Goal: Task Accomplishment & Management: Manage account settings

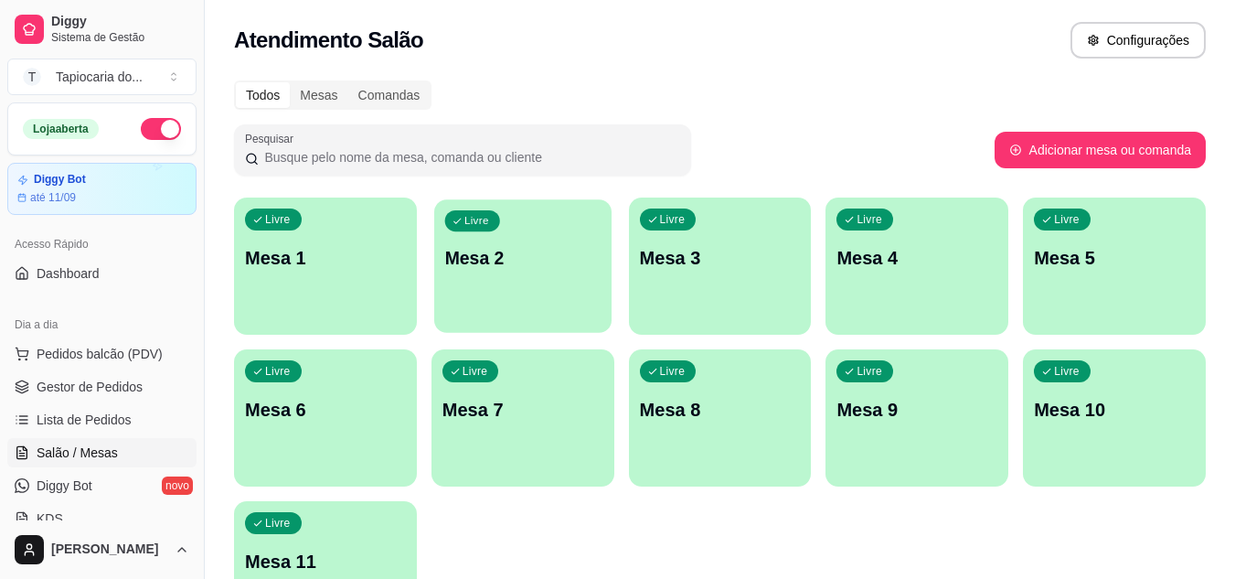
click at [567, 260] on p "Mesa 2" at bounding box center [522, 258] width 156 height 25
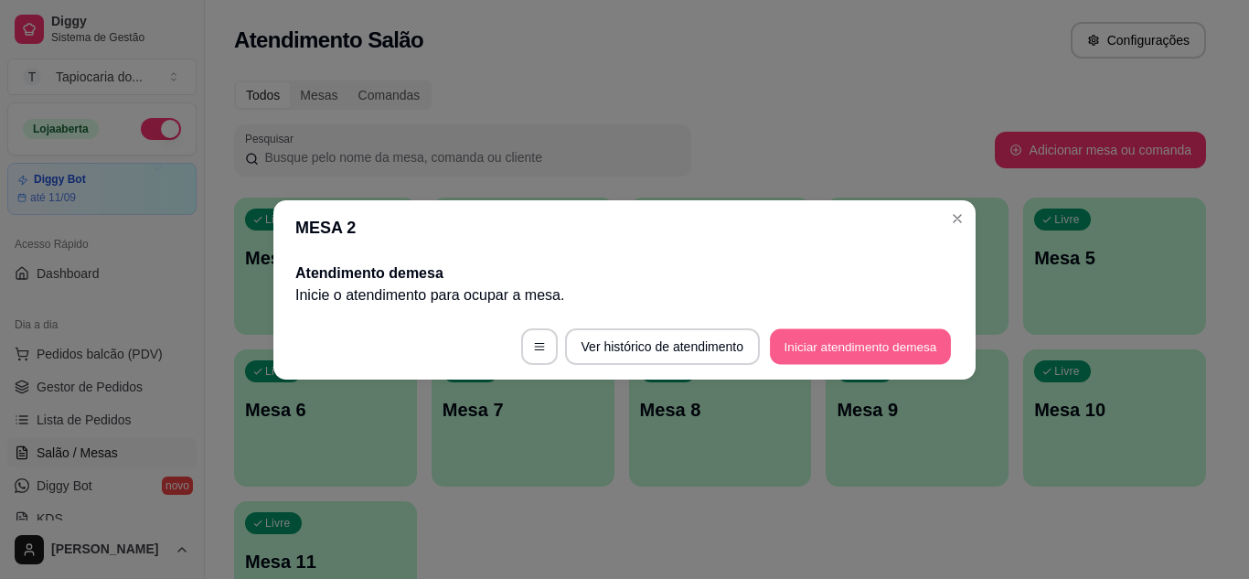
click at [857, 342] on button "Iniciar atendimento de mesa" at bounding box center [860, 346] width 181 height 36
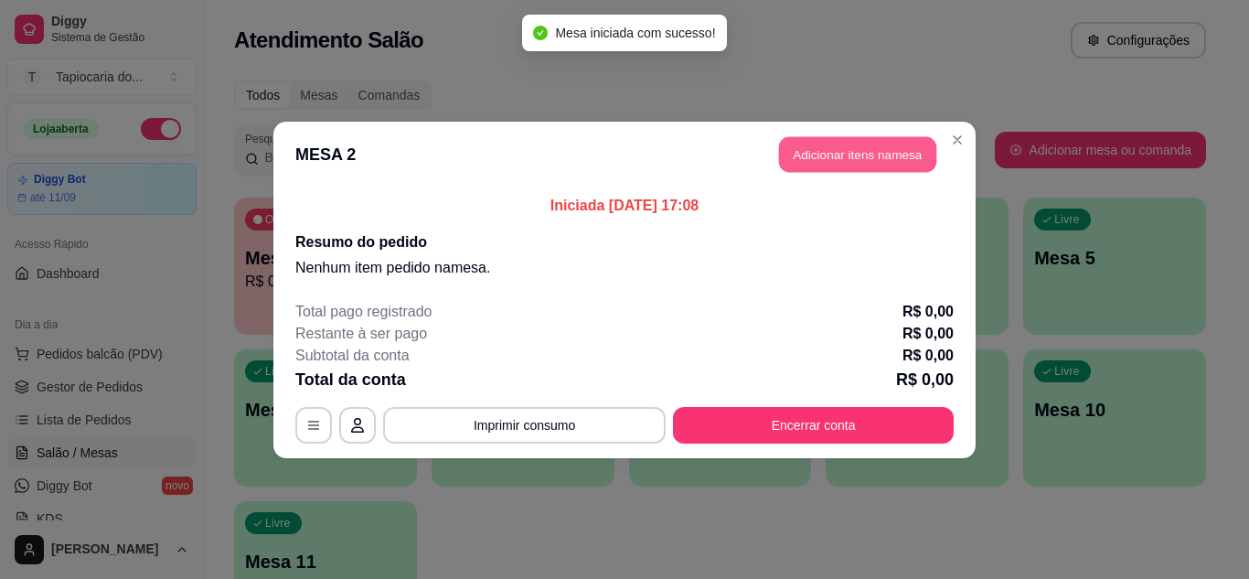
click at [834, 156] on button "Adicionar itens na mesa" at bounding box center [857, 154] width 157 height 36
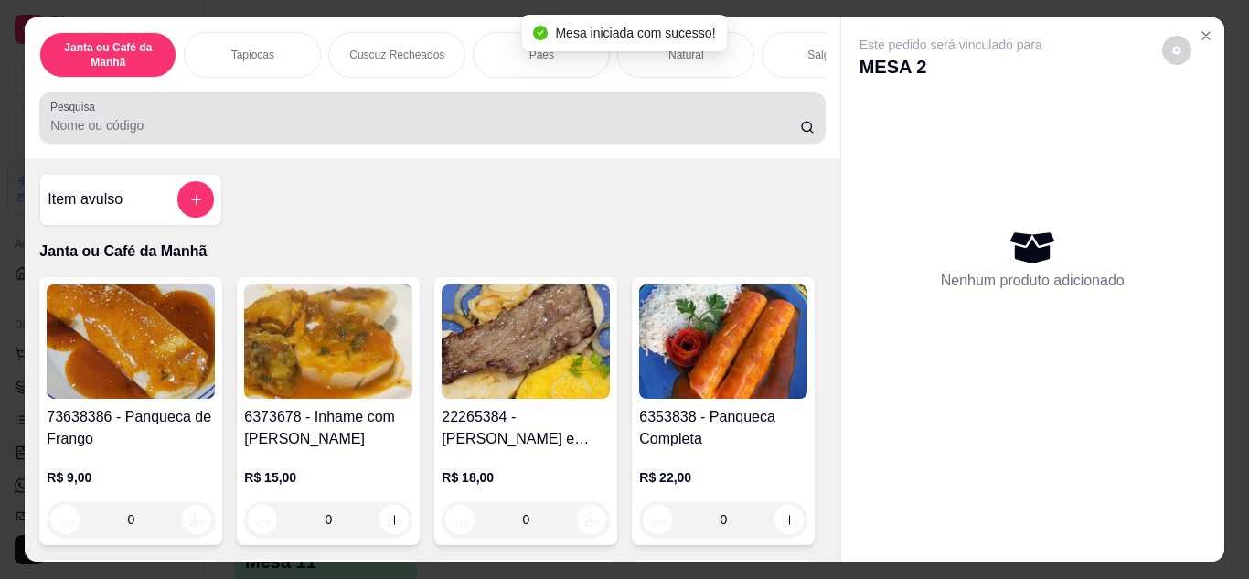
click at [767, 116] on div at bounding box center [431, 118] width 763 height 37
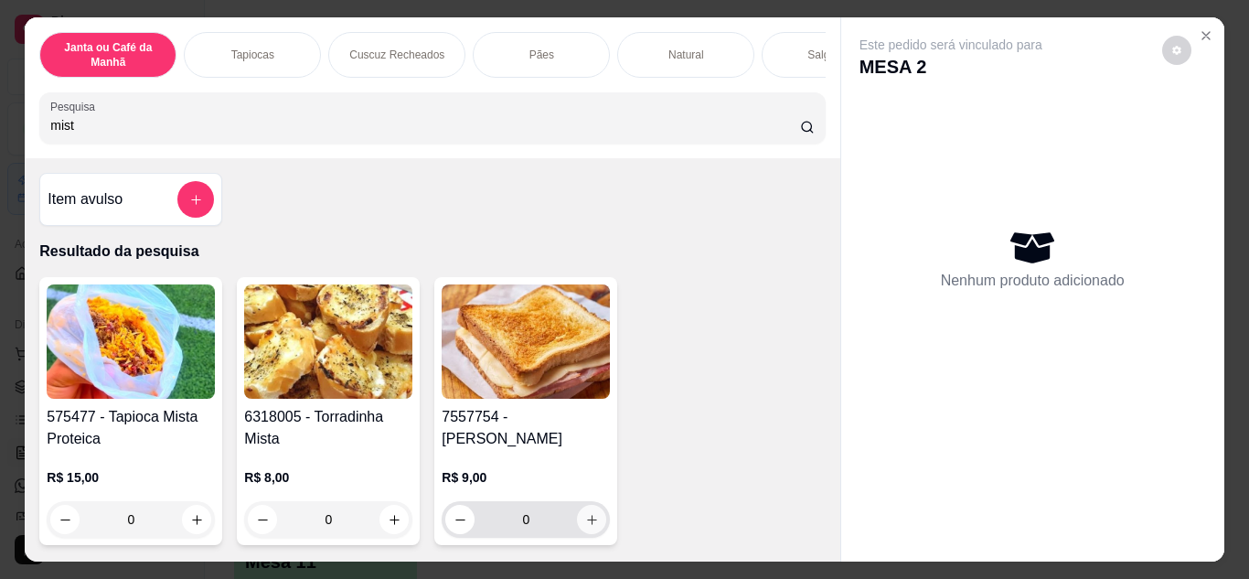
type input "mist"
click at [590, 513] on icon "increase-product-quantity" at bounding box center [592, 520] width 14 height 14
type input "1"
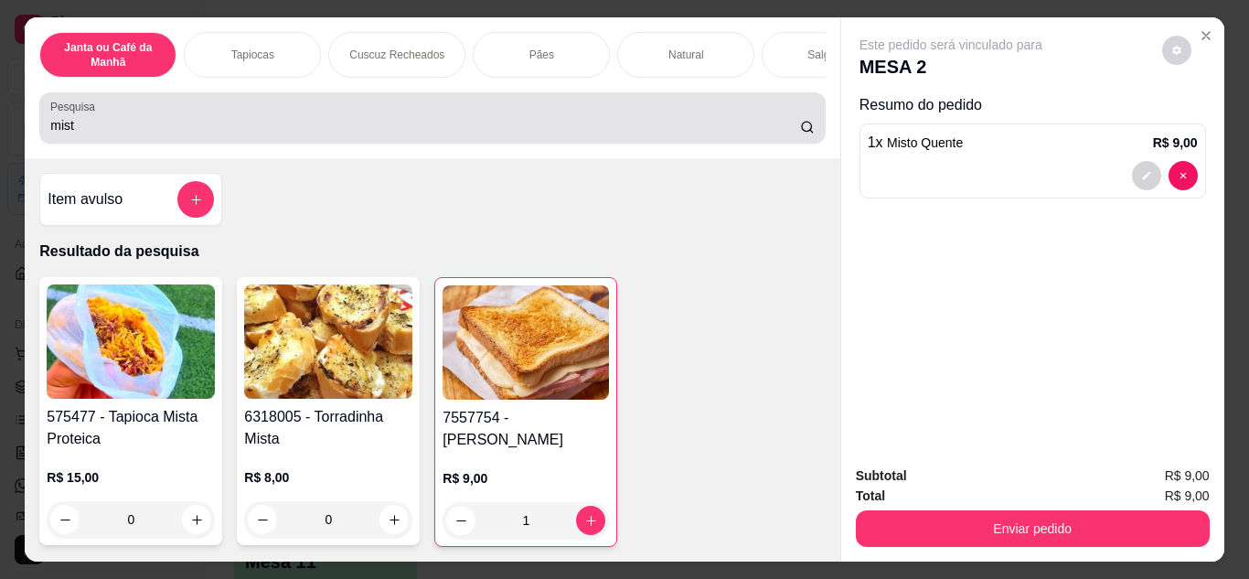
click at [575, 122] on div "mist" at bounding box center [431, 118] width 763 height 37
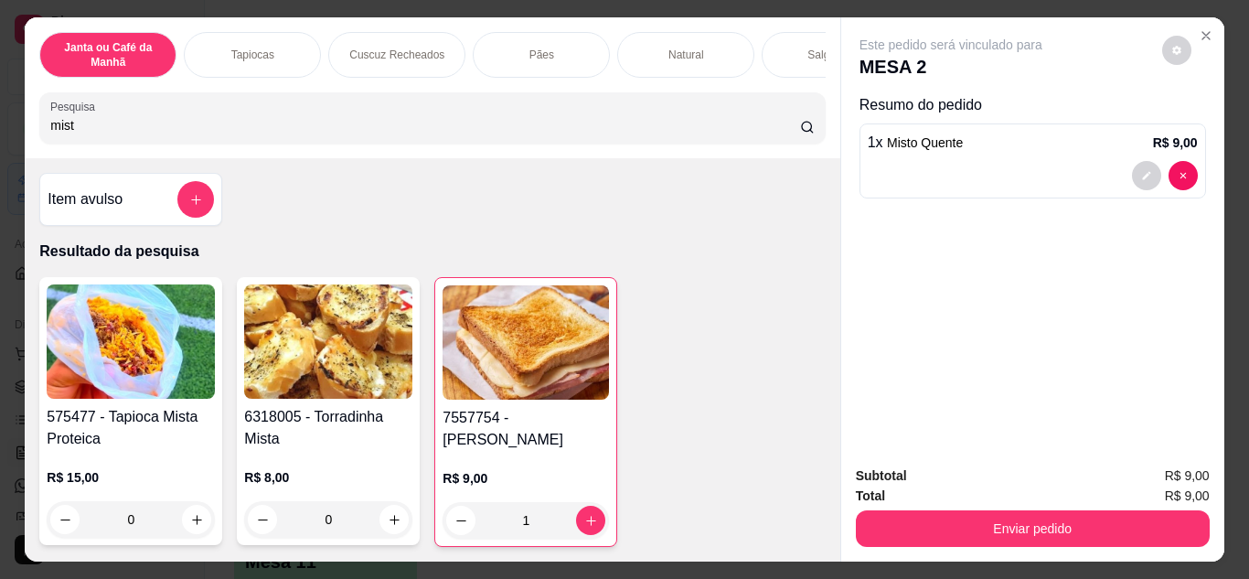
click at [781, 127] on input "mist" at bounding box center [425, 125] width 750 height 18
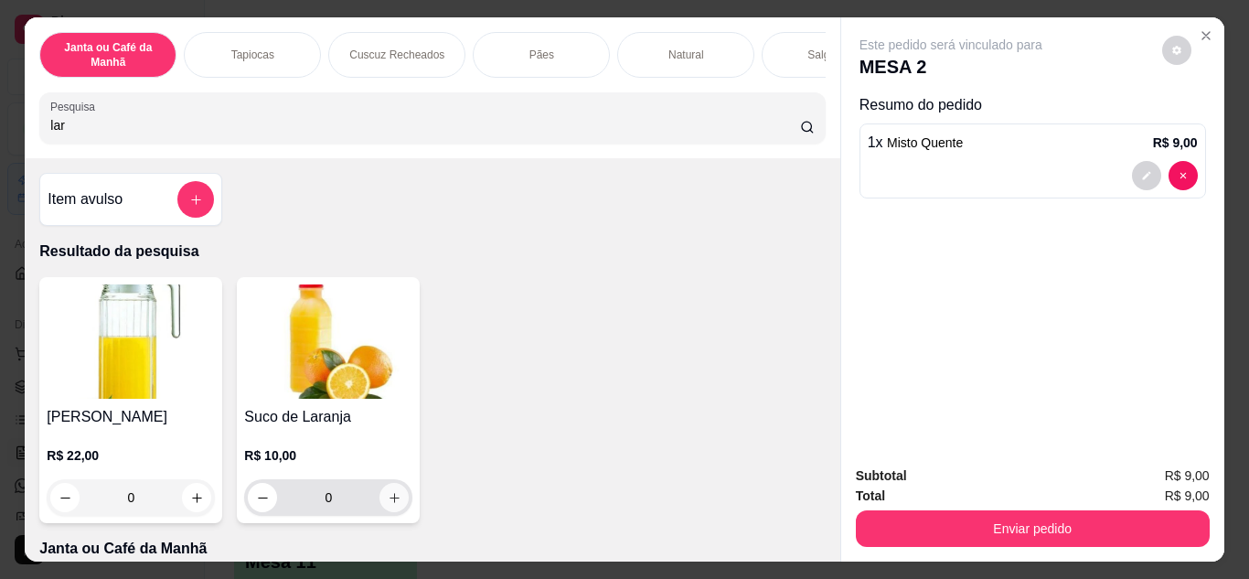
type input "lar"
click at [388, 505] on icon "increase-product-quantity" at bounding box center [395, 498] width 14 height 14
type input "1"
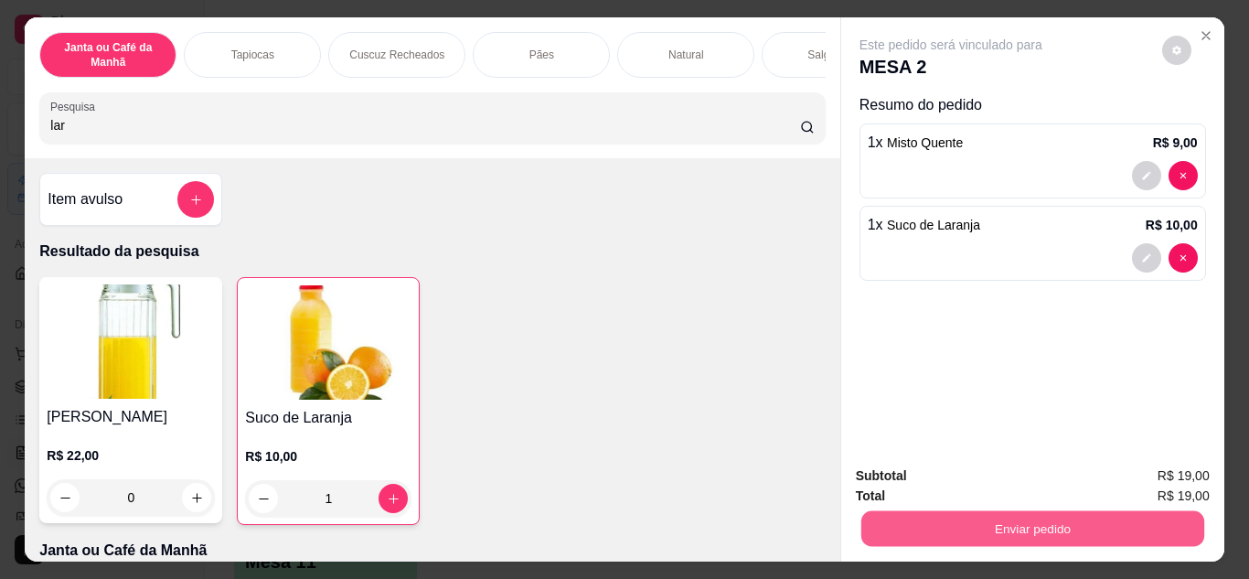
click at [972, 523] on button "Enviar pedido" at bounding box center [1031, 529] width 343 height 36
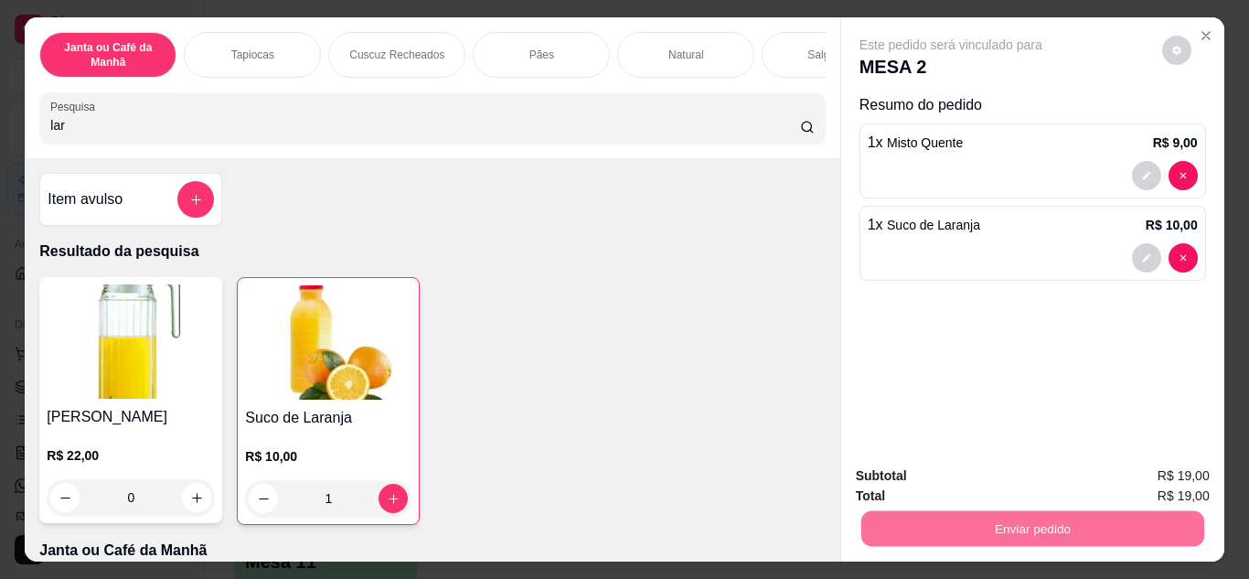
click at [972, 473] on button "Não registrar e enviar pedido" at bounding box center [971, 477] width 185 height 34
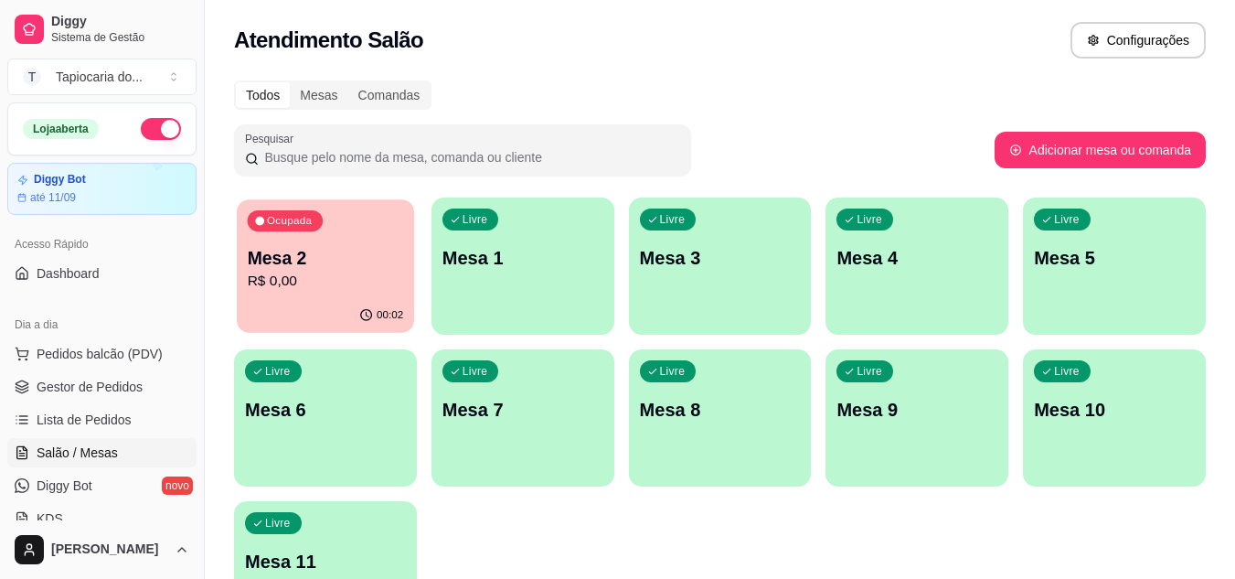
click at [360, 311] on div "00:02" at bounding box center [325, 315] width 177 height 35
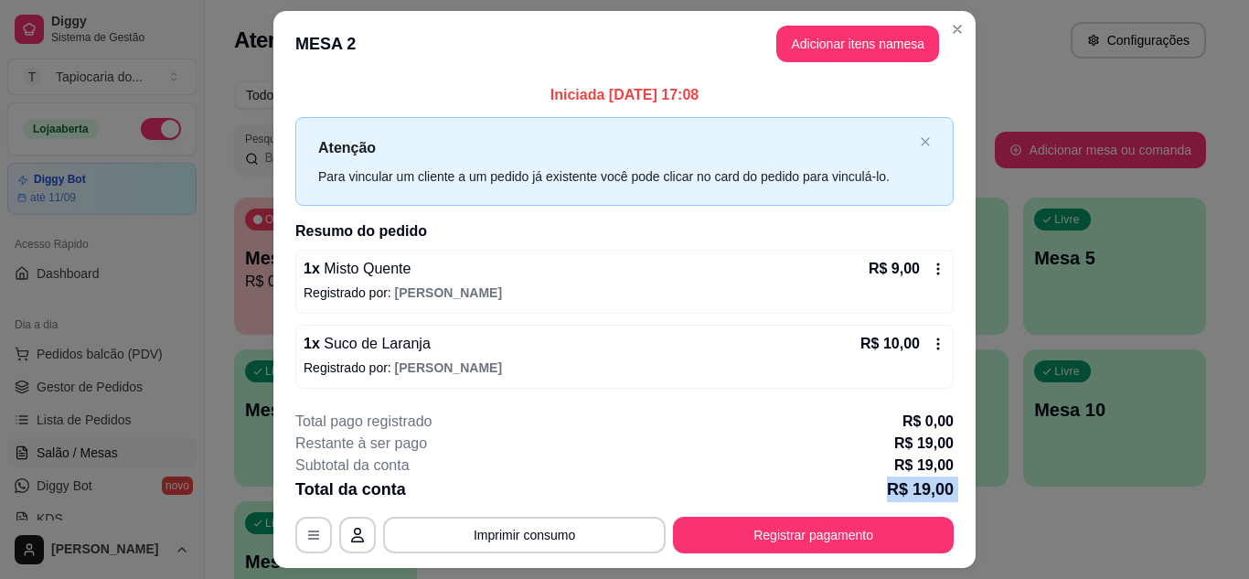
drag, startPoint x: 739, startPoint y: 497, endPoint x: 748, endPoint y: 522, distance: 26.3
click at [748, 522] on div "**********" at bounding box center [624, 481] width 658 height 143
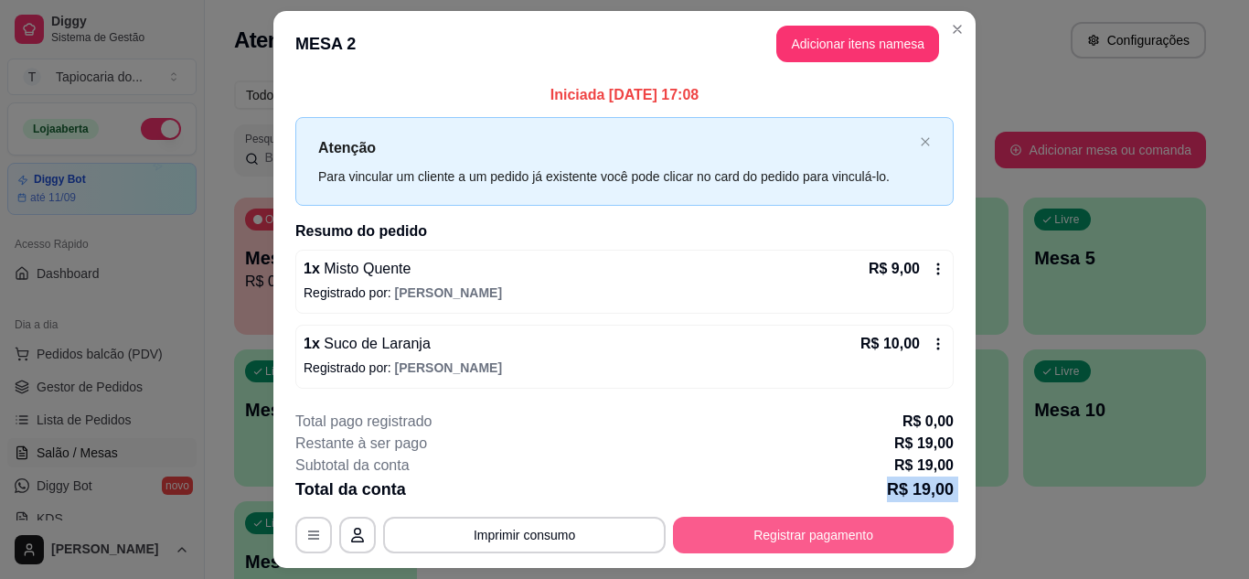
click at [748, 522] on button "Registrar pagamento" at bounding box center [813, 534] width 281 height 37
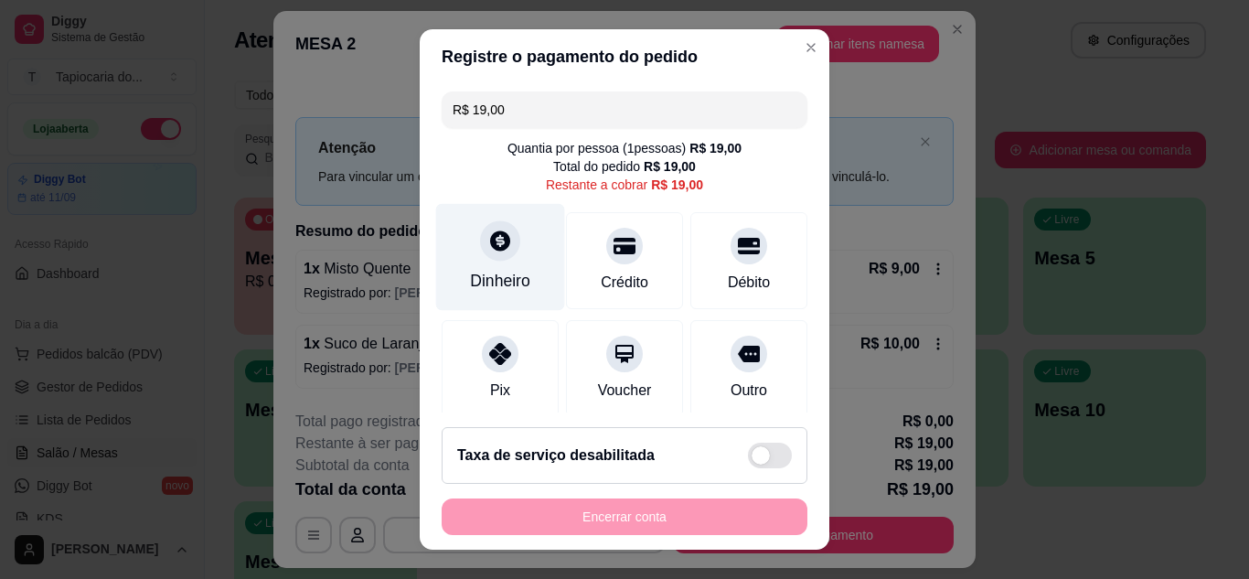
click at [492, 256] on div at bounding box center [500, 240] width 40 height 40
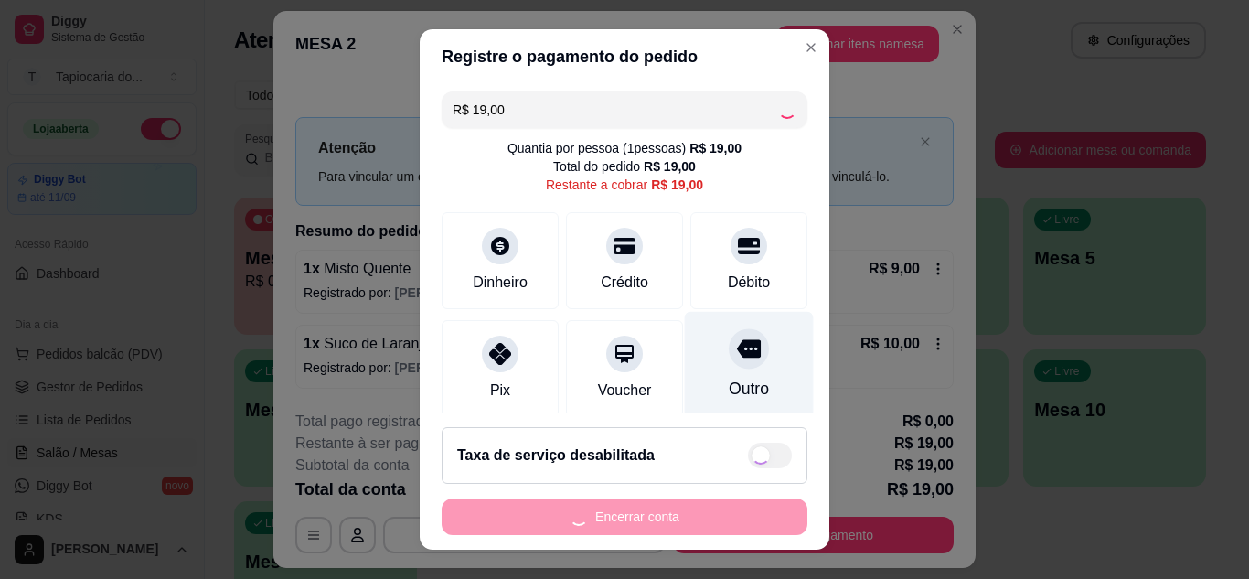
type input "R$ 0,00"
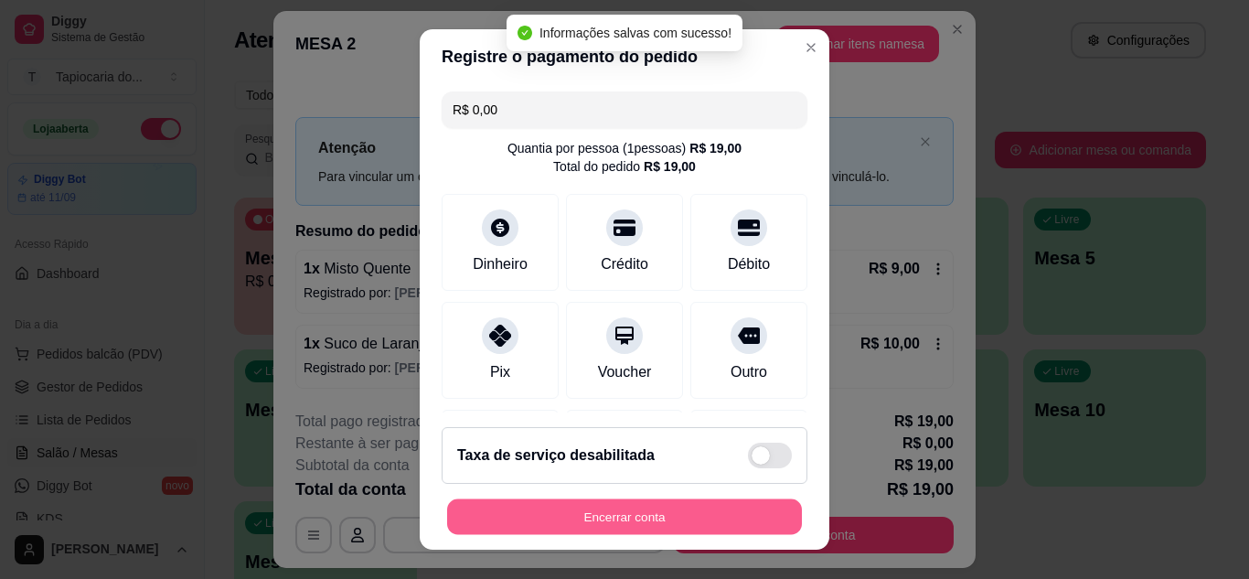
click at [771, 508] on button "Encerrar conta" at bounding box center [624, 517] width 355 height 36
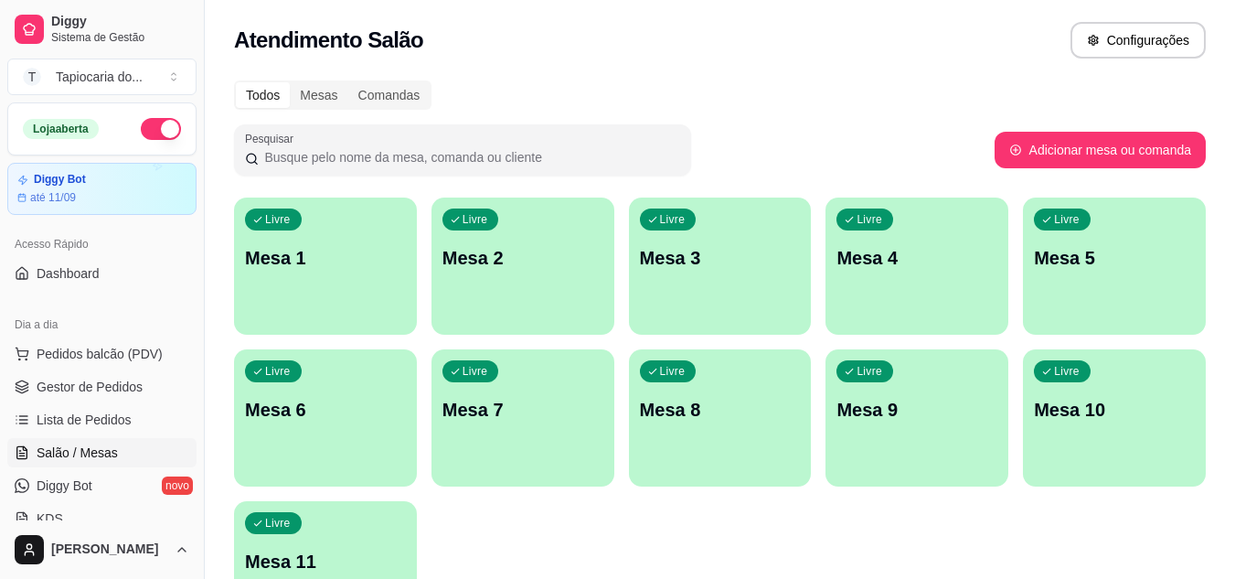
click at [731, 291] on div "Livre Mesa 3" at bounding box center [720, 254] width 183 height 115
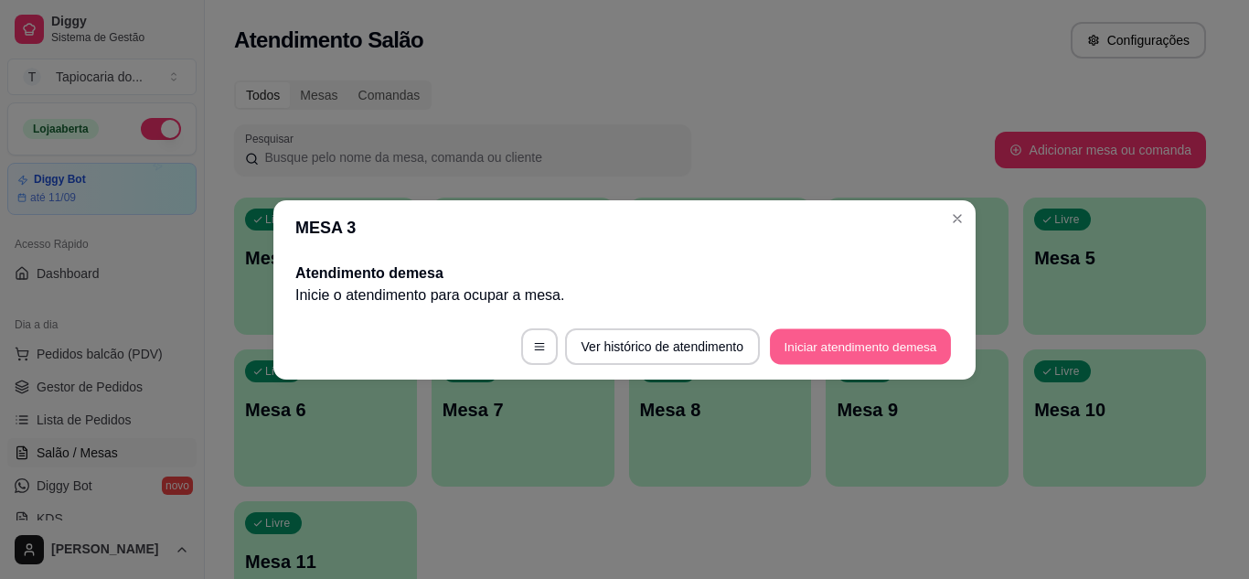
click at [849, 356] on button "Iniciar atendimento de mesa" at bounding box center [860, 346] width 181 height 36
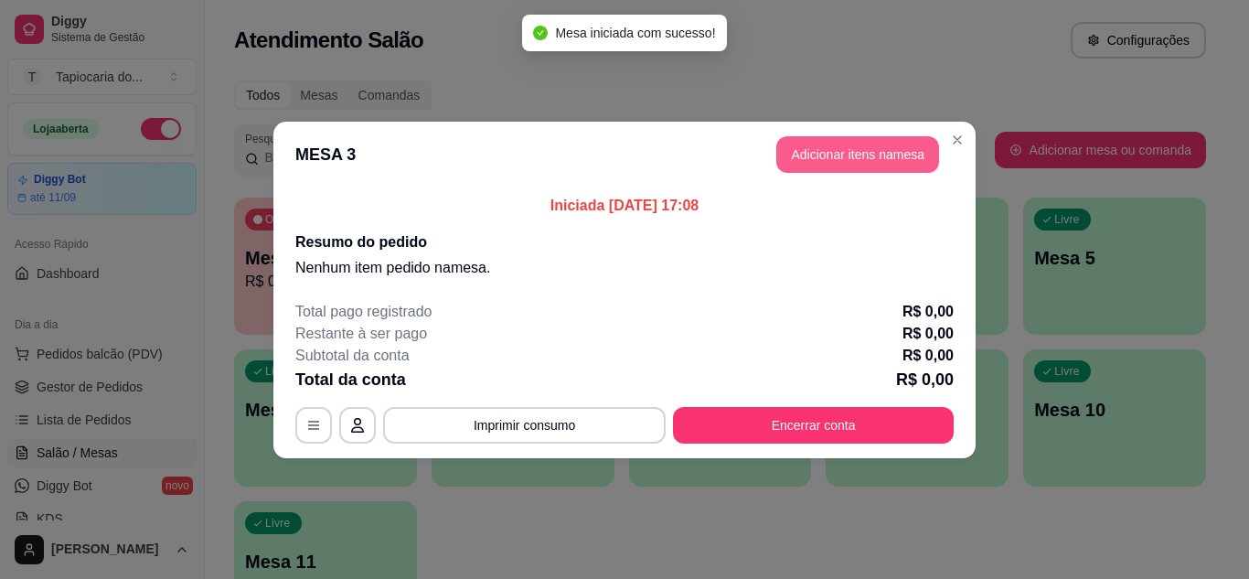
click at [824, 157] on button "Adicionar itens na mesa" at bounding box center [857, 154] width 163 height 37
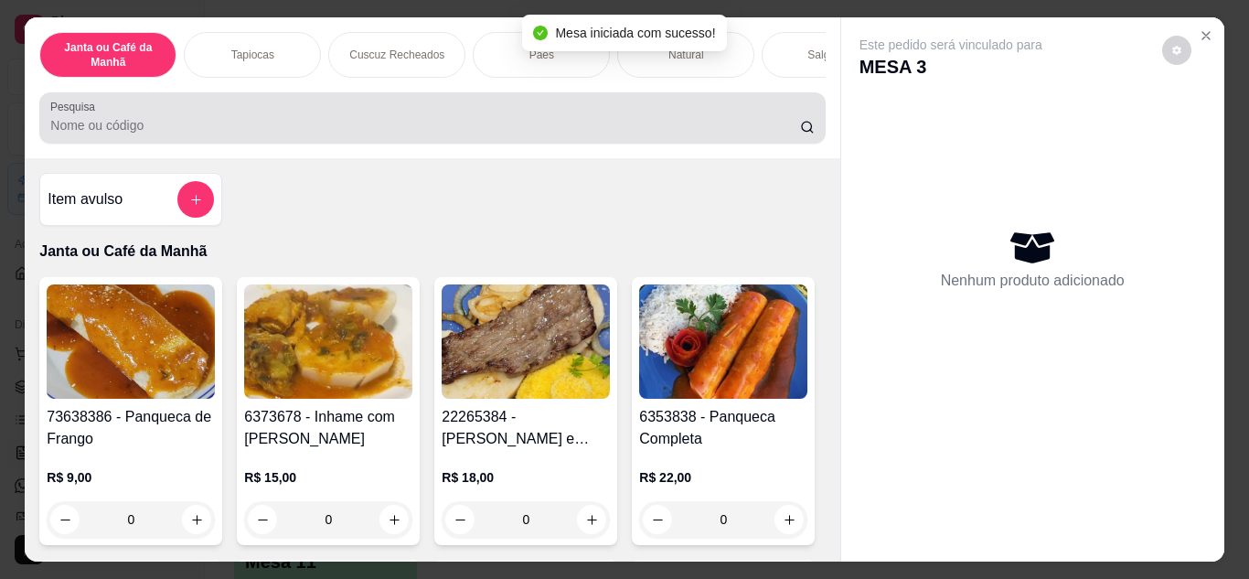
click at [767, 133] on input "Pesquisa" at bounding box center [425, 125] width 750 height 18
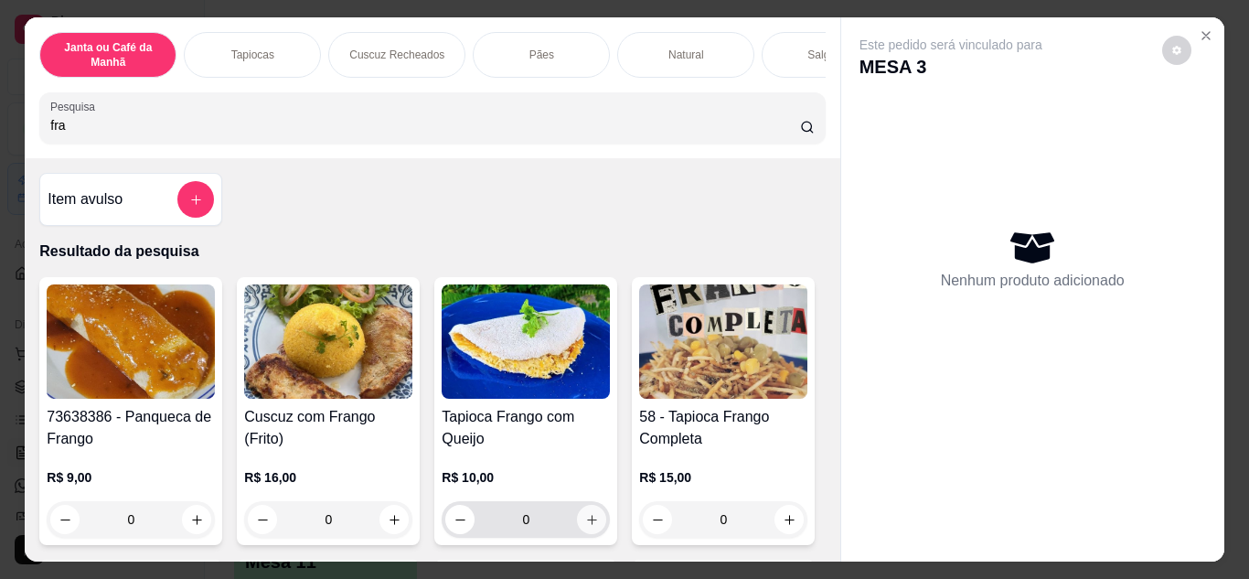
type input "fra"
click at [578, 528] on button "increase-product-quantity" at bounding box center [592, 519] width 28 height 28
type input "1"
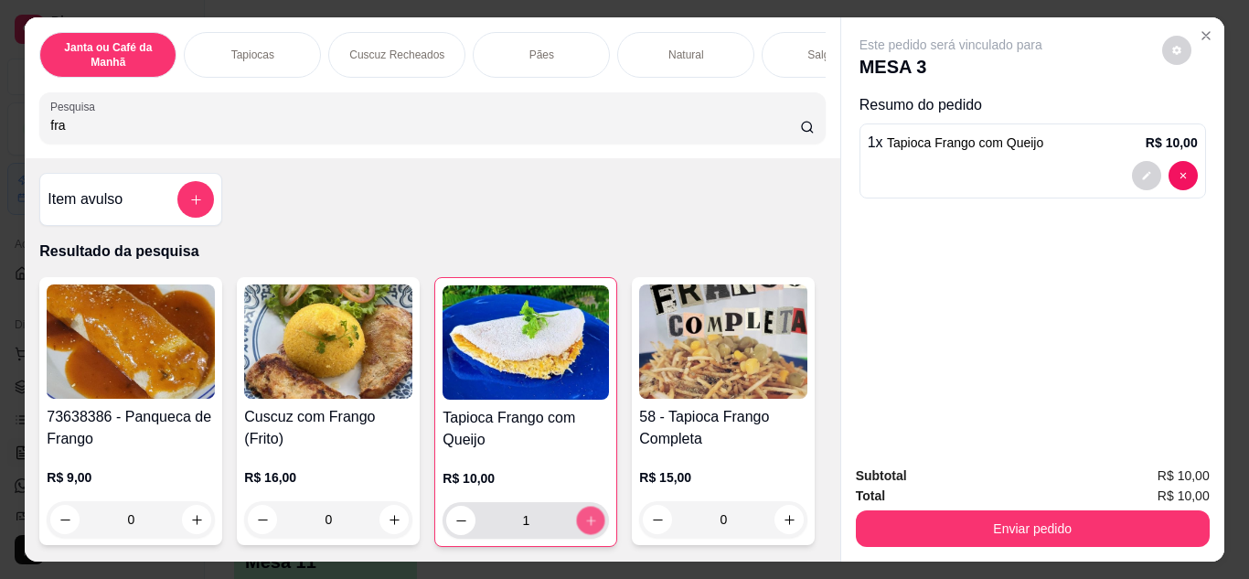
click at [577, 528] on button "increase-product-quantity" at bounding box center [591, 519] width 28 height 28
type input "2"
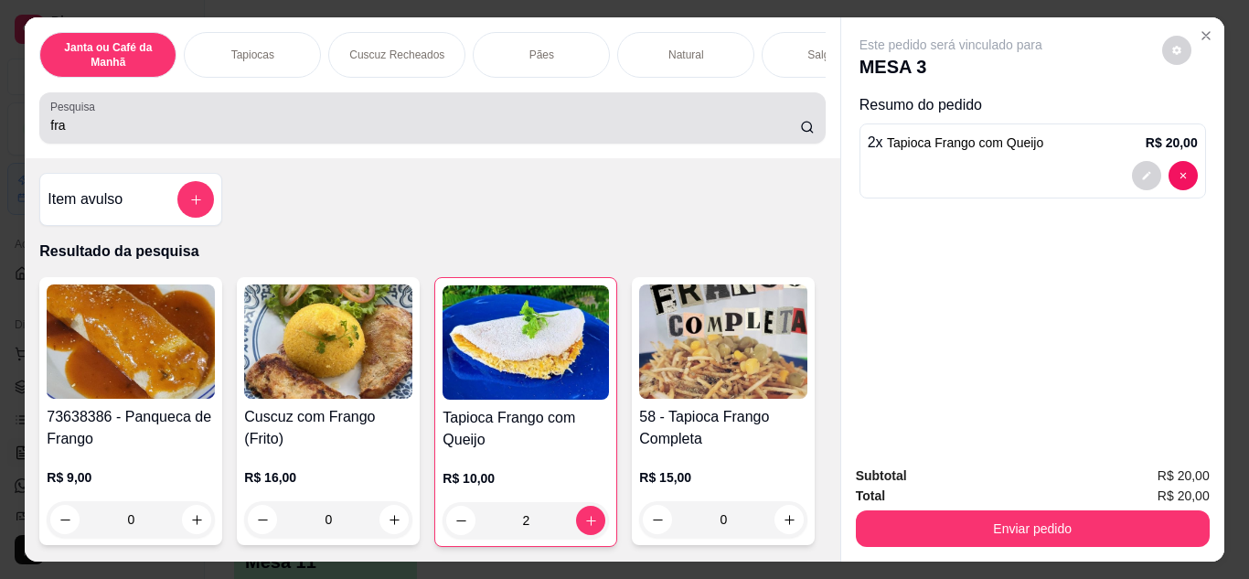
click at [516, 131] on input "fra" at bounding box center [425, 125] width 750 height 18
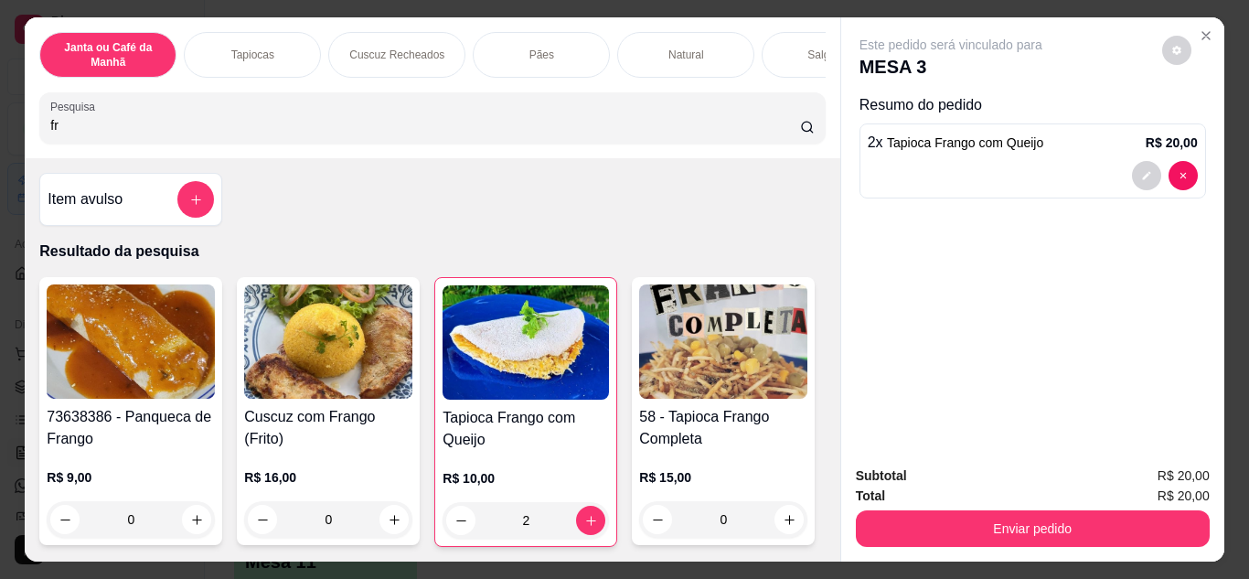
type input "f"
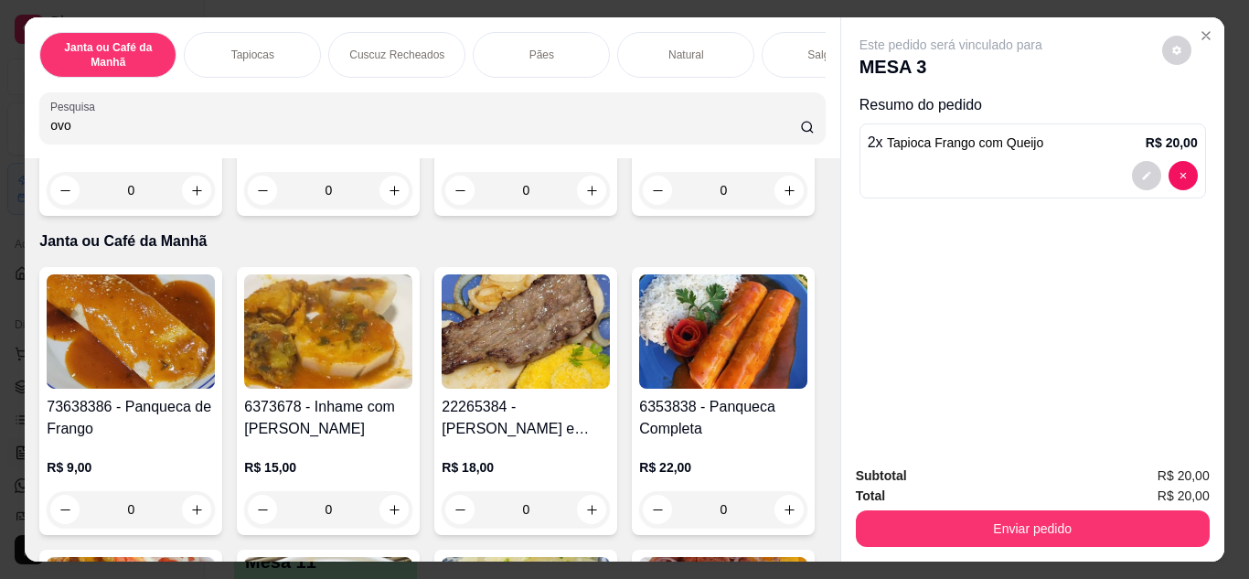
scroll to position [366, 0]
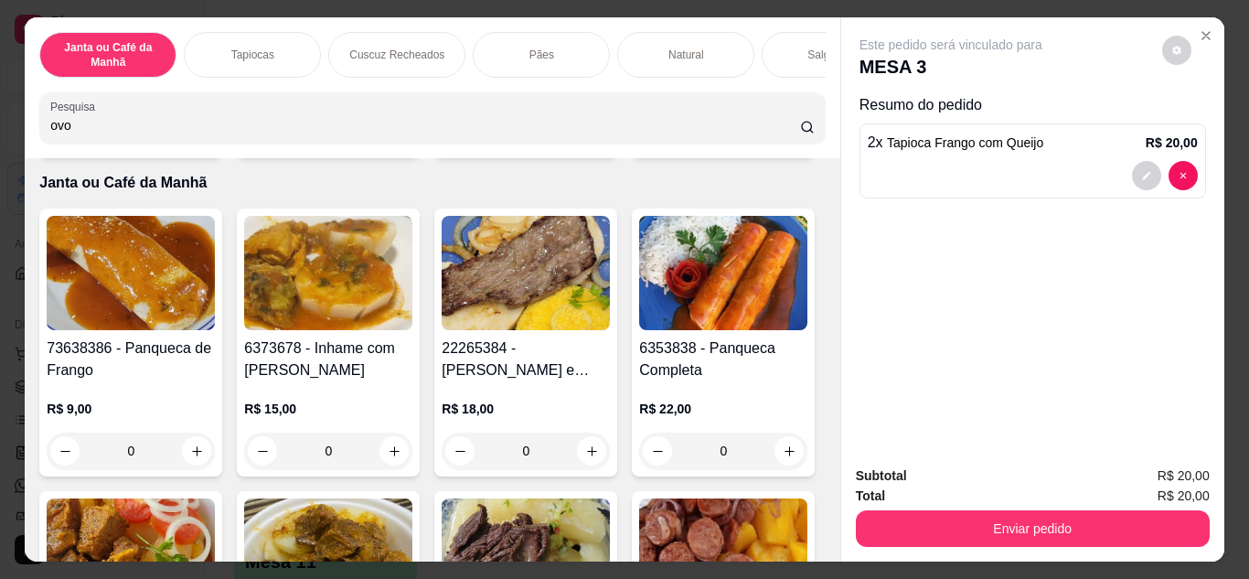
type input "ovo"
click at [774, 146] on button "increase-product-quantity" at bounding box center [788, 131] width 29 height 29
type input "1"
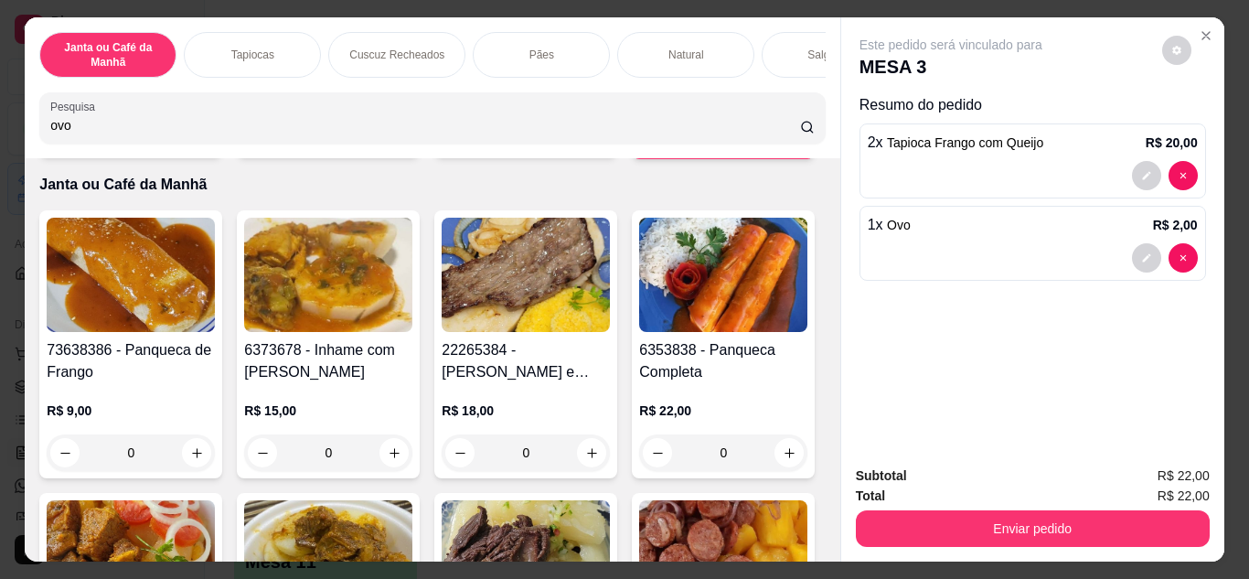
click at [774, 146] on button "increase-product-quantity" at bounding box center [788, 132] width 28 height 28
type input "2"
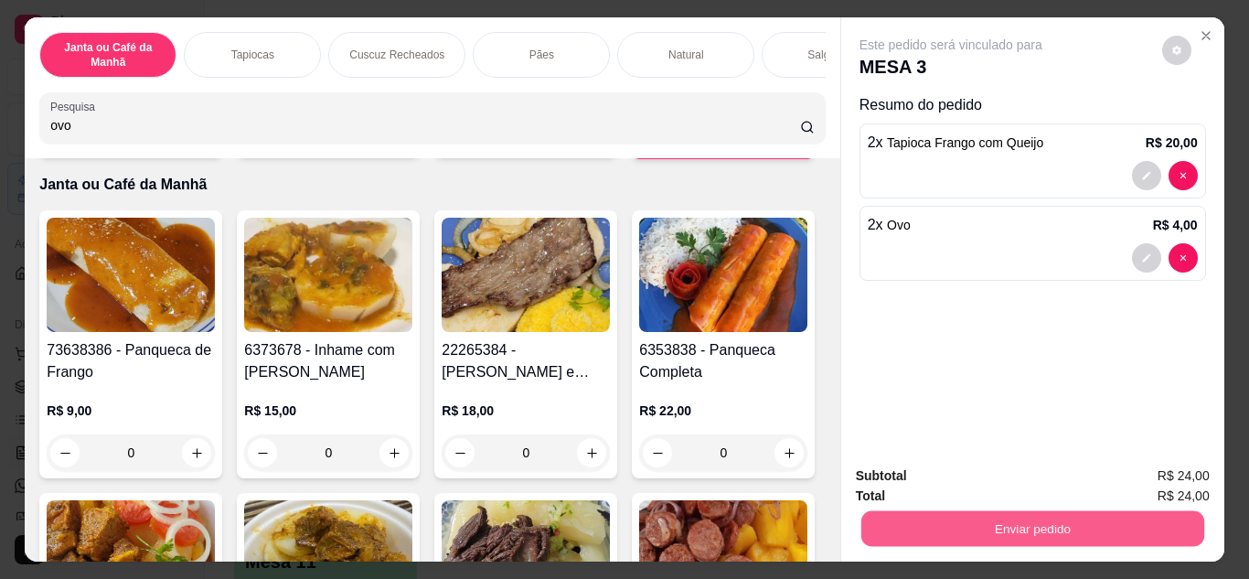
click at [1144, 527] on button "Enviar pedido" at bounding box center [1031, 529] width 343 height 36
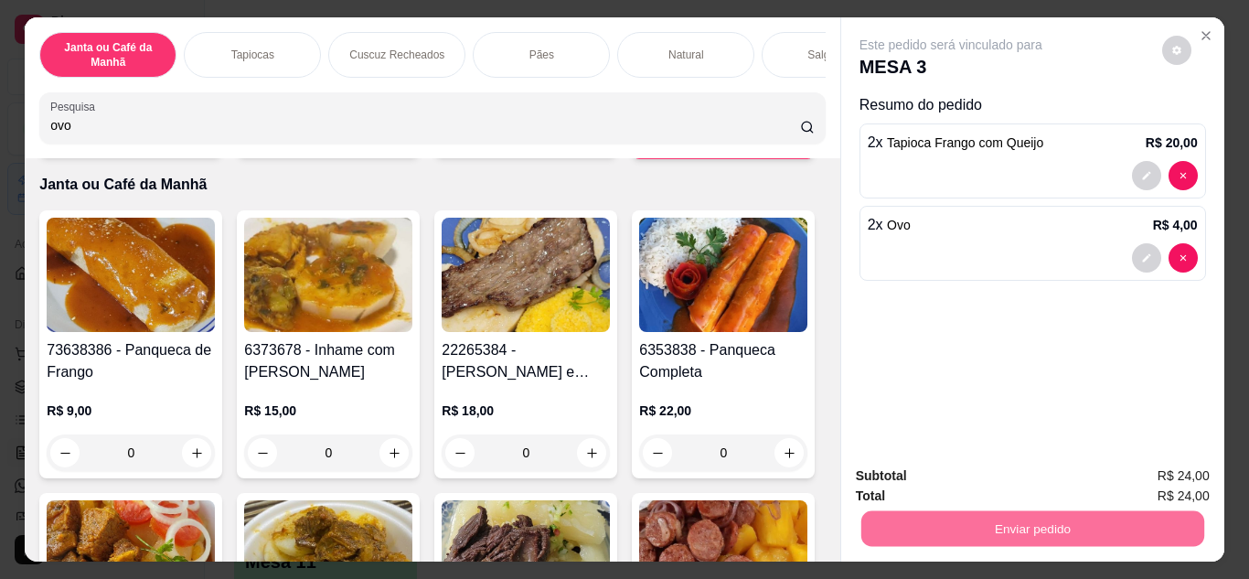
click at [1001, 484] on button "Não registrar e enviar pedido" at bounding box center [972, 477] width 190 height 35
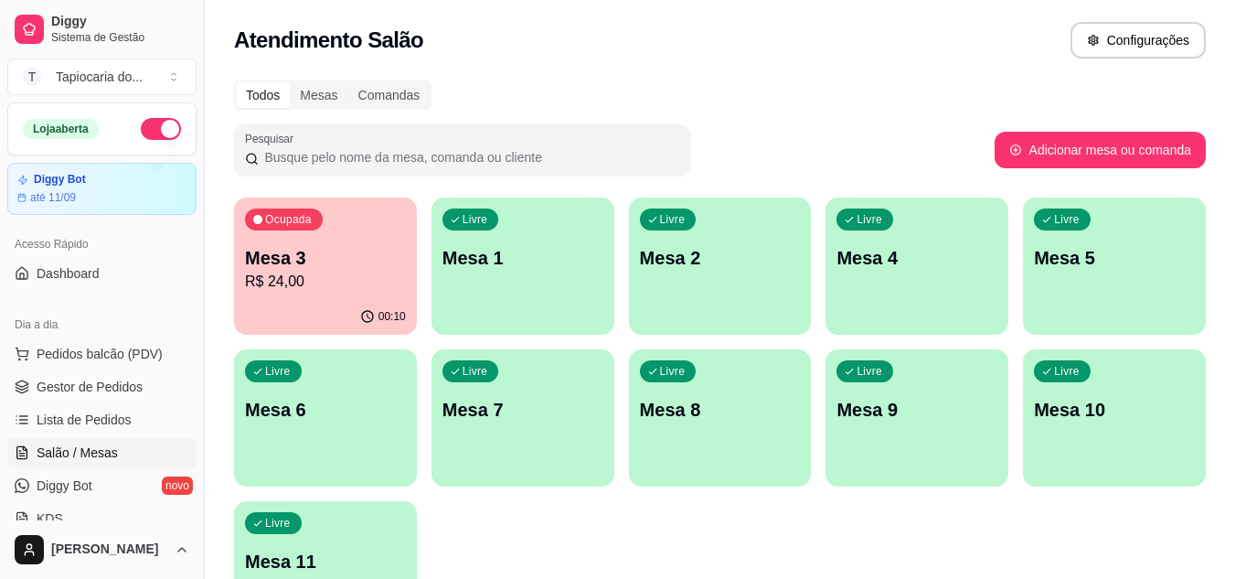
click at [395, 273] on p "R$ 24,00" at bounding box center [325, 282] width 161 height 22
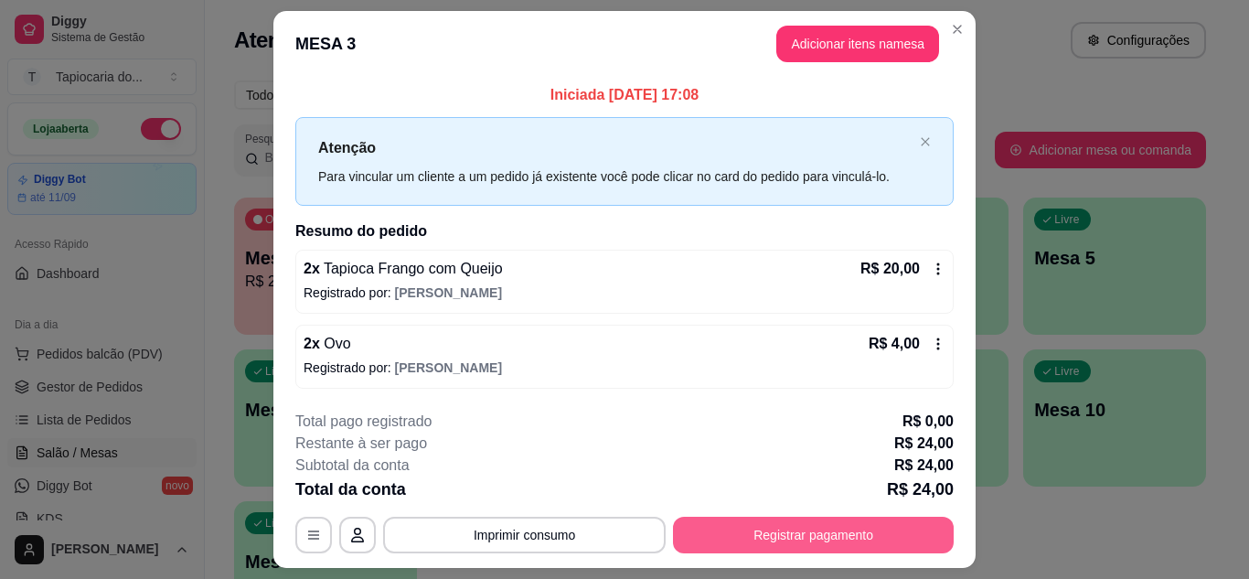
click at [878, 535] on button "Registrar pagamento" at bounding box center [813, 534] width 281 height 37
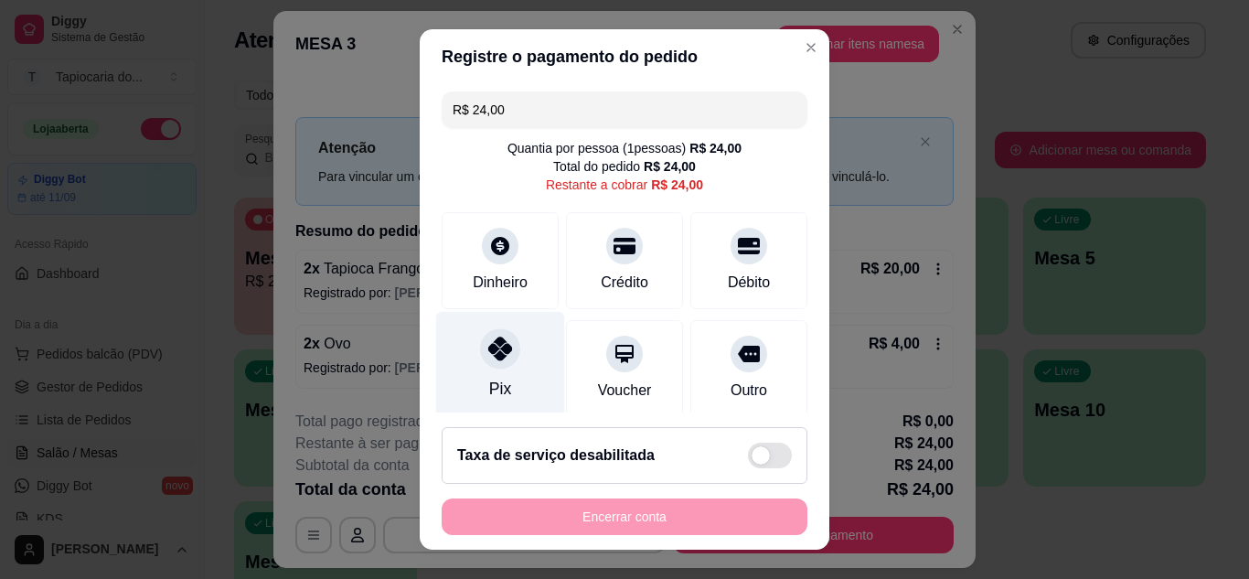
drag, startPoint x: 499, startPoint y: 354, endPoint x: 541, endPoint y: 346, distance: 42.8
click at [505, 355] on div at bounding box center [500, 348] width 40 height 40
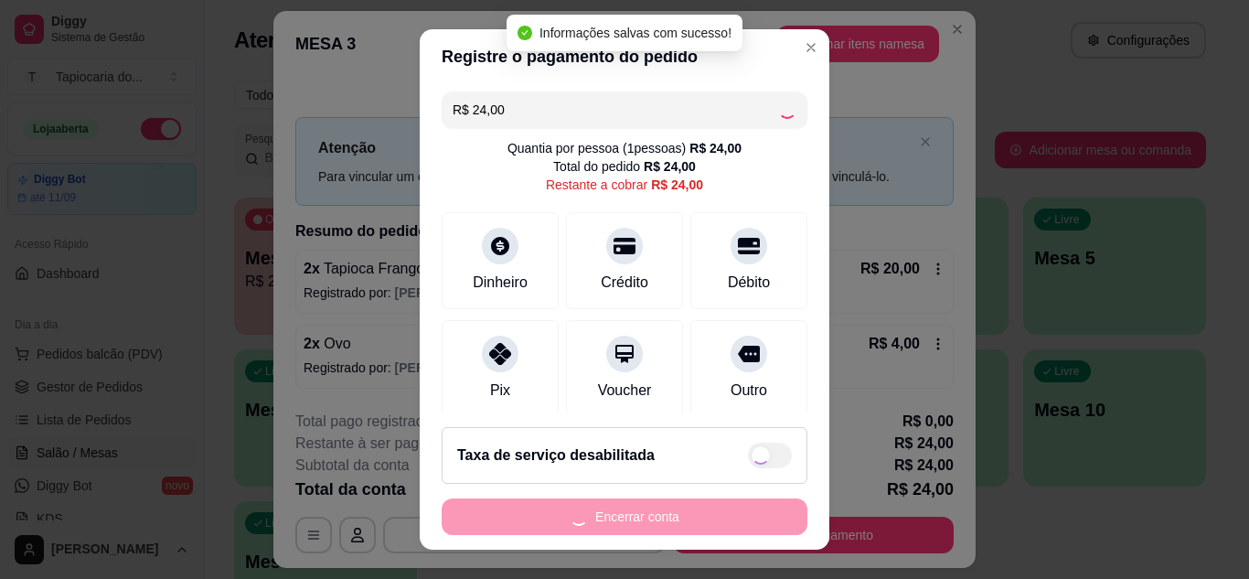
type input "R$ 0,00"
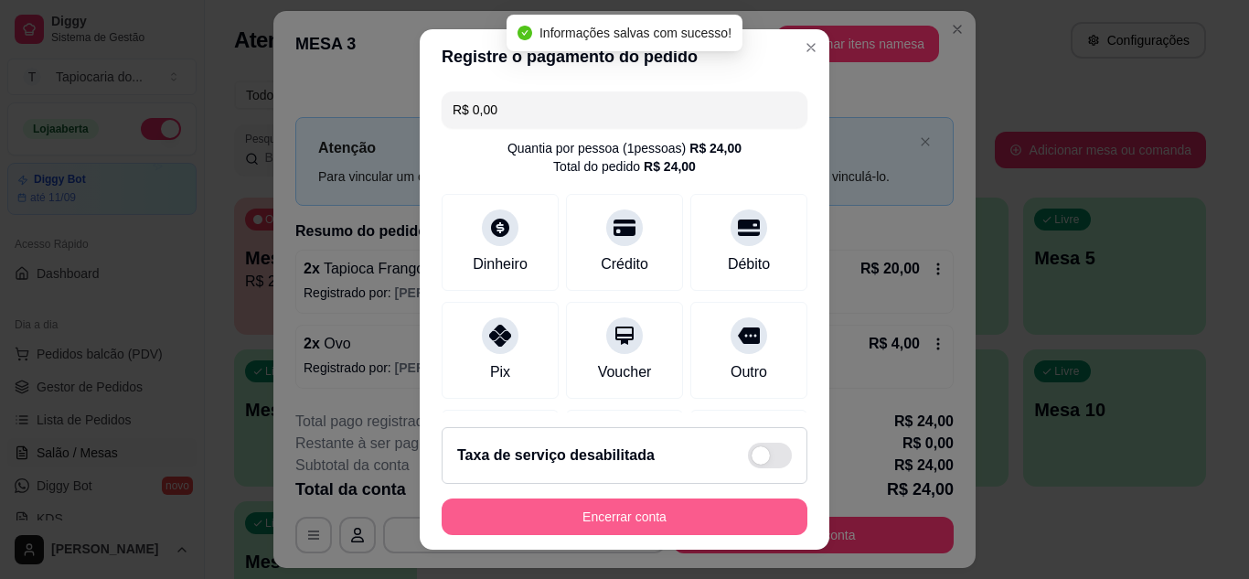
click at [694, 513] on button "Encerrar conta" at bounding box center [624, 516] width 366 height 37
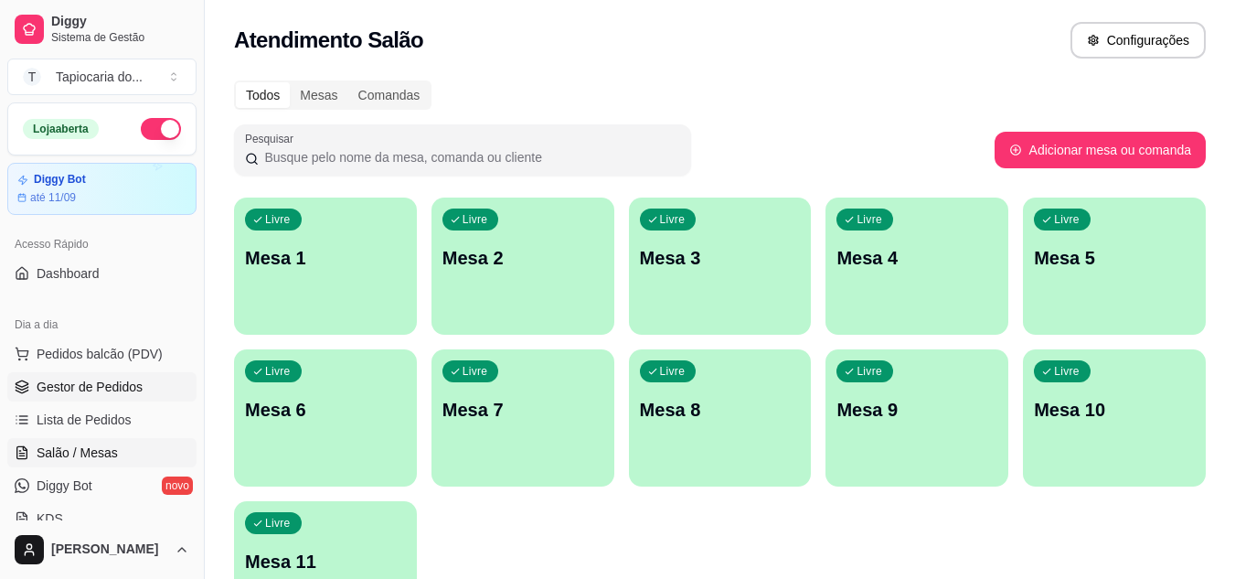
click at [132, 377] on span "Gestor de Pedidos" at bounding box center [90, 386] width 106 height 18
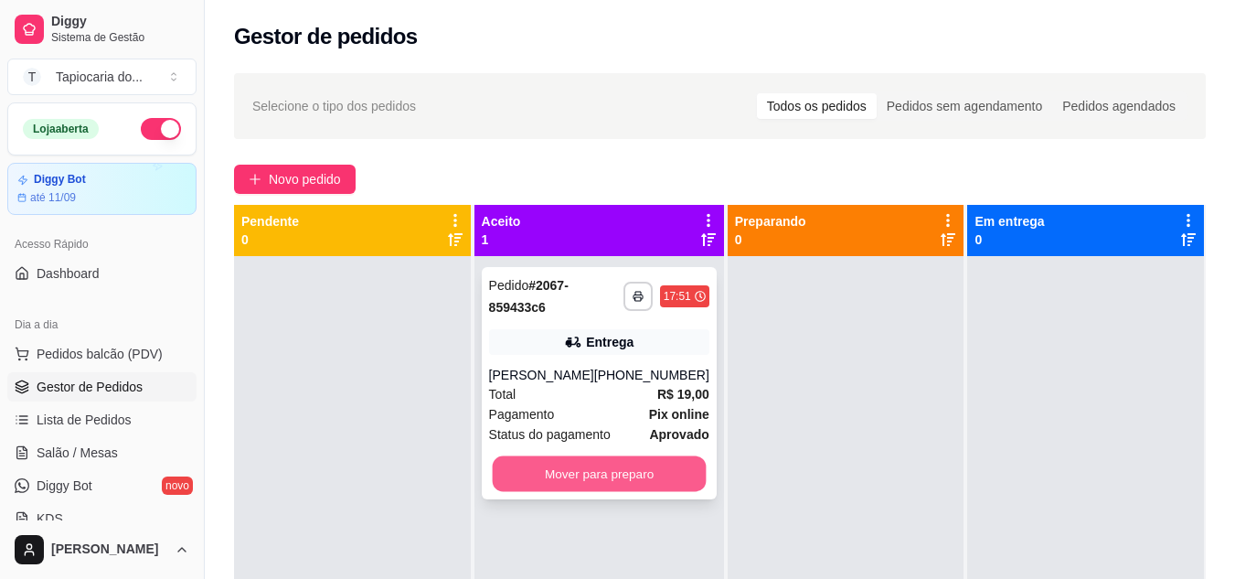
click at [561, 483] on button "Mover para preparo" at bounding box center [599, 474] width 214 height 36
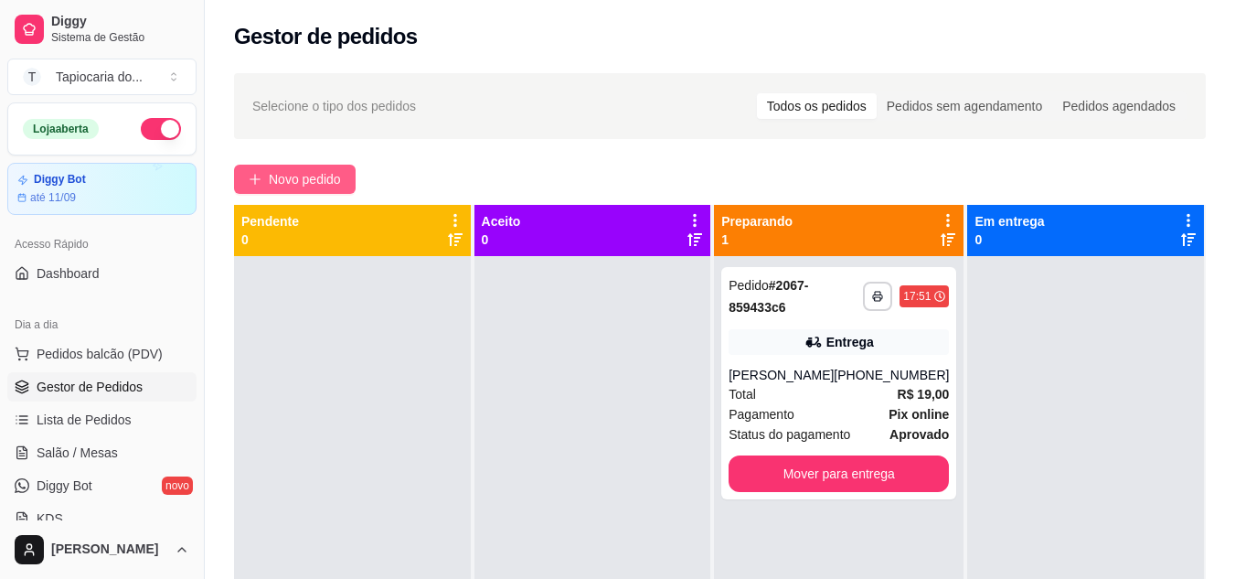
click at [320, 171] on span "Novo pedido" at bounding box center [305, 179] width 72 height 20
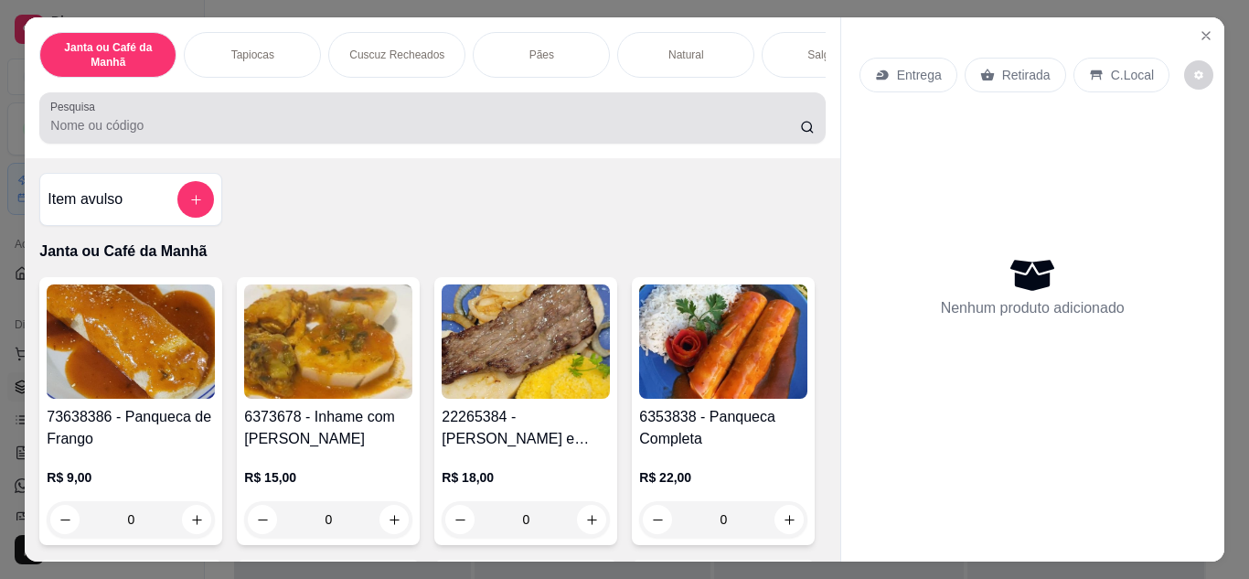
click at [362, 118] on div at bounding box center [431, 118] width 763 height 37
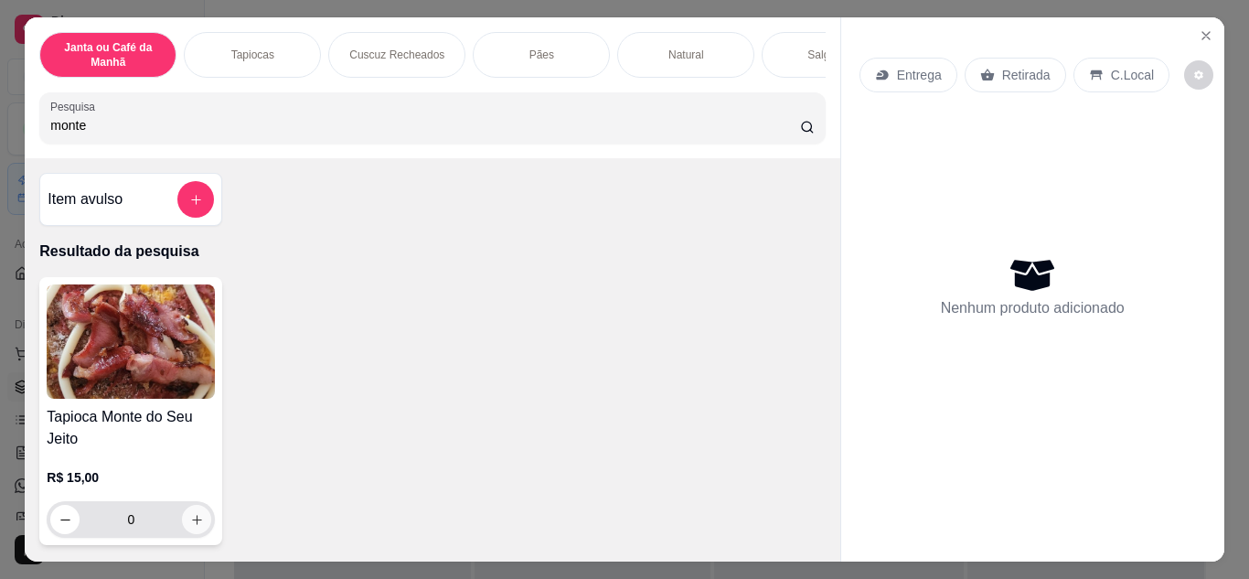
type input "monte"
click at [190, 526] on icon "increase-product-quantity" at bounding box center [197, 520] width 14 height 14
type input "1"
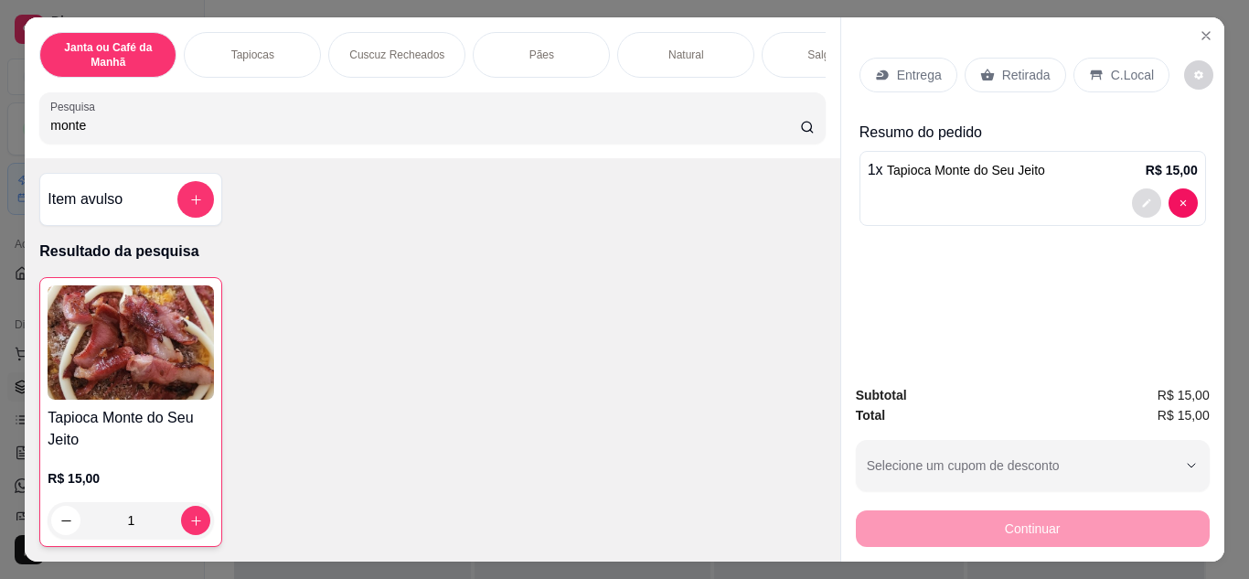
click at [1143, 197] on icon "decrease-product-quantity" at bounding box center [1146, 202] width 11 height 11
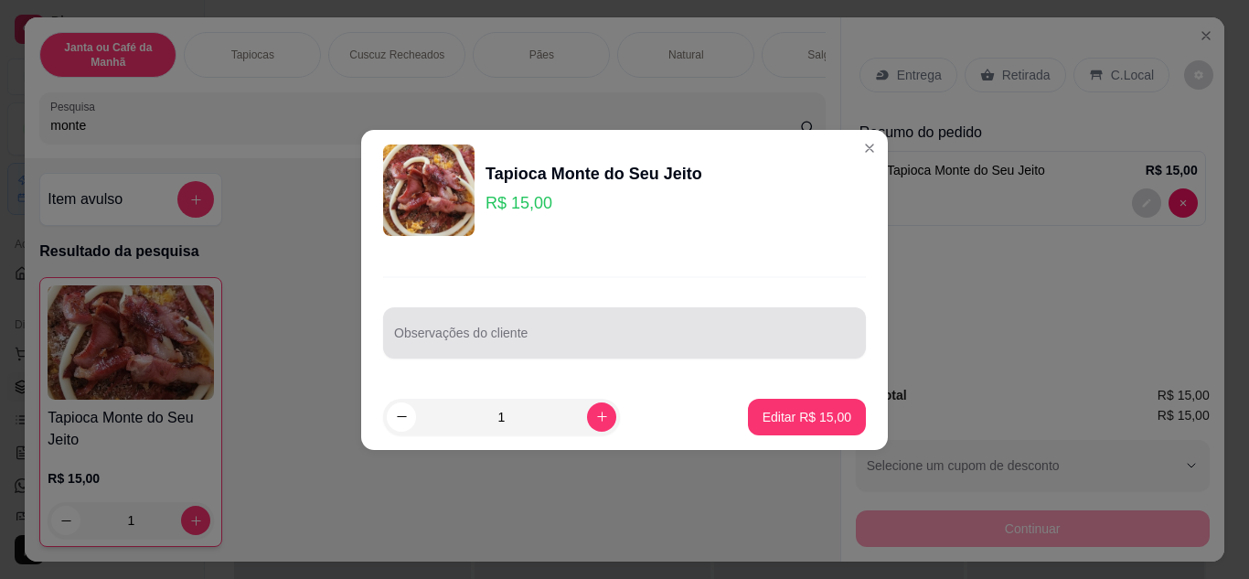
click at [703, 324] on div at bounding box center [624, 332] width 461 height 37
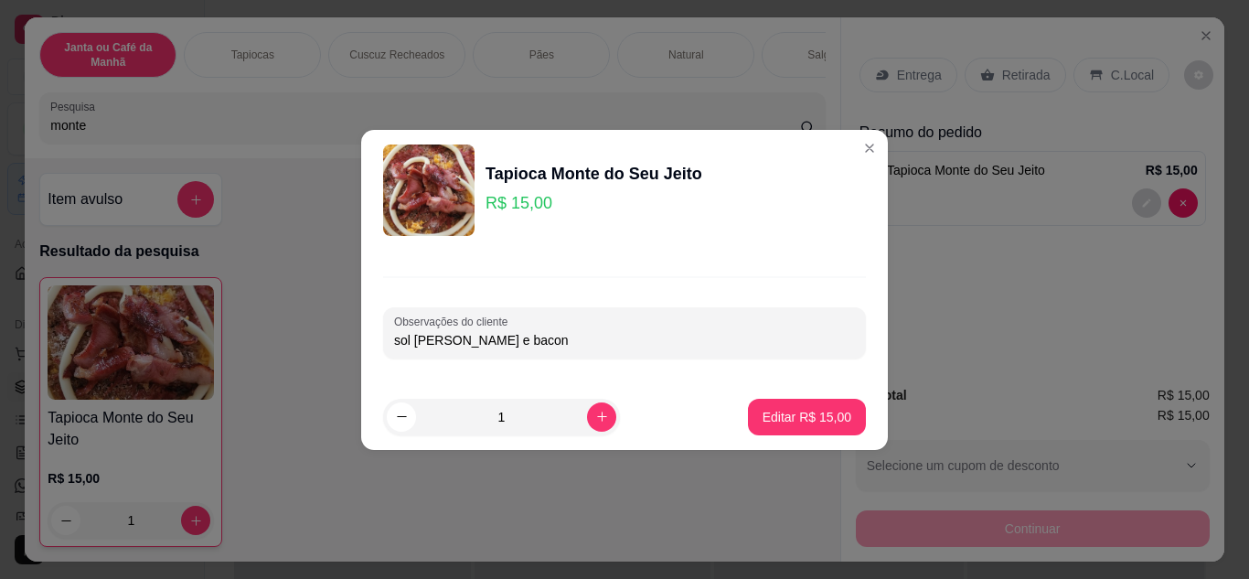
type input "sol [PERSON_NAME] e bacon"
click at [791, 409] on p "Editar R$ 15,00" at bounding box center [806, 416] width 86 height 17
type input "0"
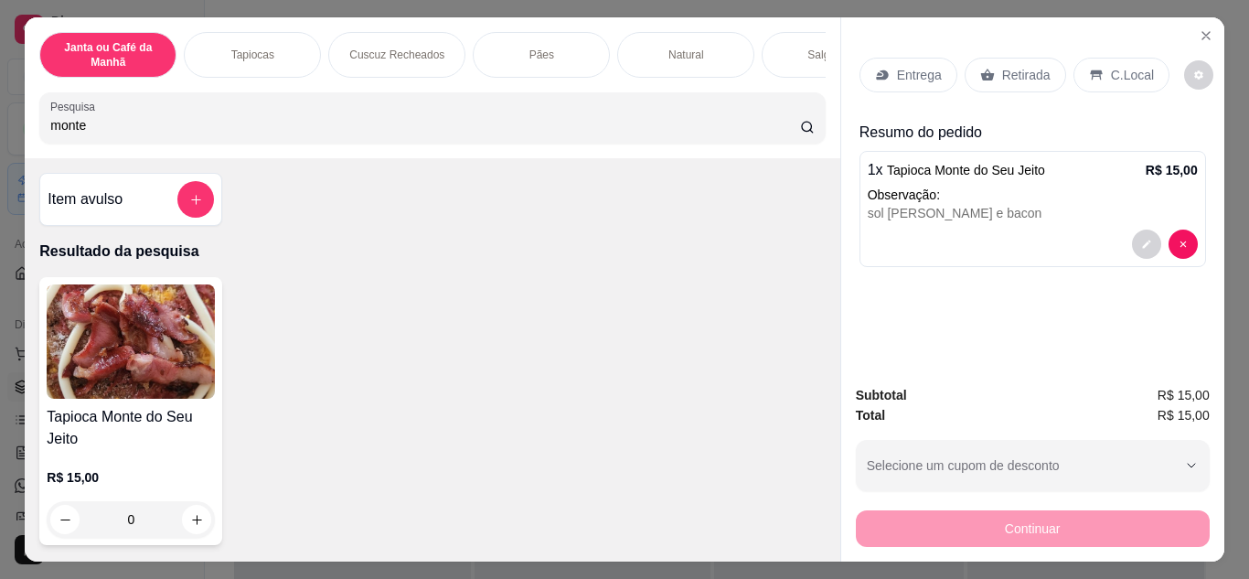
click at [1028, 75] on p "Retirada" at bounding box center [1026, 75] width 48 height 18
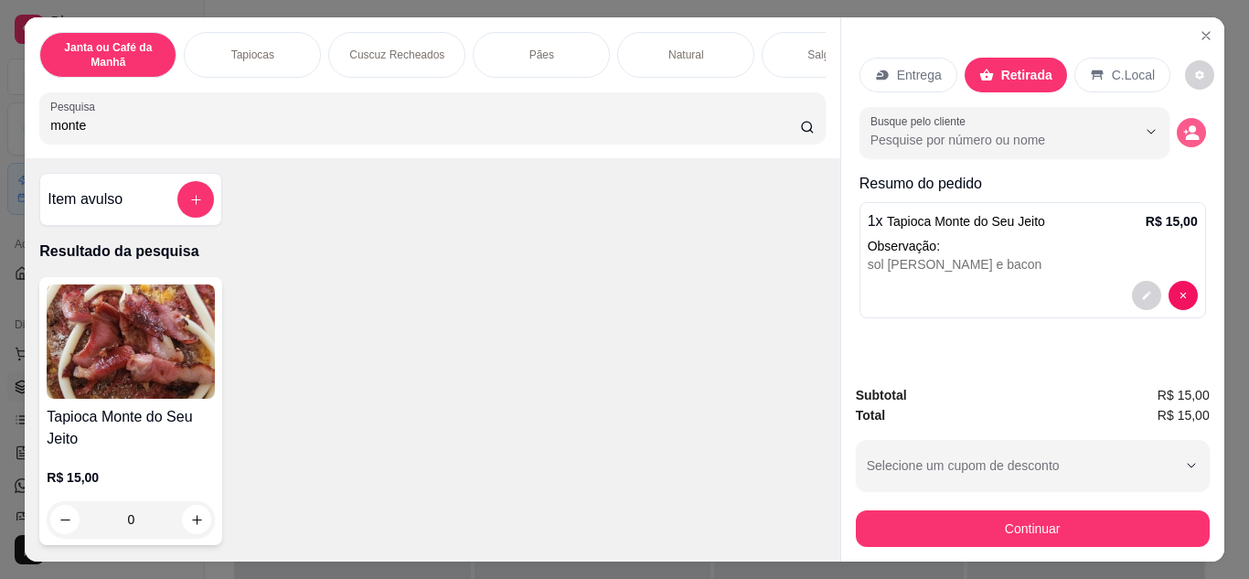
click at [1191, 124] on icon "decrease-product-quantity" at bounding box center [1191, 132] width 16 height 16
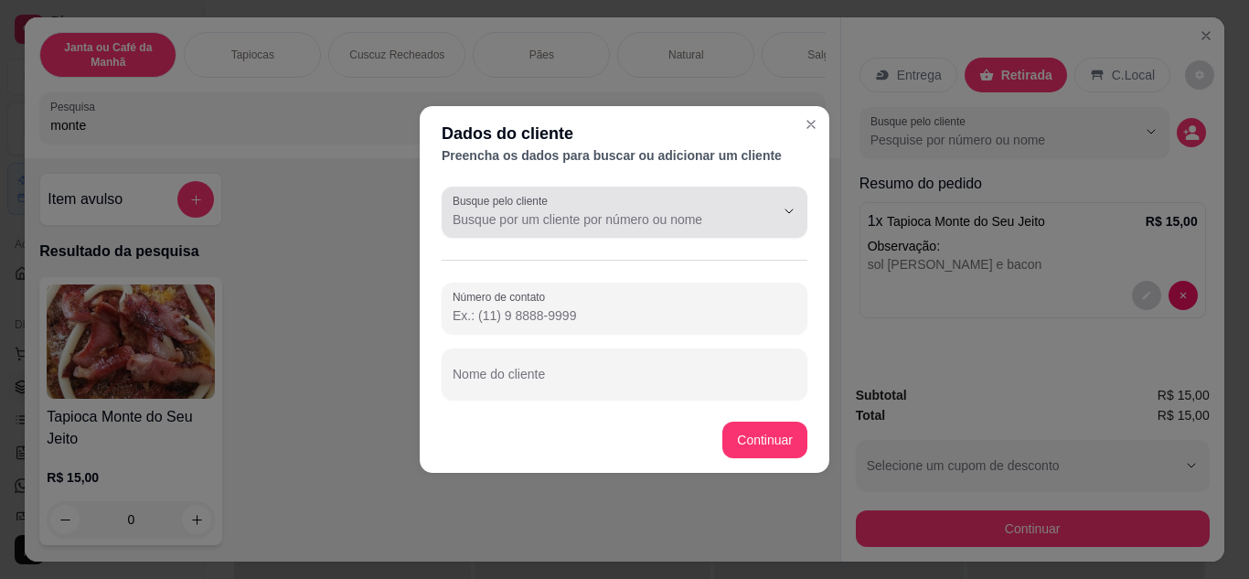
click at [479, 215] on input "Busque pelo cliente" at bounding box center [598, 219] width 292 height 18
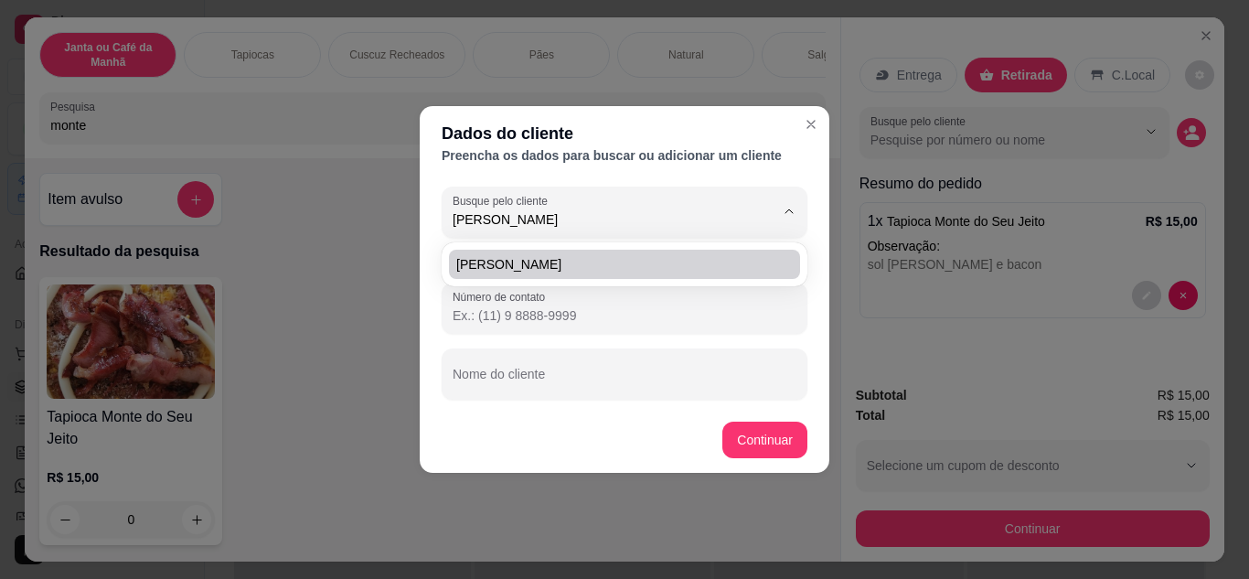
click at [587, 260] on span "[PERSON_NAME]" at bounding box center [615, 264] width 318 height 18
type input "[PERSON_NAME]"
type input "[PHONE_NUMBER]"
type input "[PERSON_NAME]"
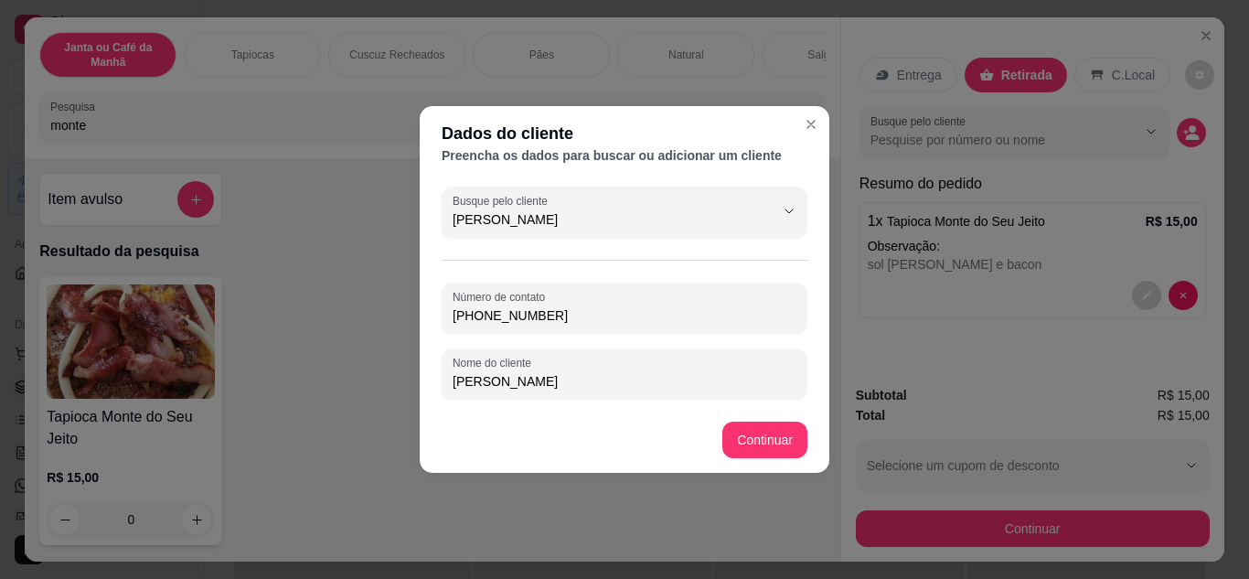
type input "[PERSON_NAME]"
click at [749, 441] on button "Continuar" at bounding box center [764, 439] width 85 height 37
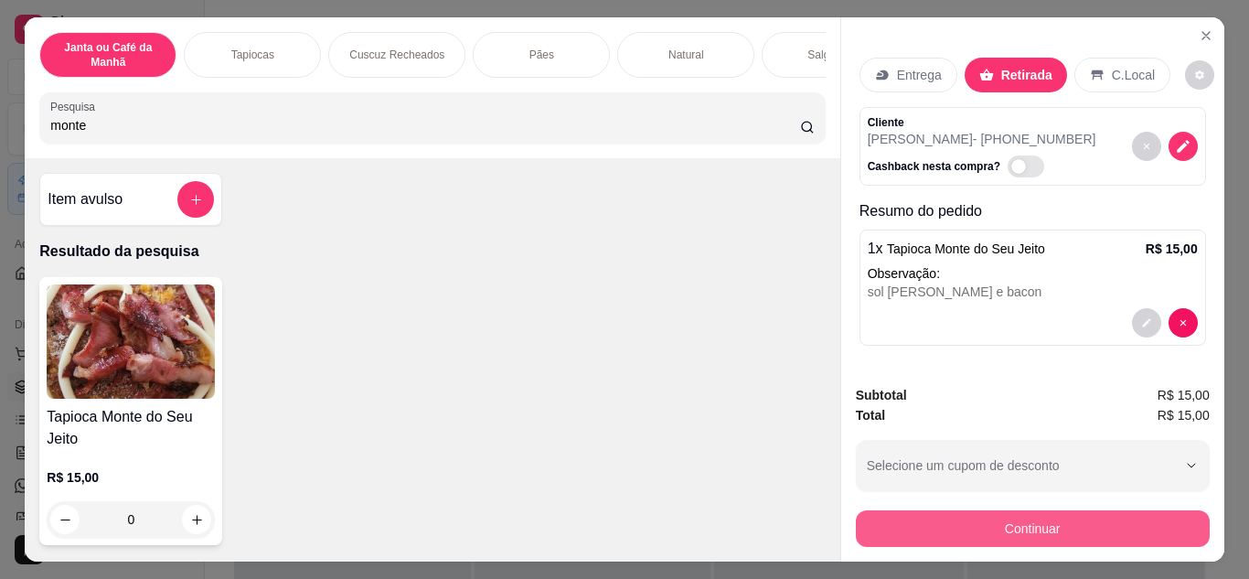
click at [1006, 527] on button "Continuar" at bounding box center [1033, 528] width 354 height 37
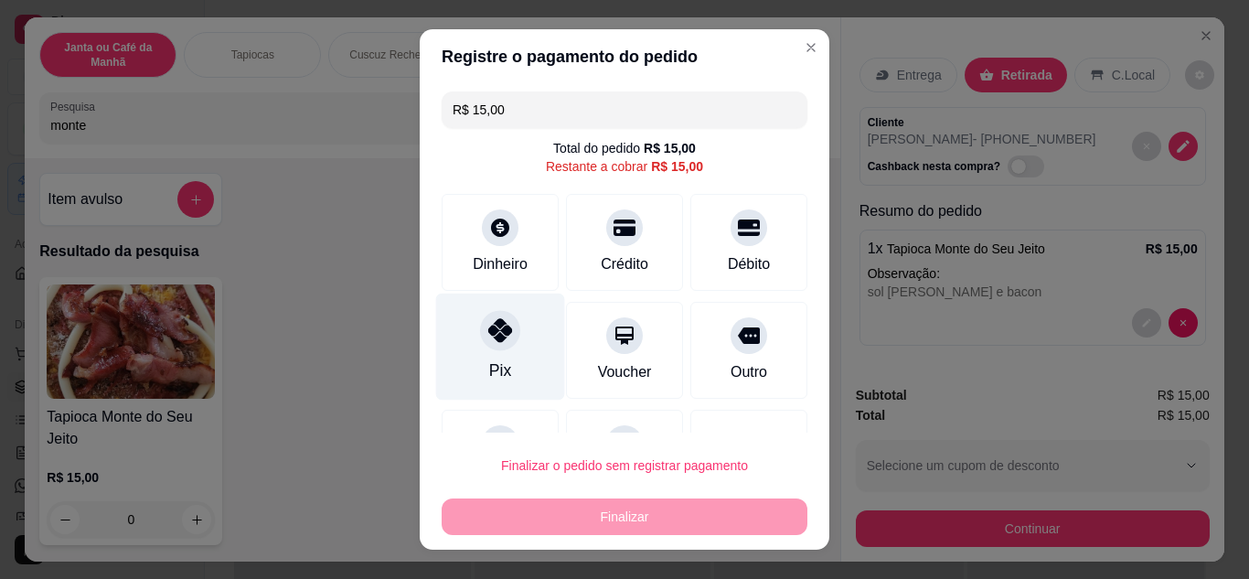
click at [485, 348] on div at bounding box center [500, 330] width 40 height 40
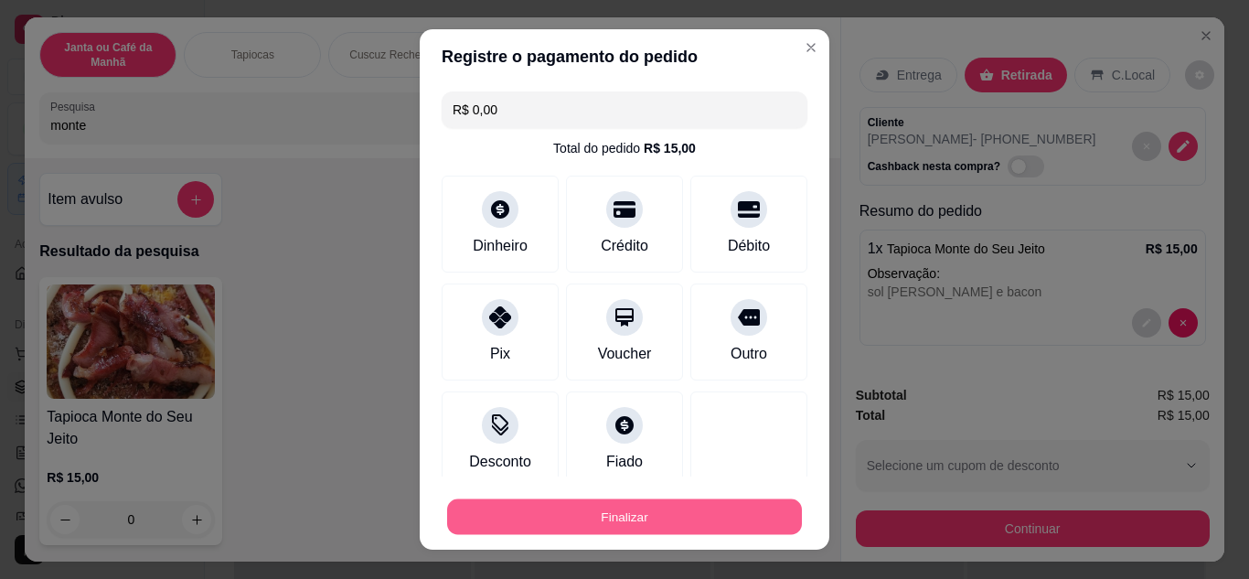
click at [643, 521] on button "Finalizar" at bounding box center [624, 517] width 355 height 36
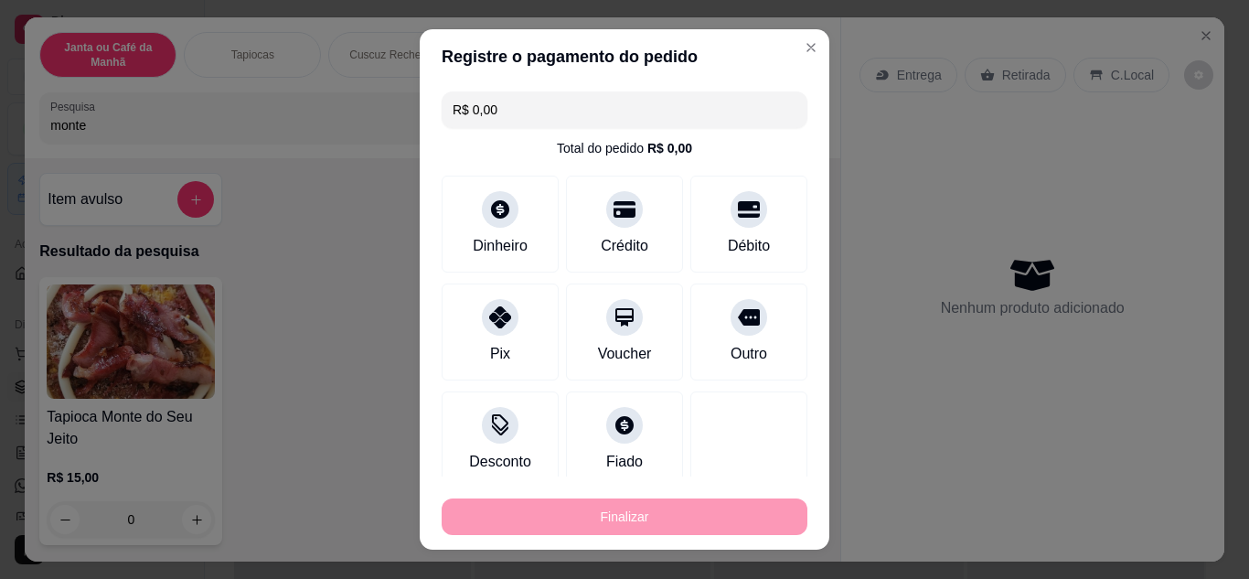
type input "-R$ 15,00"
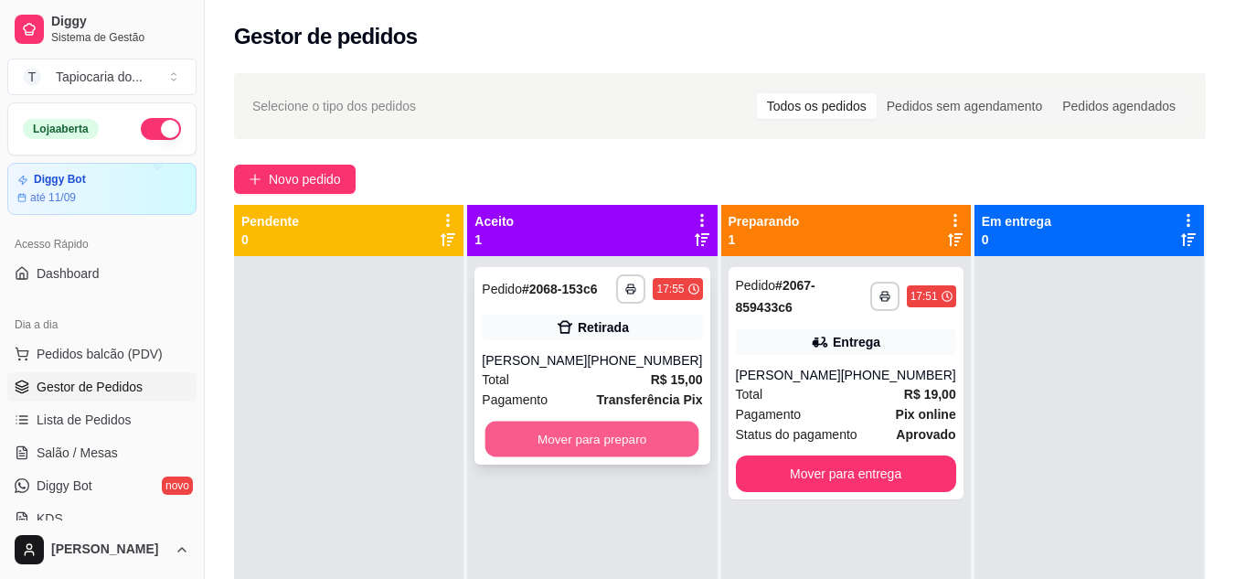
click at [593, 430] on button "Mover para preparo" at bounding box center [592, 439] width 214 height 36
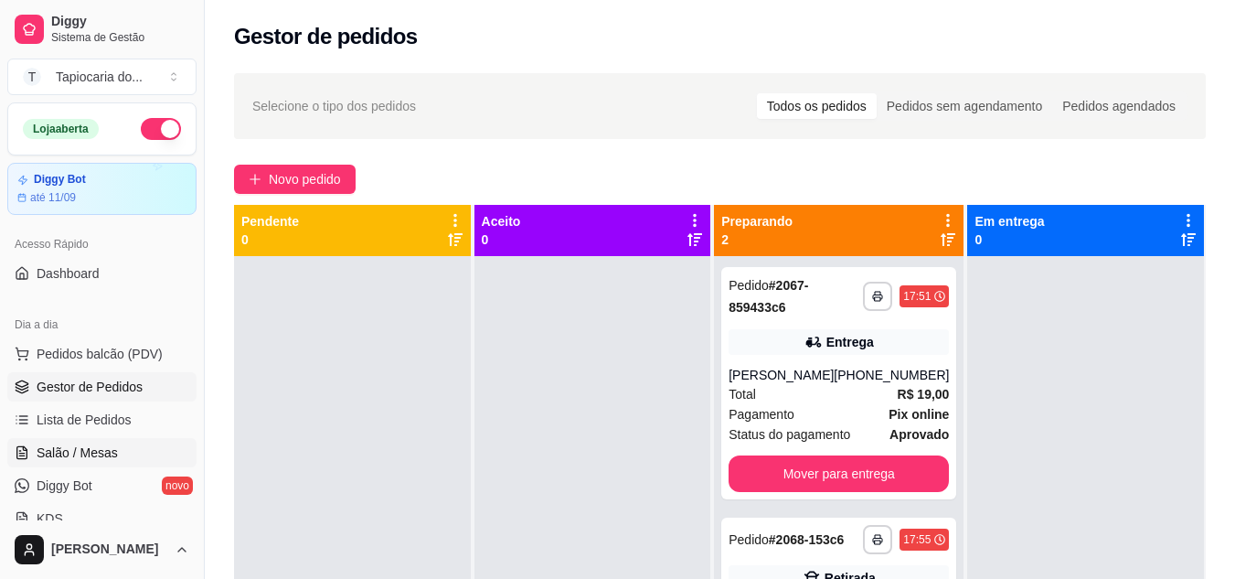
click at [58, 440] on link "Salão / Mesas" at bounding box center [101, 452] width 189 height 29
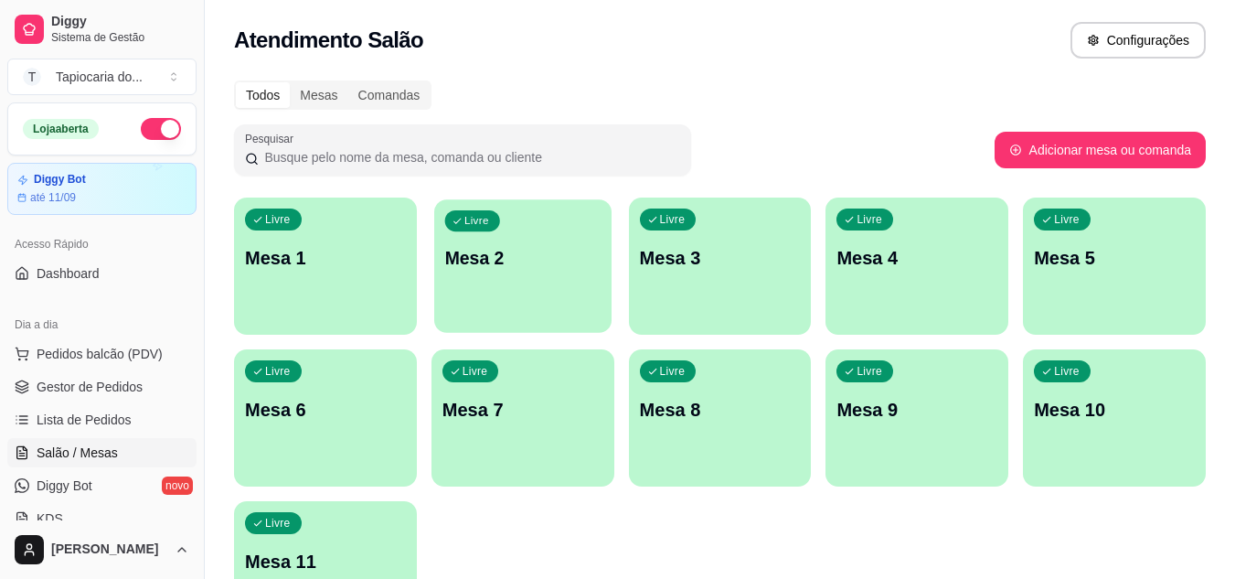
click at [540, 260] on p "Mesa 2" at bounding box center [522, 258] width 156 height 25
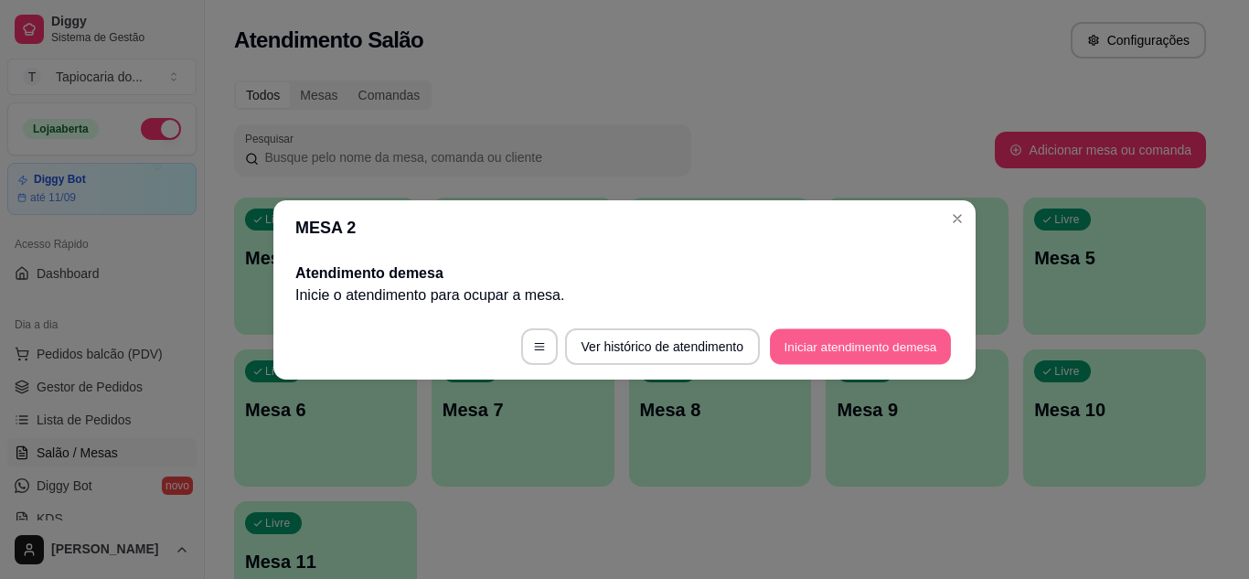
click at [801, 349] on button "Iniciar atendimento de mesa" at bounding box center [860, 346] width 181 height 36
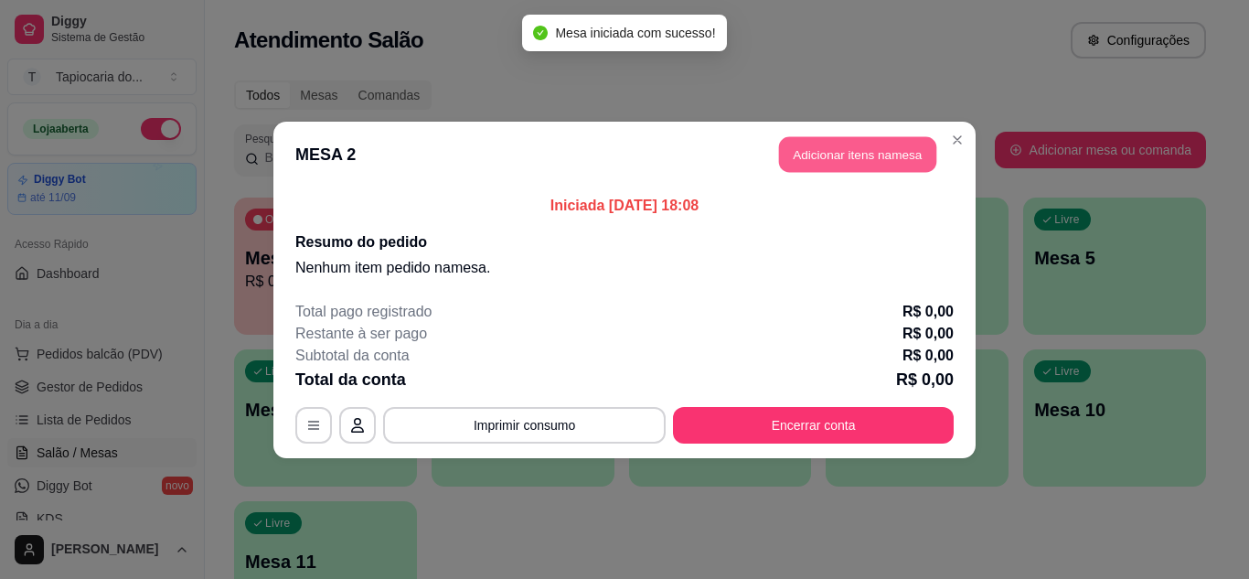
click at [787, 160] on button "Adicionar itens na mesa" at bounding box center [857, 154] width 157 height 36
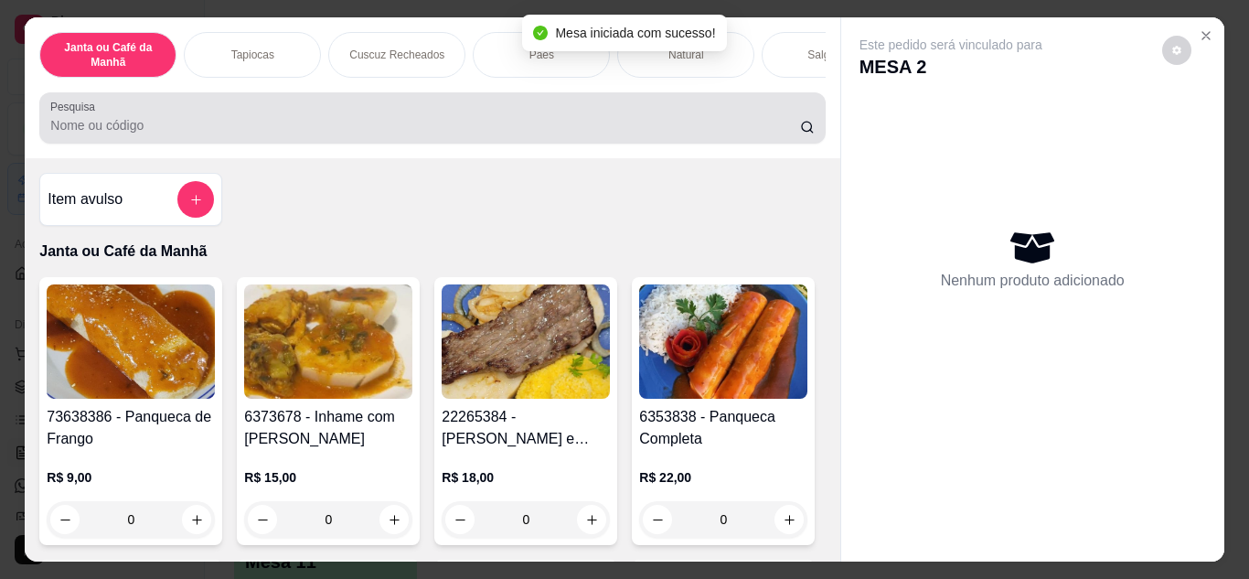
click at [768, 144] on div "Pesquisa" at bounding box center [431, 117] width 785 height 51
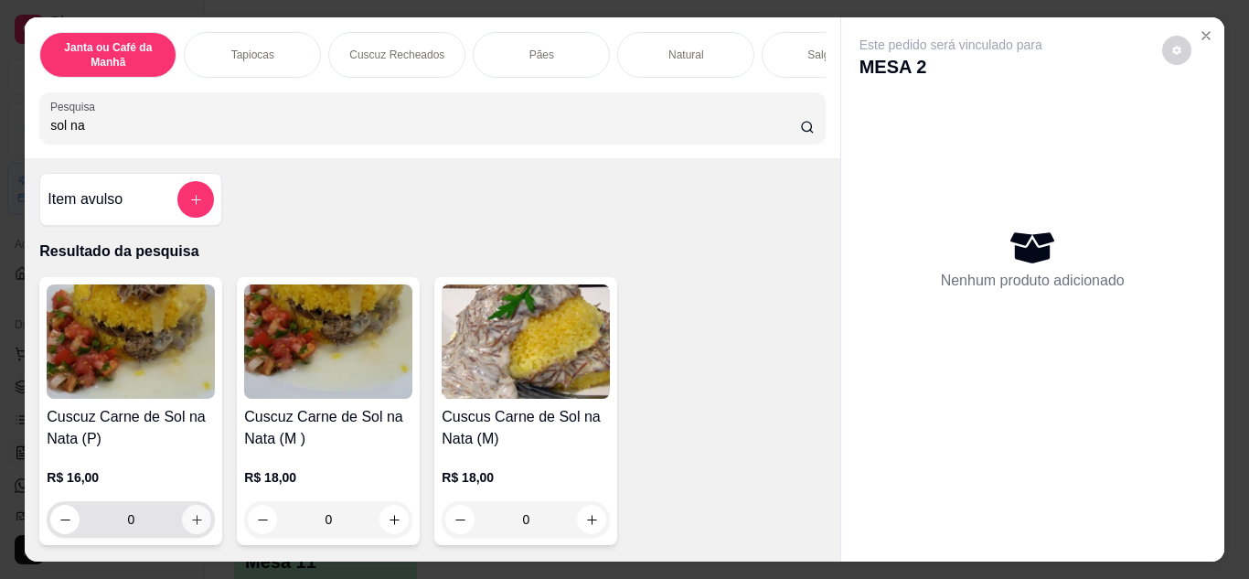
type input "sol na"
click at [193, 518] on button "increase-product-quantity" at bounding box center [196, 519] width 29 height 29
type input "1"
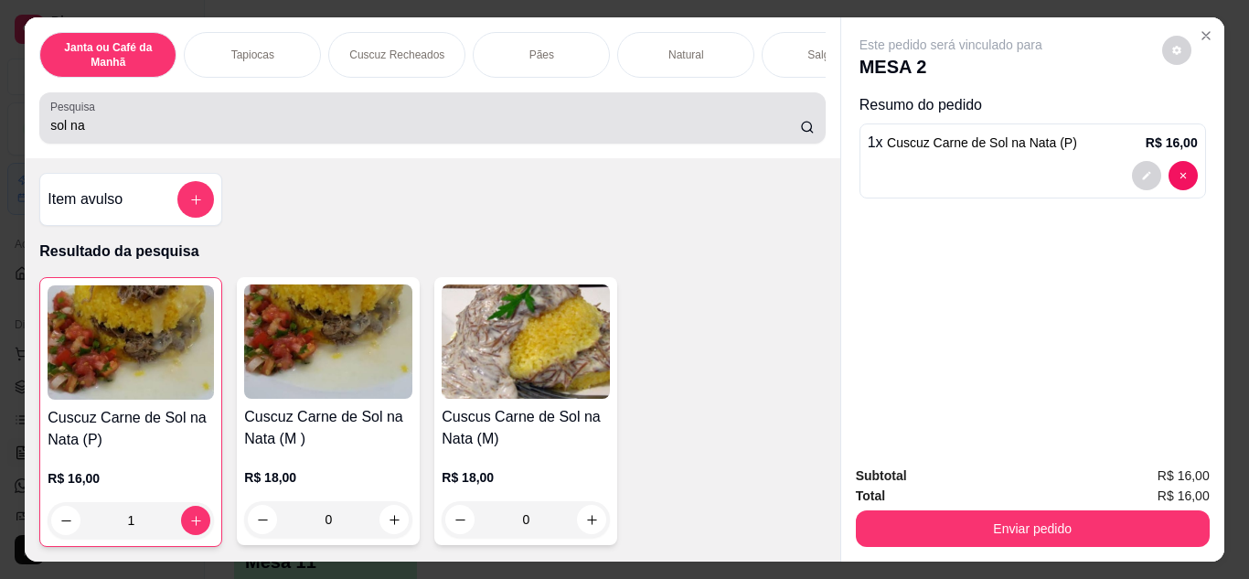
click at [491, 144] on div "Pesquisa sol na" at bounding box center [431, 117] width 785 height 51
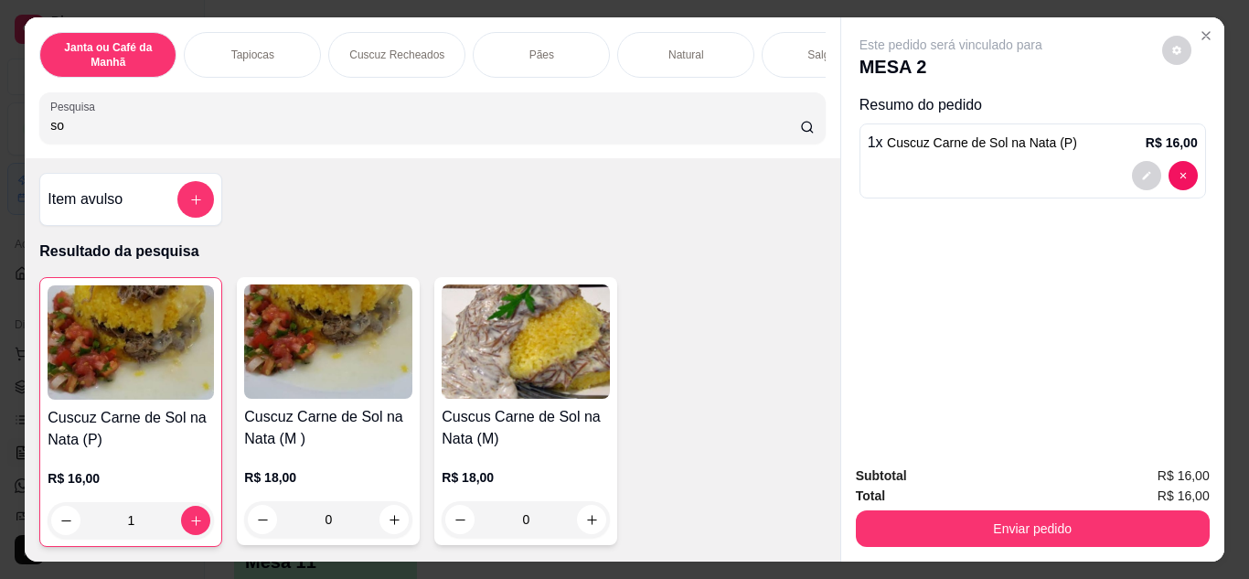
type input "s"
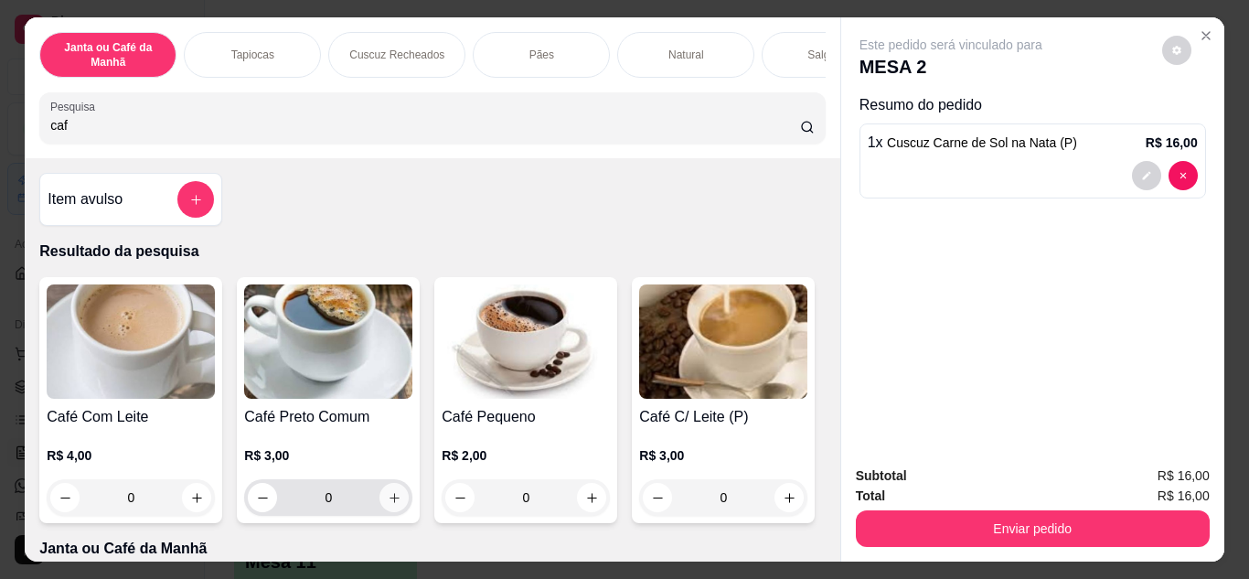
type input "caf"
click at [388, 505] on icon "increase-product-quantity" at bounding box center [395, 498] width 14 height 14
type input "1"
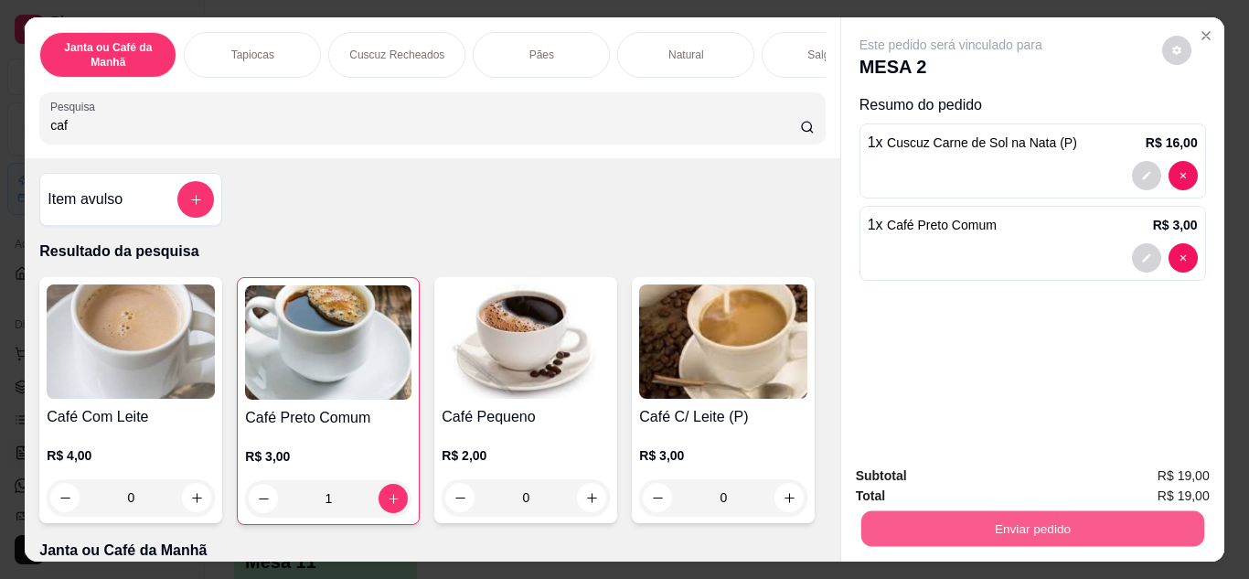
click at [906, 534] on button "Enviar pedido" at bounding box center [1031, 529] width 343 height 36
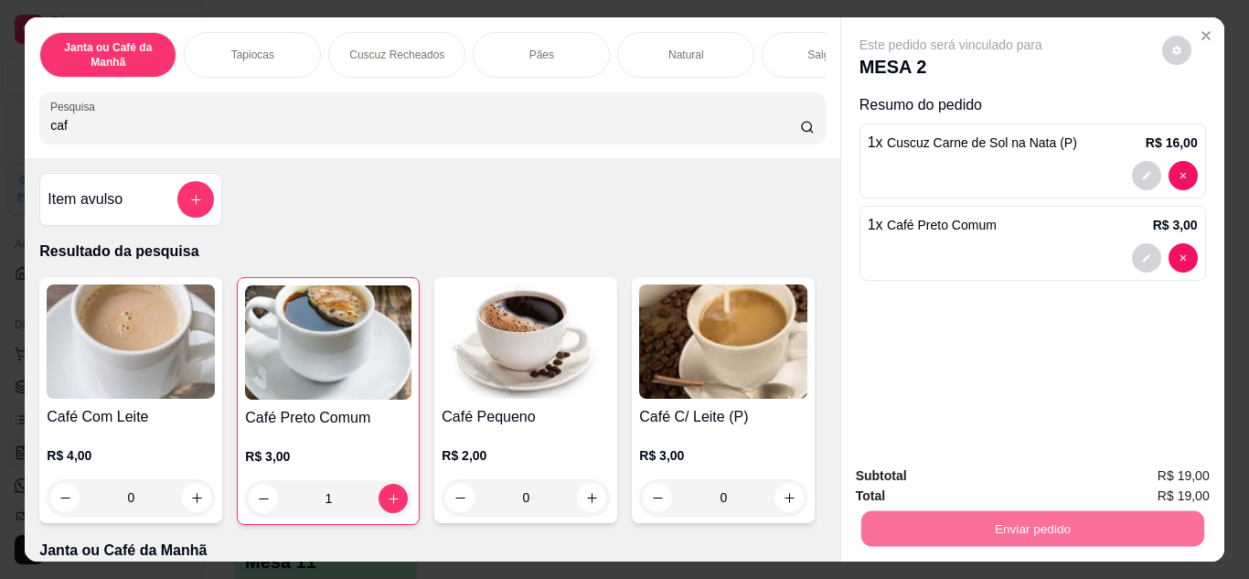
click at [993, 474] on button "Não registrar e enviar pedido" at bounding box center [971, 477] width 185 height 34
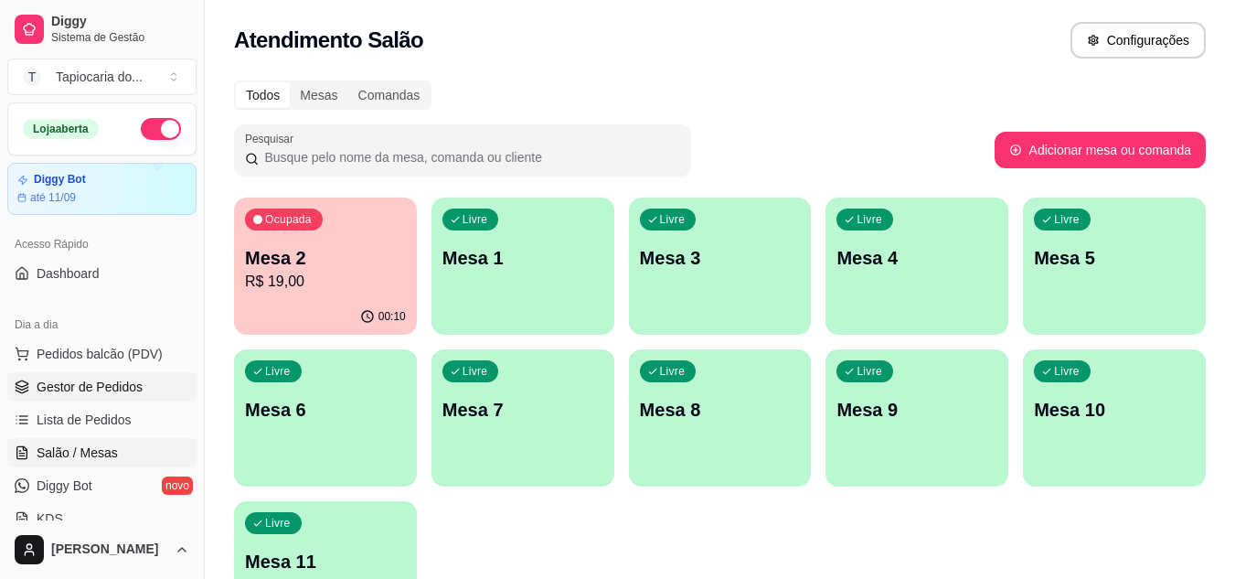
click at [100, 375] on link "Gestor de Pedidos" at bounding box center [101, 386] width 189 height 29
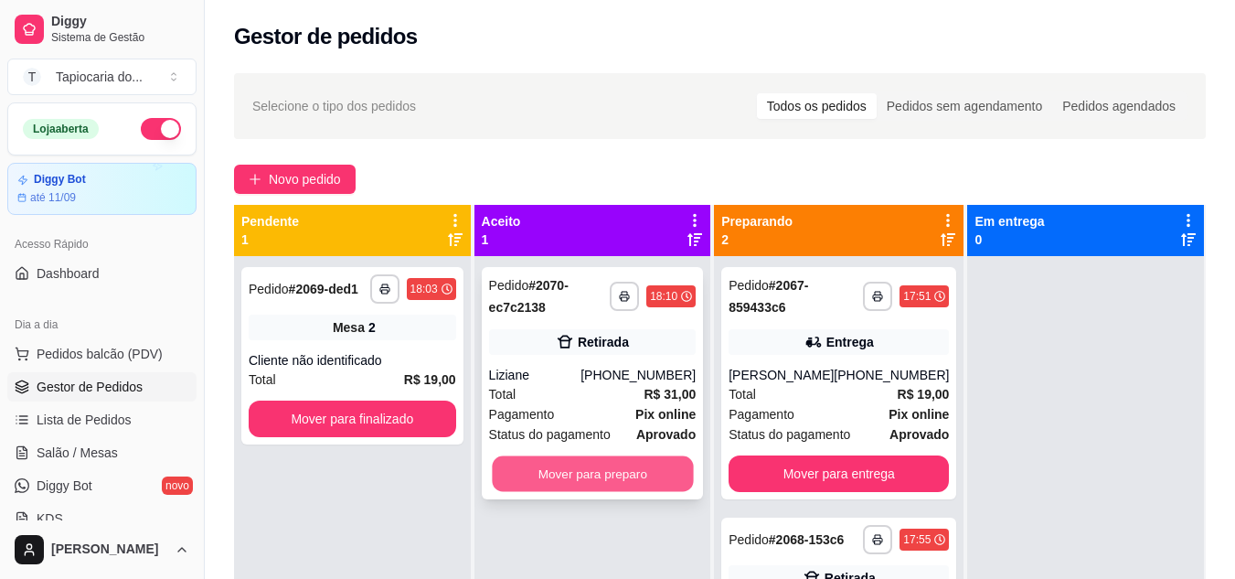
click at [600, 477] on button "Mover para preparo" at bounding box center [592, 474] width 201 height 36
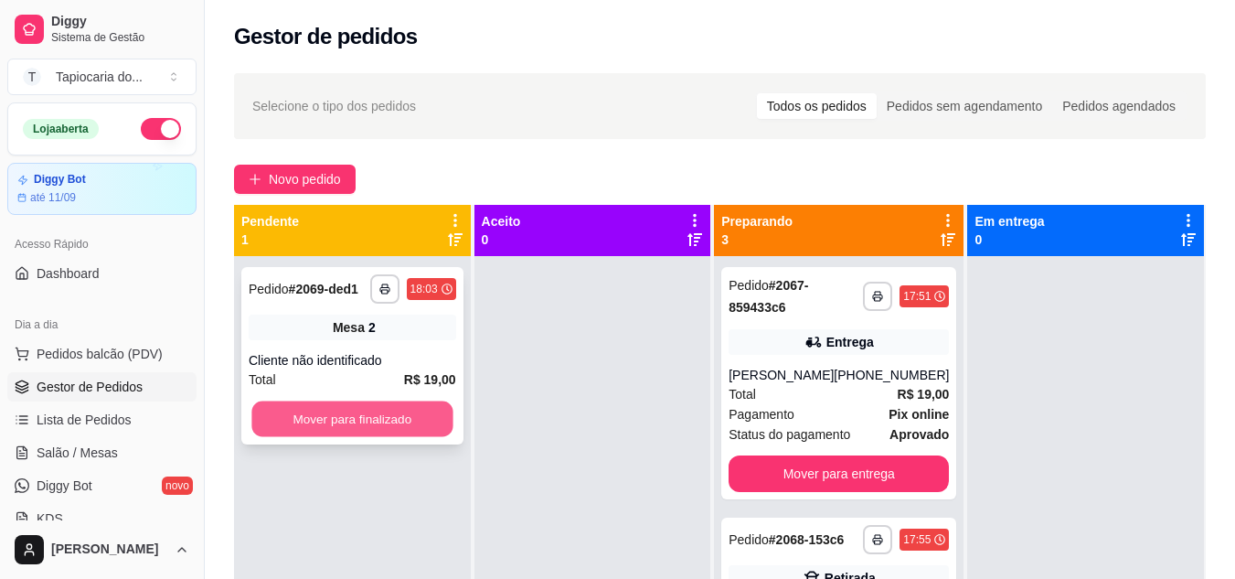
click at [402, 412] on button "Mover para finalizado" at bounding box center [351, 419] width 201 height 36
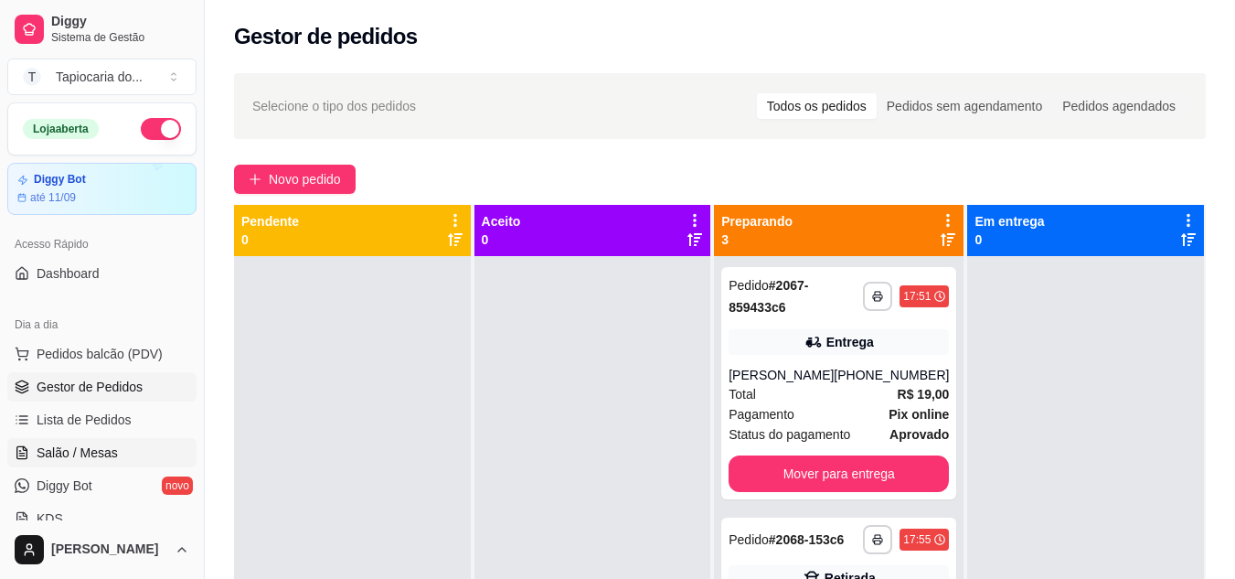
click at [127, 446] on link "Salão / Mesas" at bounding box center [101, 452] width 189 height 29
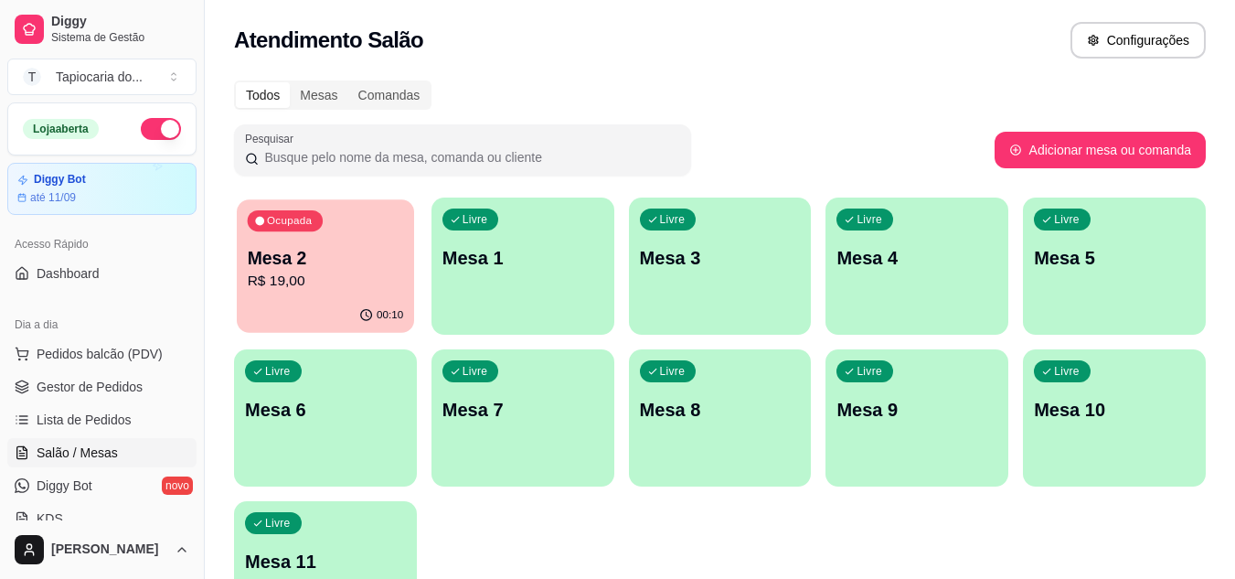
click at [345, 285] on p "R$ 19,00" at bounding box center [326, 281] width 156 height 21
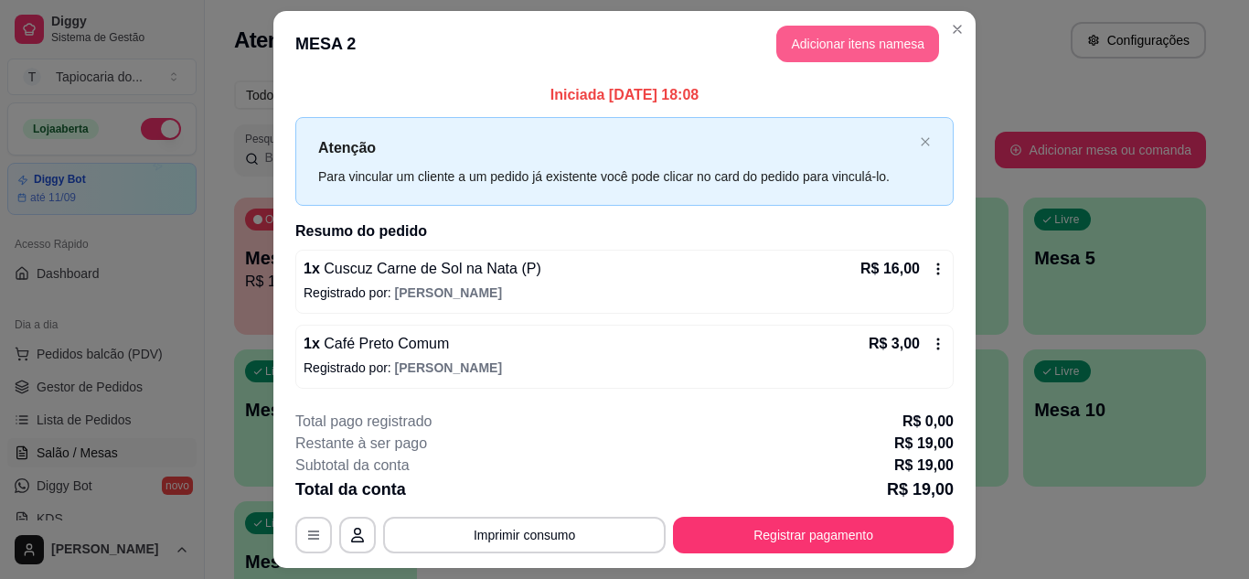
click at [831, 50] on button "Adicionar itens na mesa" at bounding box center [857, 44] width 163 height 37
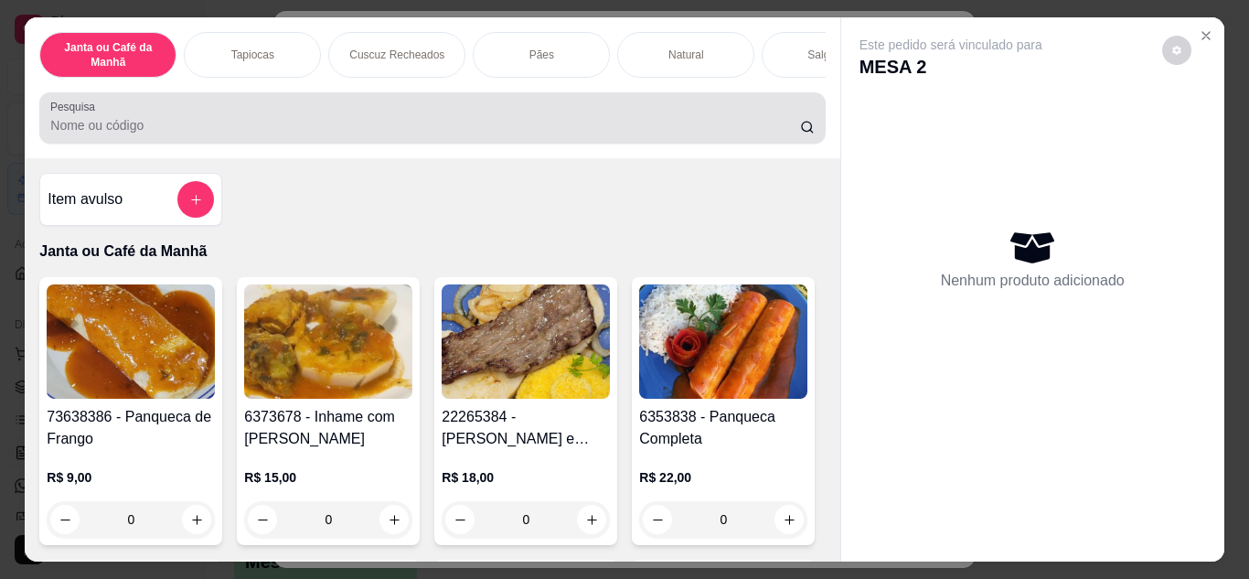
click at [771, 116] on div at bounding box center [431, 118] width 763 height 37
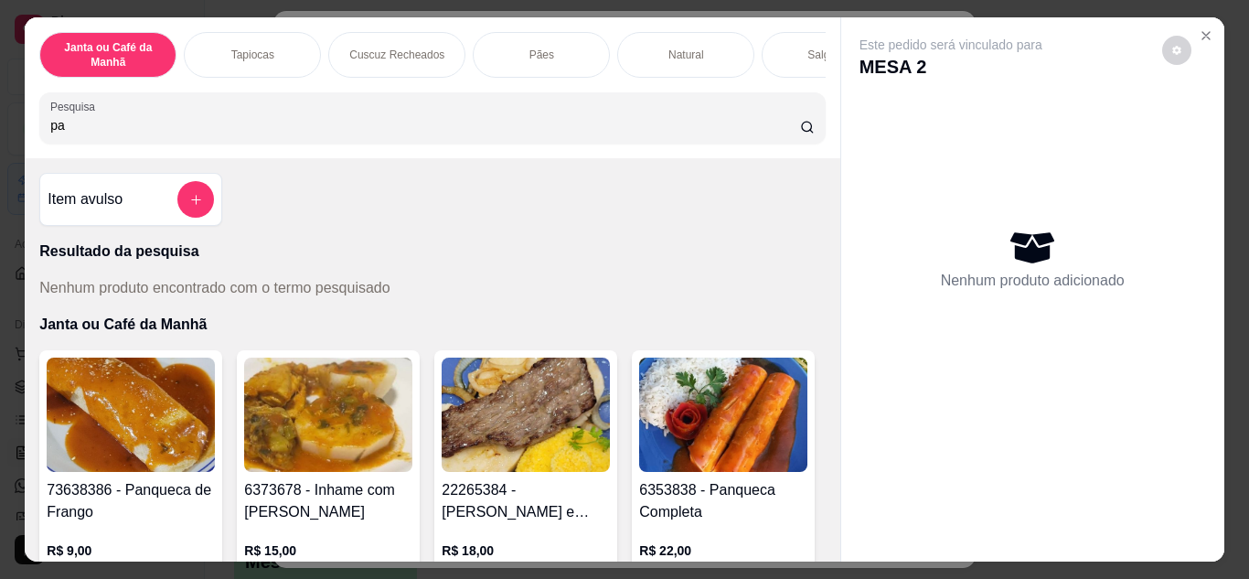
type input "p"
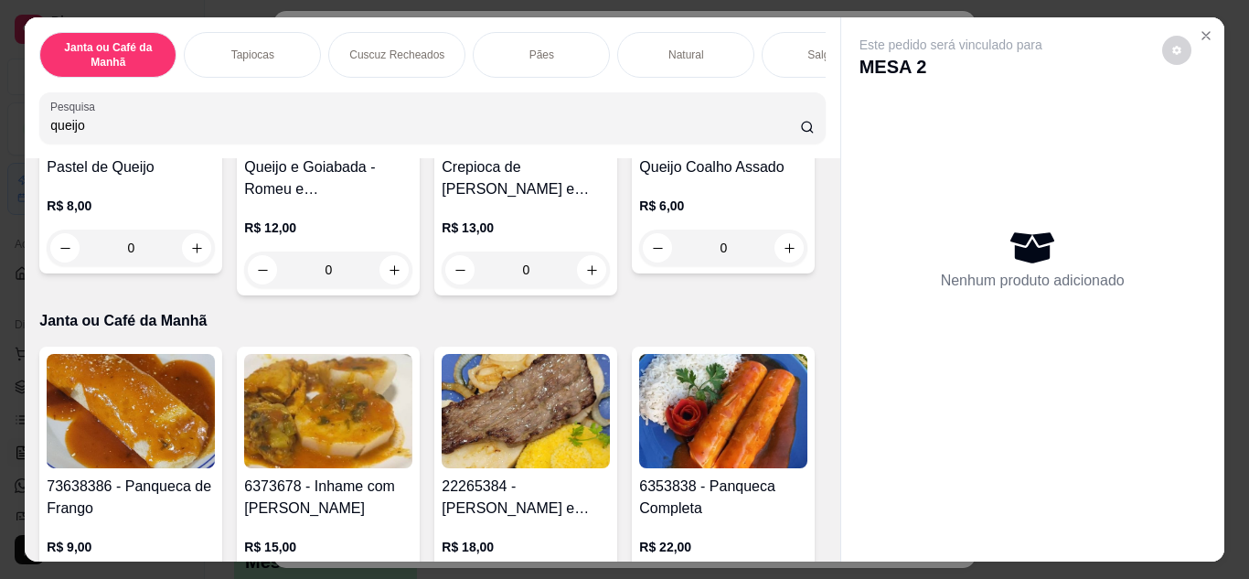
scroll to position [914, 0]
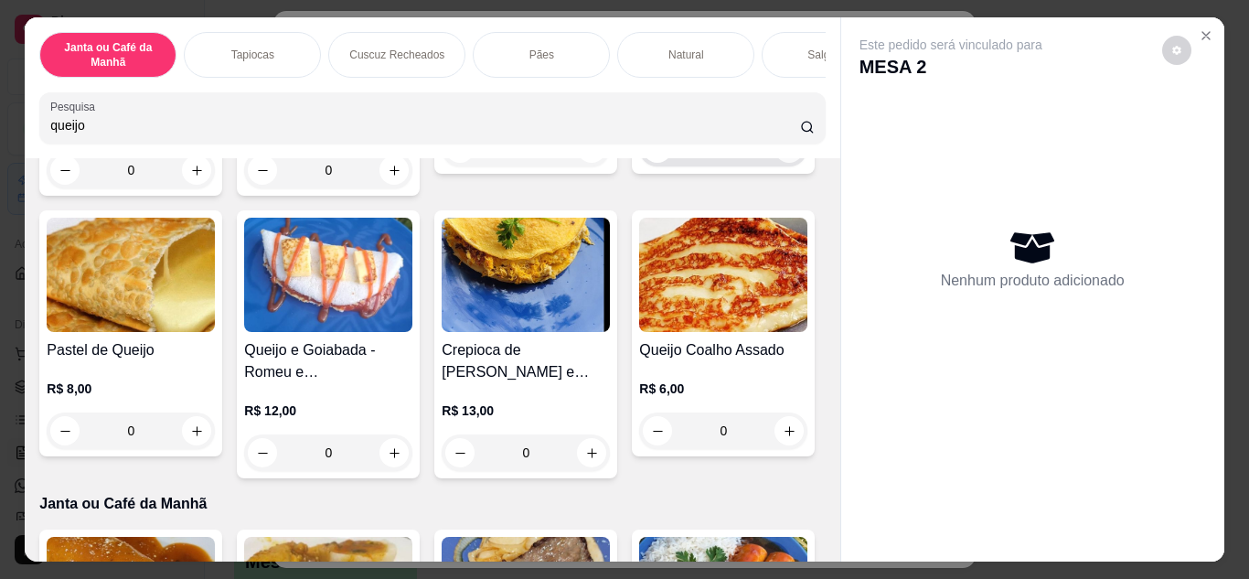
type input "queijo"
click at [774, 163] on button "increase-product-quantity" at bounding box center [788, 147] width 29 height 29
type input "1"
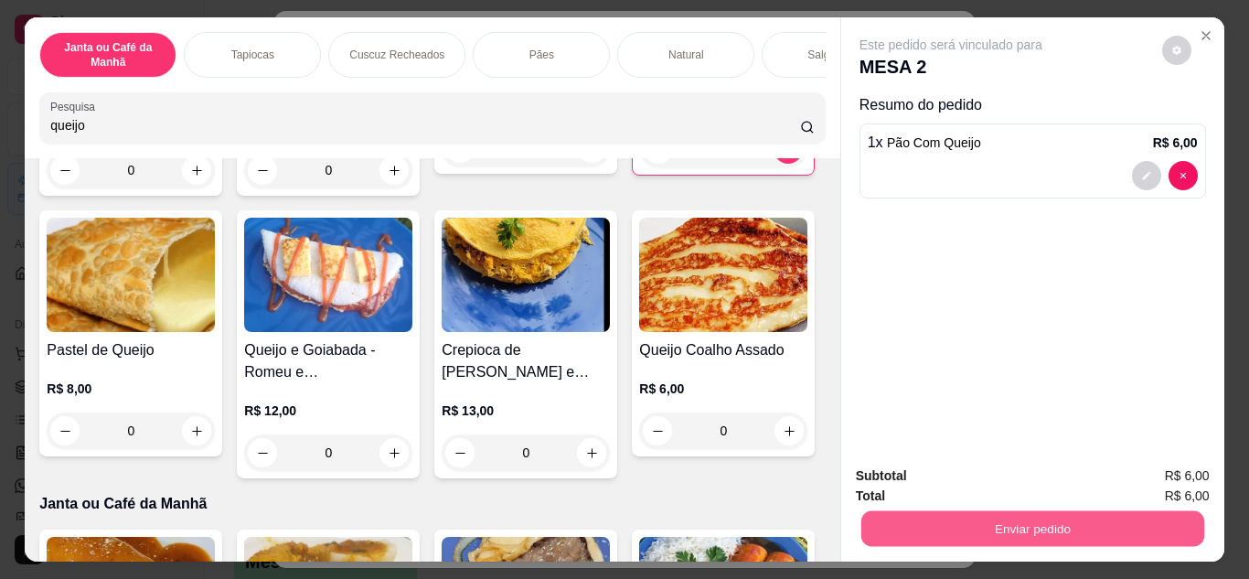
click at [1148, 516] on button "Enviar pedido" at bounding box center [1031, 529] width 343 height 36
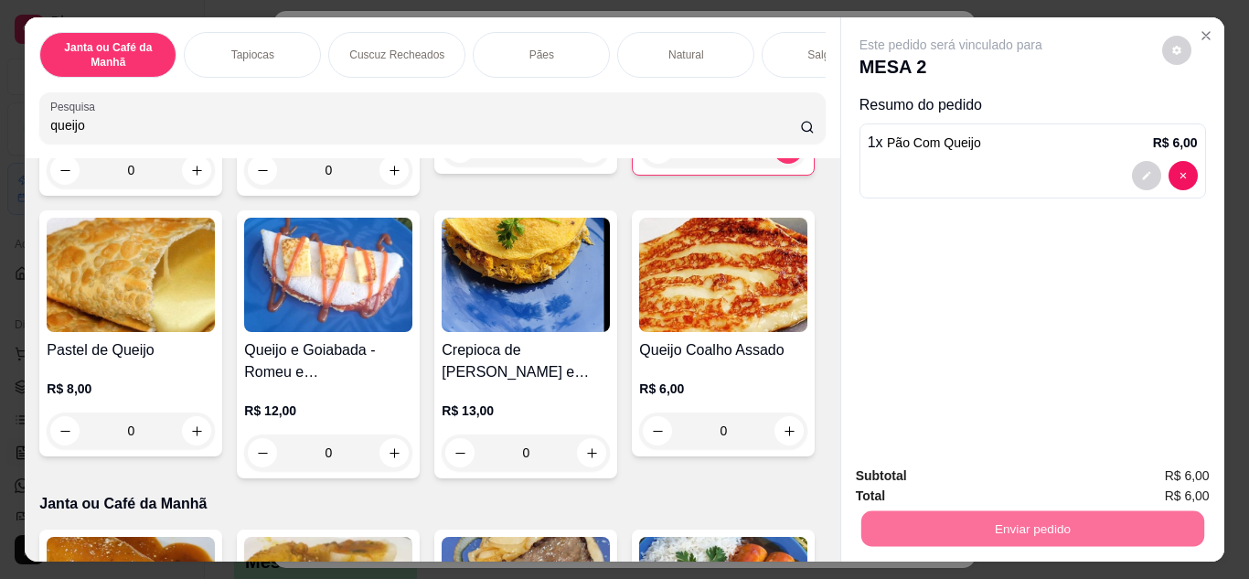
click at [1037, 473] on button "Não registrar e enviar pedido" at bounding box center [971, 477] width 185 height 34
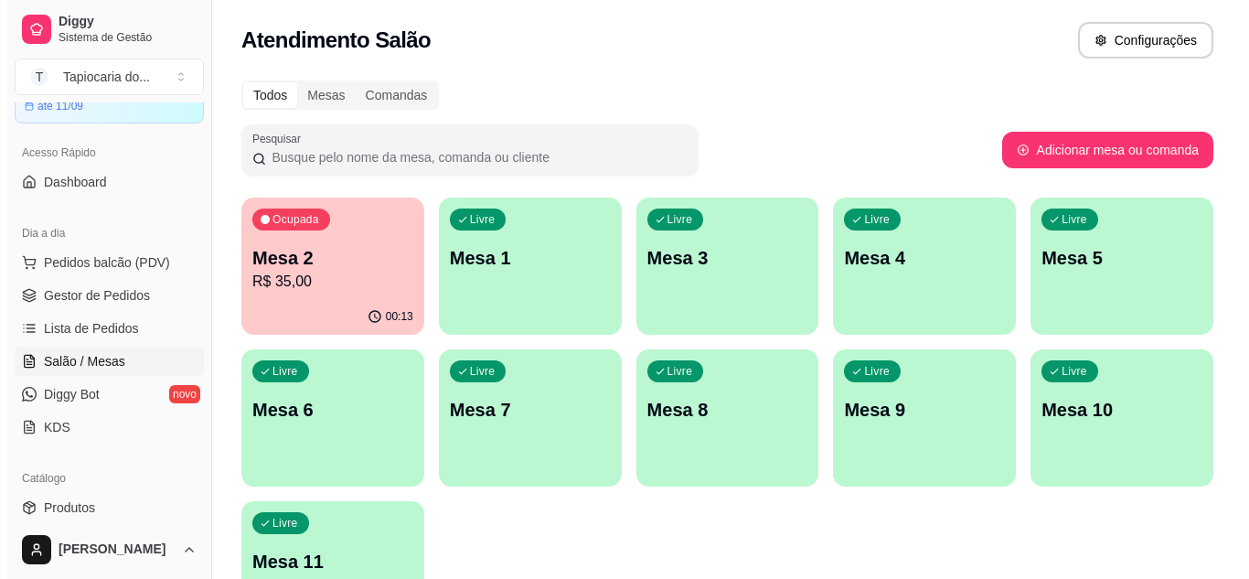
scroll to position [0, 0]
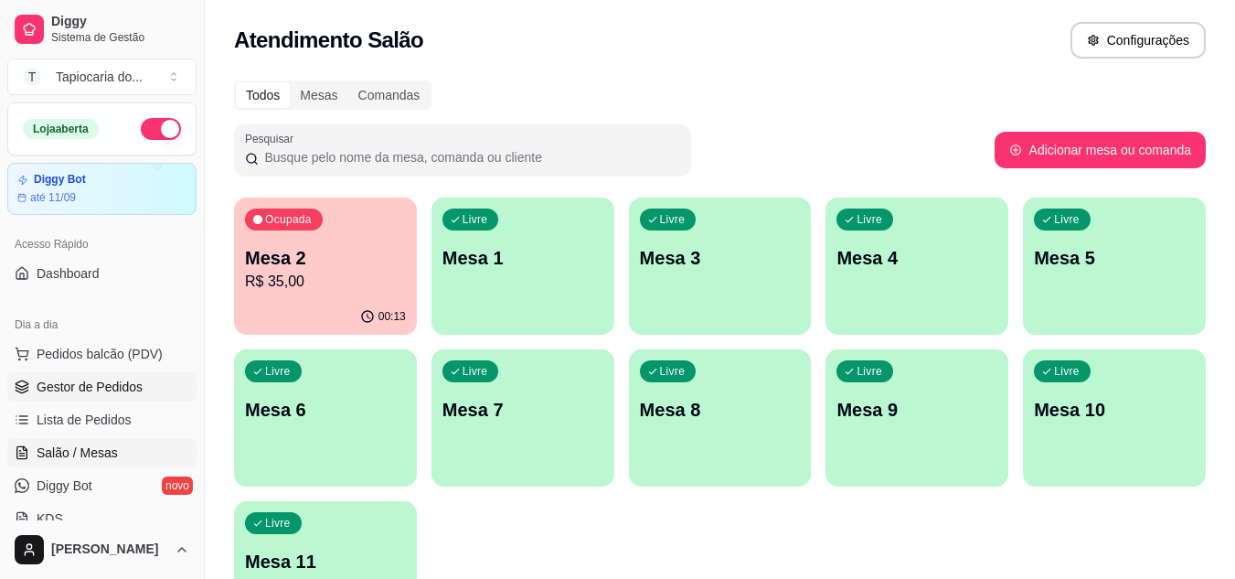
click at [80, 388] on span "Gestor de Pedidos" at bounding box center [90, 386] width 106 height 18
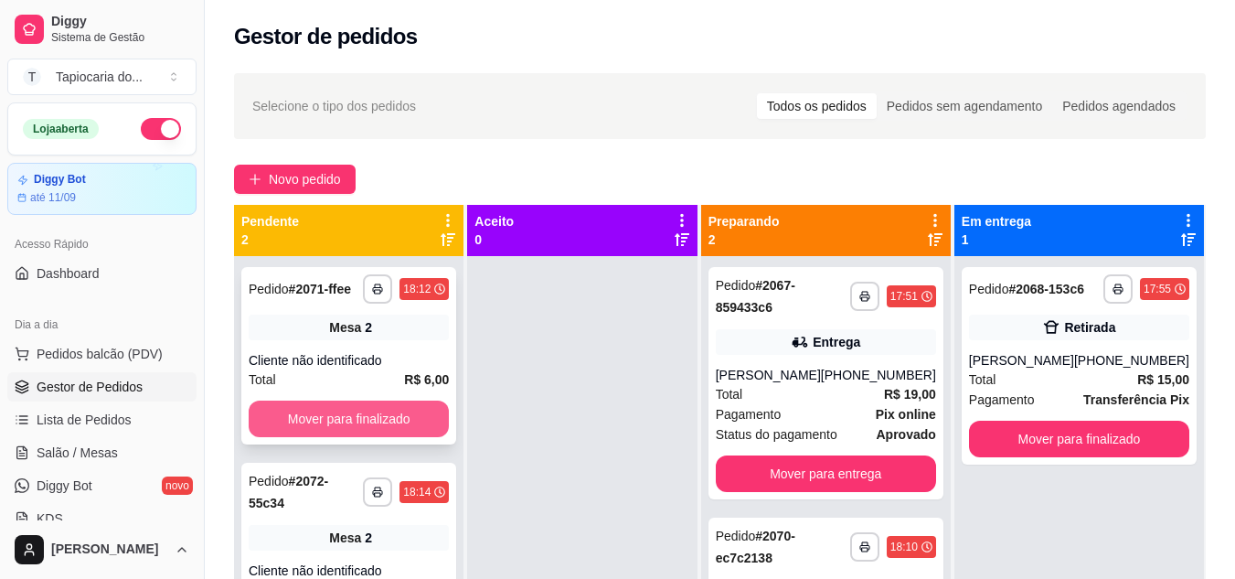
click at [358, 428] on button "Mover para finalizado" at bounding box center [349, 418] width 200 height 37
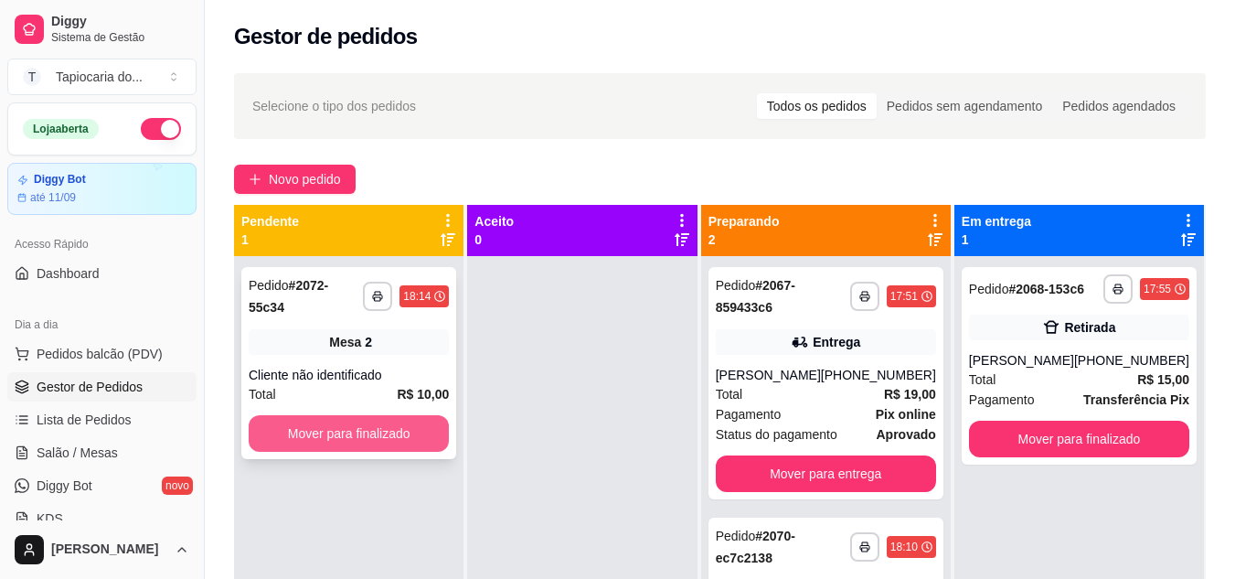
click at [368, 420] on button "Mover para finalizado" at bounding box center [349, 433] width 200 height 37
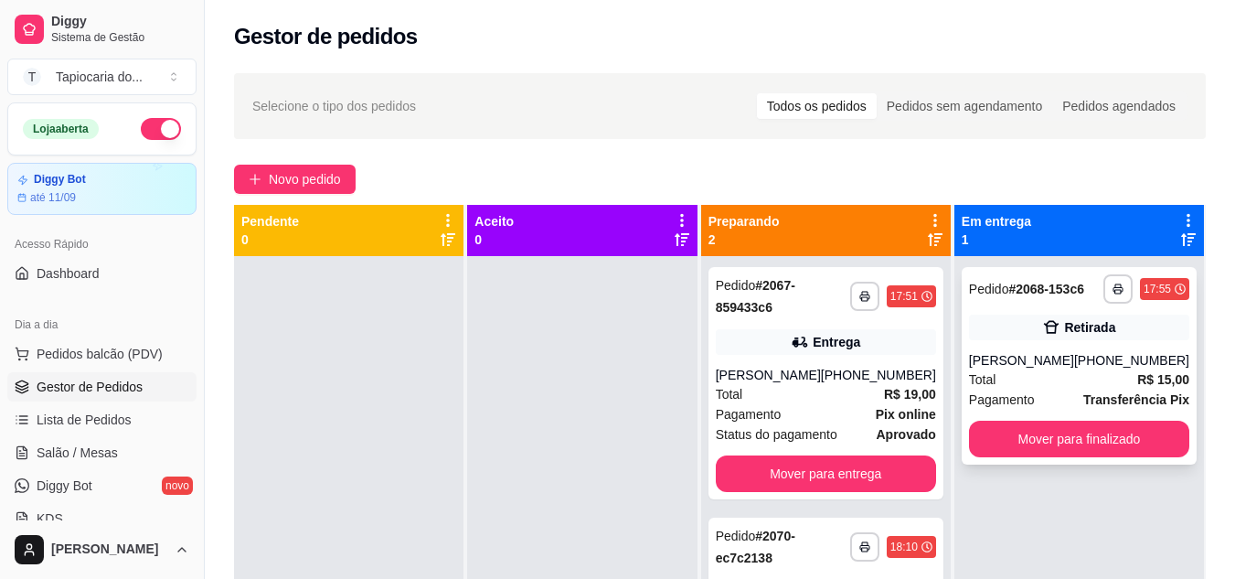
click at [1088, 377] on div "Total R$ 15,00" at bounding box center [1079, 379] width 220 height 20
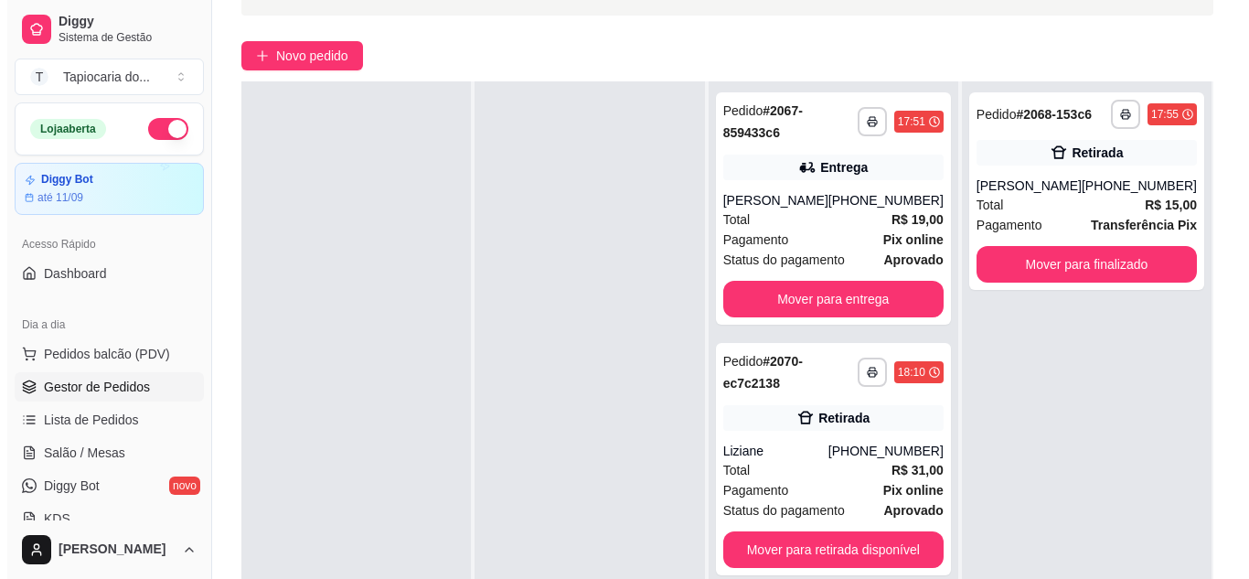
scroll to position [279, 0]
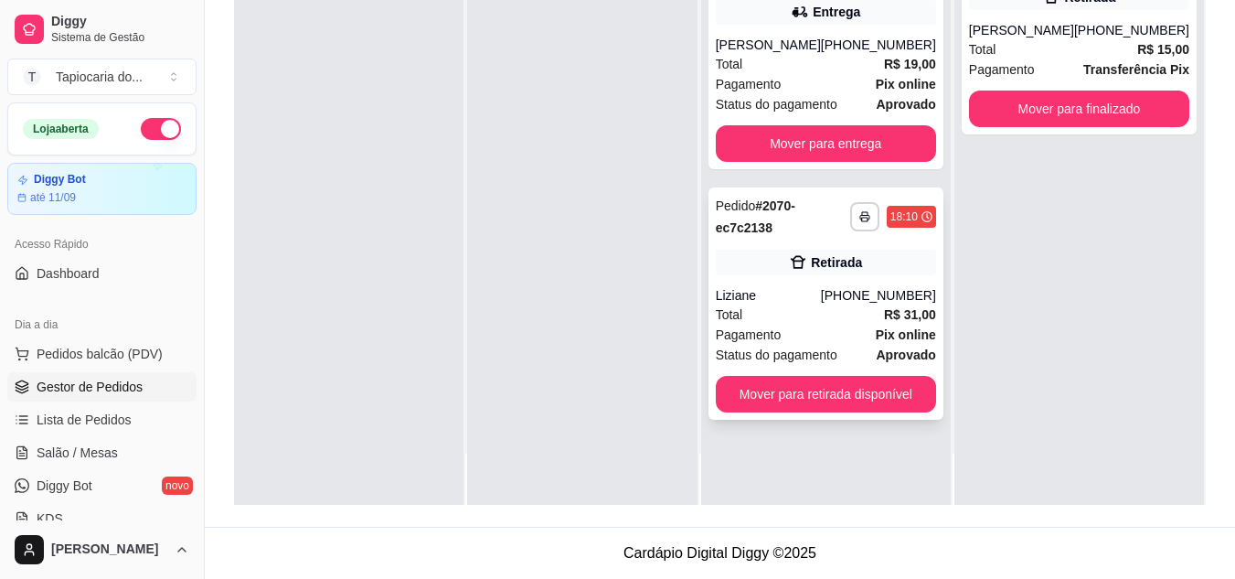
click at [878, 337] on strong "Pix online" at bounding box center [906, 334] width 60 height 15
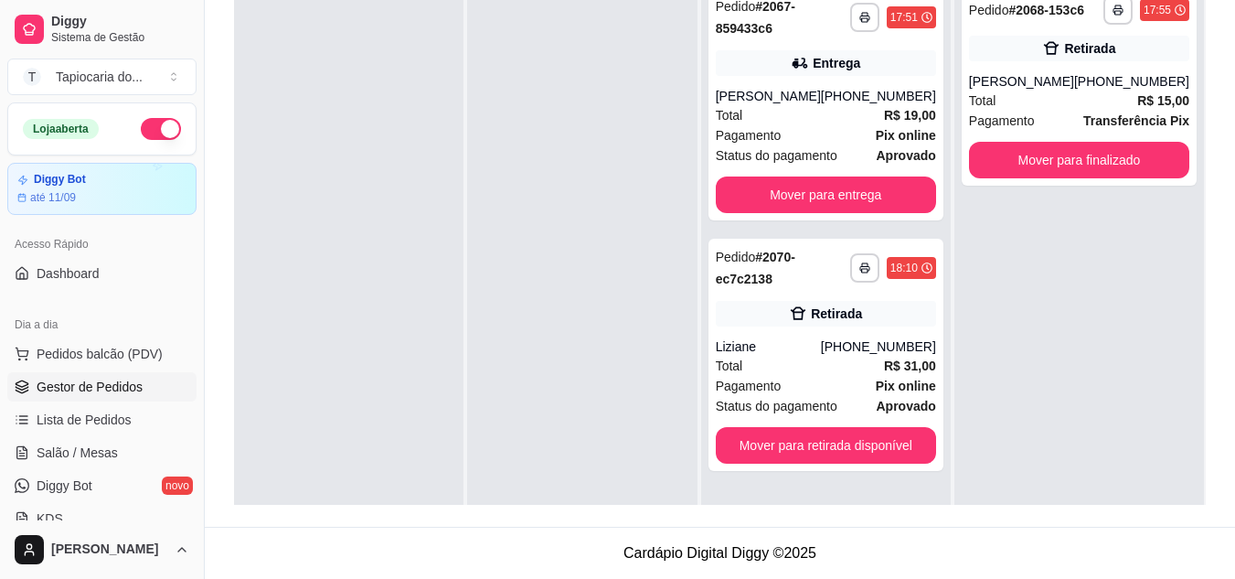
scroll to position [51, 0]
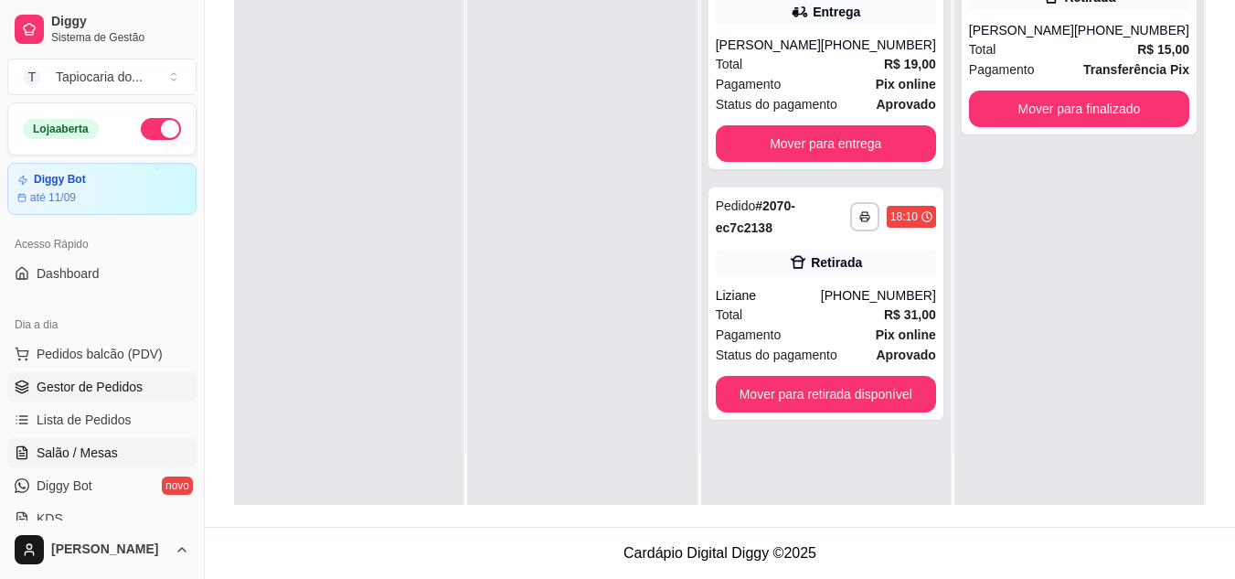
click at [106, 448] on span "Salão / Mesas" at bounding box center [77, 452] width 81 height 18
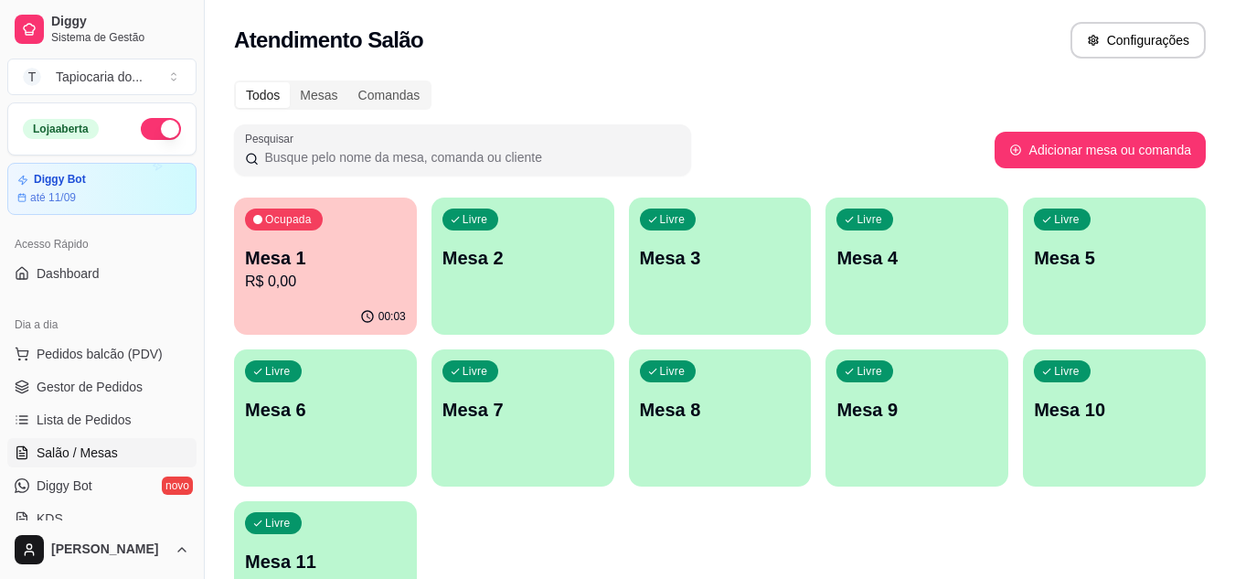
click at [377, 313] on div "00:03" at bounding box center [383, 316] width 46 height 15
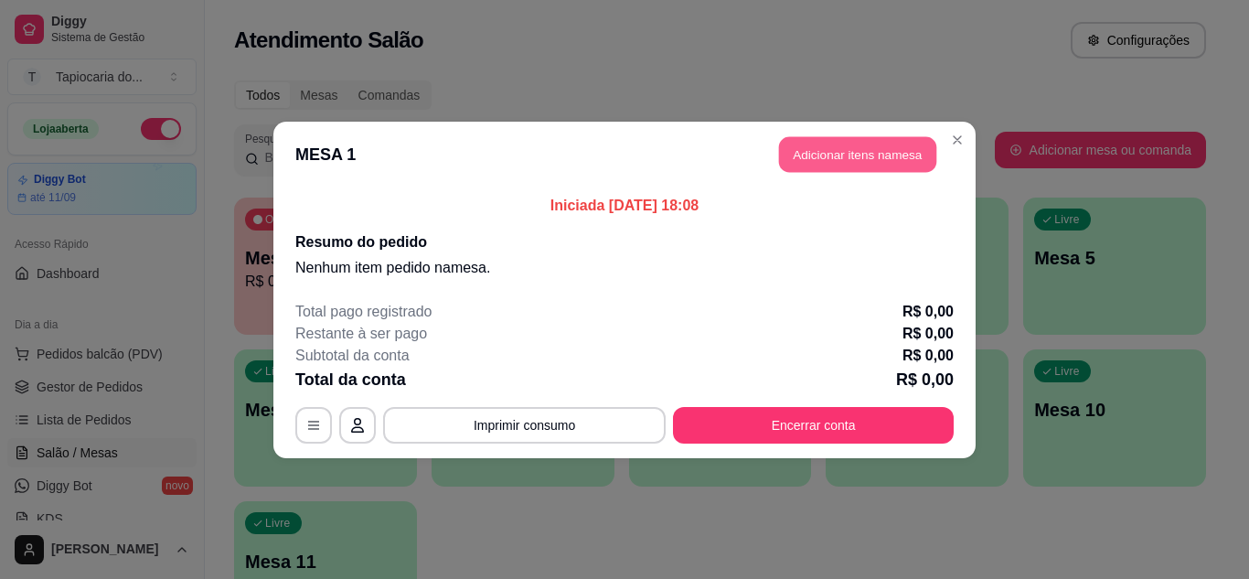
click at [919, 138] on button "Adicionar itens na mesa" at bounding box center [857, 154] width 157 height 36
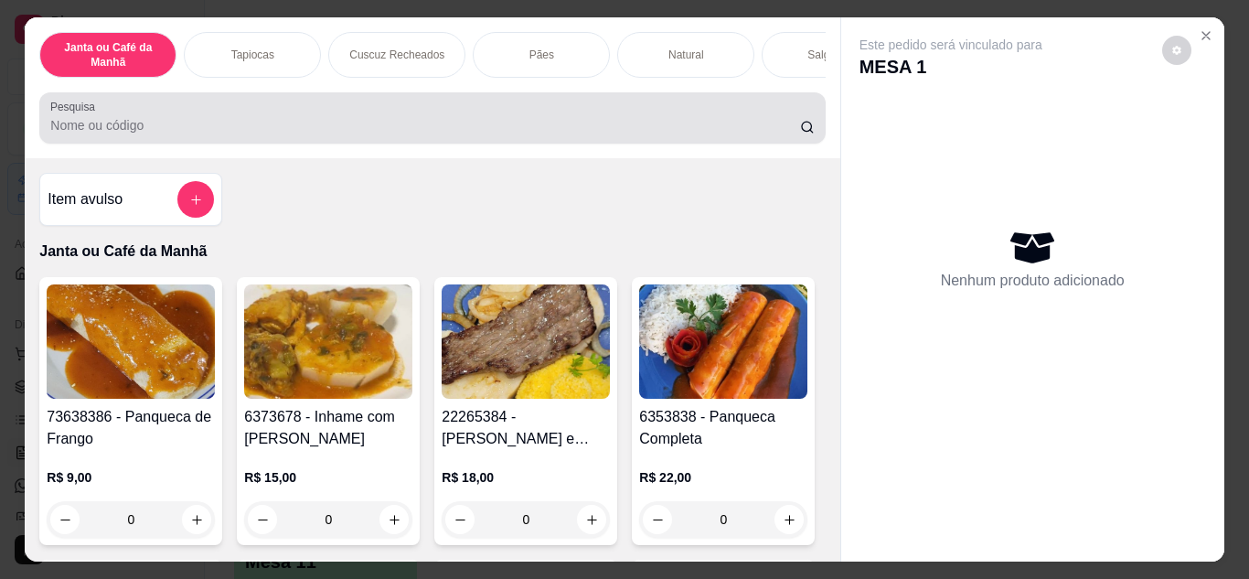
click at [768, 116] on div at bounding box center [431, 118] width 763 height 37
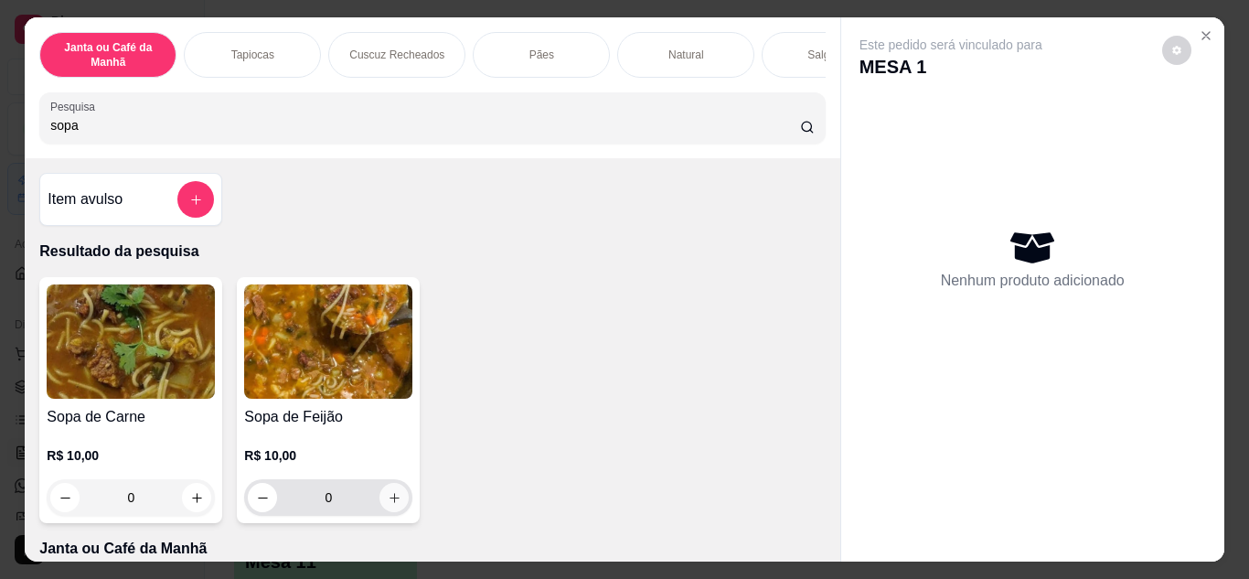
type input "sopa"
click at [388, 505] on icon "increase-product-quantity" at bounding box center [395, 498] width 14 height 14
type input "1"
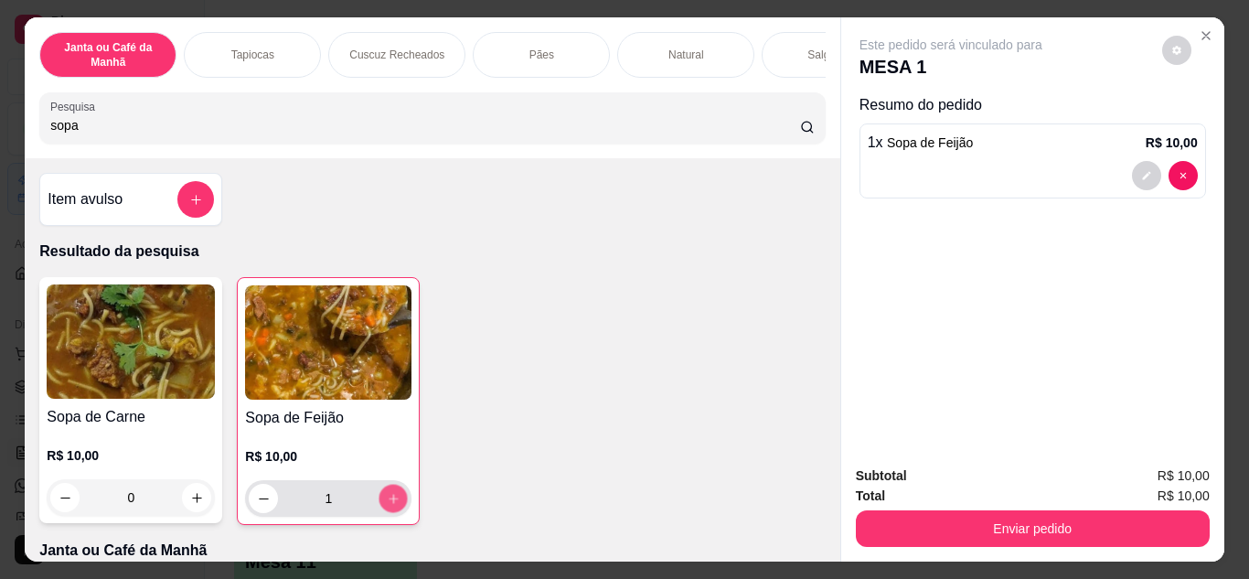
click at [388, 503] on icon "increase-product-quantity" at bounding box center [392, 498] width 9 height 9
type input "2"
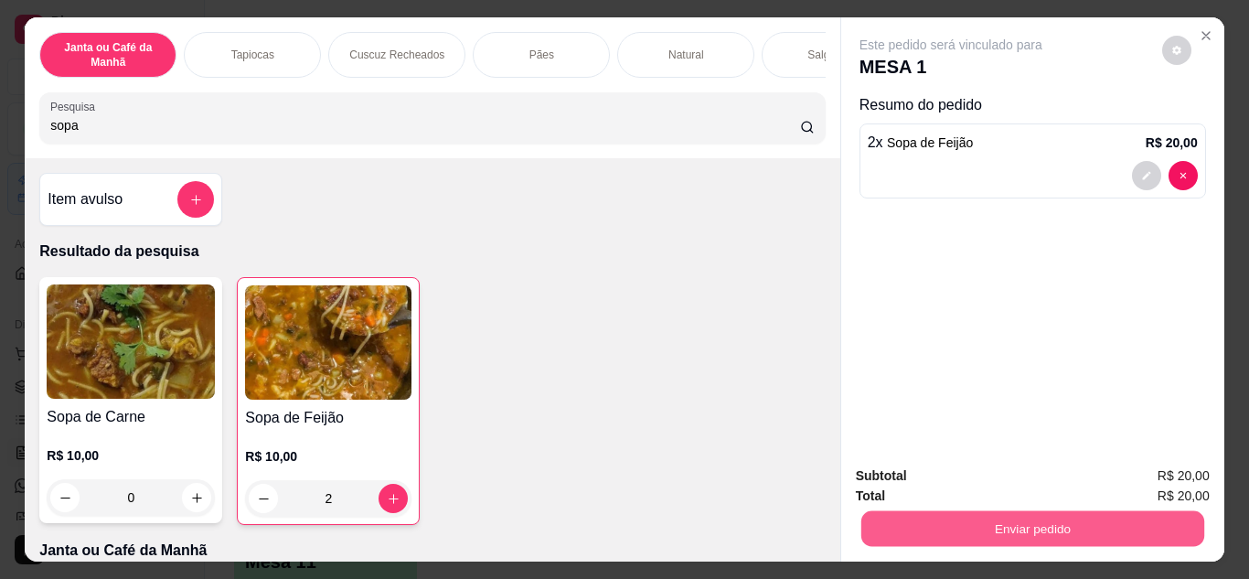
click at [969, 532] on button "Enviar pedido" at bounding box center [1031, 529] width 343 height 36
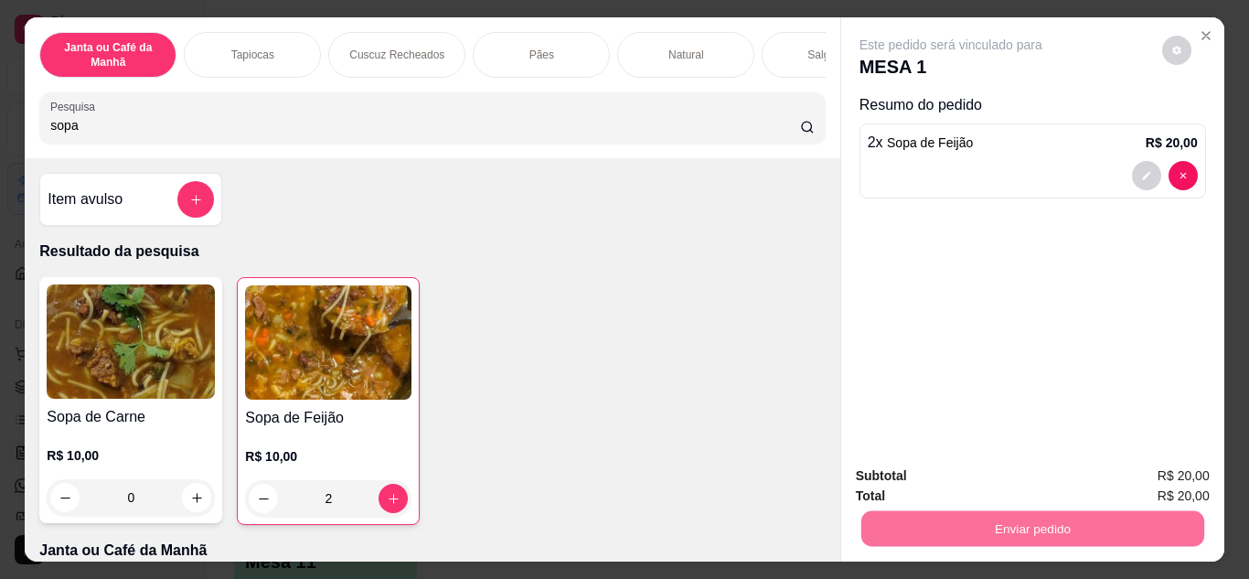
click at [933, 465] on button "Não registrar e enviar pedido" at bounding box center [971, 477] width 185 height 34
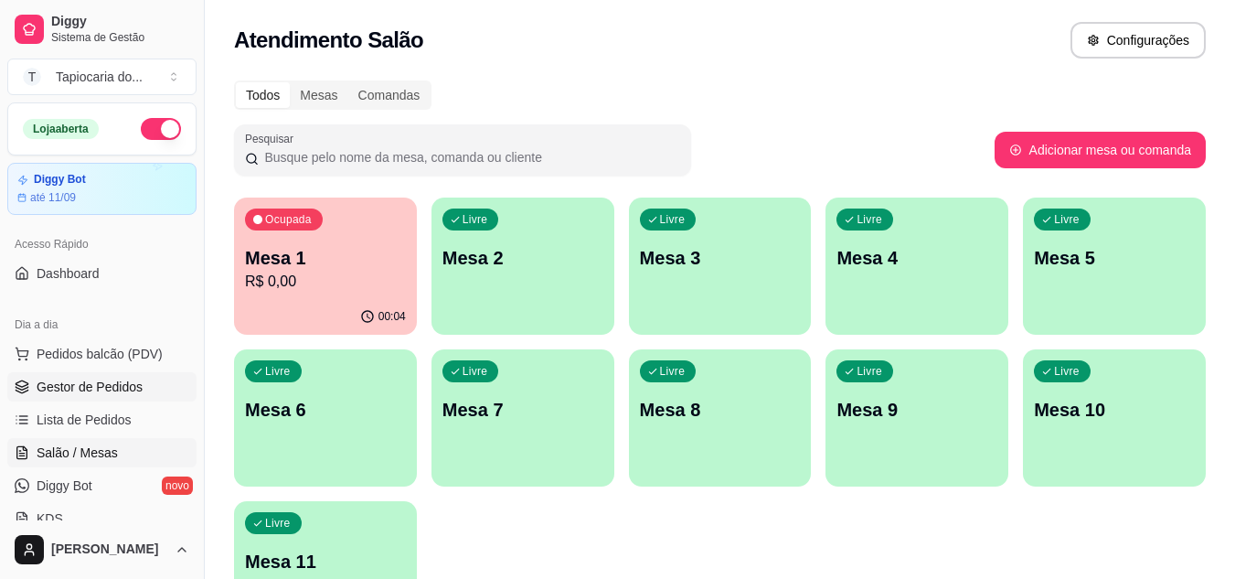
click at [135, 390] on span "Gestor de Pedidos" at bounding box center [90, 386] width 106 height 18
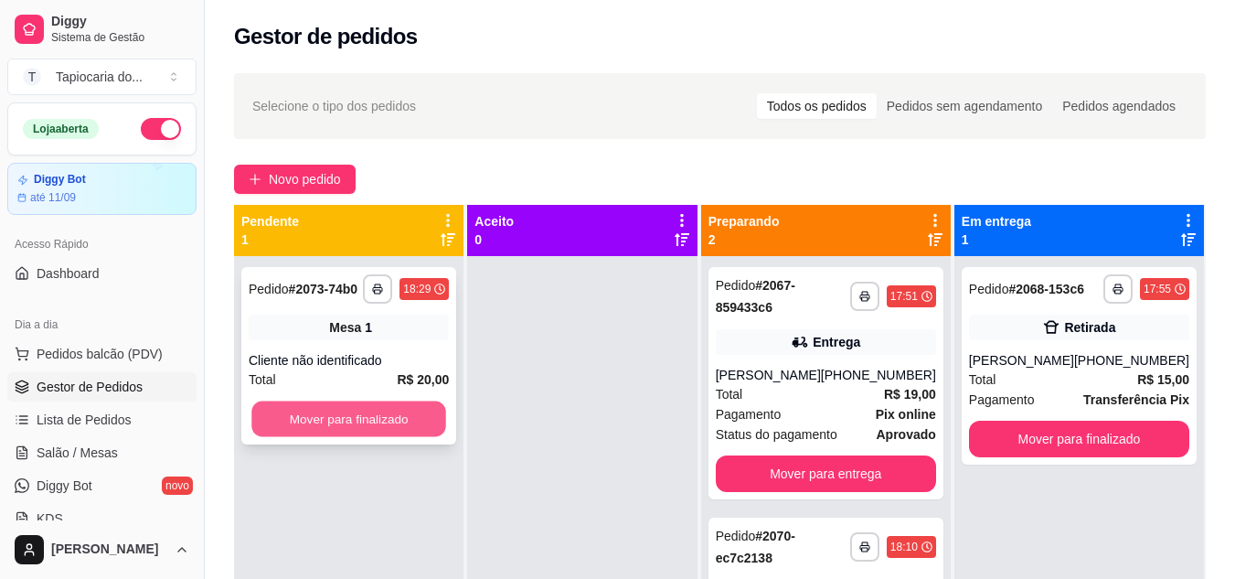
click at [405, 423] on button "Mover para finalizado" at bounding box center [348, 419] width 195 height 36
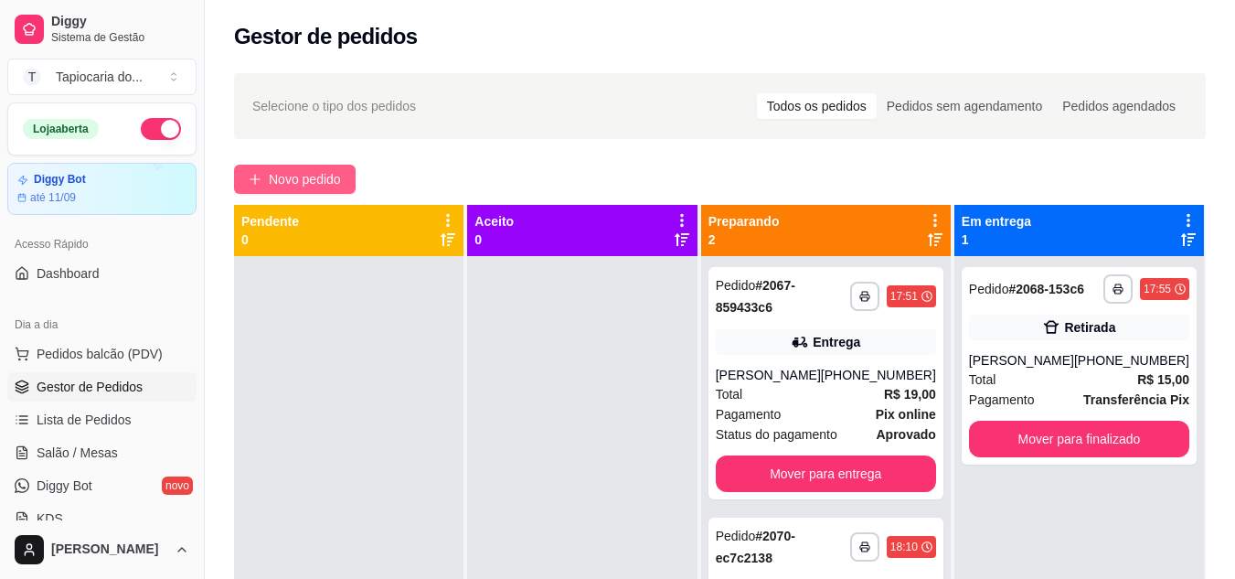
click at [300, 168] on button "Novo pedido" at bounding box center [295, 179] width 122 height 29
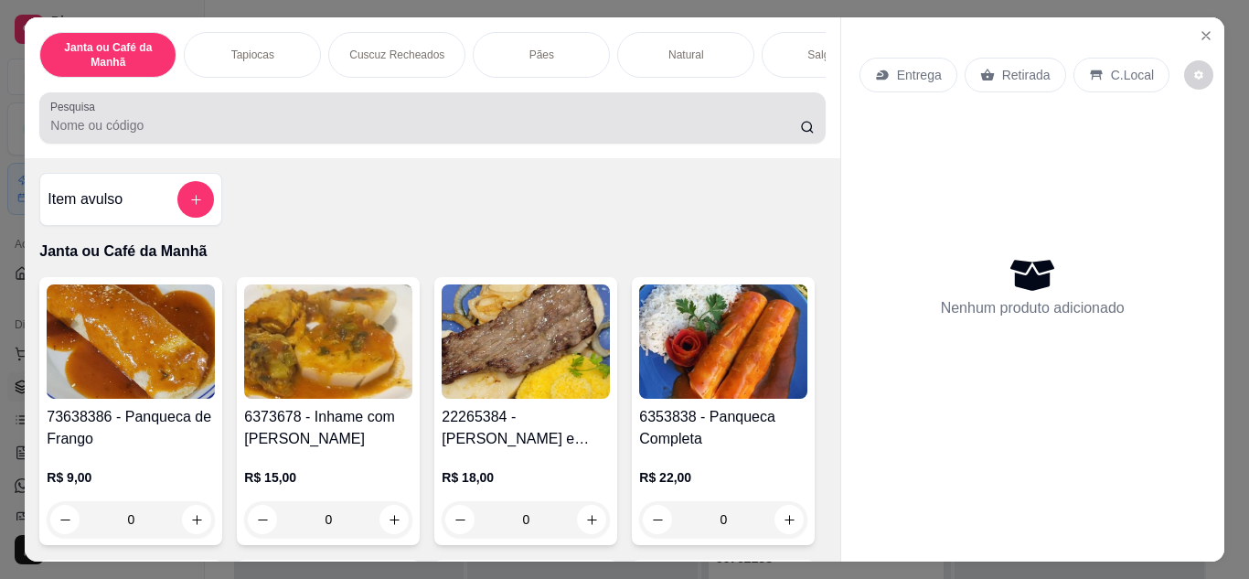
click at [328, 118] on div at bounding box center [431, 118] width 763 height 37
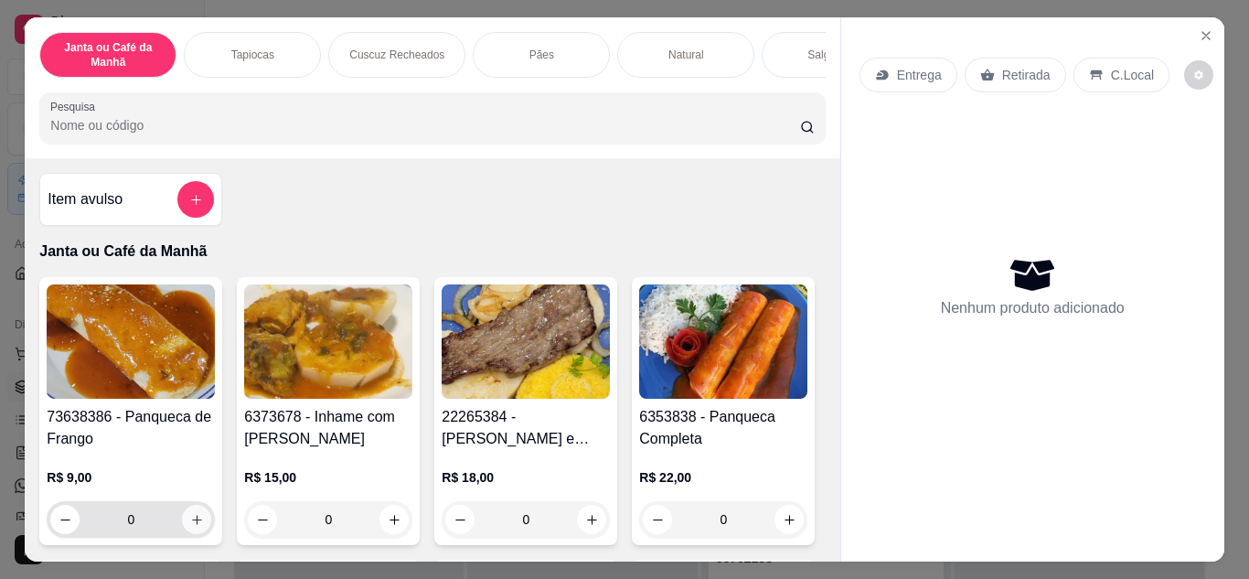
click at [182, 530] on button "increase-product-quantity" at bounding box center [196, 519] width 29 height 29
type input "1"
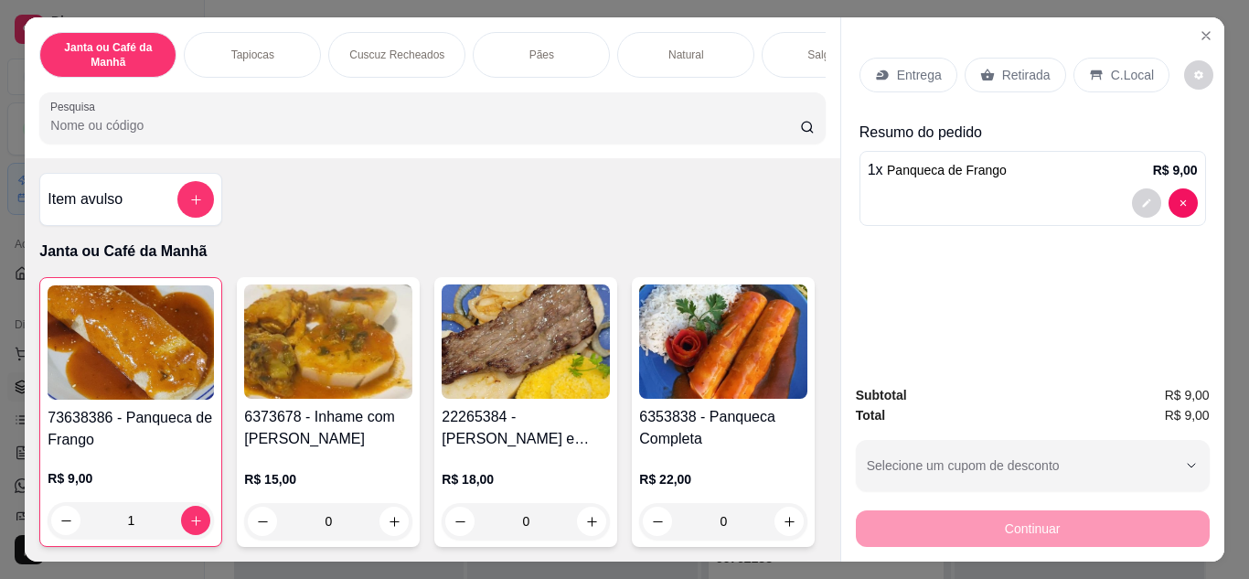
click at [1010, 66] on p "Retirada" at bounding box center [1026, 75] width 48 height 18
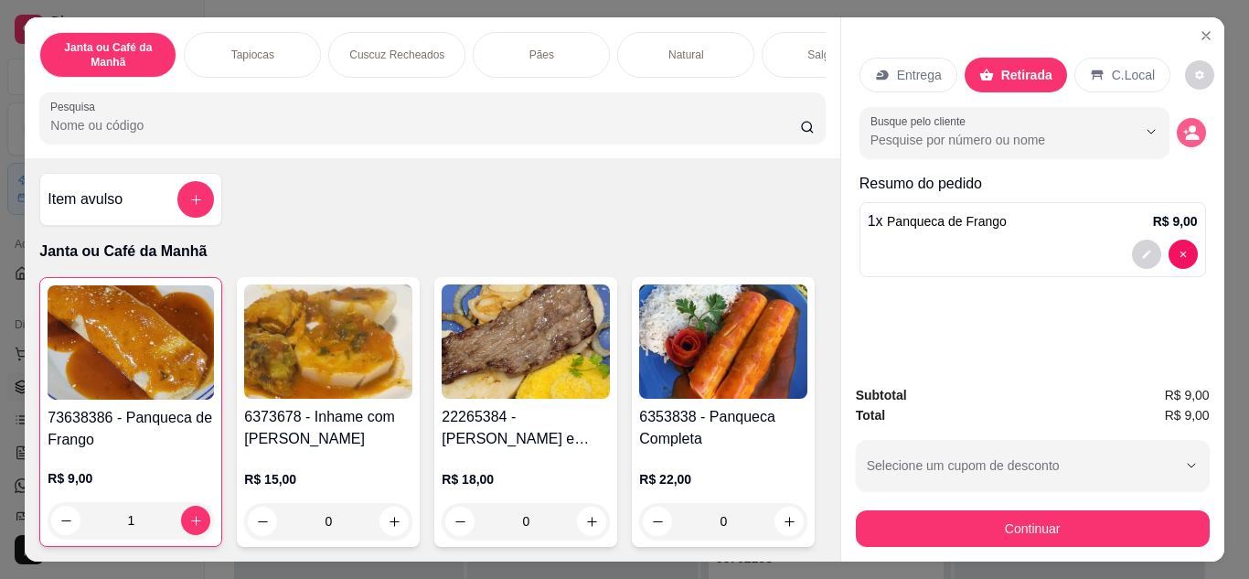
click at [1193, 133] on button "decrease-product-quantity" at bounding box center [1190, 132] width 29 height 29
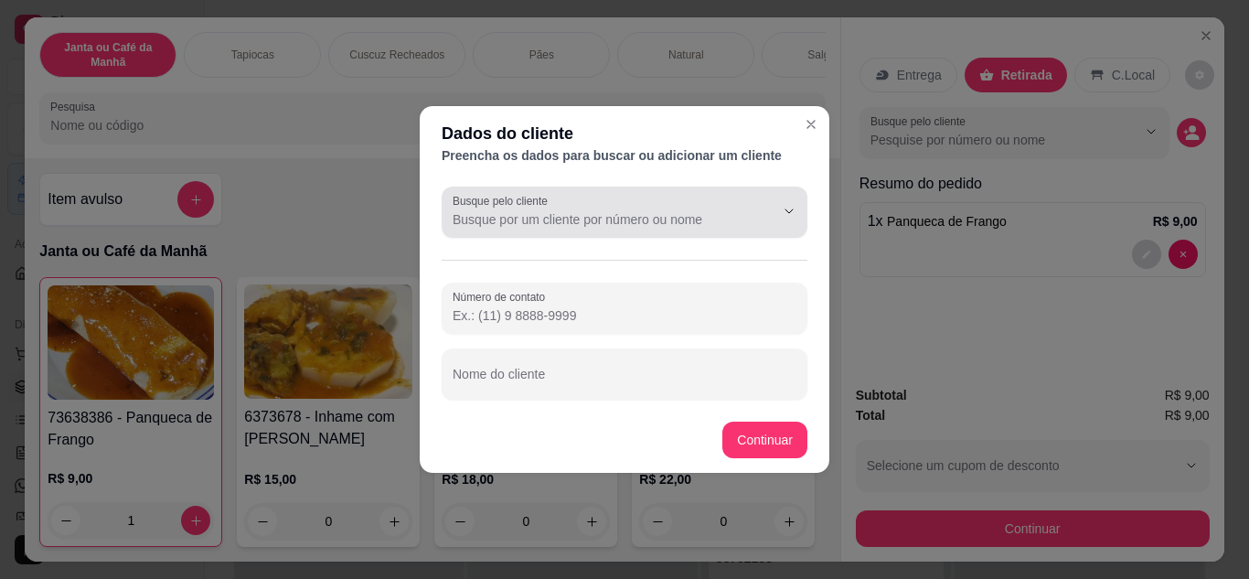
click at [620, 201] on div at bounding box center [624, 212] width 344 height 37
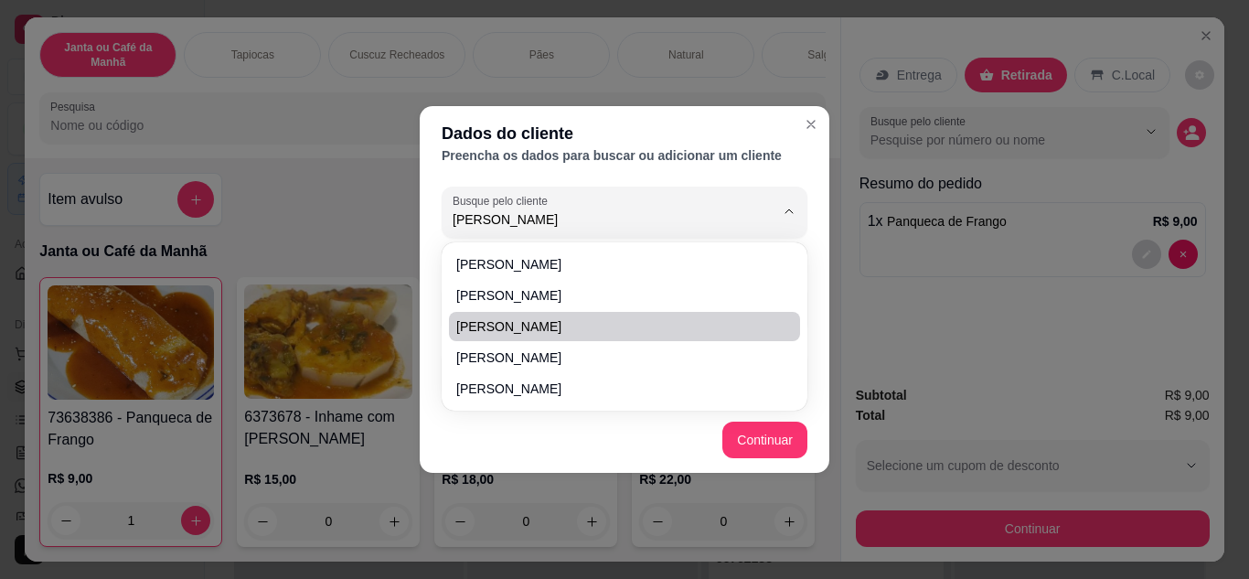
click at [565, 324] on span "[PERSON_NAME]" at bounding box center [615, 326] width 318 height 18
type input "[PERSON_NAME]"
type input "[PHONE_NUMBER]"
type input "[PERSON_NAME]"
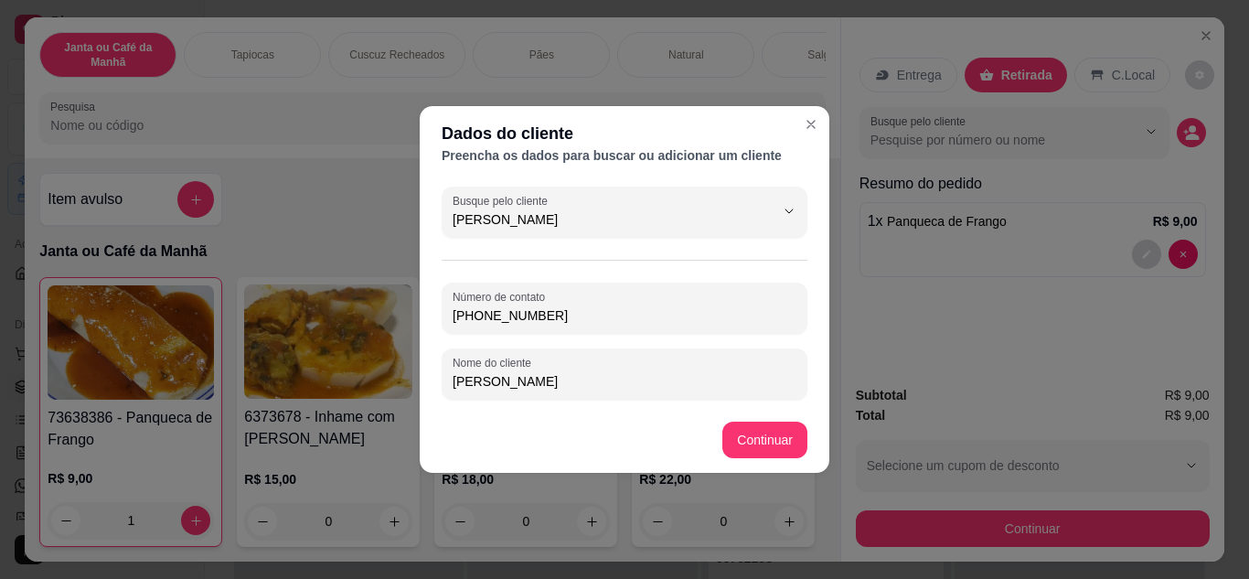
type input "[PERSON_NAME]"
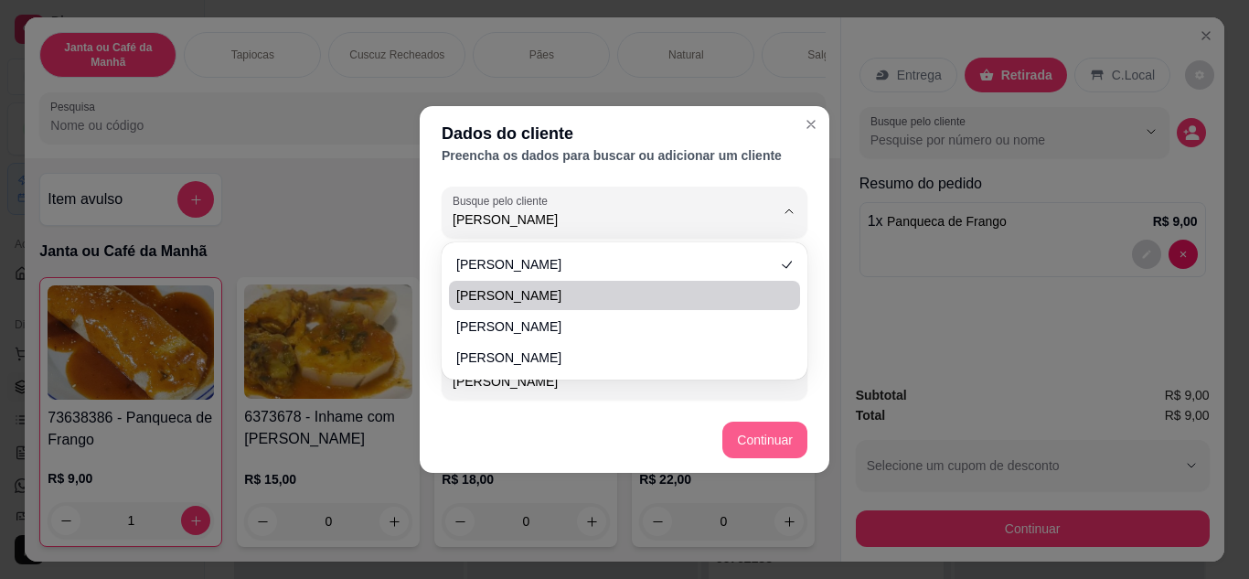
click at [739, 435] on button "Continuar" at bounding box center [764, 439] width 85 height 37
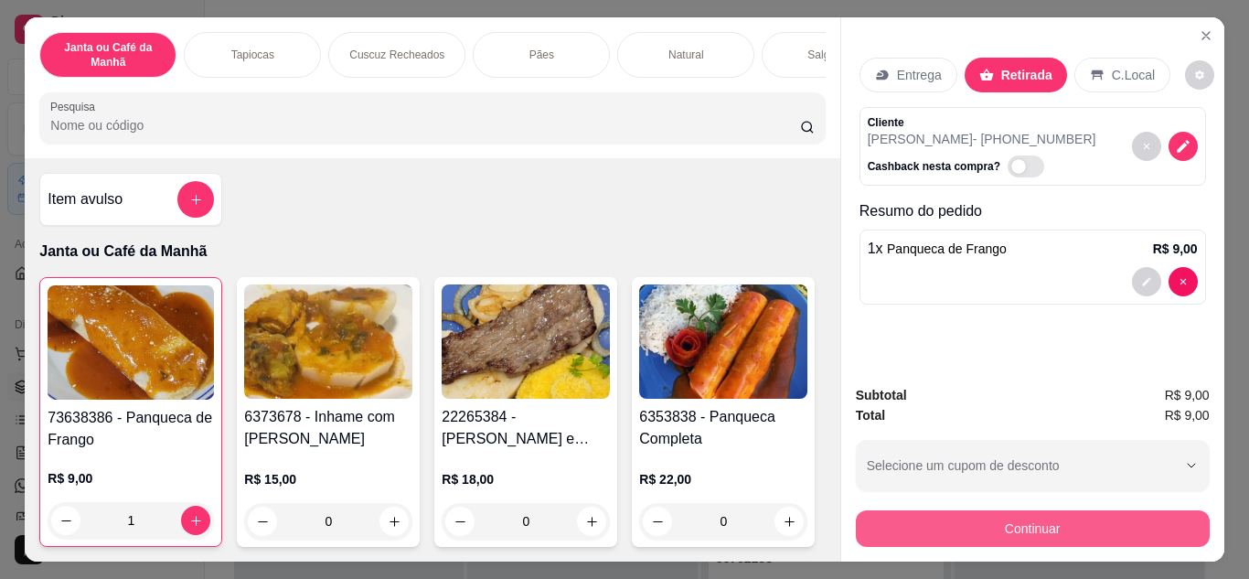
click at [1137, 533] on button "Continuar" at bounding box center [1033, 528] width 354 height 37
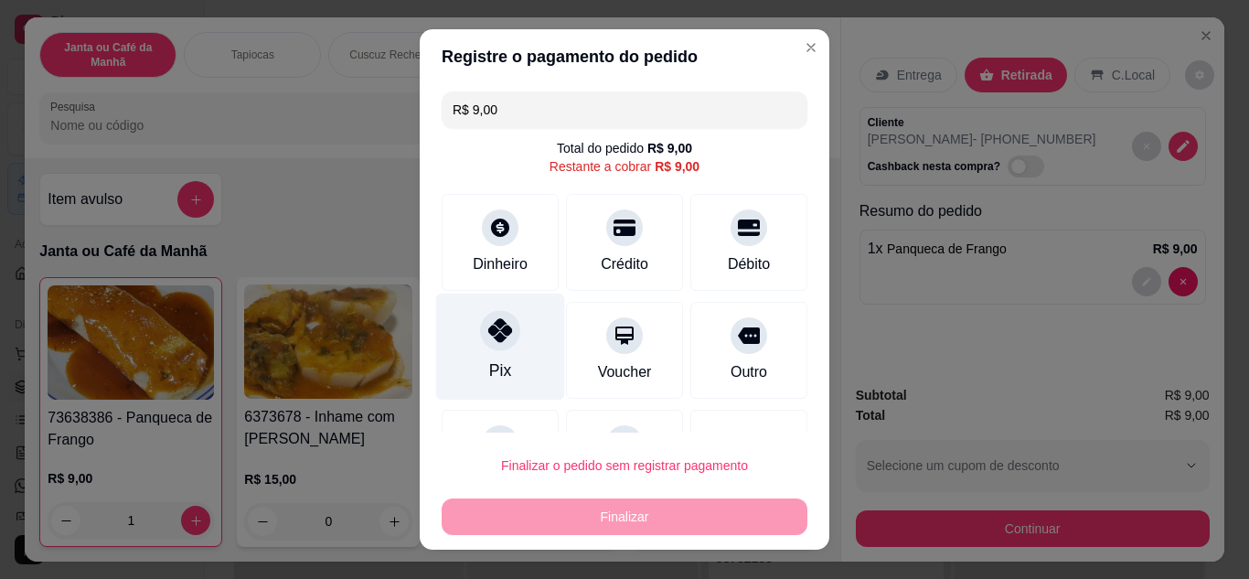
click at [506, 330] on div at bounding box center [500, 330] width 40 height 40
type input "R$ 0,00"
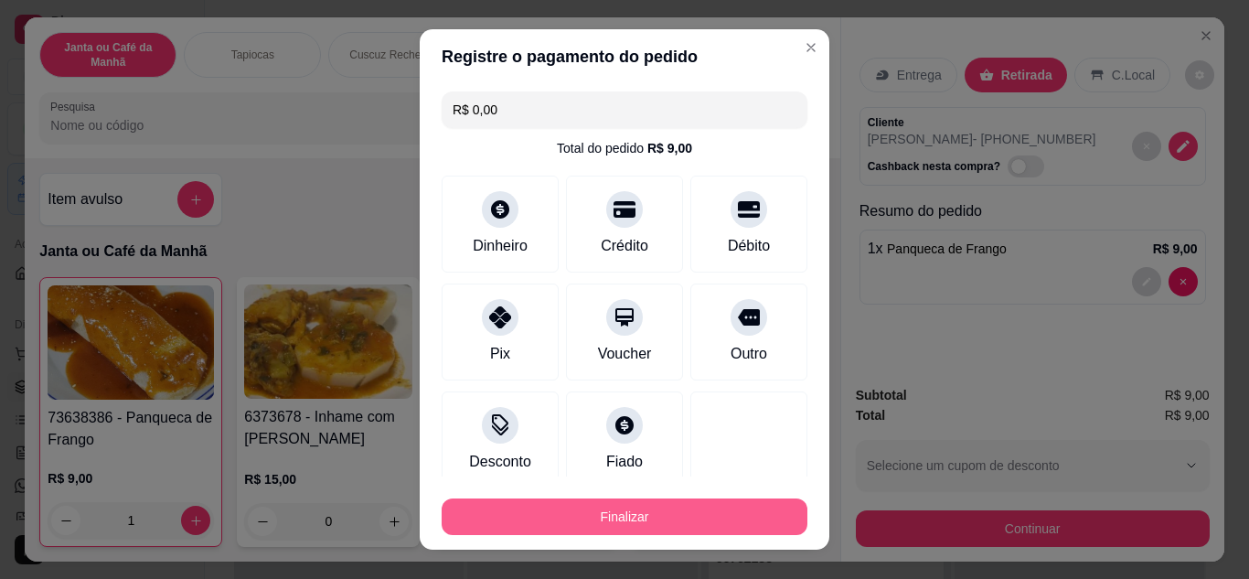
click at [634, 520] on button "Finalizar" at bounding box center [624, 516] width 366 height 37
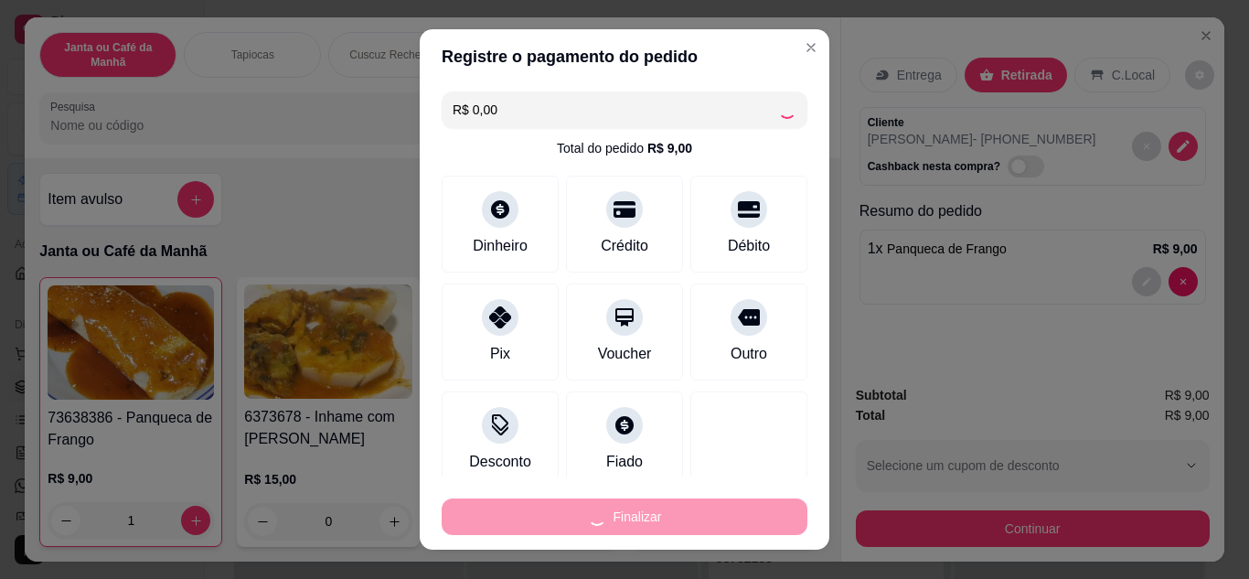
type input "0"
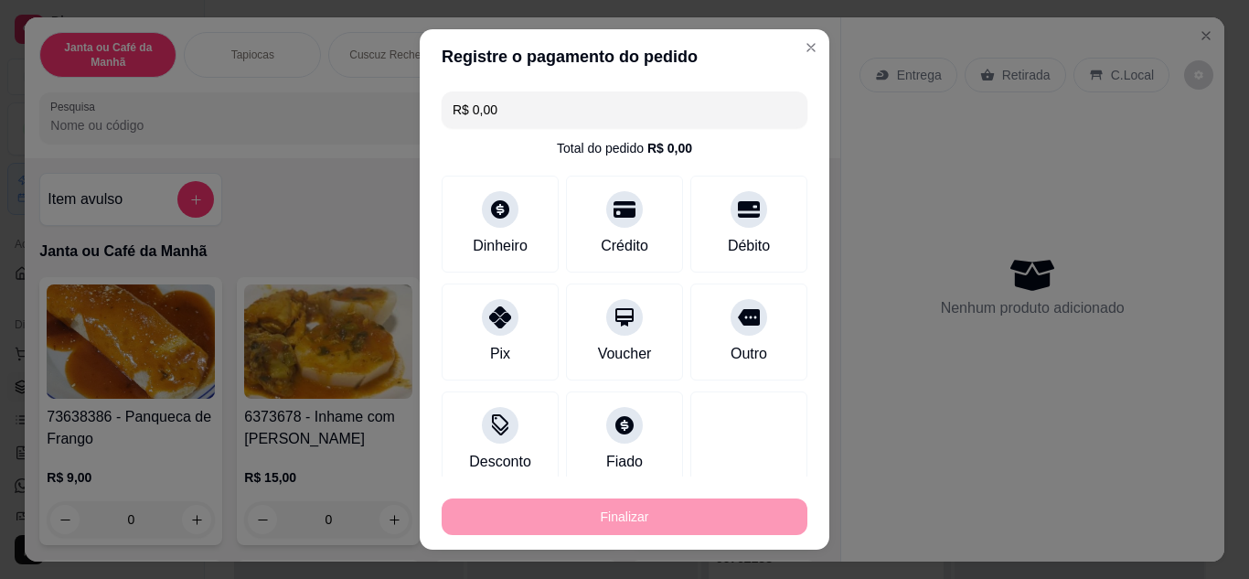
type input "-R$ 9,00"
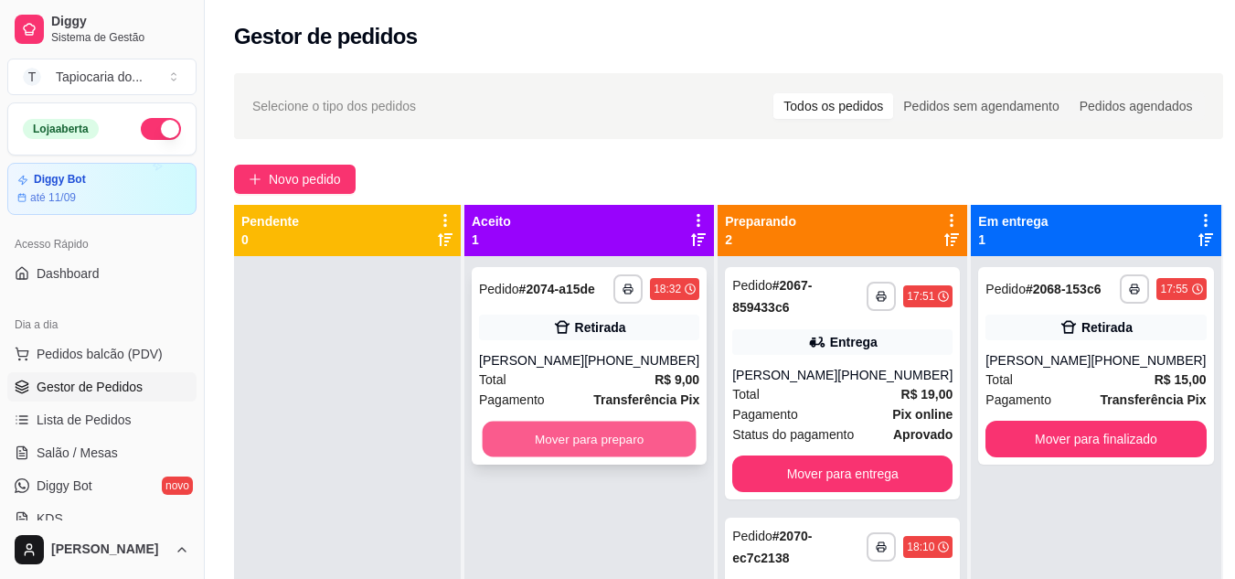
click at [641, 440] on button "Mover para preparo" at bounding box center [590, 439] width 214 height 36
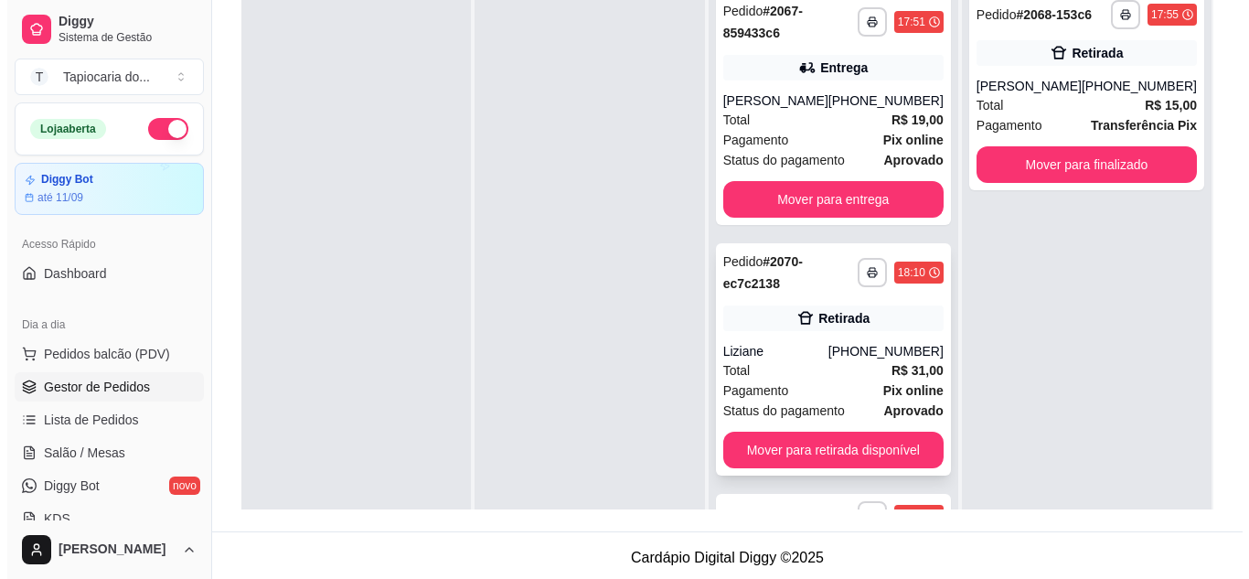
scroll to position [183, 0]
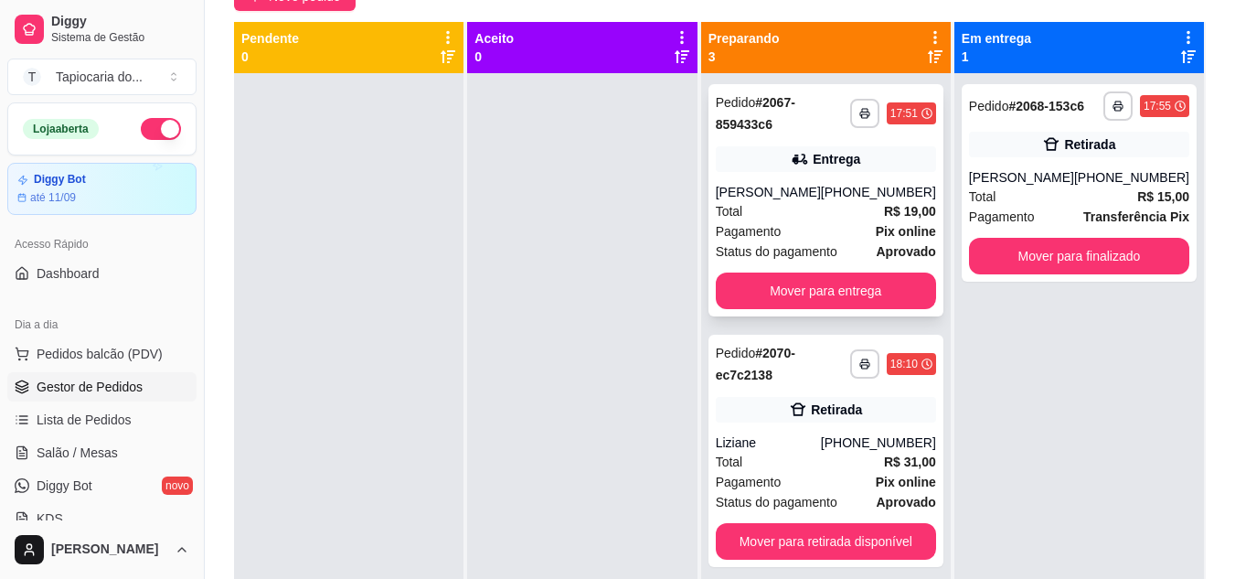
click at [852, 197] on div "[PHONE_NUMBER]" at bounding box center [878, 192] width 115 height 18
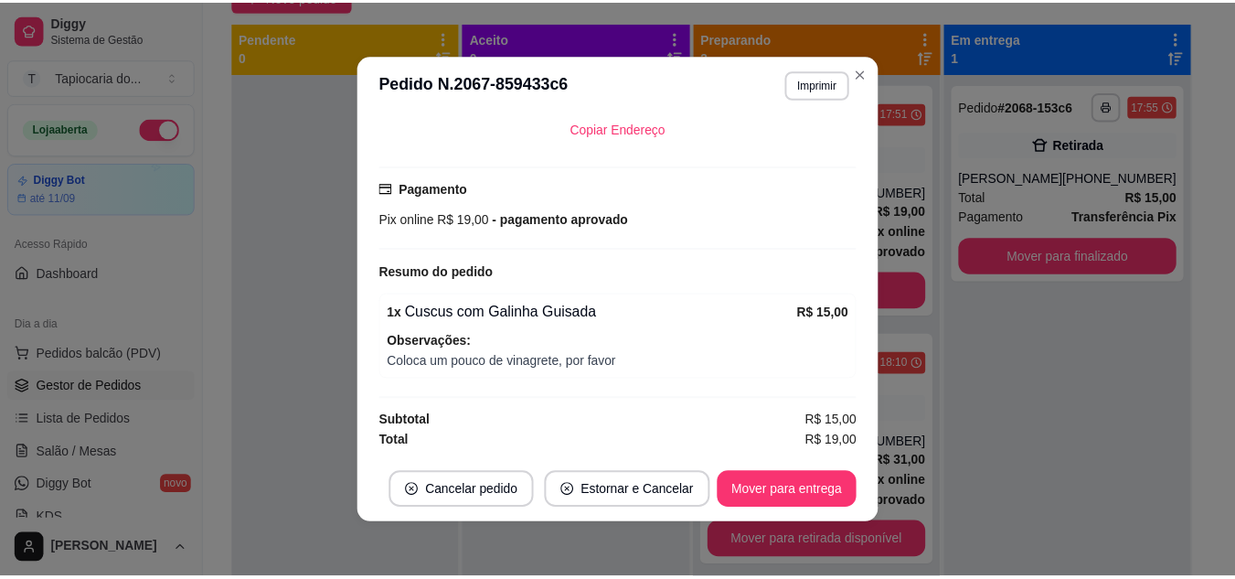
scroll to position [4, 0]
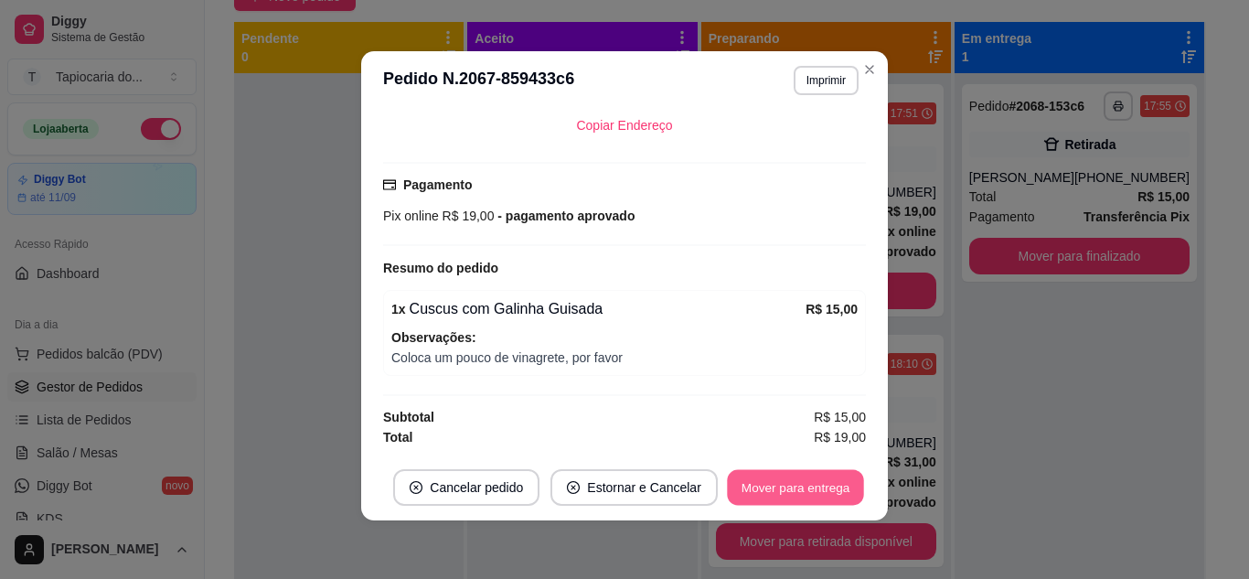
click at [771, 484] on button "Mover para entrega" at bounding box center [795, 488] width 137 height 36
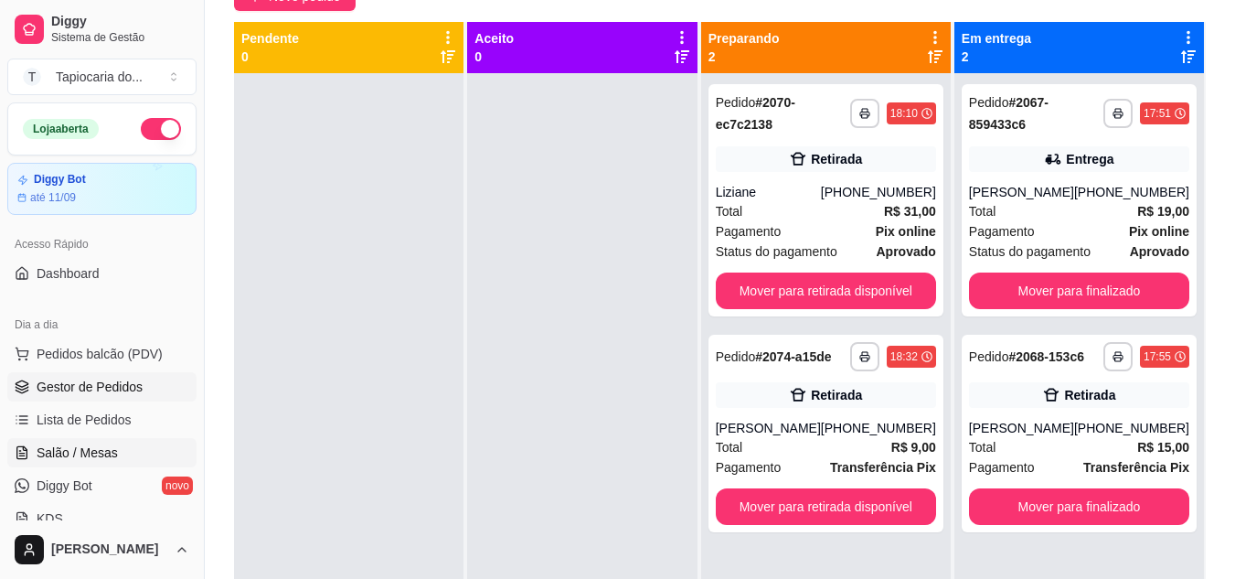
click at [133, 452] on link "Salão / Mesas" at bounding box center [101, 452] width 189 height 29
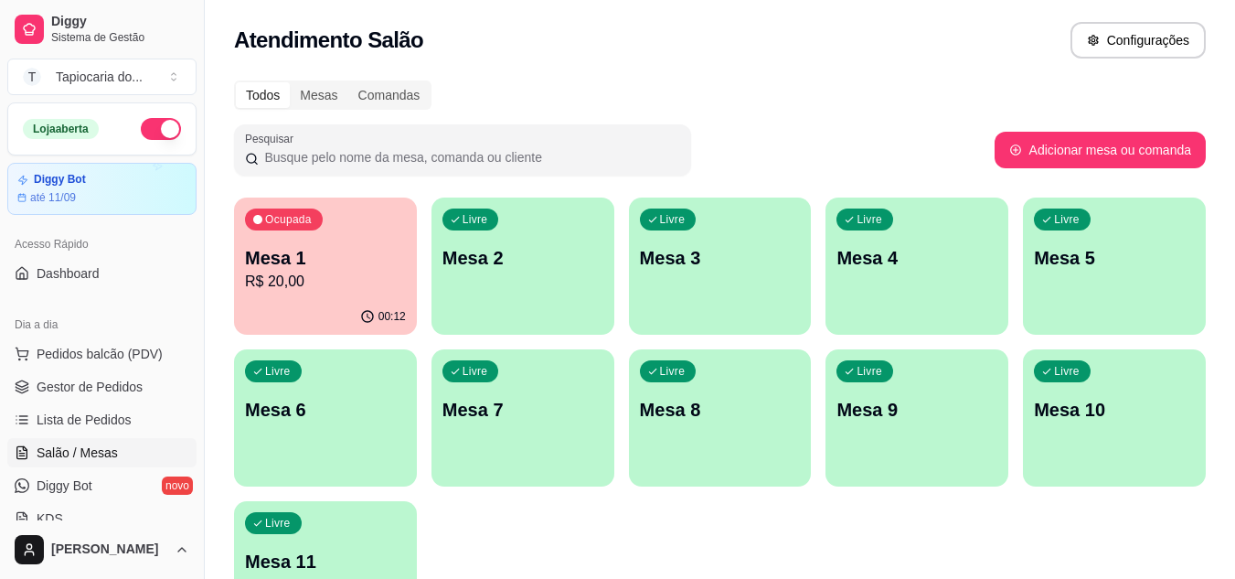
click at [346, 264] on p "Mesa 1" at bounding box center [325, 258] width 161 height 26
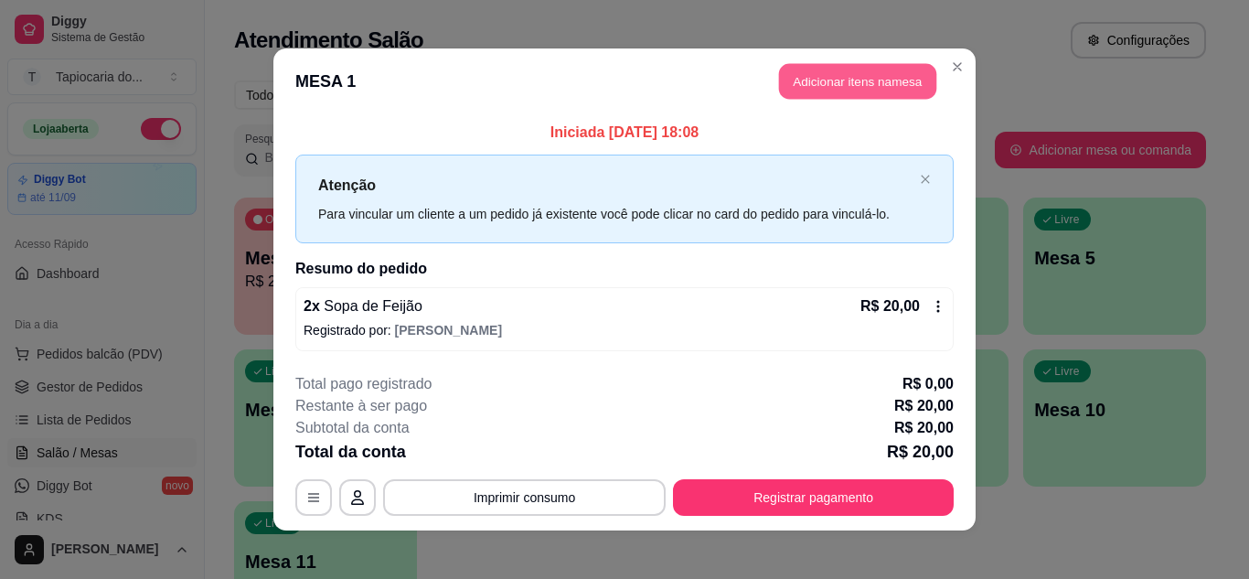
click at [837, 90] on button "Adicionar itens na mesa" at bounding box center [857, 82] width 157 height 36
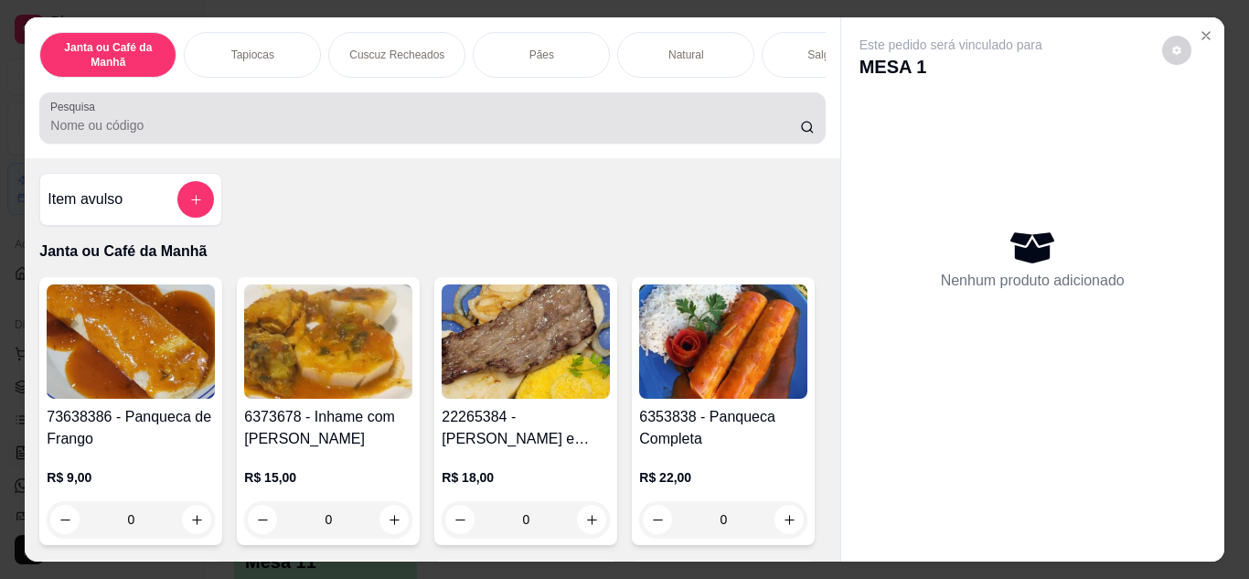
click at [757, 125] on input "Pesquisa" at bounding box center [425, 125] width 750 height 18
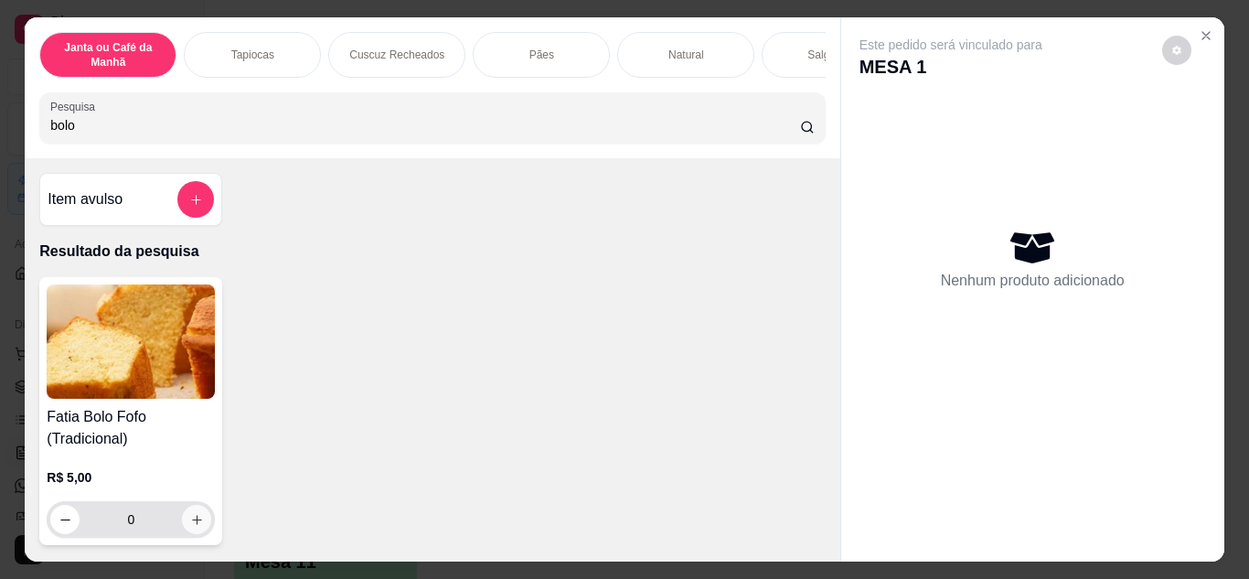
type input "bolo"
click at [190, 526] on icon "increase-product-quantity" at bounding box center [197, 520] width 14 height 14
type input "1"
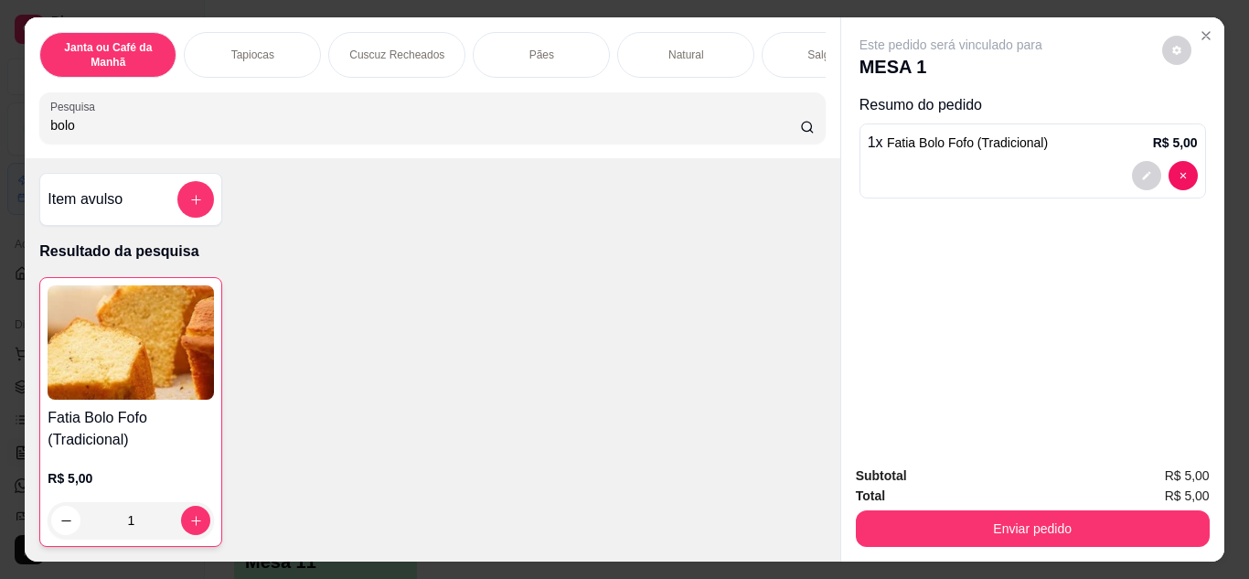
click at [237, 134] on input "bolo" at bounding box center [425, 125] width 750 height 18
type input "b"
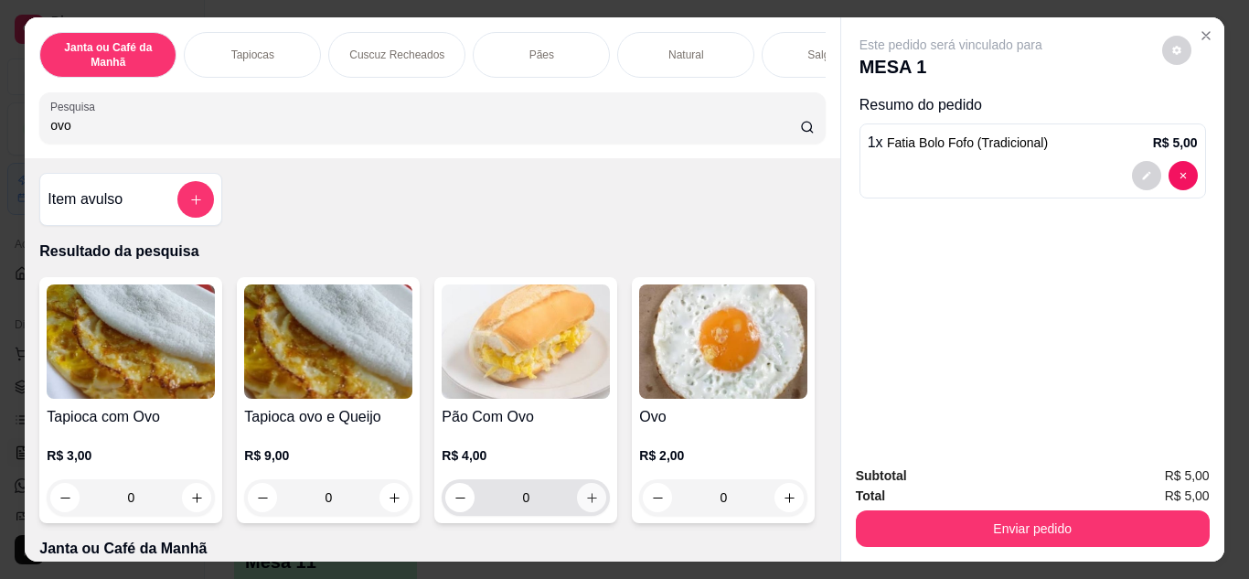
type input "ovo"
click at [587, 494] on button "increase-product-quantity" at bounding box center [592, 497] width 28 height 28
type input "1"
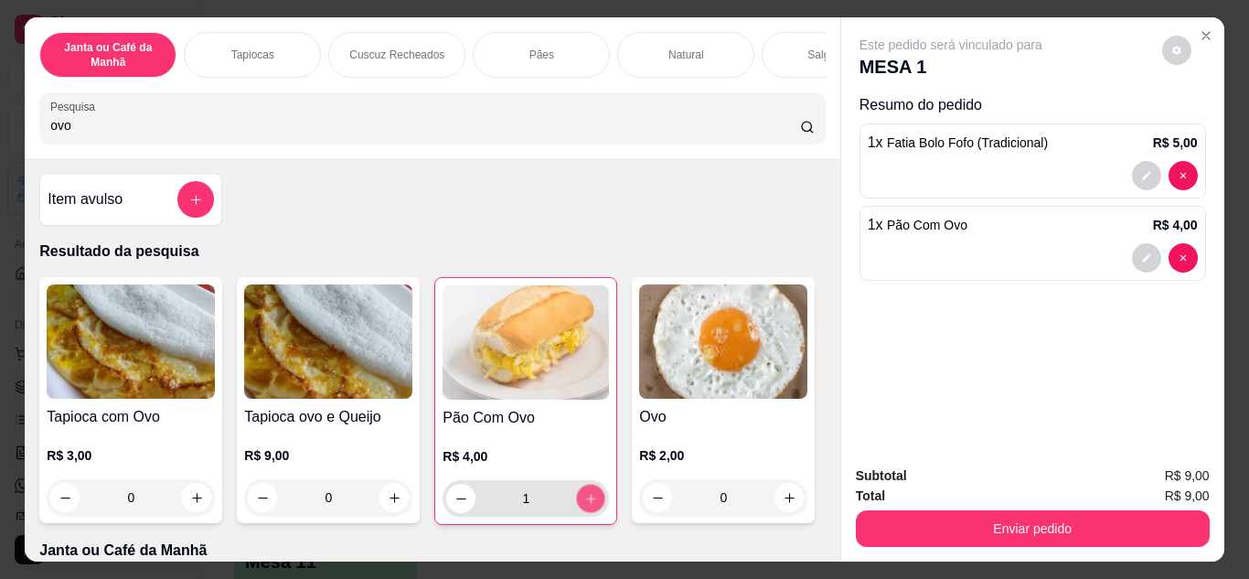
click at [587, 494] on button "increase-product-quantity" at bounding box center [591, 498] width 28 height 28
type input "2"
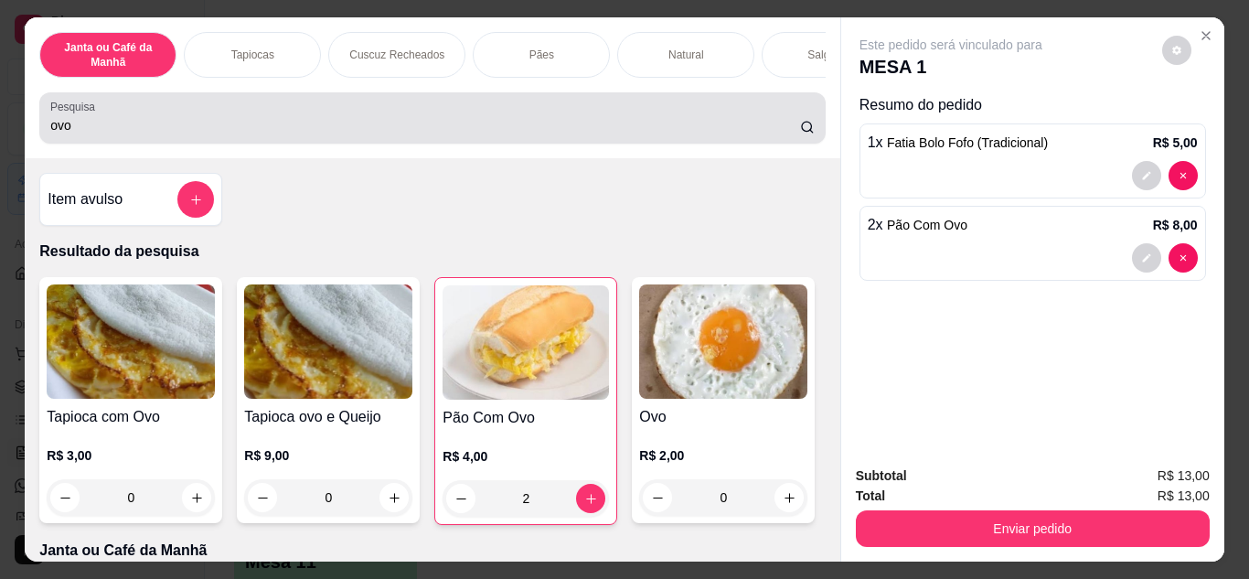
click at [718, 113] on div "ovo" at bounding box center [431, 118] width 763 height 37
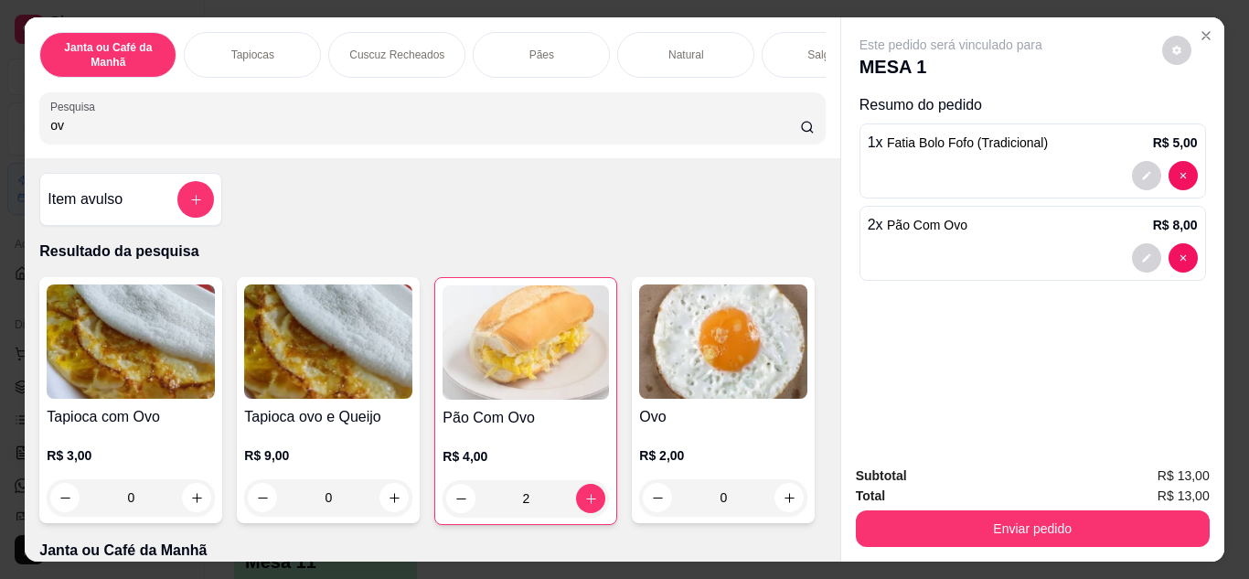
type input "o"
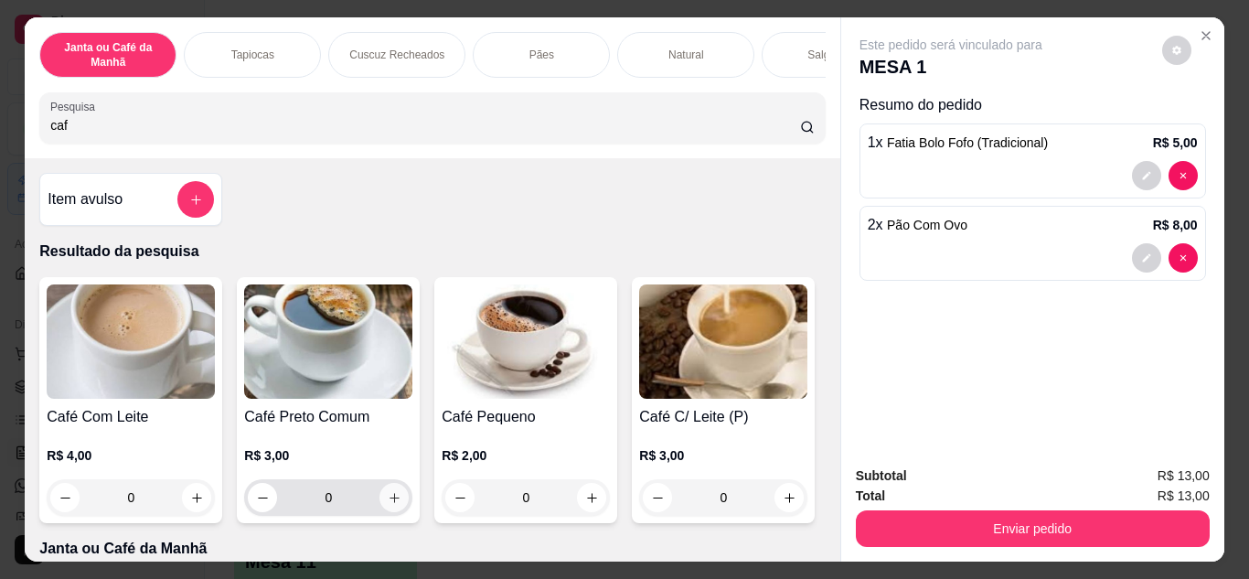
type input "caf"
click at [388, 499] on icon "increase-product-quantity" at bounding box center [395, 498] width 14 height 14
type input "1"
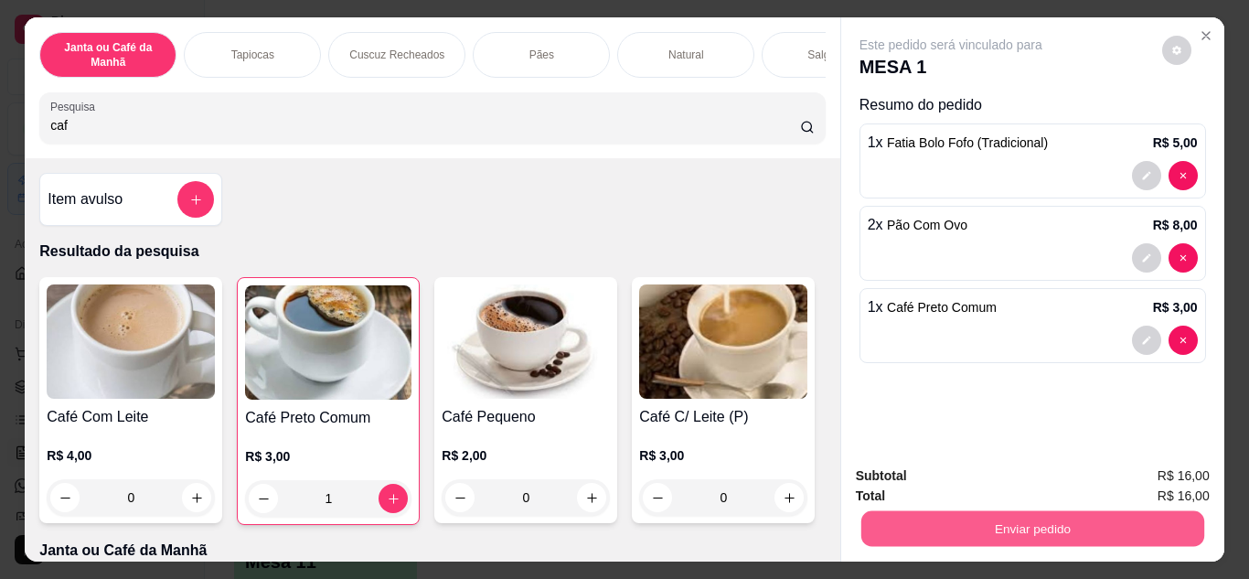
click at [921, 511] on button "Enviar pedido" at bounding box center [1031, 529] width 343 height 36
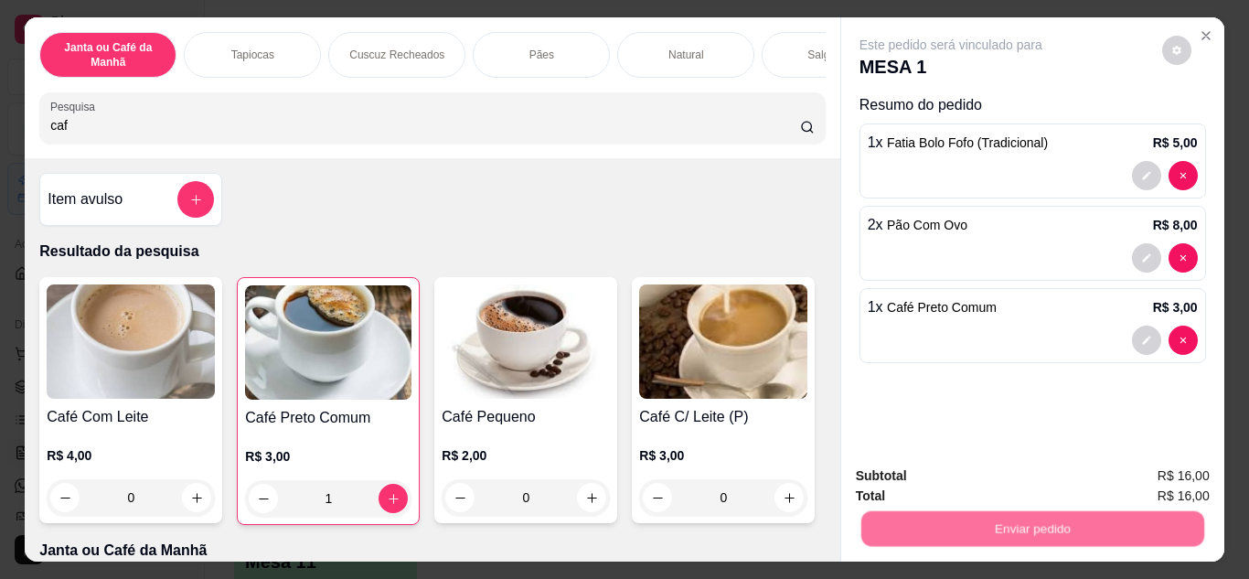
click at [918, 479] on button "Não registrar e enviar pedido" at bounding box center [971, 477] width 185 height 34
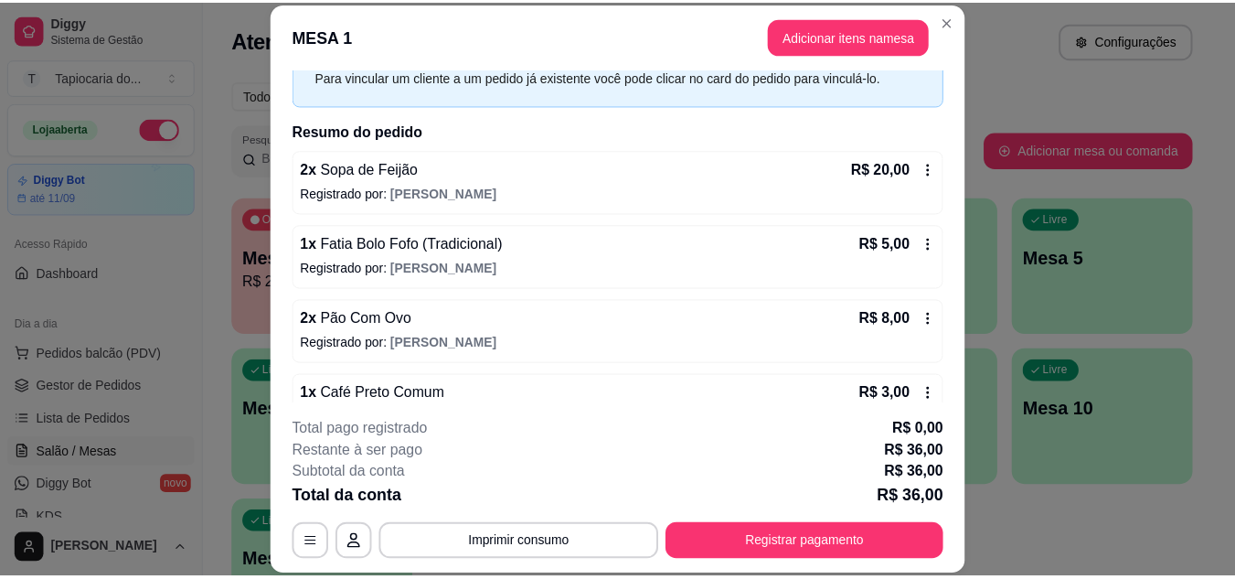
scroll to position [133, 0]
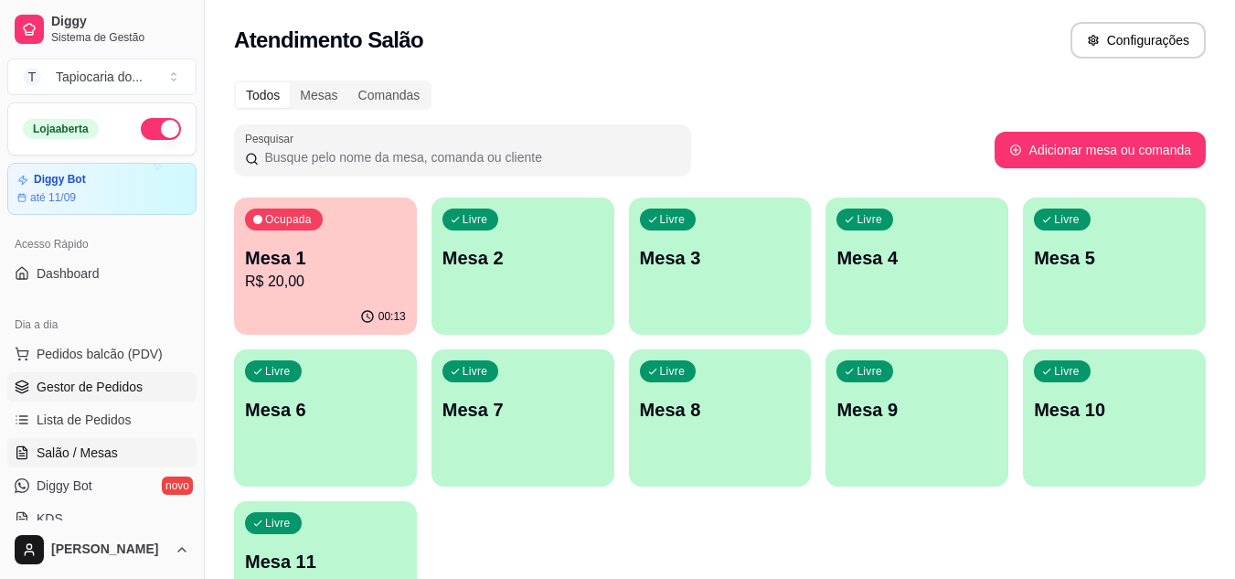
click at [73, 383] on span "Gestor de Pedidos" at bounding box center [90, 386] width 106 height 18
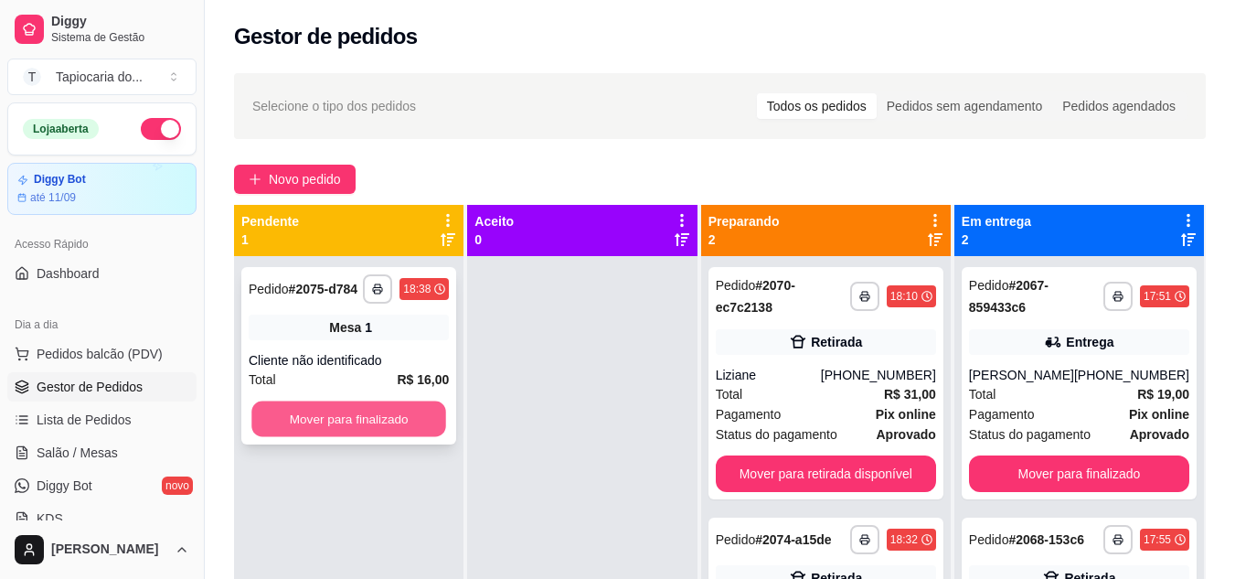
click at [441, 405] on button "Mover para finalizado" at bounding box center [348, 419] width 195 height 36
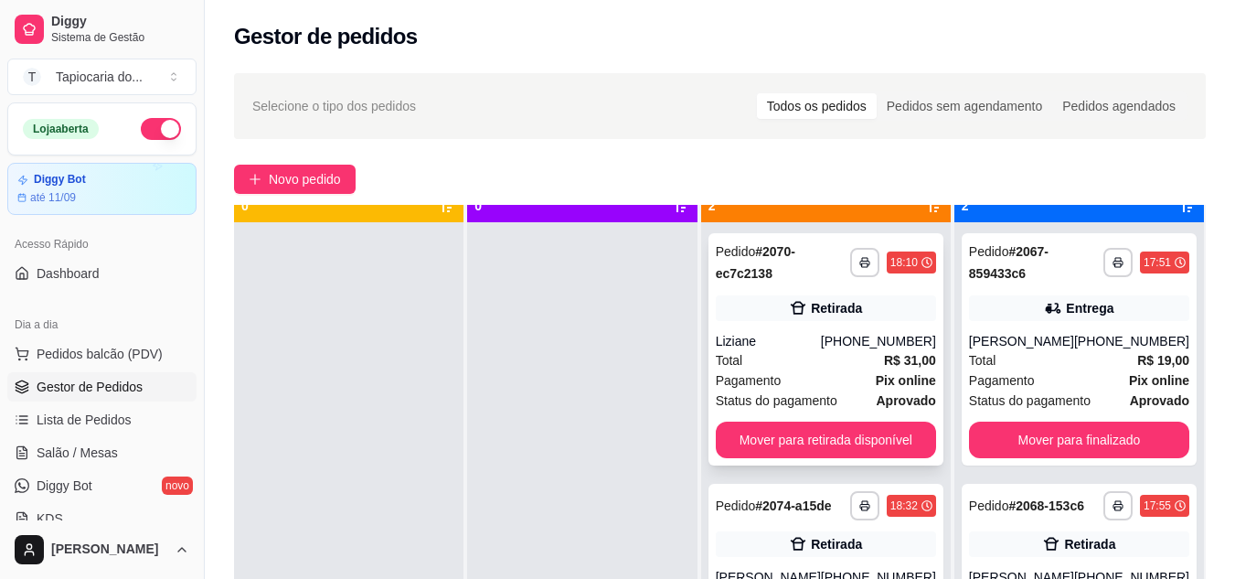
scroll to position [51, 0]
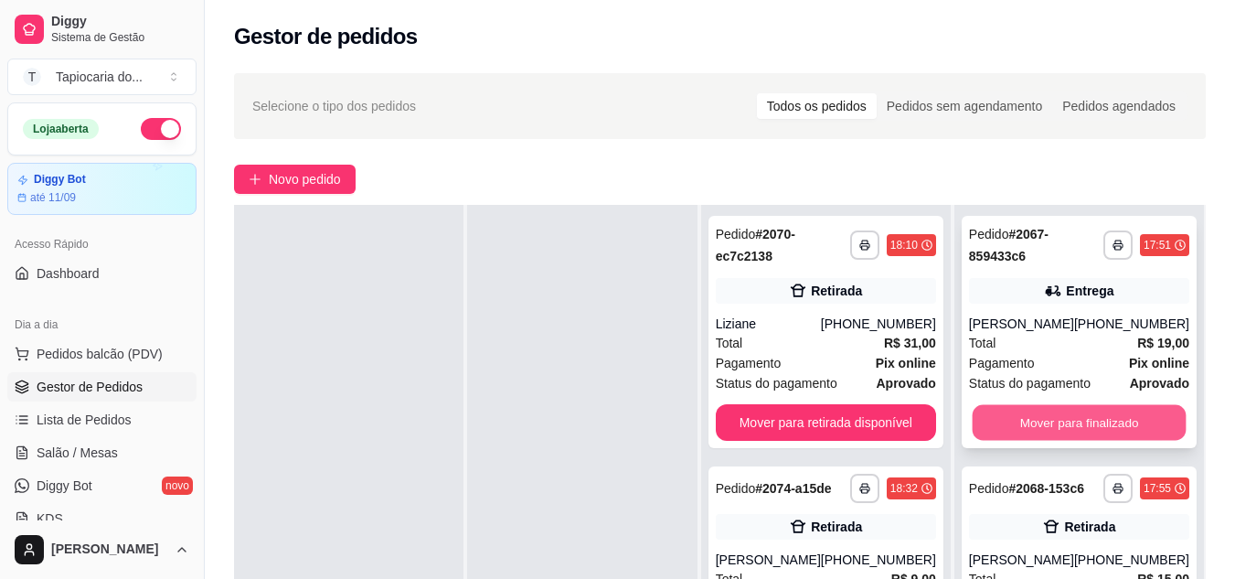
click at [1142, 419] on button "Mover para finalizado" at bounding box center [1079, 423] width 214 height 36
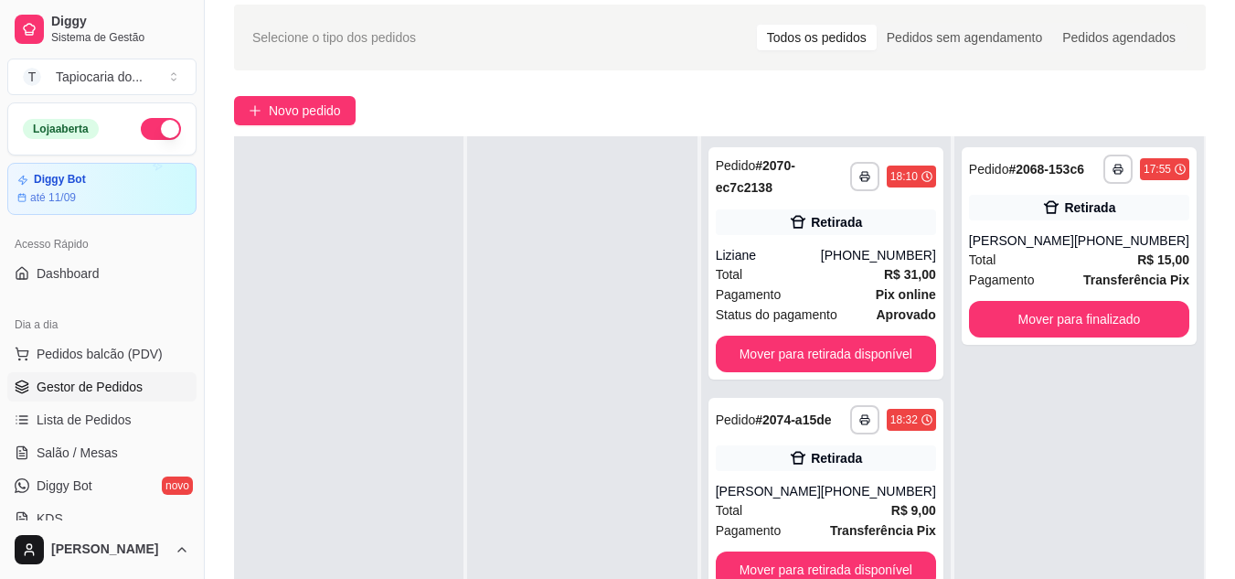
scroll to position [183, 0]
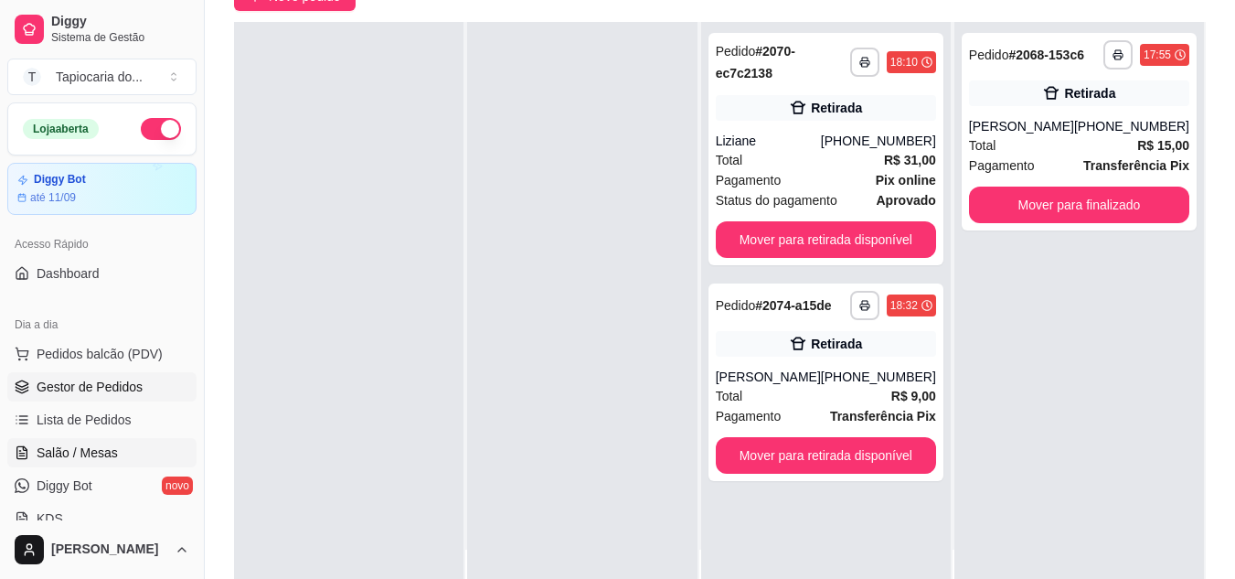
click at [137, 442] on link "Salão / Mesas" at bounding box center [101, 452] width 189 height 29
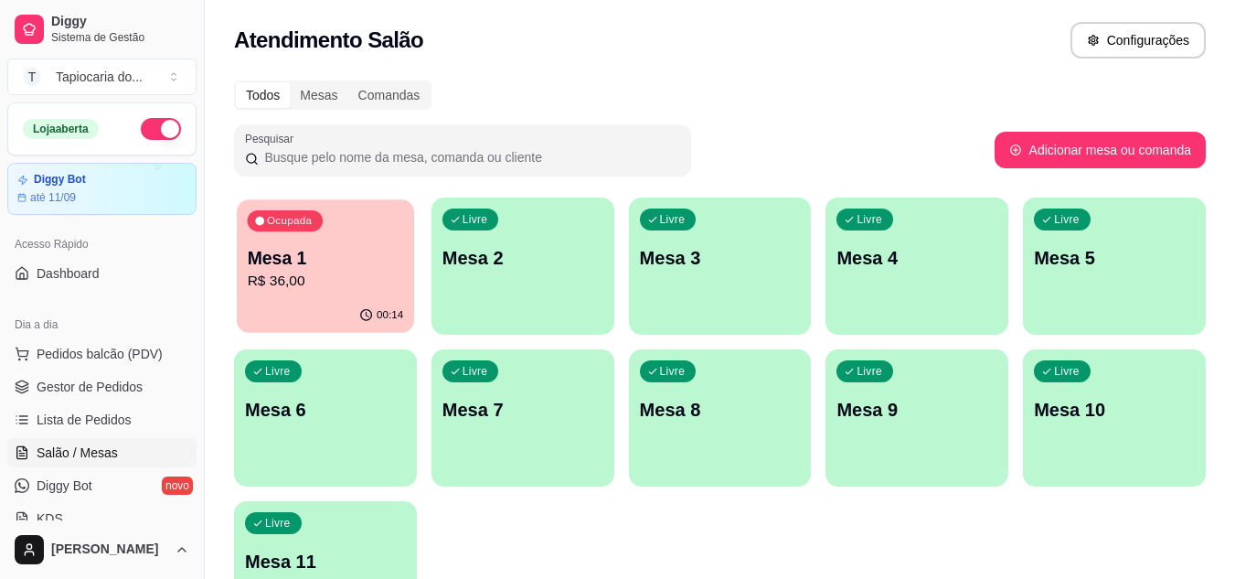
click at [261, 291] on p "R$ 36,00" at bounding box center [326, 281] width 156 height 21
click at [80, 387] on span "Gestor de Pedidos" at bounding box center [90, 386] width 106 height 18
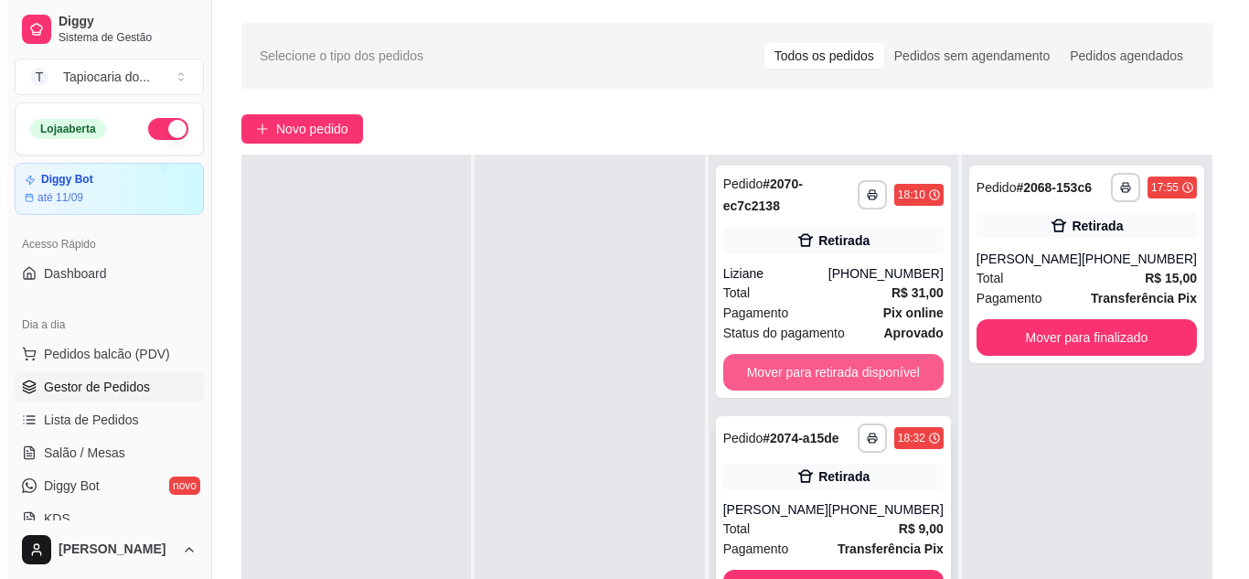
scroll to position [183, 0]
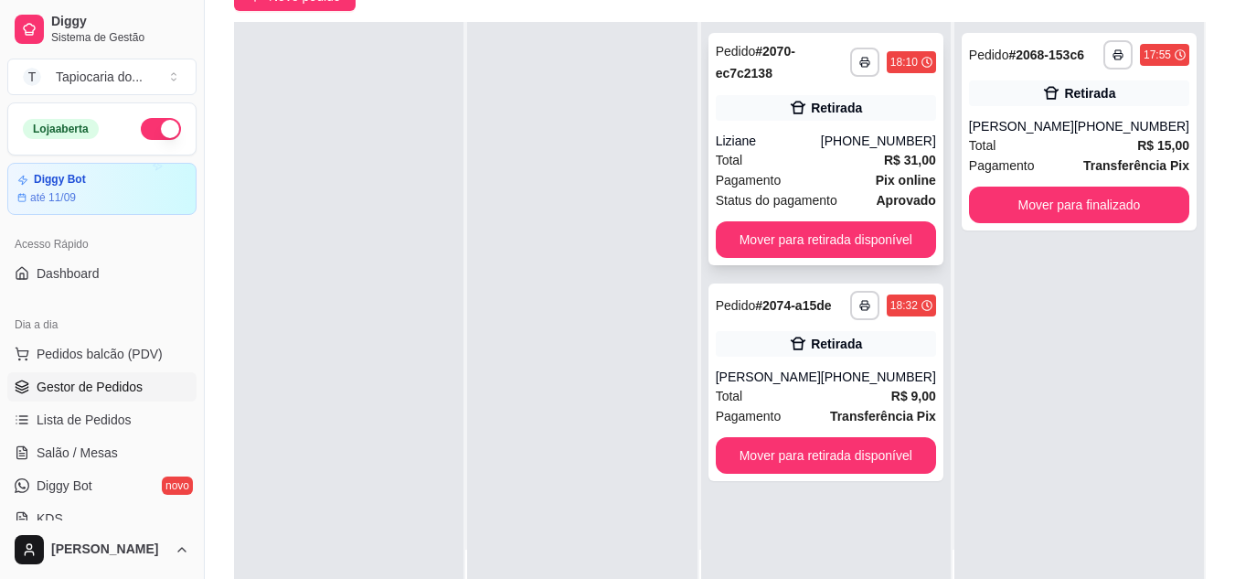
click at [855, 128] on div "**********" at bounding box center [825, 149] width 235 height 232
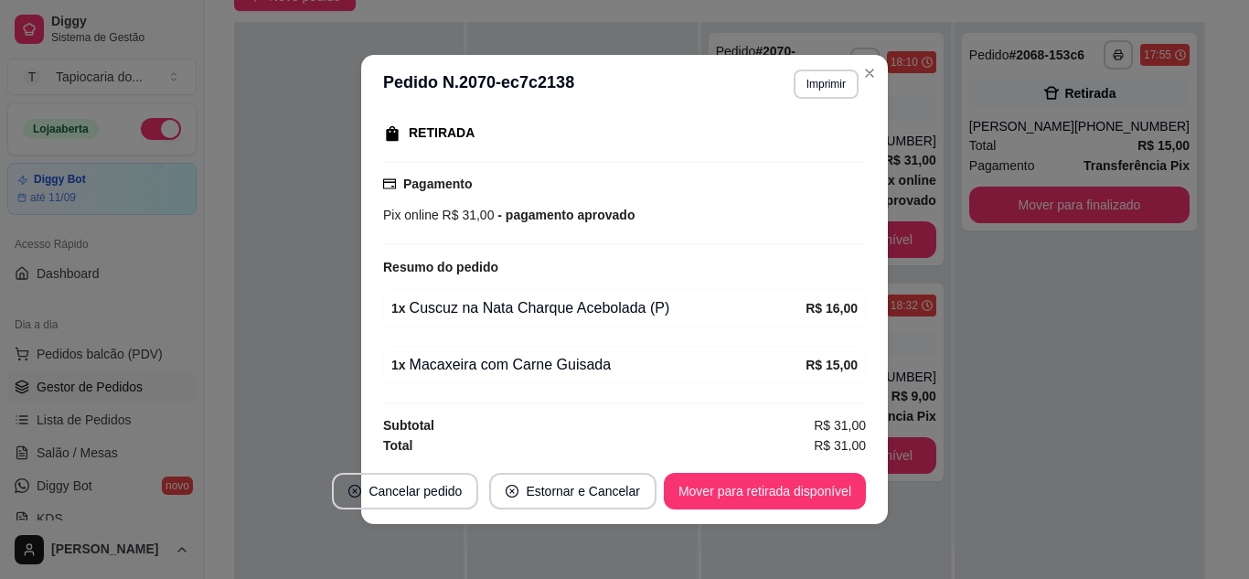
scroll to position [294, 0]
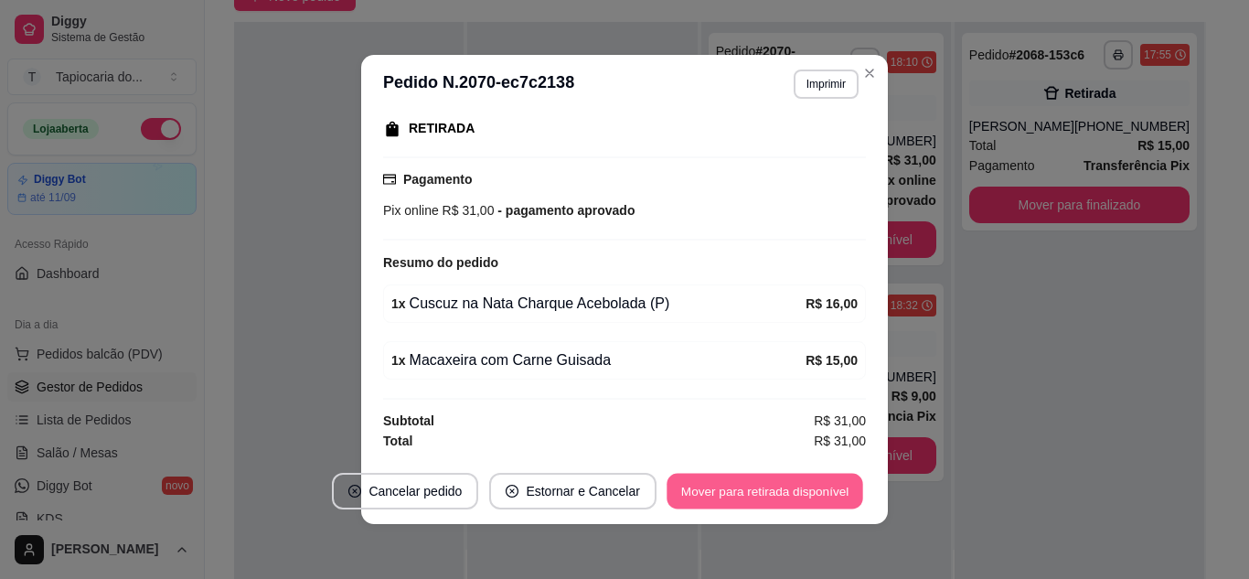
click at [695, 502] on button "Mover para retirada disponível" at bounding box center [764, 491] width 196 height 36
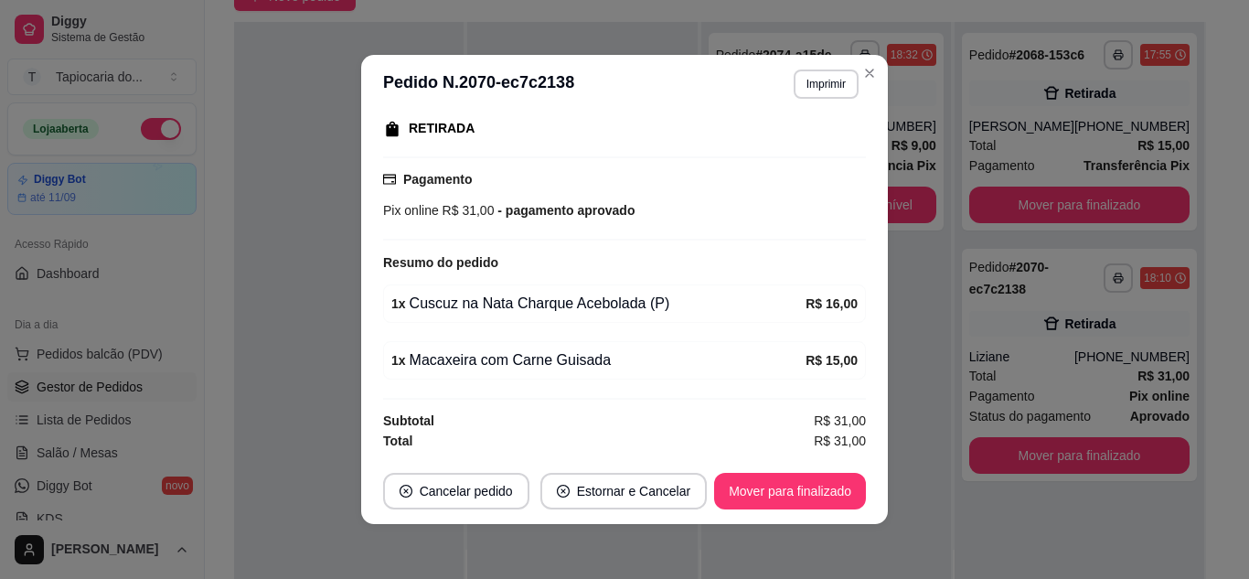
click at [859, 58] on header "**********" at bounding box center [624, 84] width 526 height 58
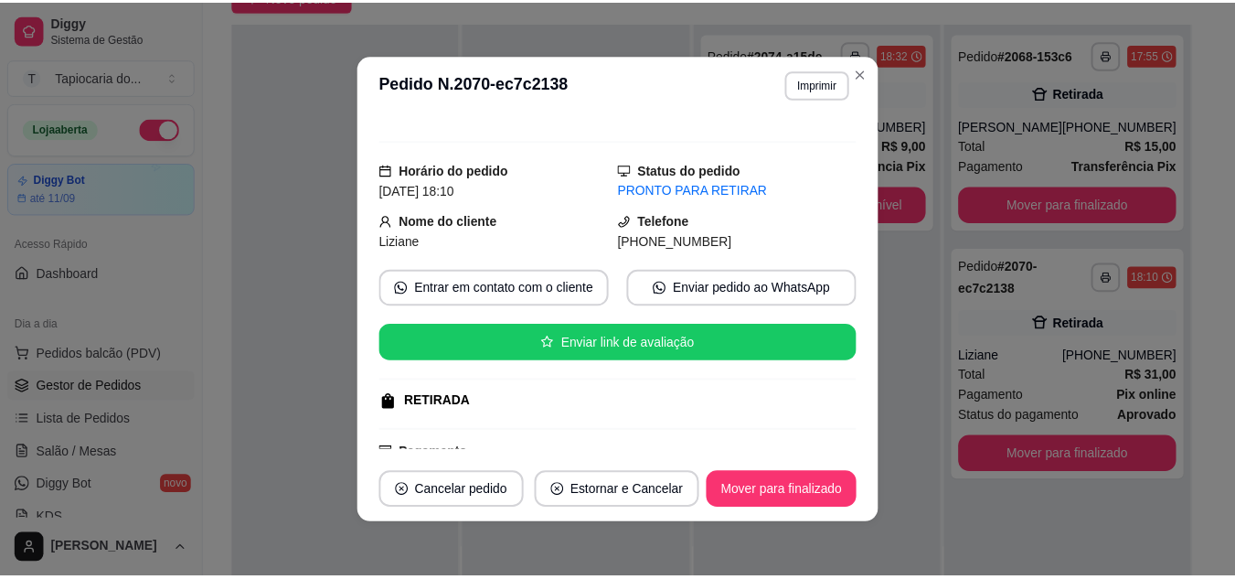
scroll to position [20, 0]
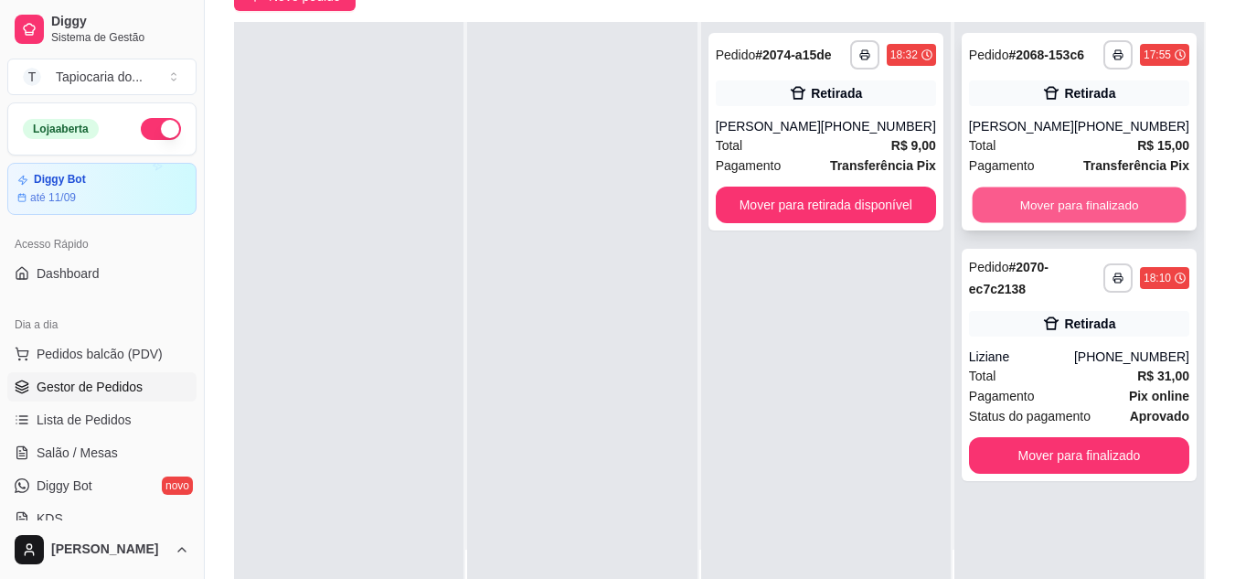
click at [1069, 200] on button "Mover para finalizado" at bounding box center [1079, 205] width 214 height 36
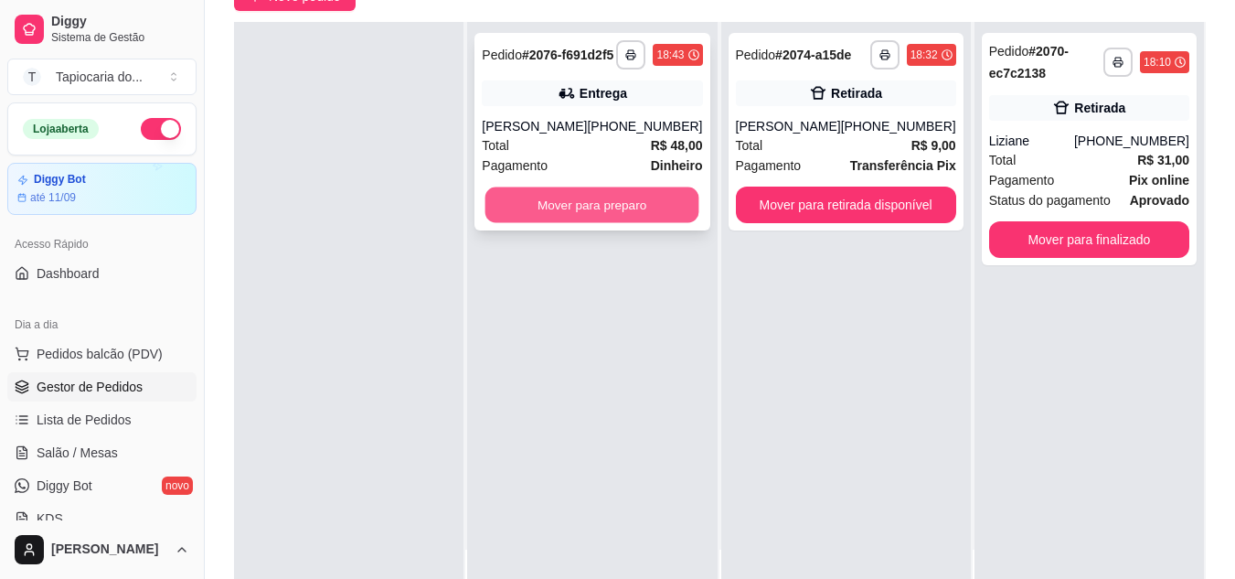
click at [652, 205] on button "Mover para preparo" at bounding box center [592, 205] width 214 height 36
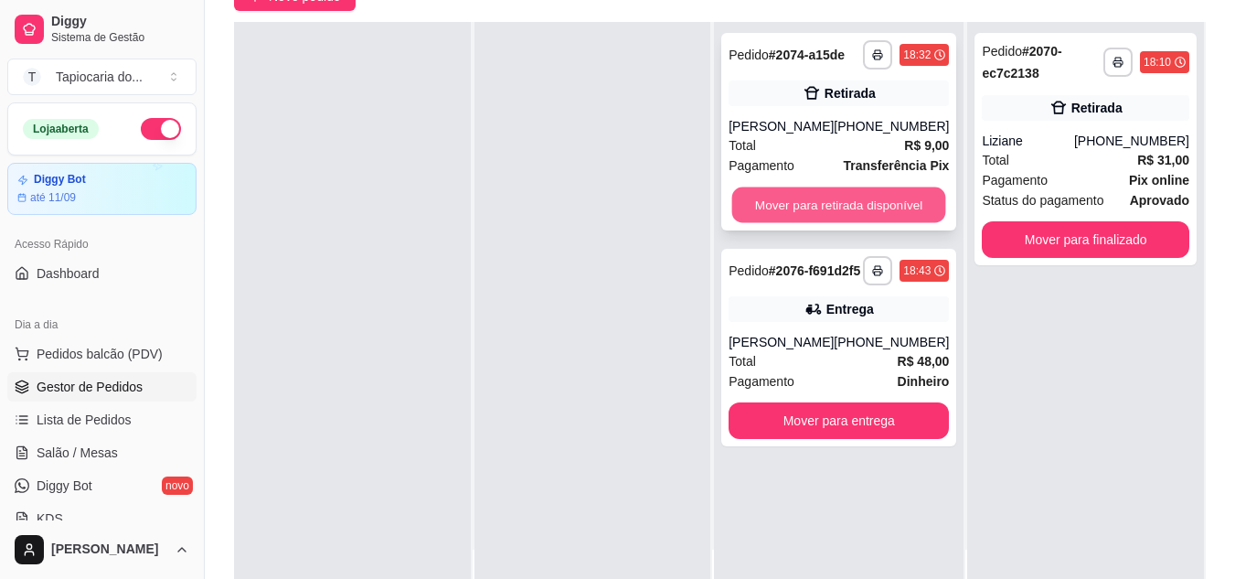
click at [827, 207] on button "Mover para retirada disponível" at bounding box center [839, 205] width 214 height 36
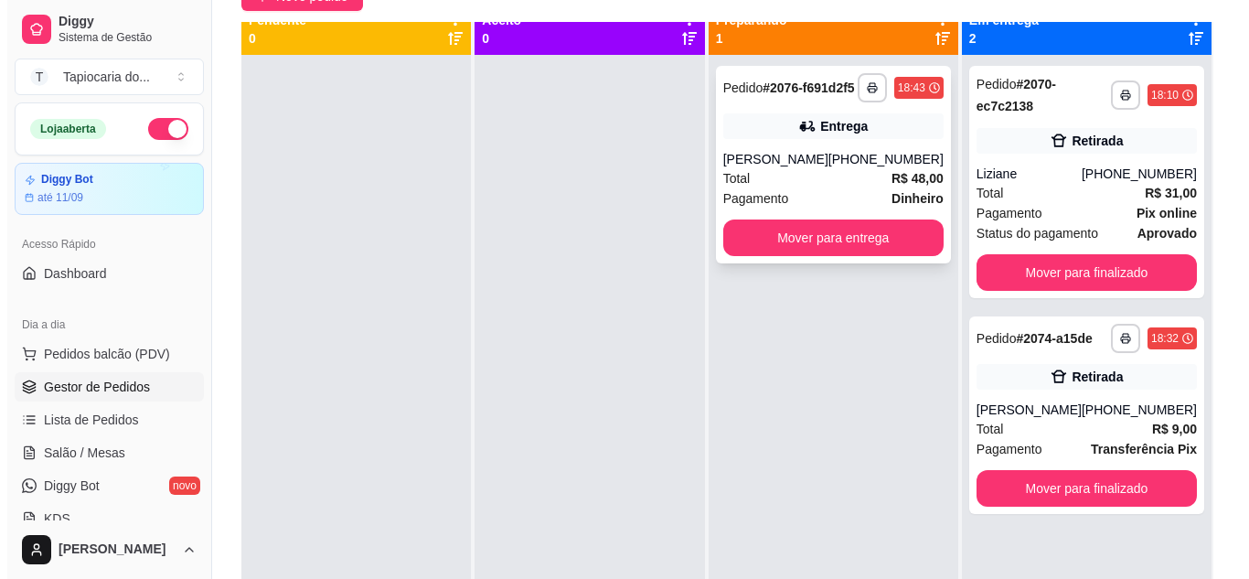
scroll to position [0, 0]
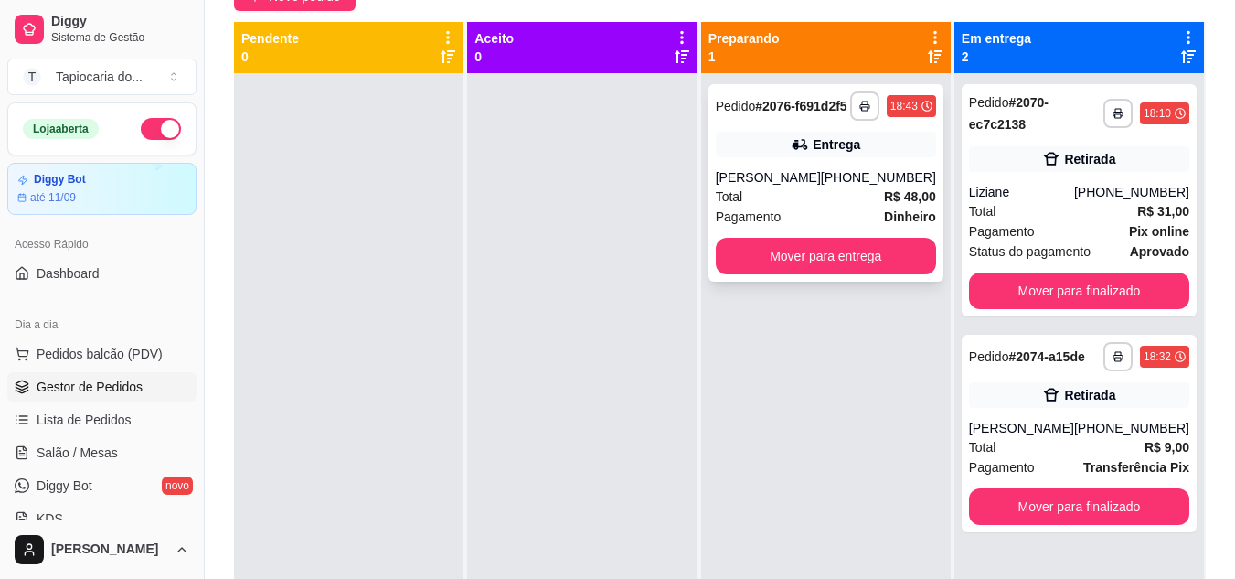
click at [847, 202] on div "Total R$ 48,00" at bounding box center [826, 196] width 220 height 20
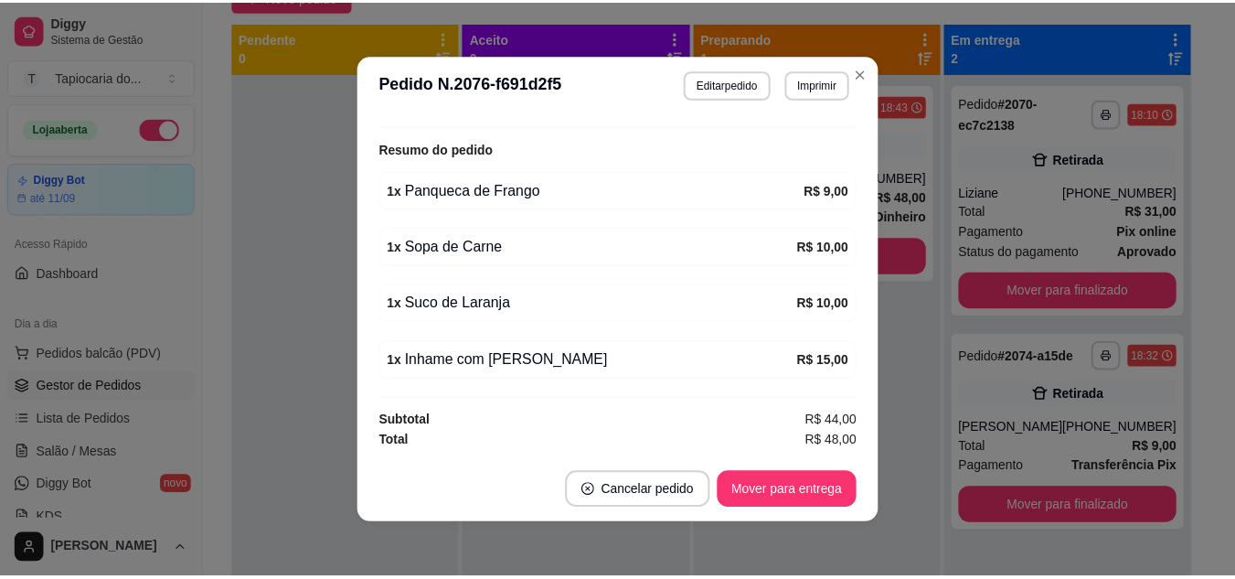
scroll to position [4, 0]
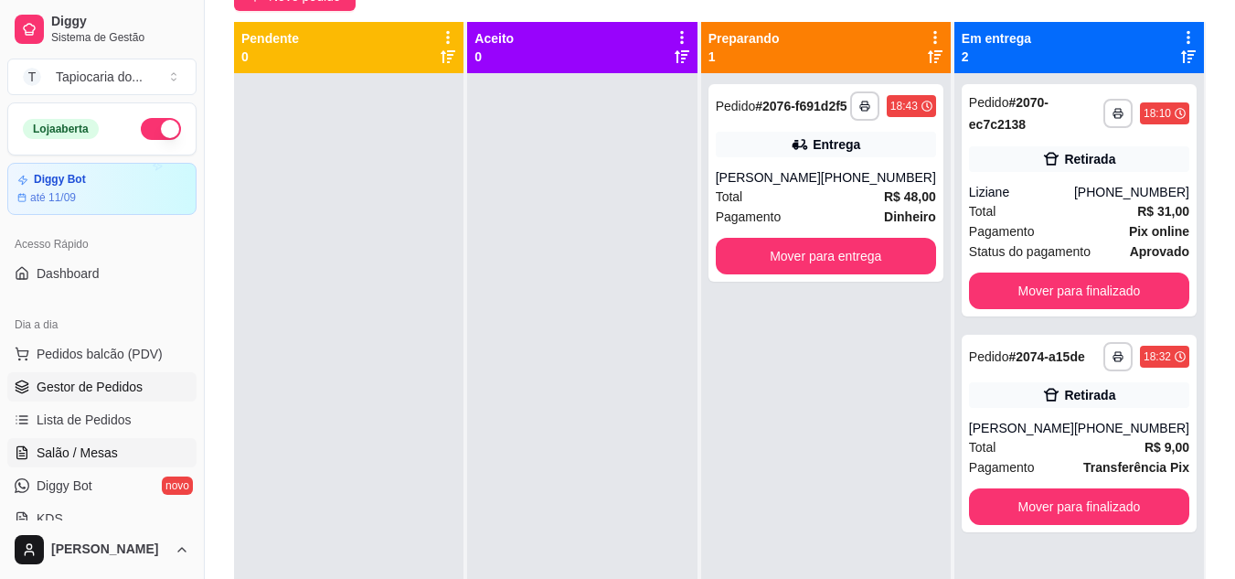
click at [94, 454] on span "Salão / Mesas" at bounding box center [77, 452] width 81 height 18
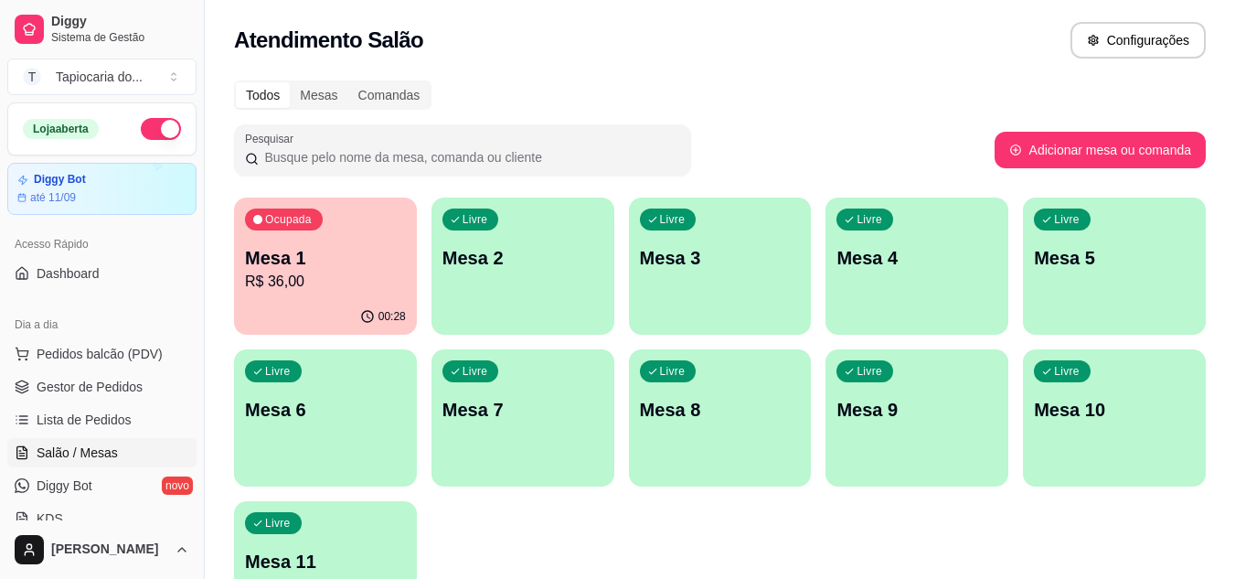
click at [297, 250] on p "Mesa 1" at bounding box center [325, 258] width 161 height 26
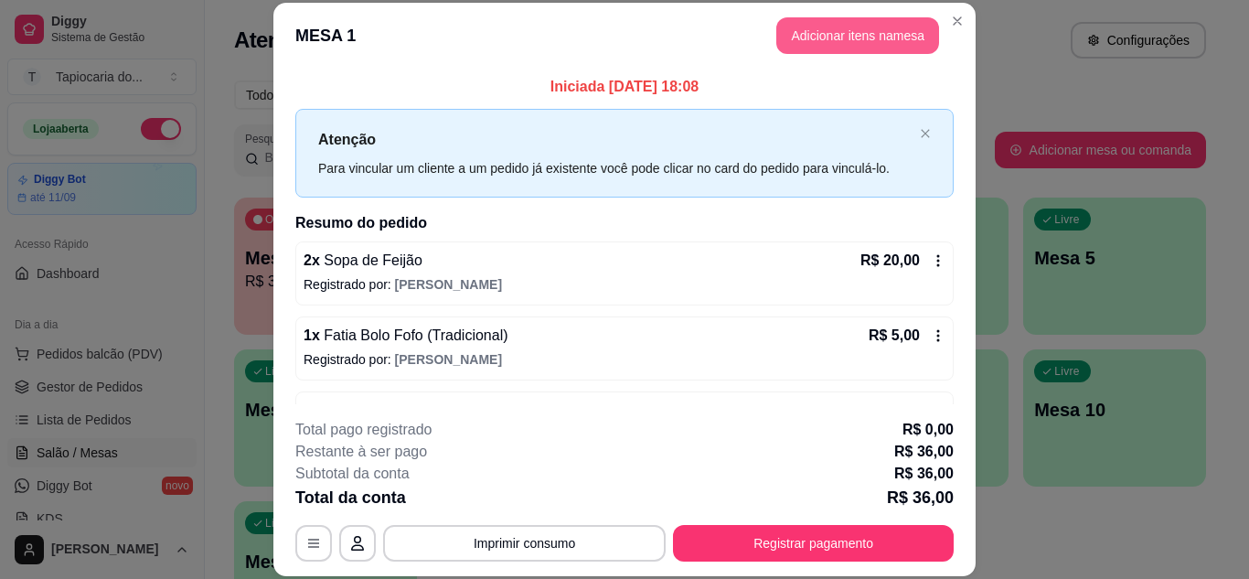
click at [859, 37] on button "Adicionar itens na mesa" at bounding box center [857, 35] width 163 height 37
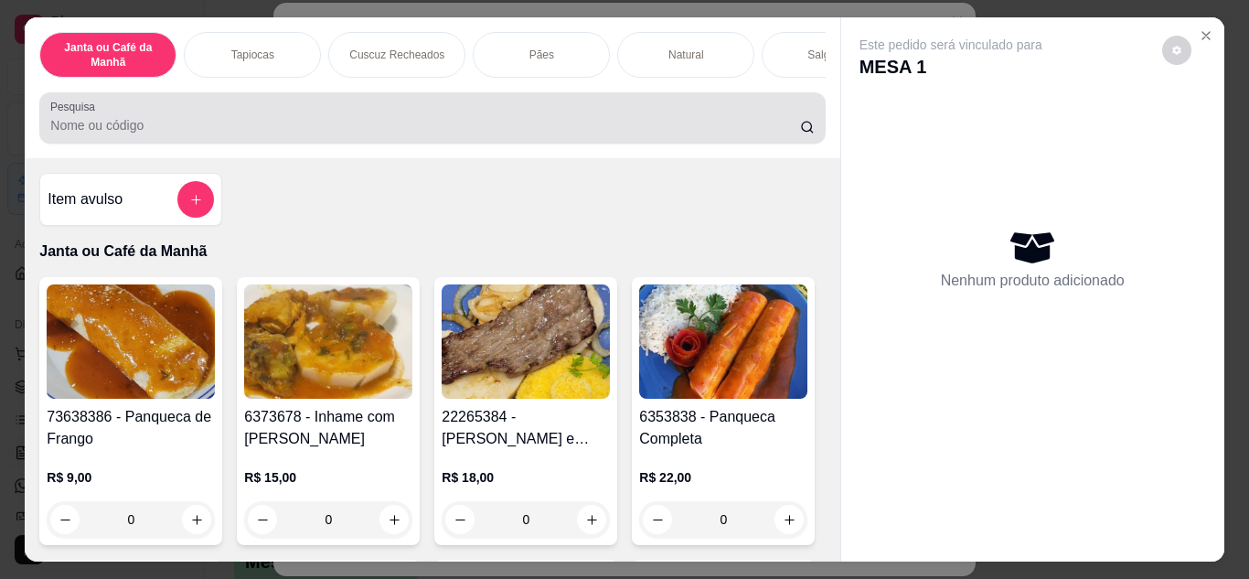
click at [744, 117] on div at bounding box center [431, 118] width 763 height 37
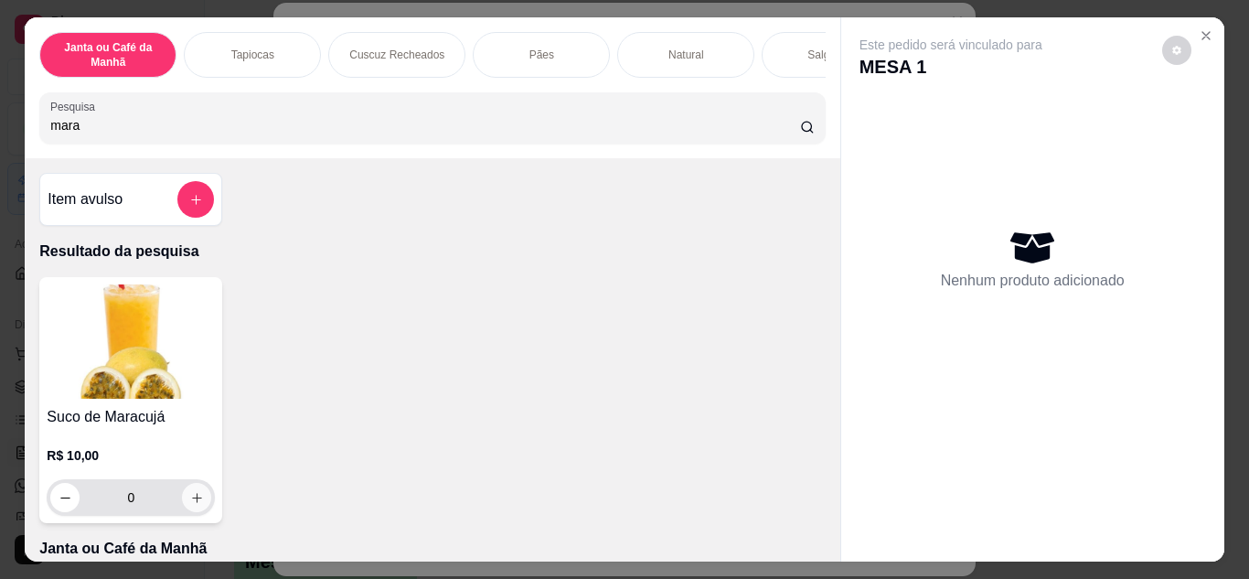
type input "mara"
click at [192, 501] on icon "increase-product-quantity" at bounding box center [197, 498] width 14 height 14
type input "1"
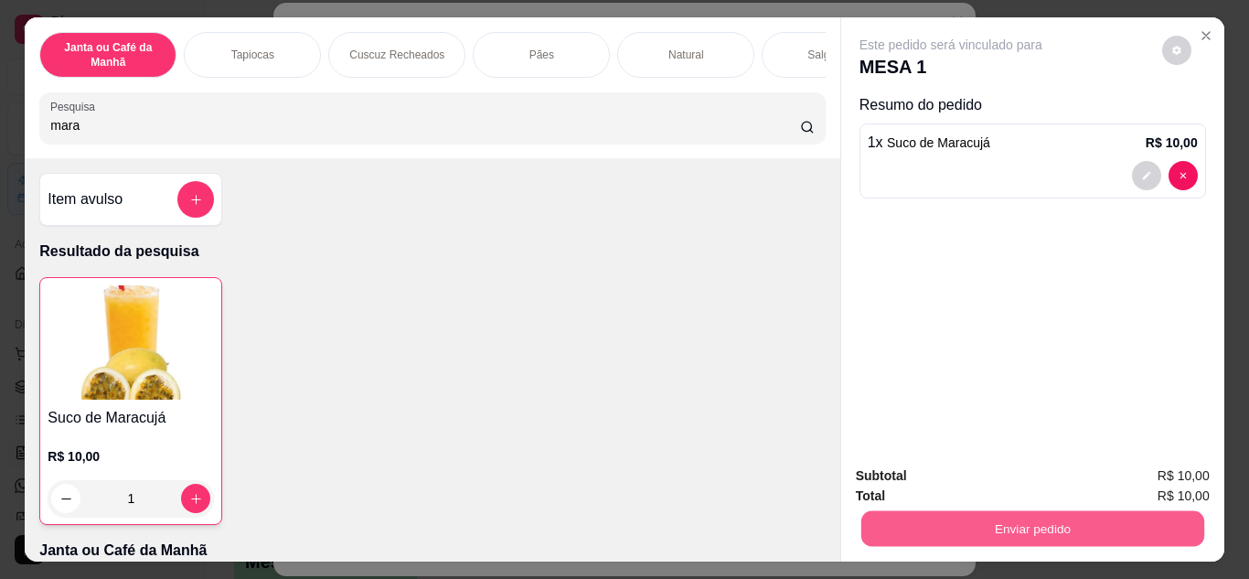
click at [1066, 537] on button "Enviar pedido" at bounding box center [1031, 529] width 343 height 36
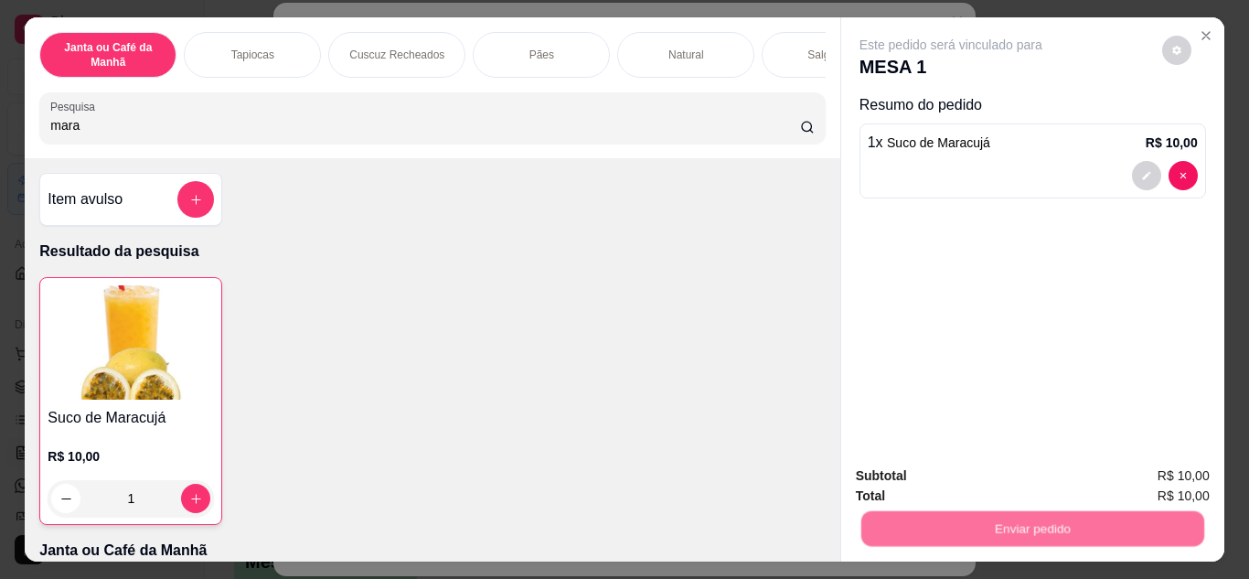
click at [1030, 460] on button "Não registrar e enviar pedido" at bounding box center [972, 477] width 190 height 35
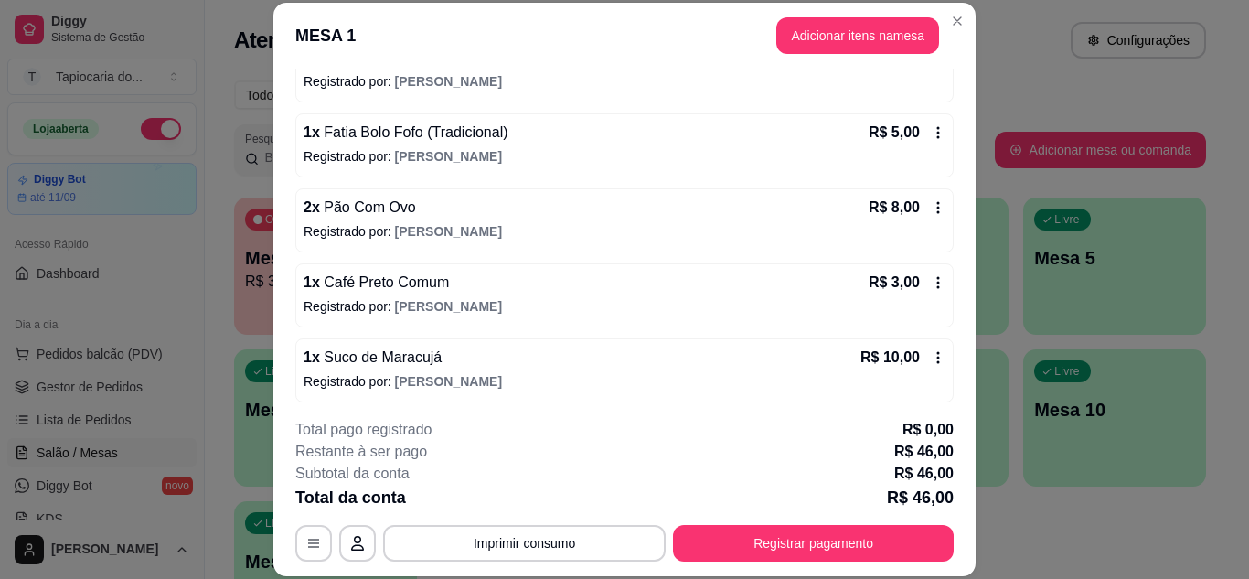
scroll to position [208, 0]
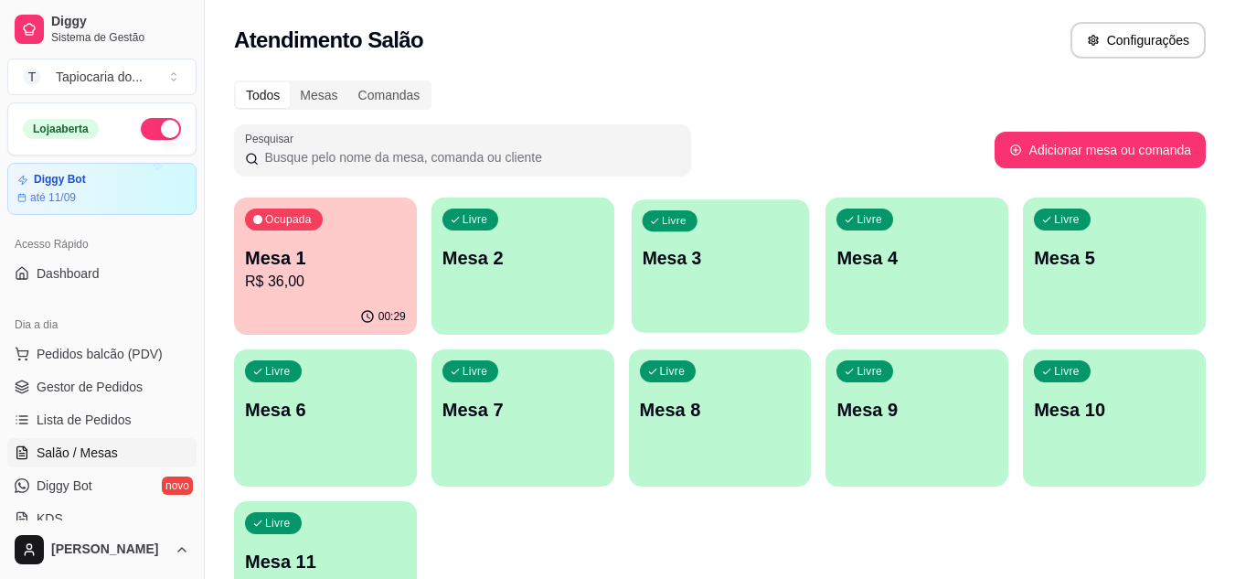
click at [749, 267] on p "Mesa 3" at bounding box center [720, 258] width 156 height 25
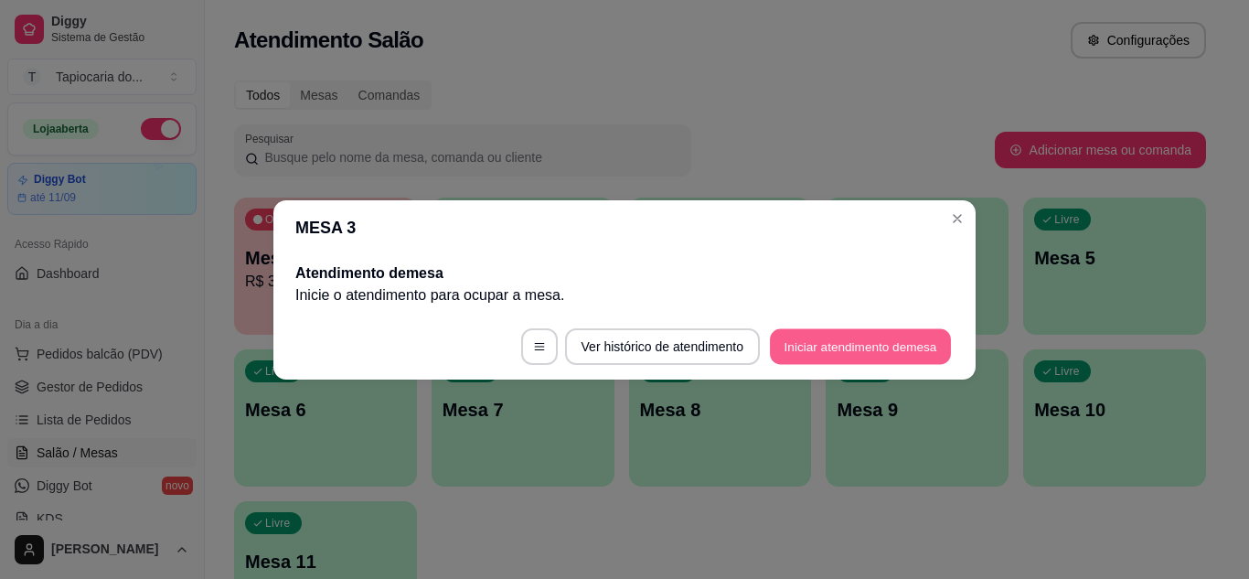
click at [813, 349] on button "Iniciar atendimento de mesa" at bounding box center [860, 346] width 181 height 36
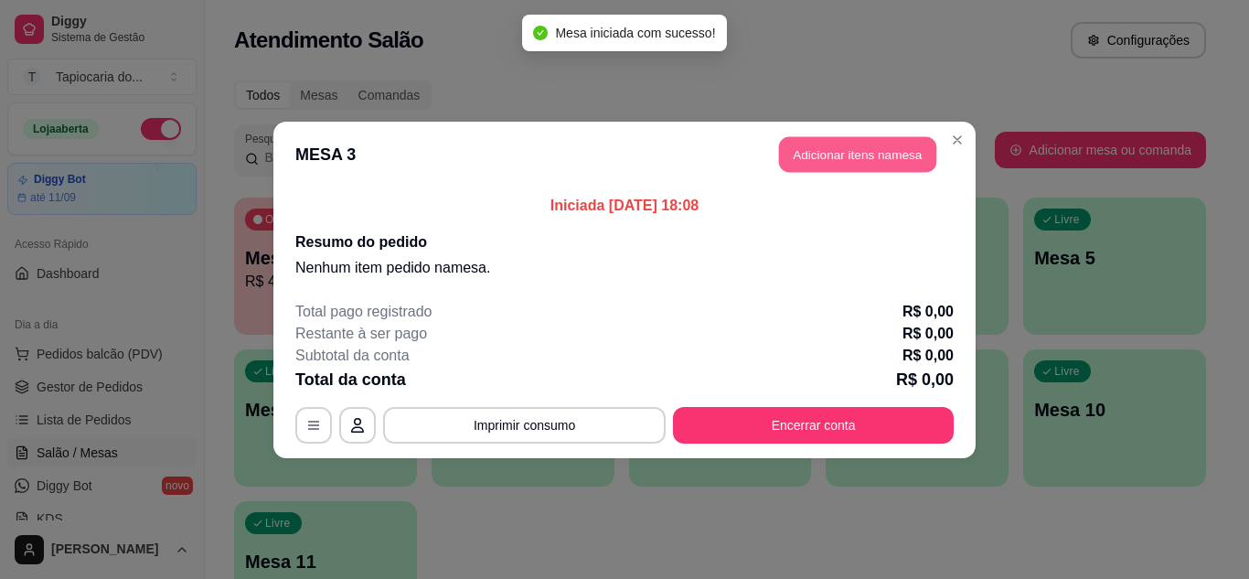
click at [840, 158] on button "Adicionar itens na mesa" at bounding box center [857, 154] width 157 height 36
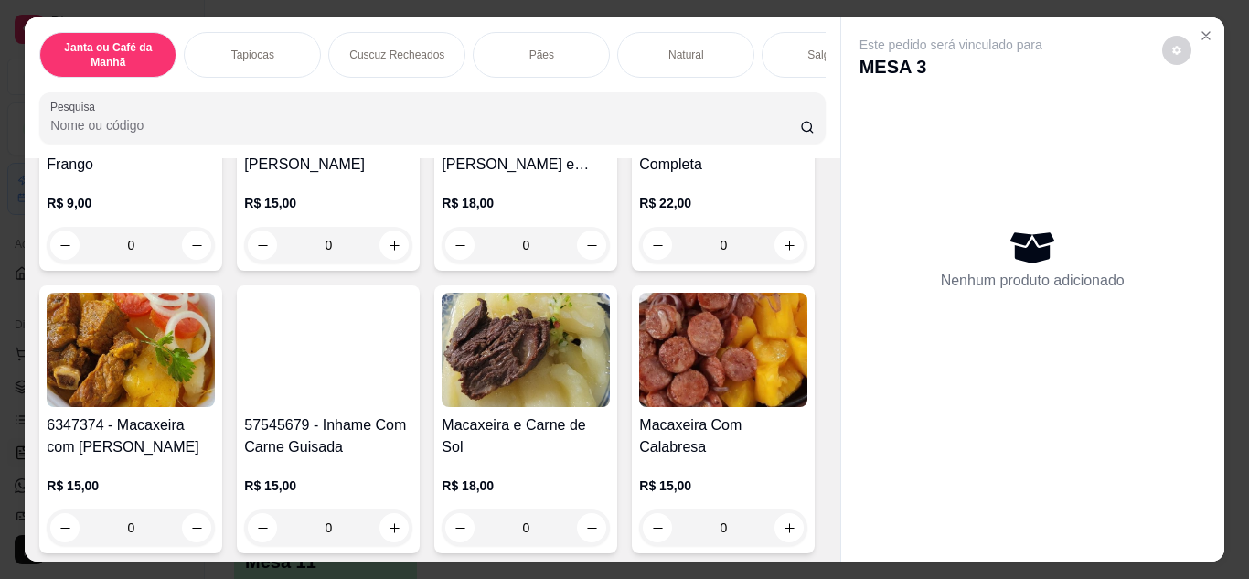
scroll to position [366, 0]
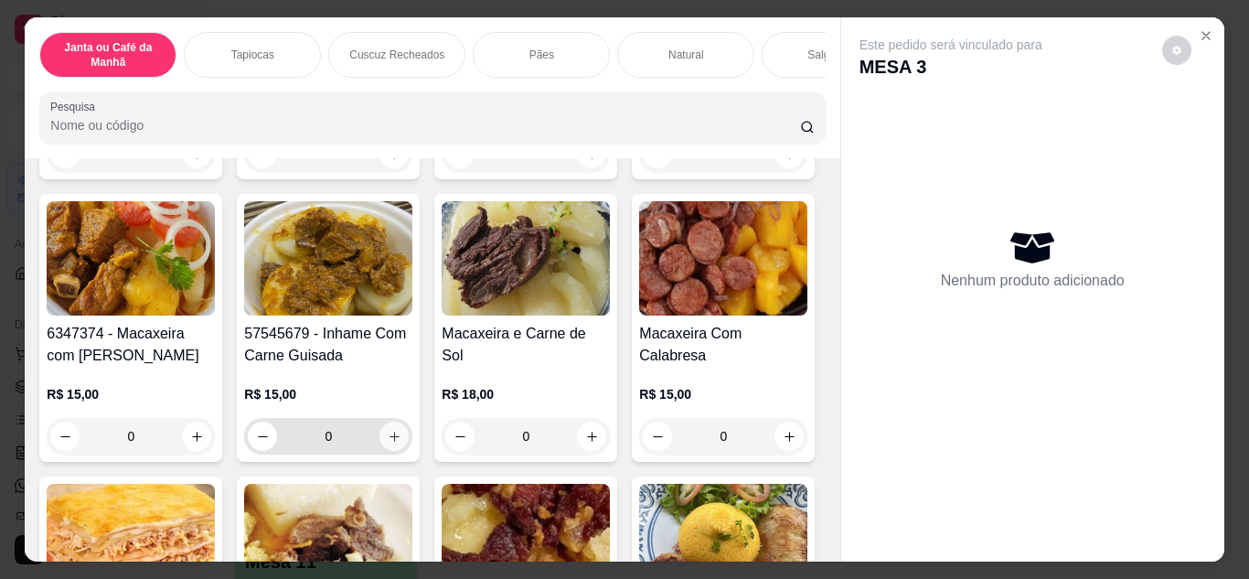
click at [409, 441] on button "increase-product-quantity" at bounding box center [393, 435] width 29 height 29
type input "1"
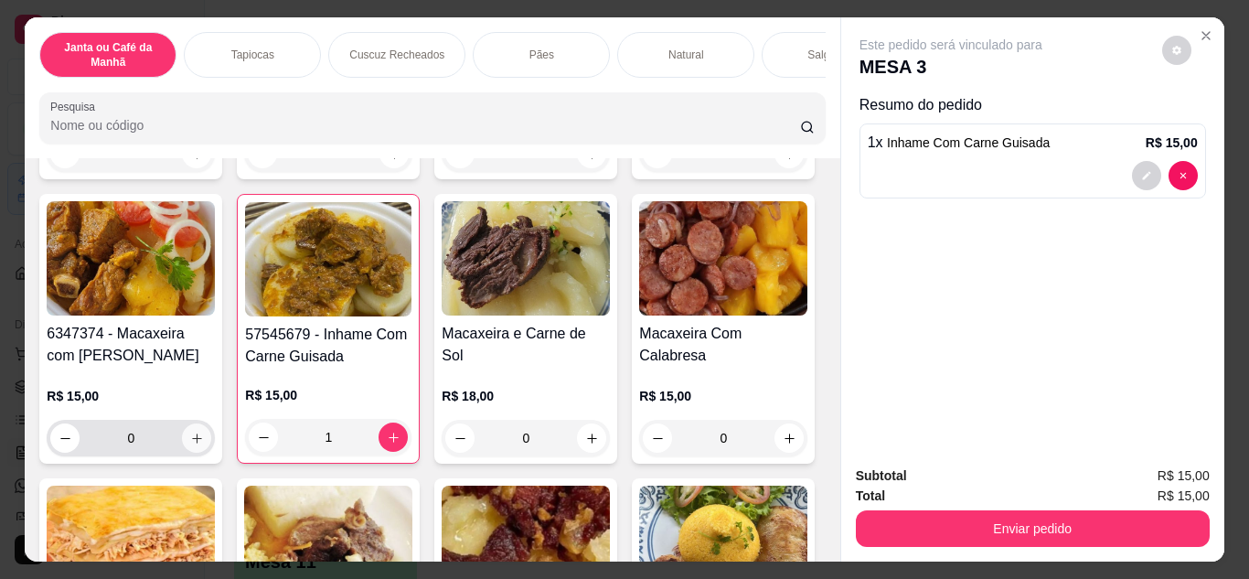
click at [211, 445] on button "increase-product-quantity" at bounding box center [196, 437] width 29 height 29
type input "1"
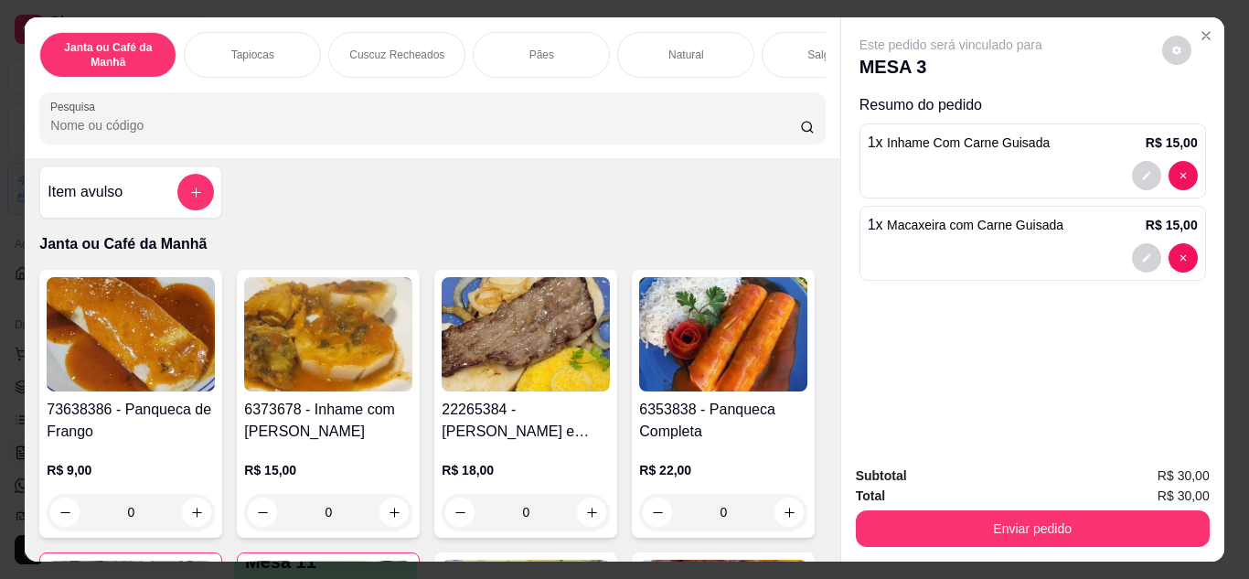
scroll to position [0, 0]
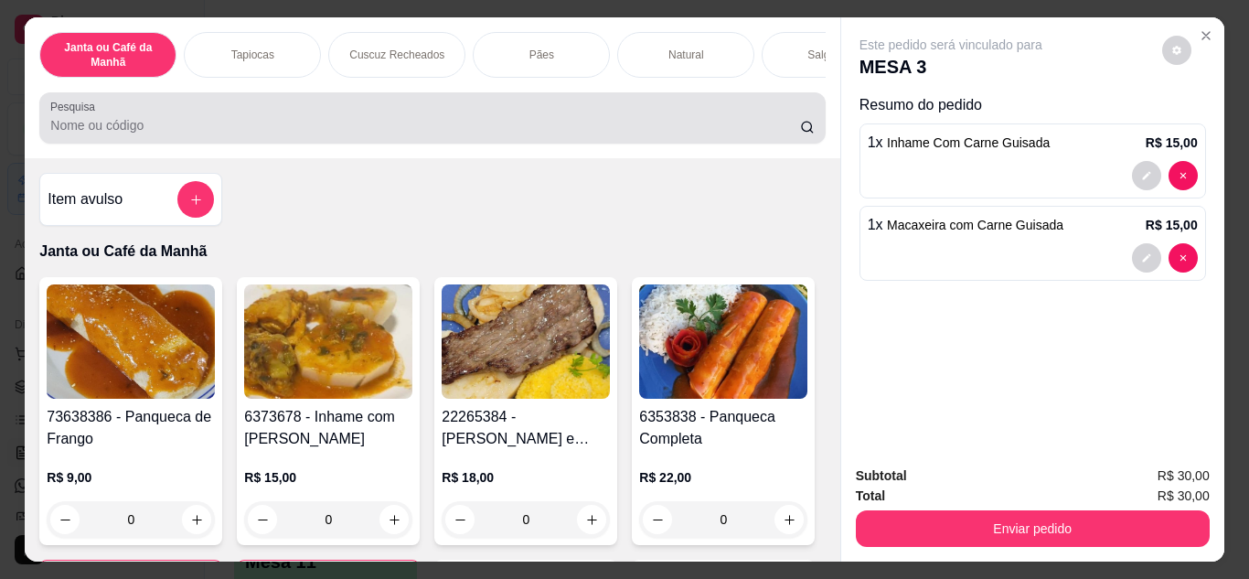
click at [647, 115] on div at bounding box center [431, 118] width 763 height 37
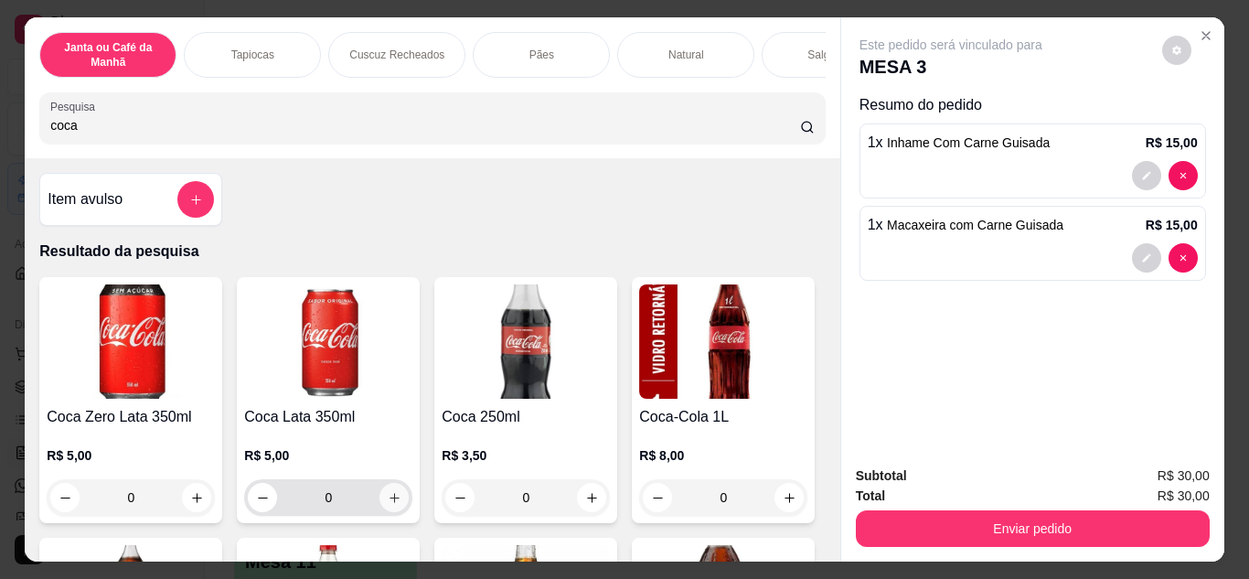
type input "coca"
click at [389, 502] on icon "increase-product-quantity" at bounding box center [393, 497] width 9 height 9
type input "1"
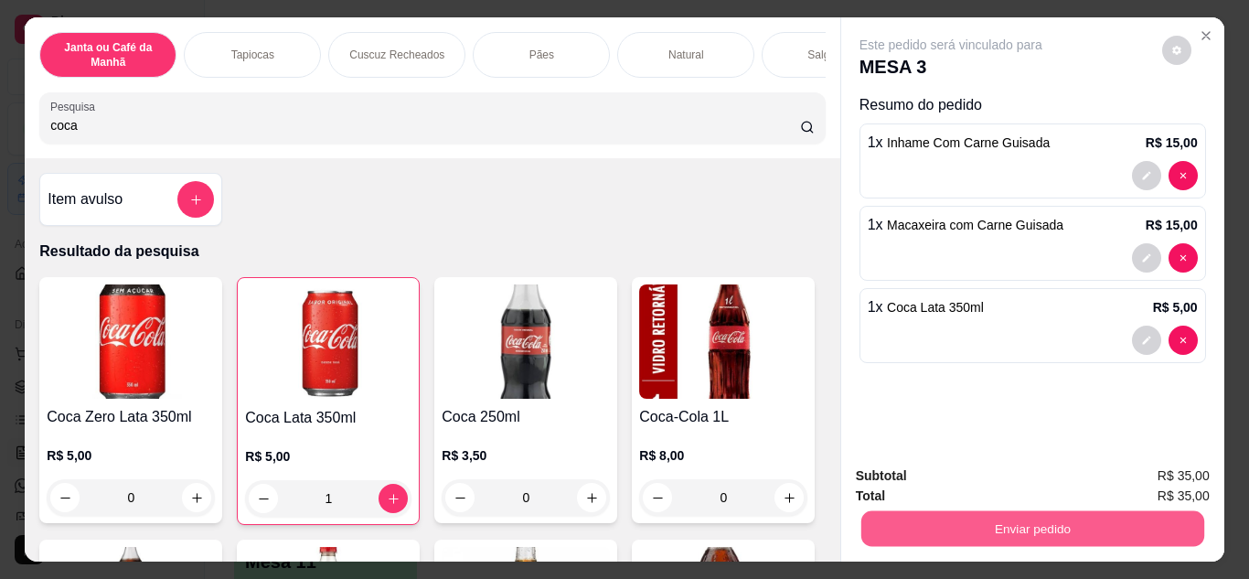
click at [927, 518] on button "Enviar pedido" at bounding box center [1031, 529] width 343 height 36
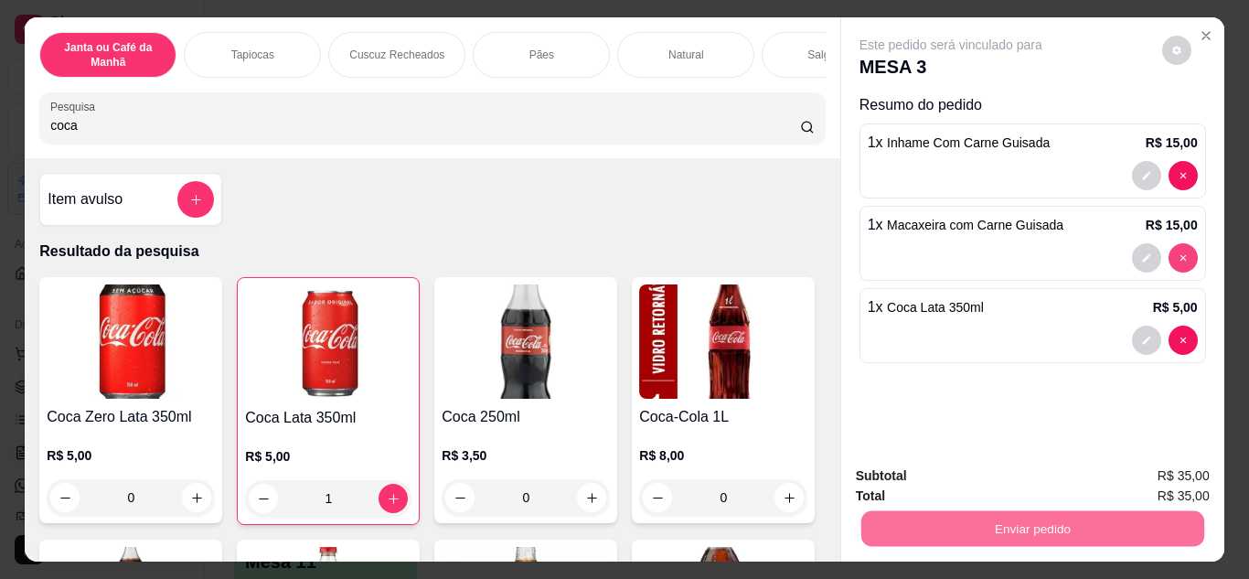
click at [1179, 253] on icon "decrease-product-quantity" at bounding box center [1182, 257] width 11 height 11
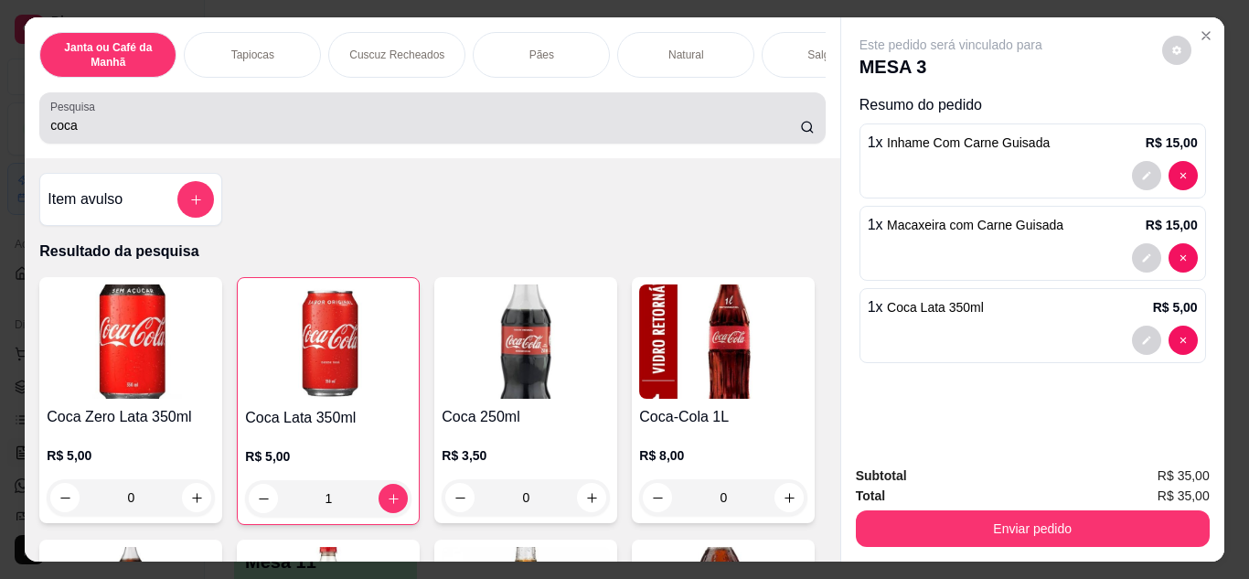
click at [779, 144] on div "Pesquisa coca" at bounding box center [431, 117] width 785 height 51
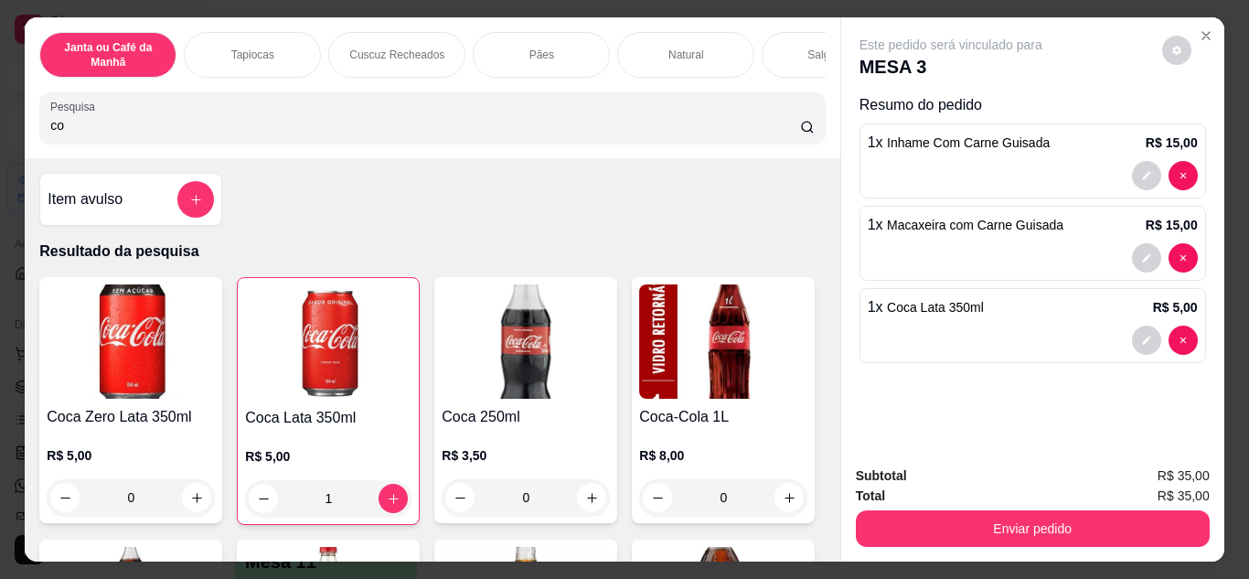
type input "c"
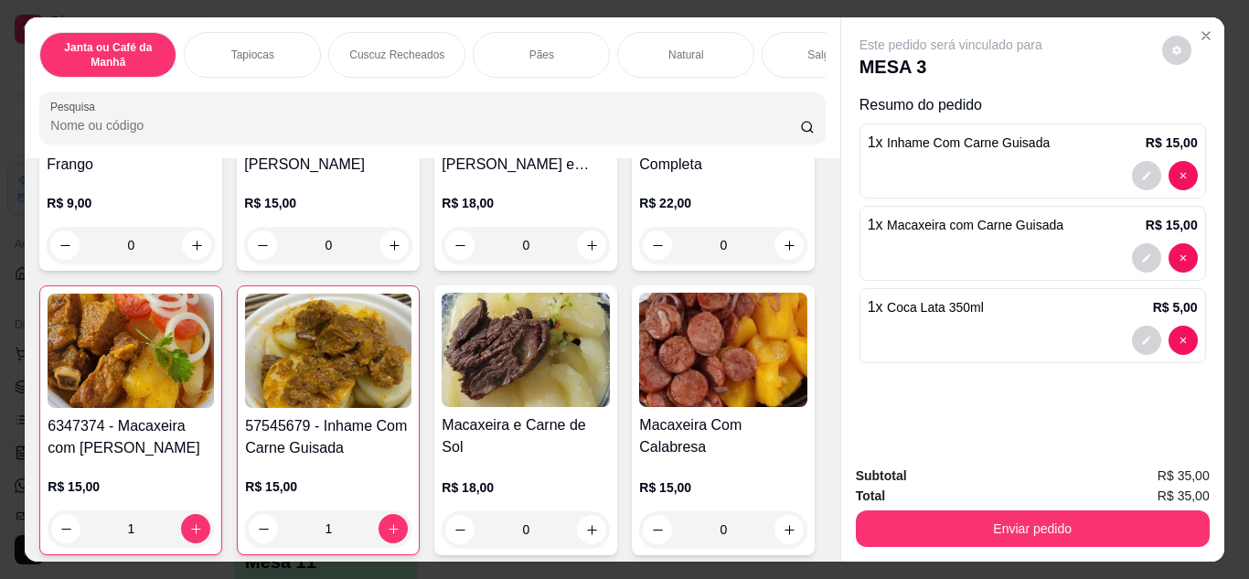
scroll to position [366, 0]
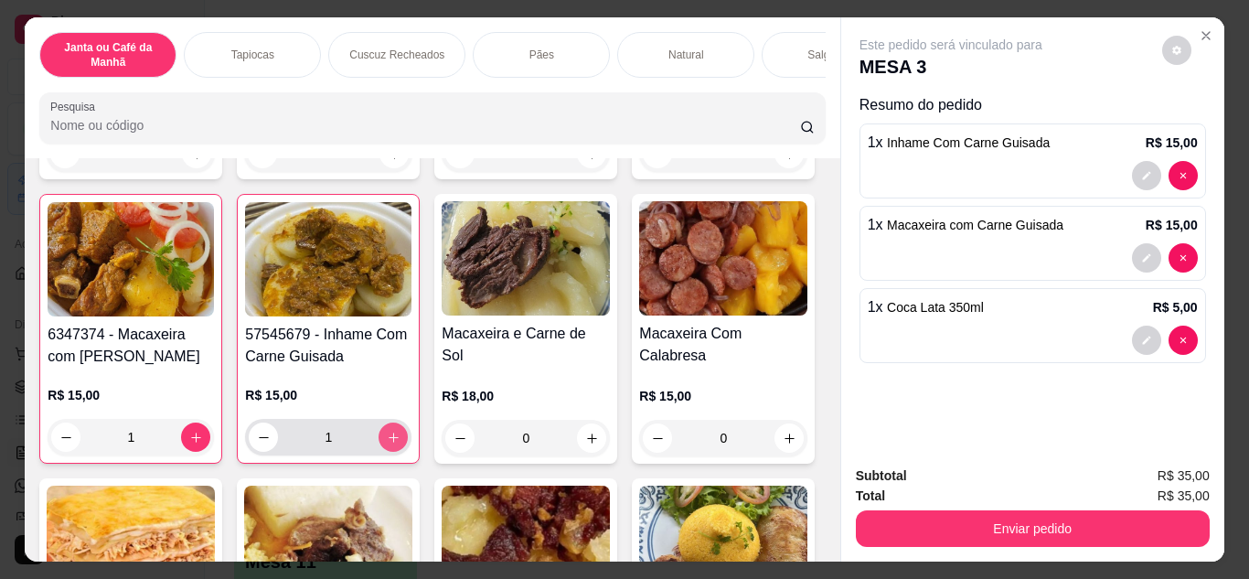
click at [408, 431] on button "increase-product-quantity" at bounding box center [392, 436] width 29 height 29
type input "2"
click at [80, 435] on button "decrease-product-quantity" at bounding box center [66, 436] width 28 height 28
type input "0"
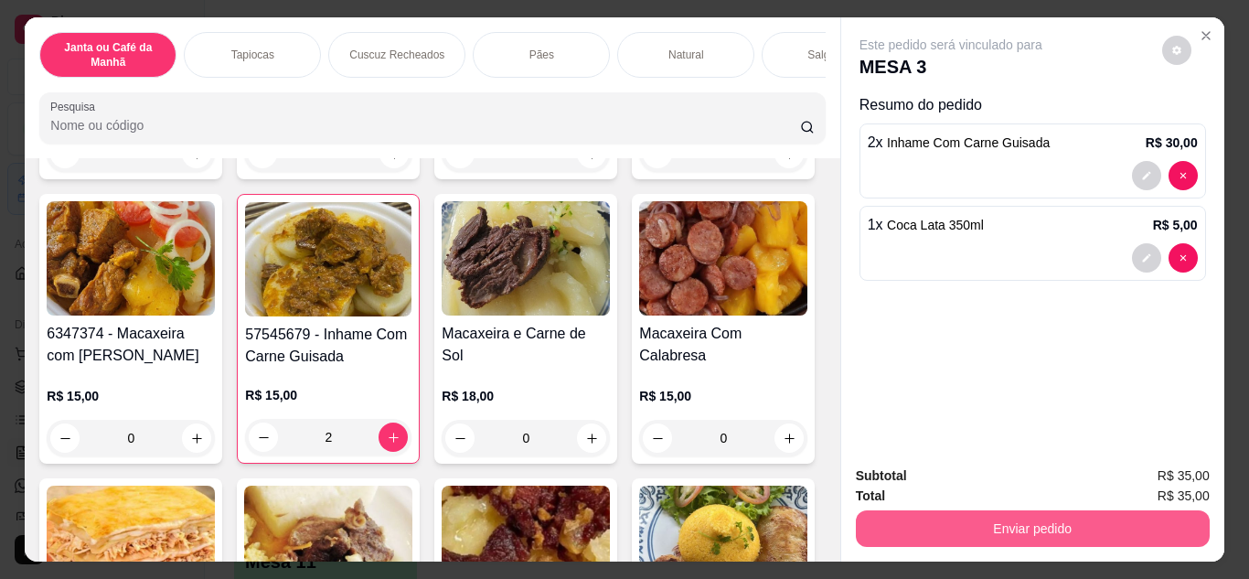
click at [1065, 510] on button "Enviar pedido" at bounding box center [1033, 528] width 354 height 37
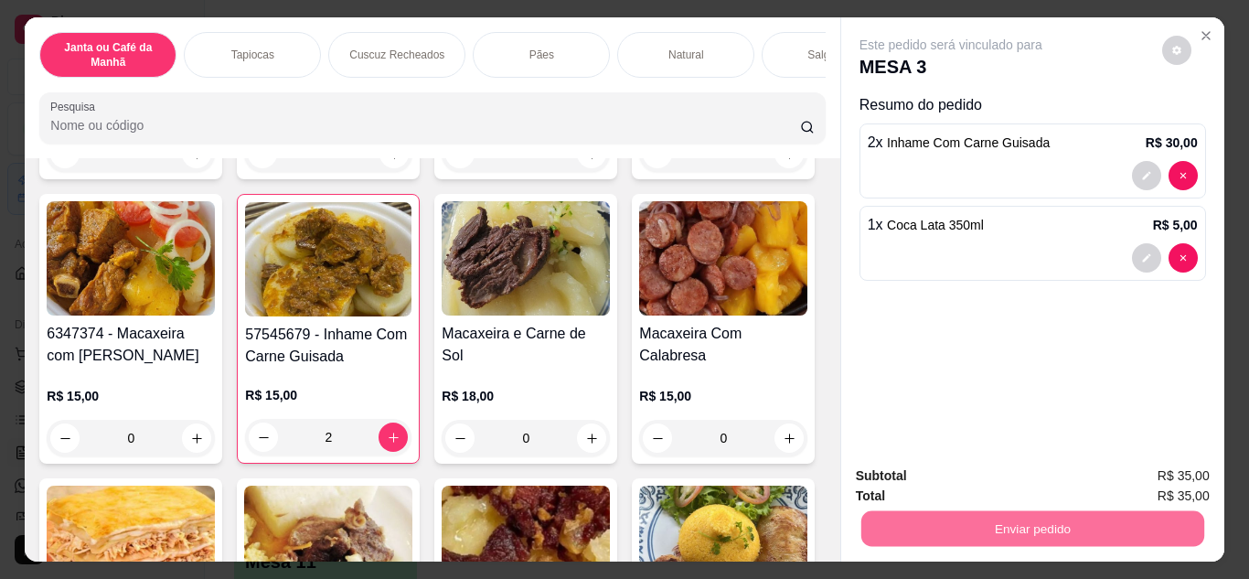
click at [1027, 478] on button "Não registrar e enviar pedido" at bounding box center [971, 477] width 185 height 34
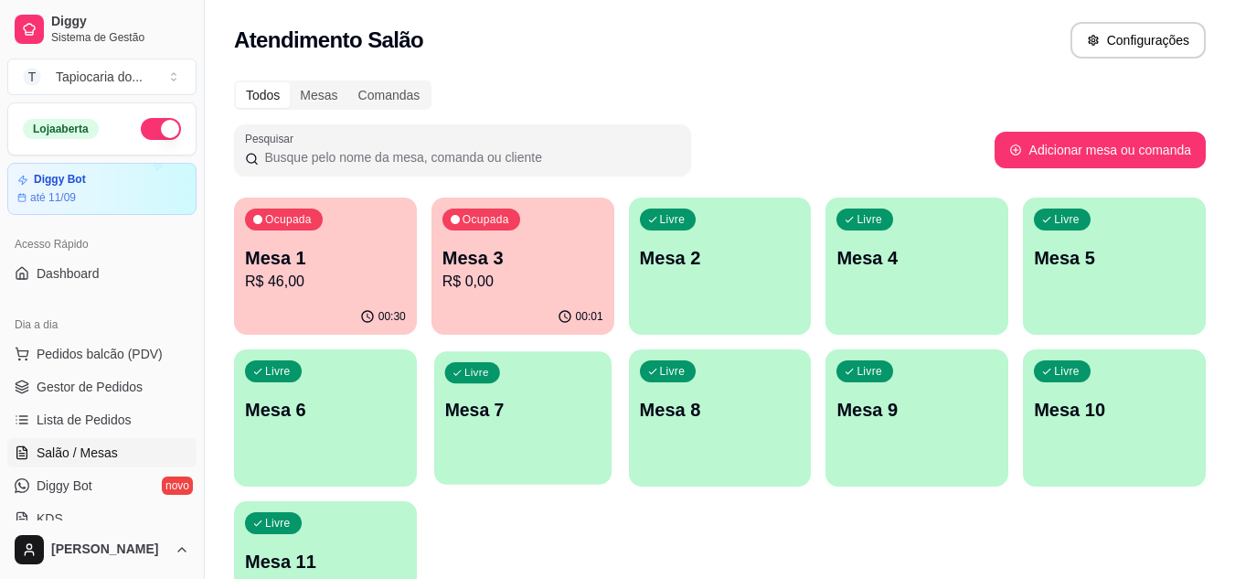
click at [488, 398] on p "Mesa 7" at bounding box center [522, 410] width 156 height 25
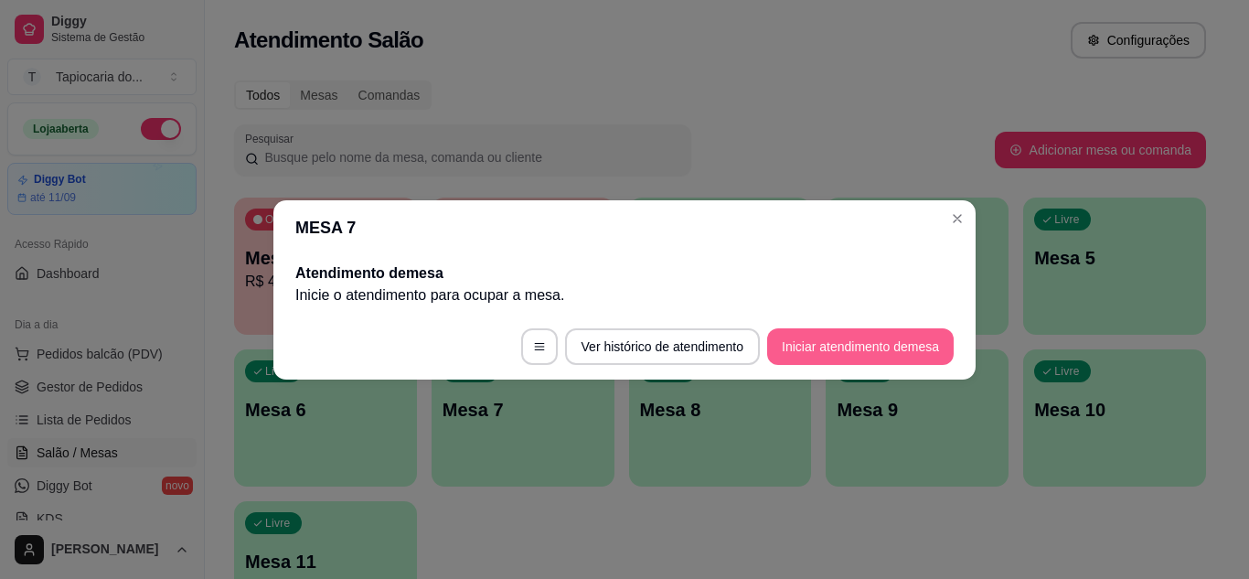
click at [824, 346] on button "Iniciar atendimento de mesa" at bounding box center [860, 346] width 186 height 37
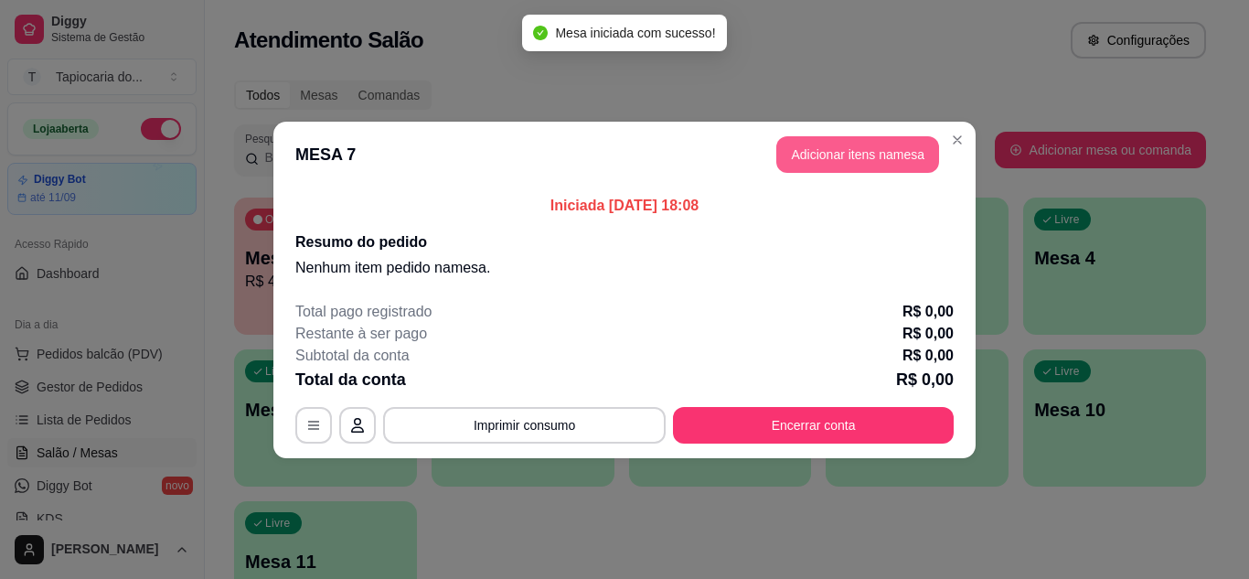
click at [850, 154] on button "Adicionar itens na mesa" at bounding box center [857, 154] width 163 height 37
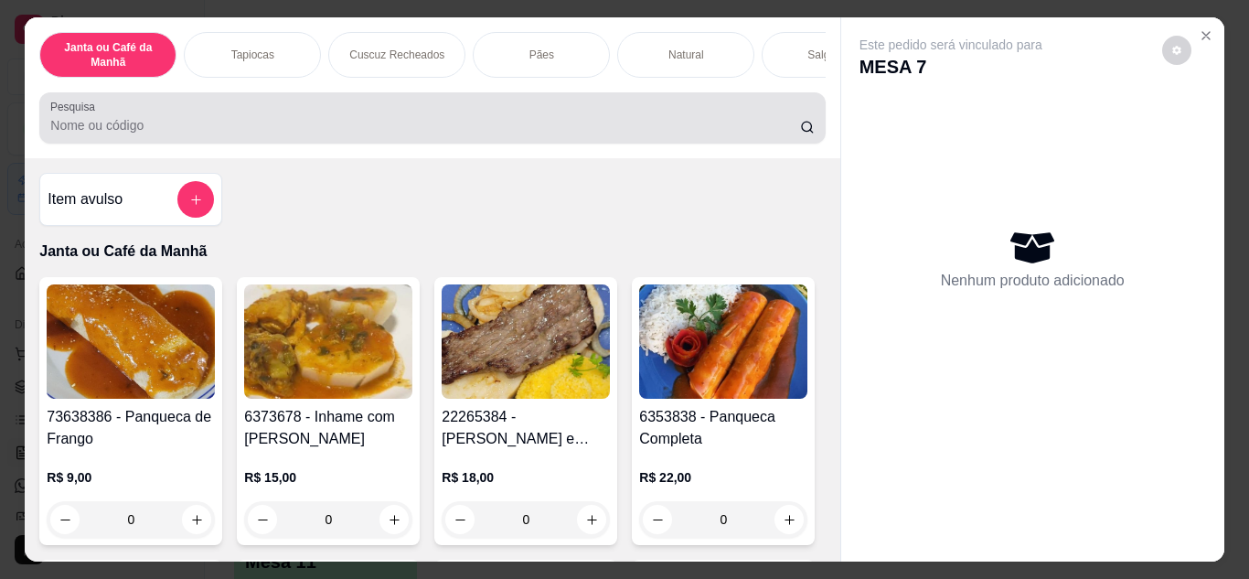
click at [790, 116] on div at bounding box center [431, 118] width 763 height 37
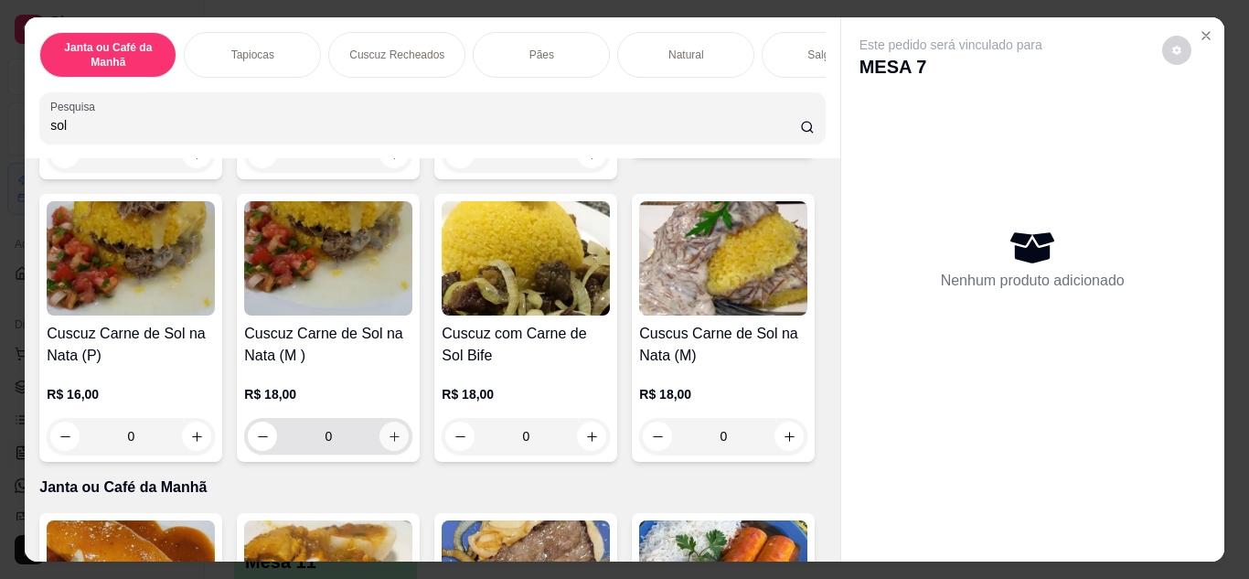
type input "sol"
click at [401, 443] on icon "increase-product-quantity" at bounding box center [395, 437] width 14 height 14
type input "1"
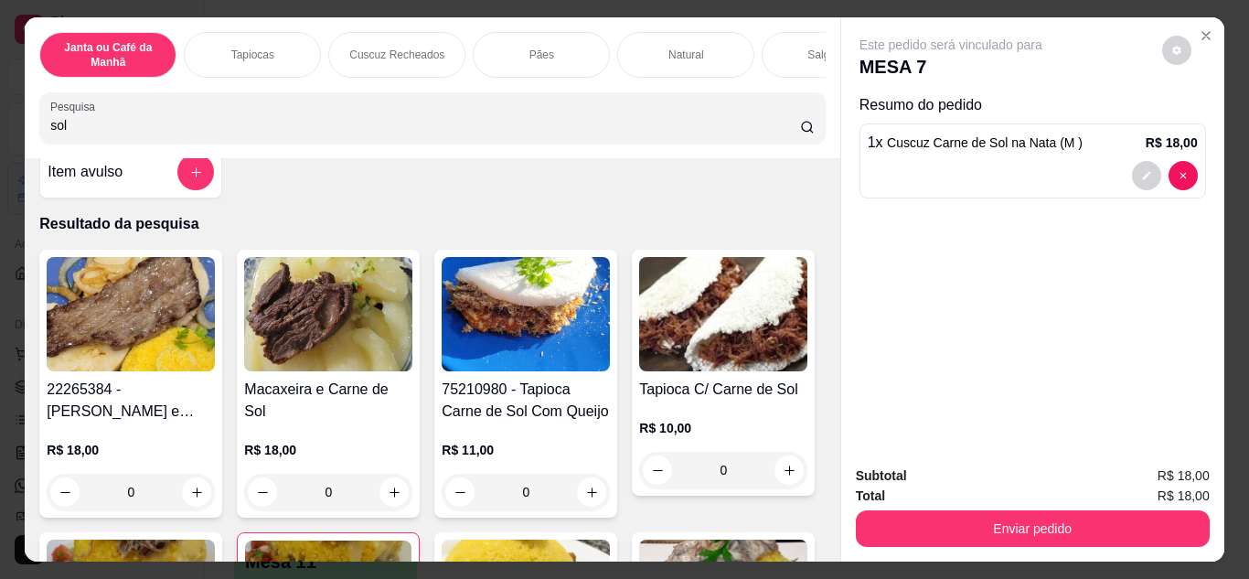
scroll to position [0, 0]
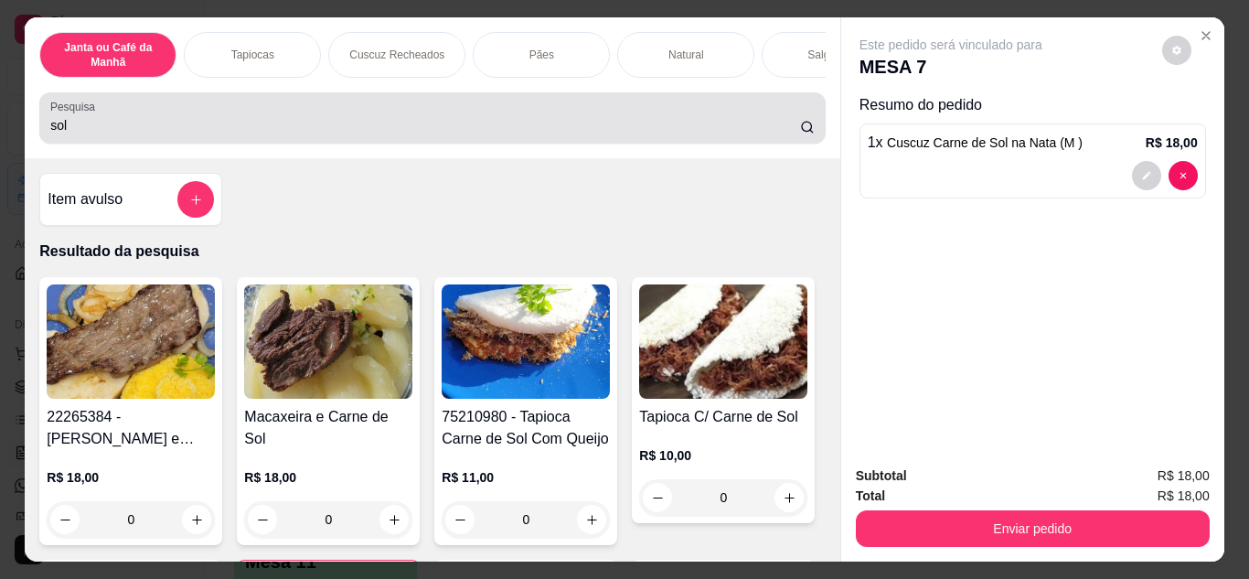
click at [581, 144] on div "Pesquisa sol" at bounding box center [431, 117] width 785 height 51
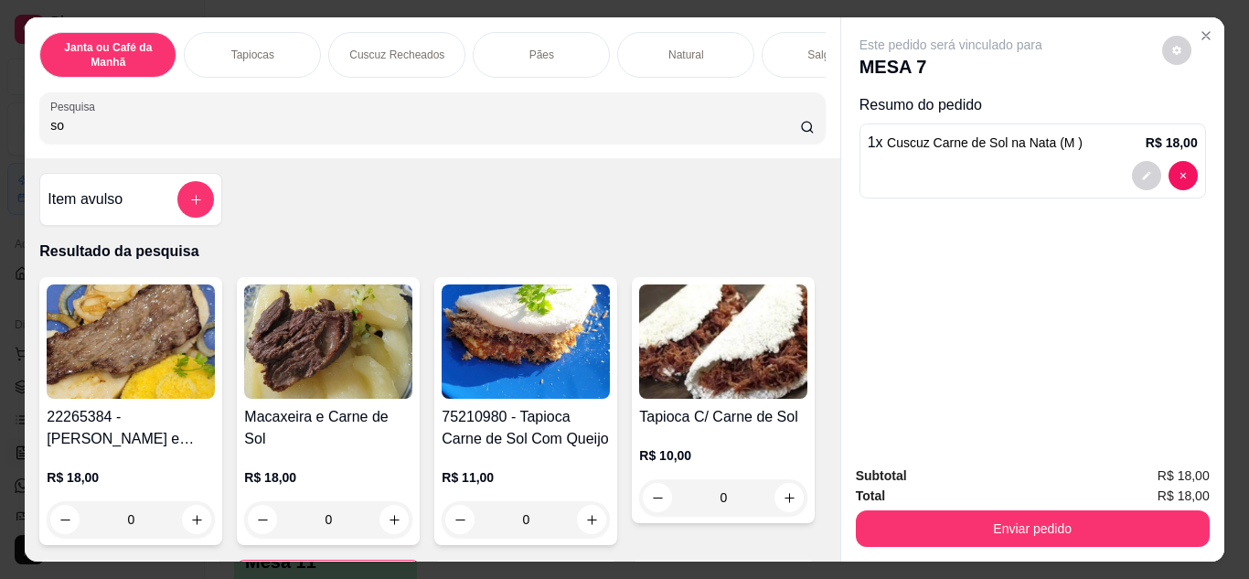
type input "s"
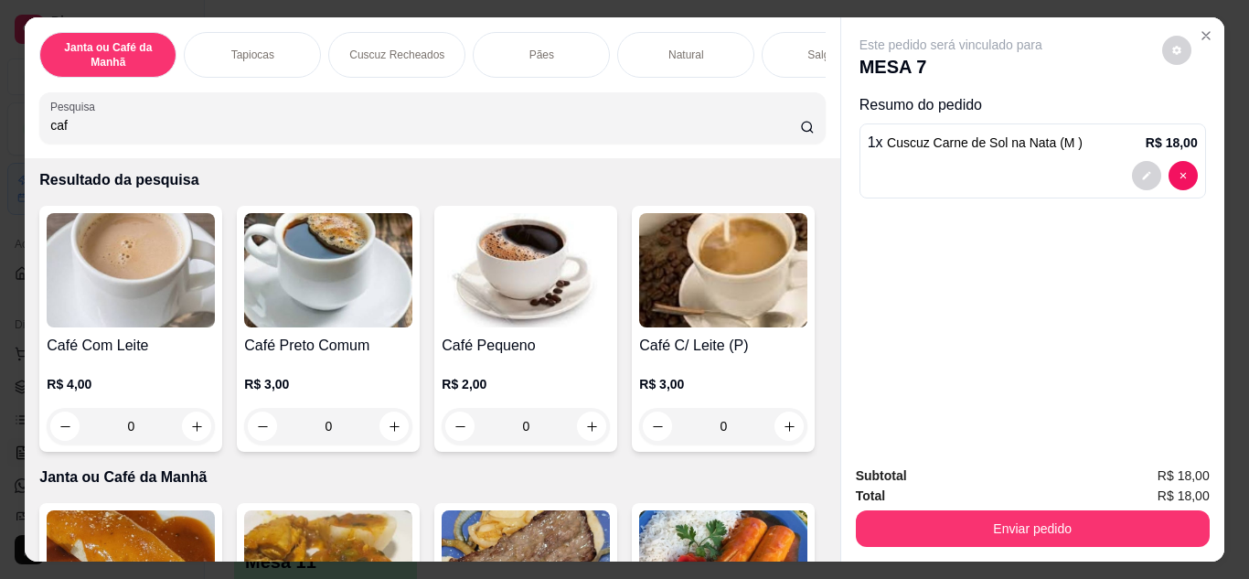
scroll to position [91, 0]
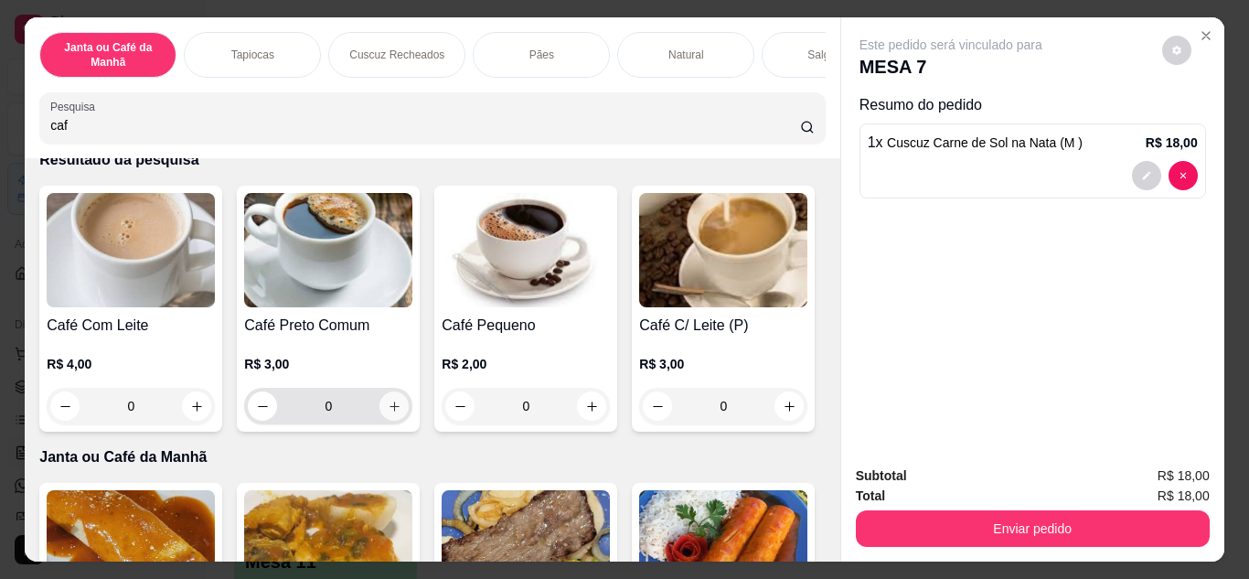
type input "caf"
click at [394, 409] on icon "increase-product-quantity" at bounding box center [395, 406] width 14 height 14
type input "1"
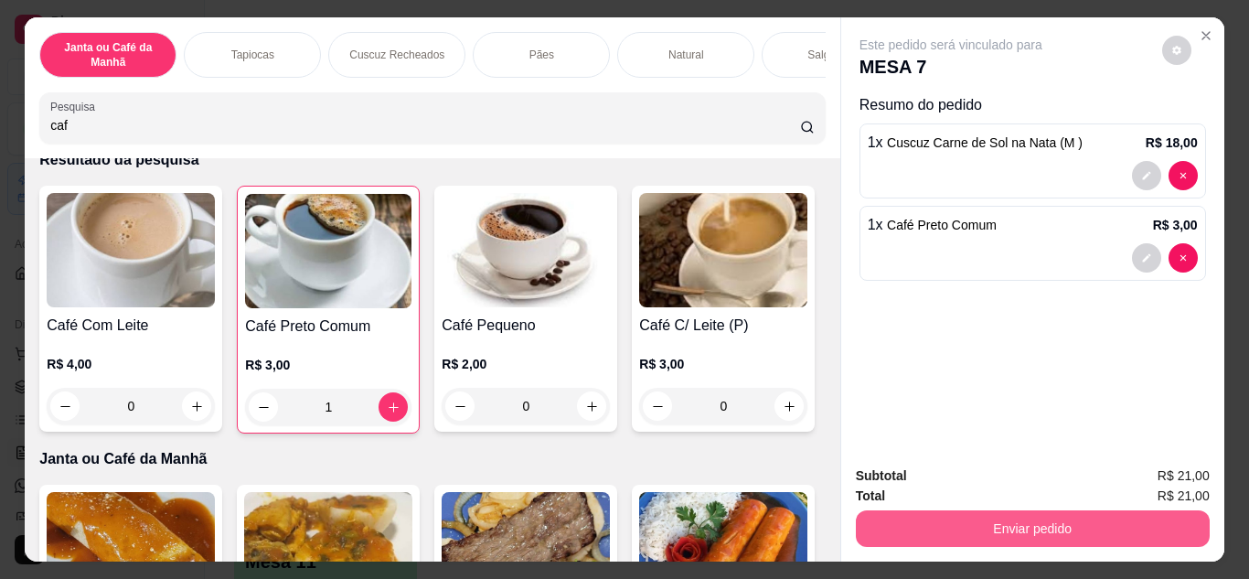
click at [995, 521] on button "Enviar pedido" at bounding box center [1033, 528] width 354 height 37
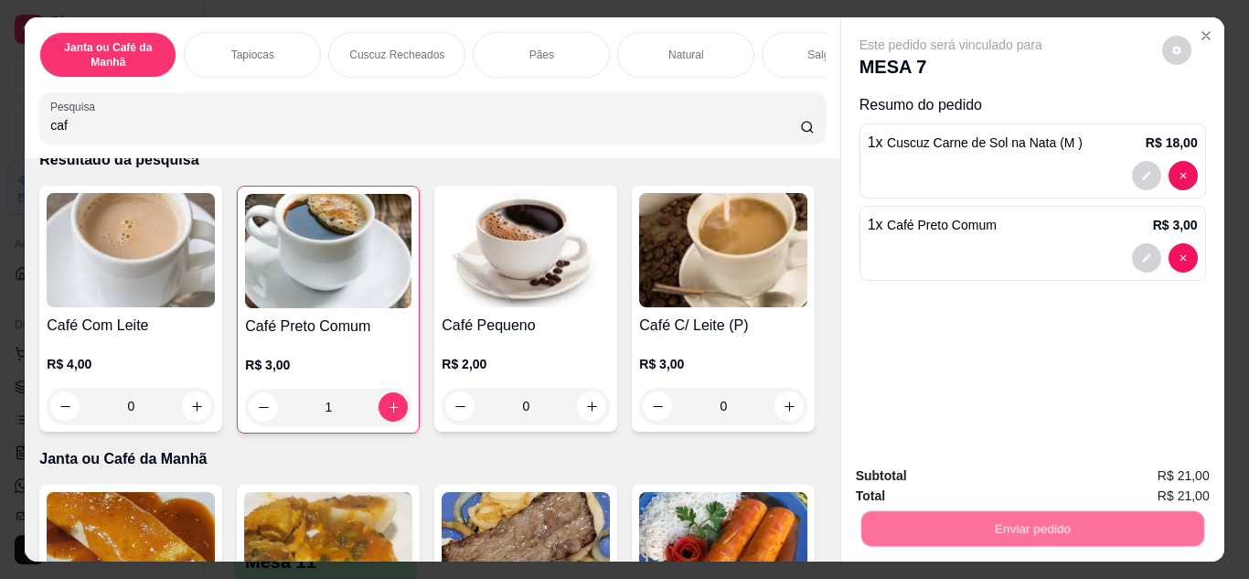
click at [999, 475] on button "Não registrar e enviar pedido" at bounding box center [971, 477] width 185 height 34
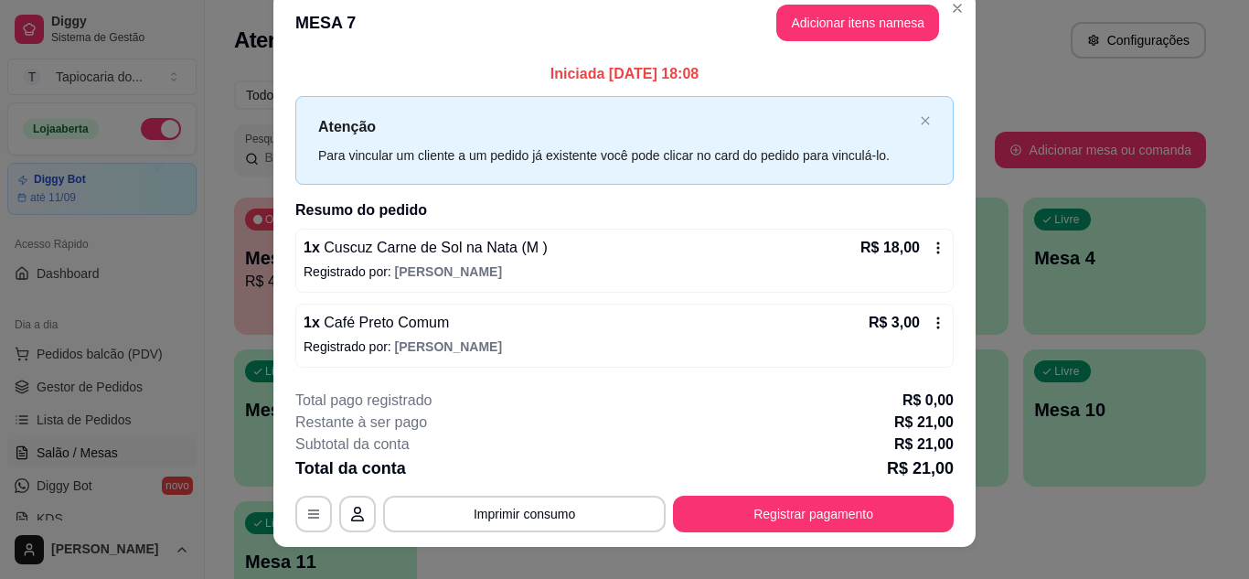
scroll to position [0, 0]
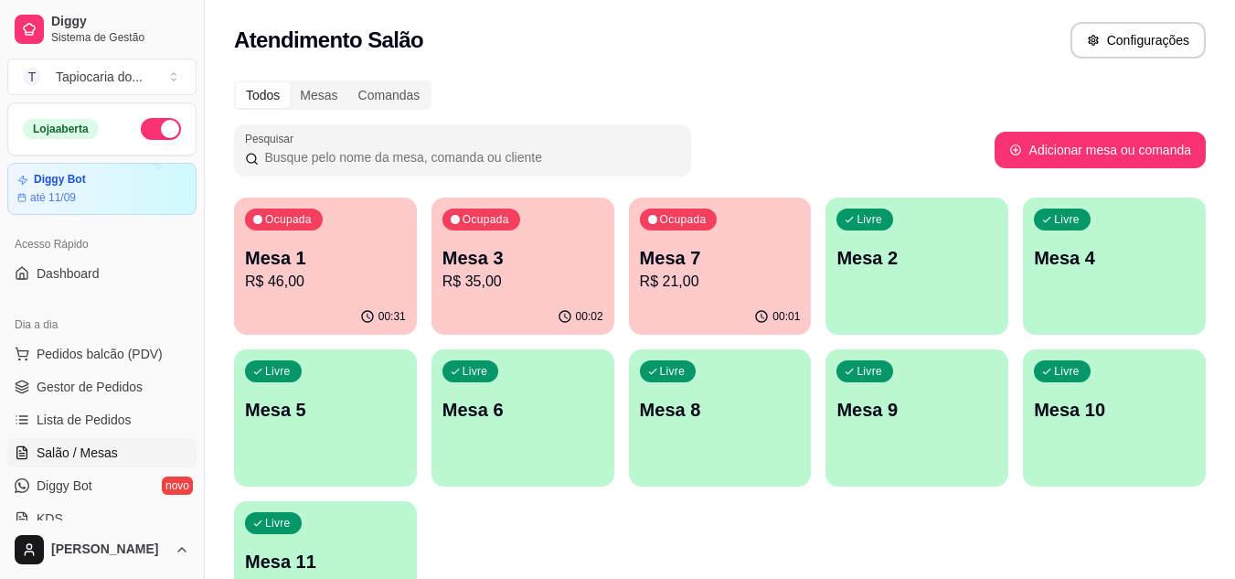
click at [368, 274] on p "R$ 46,00" at bounding box center [325, 282] width 161 height 22
click at [139, 374] on link "Gestor de Pedidos" at bounding box center [101, 386] width 189 height 29
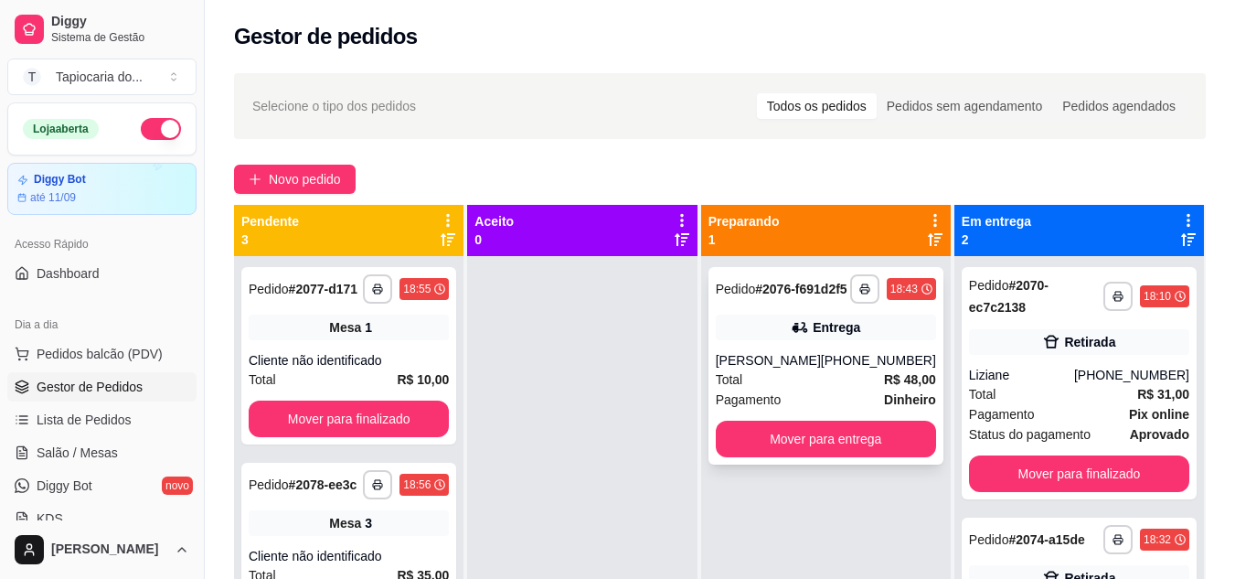
click at [760, 369] on div "Catarina" at bounding box center [768, 360] width 105 height 18
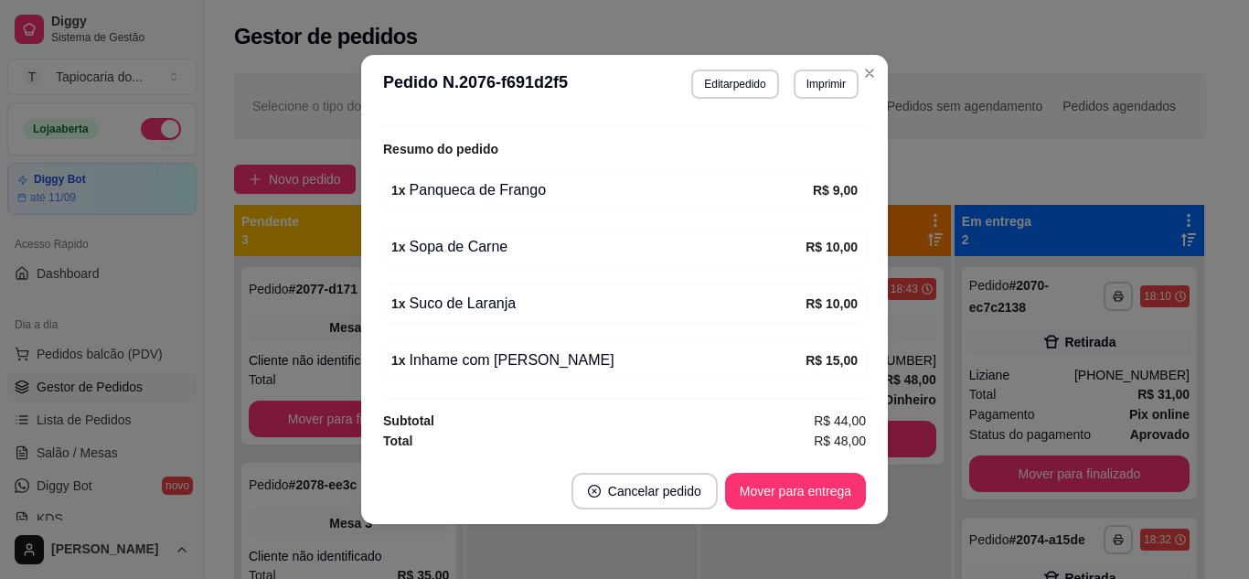
scroll to position [4, 0]
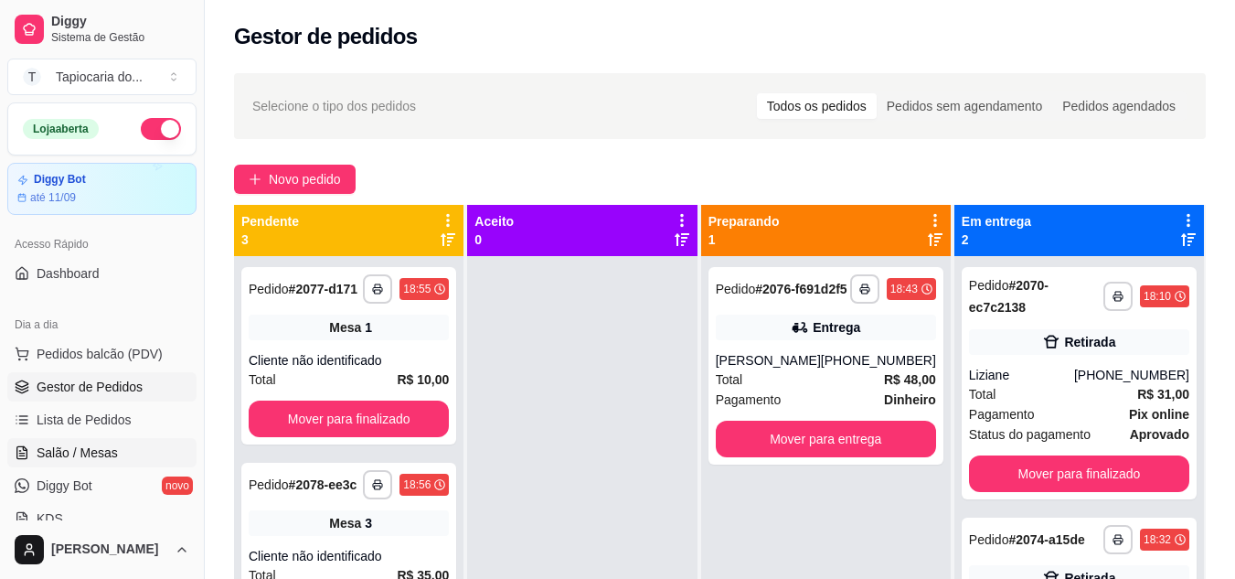
click at [115, 441] on link "Salão / Mesas" at bounding box center [101, 452] width 189 height 29
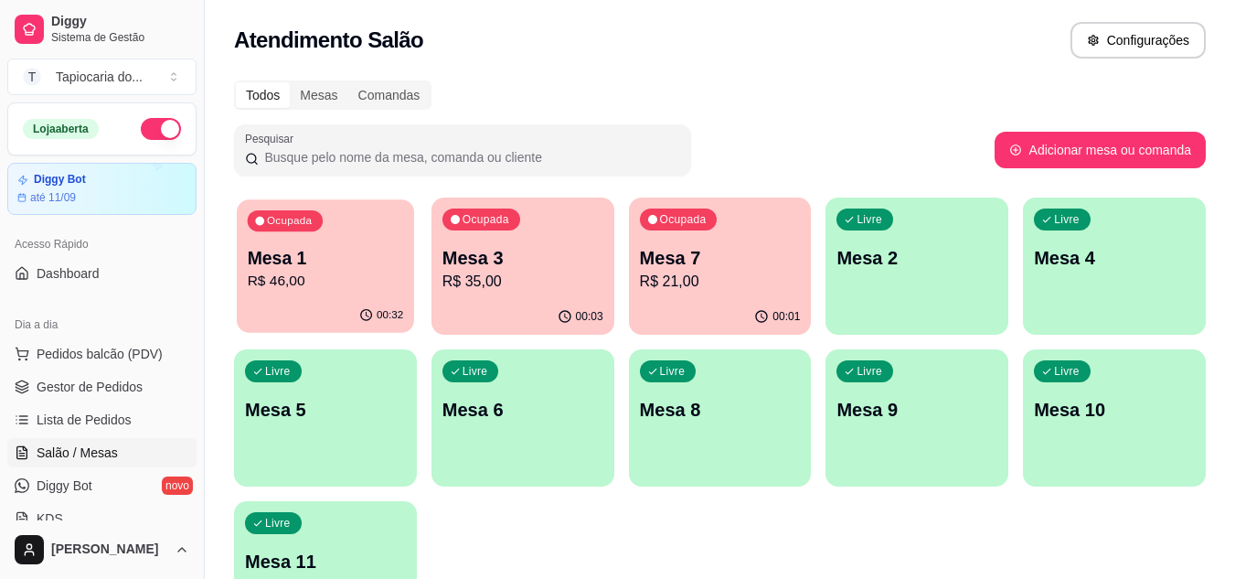
click at [344, 252] on p "Mesa 1" at bounding box center [326, 258] width 156 height 25
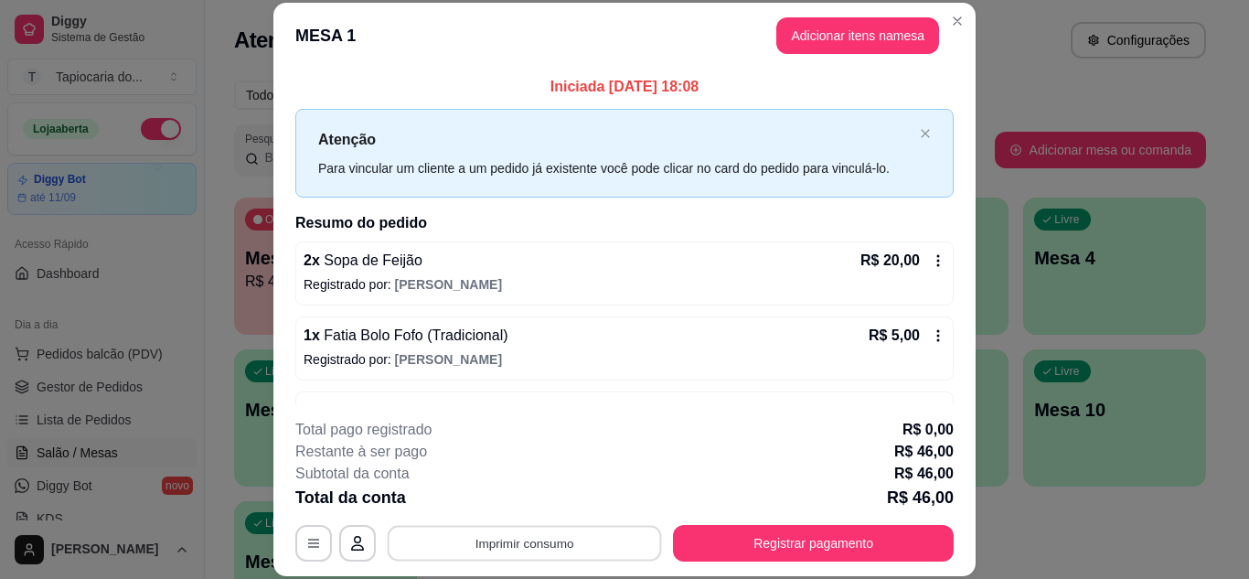
click at [635, 526] on button "Imprimir consumo" at bounding box center [525, 543] width 274 height 36
click at [560, 491] on button "Impressora" at bounding box center [523, 500] width 128 height 28
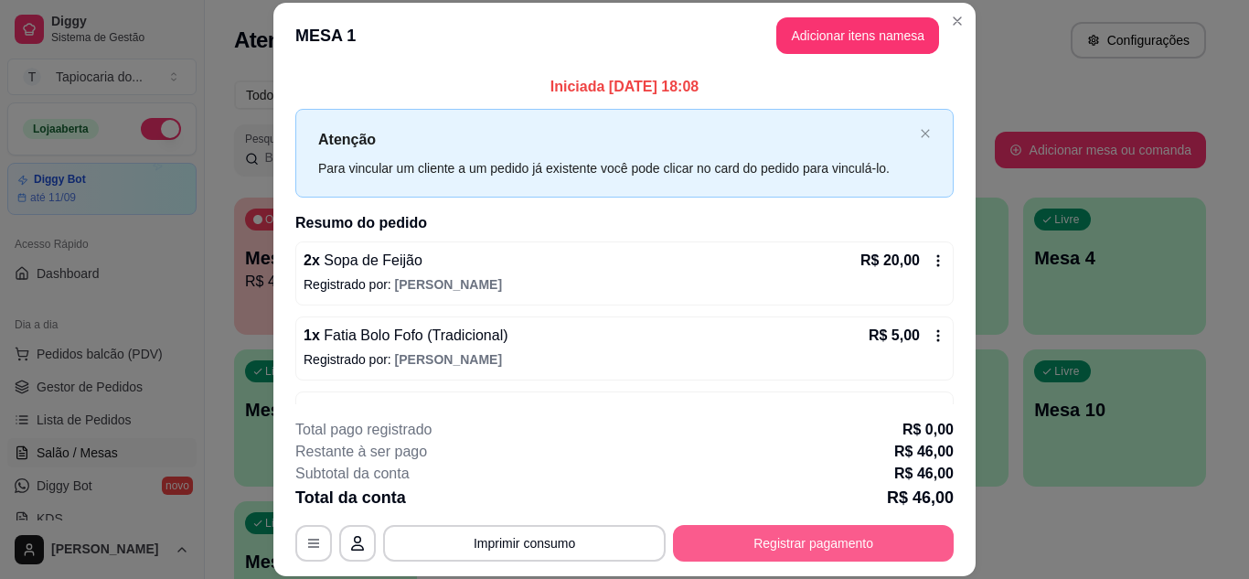
click at [847, 530] on button "Registrar pagamento" at bounding box center [813, 543] width 281 height 37
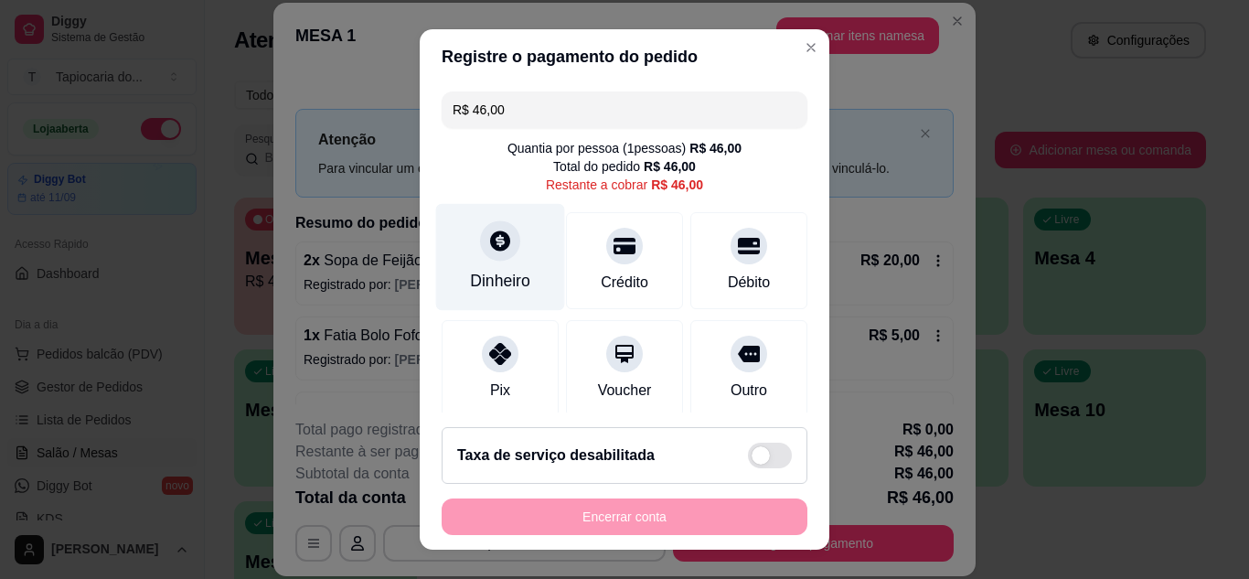
click at [510, 271] on div "Dinheiro" at bounding box center [500, 281] width 60 height 24
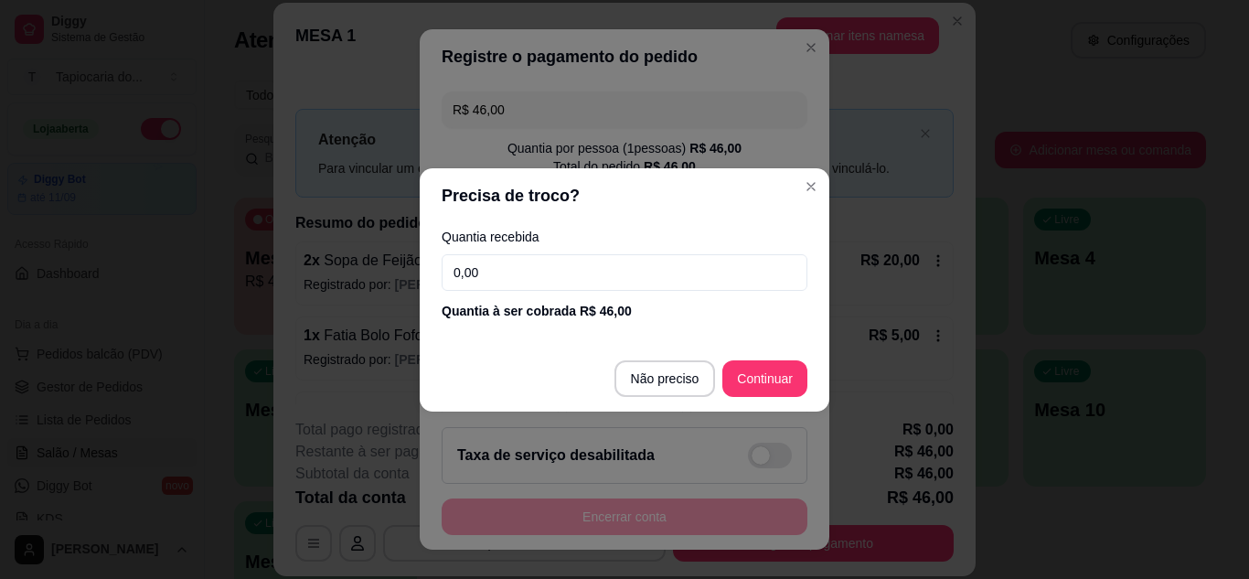
click at [593, 280] on input "0,00" at bounding box center [624, 272] width 366 height 37
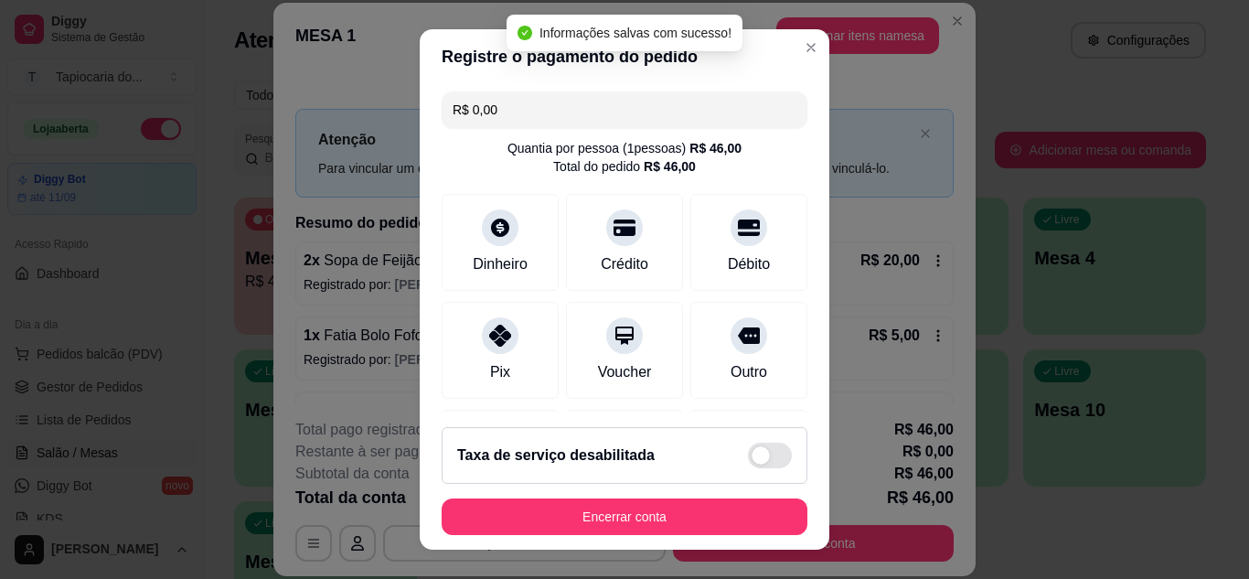
type input "R$ 0,00"
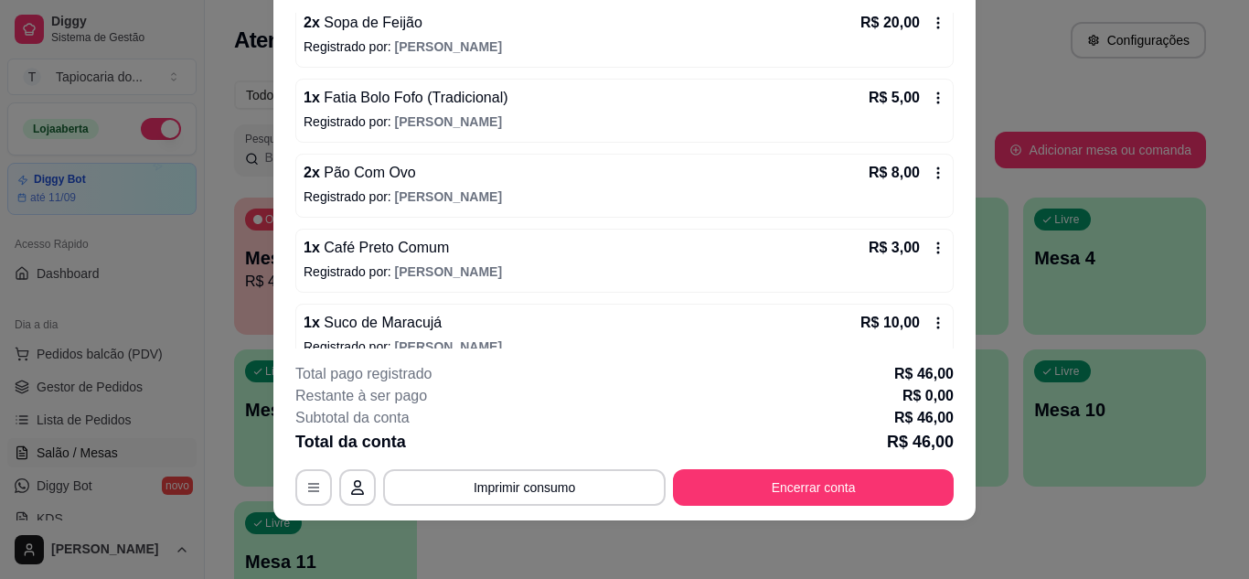
scroll to position [208, 0]
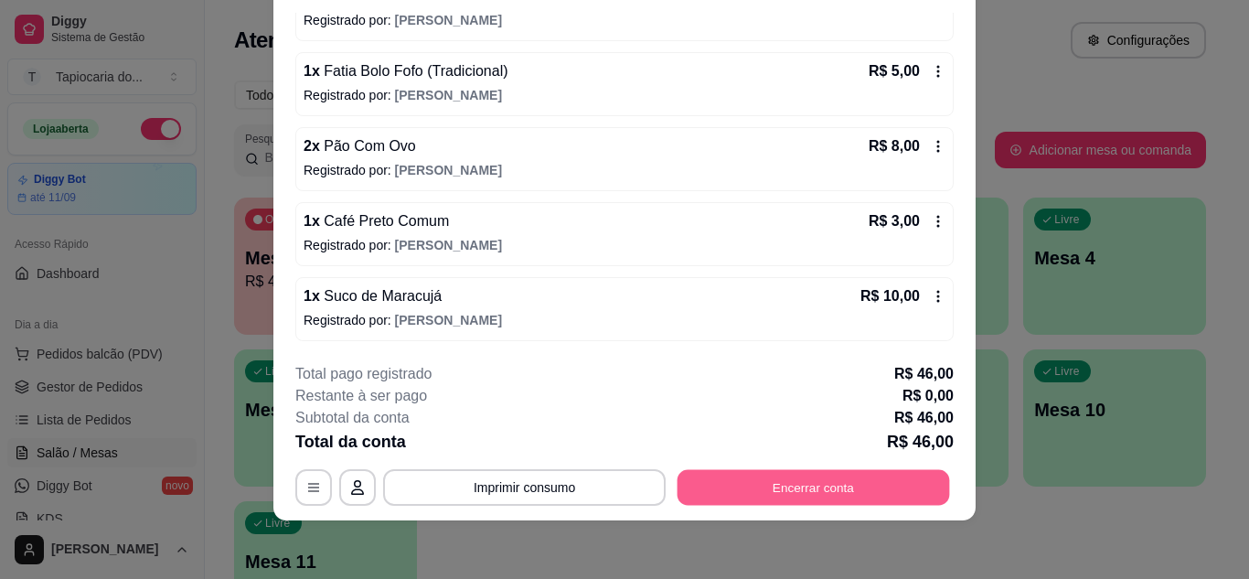
click at [800, 478] on button "Encerrar conta" at bounding box center [813, 487] width 272 height 36
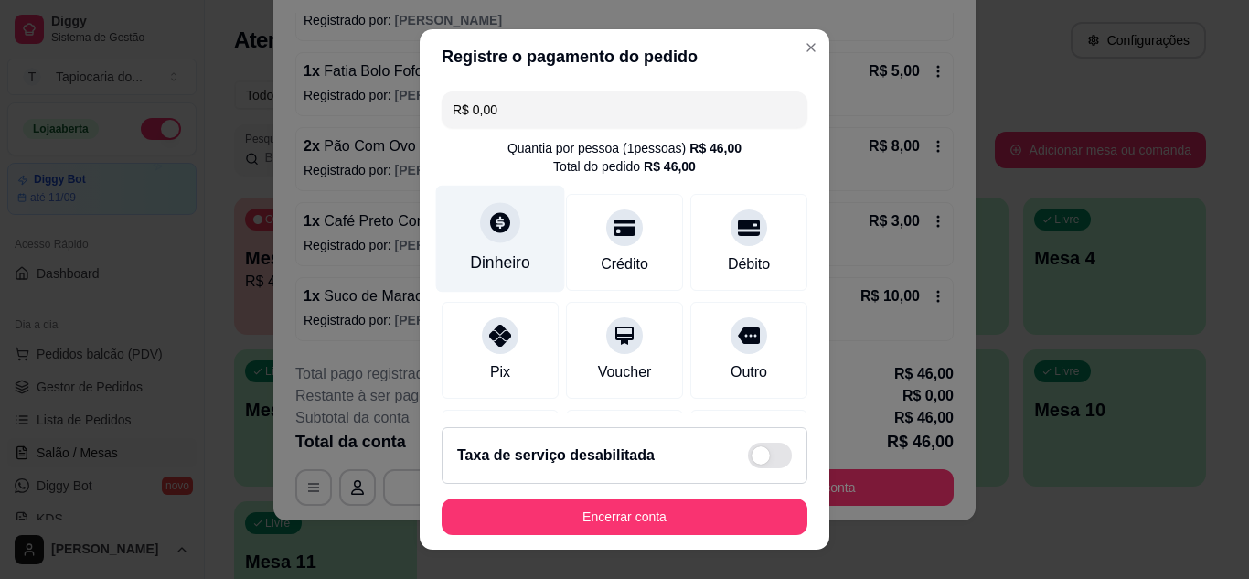
click at [436, 234] on div "Dinheiro" at bounding box center [500, 238] width 129 height 107
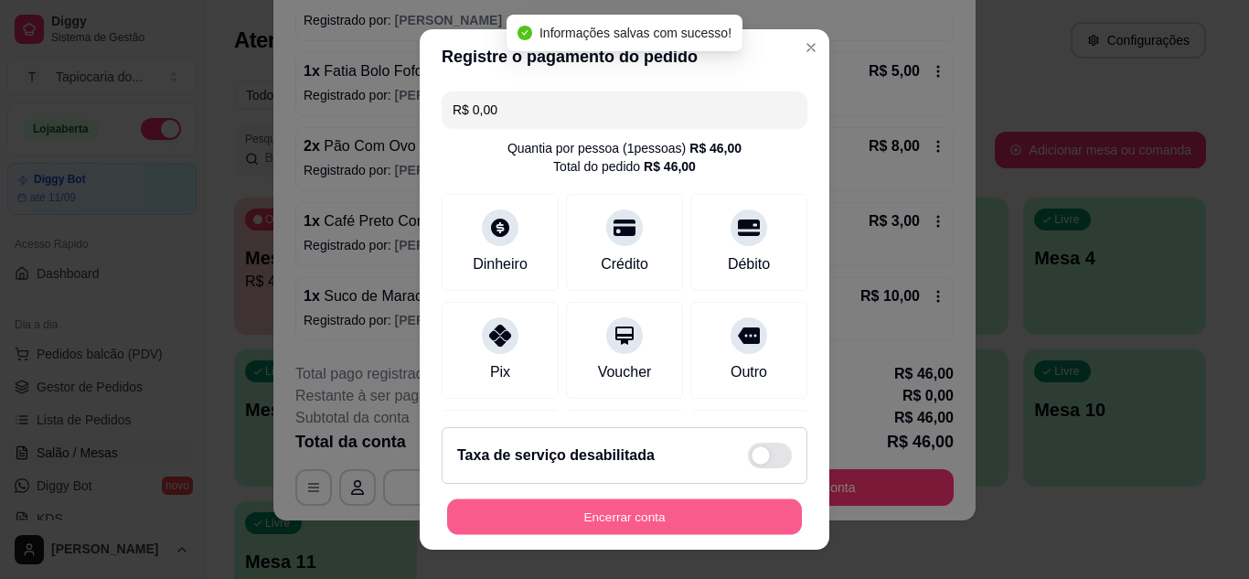
click at [706, 516] on button "Encerrar conta" at bounding box center [624, 517] width 355 height 36
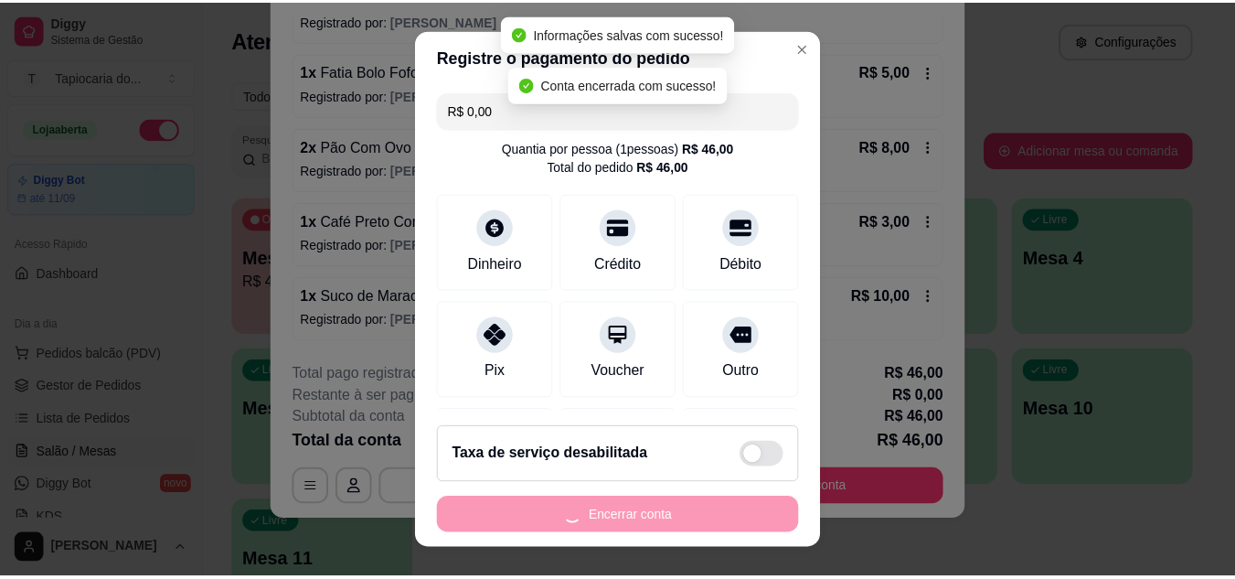
scroll to position [0, 0]
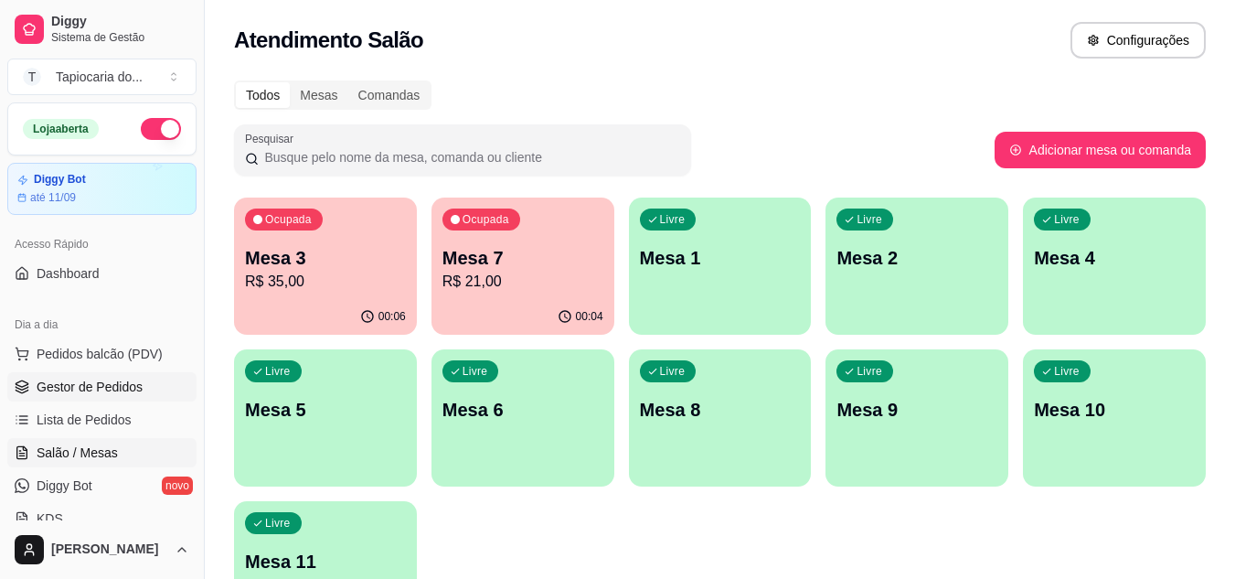
click at [64, 391] on span "Gestor de Pedidos" at bounding box center [90, 386] width 106 height 18
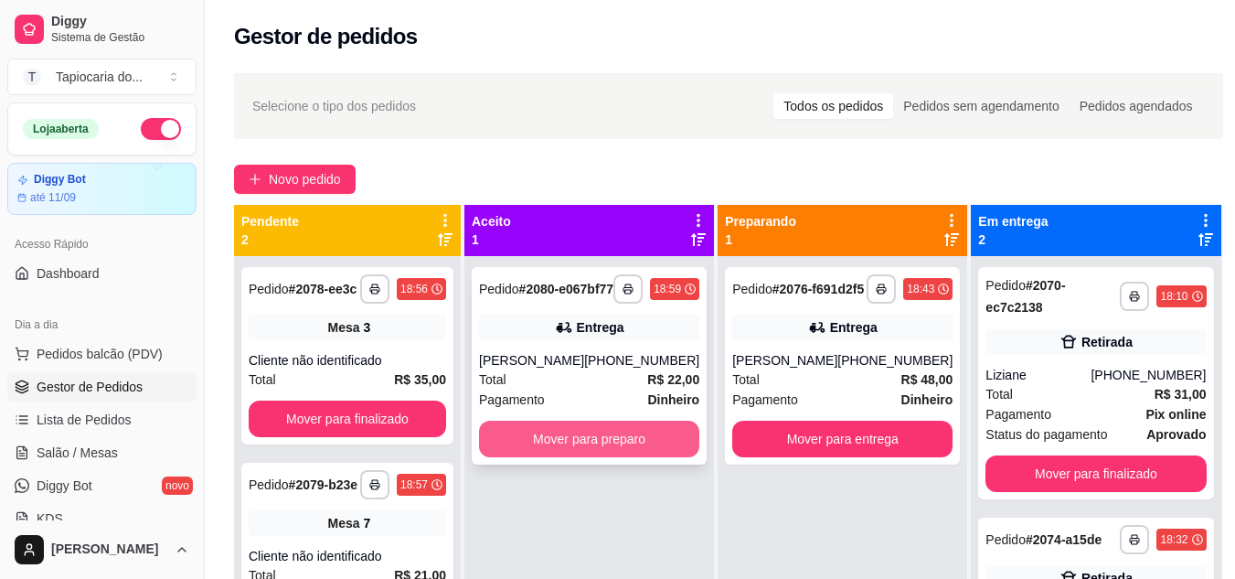
click at [670, 456] on button "Mover para preparo" at bounding box center [589, 438] width 220 height 37
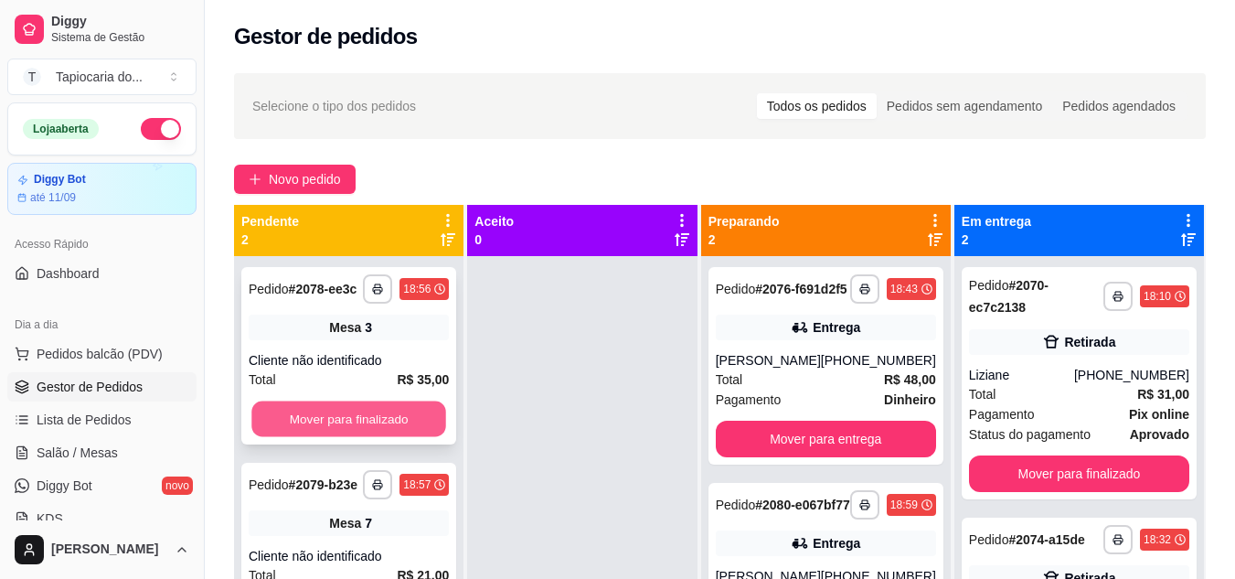
click at [351, 407] on button "Mover para finalizado" at bounding box center [348, 419] width 195 height 36
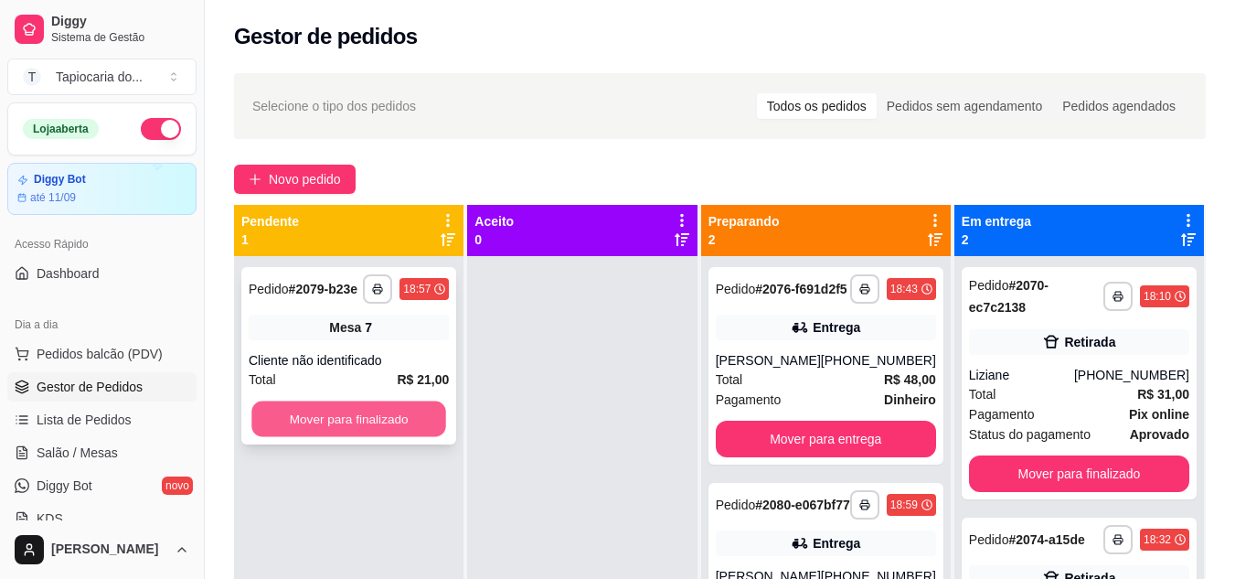
click at [368, 419] on button "Mover para finalizado" at bounding box center [348, 419] width 195 height 36
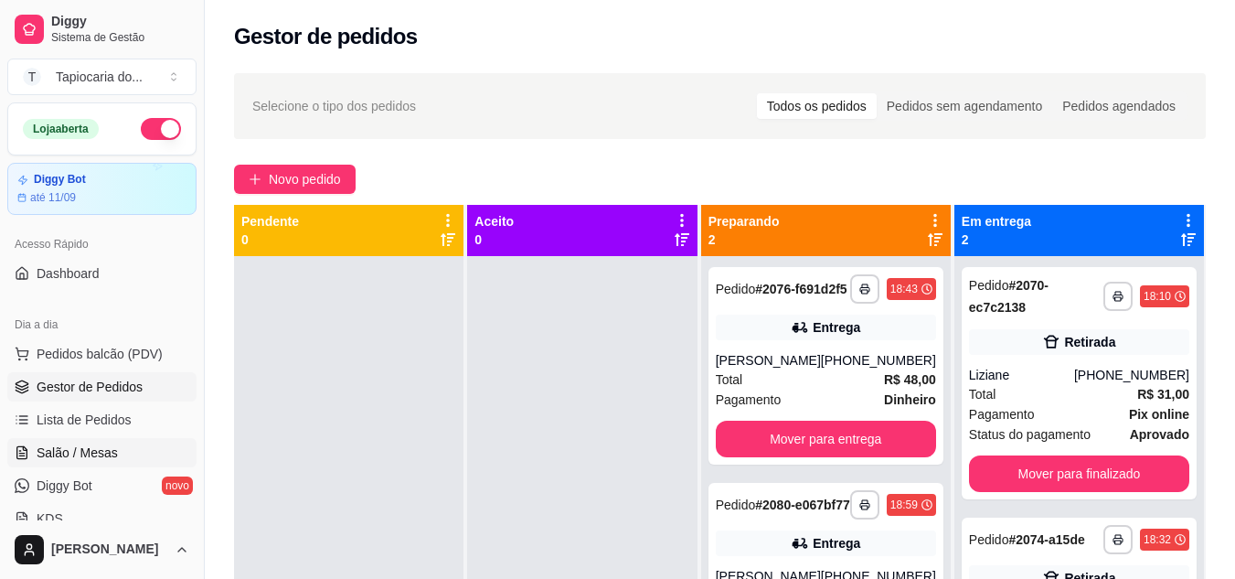
click at [84, 447] on span "Salão / Mesas" at bounding box center [77, 452] width 81 height 18
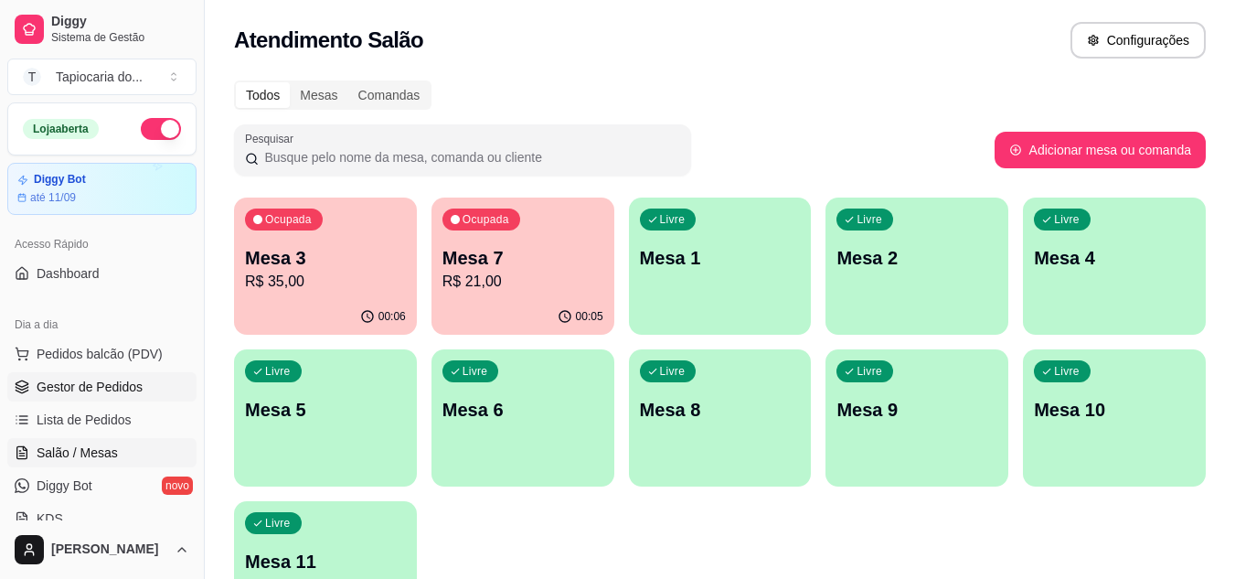
click at [101, 389] on span "Gestor de Pedidos" at bounding box center [90, 386] width 106 height 18
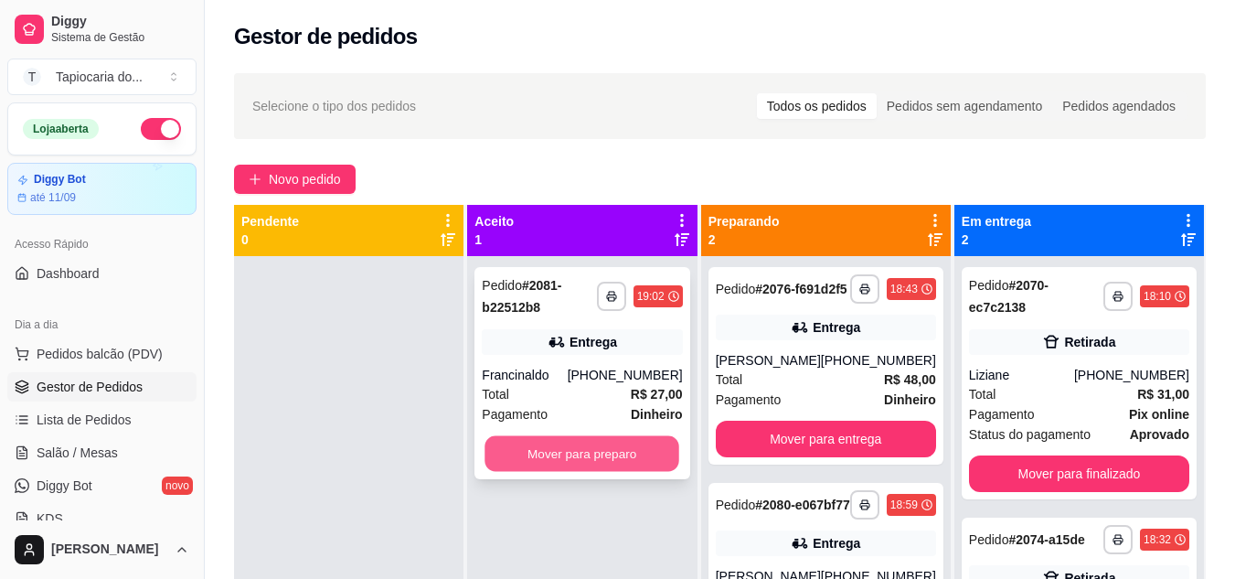
click at [671, 448] on button "Mover para preparo" at bounding box center [582, 454] width 195 height 36
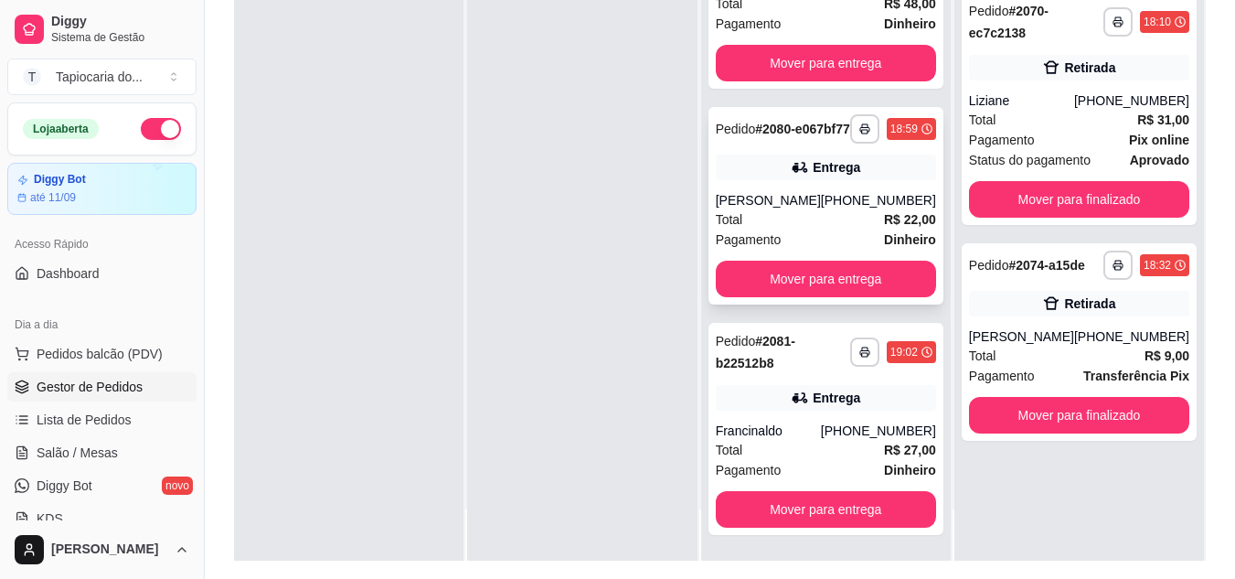
scroll to position [274, 0]
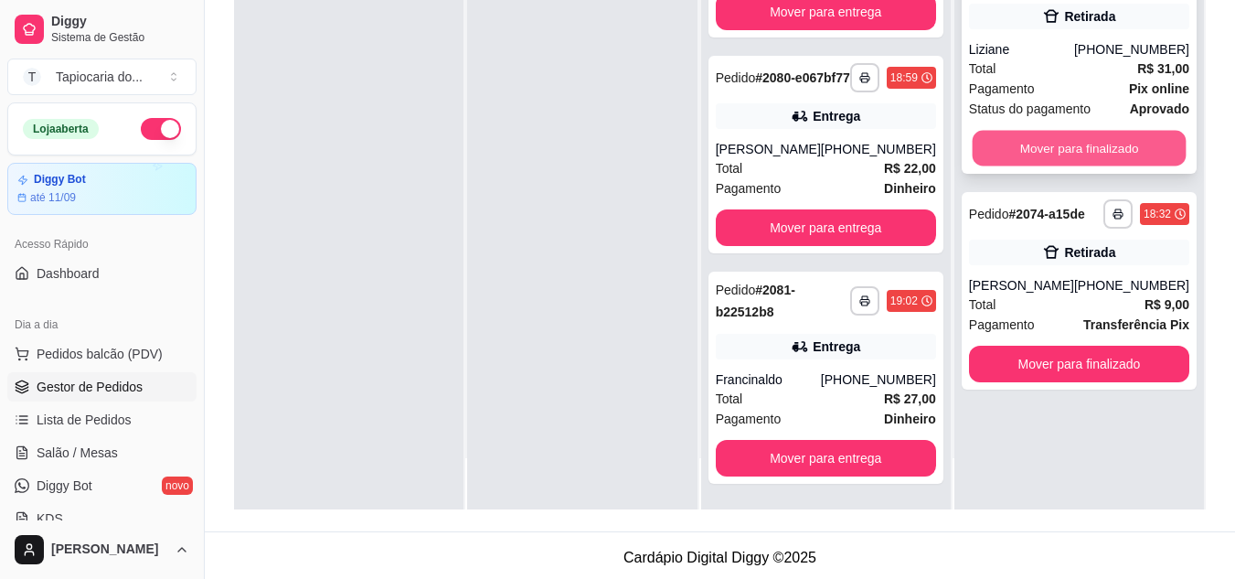
click at [1131, 152] on button "Mover para finalizado" at bounding box center [1079, 149] width 214 height 36
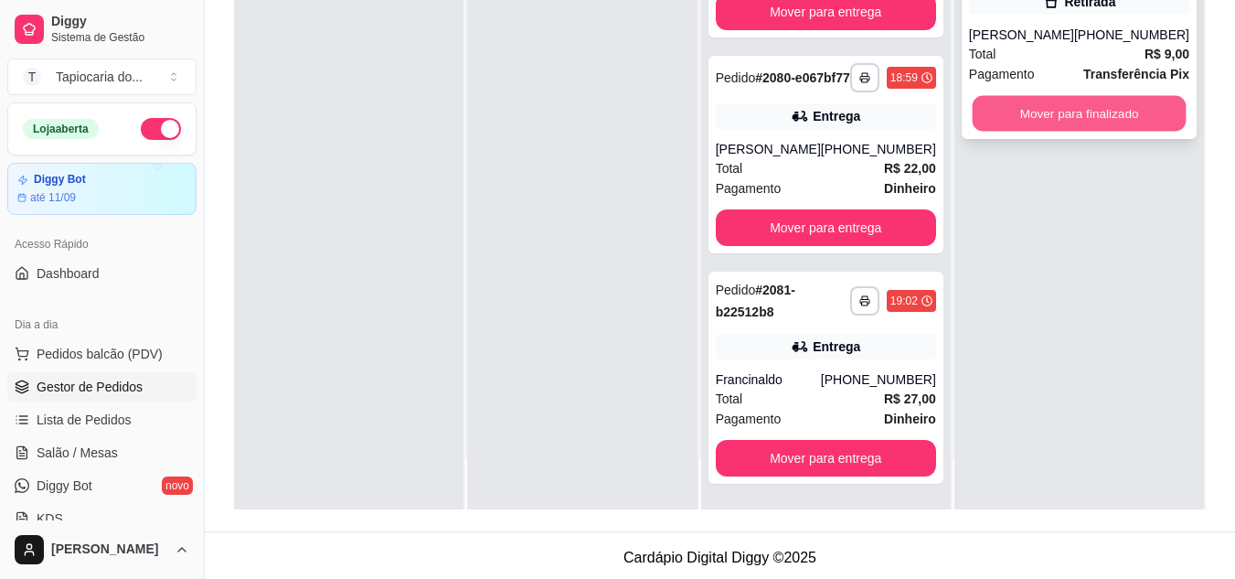
click at [1124, 119] on button "Mover para finalizado" at bounding box center [1079, 114] width 214 height 36
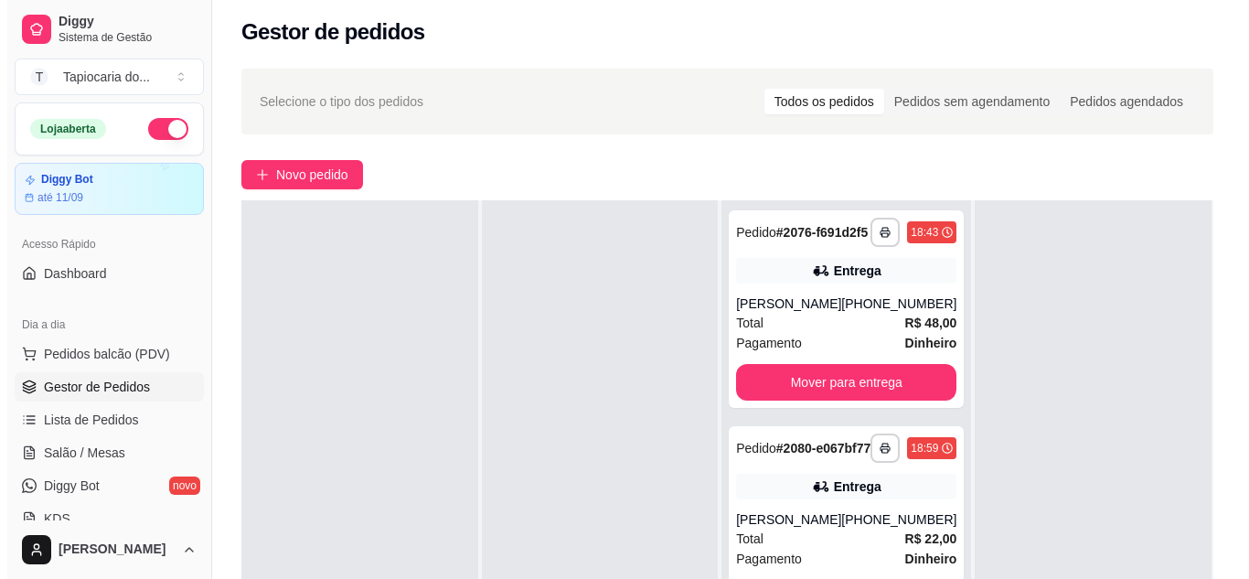
scroll to position [0, 0]
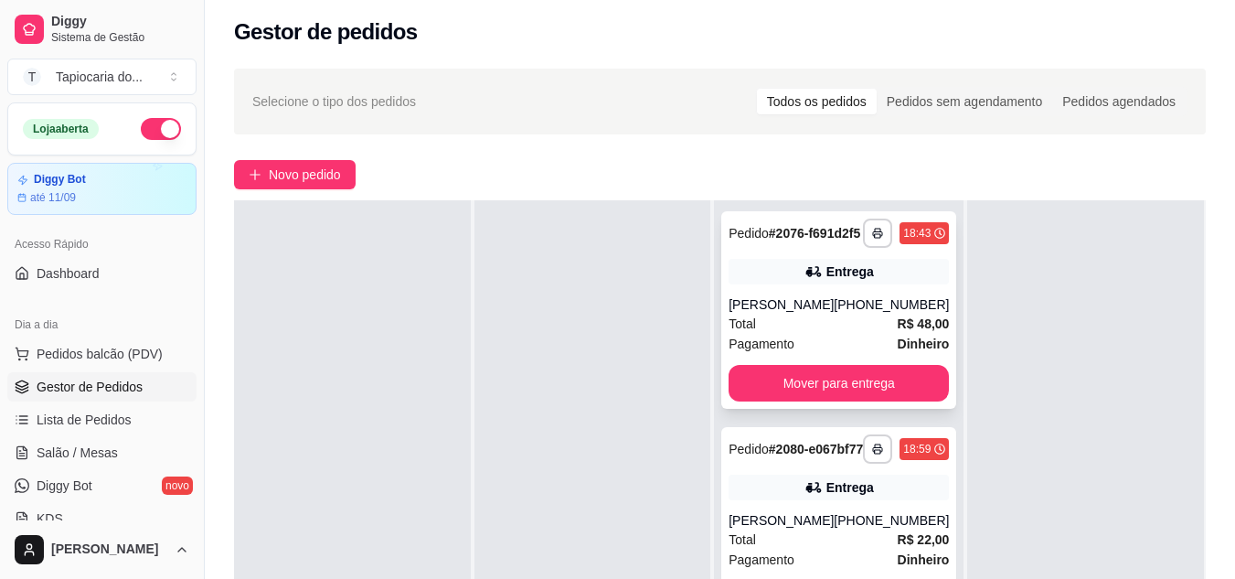
click at [768, 334] on div "Total R$ 48,00" at bounding box center [838, 324] width 220 height 20
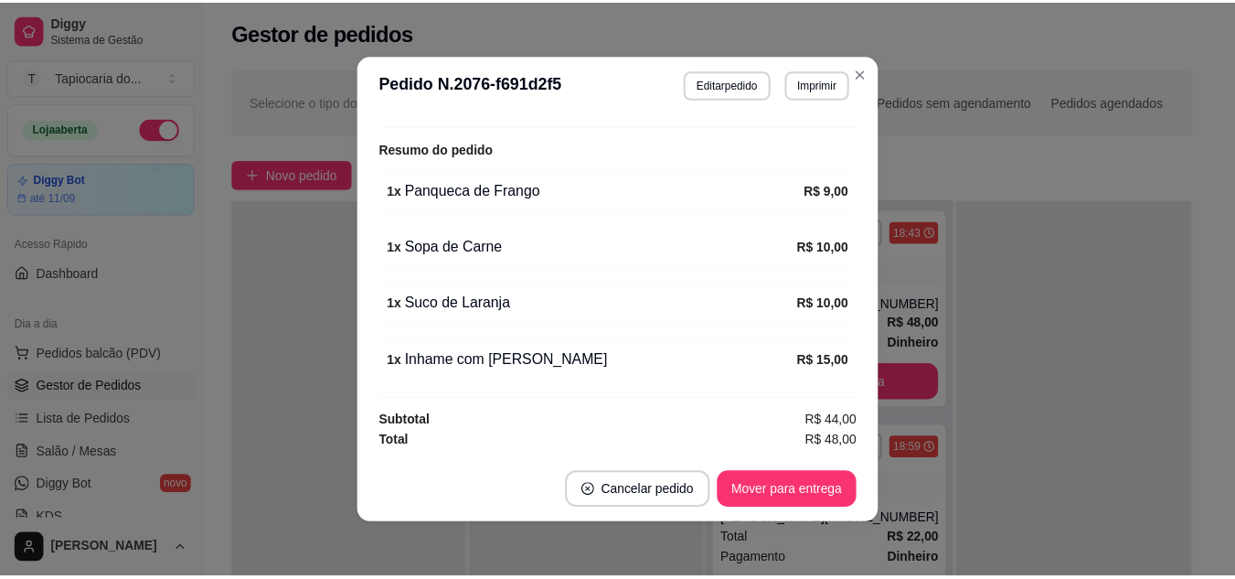
scroll to position [4, 0]
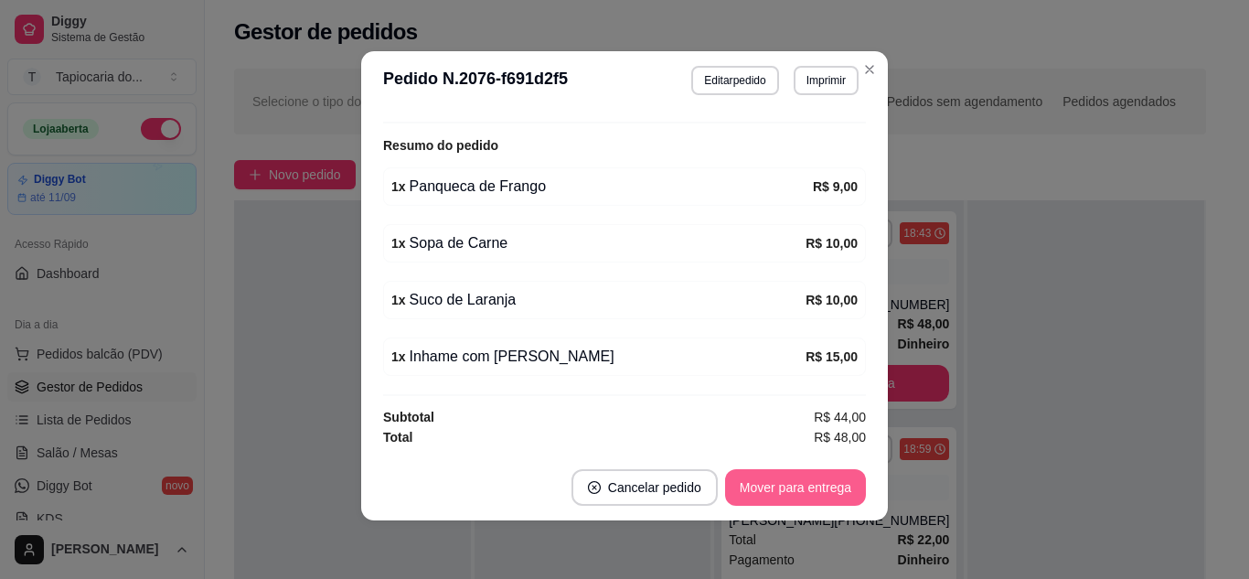
click at [765, 499] on button "Mover para entrega" at bounding box center [795, 487] width 141 height 37
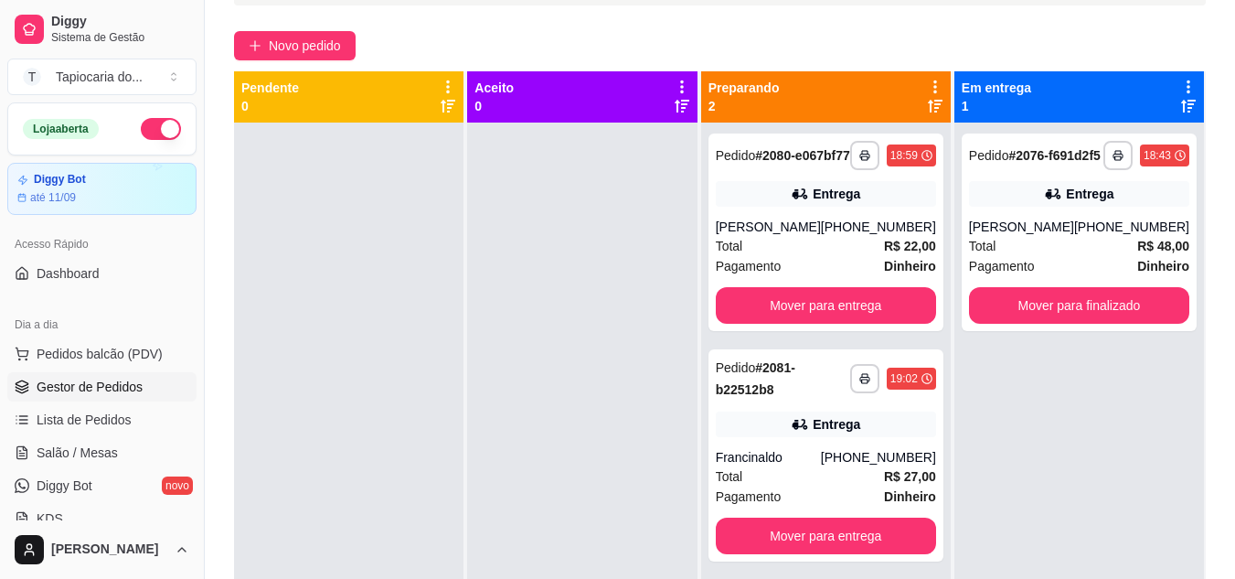
scroll to position [96, 0]
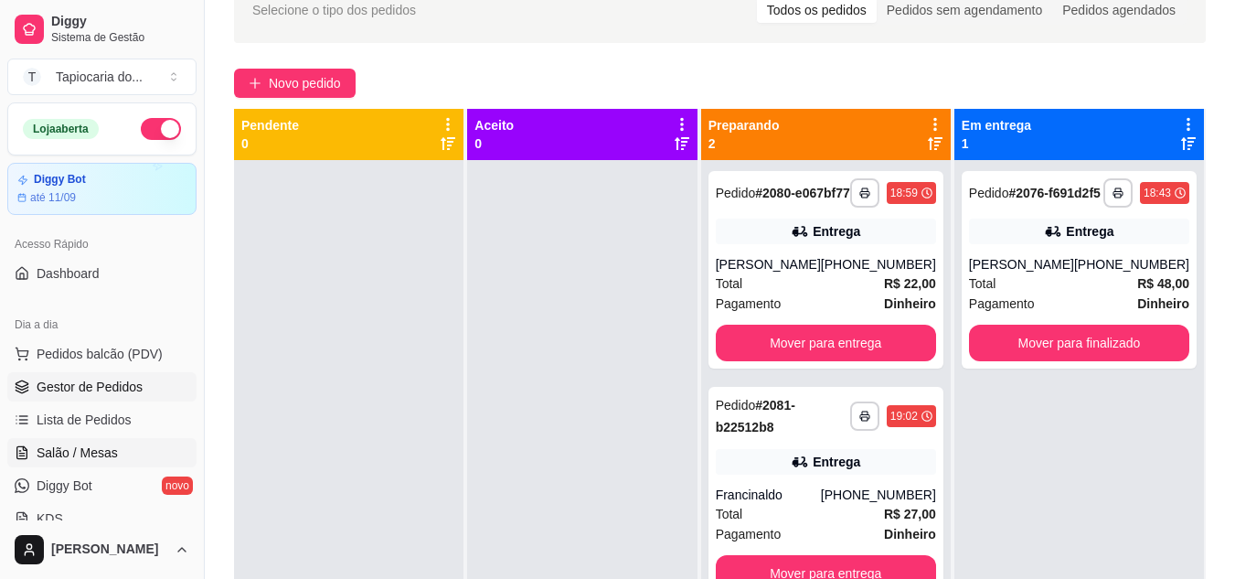
click at [118, 445] on link "Salão / Mesas" at bounding box center [101, 452] width 189 height 29
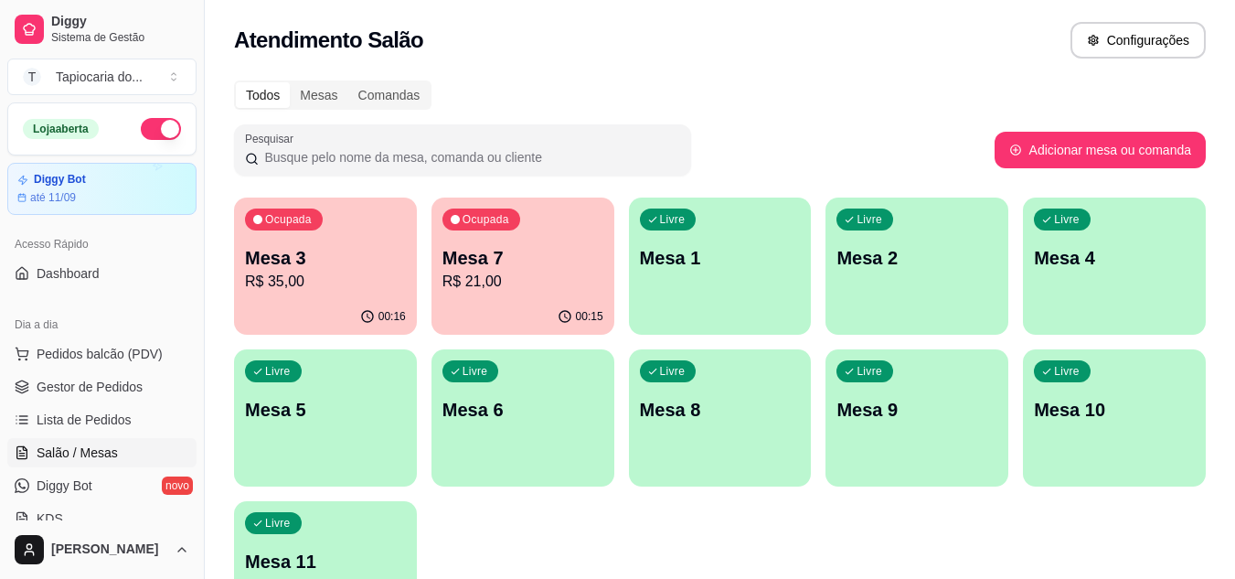
click at [463, 296] on div "Ocupada Mesa 7 R$ 21,00" at bounding box center [522, 247] width 183 height 101
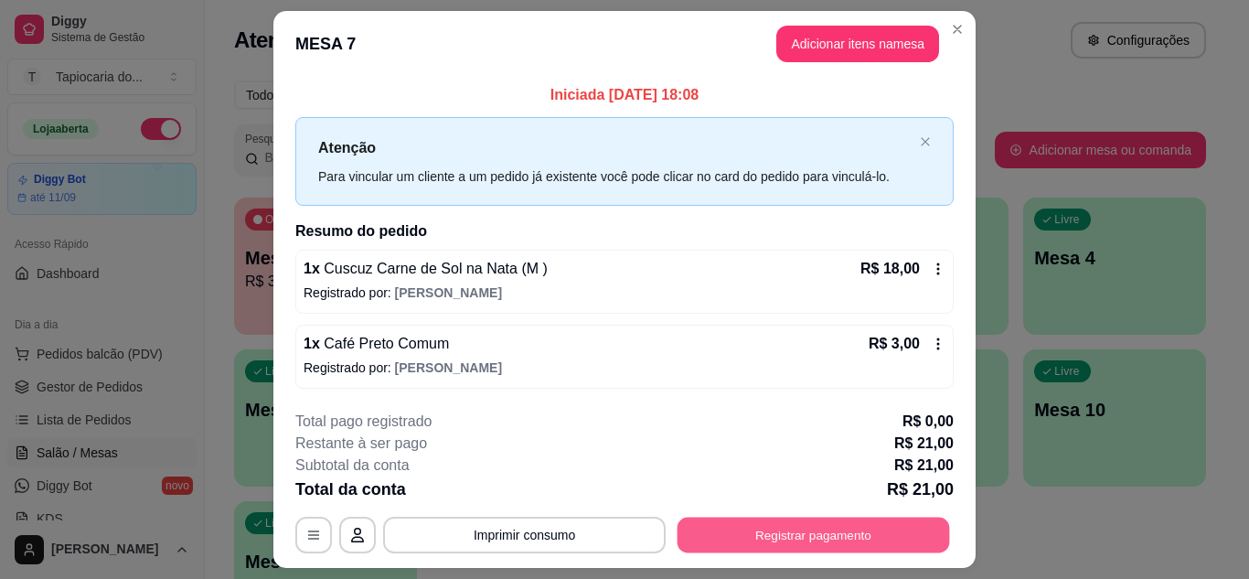
click at [761, 535] on button "Registrar pagamento" at bounding box center [813, 535] width 272 height 36
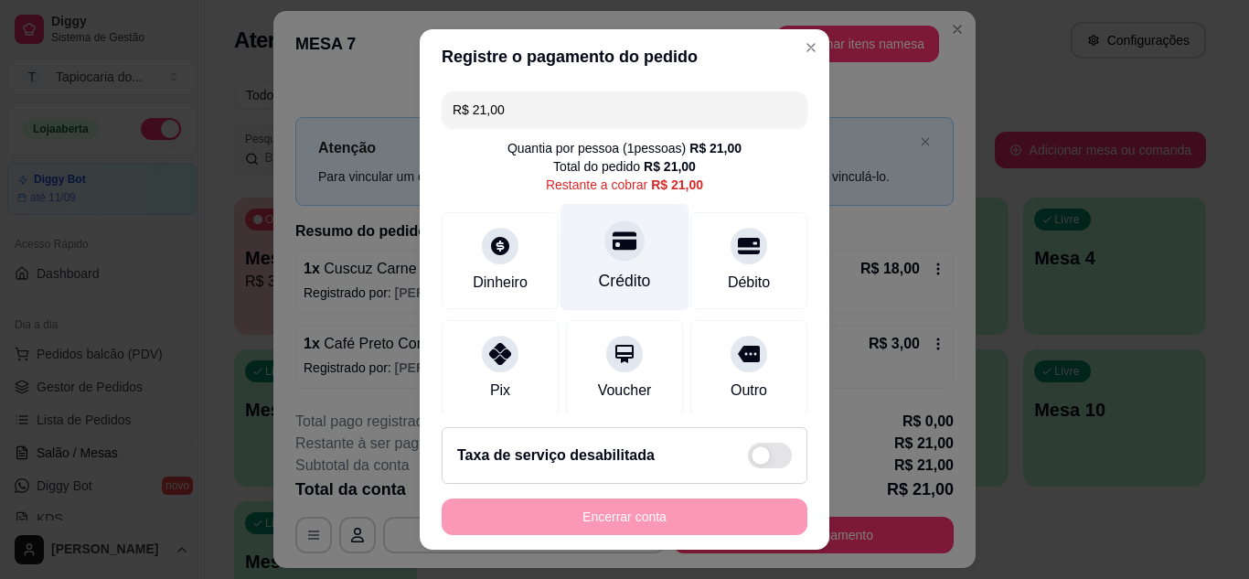
click at [590, 259] on div "Crédito" at bounding box center [624, 256] width 129 height 107
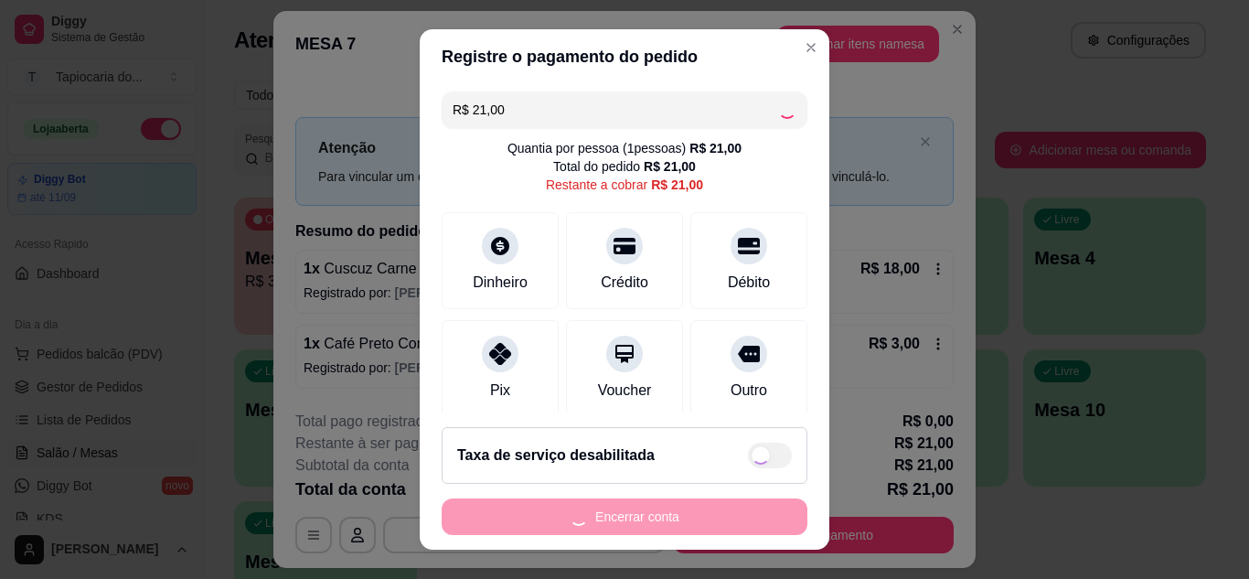
type input "R$ 0,00"
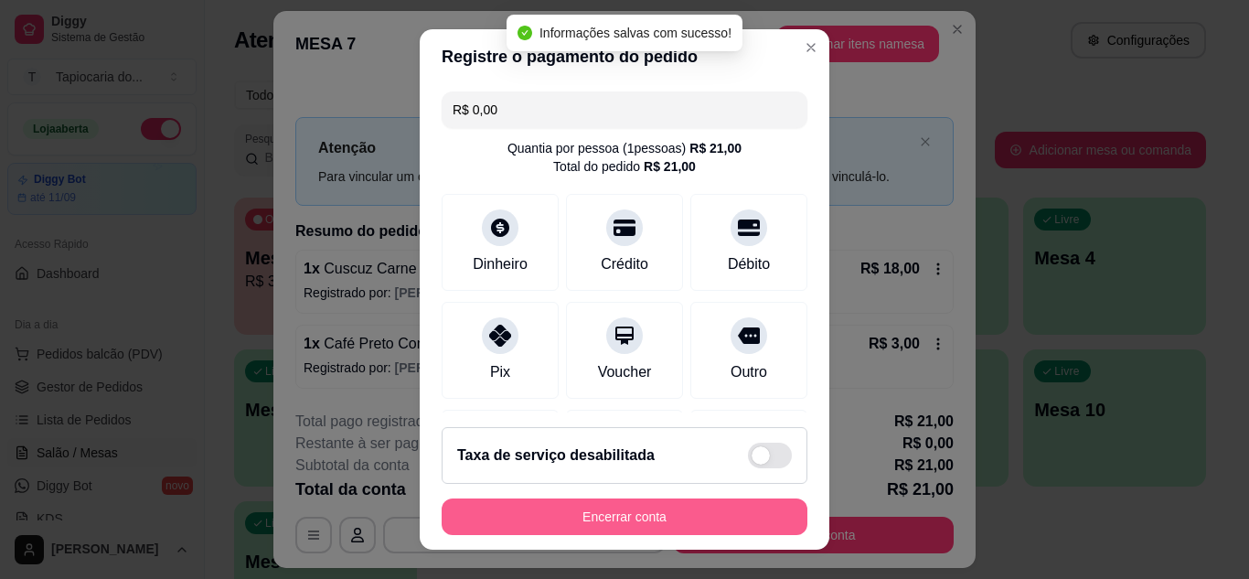
click at [725, 517] on button "Encerrar conta" at bounding box center [624, 516] width 366 height 37
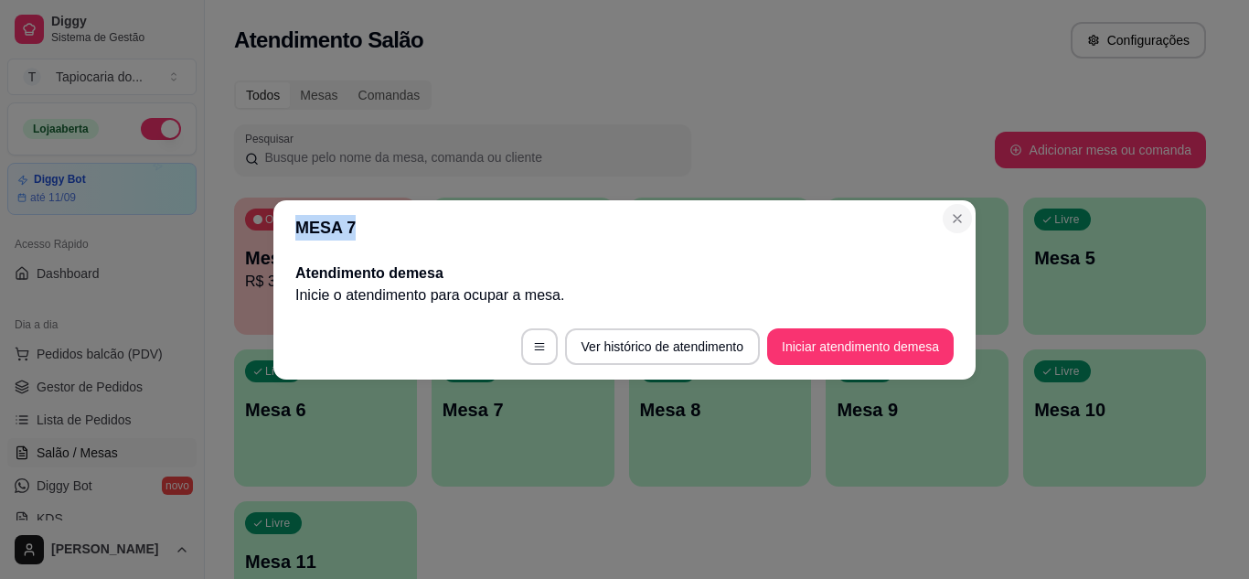
drag, startPoint x: 972, startPoint y: 228, endPoint x: 962, endPoint y: 221, distance: 11.2
click at [962, 221] on section "MESA 7 Atendimento de mesa Inicie o atendimento para ocupar a mesa . Ver histór…" at bounding box center [624, 289] width 702 height 179
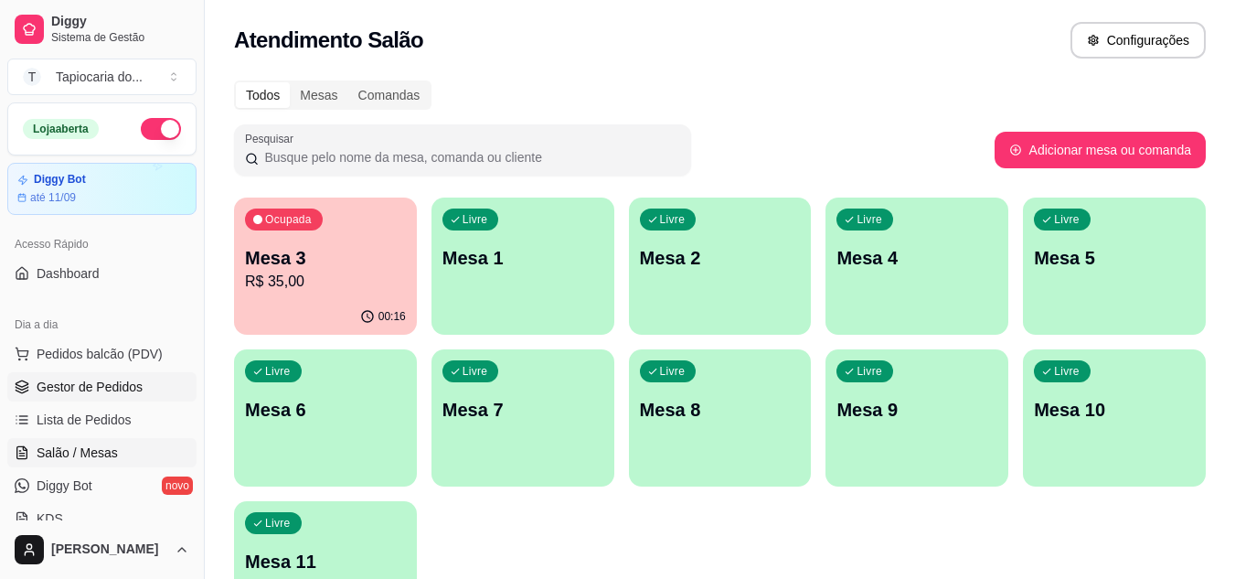
click at [146, 377] on link "Gestor de Pedidos" at bounding box center [101, 386] width 189 height 29
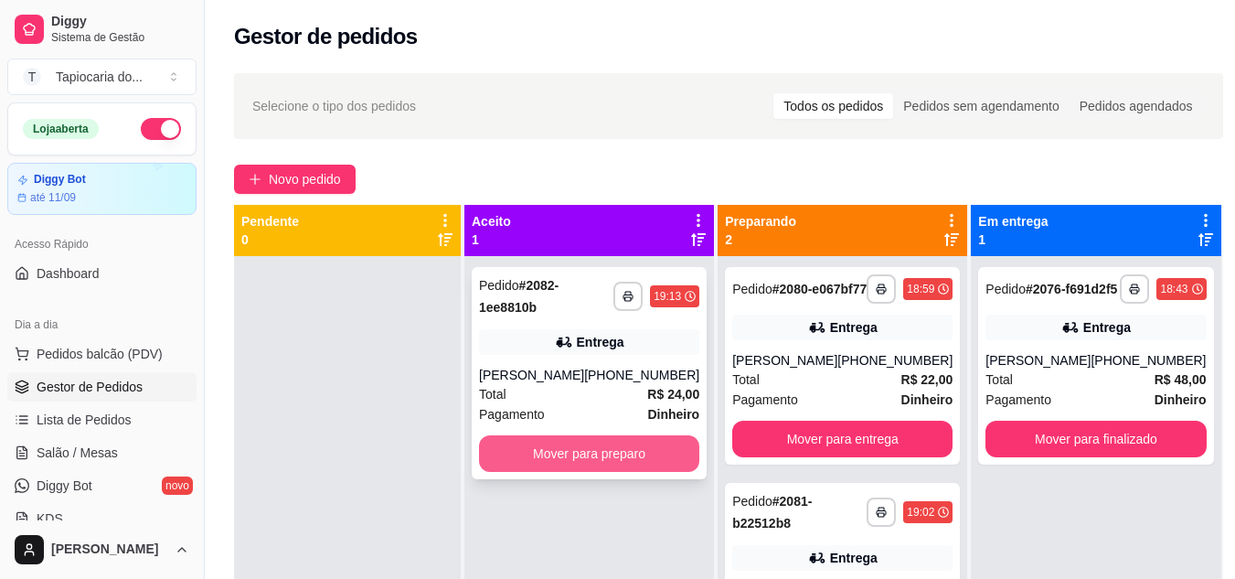
click at [537, 445] on button "Mover para preparo" at bounding box center [589, 453] width 220 height 37
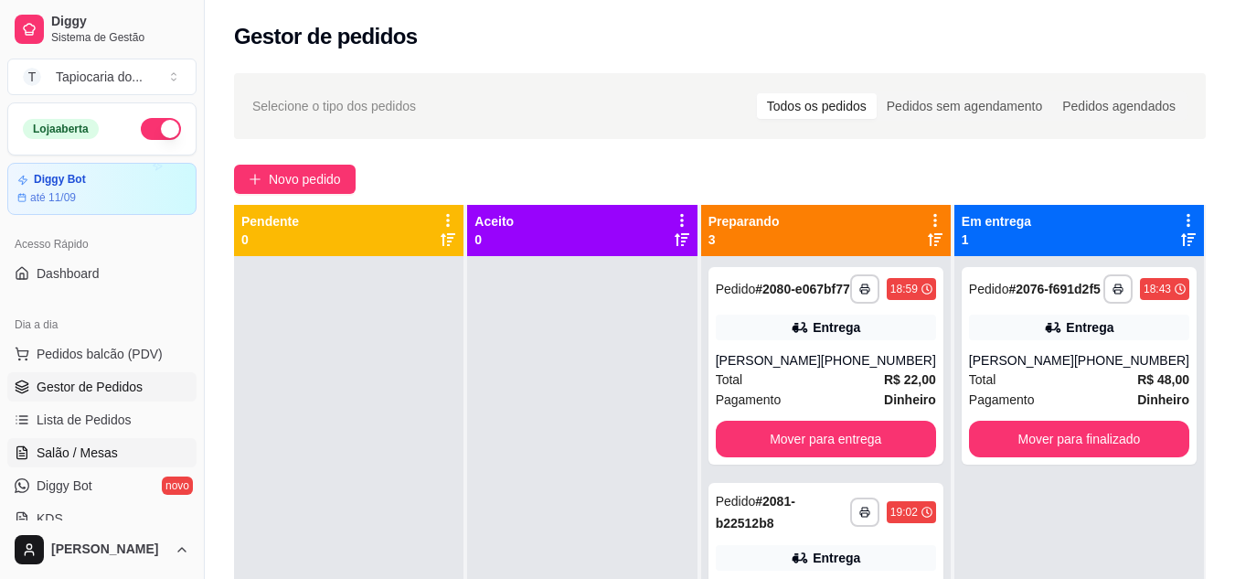
click at [115, 446] on link "Salão / Mesas" at bounding box center [101, 452] width 189 height 29
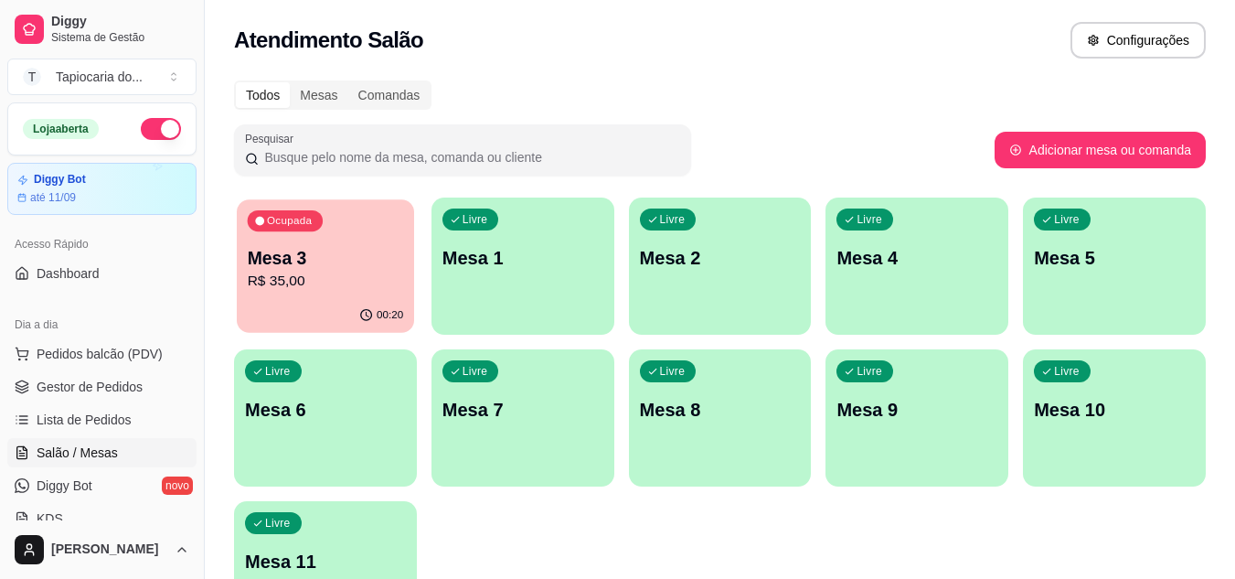
click at [371, 285] on p "R$ 35,00" at bounding box center [326, 281] width 156 height 21
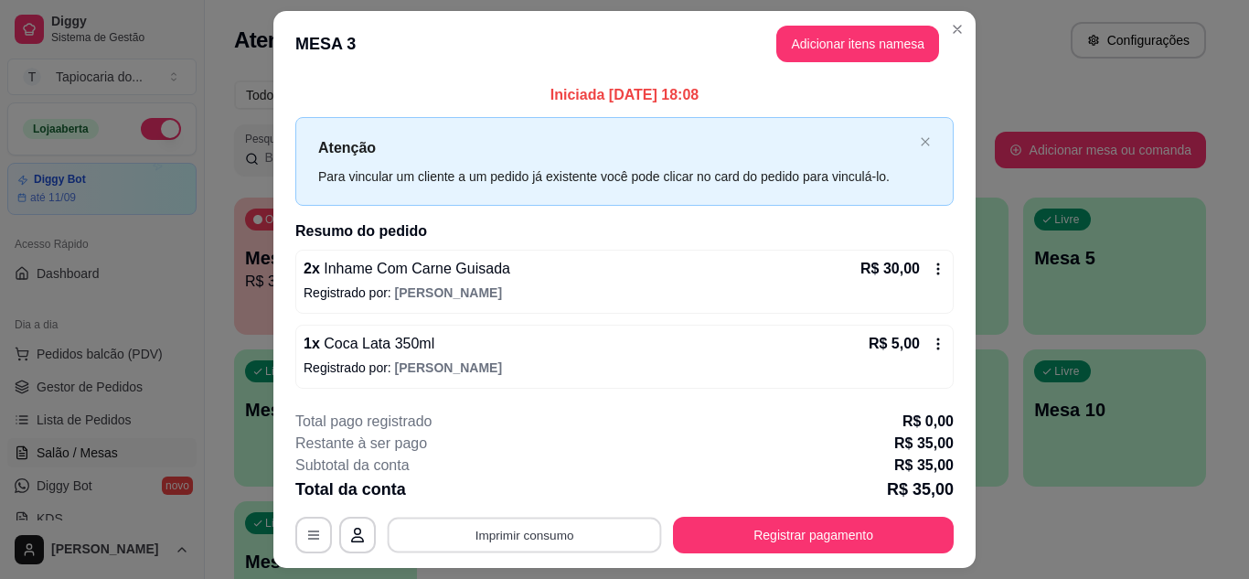
click at [552, 528] on button "Imprimir consumo" at bounding box center [525, 535] width 274 height 36
click at [527, 498] on button "Impressora" at bounding box center [523, 492] width 128 height 28
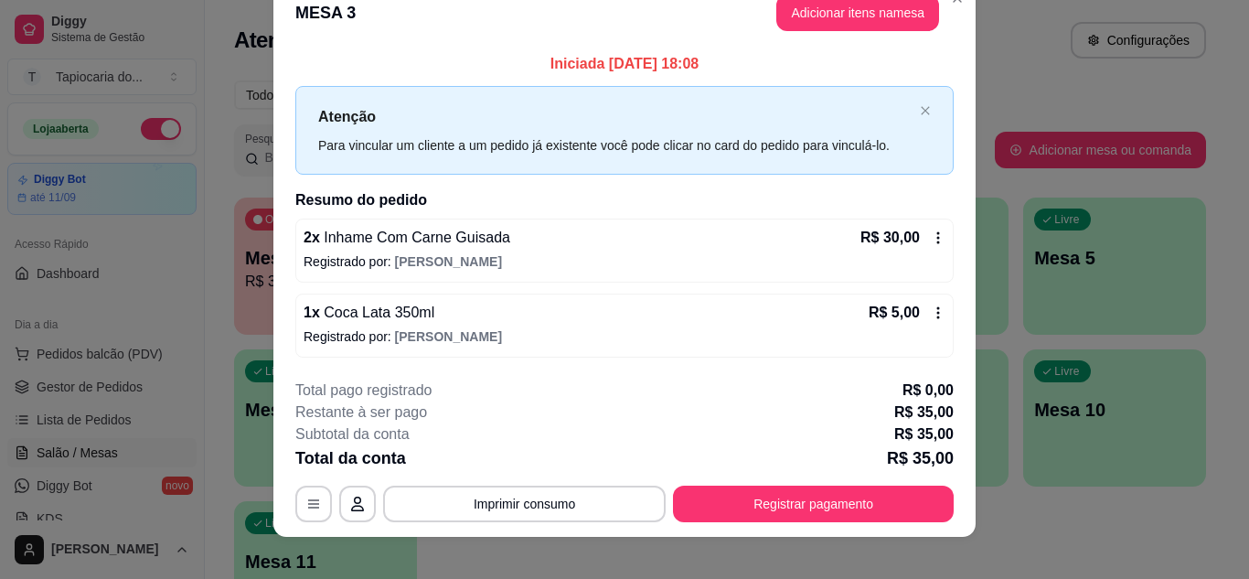
scroll to position [48, 0]
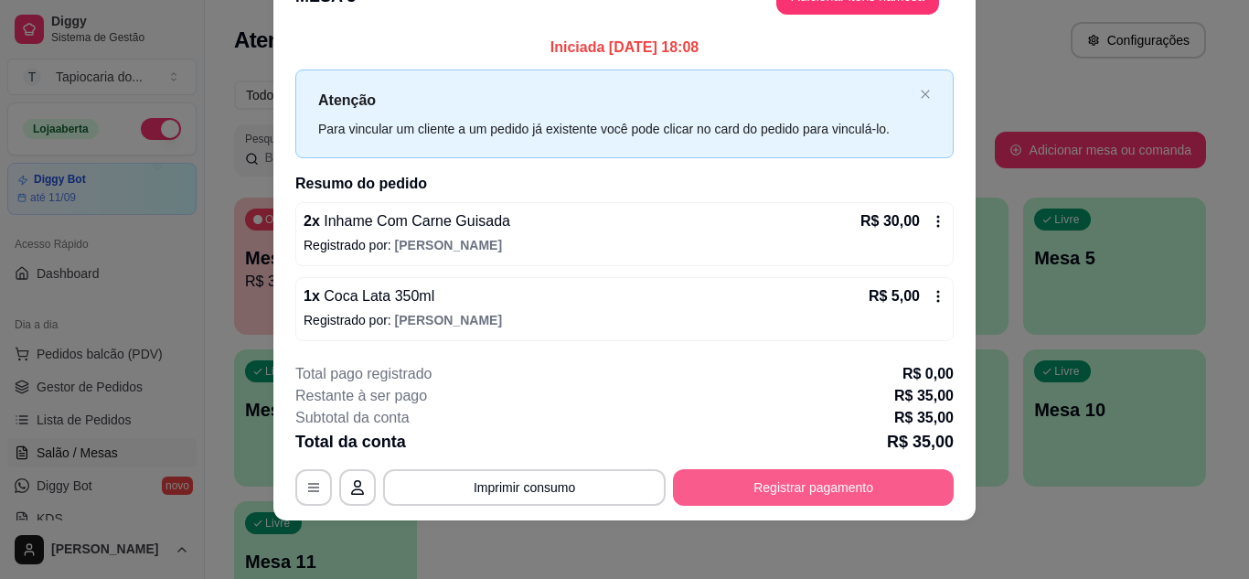
click at [840, 495] on button "Registrar pagamento" at bounding box center [813, 487] width 281 height 37
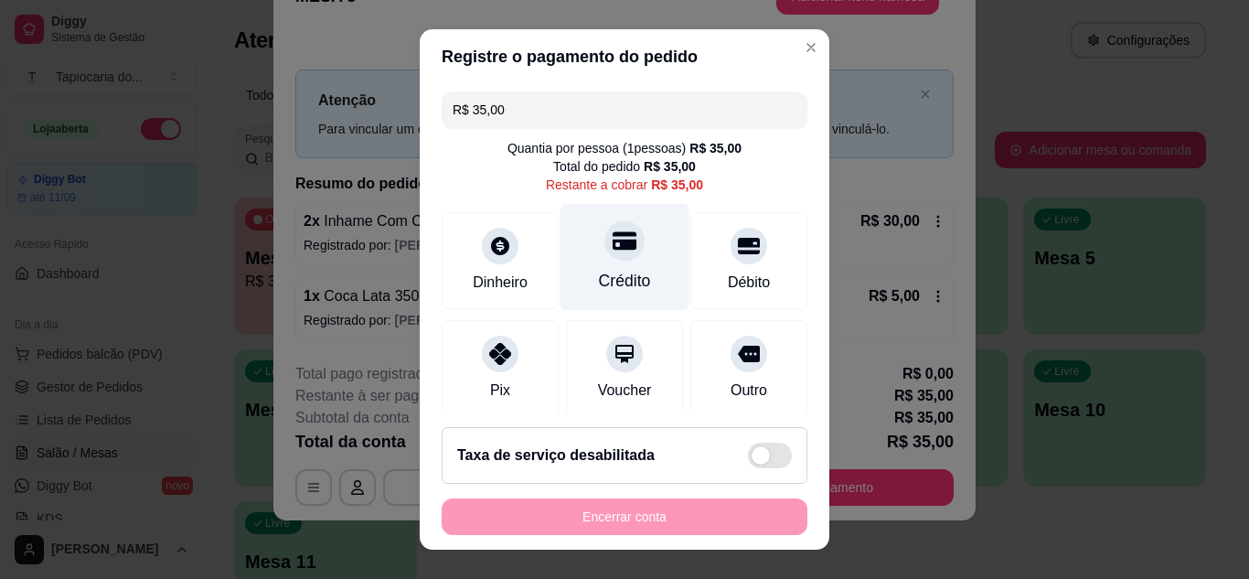
click at [612, 238] on icon at bounding box center [624, 241] width 24 height 24
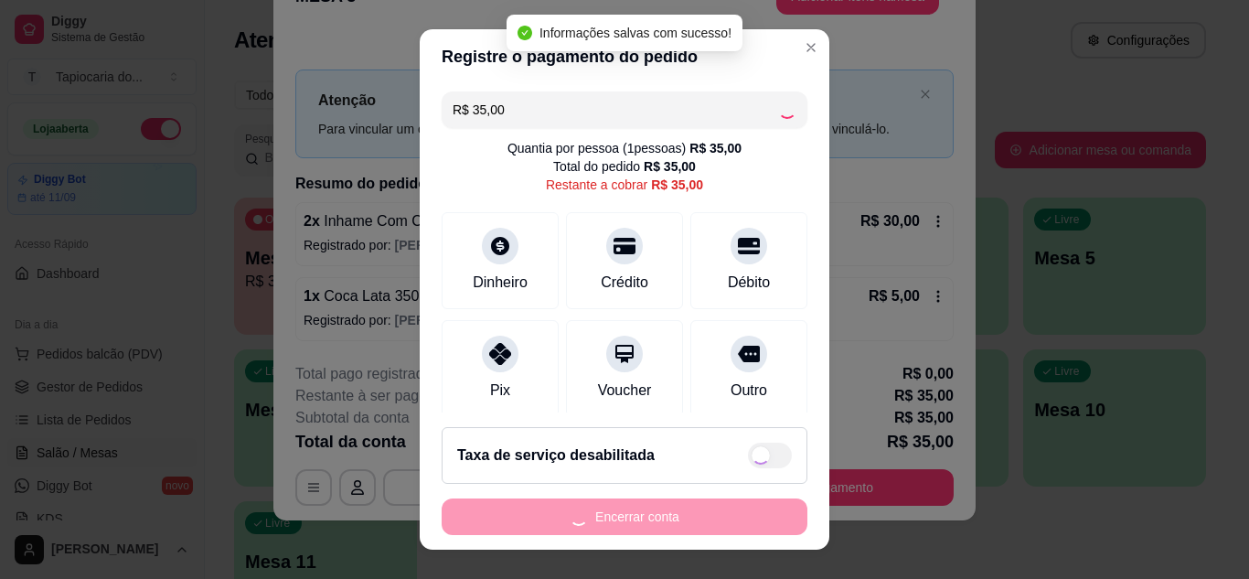
type input "R$ 0,00"
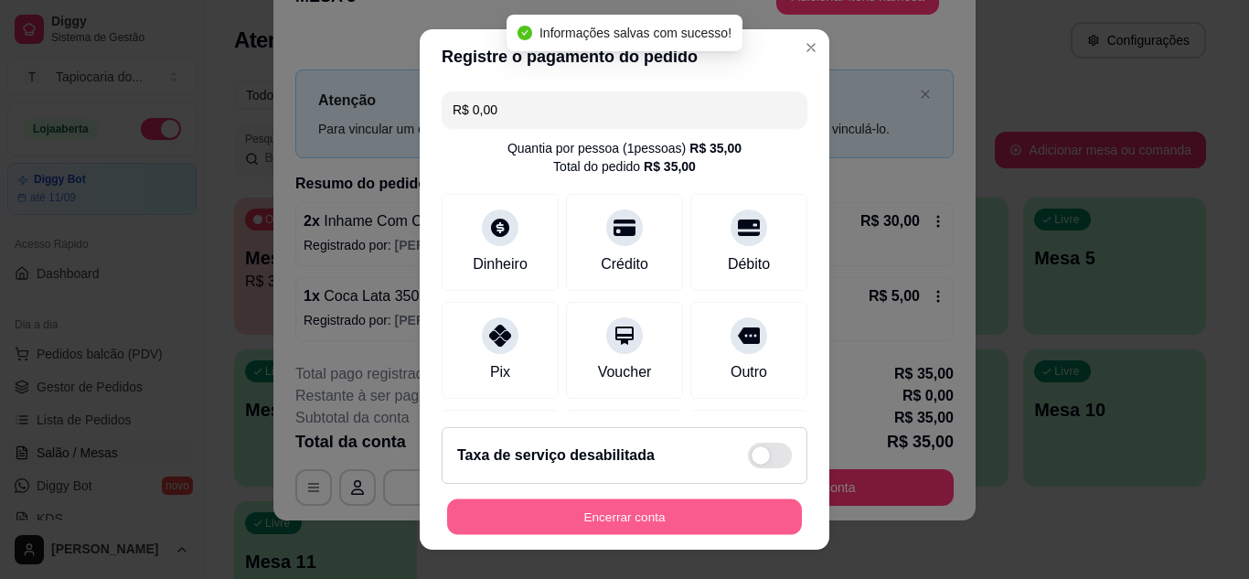
click at [660, 518] on button "Encerrar conta" at bounding box center [624, 517] width 355 height 36
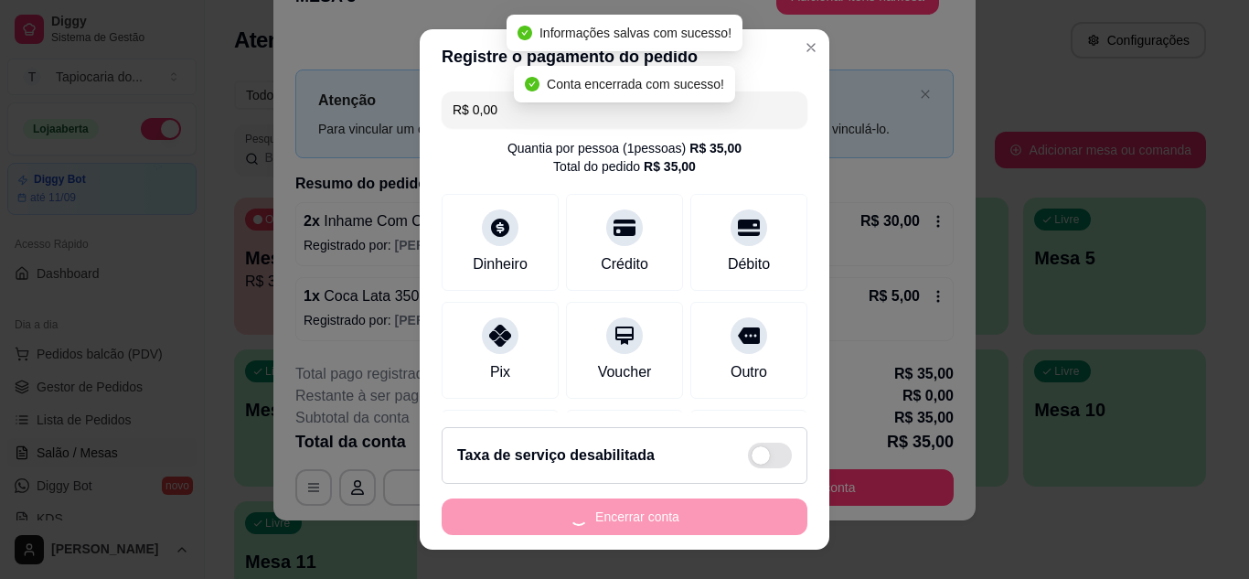
scroll to position [0, 0]
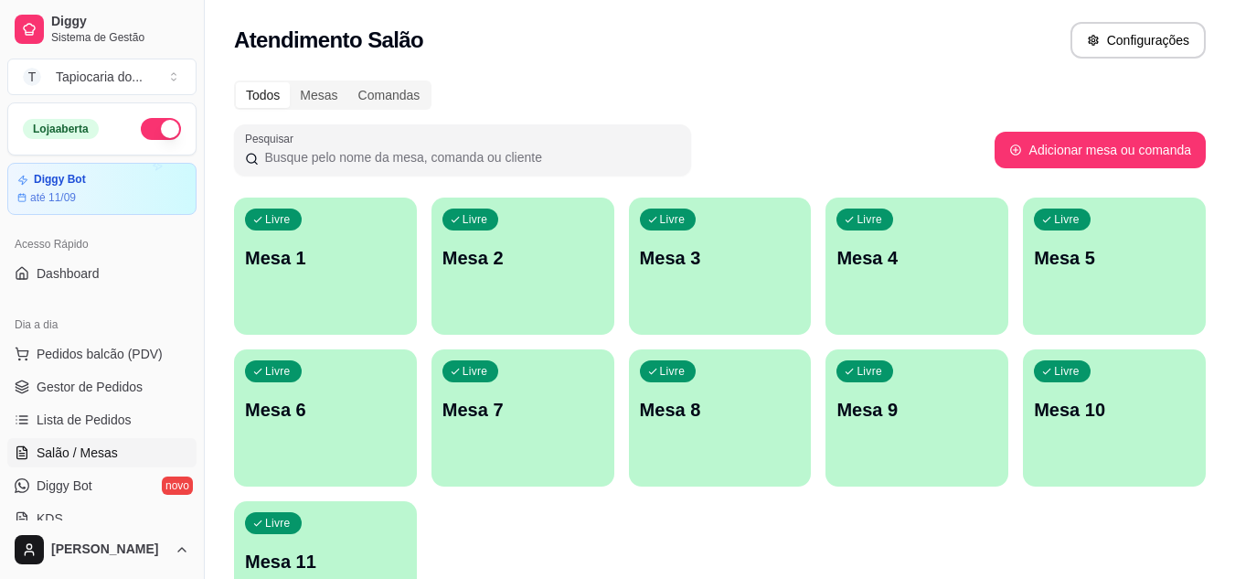
click at [971, 246] on p "Mesa 4" at bounding box center [916, 258] width 161 height 26
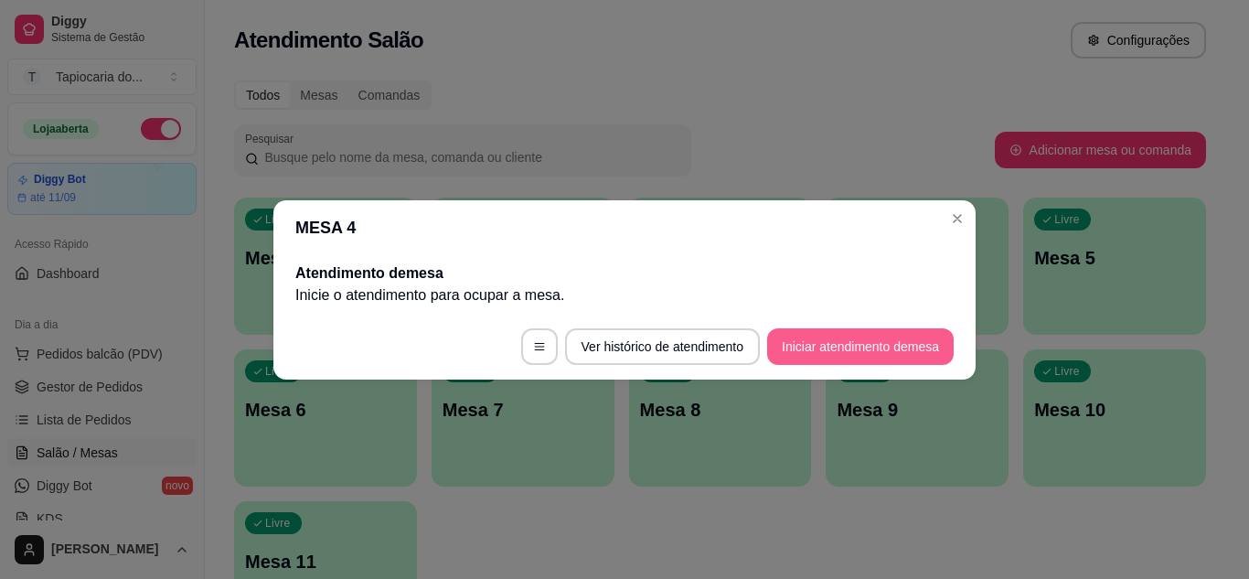
click at [926, 343] on button "Iniciar atendimento de mesa" at bounding box center [860, 346] width 186 height 37
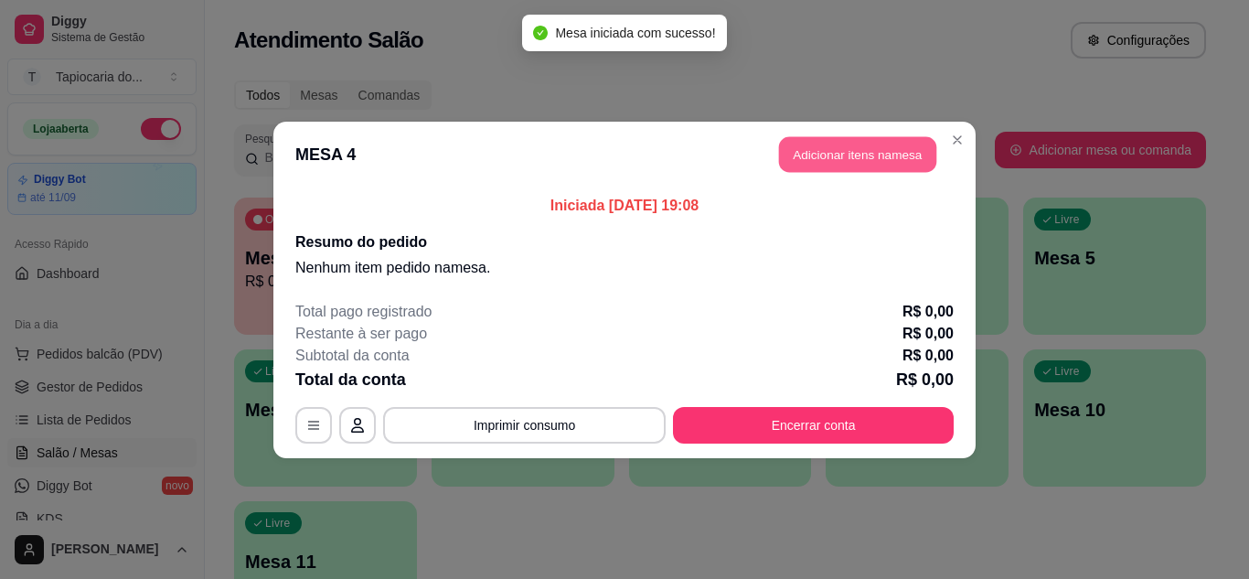
click at [875, 159] on button "Adicionar itens na mesa" at bounding box center [857, 154] width 157 height 36
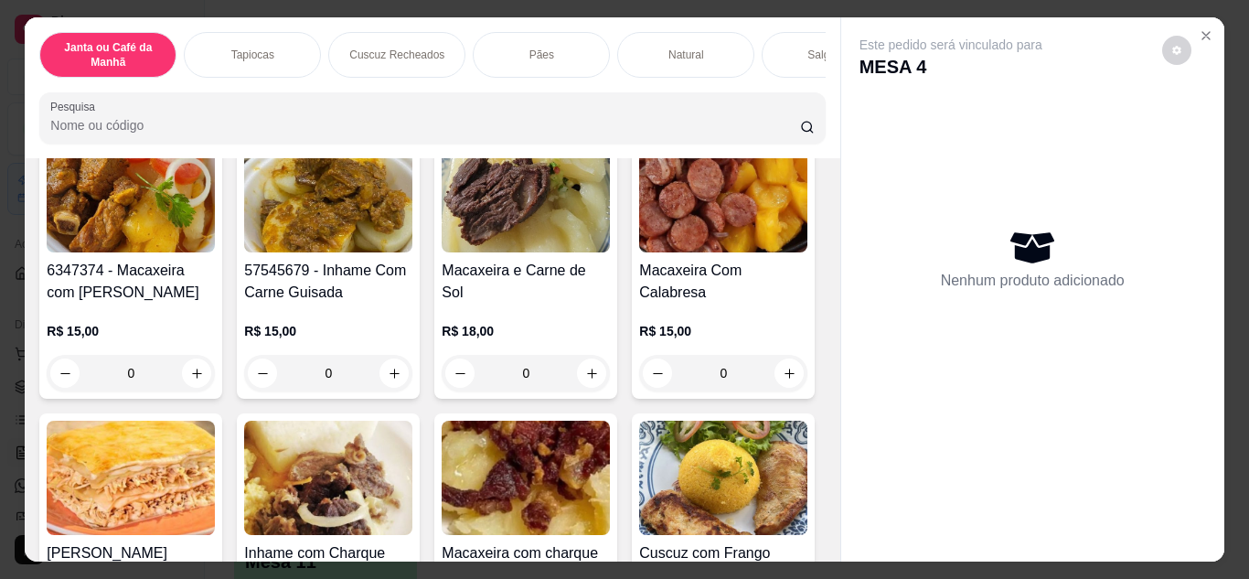
scroll to position [457, 0]
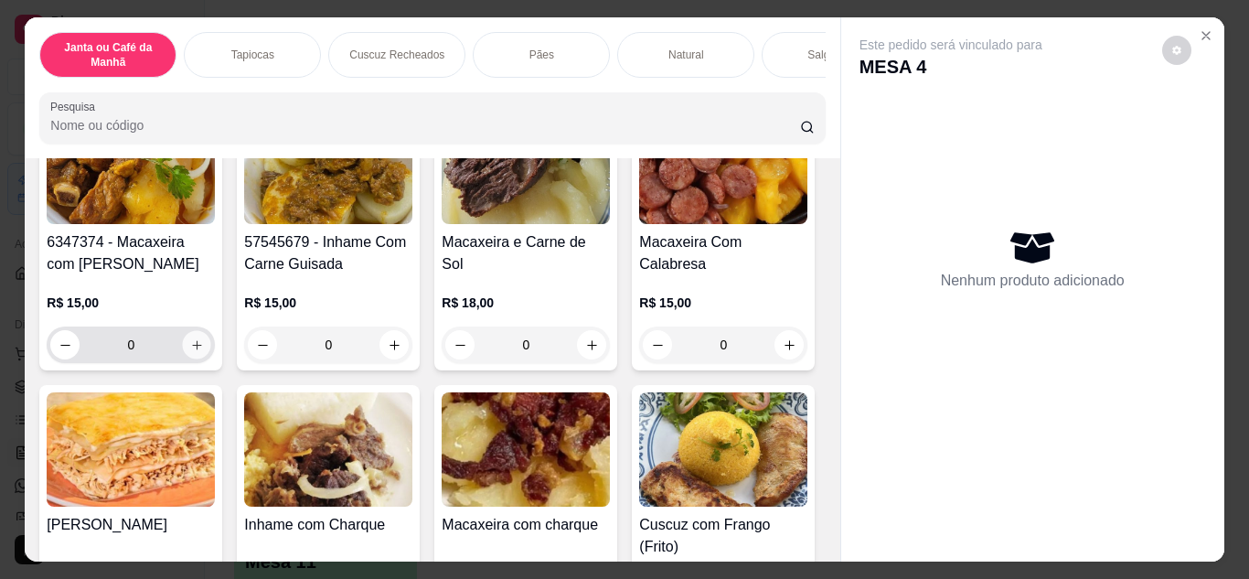
click at [211, 343] on button "increase-product-quantity" at bounding box center [197, 344] width 28 height 28
type input "1"
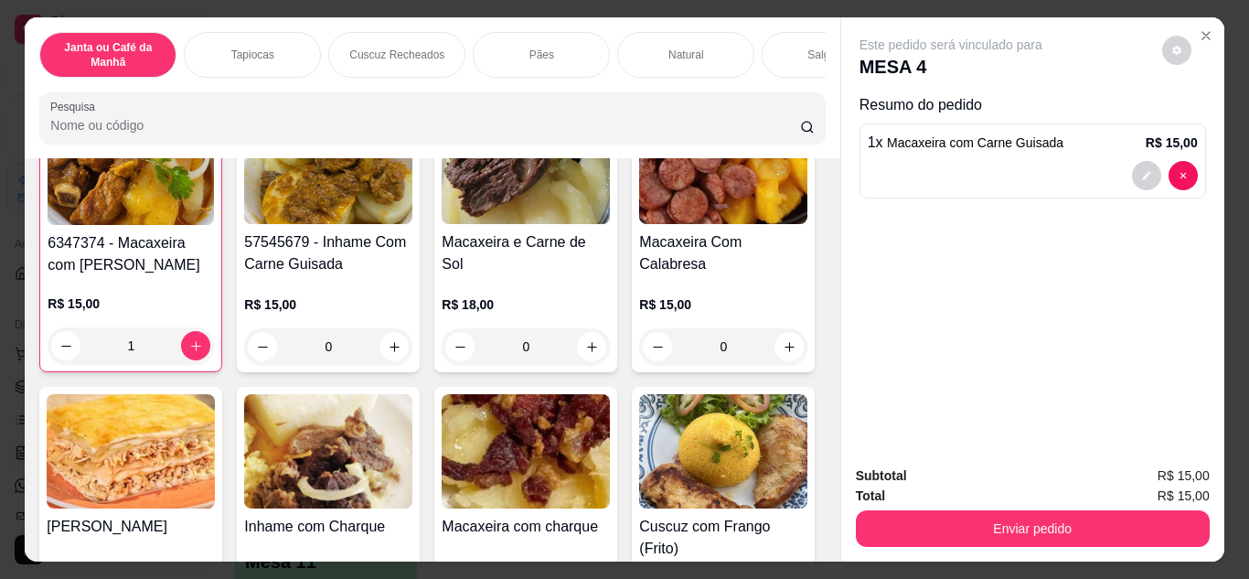
click at [593, 134] on input "Pesquisa" at bounding box center [425, 125] width 750 height 18
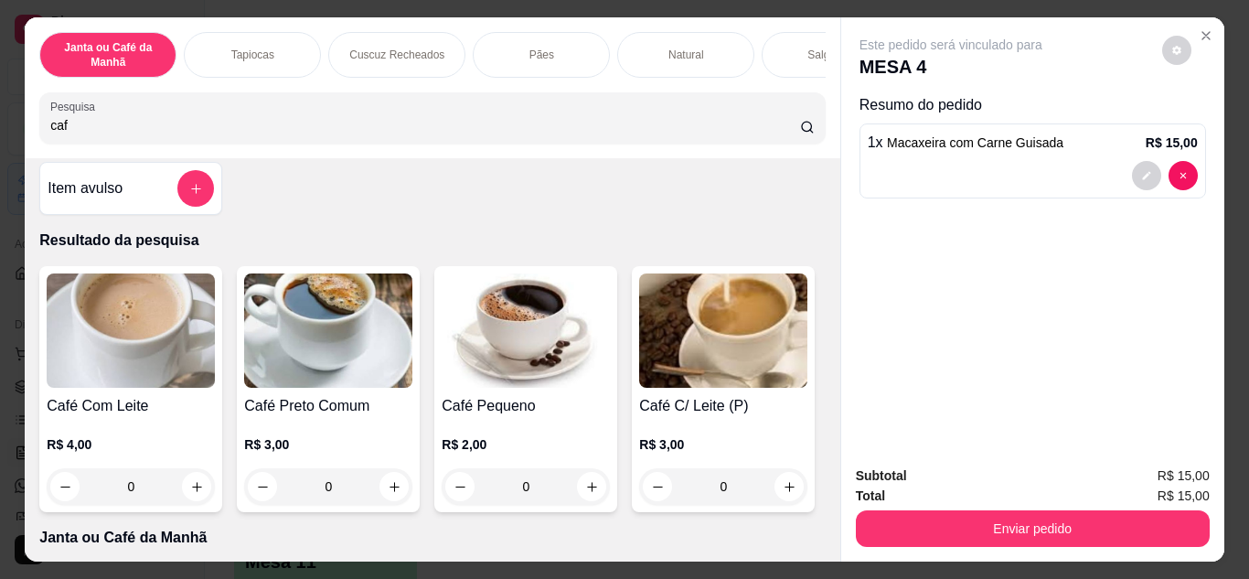
scroll to position [9, 0]
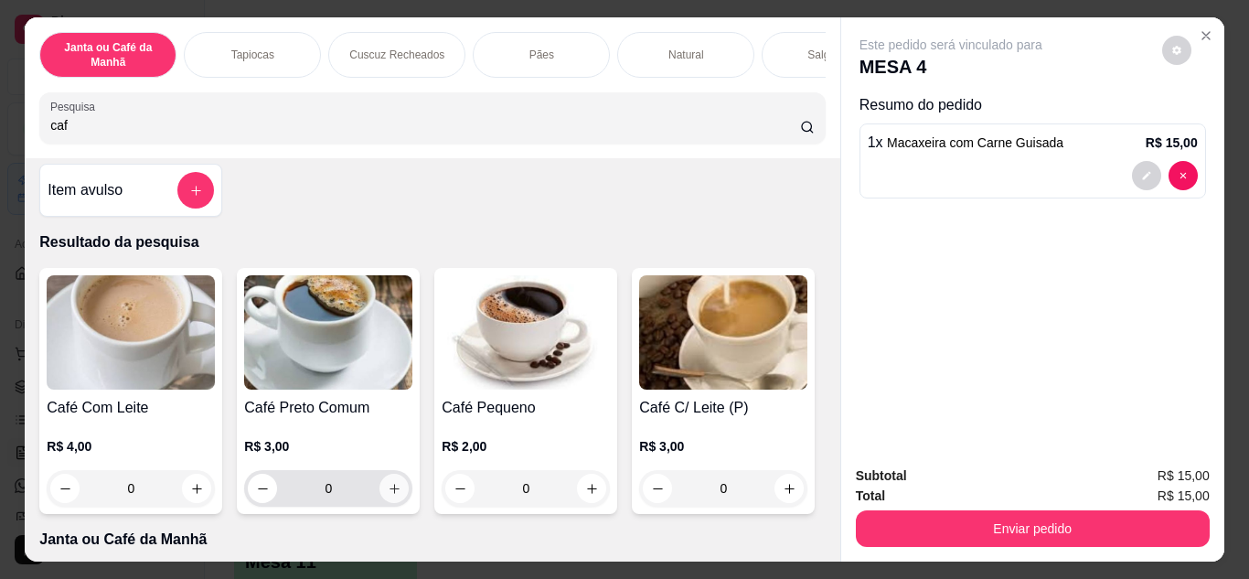
type input "caf"
click at [384, 502] on button "increase-product-quantity" at bounding box center [394, 487] width 28 height 28
type input "1"
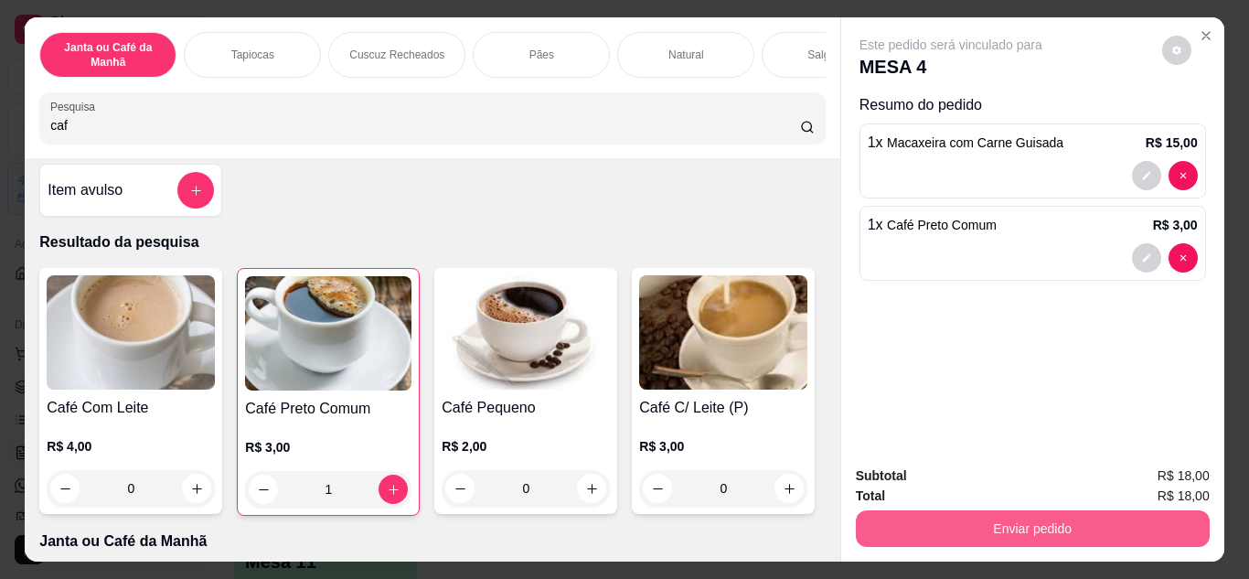
click at [953, 511] on button "Enviar pedido" at bounding box center [1033, 528] width 354 height 37
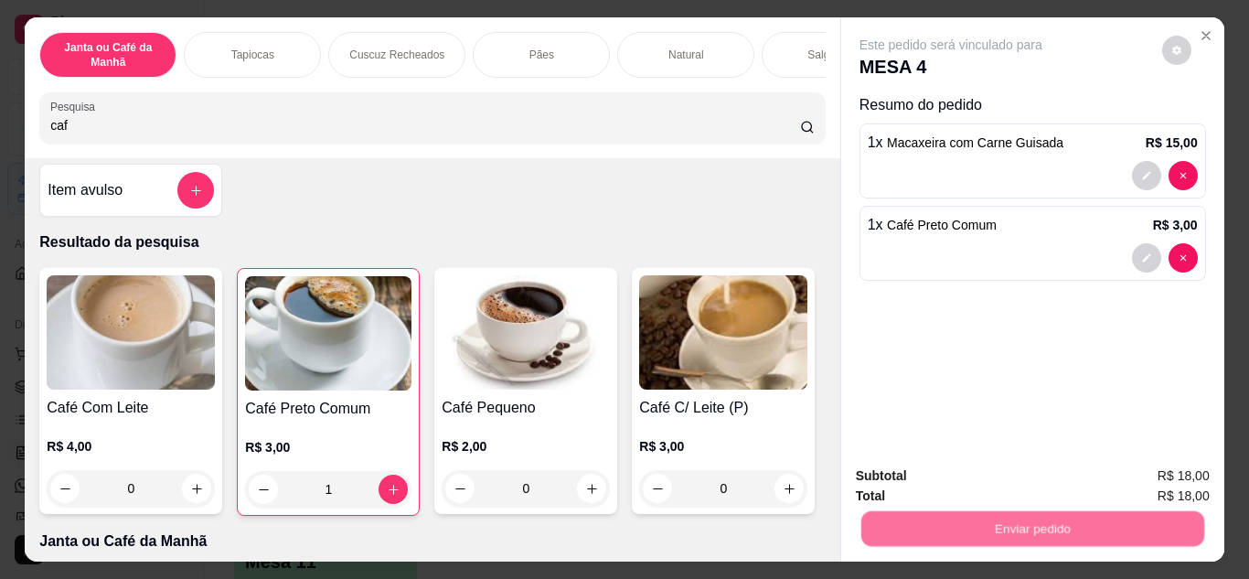
click at [931, 476] on button "Não registrar e enviar pedido" at bounding box center [971, 477] width 185 height 34
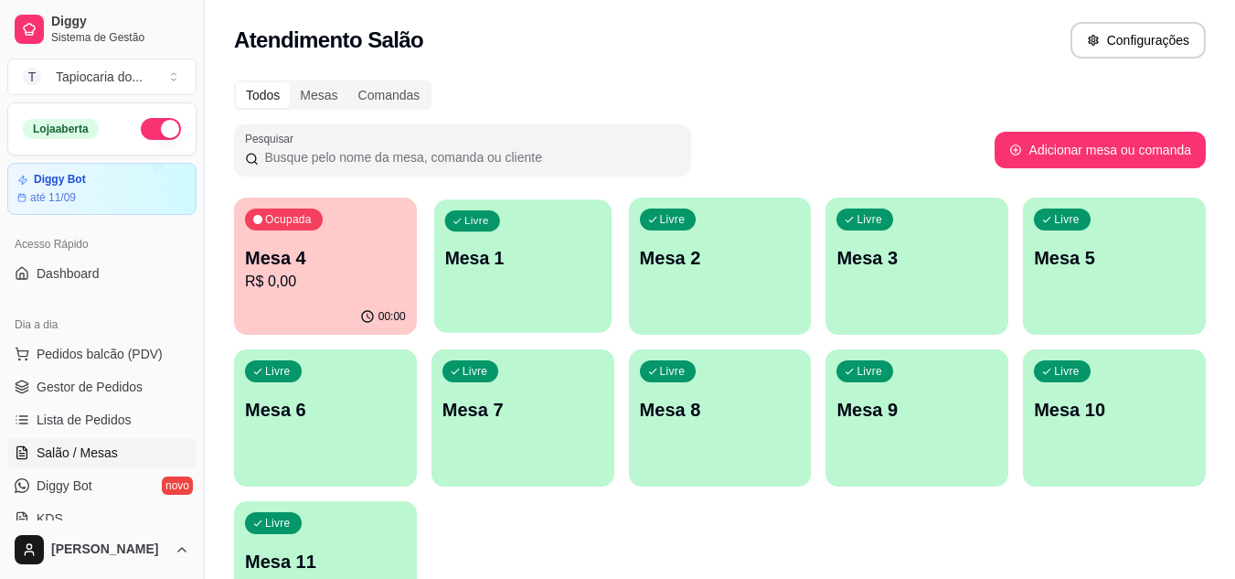
click at [559, 279] on div "Livre Mesa 1" at bounding box center [522, 255] width 177 height 112
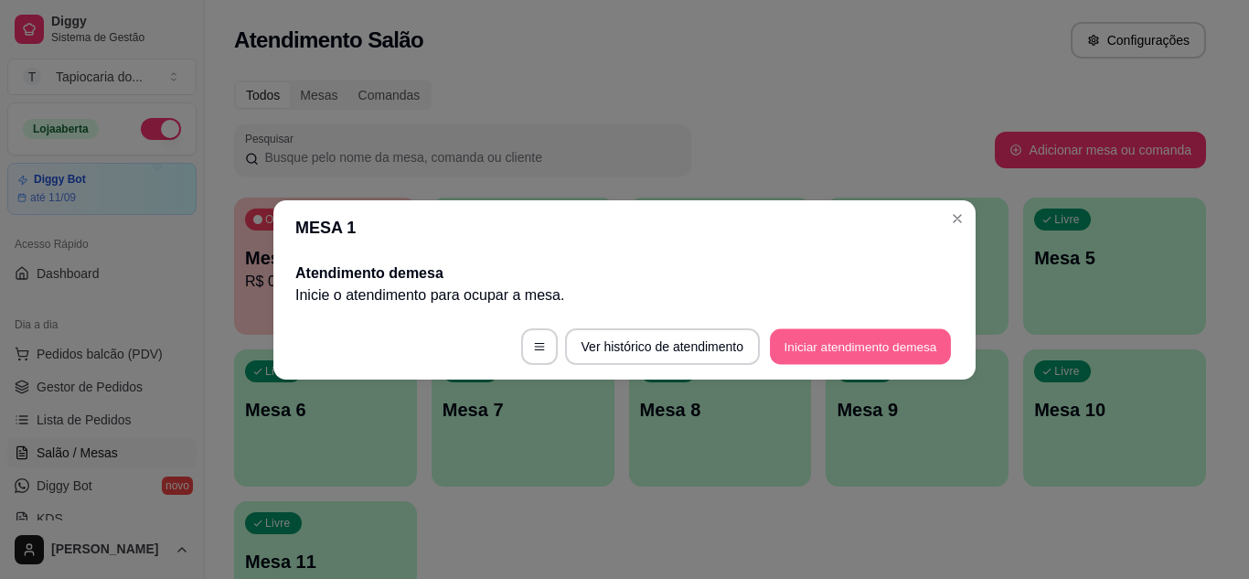
click at [850, 339] on button "Iniciar atendimento de mesa" at bounding box center [860, 346] width 181 height 36
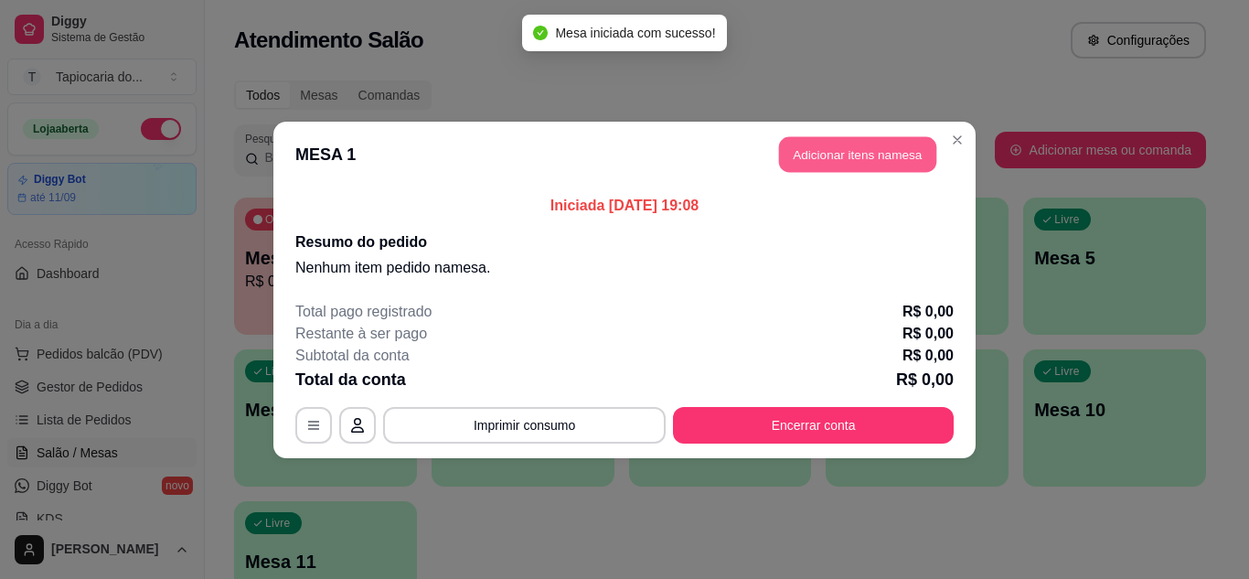
click at [839, 143] on button "Adicionar itens na mesa" at bounding box center [857, 154] width 157 height 36
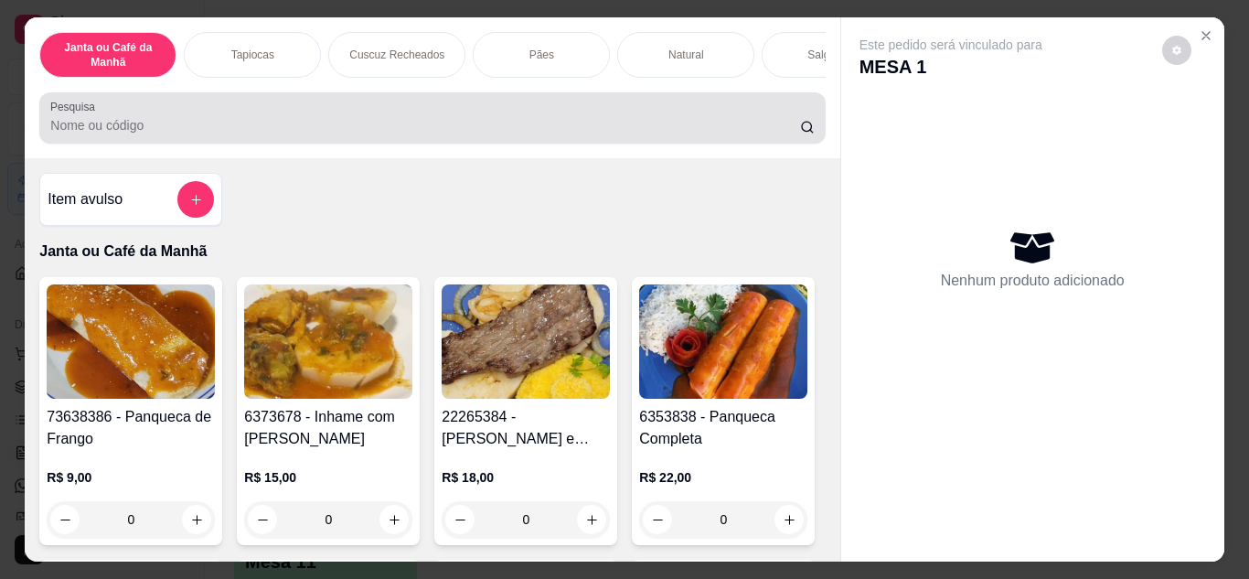
click at [527, 134] on input "Pesquisa" at bounding box center [425, 125] width 750 height 18
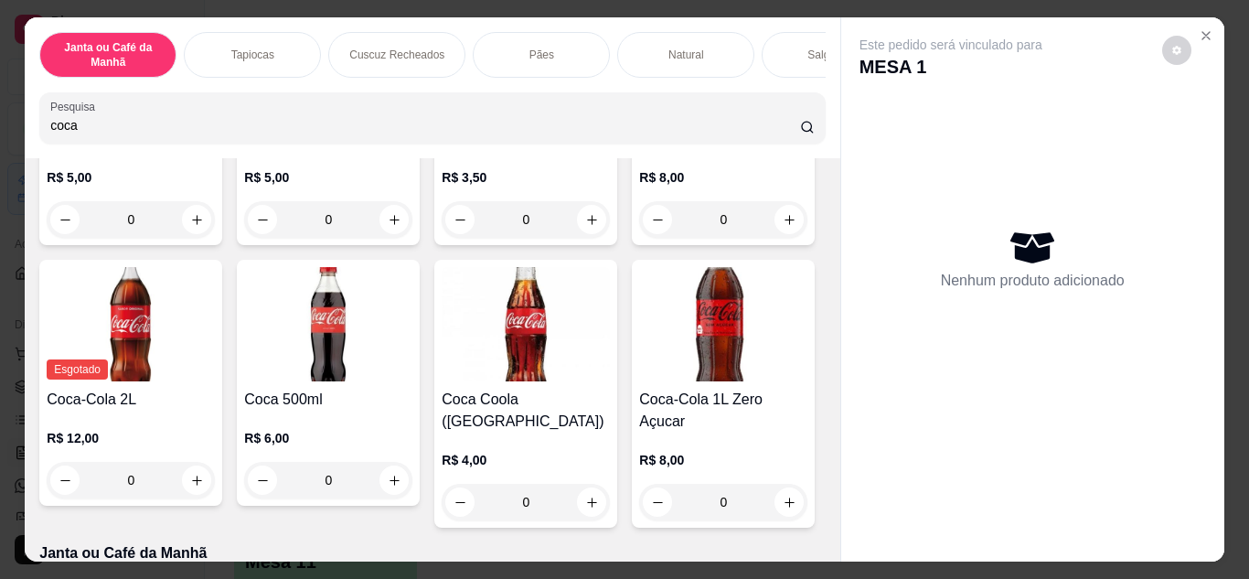
scroll to position [366, 0]
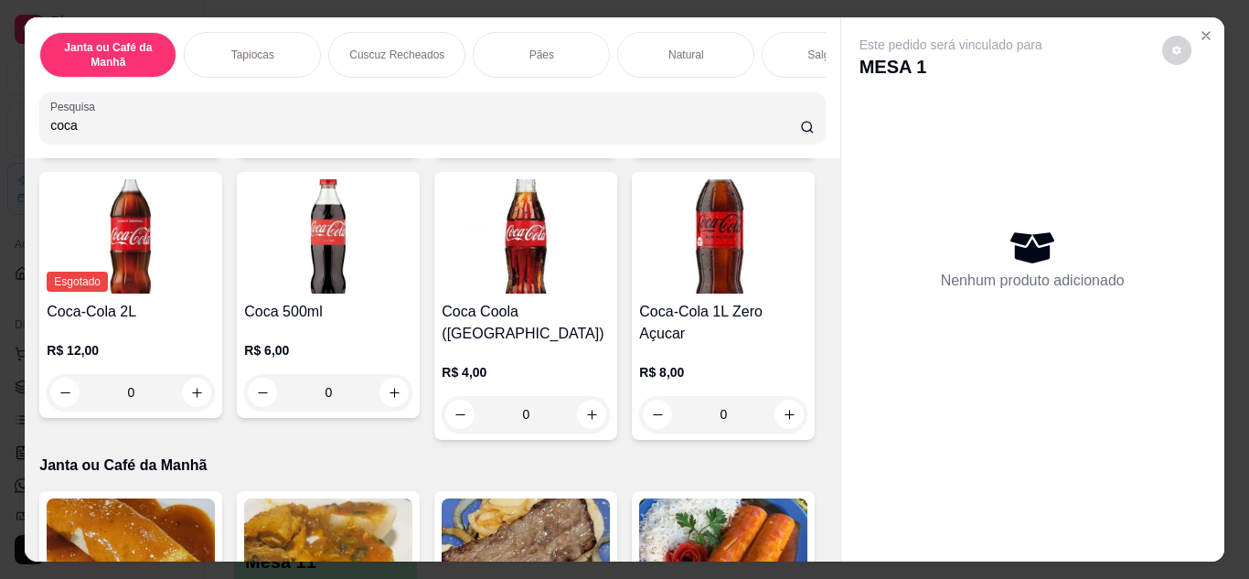
type input "coca"
click at [774, 146] on button "increase-product-quantity" at bounding box center [788, 131] width 29 height 29
type input "1"
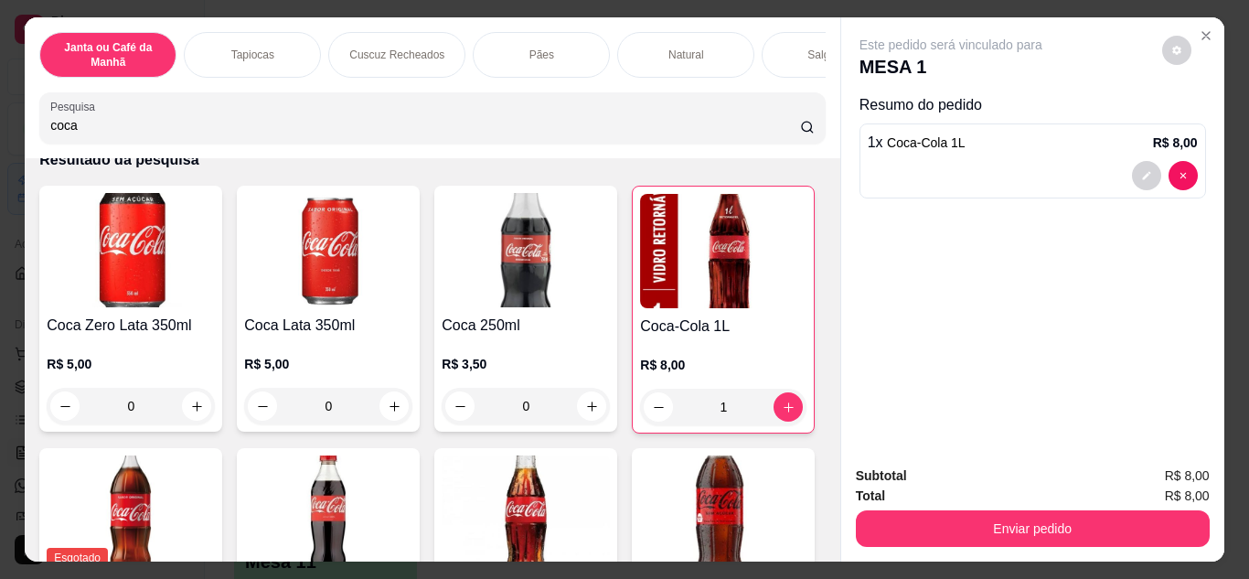
scroll to position [0, 0]
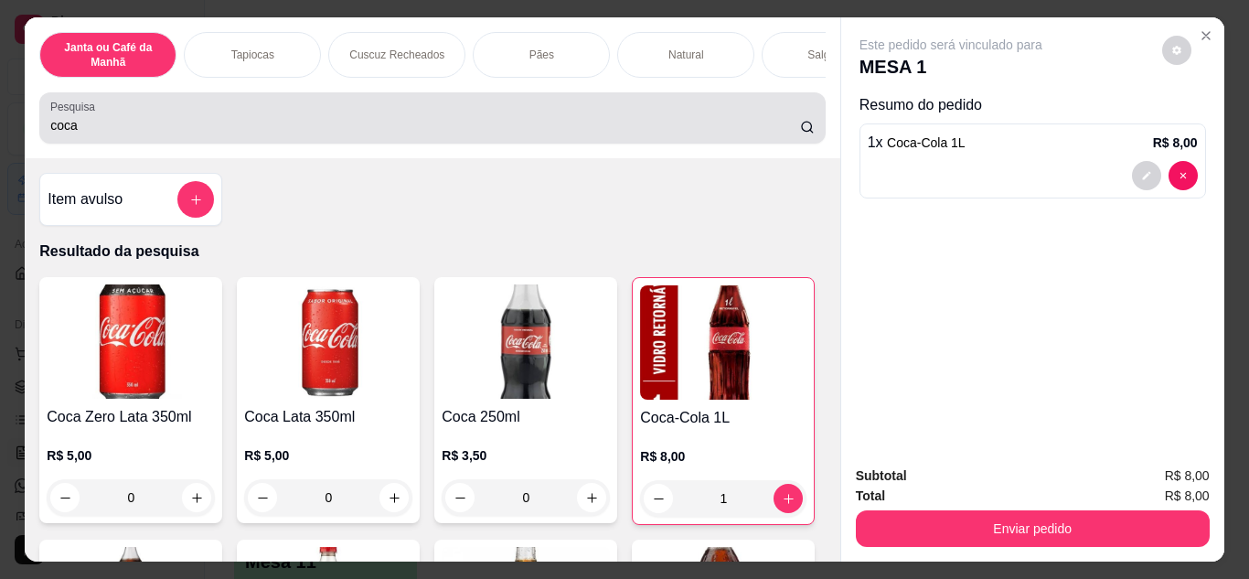
click at [389, 144] on div "Pesquisa coca" at bounding box center [431, 117] width 785 height 51
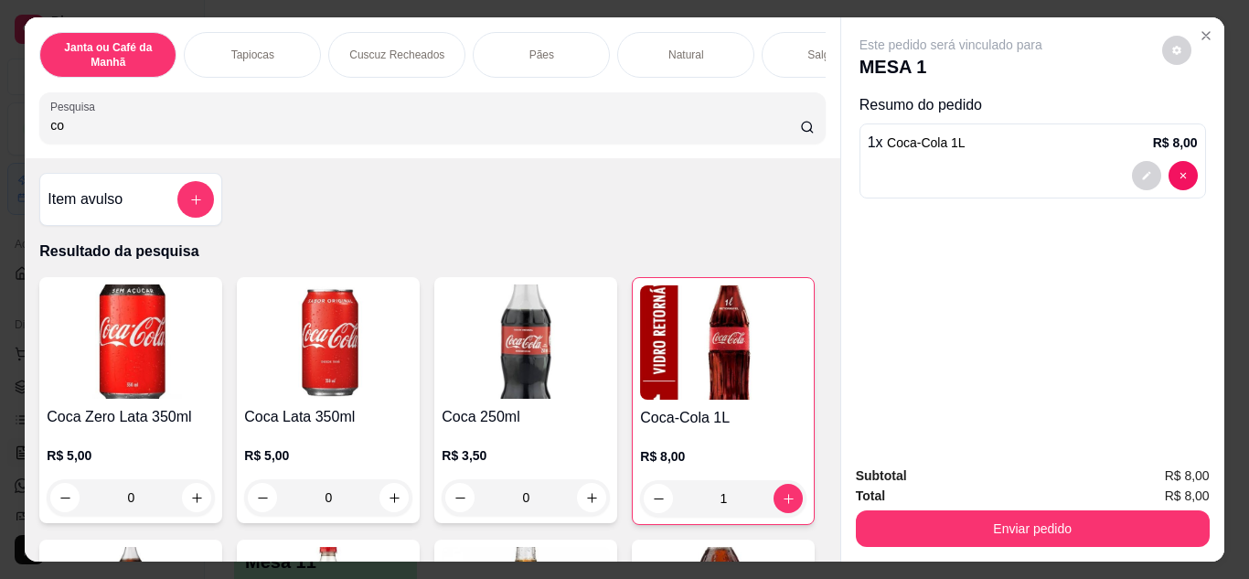
type input "c"
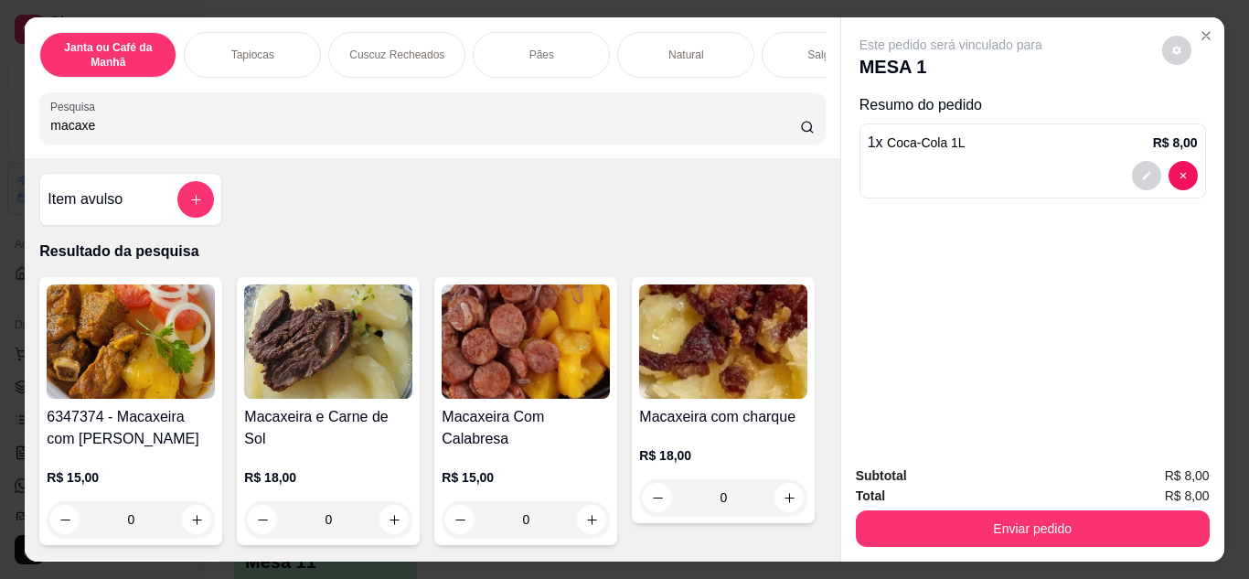
type input "macaxe"
click at [781, 132] on input "macaxe" at bounding box center [425, 125] width 750 height 18
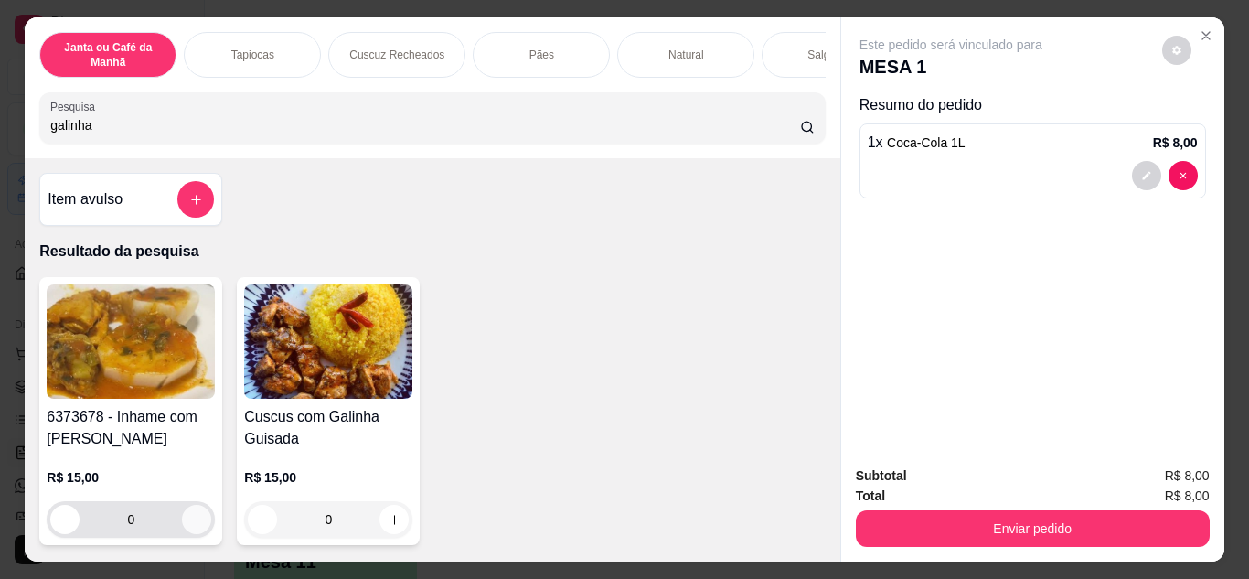
type input "galinha"
click at [190, 526] on icon "increase-product-quantity" at bounding box center [197, 520] width 14 height 14
type input "1"
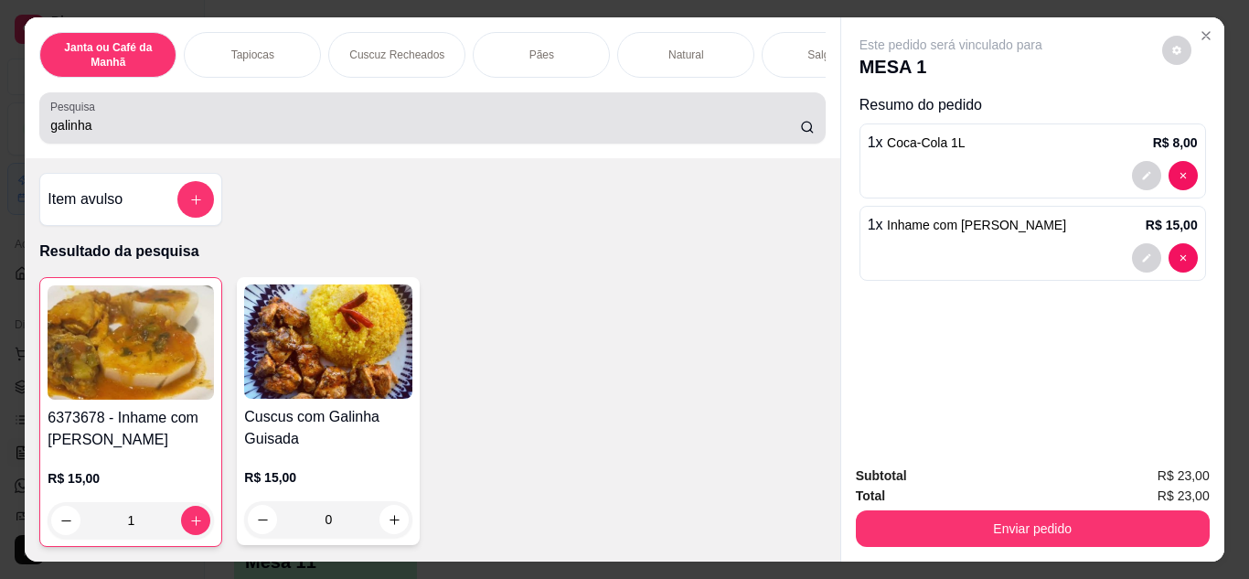
click at [597, 132] on input "galinha" at bounding box center [425, 125] width 750 height 18
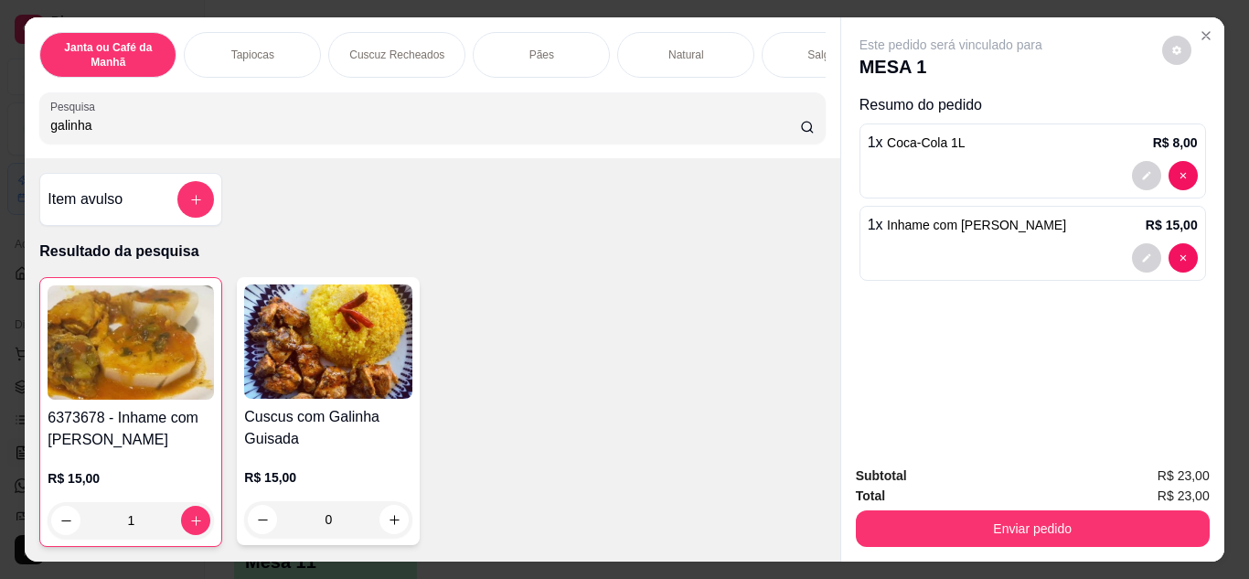
click at [780, 134] on input "galinha" at bounding box center [425, 125] width 750 height 18
click at [778, 131] on input "galinha" at bounding box center [425, 125] width 750 height 18
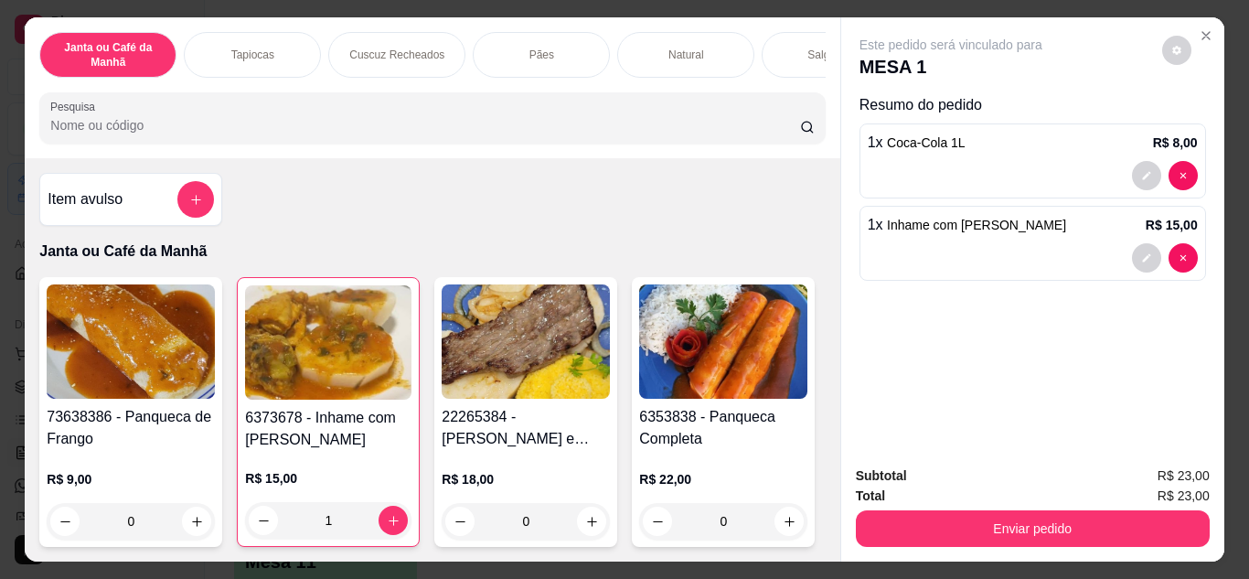
click at [727, 133] on input "Pesquisa" at bounding box center [425, 125] width 750 height 18
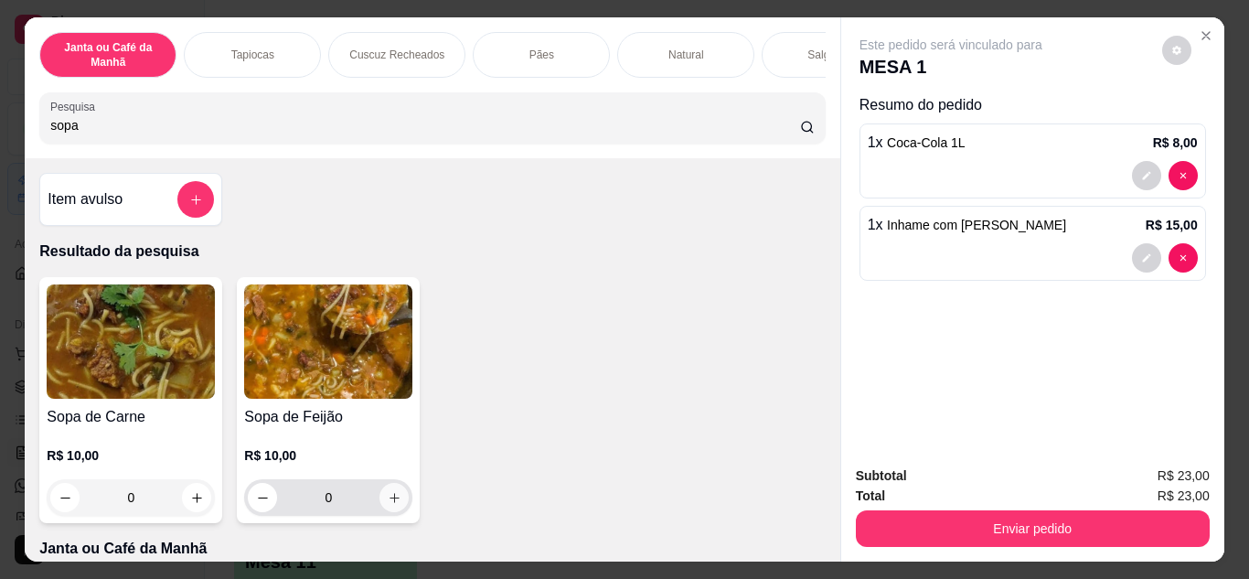
type input "sopa"
click at [389, 501] on icon "increase-product-quantity" at bounding box center [395, 498] width 14 height 14
type input "1"
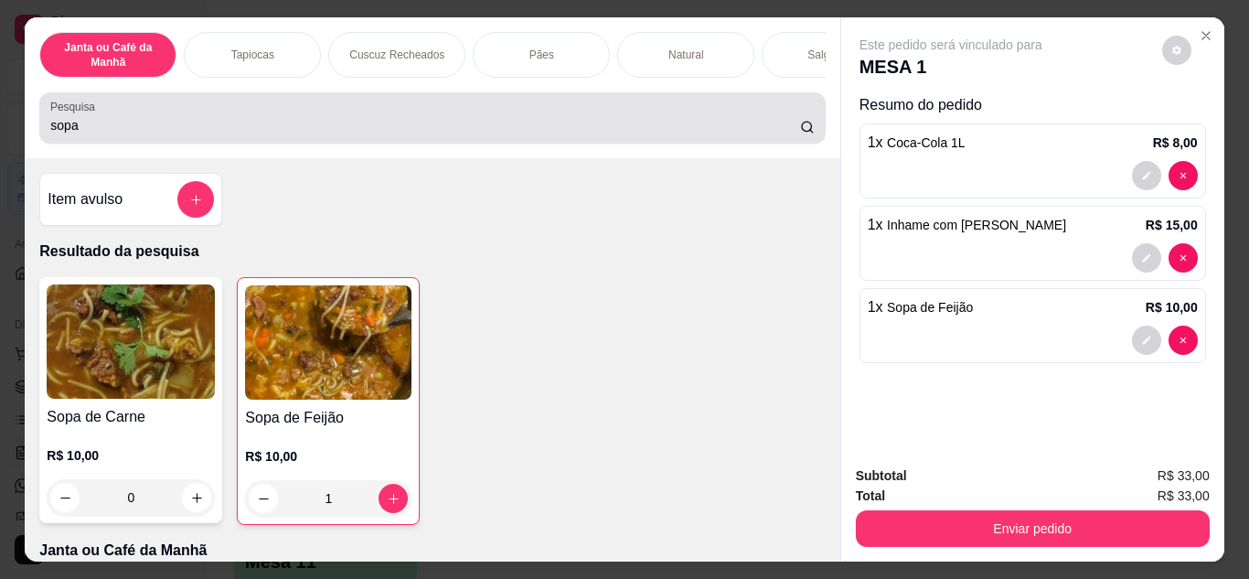
click at [676, 136] on div "sopa" at bounding box center [431, 118] width 763 height 37
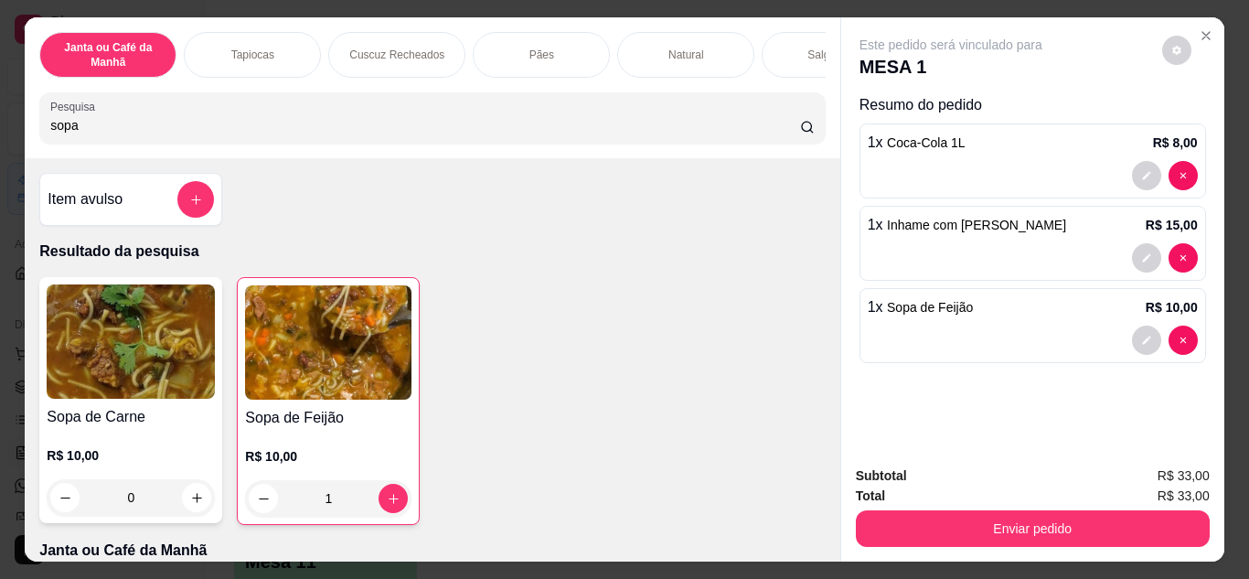
click at [778, 133] on input "sopa" at bounding box center [425, 125] width 750 height 18
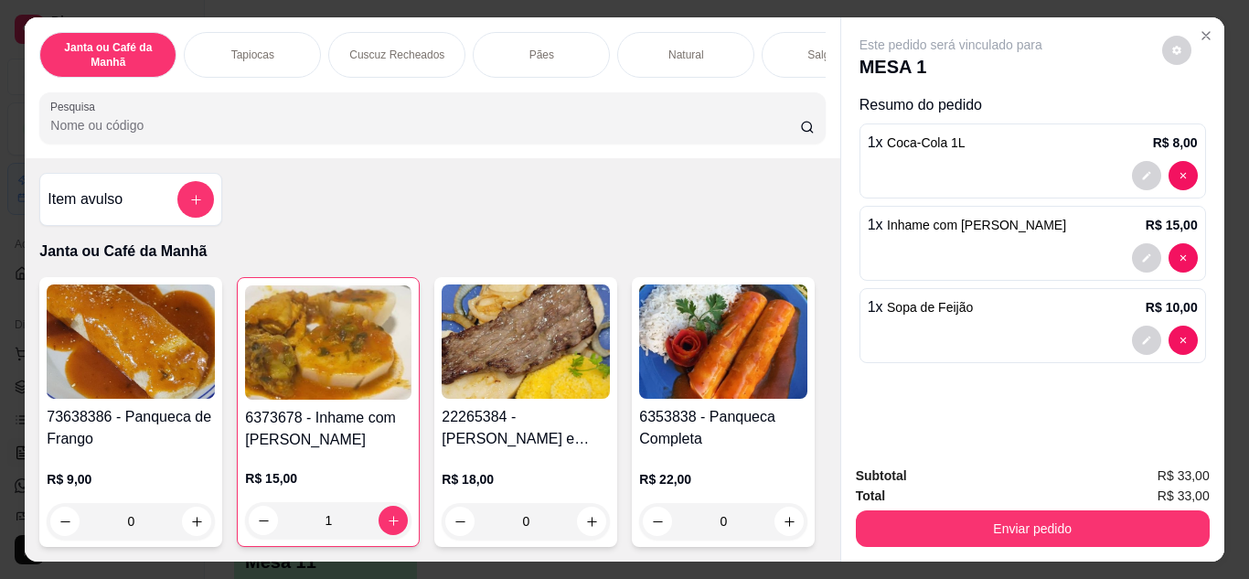
click at [535, 110] on div at bounding box center [431, 118] width 763 height 37
click at [478, 130] on input "Pesquisa" at bounding box center [425, 125] width 750 height 18
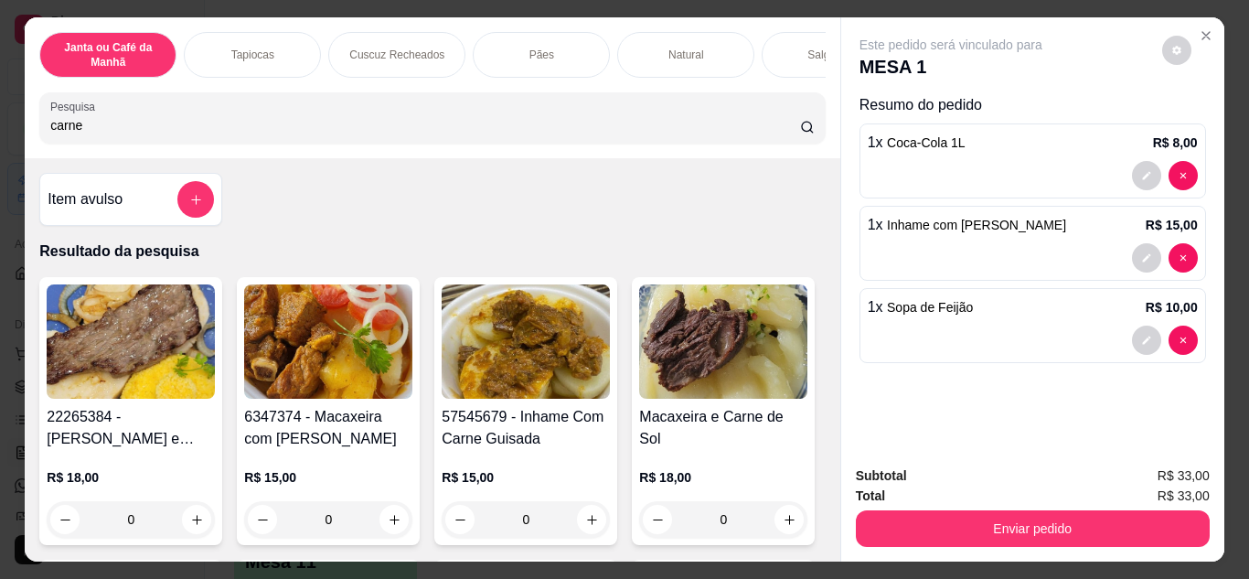
scroll to position [91, 0]
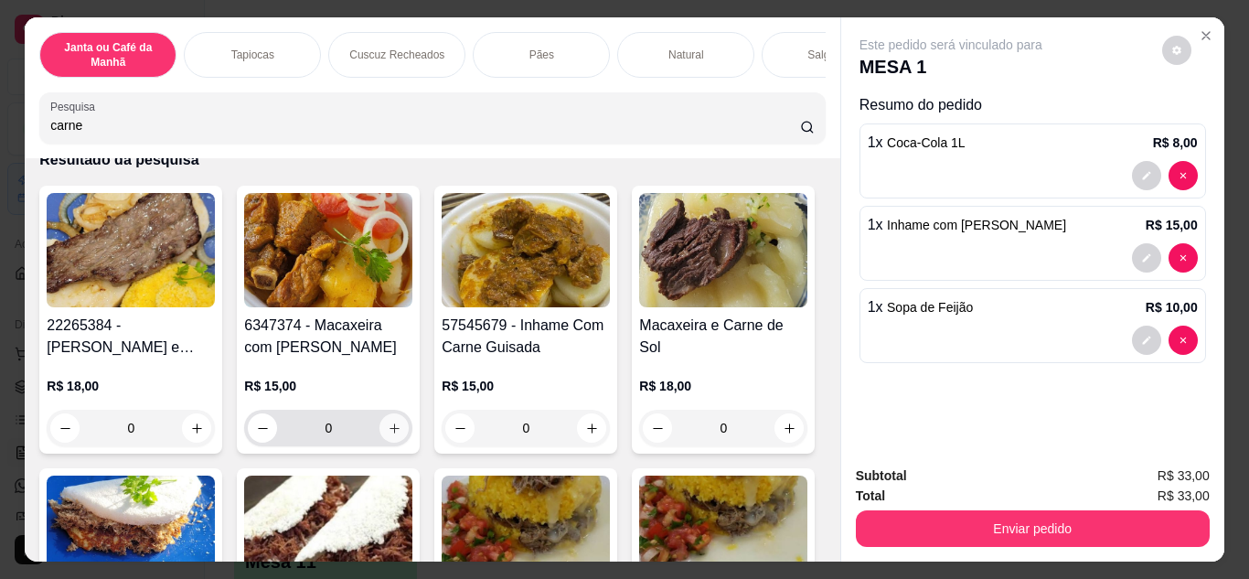
type input "carne"
click at [390, 431] on icon "increase-product-quantity" at bounding box center [395, 428] width 14 height 14
type input "1"
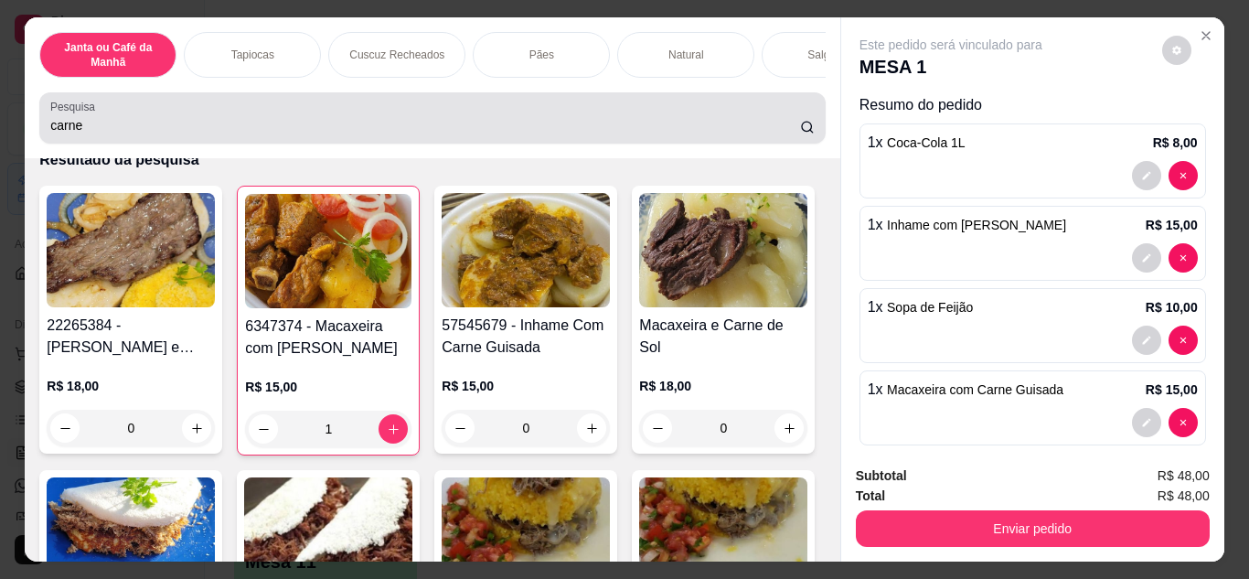
click at [738, 144] on div "Pesquisa carne" at bounding box center [431, 117] width 785 height 51
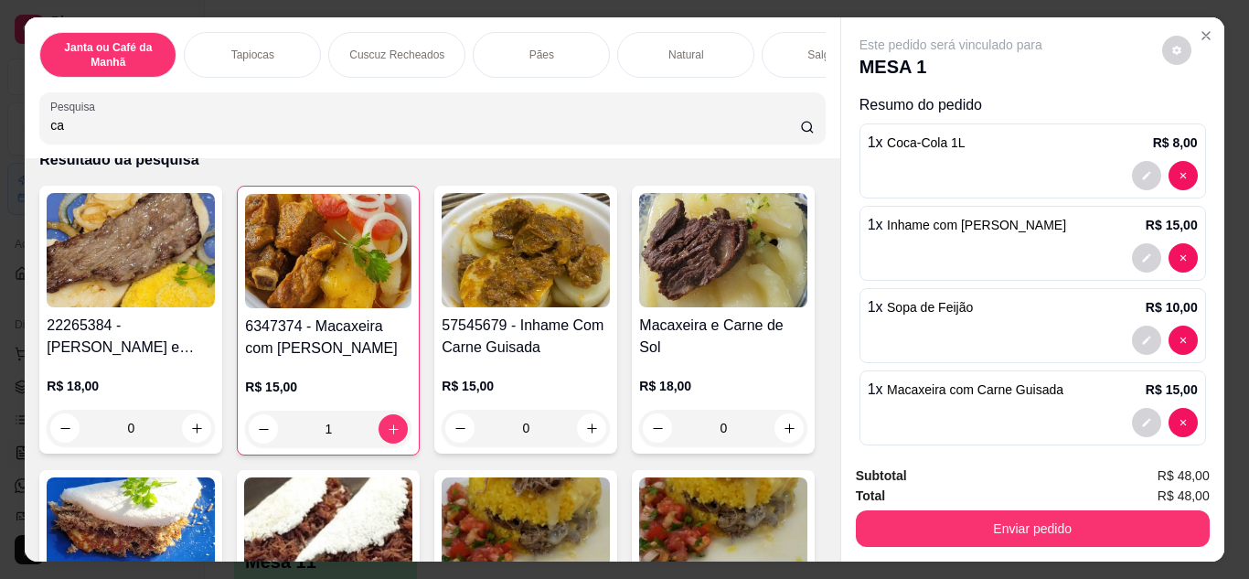
type input "c"
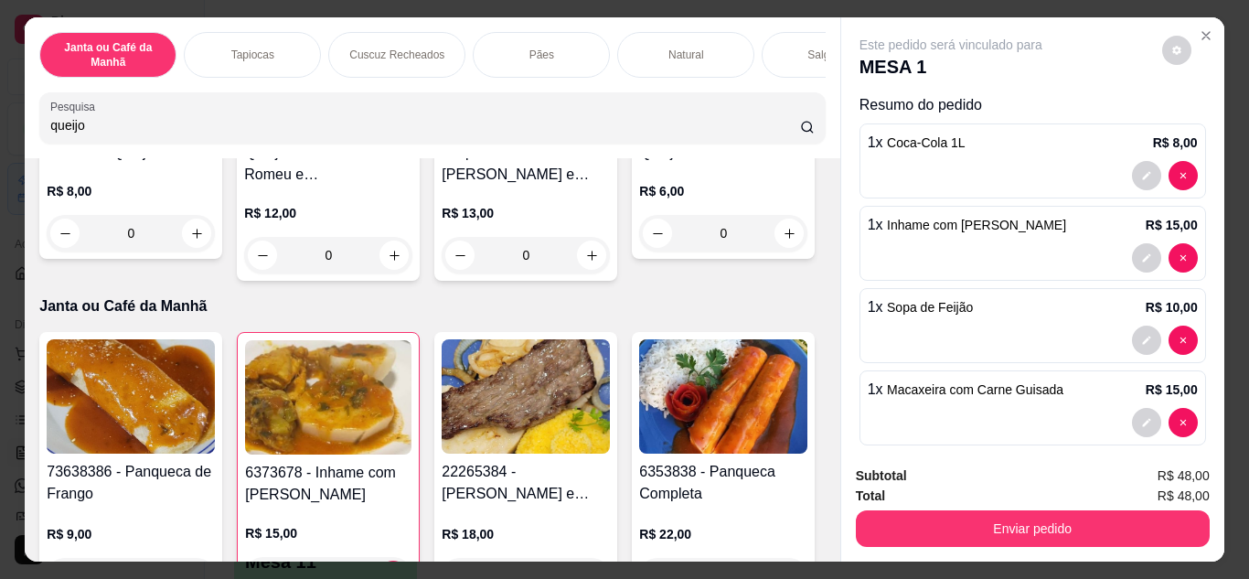
scroll to position [1161, 0]
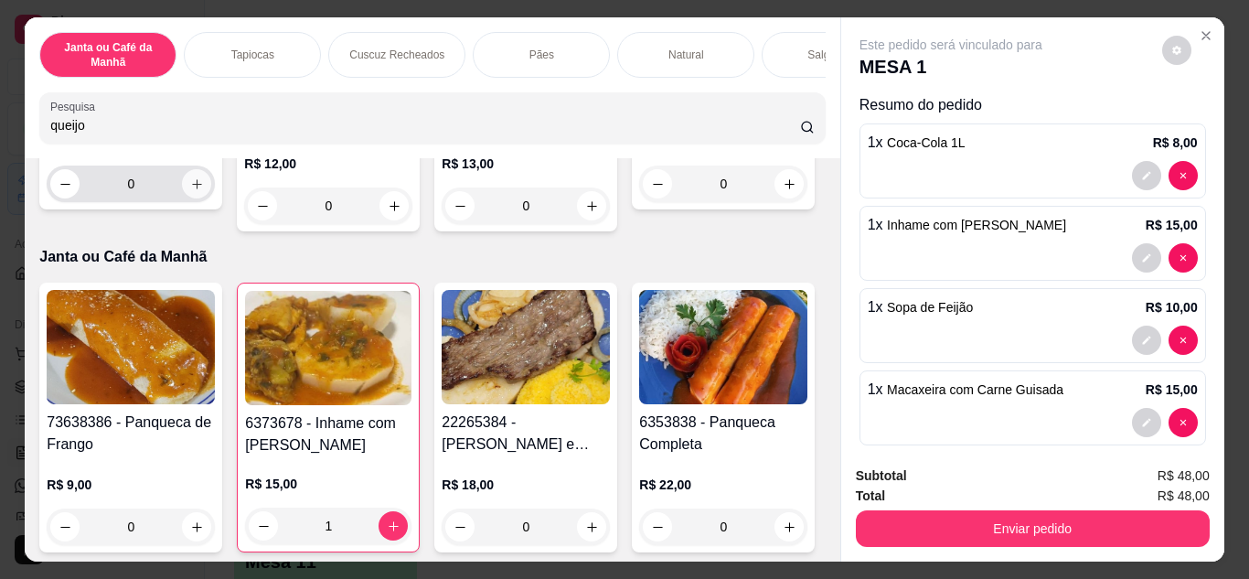
type input "queijo"
click at [182, 198] on button "increase-product-quantity" at bounding box center [196, 183] width 29 height 29
type input "1"
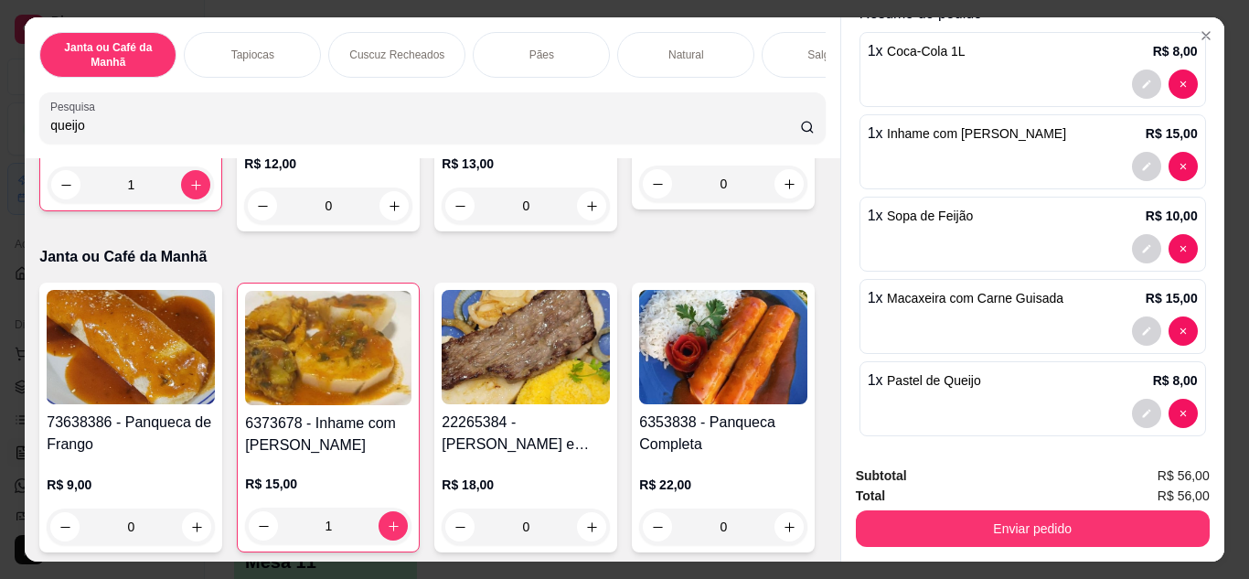
scroll to position [102, 0]
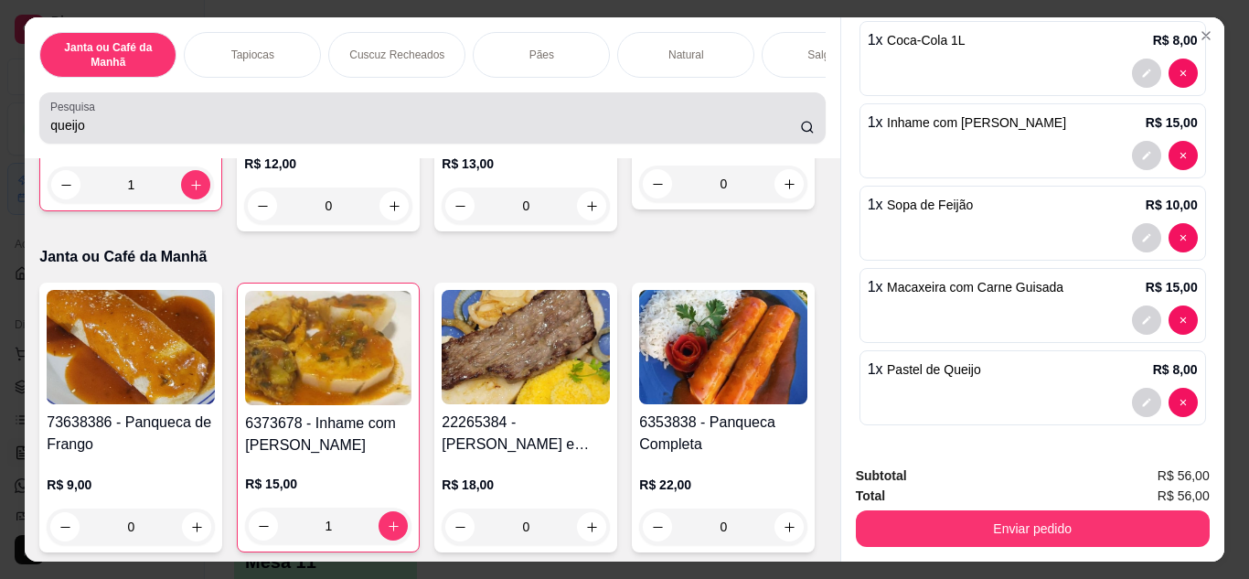
click at [690, 130] on input "queijo" at bounding box center [425, 125] width 750 height 18
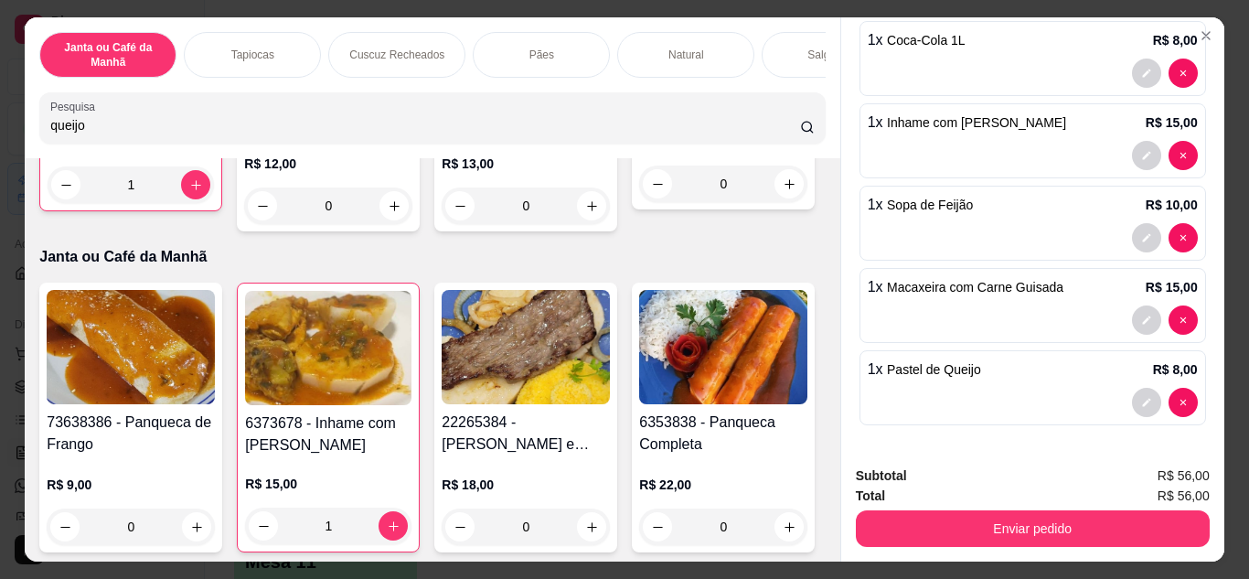
click at [782, 134] on input "queijo" at bounding box center [425, 125] width 750 height 18
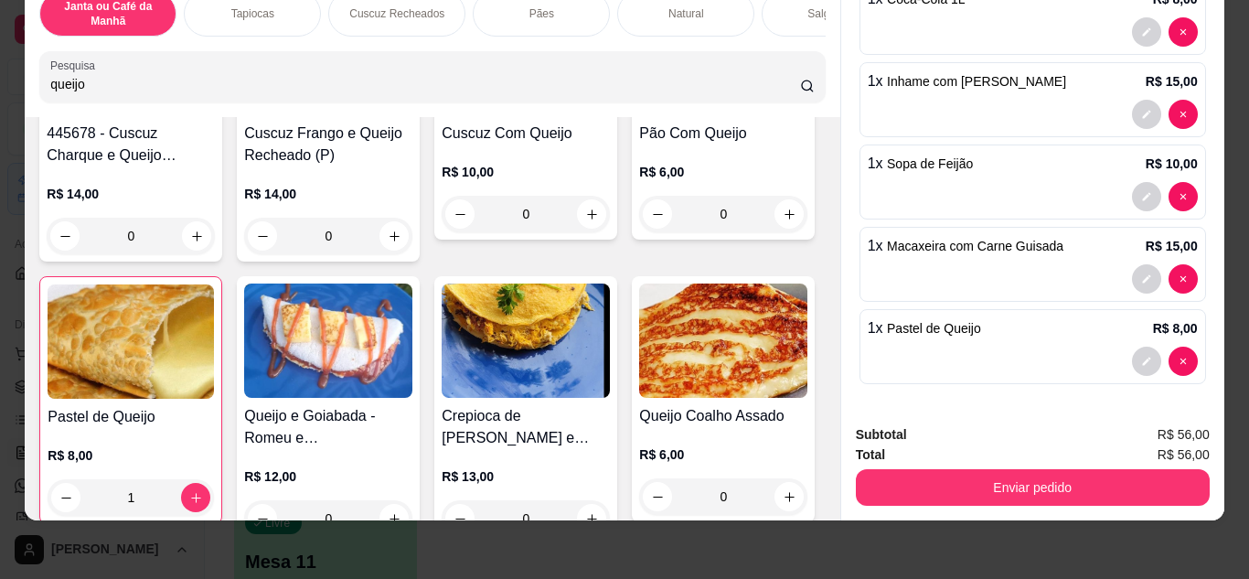
scroll to position [795, 0]
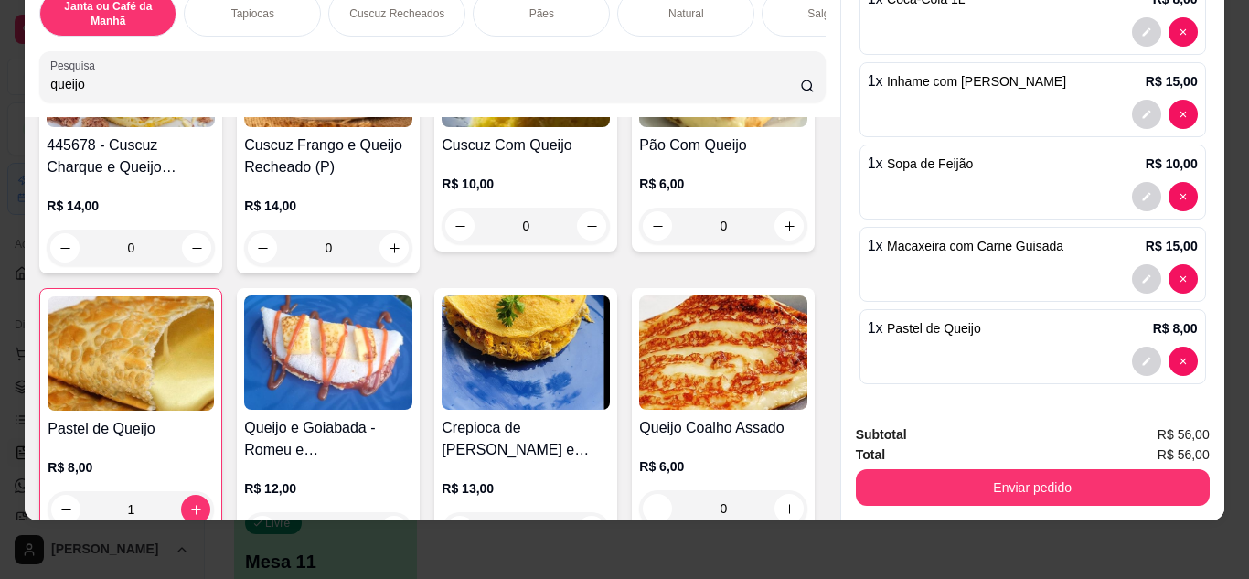
click at [706, 89] on input "queijo" at bounding box center [425, 84] width 750 height 18
click at [776, 80] on input "queijo" at bounding box center [425, 84] width 750 height 18
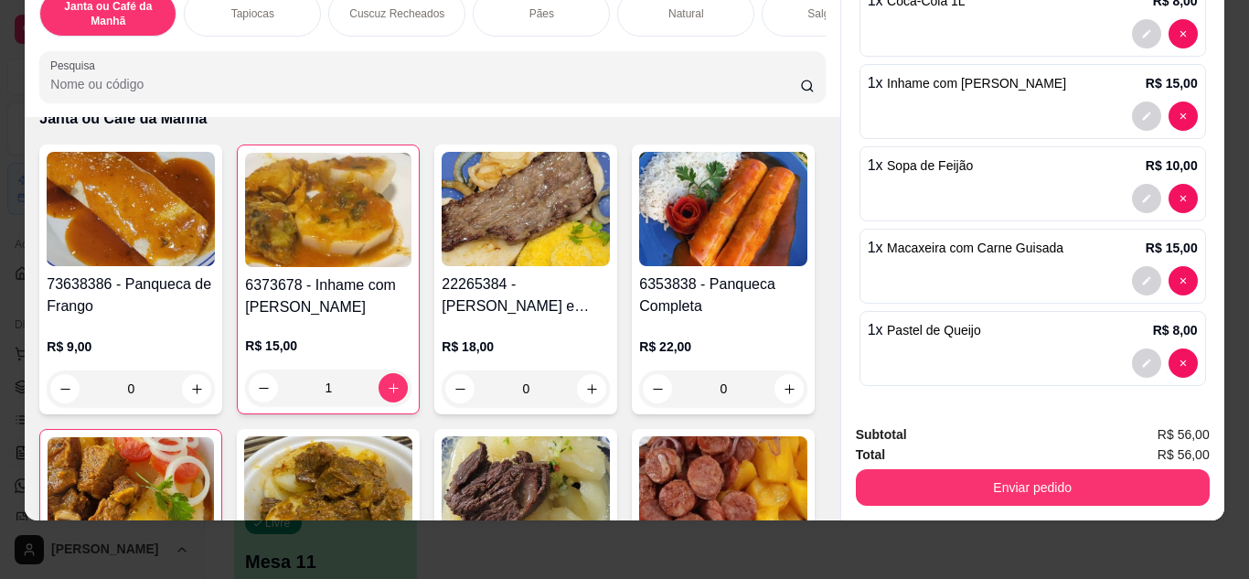
scroll to position [102, 0]
click at [673, 82] on input "Pesquisa" at bounding box center [425, 84] width 750 height 18
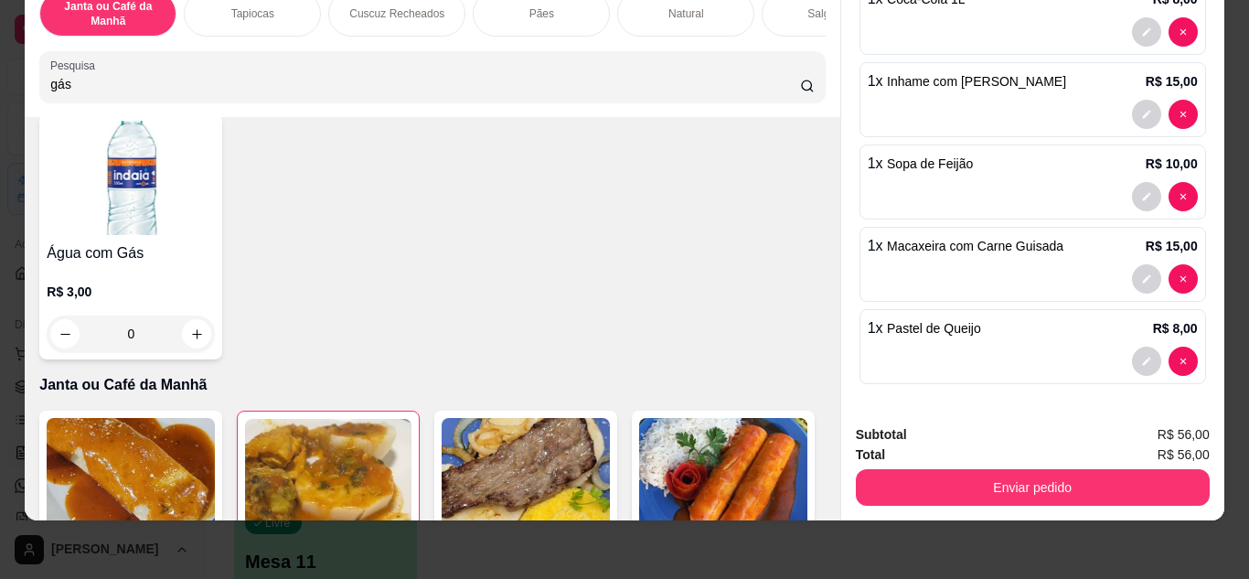
scroll to position [114, 0]
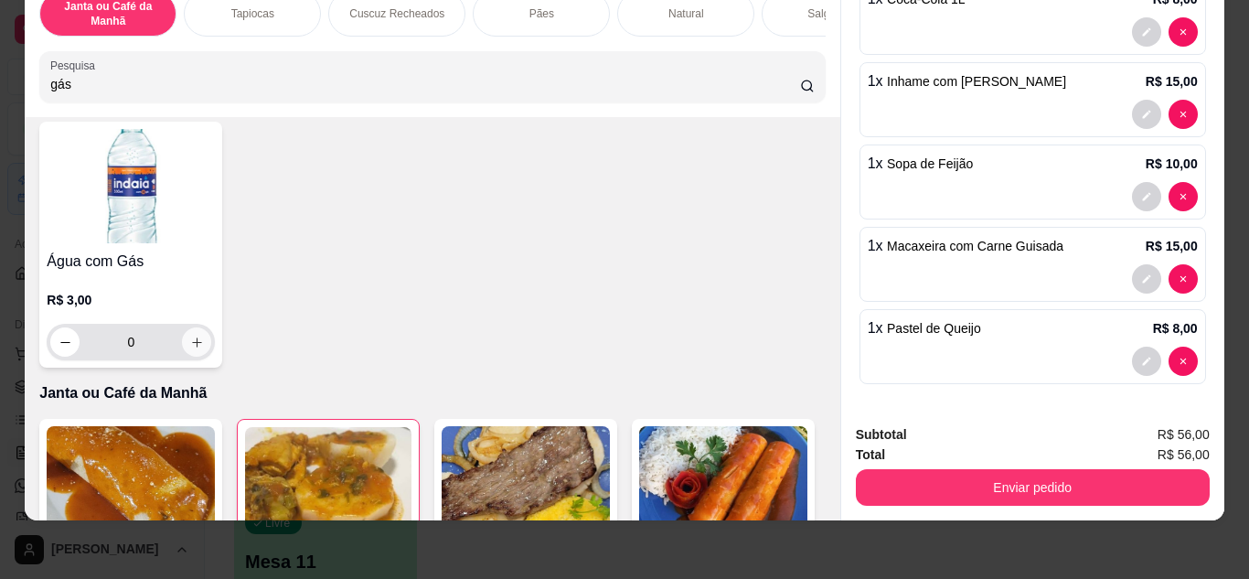
type input "gás"
click at [182, 338] on button "increase-product-quantity" at bounding box center [196, 341] width 29 height 29
type input "1"
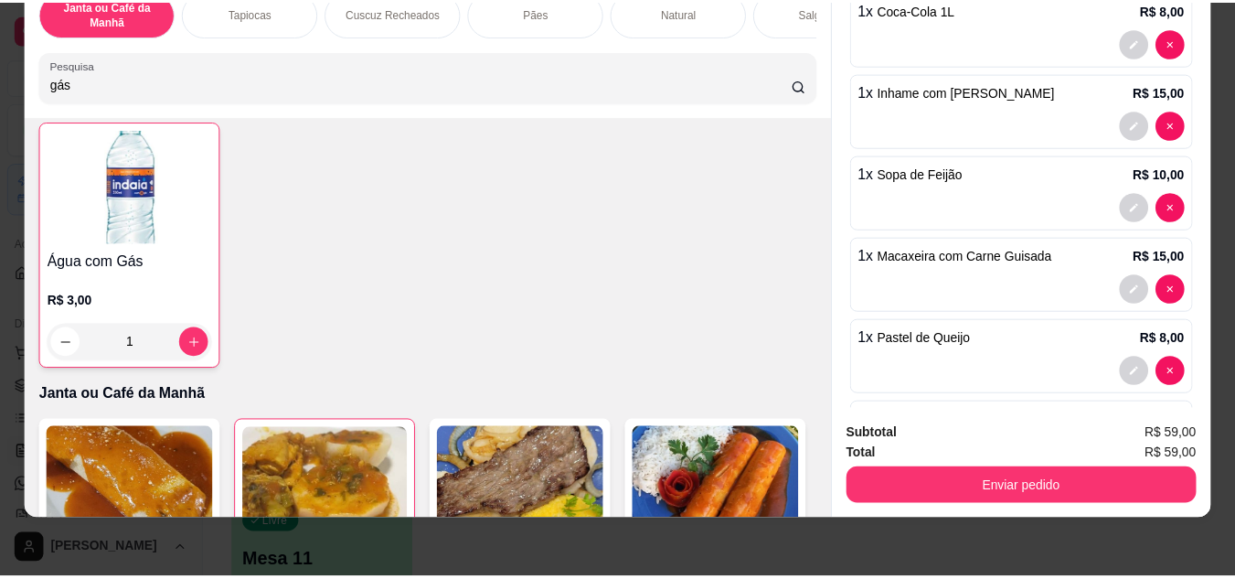
scroll to position [185, 0]
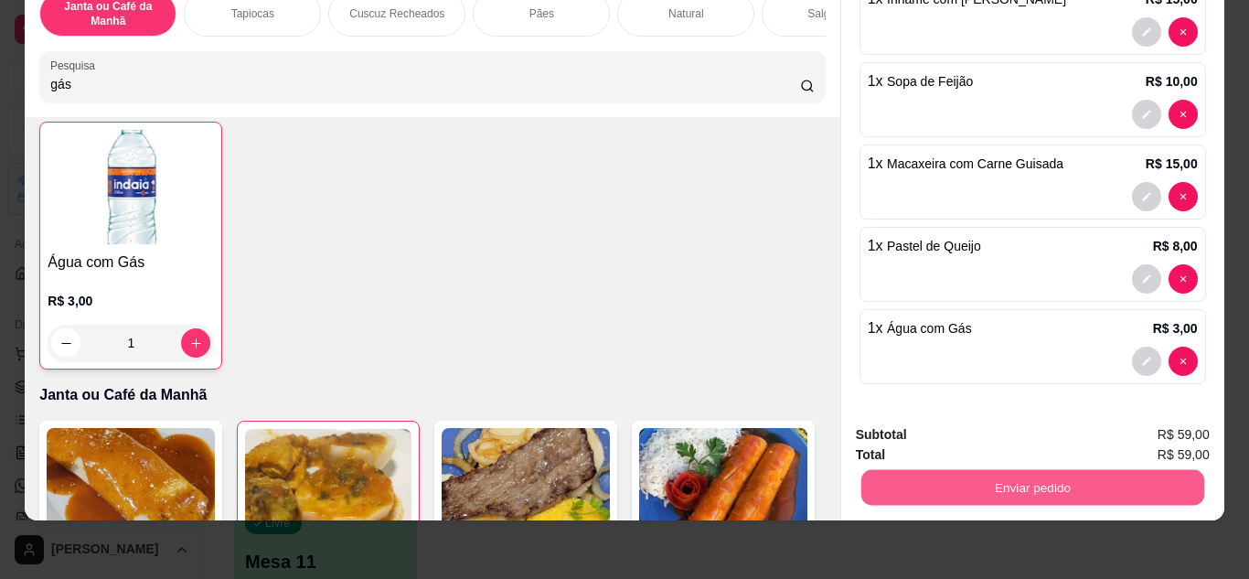
click at [975, 490] on button "Enviar pedido" at bounding box center [1031, 488] width 343 height 36
click at [963, 429] on button "Não registrar e enviar pedido" at bounding box center [971, 428] width 185 height 34
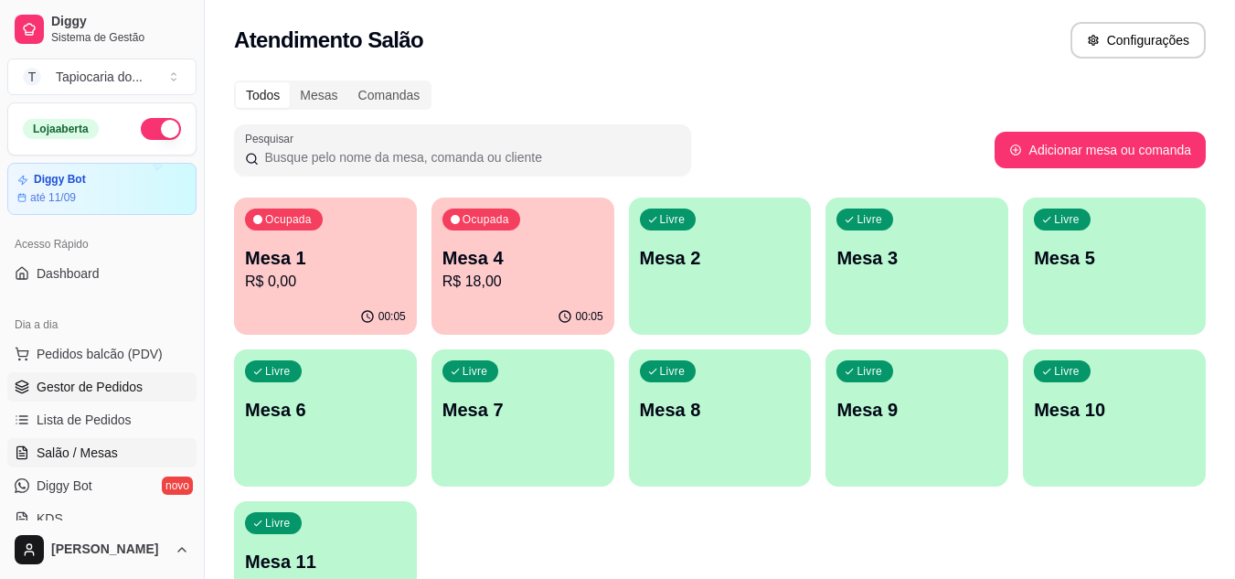
click at [92, 396] on link "Gestor de Pedidos" at bounding box center [101, 386] width 189 height 29
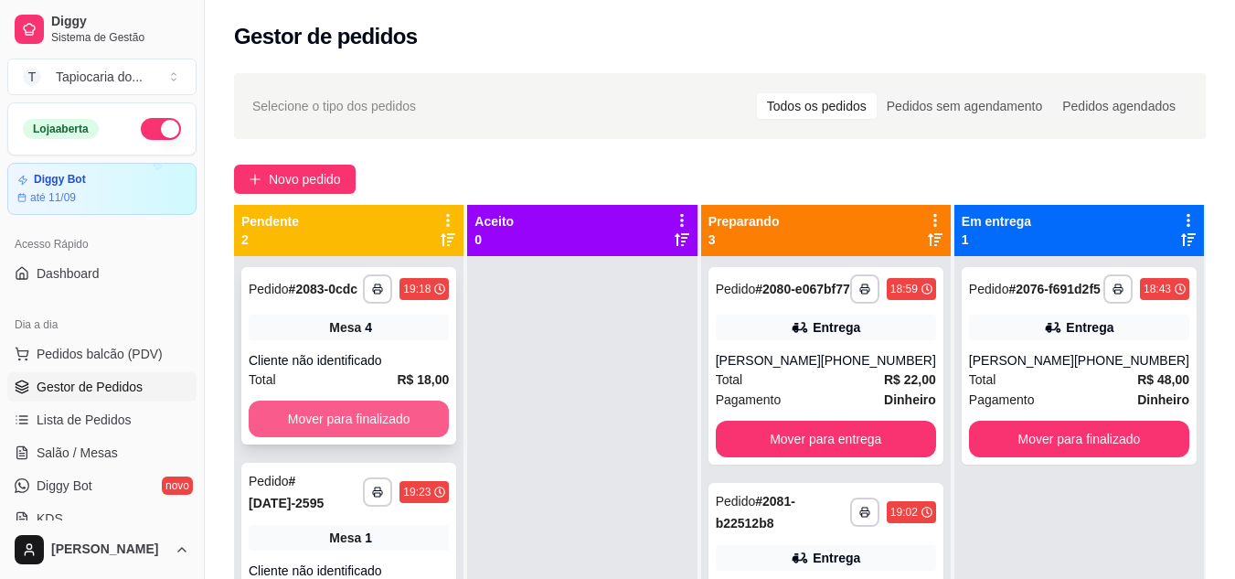
click at [392, 420] on button "Mover para finalizado" at bounding box center [349, 418] width 200 height 37
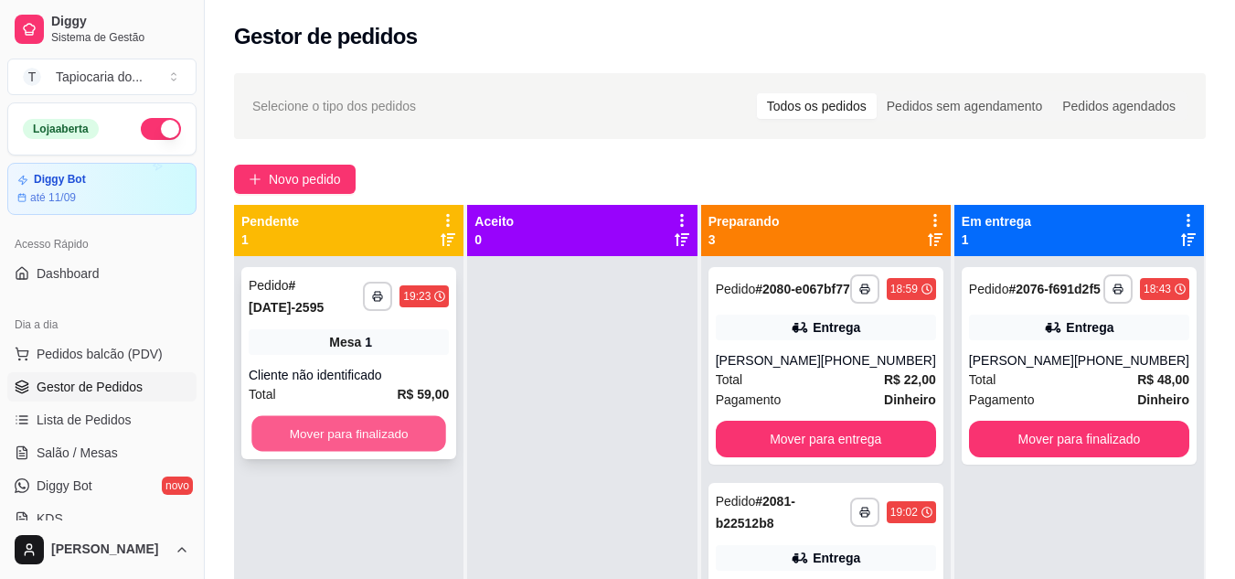
click at [389, 427] on button "Mover para finalizado" at bounding box center [348, 434] width 195 height 36
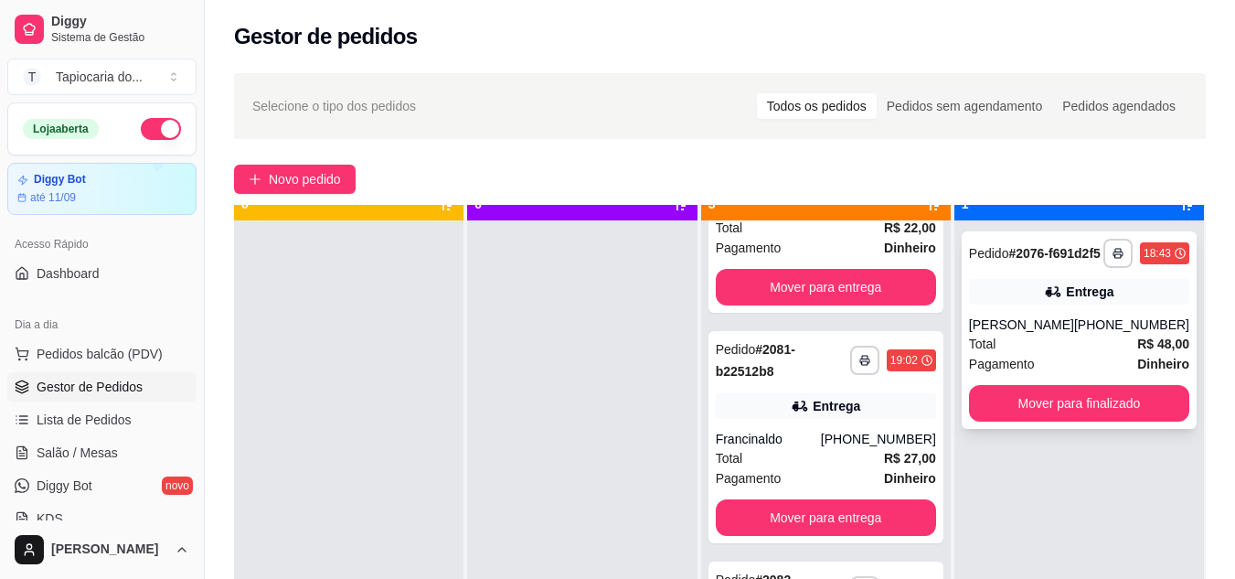
scroll to position [51, 0]
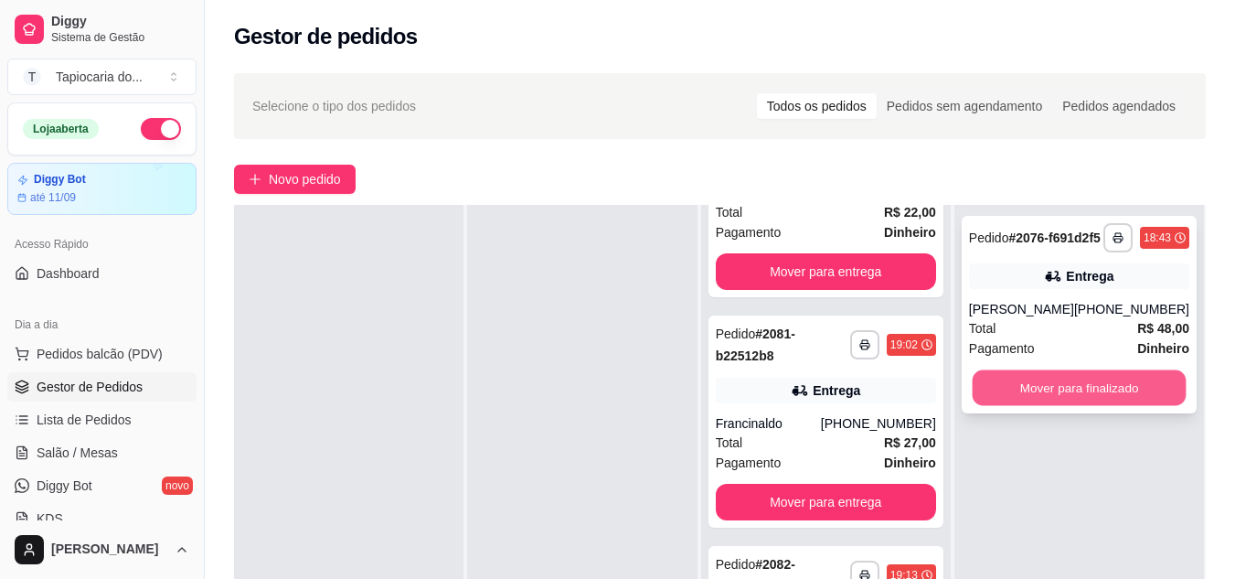
click at [1054, 399] on button "Mover para finalizado" at bounding box center [1079, 388] width 214 height 36
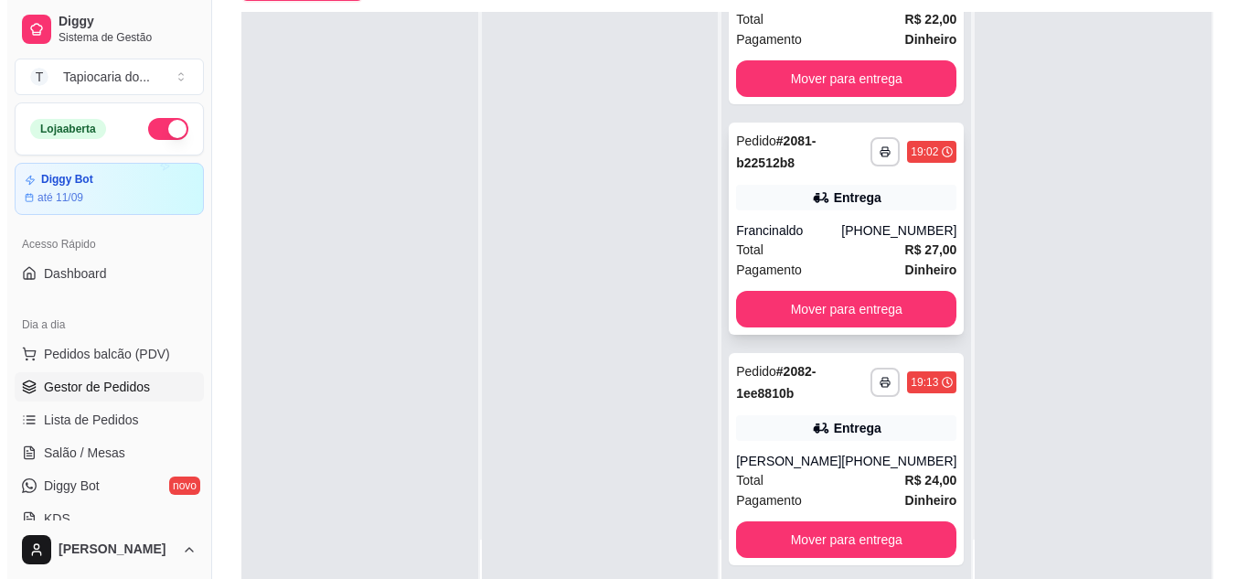
scroll to position [274, 0]
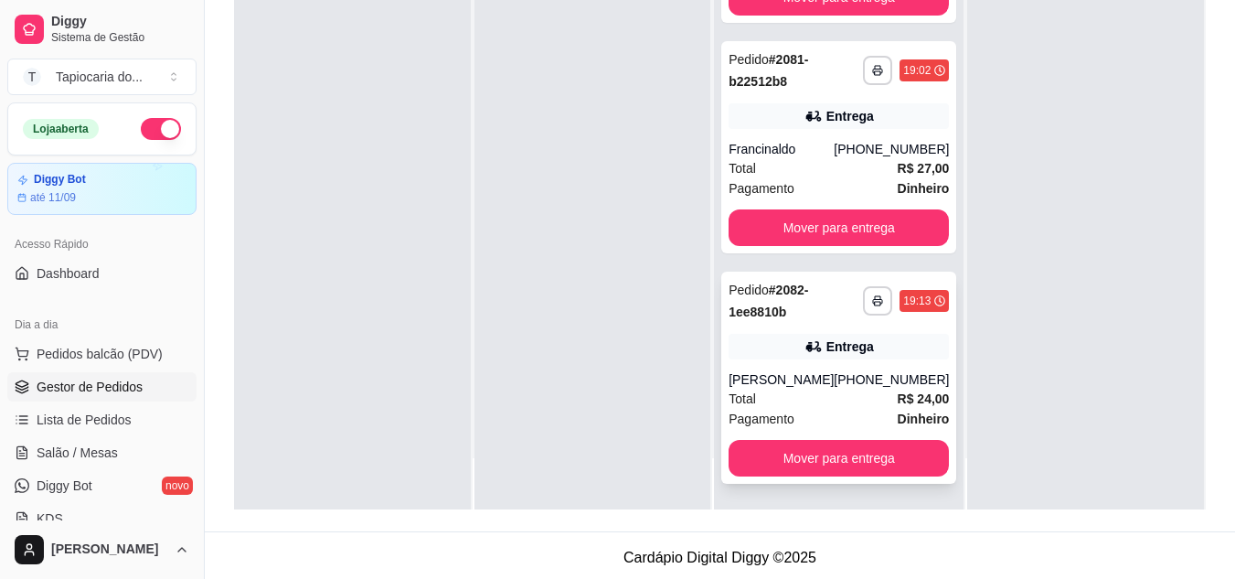
click at [840, 377] on div "(83) 99351-4417" at bounding box center [891, 379] width 115 height 18
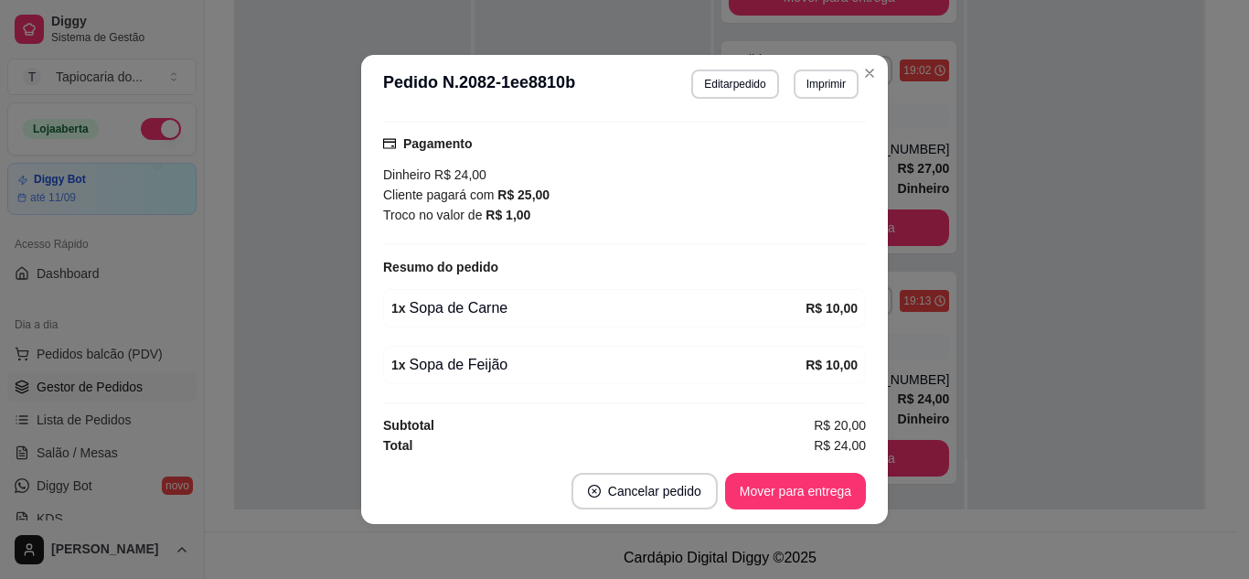
scroll to position [477, 0]
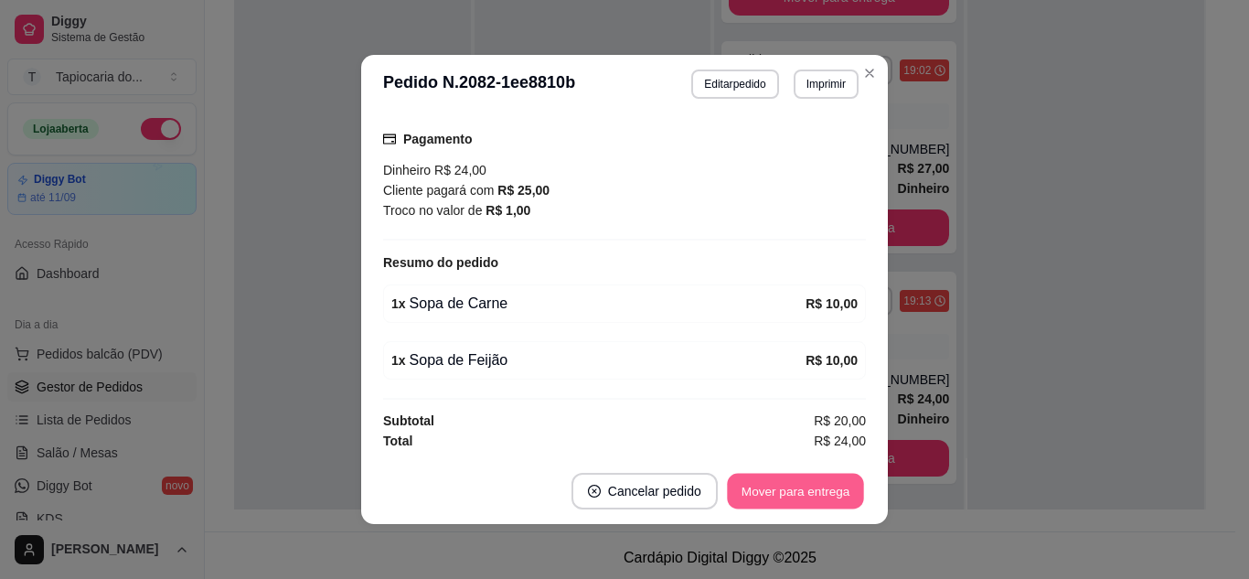
click at [824, 496] on button "Mover para entrega" at bounding box center [795, 491] width 137 height 36
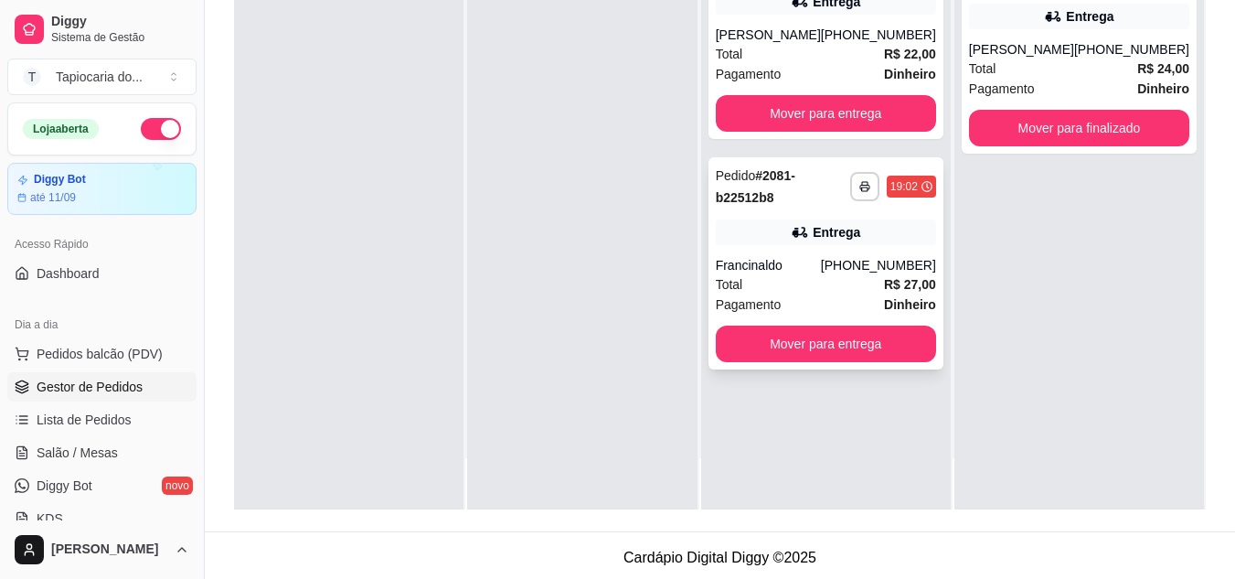
click at [842, 267] on div "**********" at bounding box center [825, 263] width 235 height 212
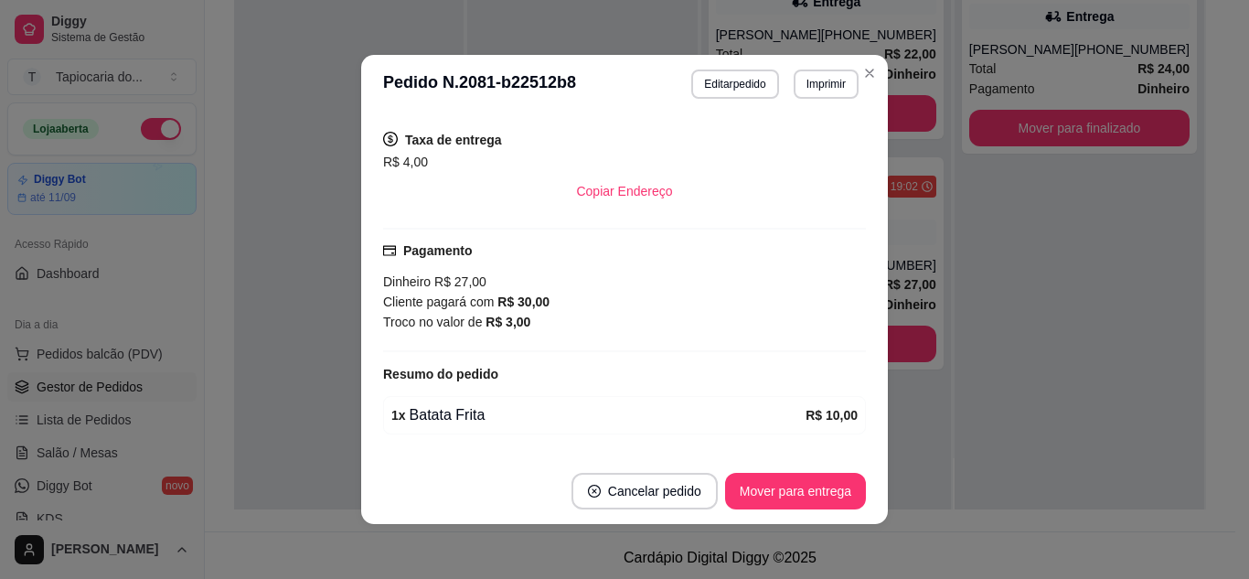
scroll to position [534, 0]
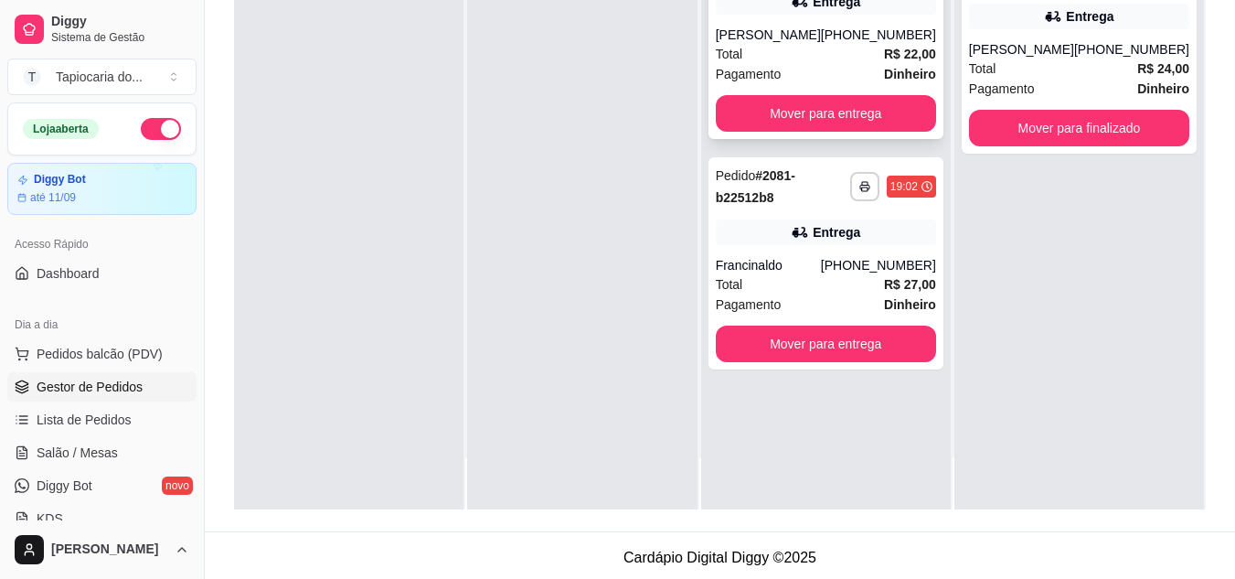
click at [852, 64] on div "Total R$ 22,00" at bounding box center [826, 54] width 220 height 20
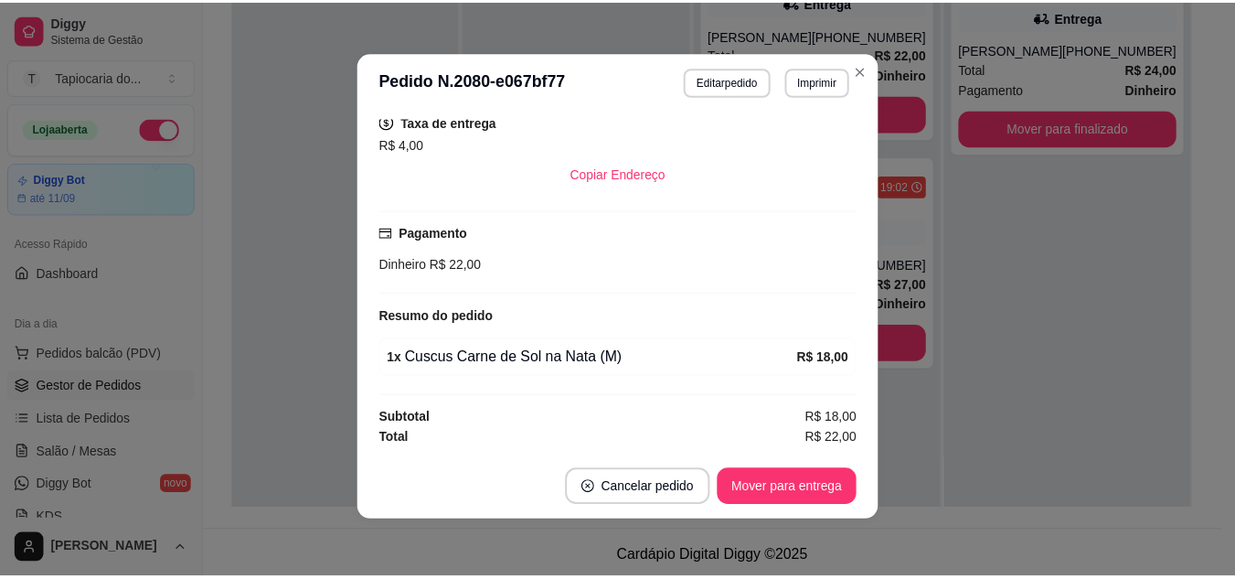
scroll to position [4, 0]
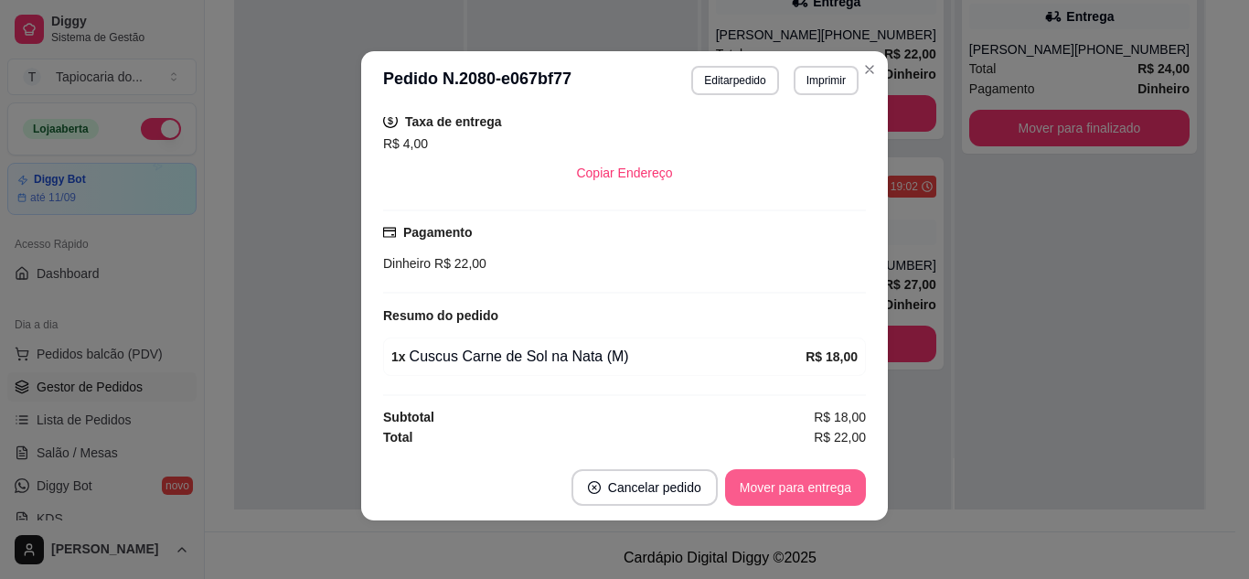
click at [751, 491] on button "Mover para entrega" at bounding box center [795, 487] width 141 height 37
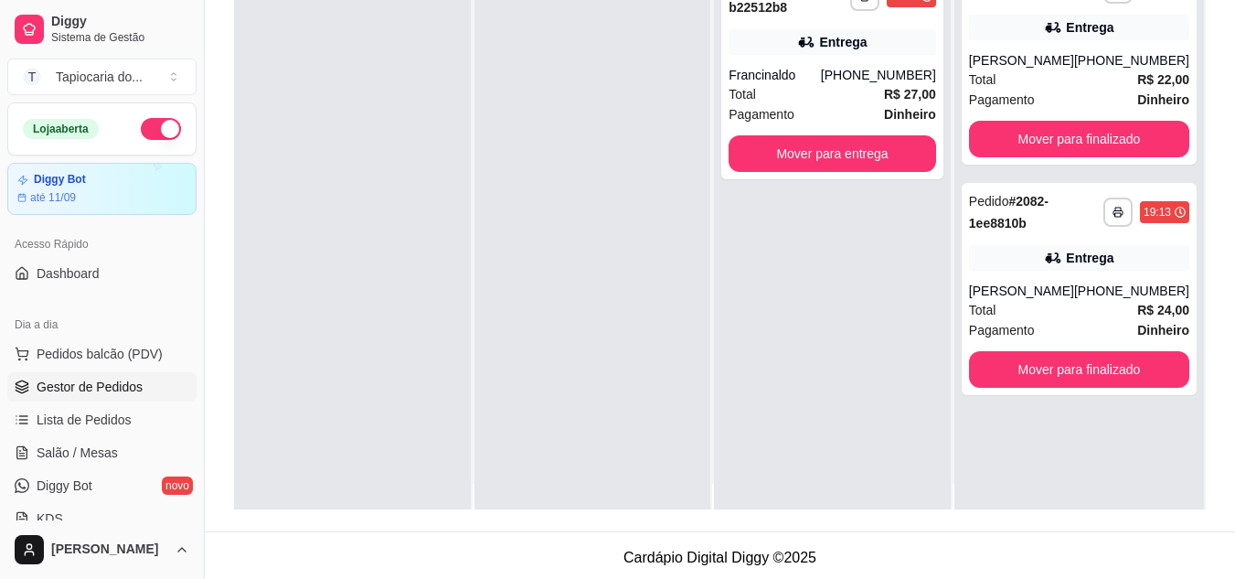
scroll to position [0, 0]
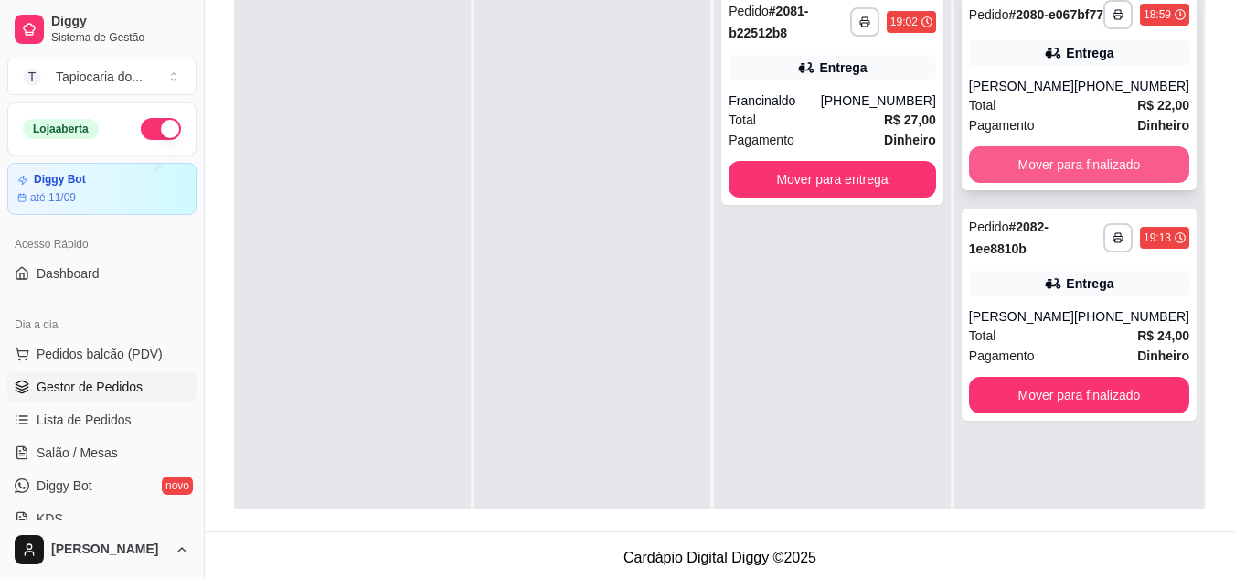
click at [1057, 174] on button "Mover para finalizado" at bounding box center [1079, 164] width 220 height 37
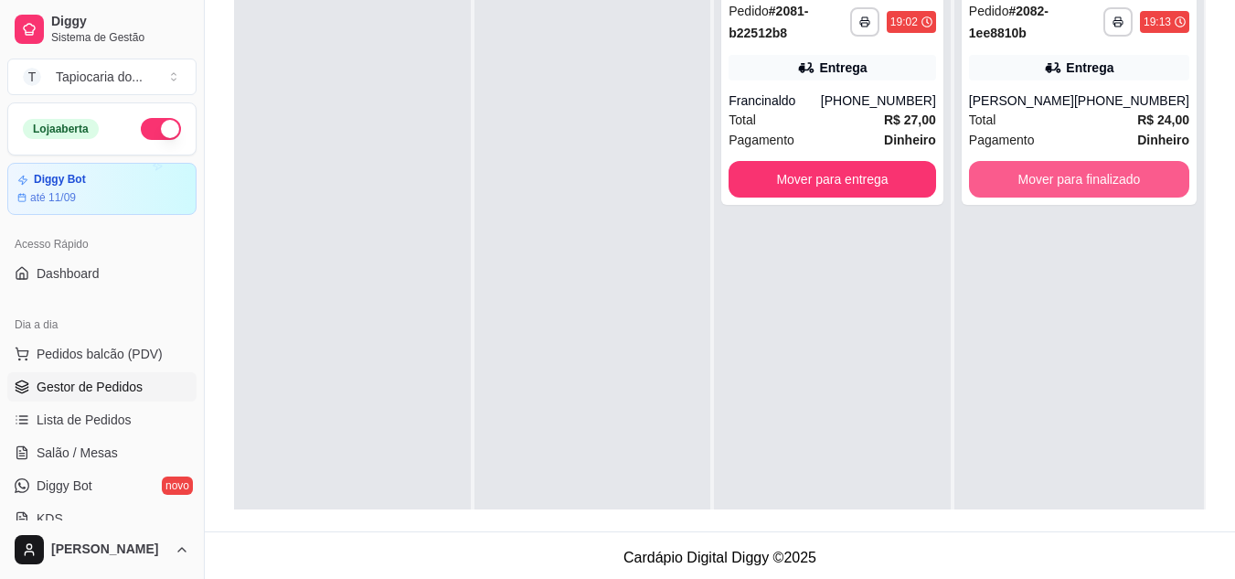
click at [1057, 174] on button "Mover para finalizado" at bounding box center [1079, 179] width 220 height 37
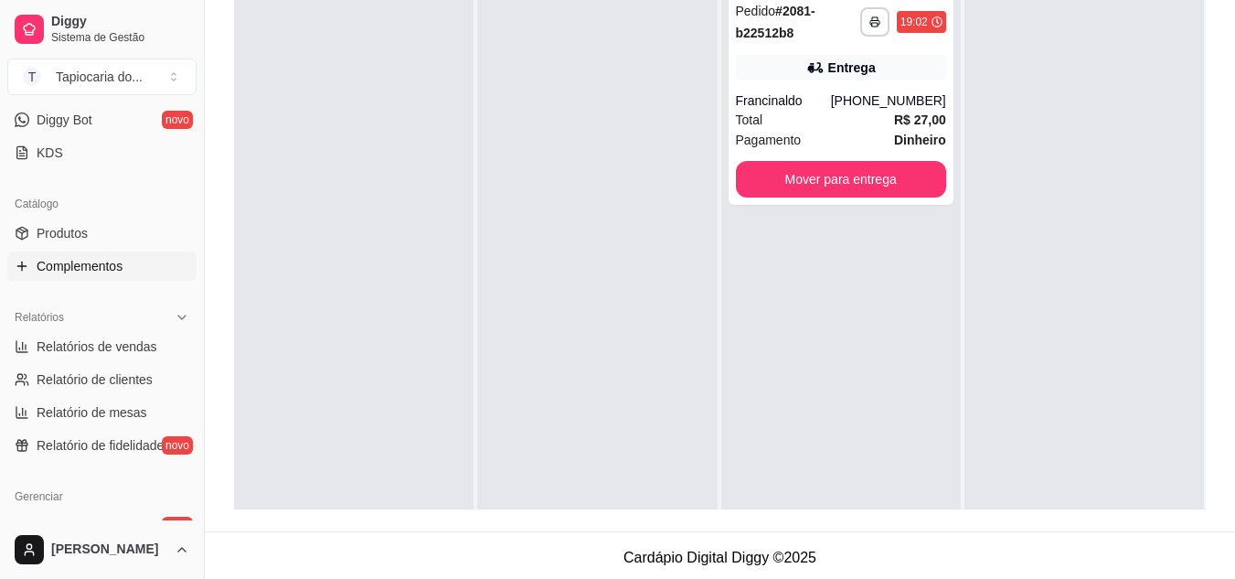
scroll to position [91, 0]
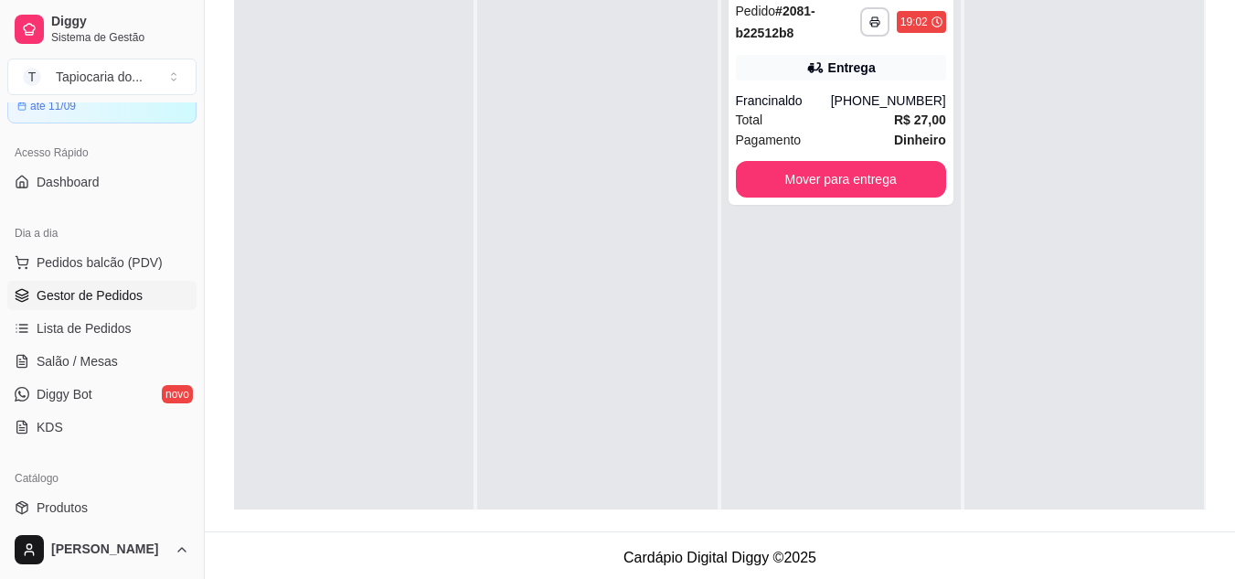
click at [97, 292] on span "Gestor de Pedidos" at bounding box center [90, 295] width 106 height 18
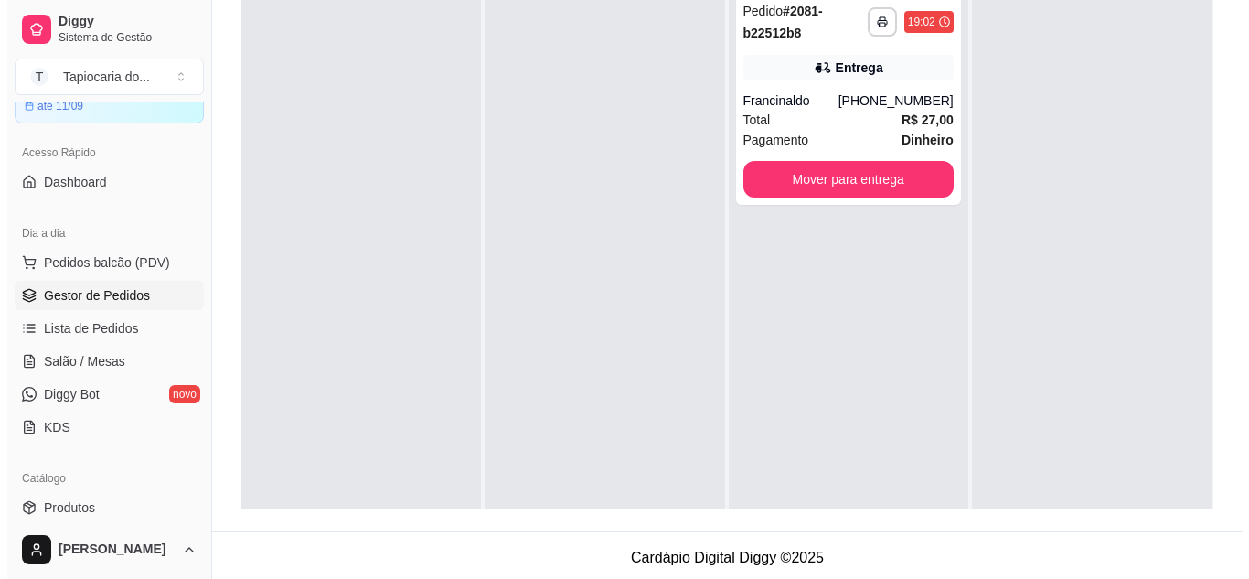
scroll to position [0, 0]
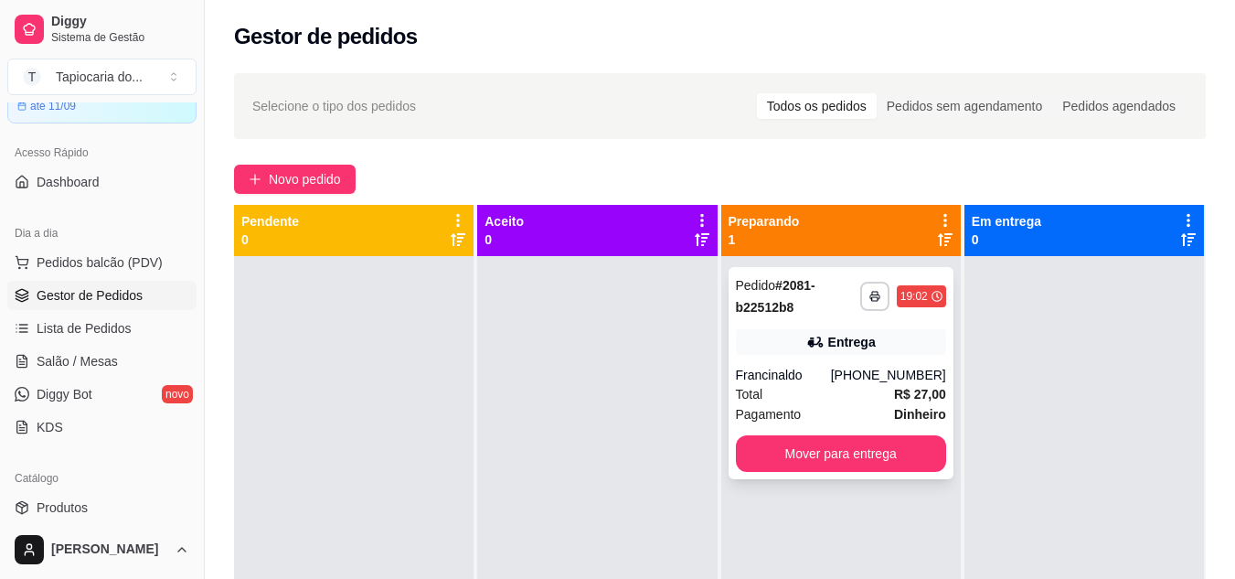
click at [795, 398] on div "Total R$ 27,00" at bounding box center [841, 394] width 210 height 20
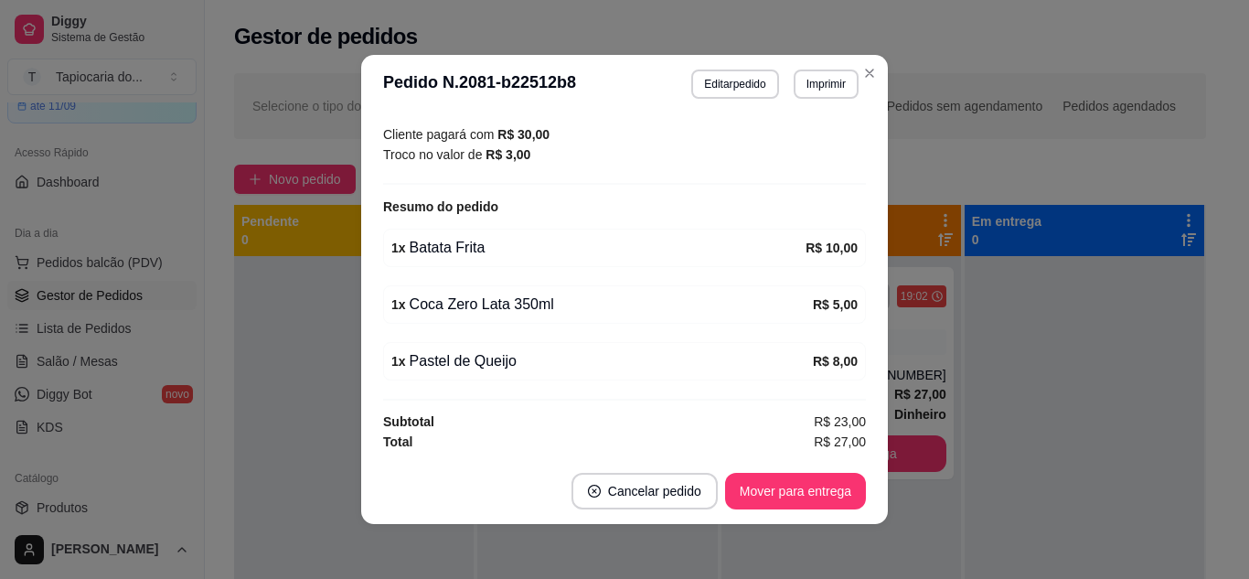
scroll to position [534, 0]
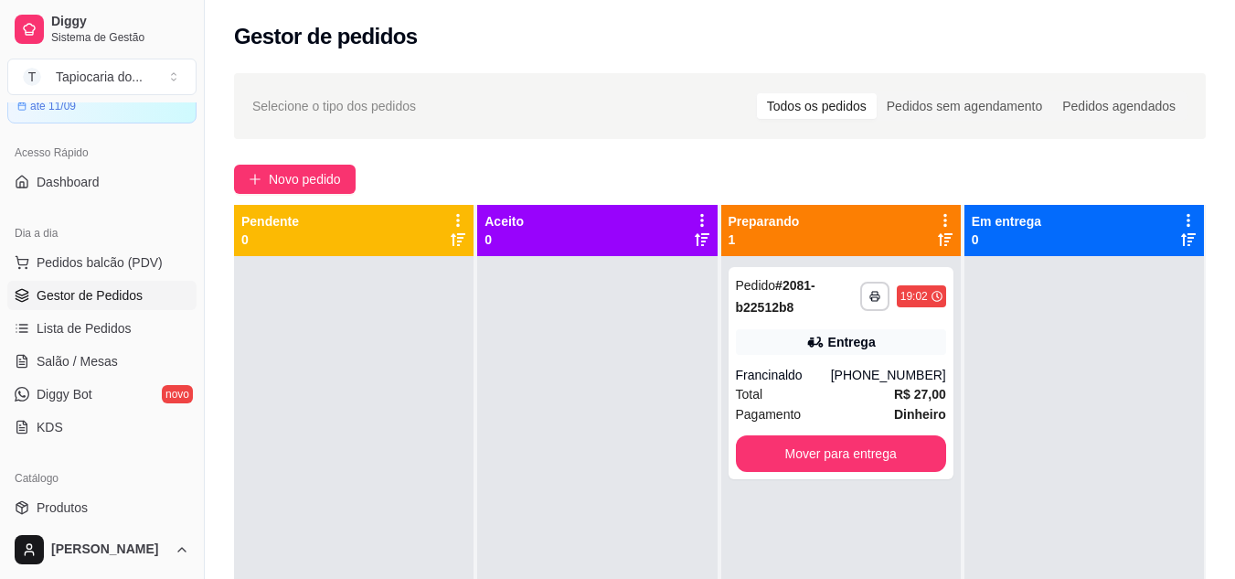
click at [99, 301] on span "Gestor de Pedidos" at bounding box center [90, 295] width 106 height 18
click at [93, 292] on span "Gestor de Pedidos" at bounding box center [90, 295] width 106 height 18
click at [78, 341] on link "Lista de Pedidos" at bounding box center [101, 328] width 189 height 29
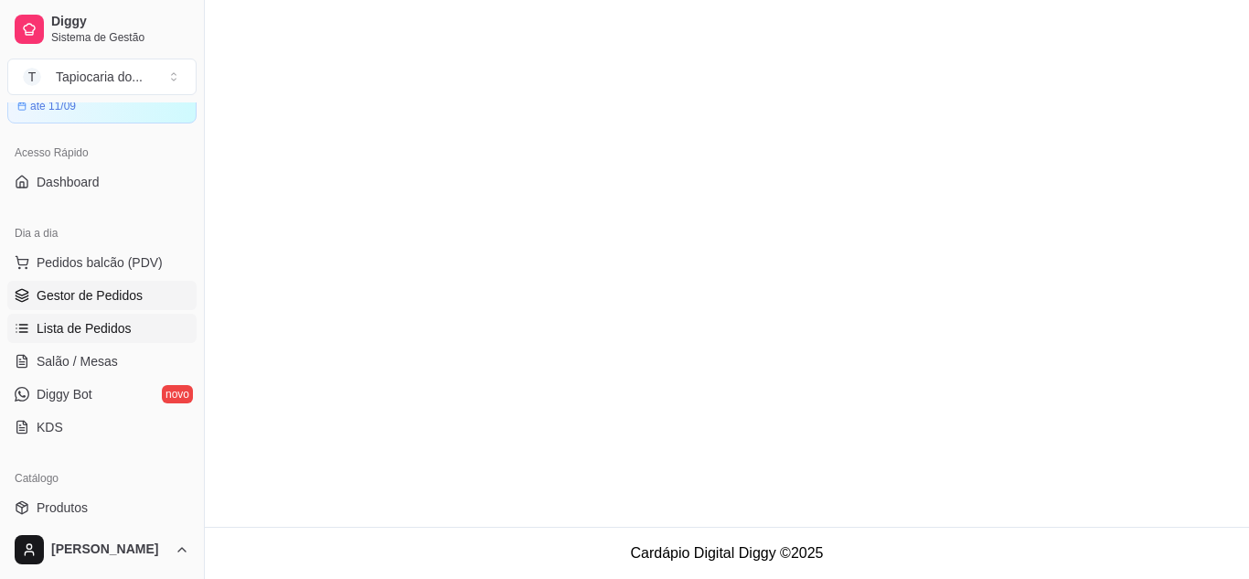
click at [86, 288] on span "Gestor de Pedidos" at bounding box center [90, 295] width 106 height 18
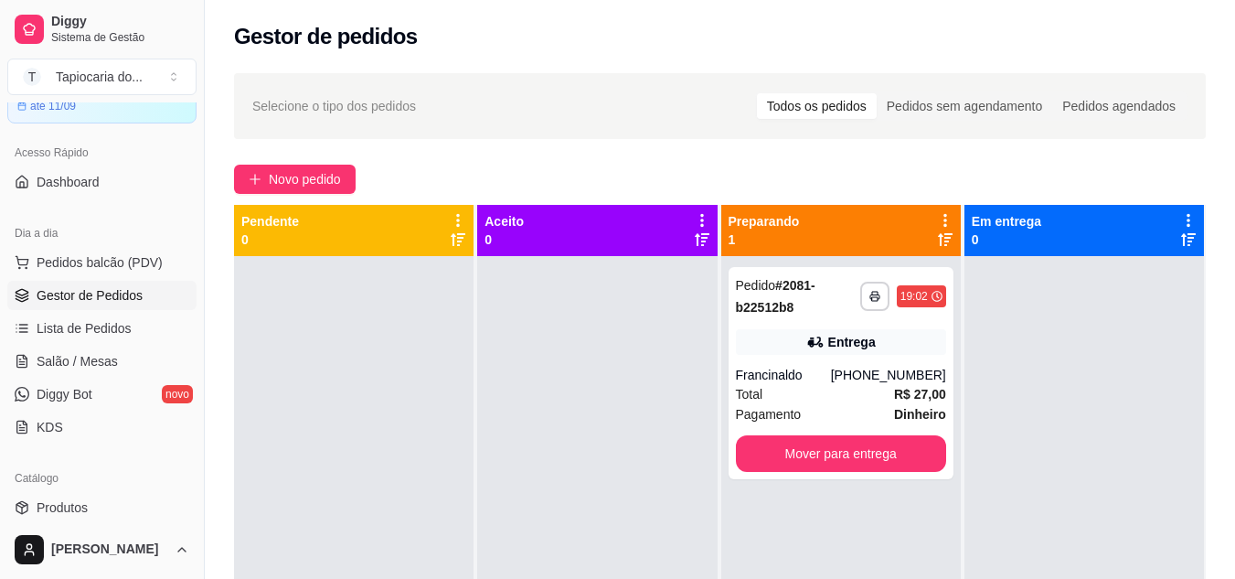
click at [95, 299] on span "Gestor de Pedidos" at bounding box center [90, 295] width 106 height 18
click at [95, 359] on span "Salão / Mesas" at bounding box center [77, 361] width 81 height 18
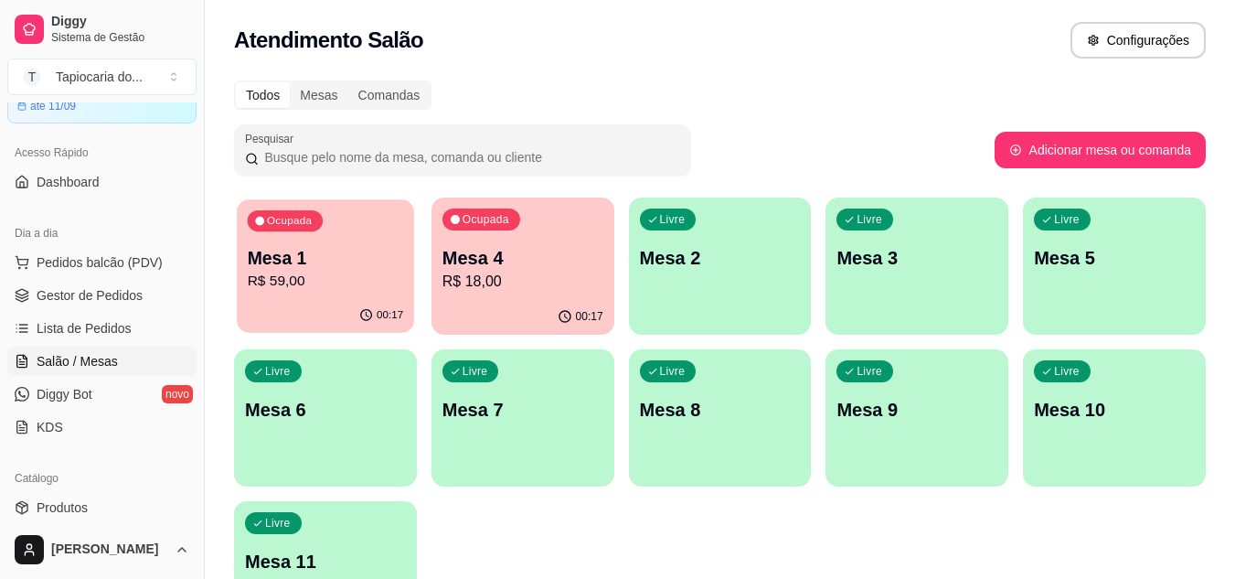
click at [314, 246] on p "Mesa 1" at bounding box center [326, 258] width 156 height 25
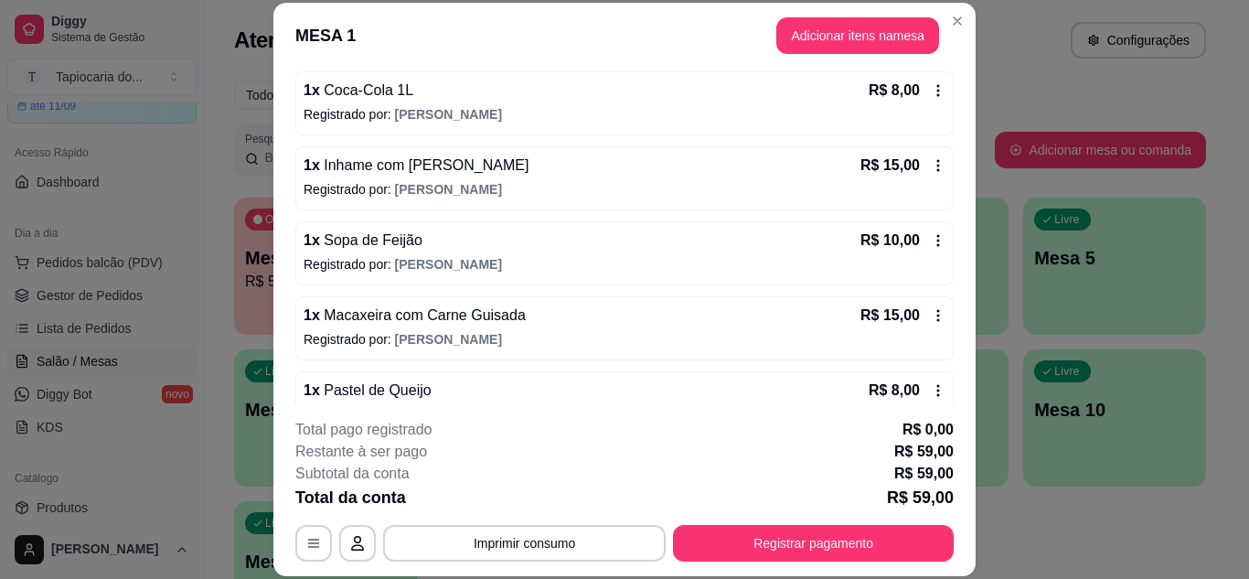
scroll to position [283, 0]
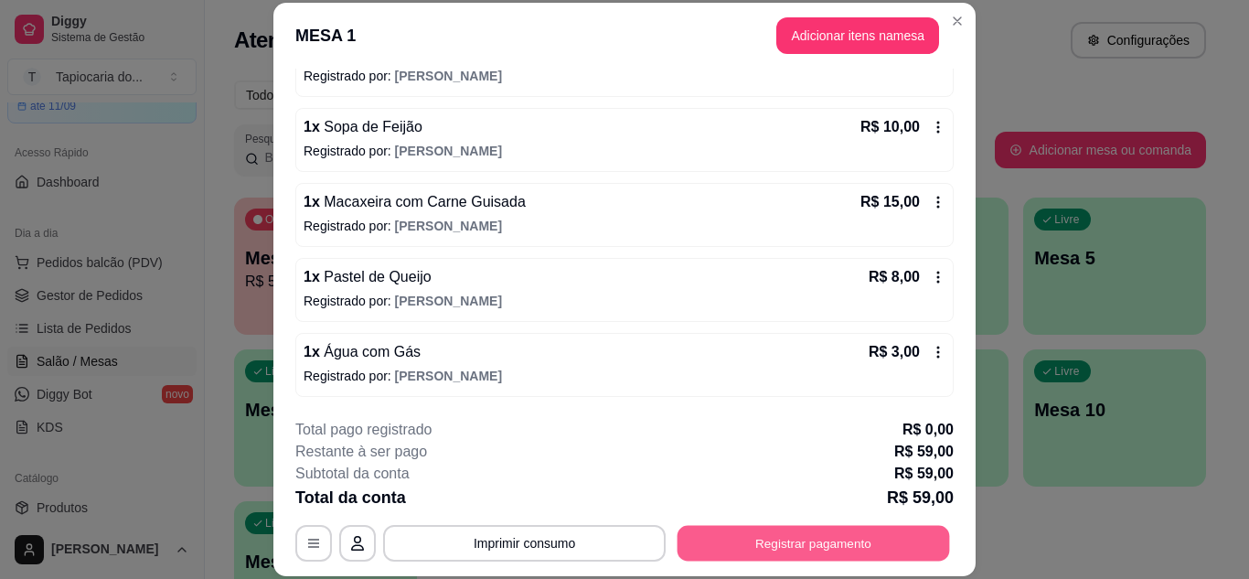
click at [910, 535] on button "Registrar pagamento" at bounding box center [813, 543] width 272 height 36
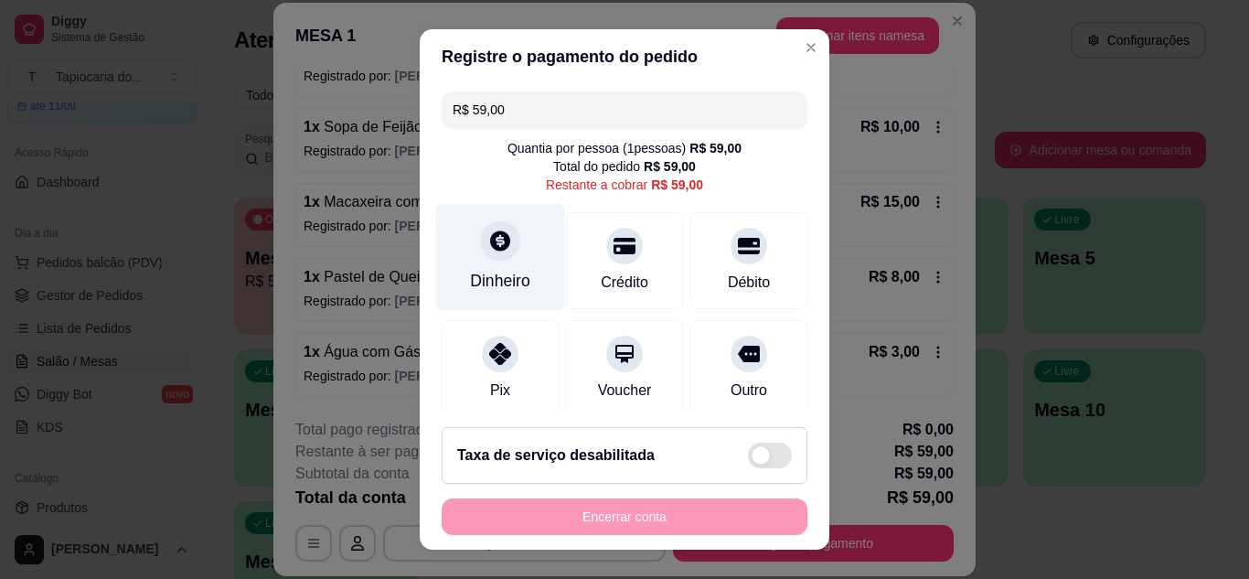
click at [483, 230] on div at bounding box center [500, 240] width 40 height 40
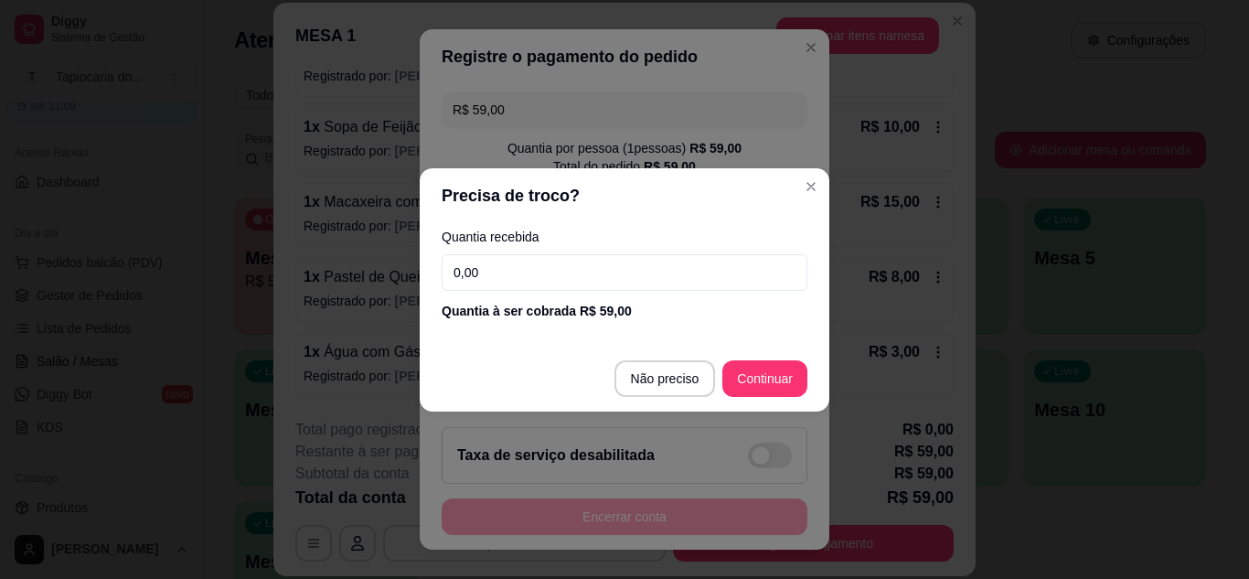
click at [597, 264] on input "0,00" at bounding box center [624, 272] width 366 height 37
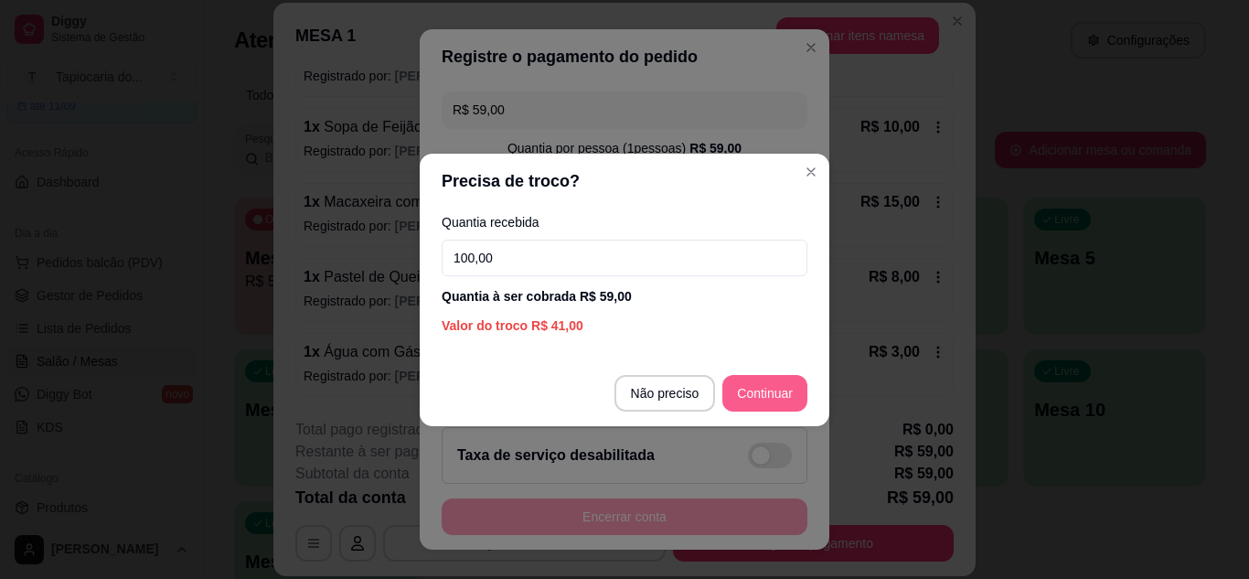
type input "100,00"
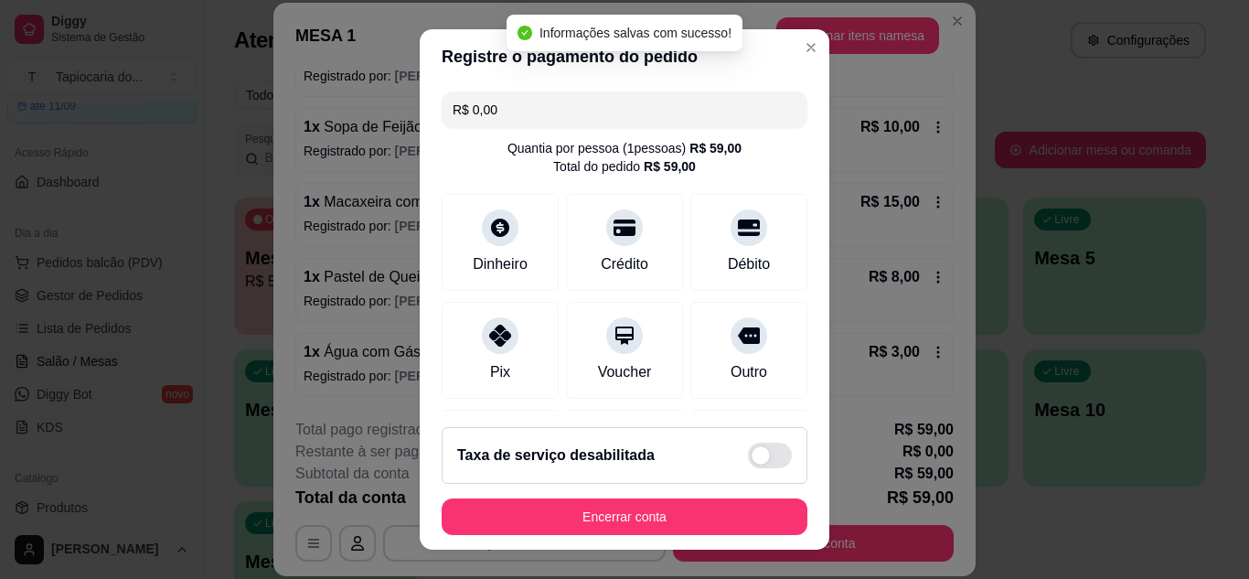
type input "R$ 0,00"
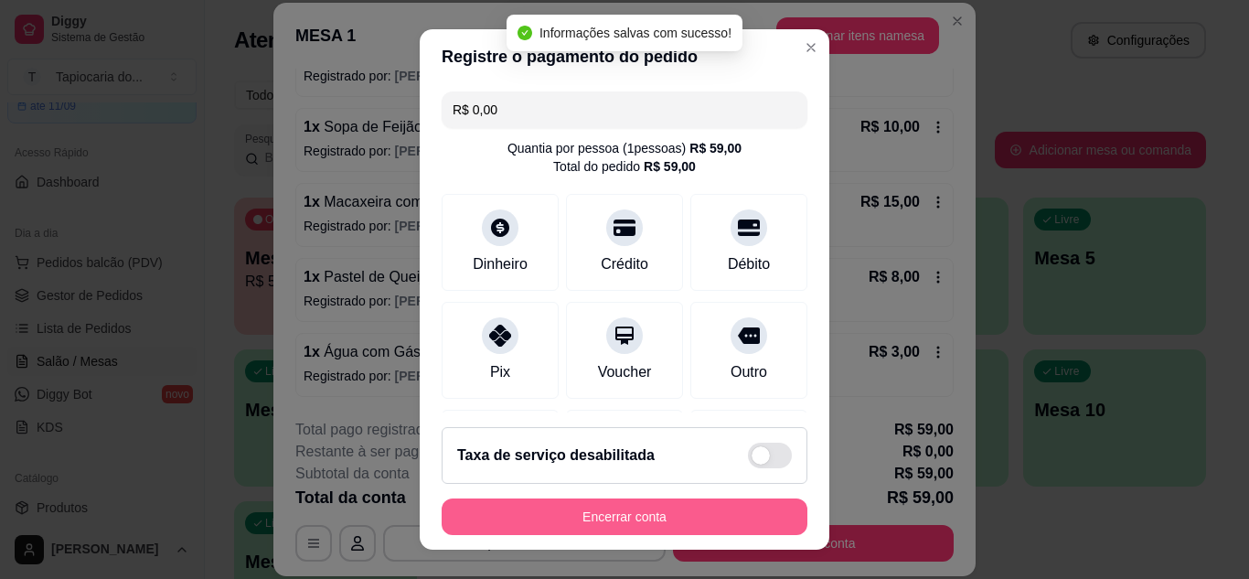
click at [641, 511] on button "Encerrar conta" at bounding box center [624, 516] width 366 height 37
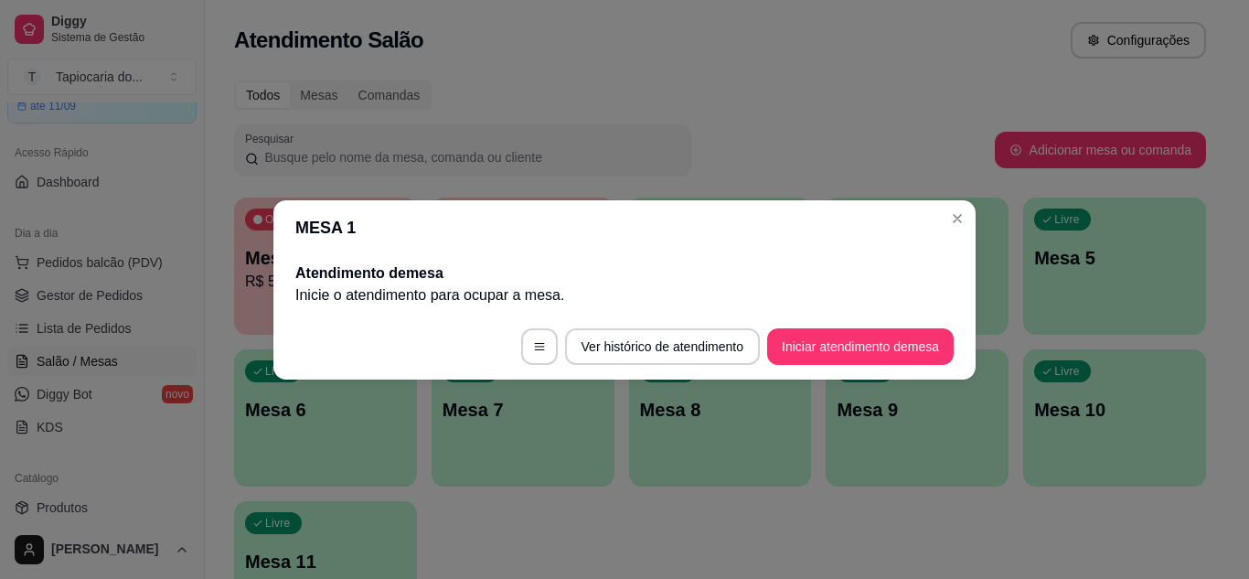
scroll to position [0, 0]
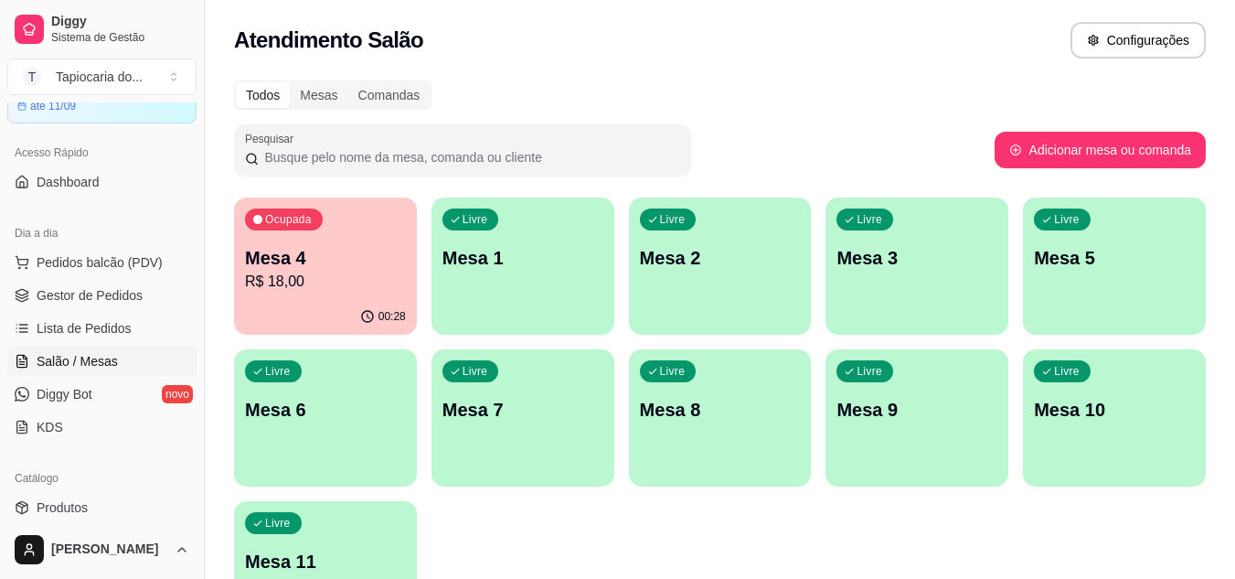
click at [364, 290] on p "R$ 18,00" at bounding box center [325, 282] width 161 height 22
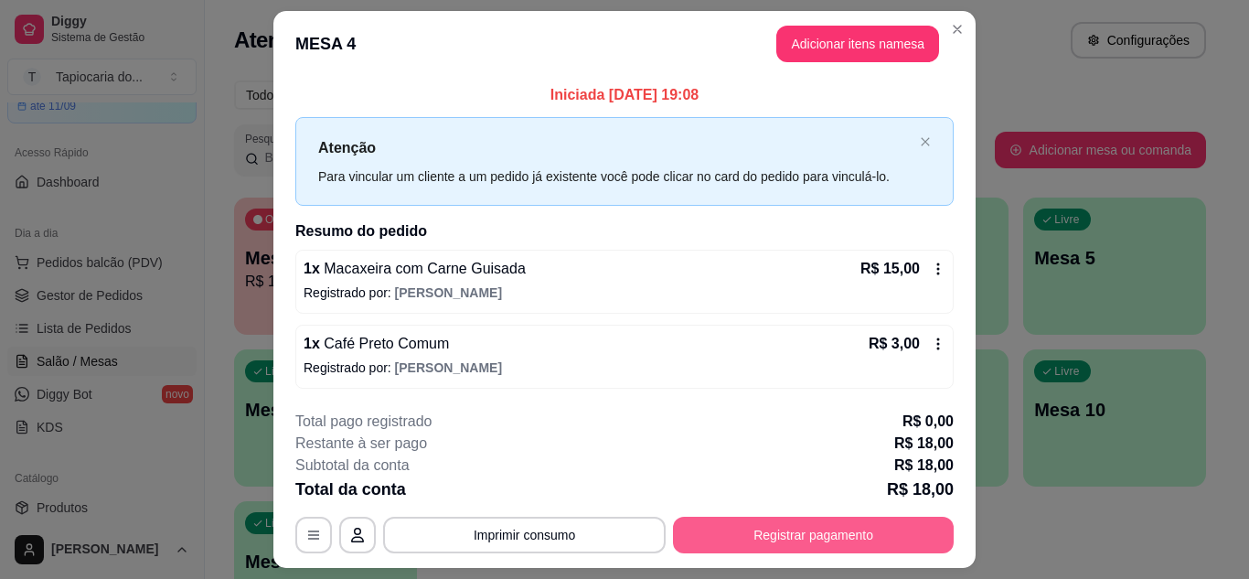
click at [810, 537] on button "Registrar pagamento" at bounding box center [813, 534] width 281 height 37
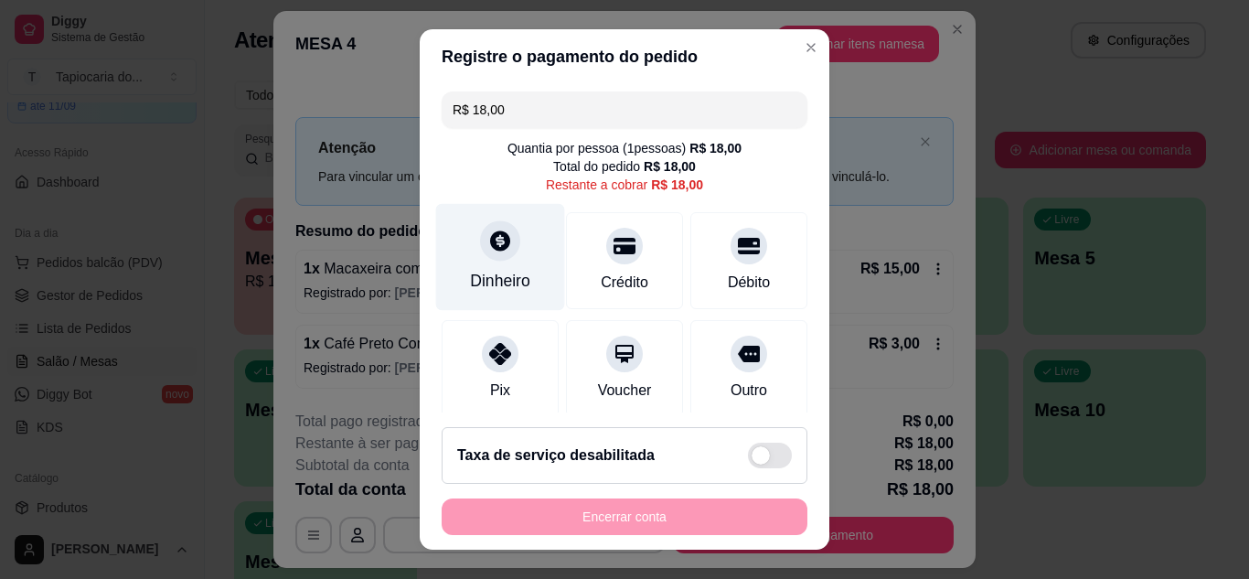
click at [499, 283] on div "Dinheiro" at bounding box center [500, 281] width 60 height 24
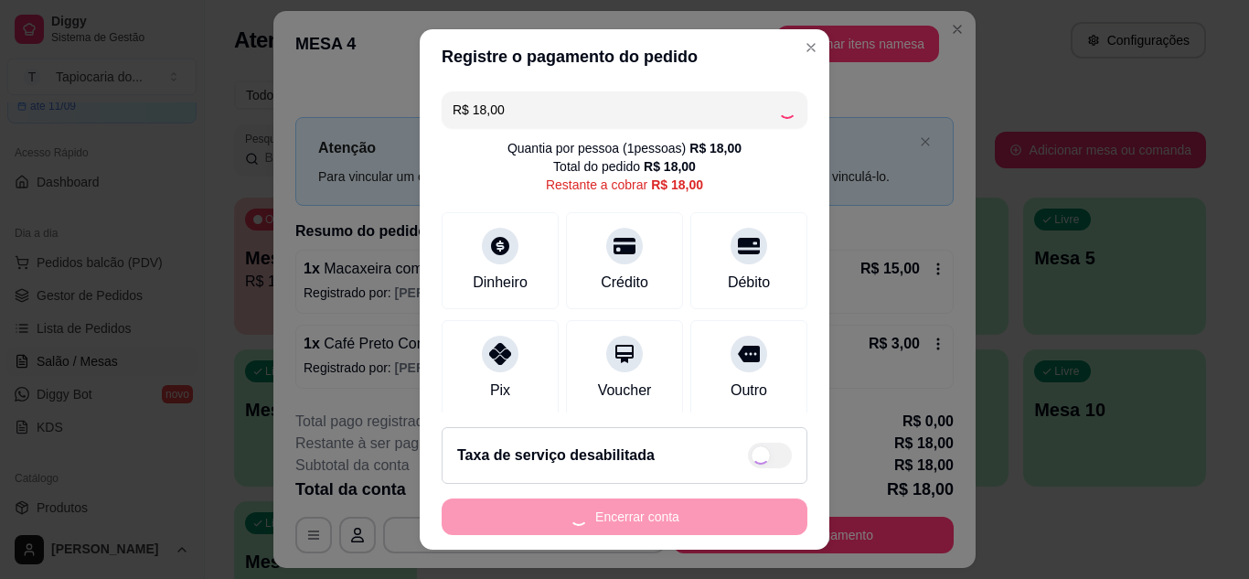
type input "R$ 0,00"
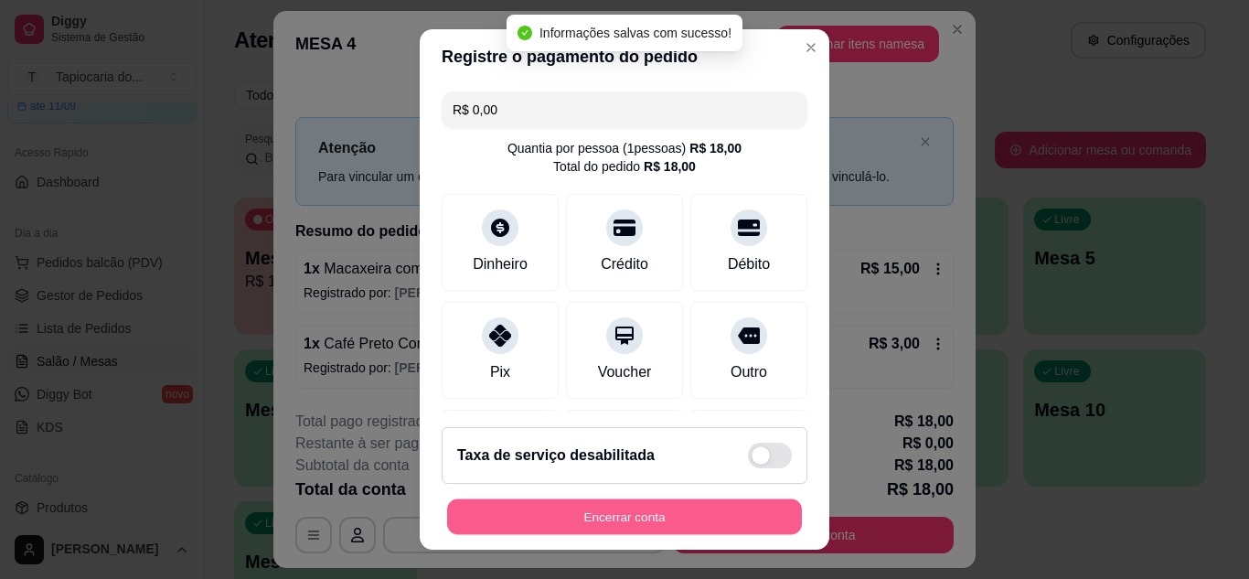
click at [688, 520] on button "Encerrar conta" at bounding box center [624, 517] width 355 height 36
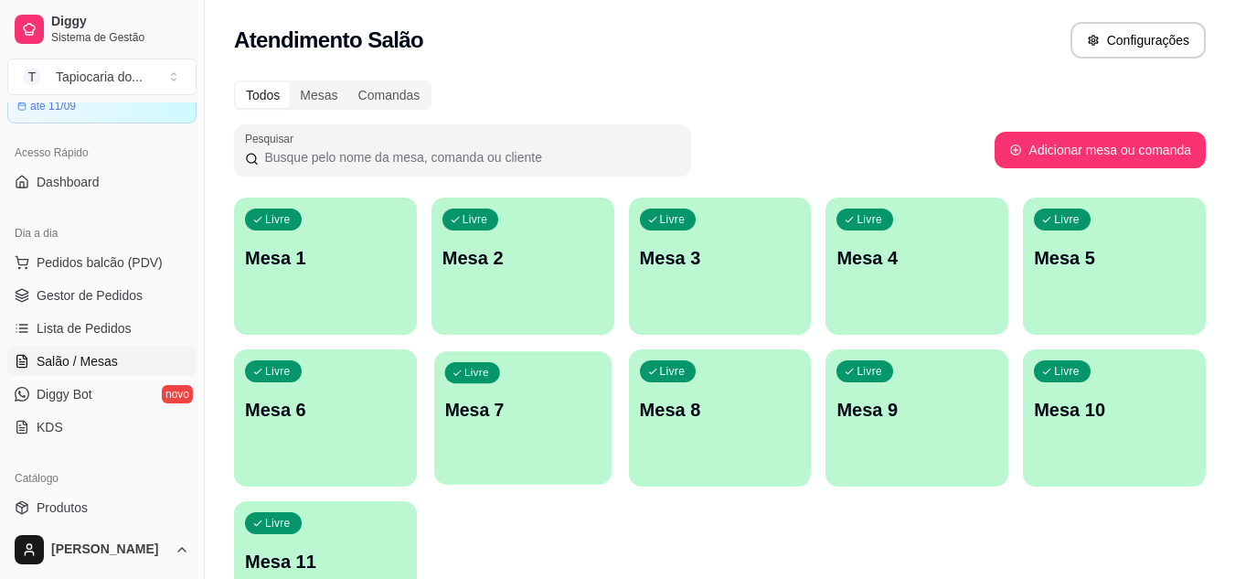
click at [604, 386] on div "Livre Mesa 7" at bounding box center [522, 407] width 177 height 112
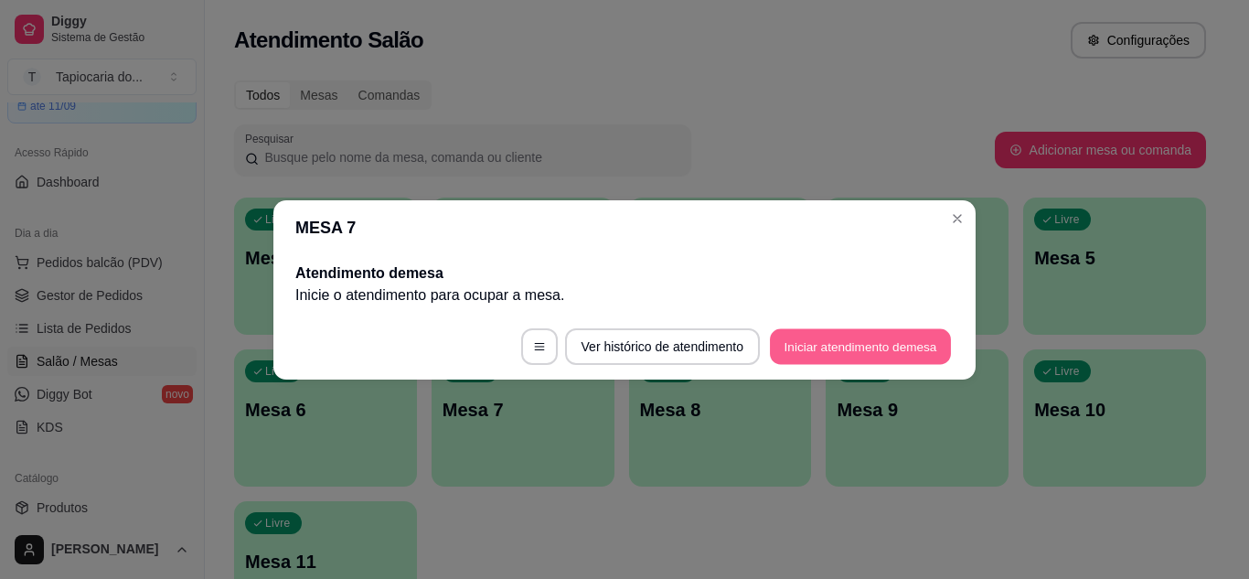
click at [800, 341] on button "Iniciar atendimento de mesa" at bounding box center [860, 346] width 181 height 36
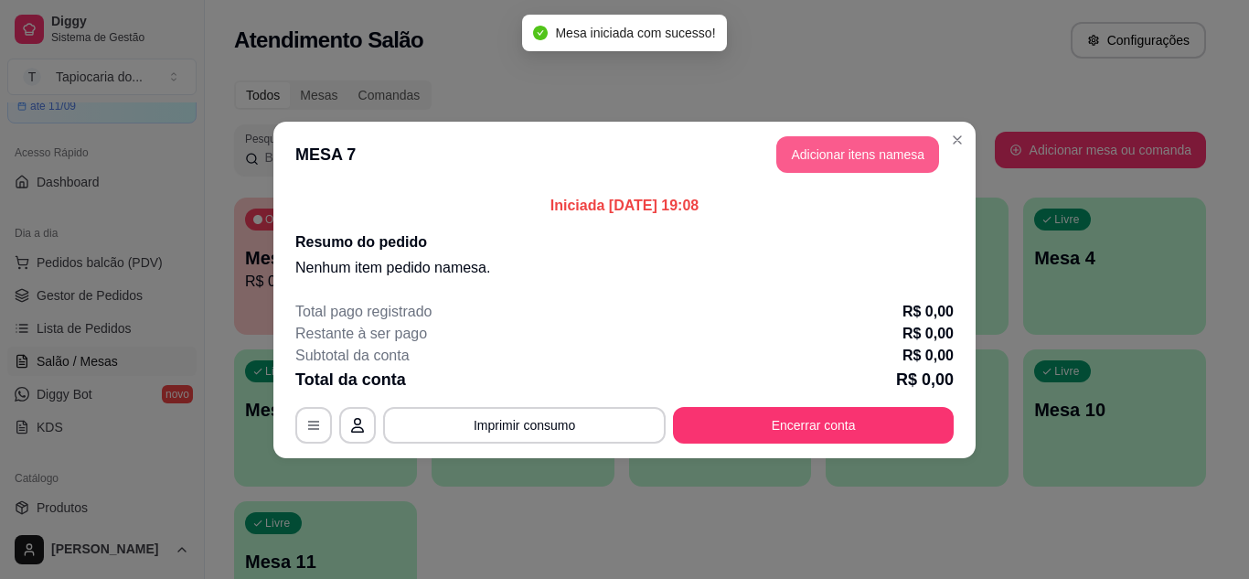
click at [844, 138] on button "Adicionar itens na mesa" at bounding box center [857, 154] width 163 height 37
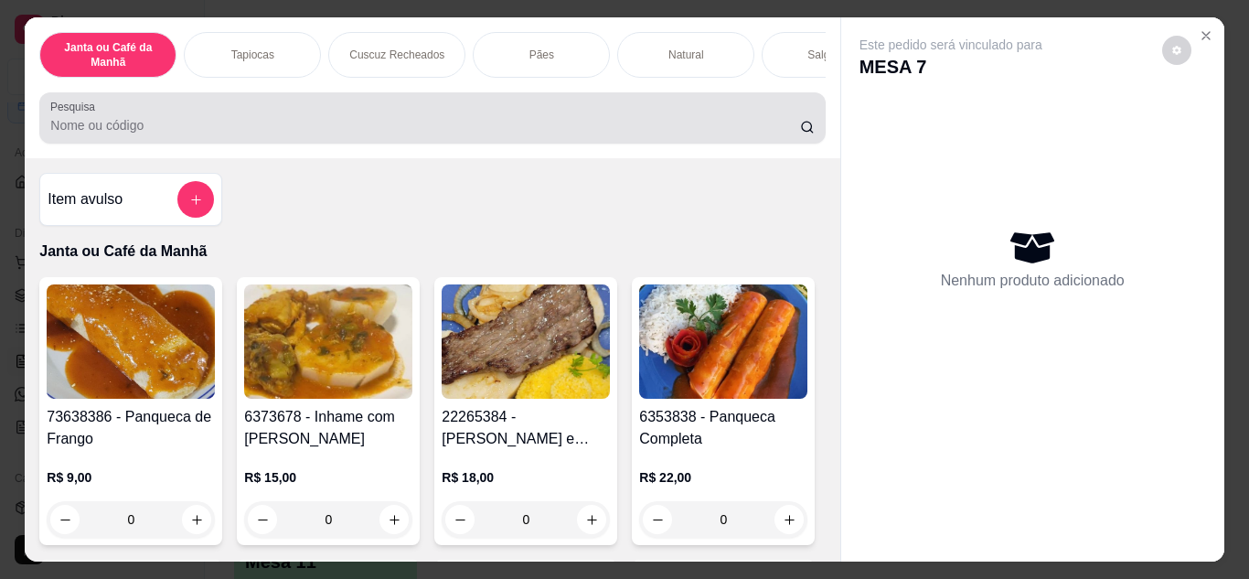
click at [703, 122] on div at bounding box center [431, 118] width 763 height 37
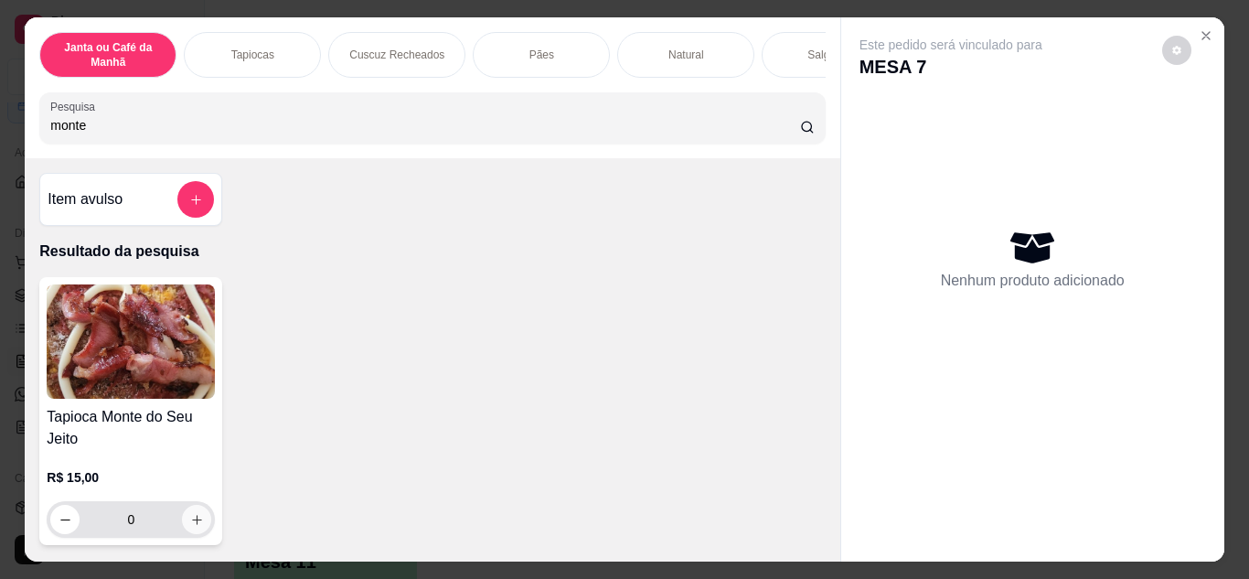
type input "monte"
click at [194, 526] on icon "increase-product-quantity" at bounding box center [197, 520] width 14 height 14
type input "1"
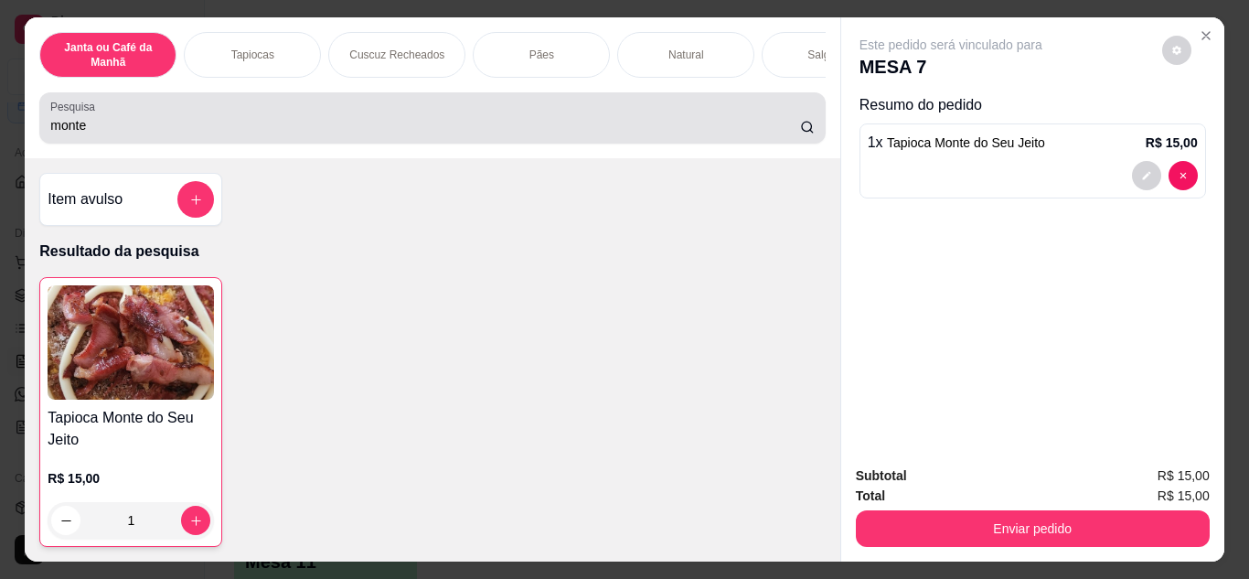
click at [485, 144] on div "Pesquisa monte" at bounding box center [431, 117] width 785 height 51
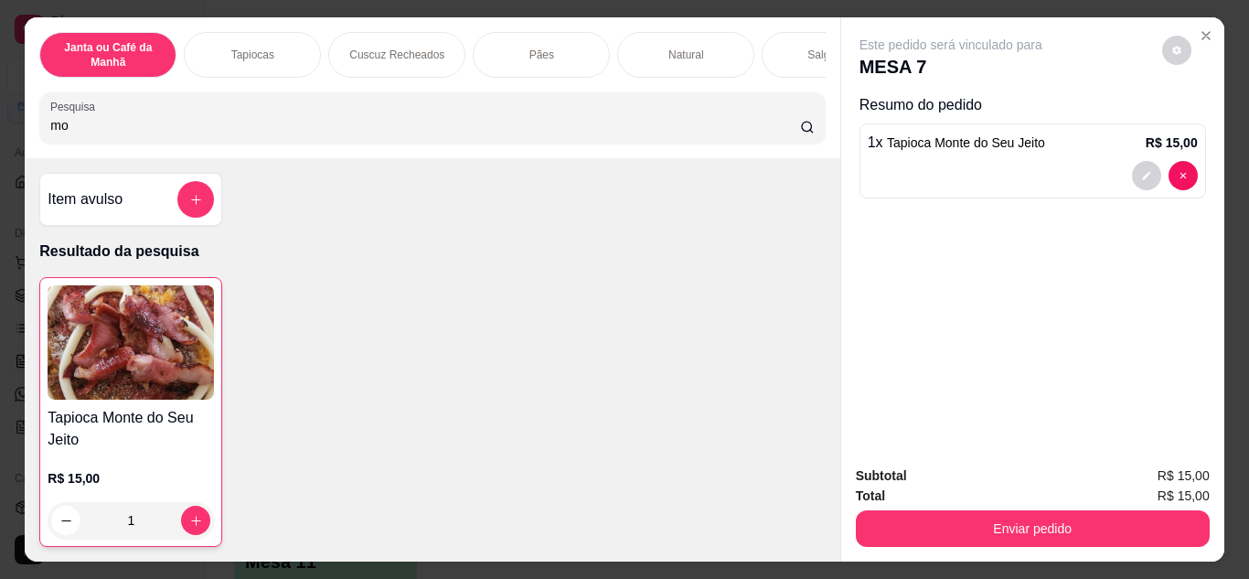
type input "m"
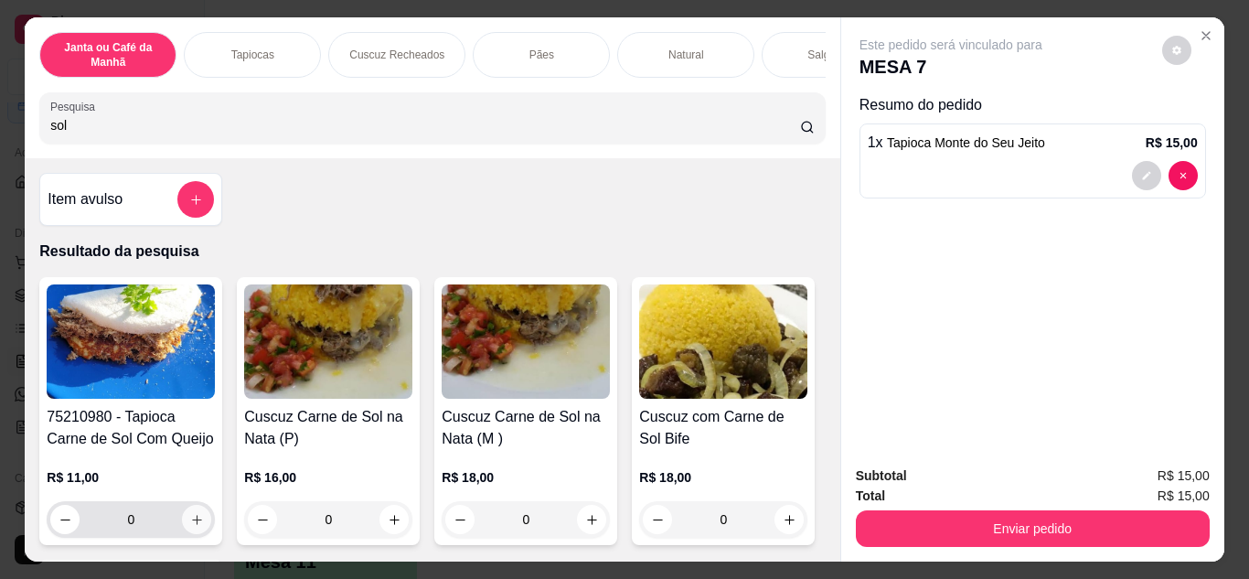
type input "sol"
click at [182, 534] on button "increase-product-quantity" at bounding box center [196, 519] width 29 height 29
type input "1"
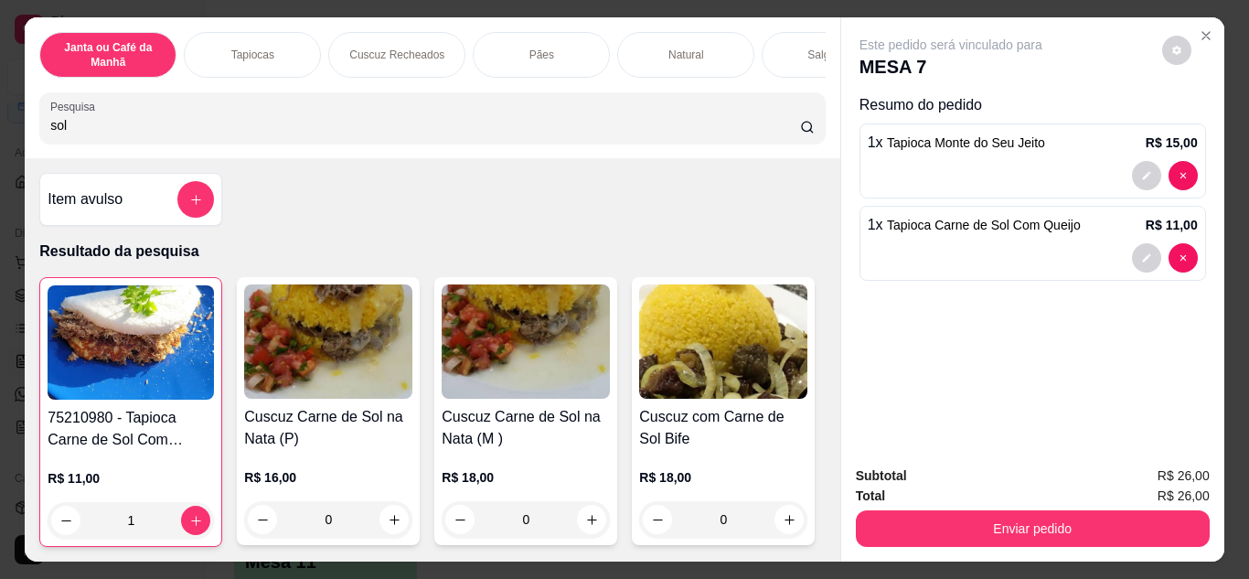
click at [377, 134] on input "sol" at bounding box center [425, 125] width 750 height 18
click at [779, 133] on input "sol" at bounding box center [425, 125] width 750 height 18
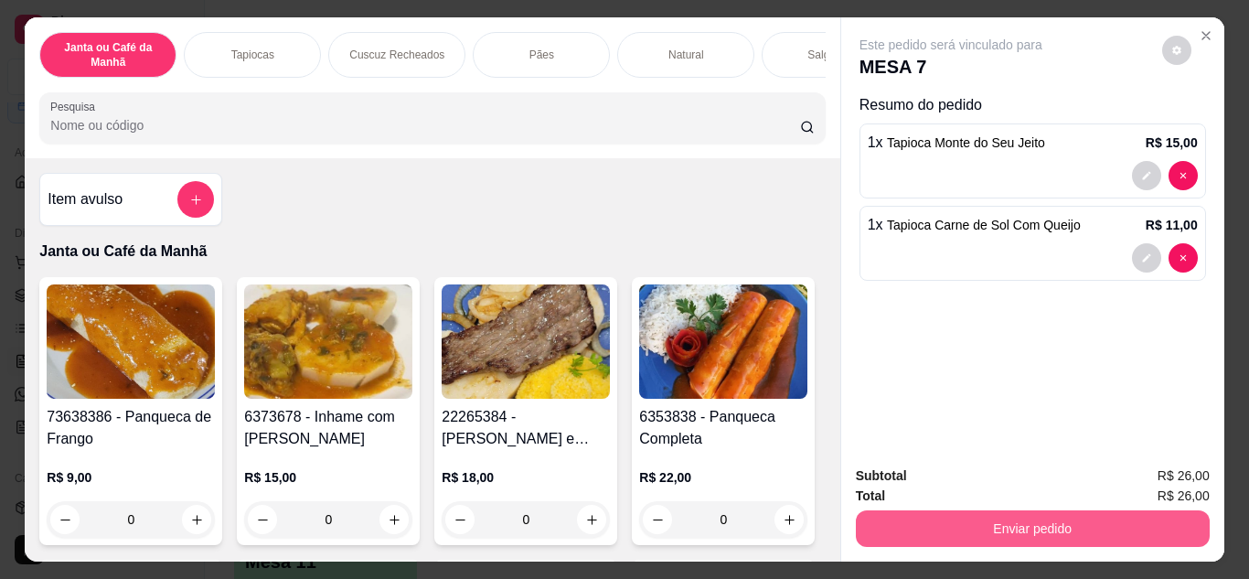
click at [997, 516] on button "Enviar pedido" at bounding box center [1033, 528] width 354 height 37
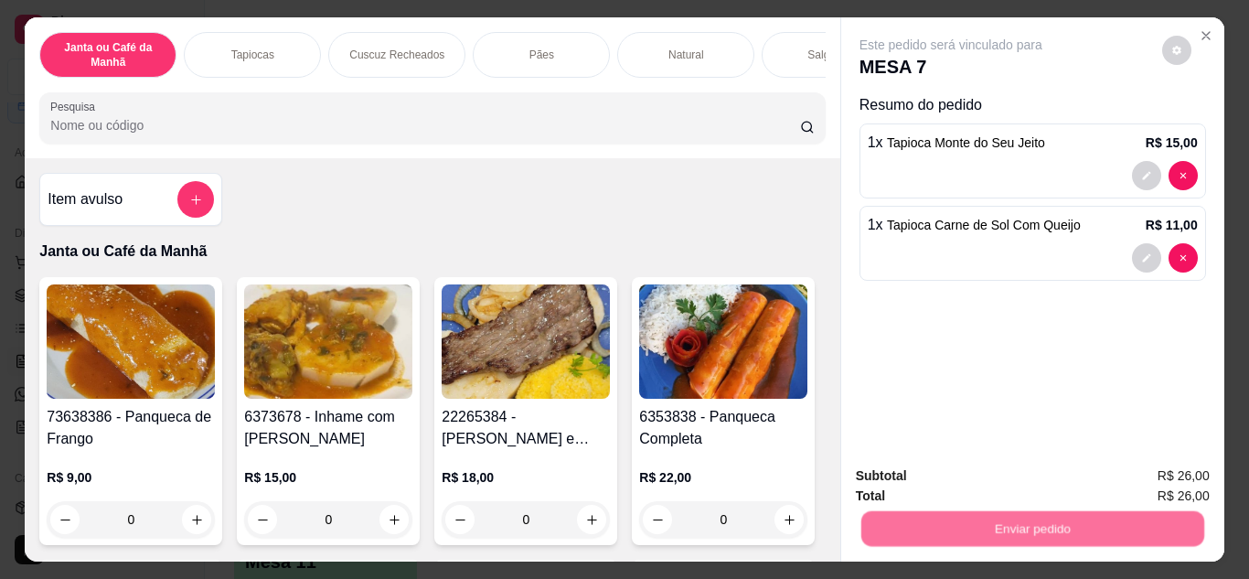
click at [963, 478] on button "Não registrar e enviar pedido" at bounding box center [972, 477] width 190 height 35
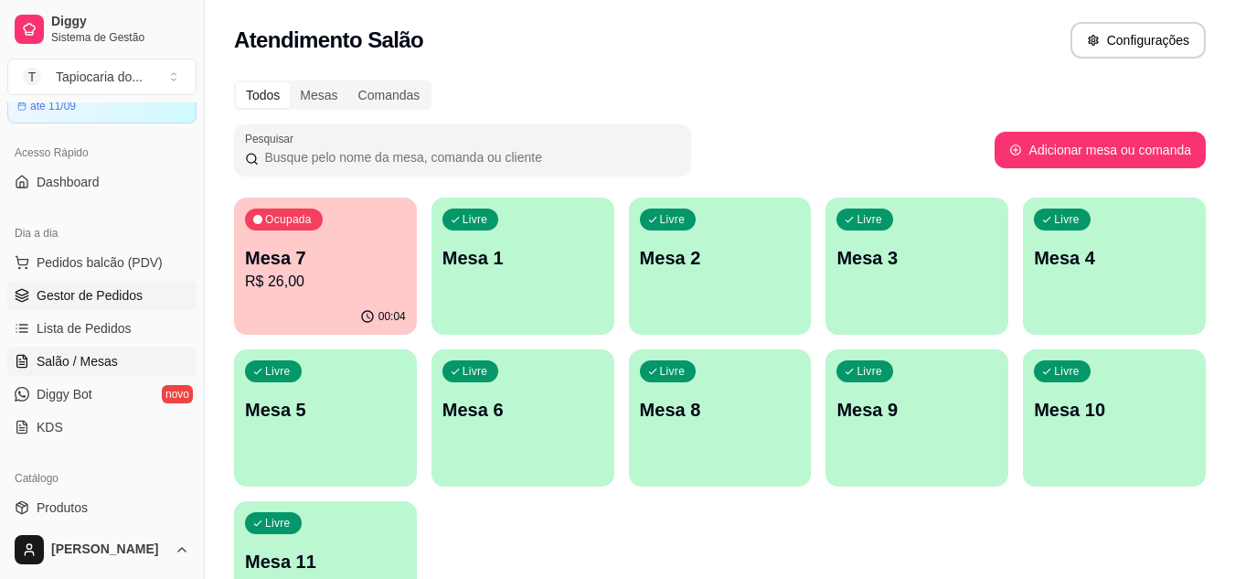
click at [137, 293] on span "Gestor de Pedidos" at bounding box center [90, 295] width 106 height 18
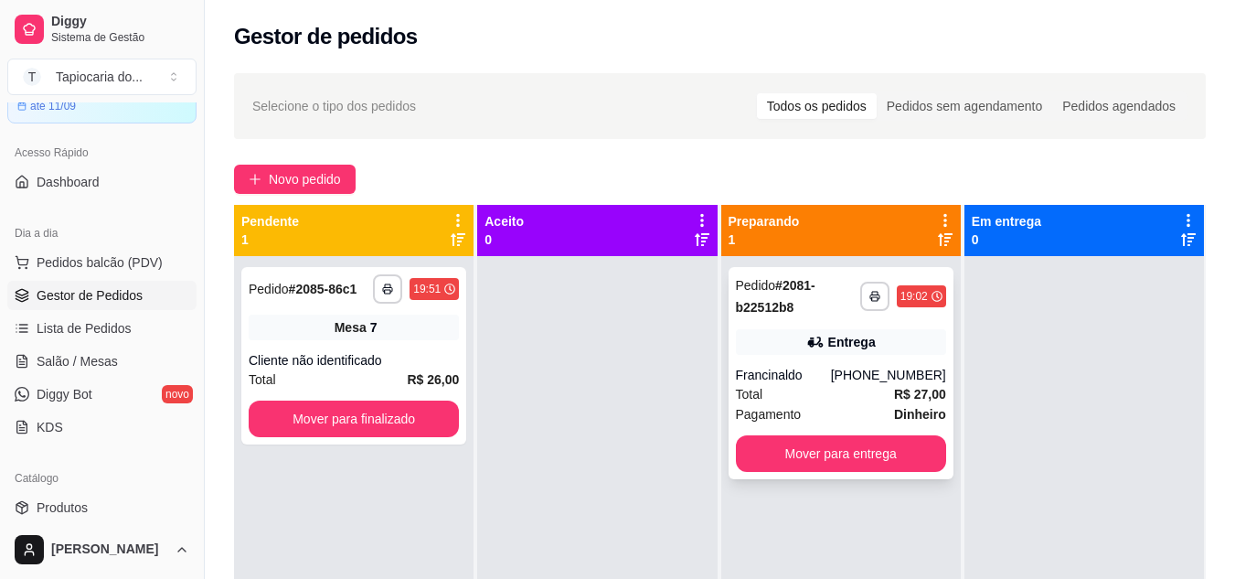
click at [837, 356] on div "**********" at bounding box center [840, 373] width 225 height 212
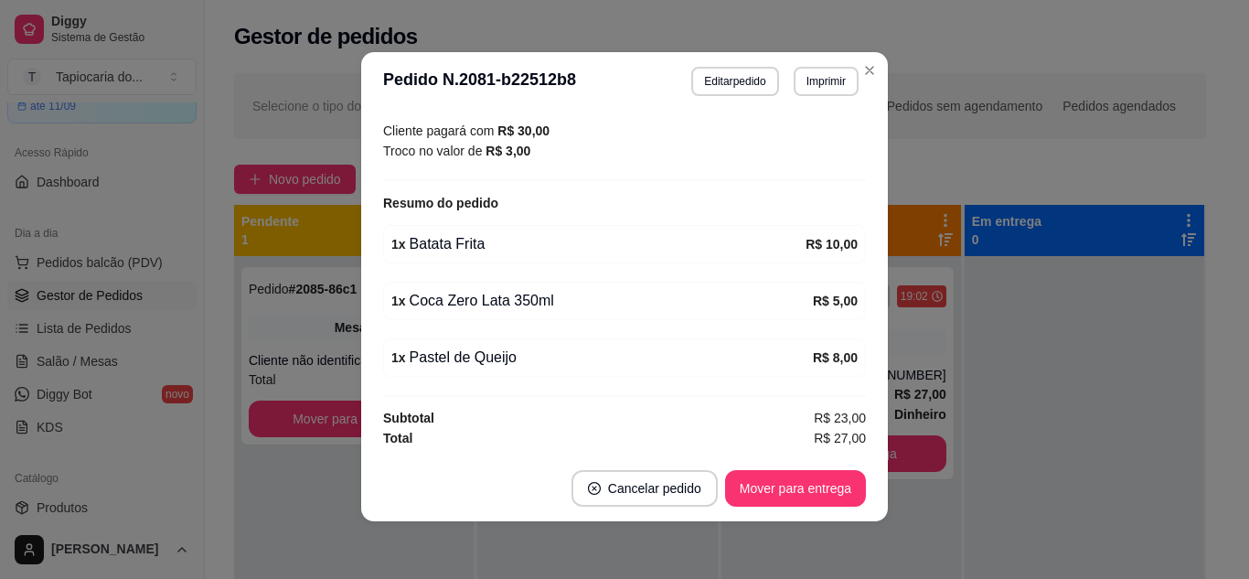
scroll to position [4, 0]
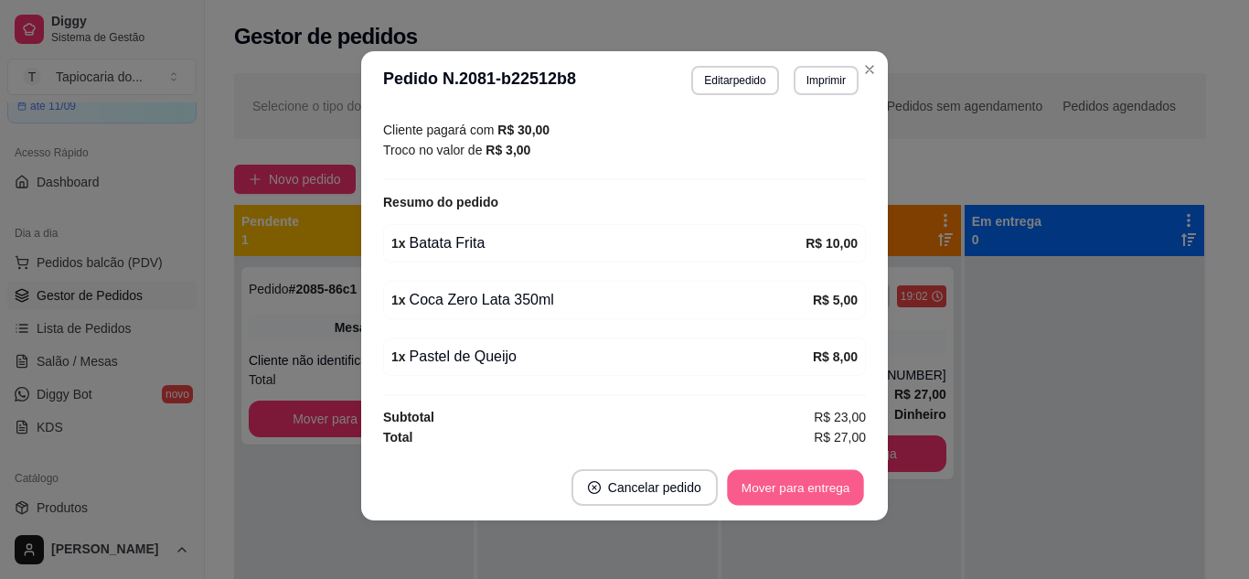
click at [807, 487] on button "Mover para entrega" at bounding box center [795, 488] width 137 height 36
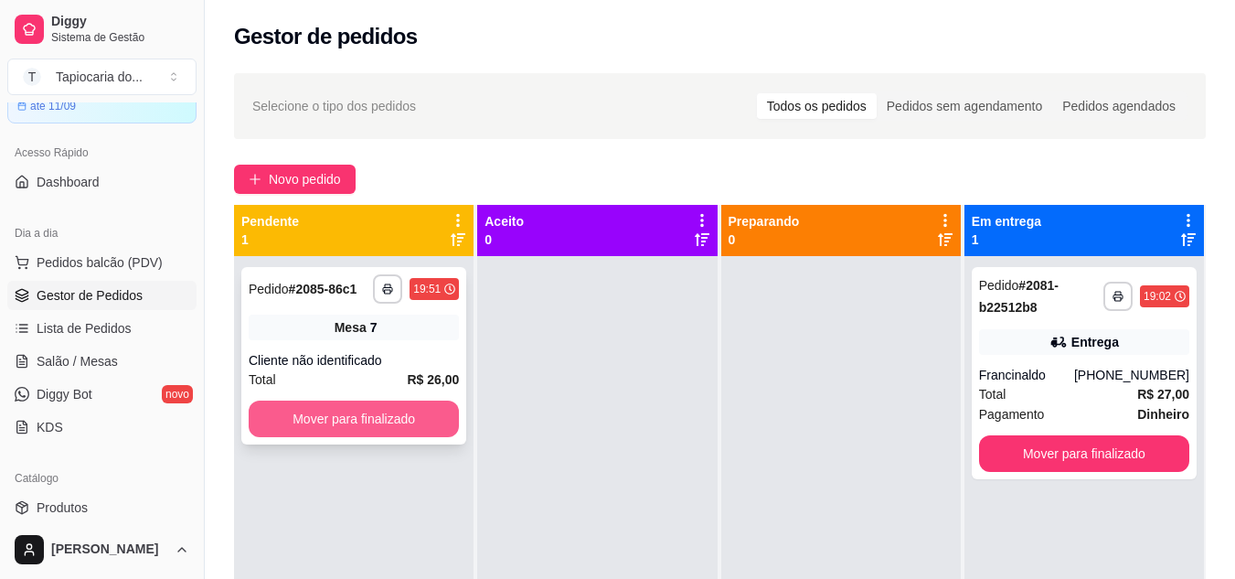
click at [293, 424] on button "Mover para finalizado" at bounding box center [354, 418] width 210 height 37
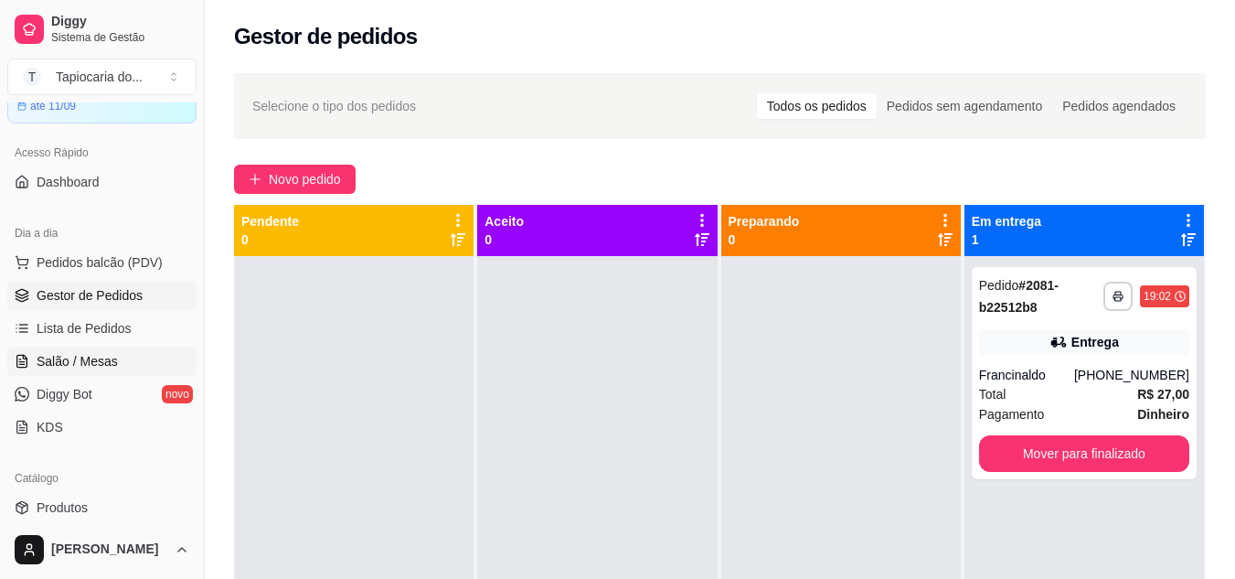
click at [110, 347] on link "Salão / Mesas" at bounding box center [101, 360] width 189 height 29
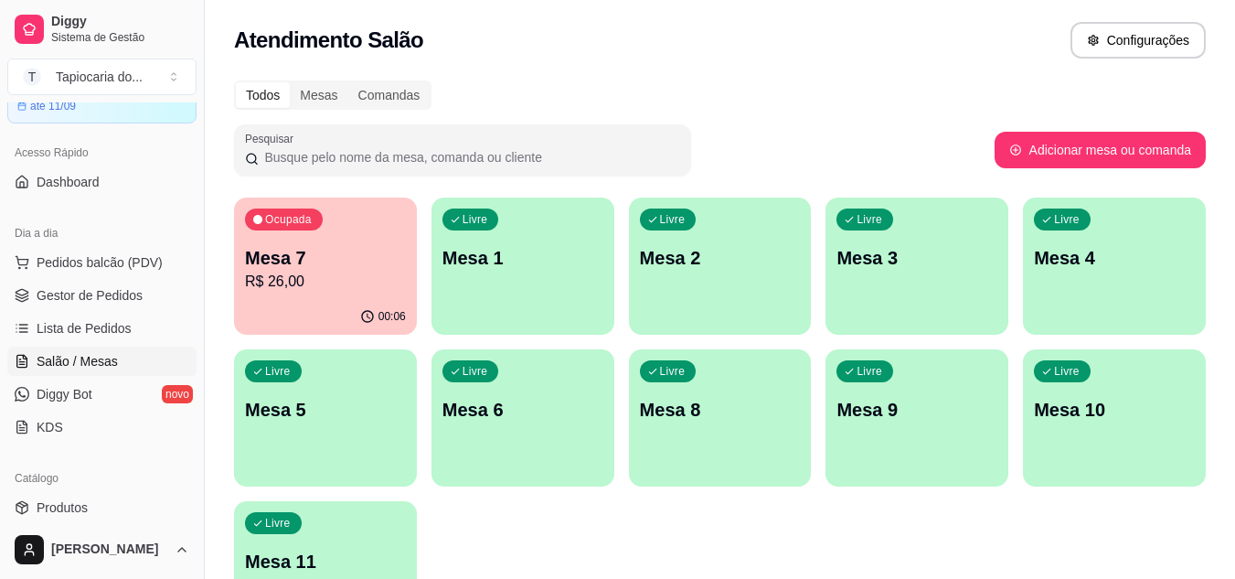
click at [316, 274] on p "R$ 26,00" at bounding box center [325, 282] width 161 height 22
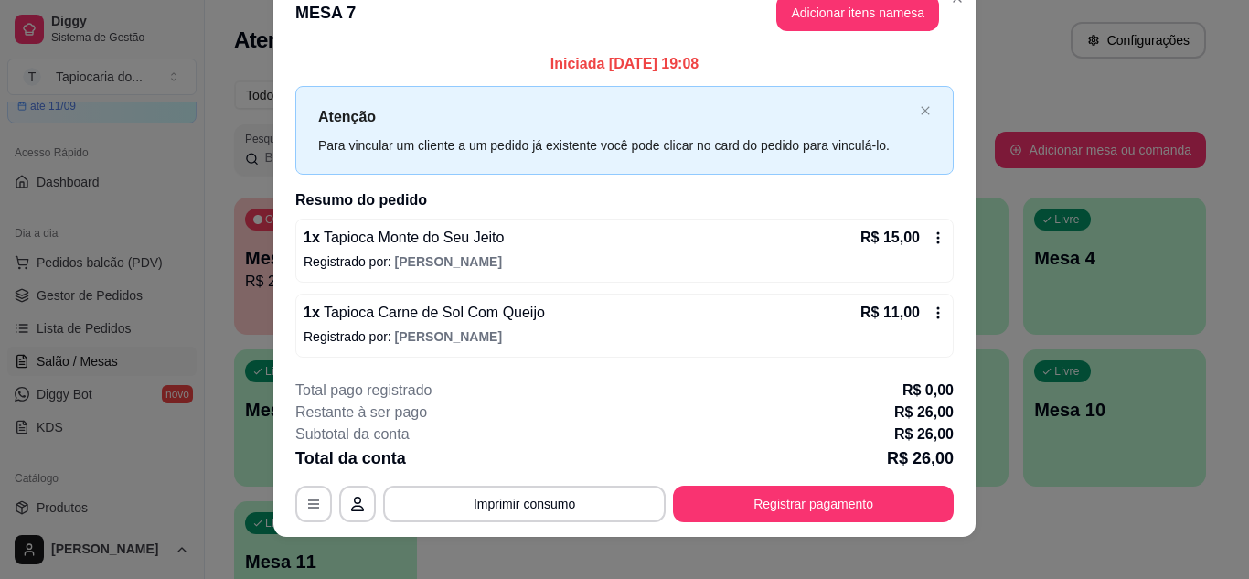
scroll to position [48, 0]
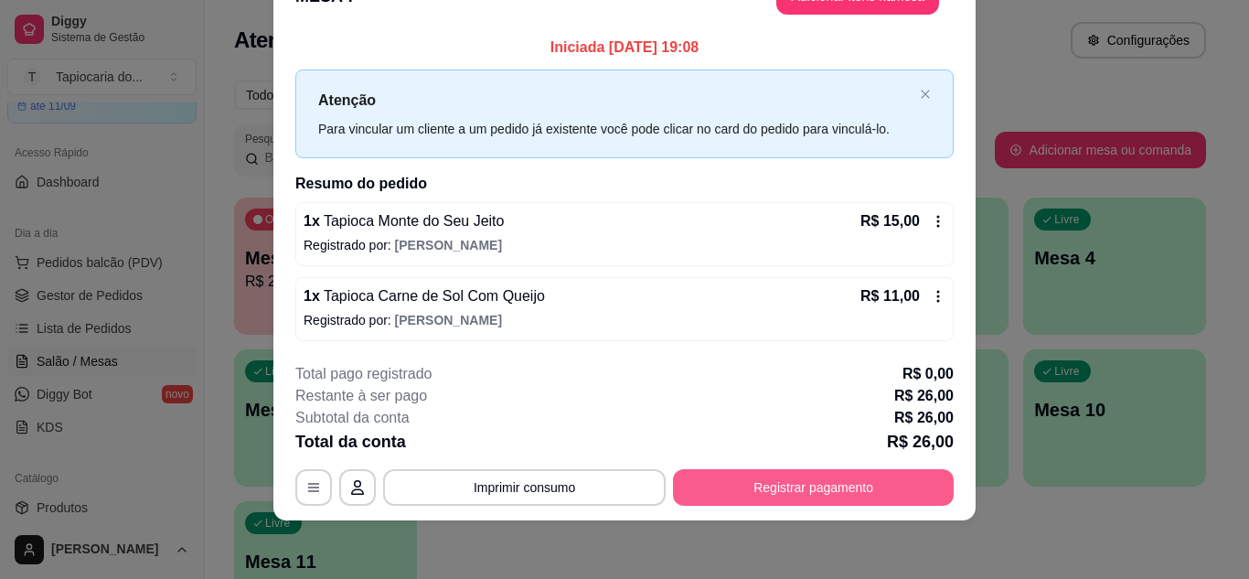
click at [771, 490] on button "Registrar pagamento" at bounding box center [813, 487] width 281 height 37
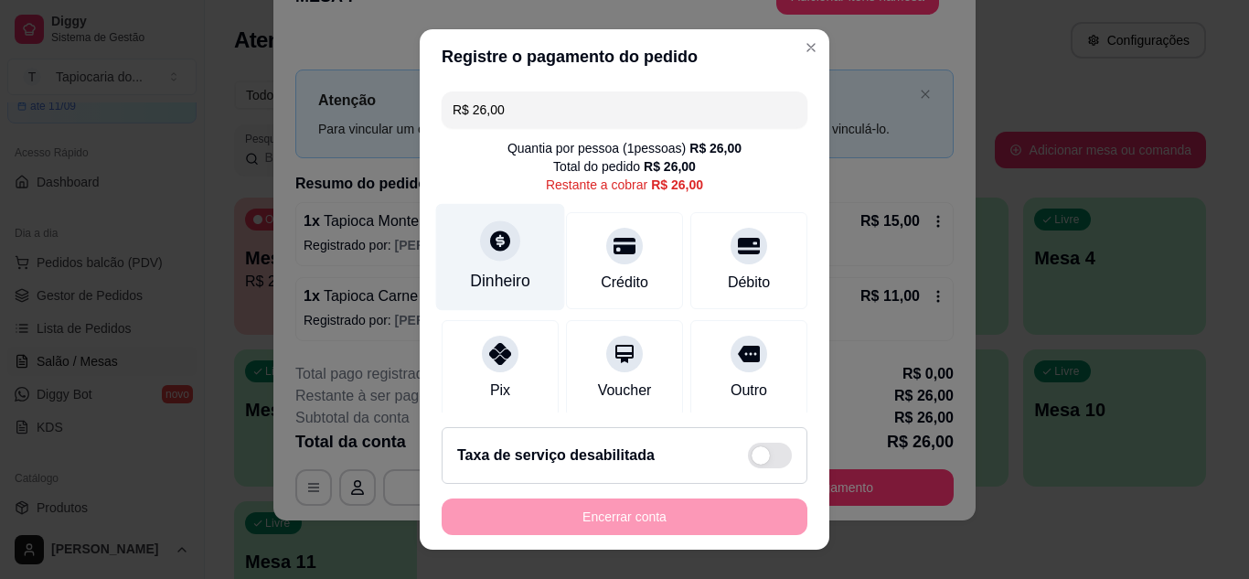
click at [494, 272] on div "Dinheiro" at bounding box center [500, 281] width 60 height 24
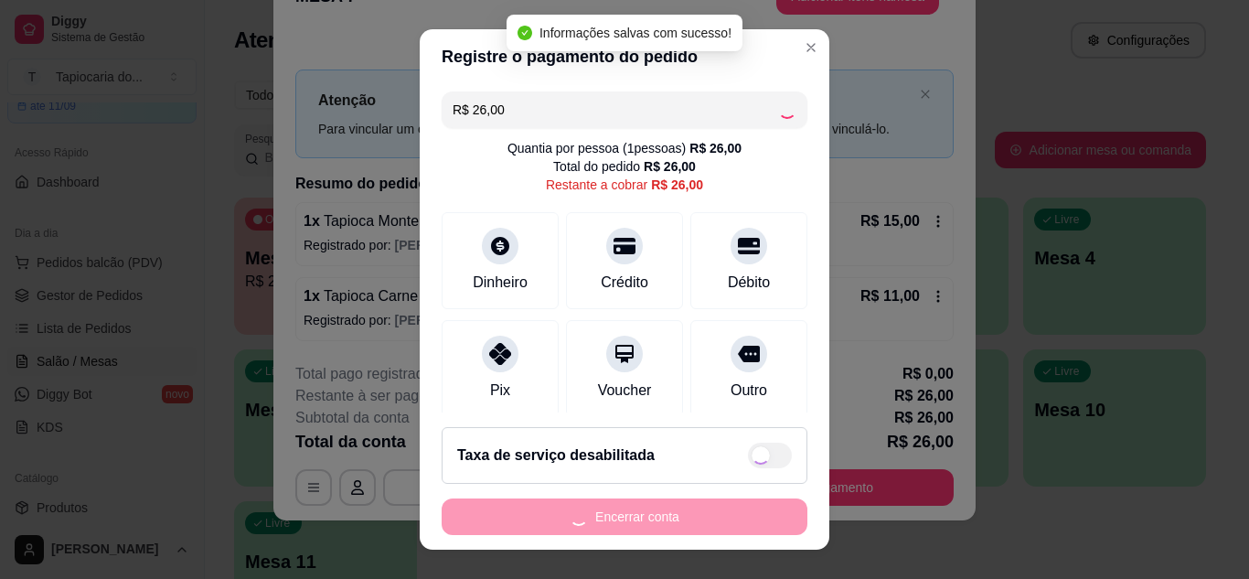
type input "R$ 0,00"
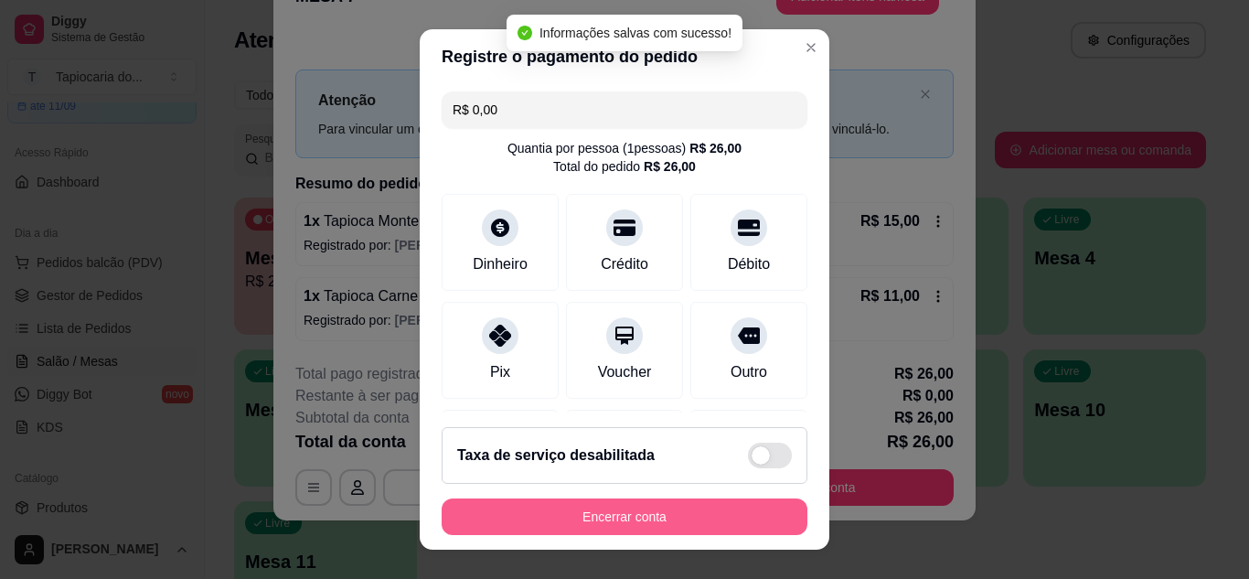
click at [711, 523] on button "Encerrar conta" at bounding box center [624, 516] width 366 height 37
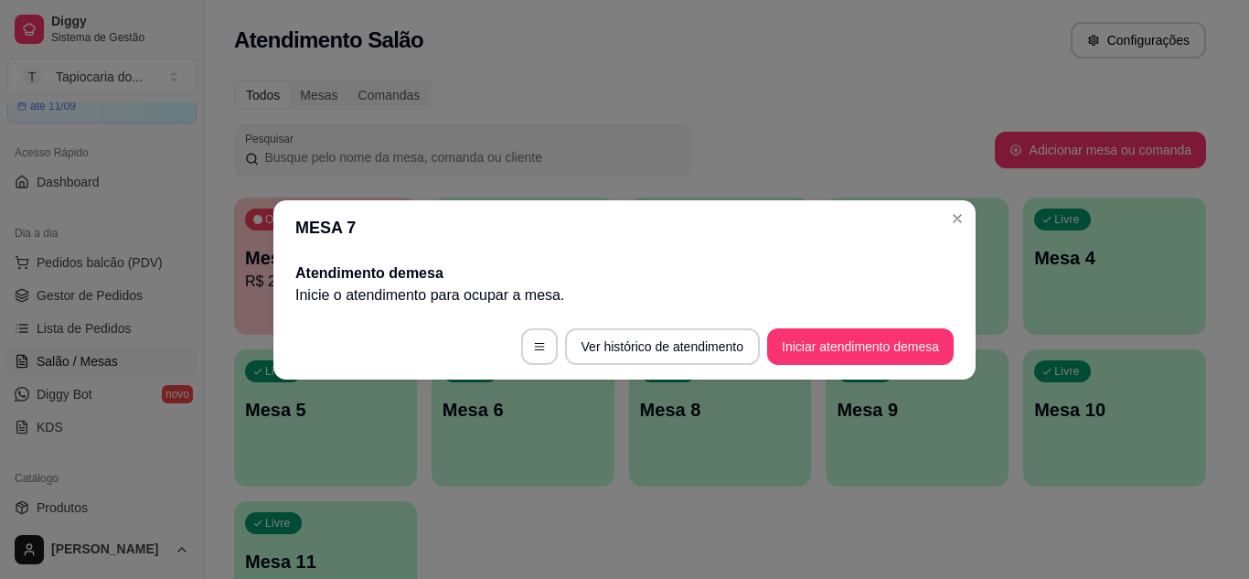
scroll to position [0, 0]
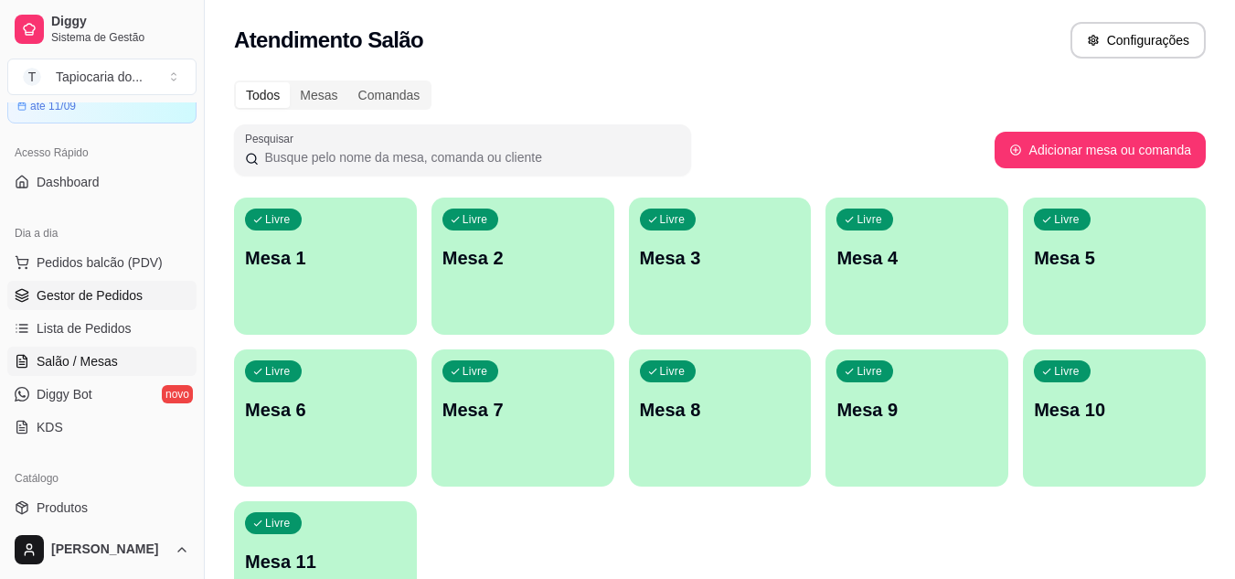
click at [106, 305] on link "Gestor de Pedidos" at bounding box center [101, 295] width 189 height 29
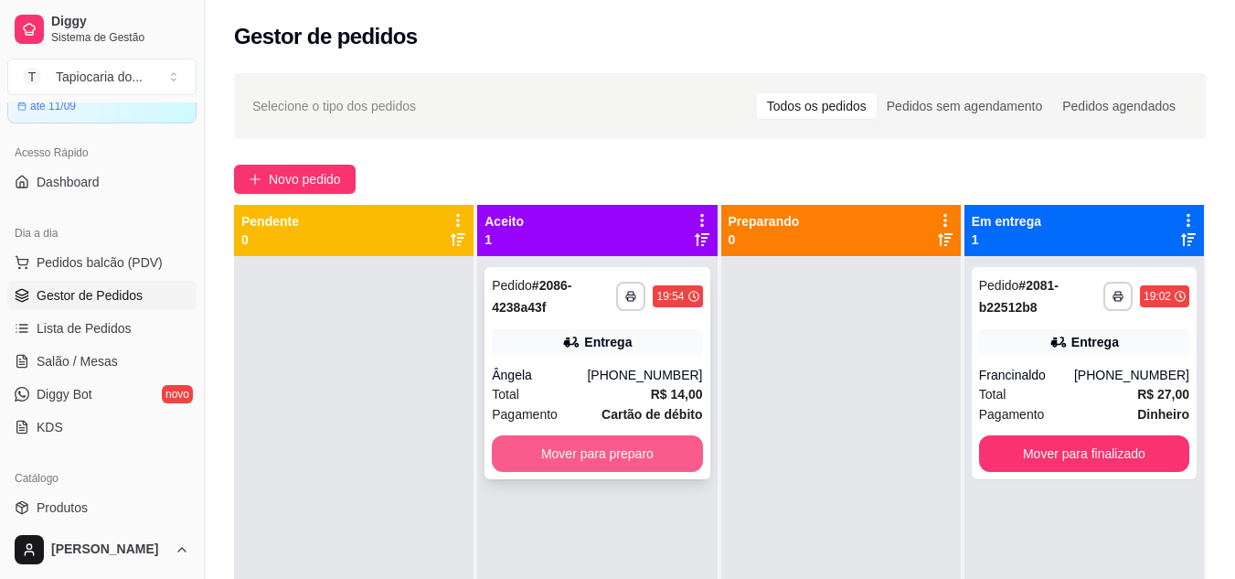
click at [683, 443] on button "Mover para preparo" at bounding box center [597, 453] width 210 height 37
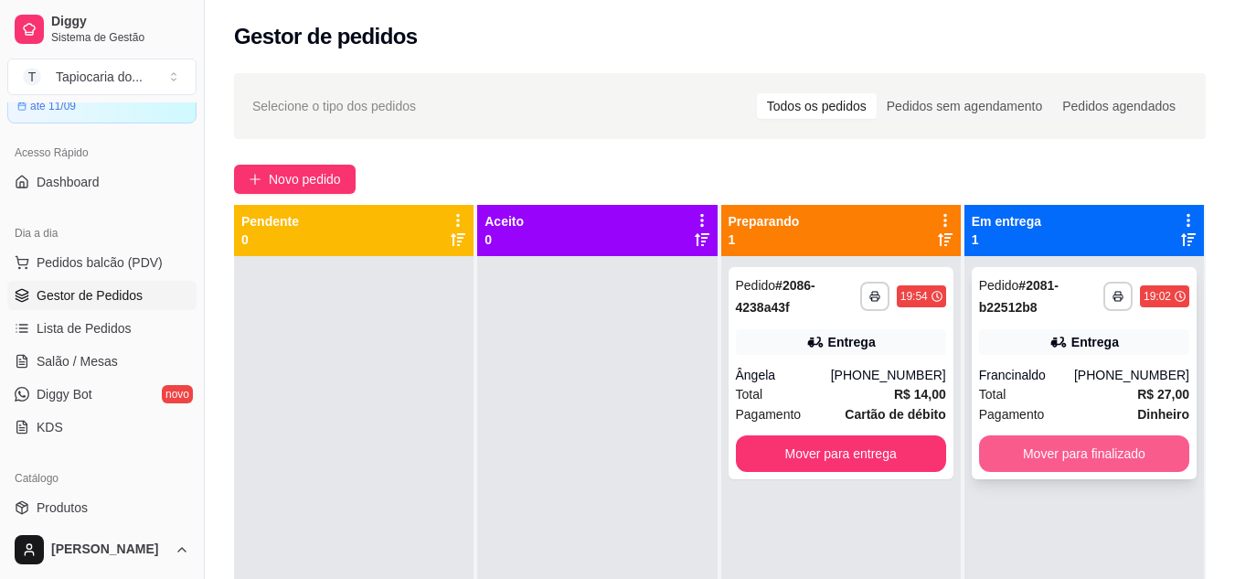
click at [1060, 460] on button "Mover para finalizado" at bounding box center [1084, 453] width 210 height 37
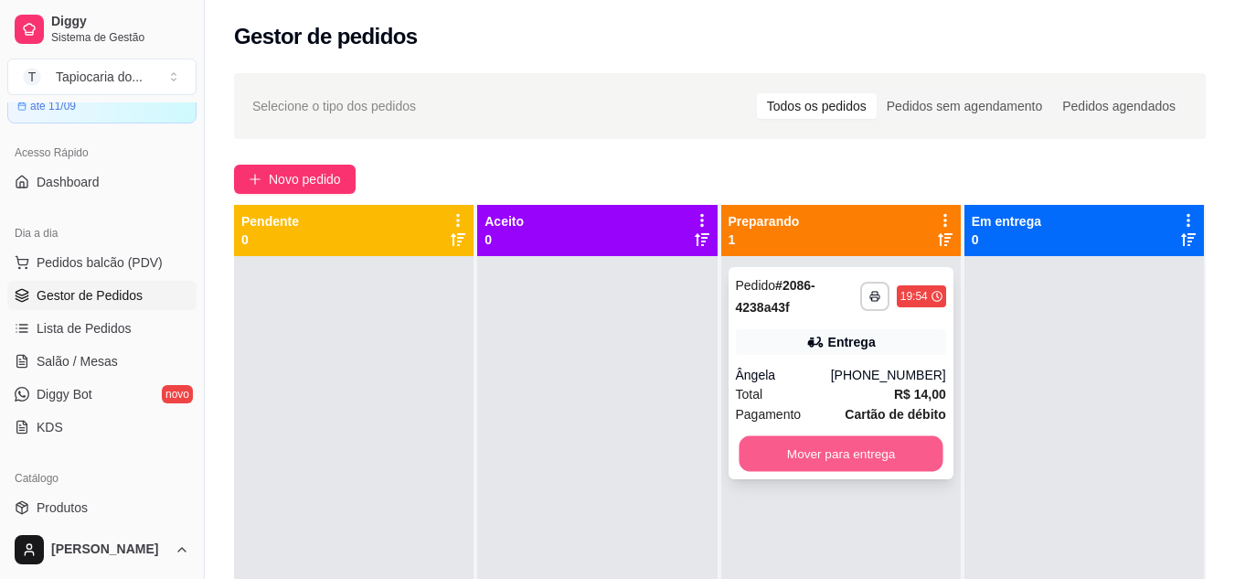
click at [843, 453] on button "Mover para entrega" at bounding box center [841, 454] width 204 height 36
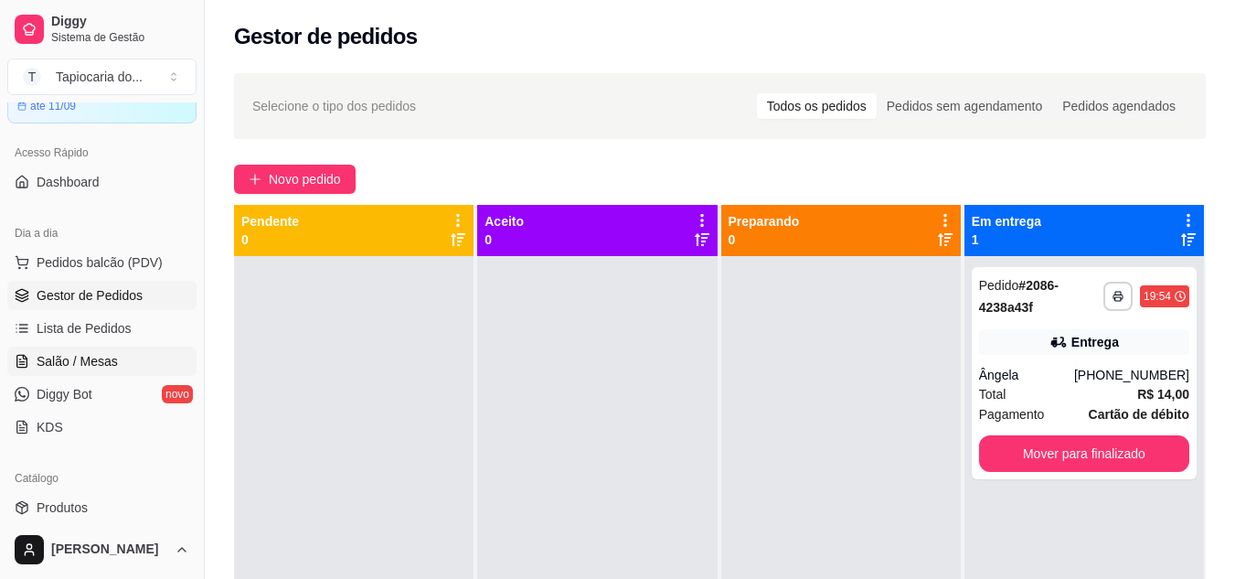
click at [102, 358] on span "Salão / Mesas" at bounding box center [77, 361] width 81 height 18
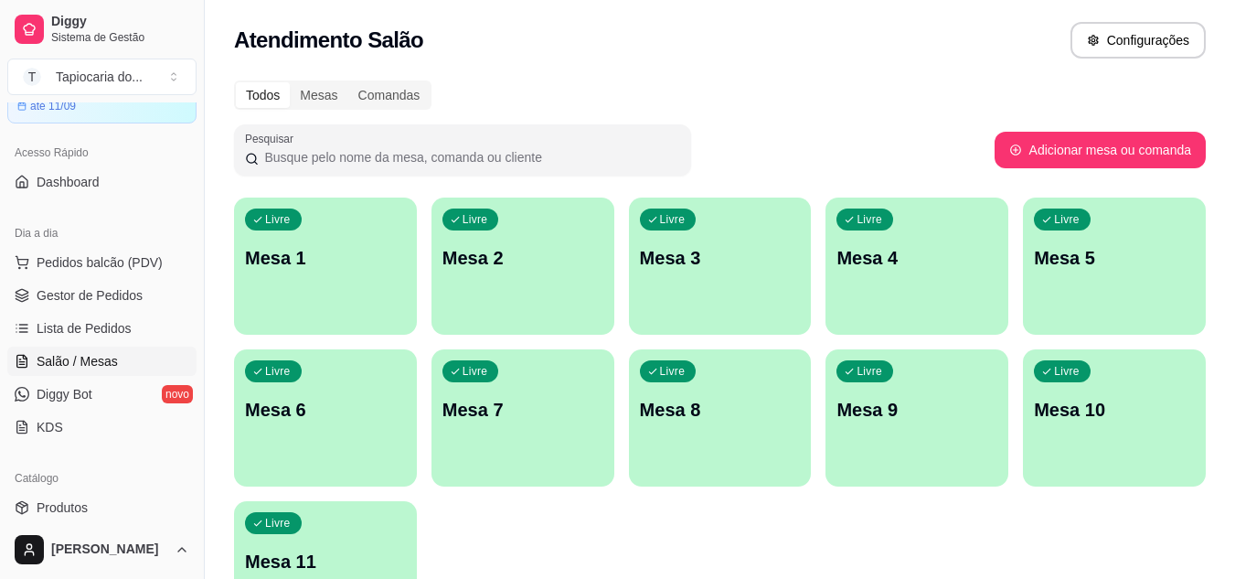
click at [710, 271] on div "Livre Mesa 3" at bounding box center [720, 254] width 183 height 115
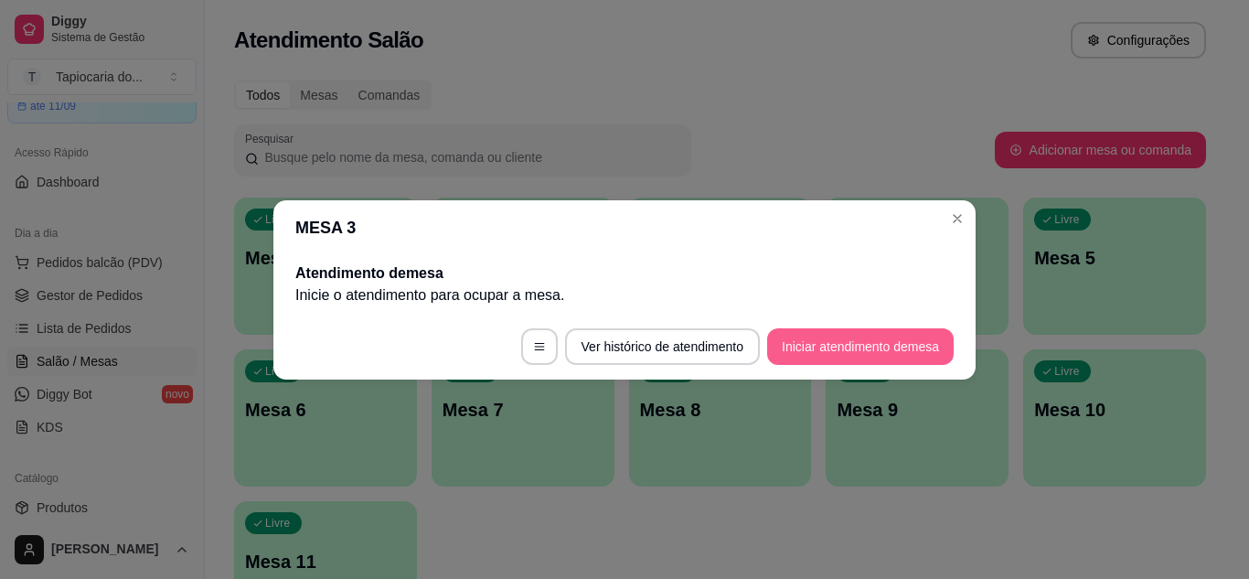
click at [794, 345] on button "Iniciar atendimento de mesa" at bounding box center [860, 346] width 186 height 37
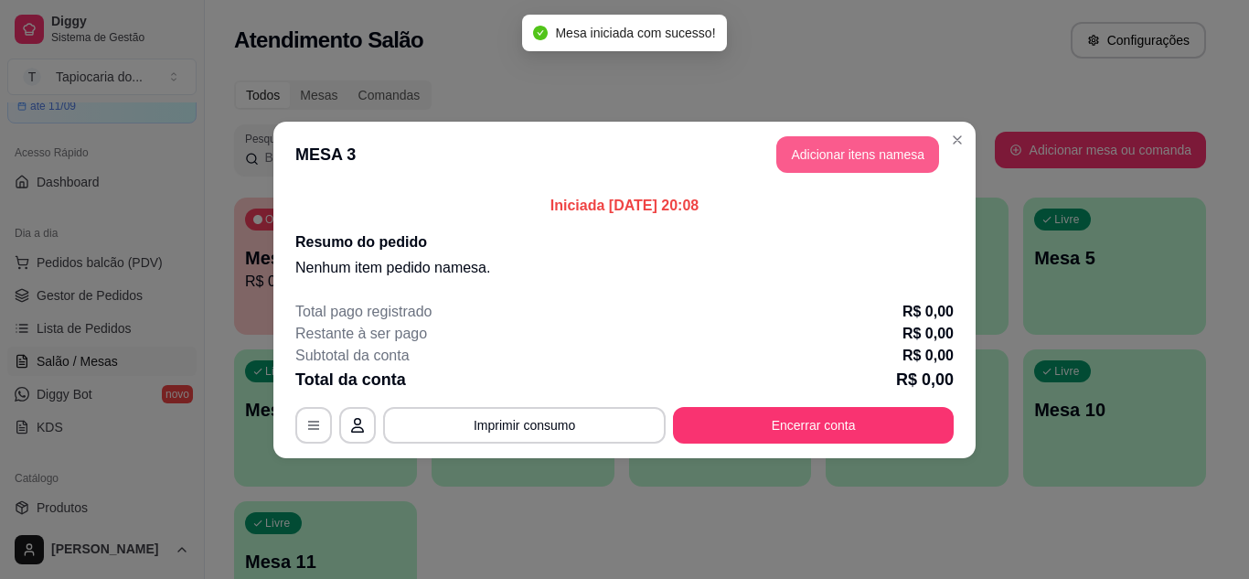
click at [856, 151] on button "Adicionar itens na mesa" at bounding box center [857, 154] width 163 height 37
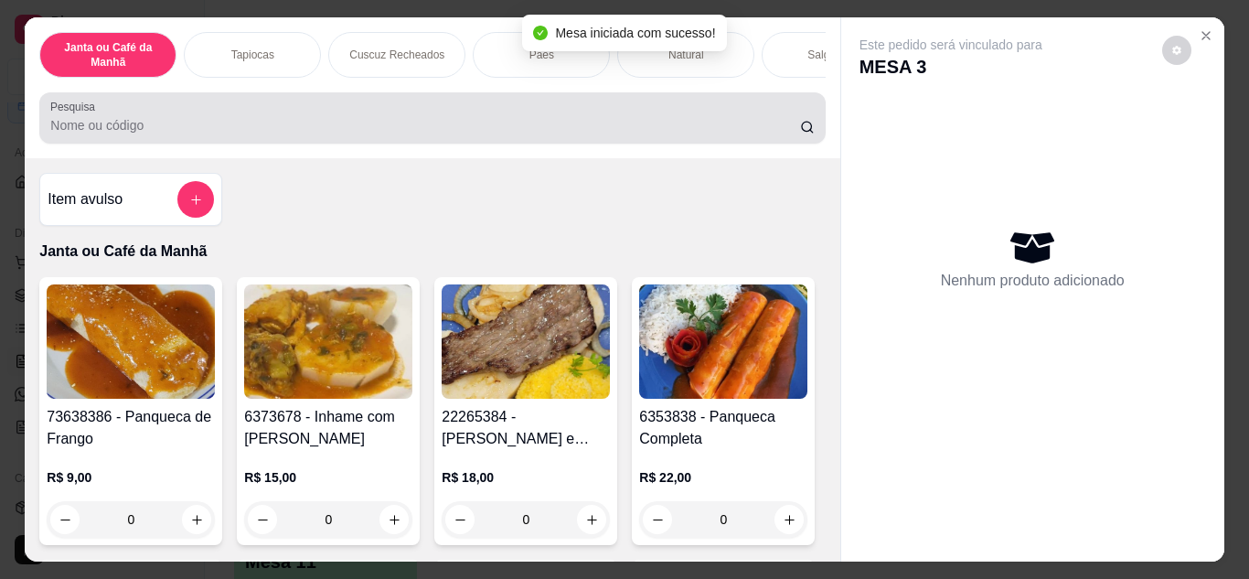
click at [728, 107] on div at bounding box center [431, 118] width 763 height 37
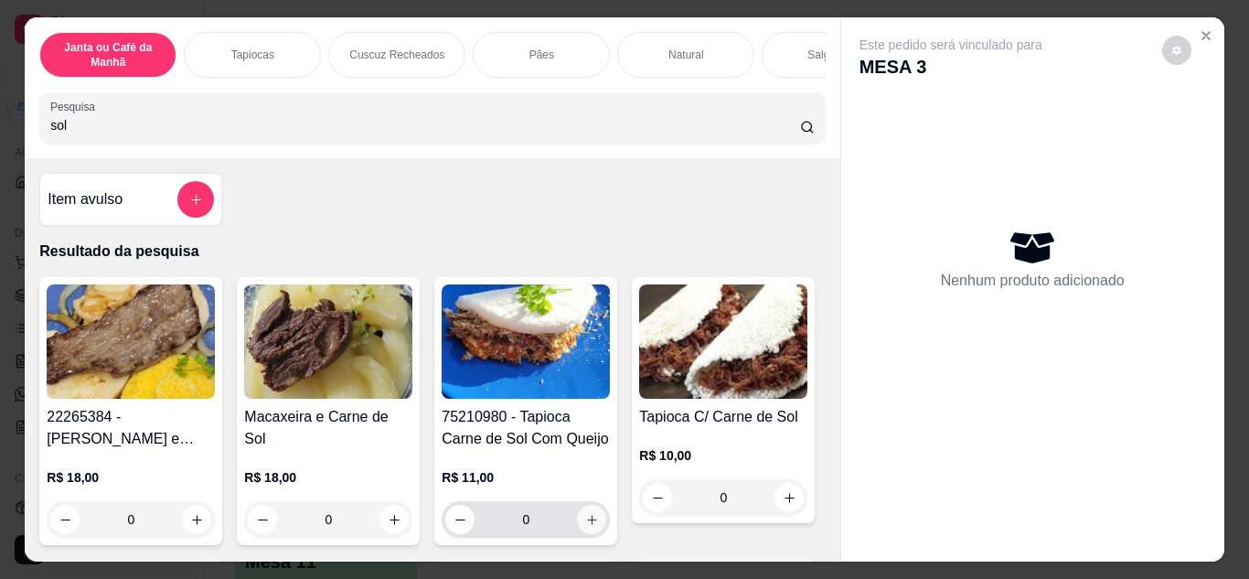
type input "sol"
click at [589, 518] on button "increase-product-quantity" at bounding box center [592, 519] width 28 height 28
type input "1"
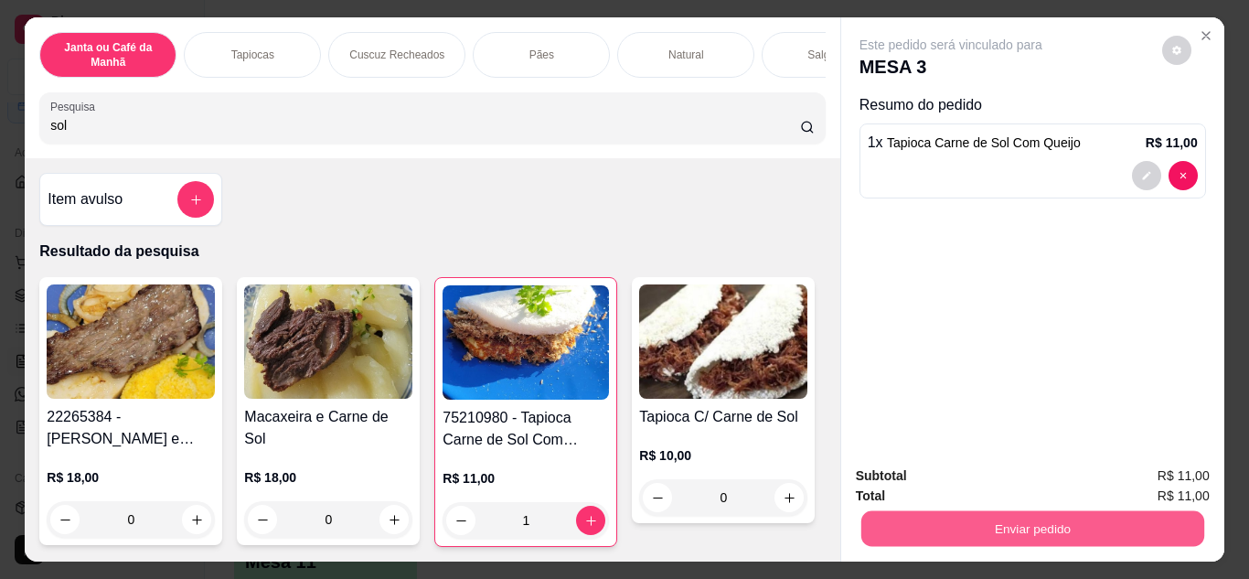
click at [1087, 514] on button "Enviar pedido" at bounding box center [1031, 529] width 343 height 36
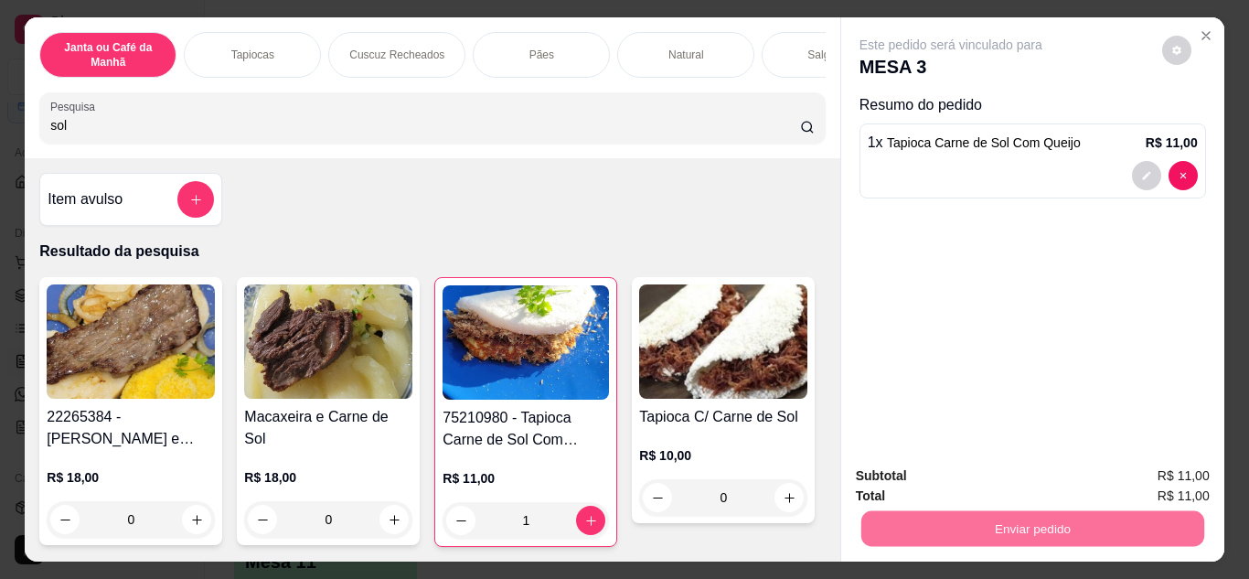
click at [1045, 473] on button "Não registrar e enviar pedido" at bounding box center [972, 477] width 190 height 35
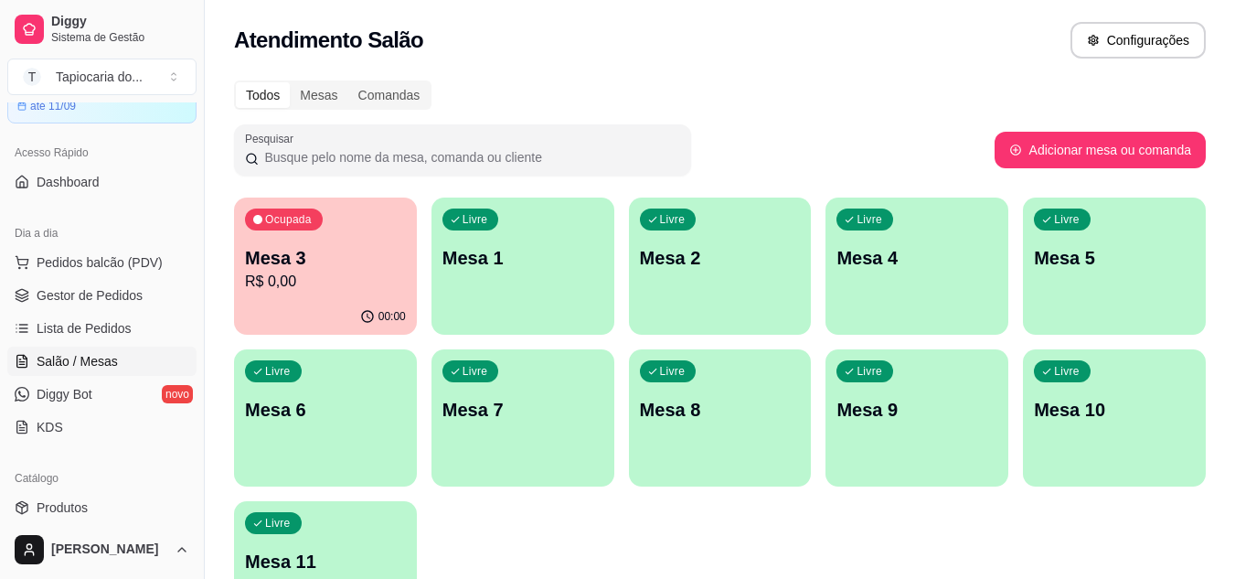
click at [551, 391] on div "Livre Mesa 7" at bounding box center [522, 406] width 183 height 115
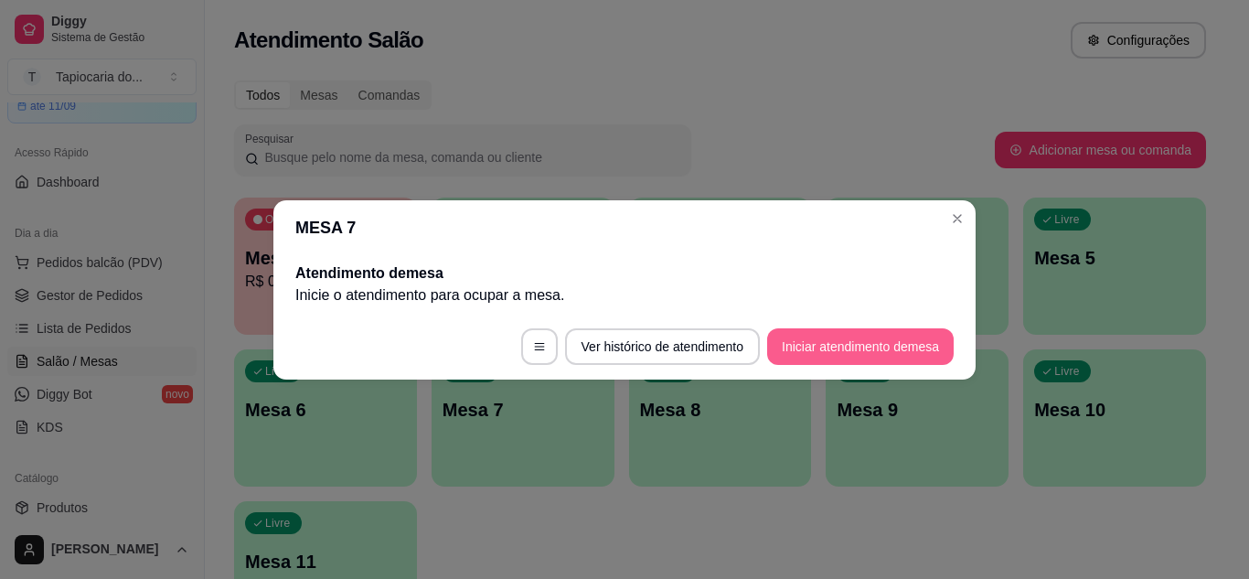
click at [811, 353] on button "Iniciar atendimento de mesa" at bounding box center [860, 346] width 186 height 37
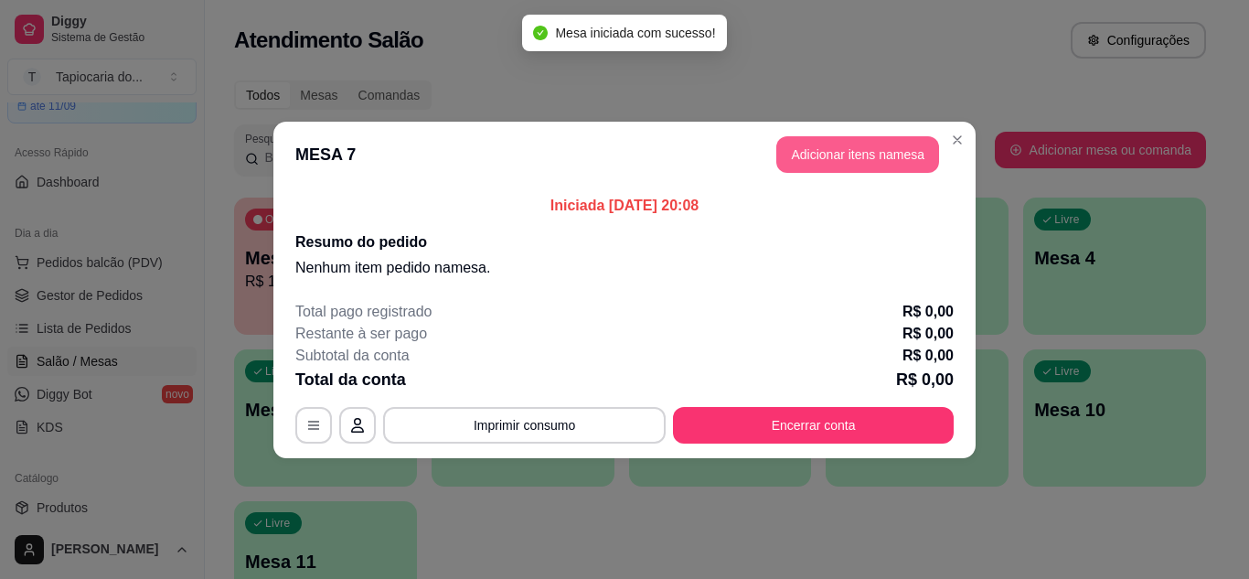
click at [874, 169] on button "Adicionar itens na mesa" at bounding box center [857, 154] width 163 height 37
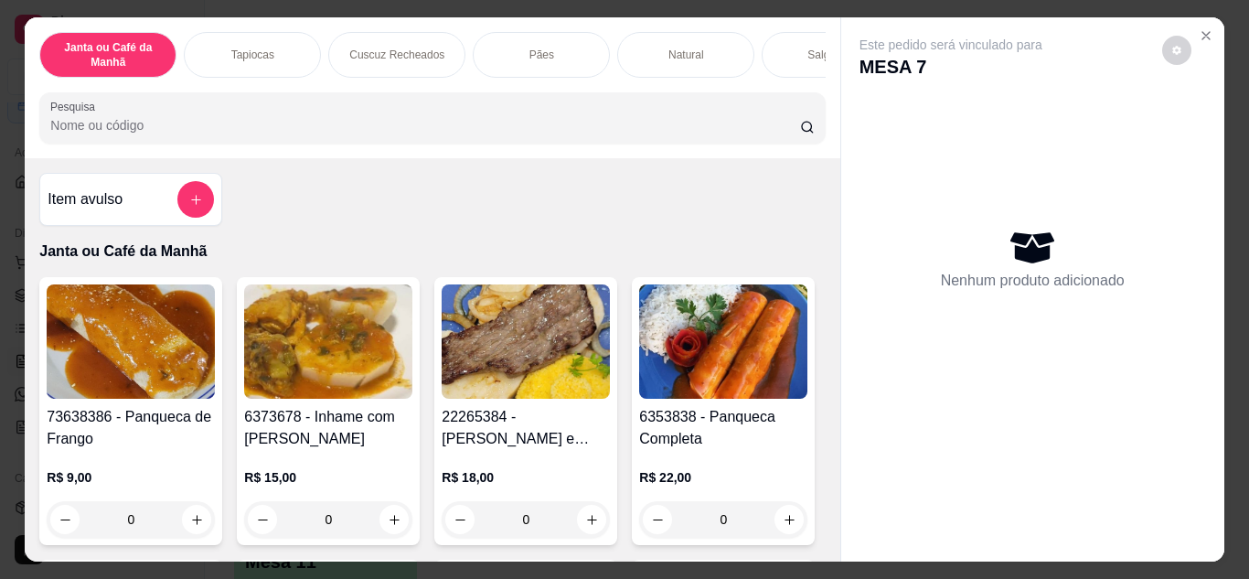
click at [726, 133] on input "Pesquisa" at bounding box center [425, 125] width 750 height 18
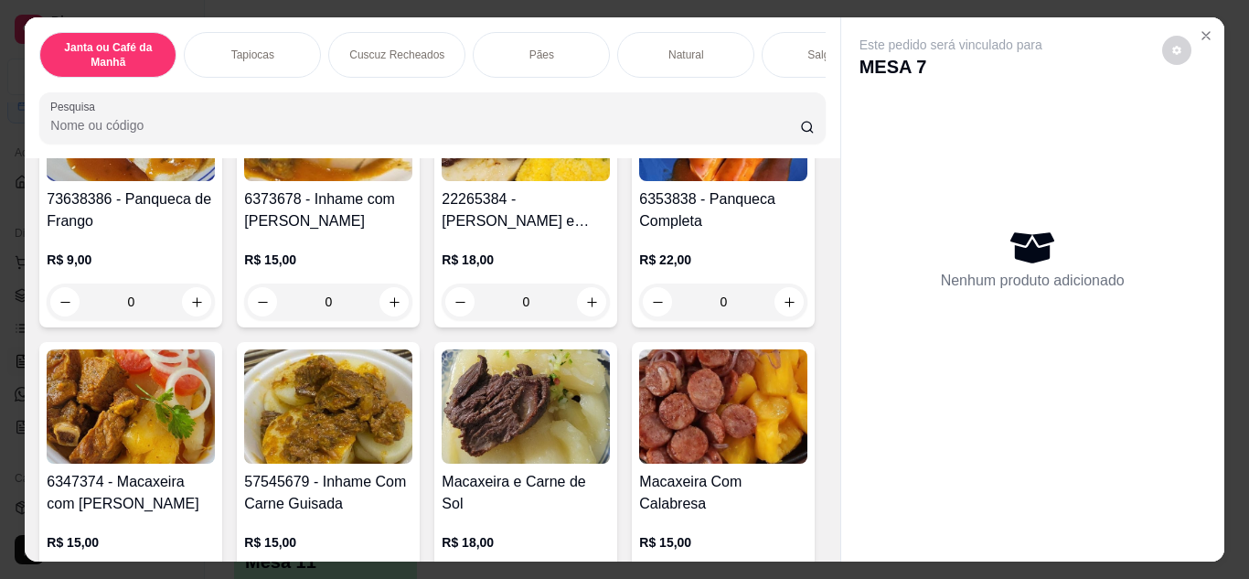
scroll to position [366, 0]
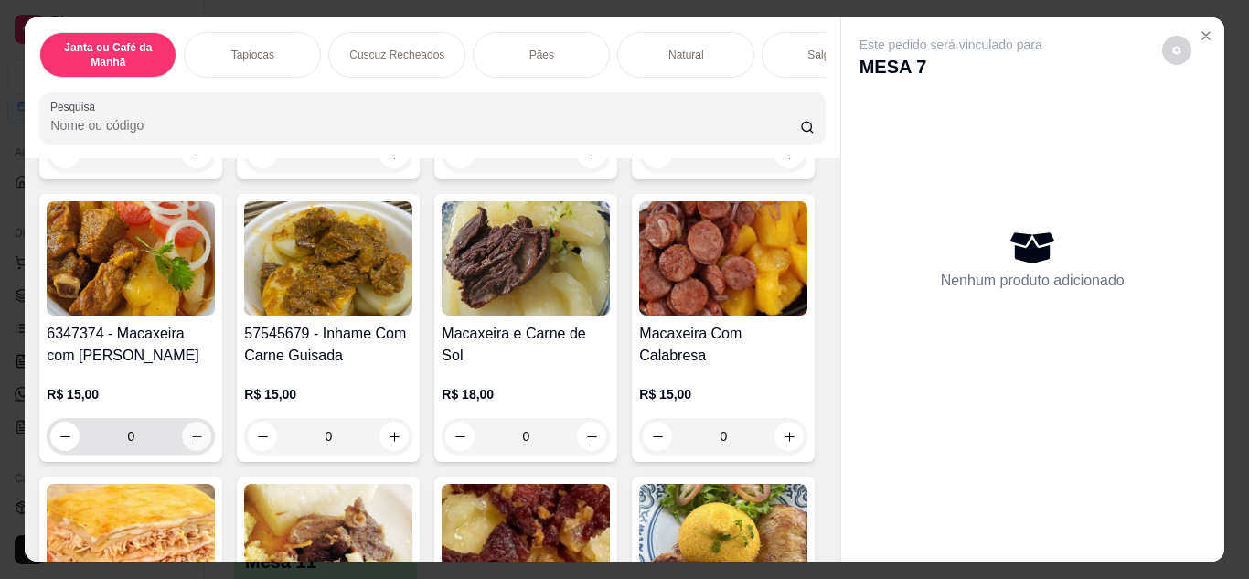
click at [211, 435] on button "increase-product-quantity" at bounding box center [196, 435] width 29 height 29
type input "1"
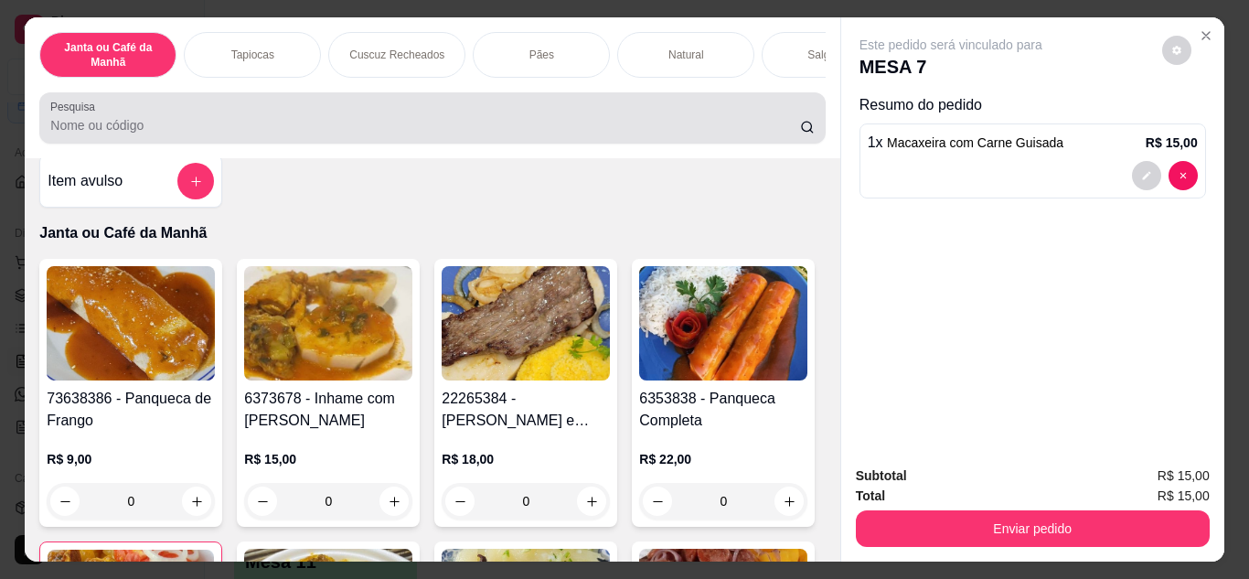
scroll to position [0, 0]
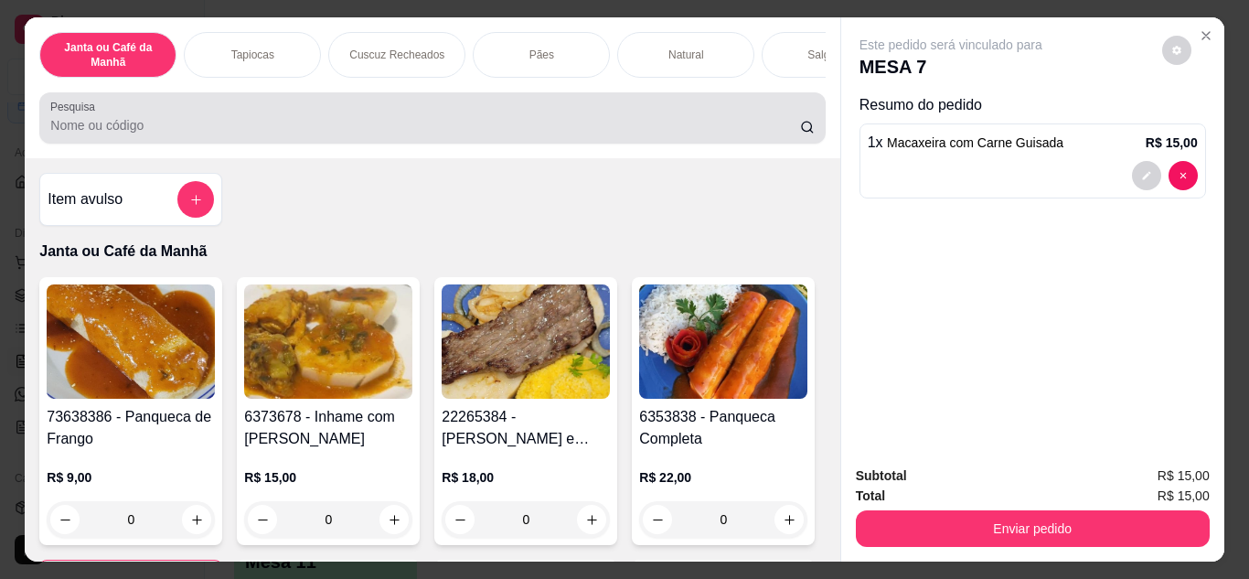
click at [457, 126] on input "Pesquisa" at bounding box center [425, 125] width 750 height 18
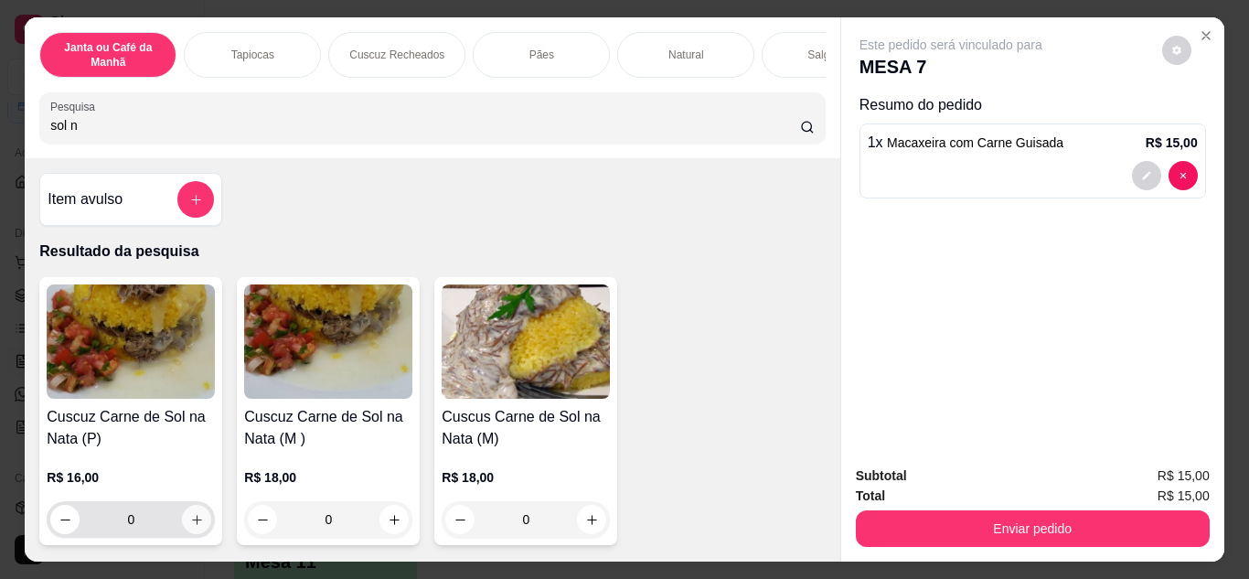
type input "sol n"
click at [188, 533] on button "increase-product-quantity" at bounding box center [197, 519] width 28 height 28
type input "1"
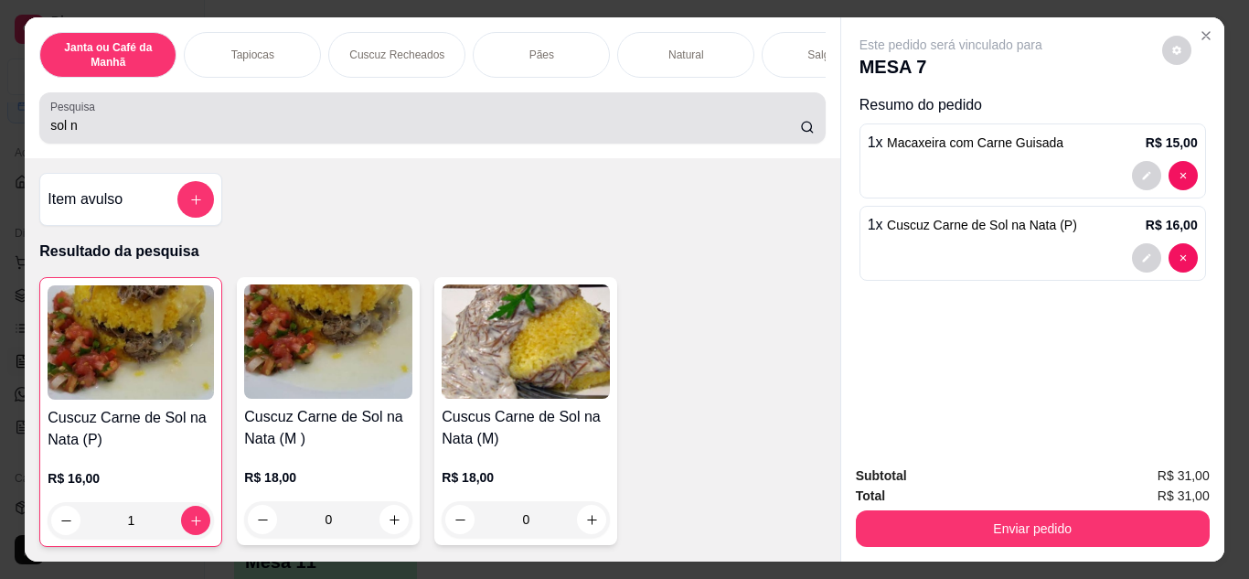
click at [494, 133] on input "sol n" at bounding box center [425, 125] width 750 height 18
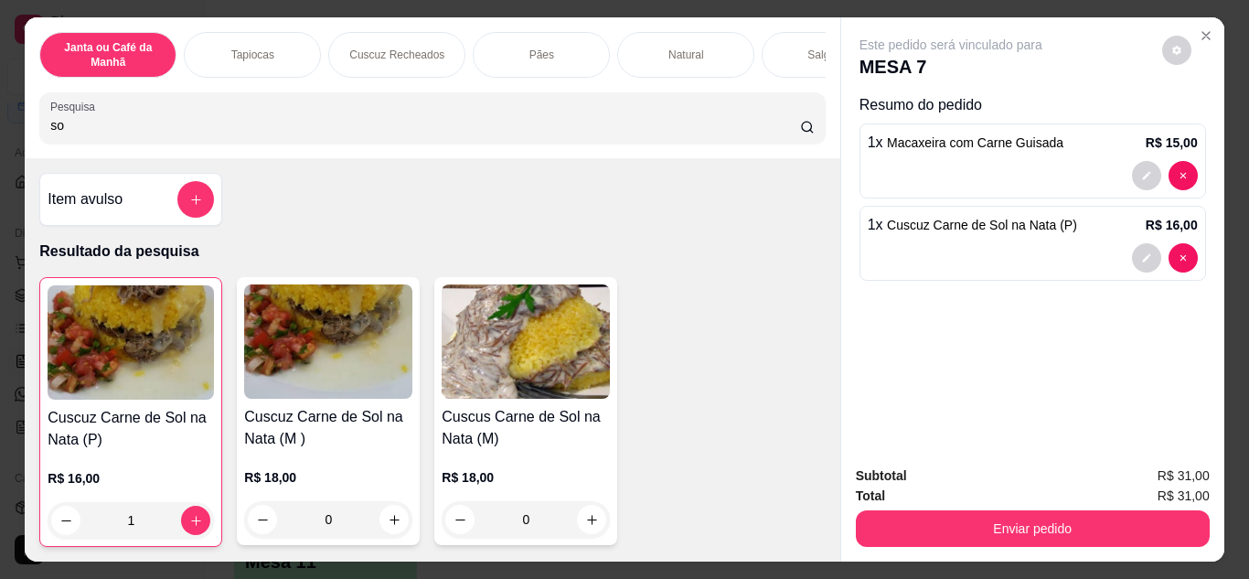
type input "s"
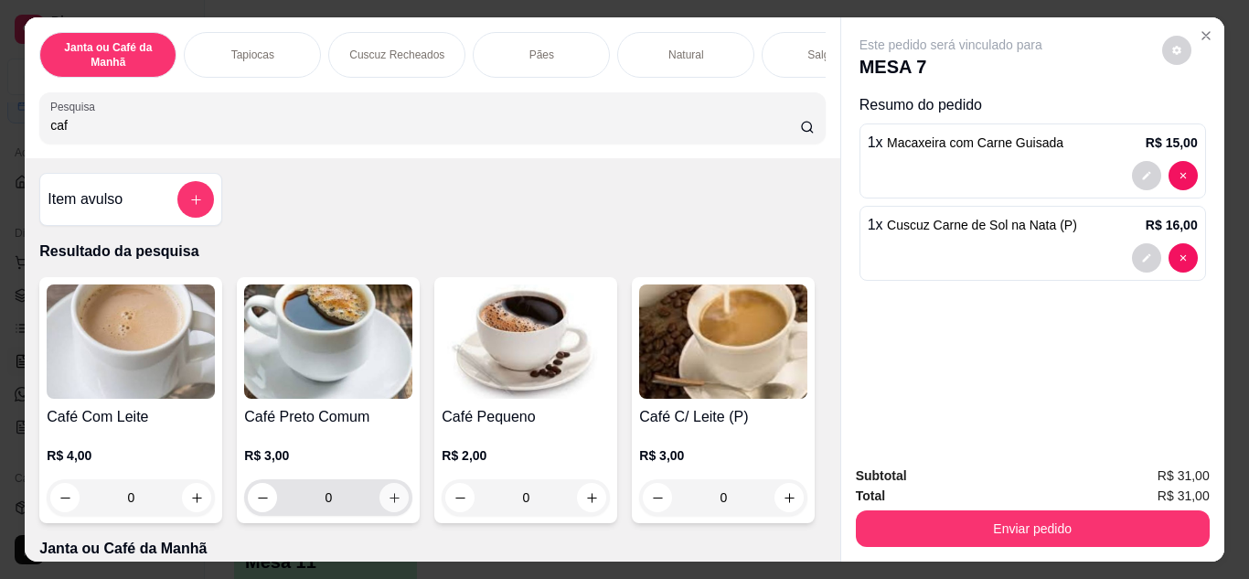
type input "caf"
click at [388, 504] on icon "increase-product-quantity" at bounding box center [395, 498] width 14 height 14
type input "1"
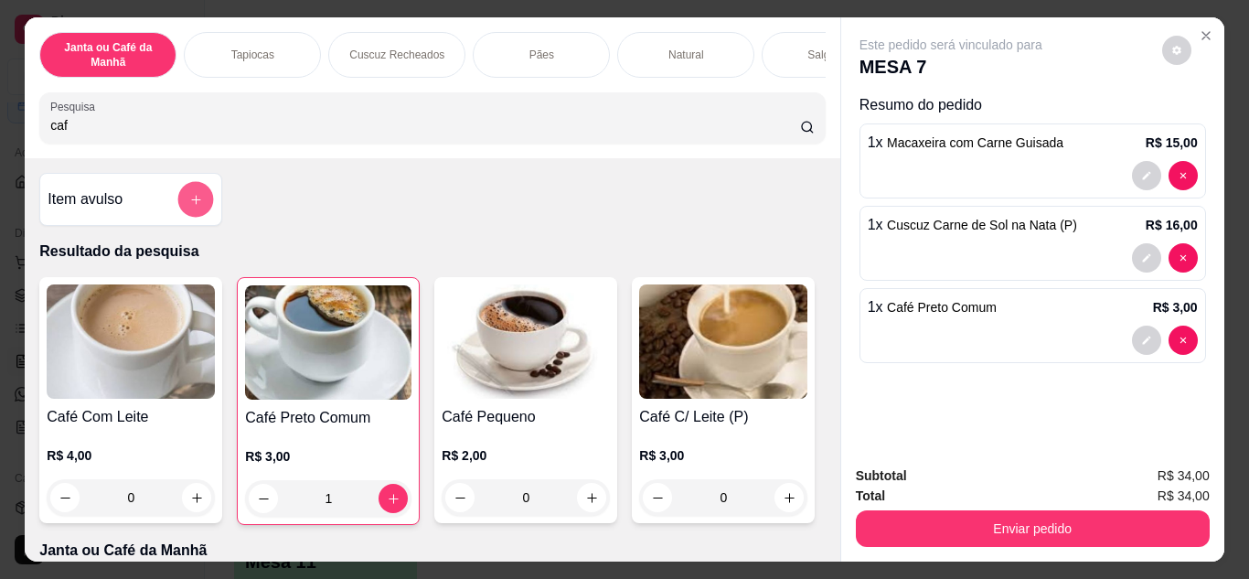
click at [178, 207] on button "add-separate-item" at bounding box center [196, 200] width 36 height 36
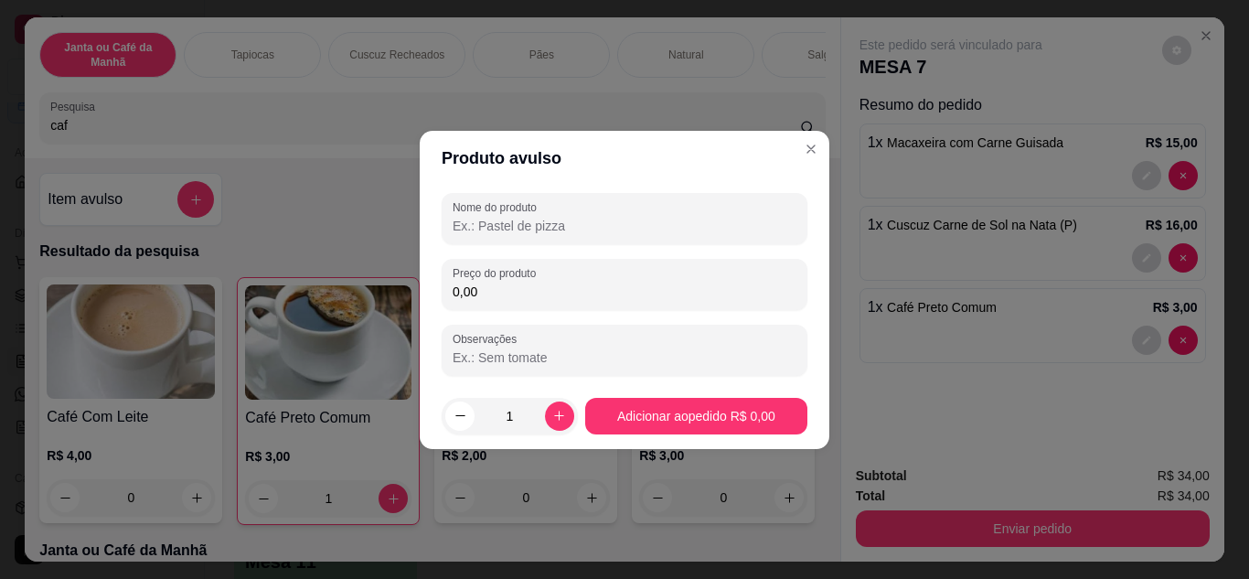
click at [558, 228] on input "Nome do produto" at bounding box center [624, 226] width 344 height 18
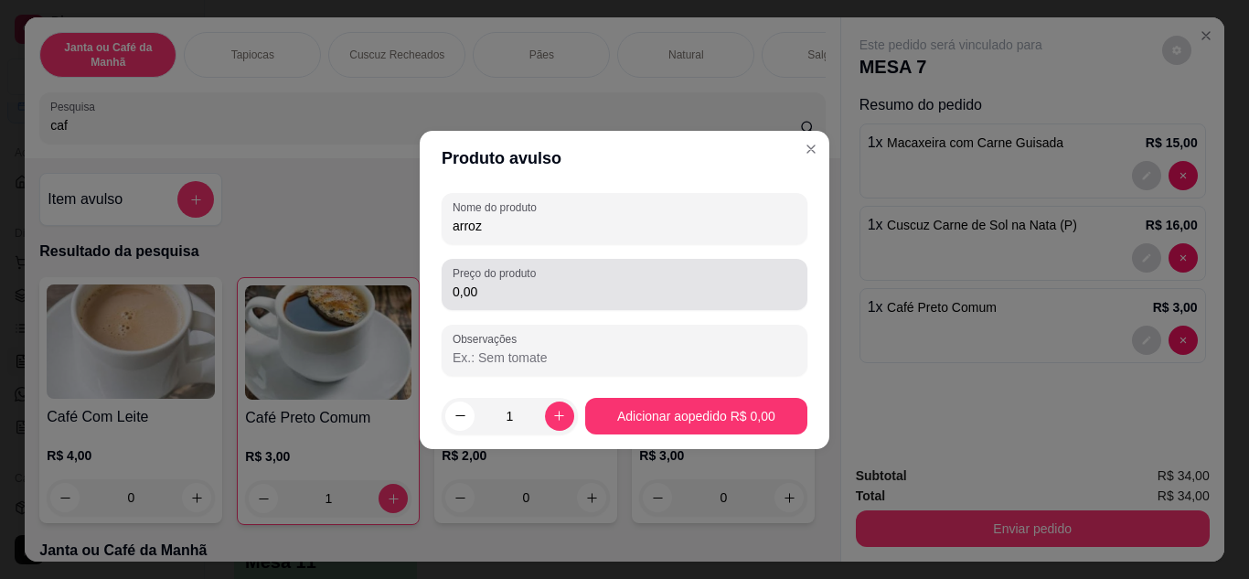
type input "arroz"
click at [544, 292] on input "0,00" at bounding box center [624, 291] width 344 height 18
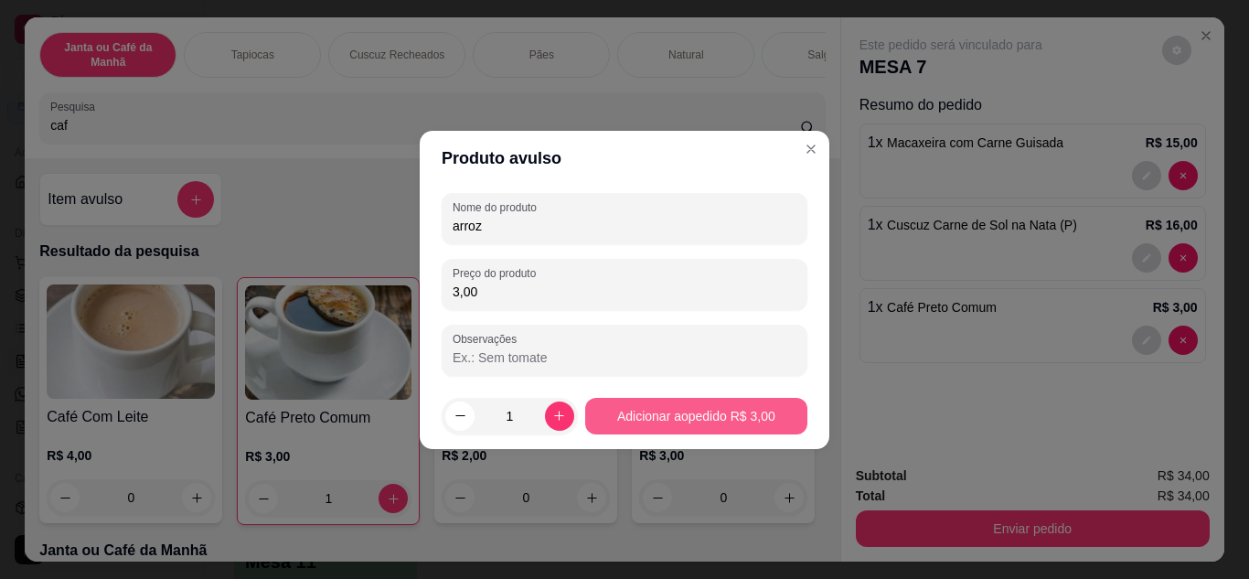
type input "3,00"
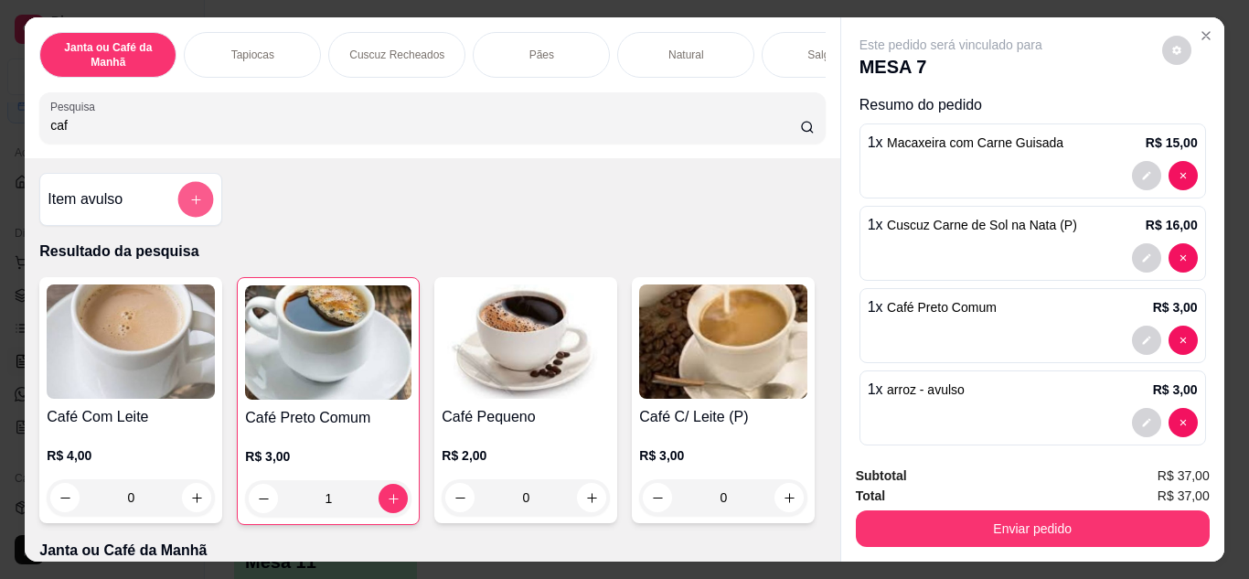
click at [190, 207] on icon "add-separate-item" at bounding box center [196, 200] width 14 height 14
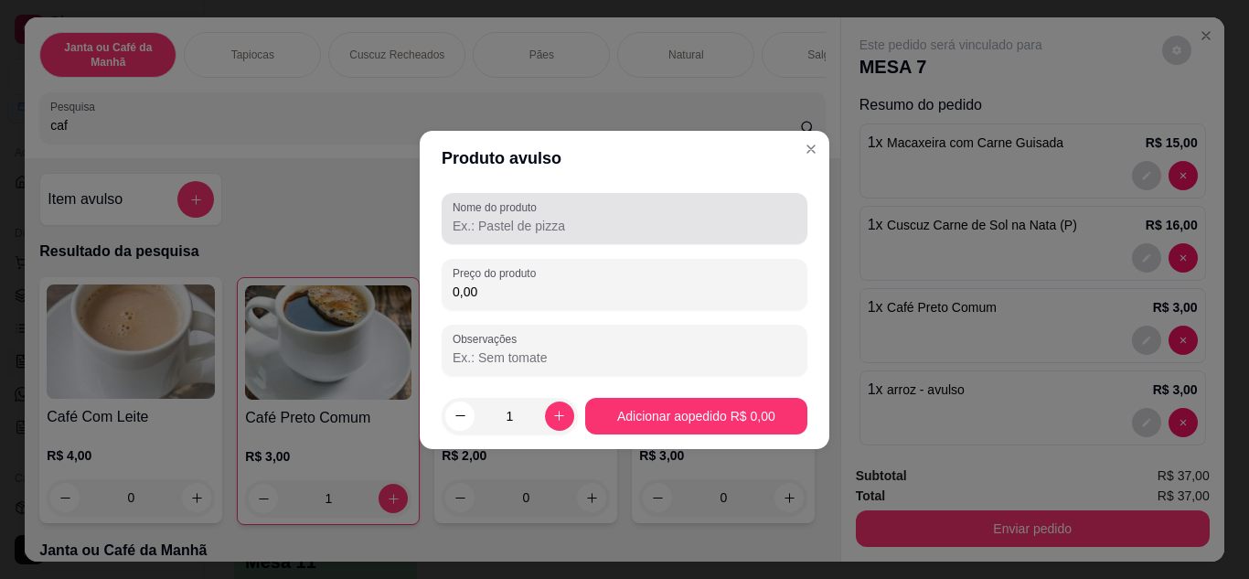
click at [567, 242] on div "Nome do produto" at bounding box center [624, 218] width 366 height 51
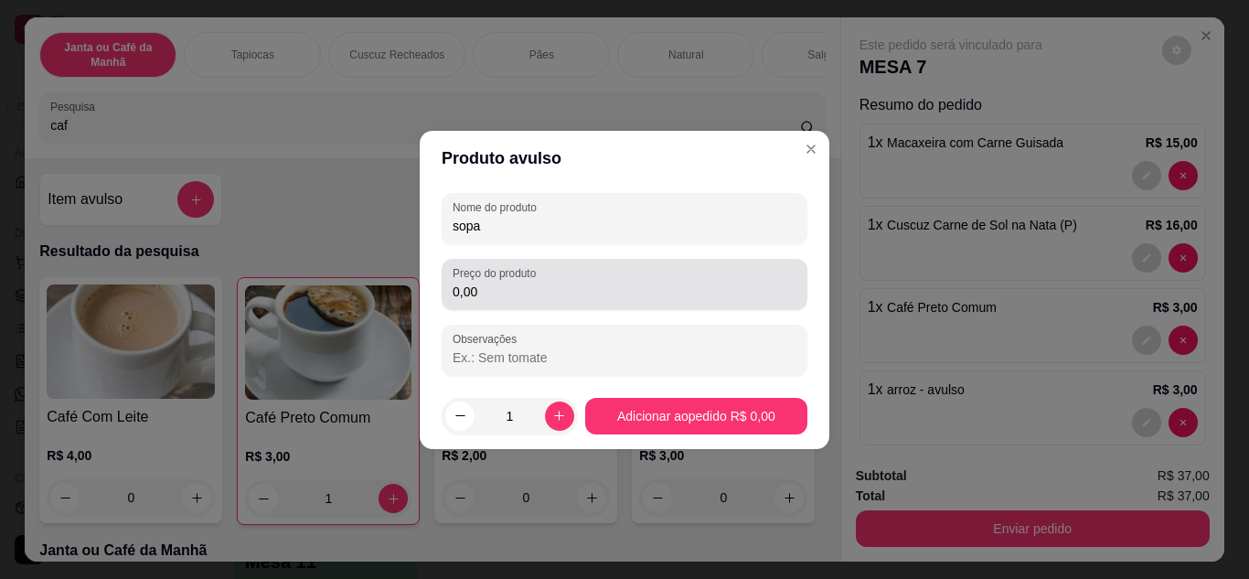
type input "sopa"
click at [553, 273] on div "0,00" at bounding box center [624, 284] width 344 height 37
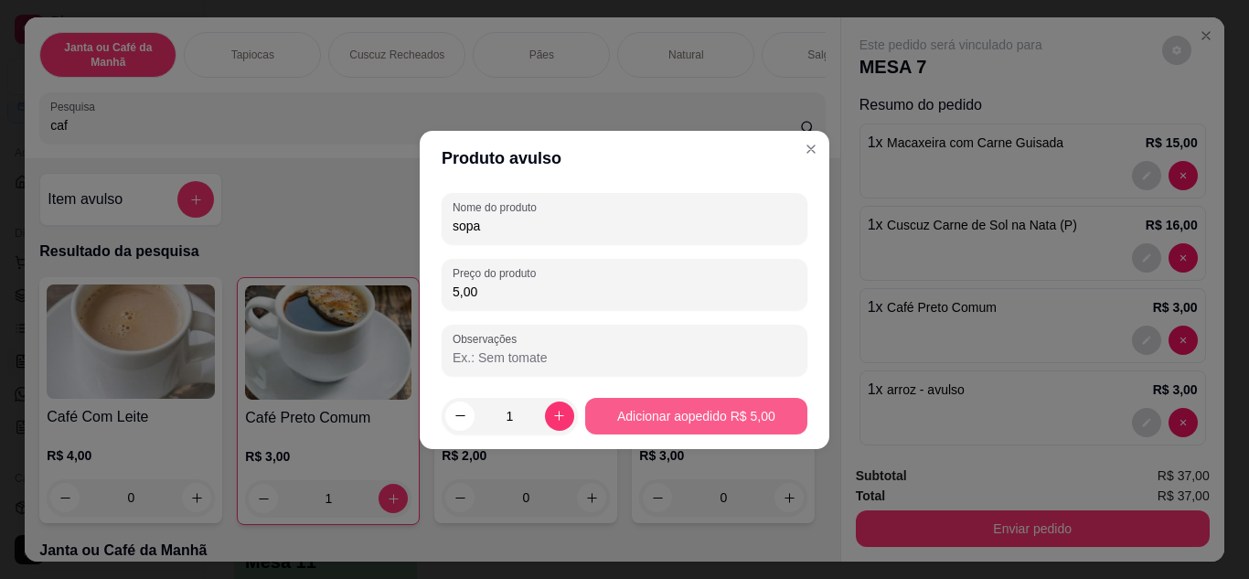
type input "5,00"
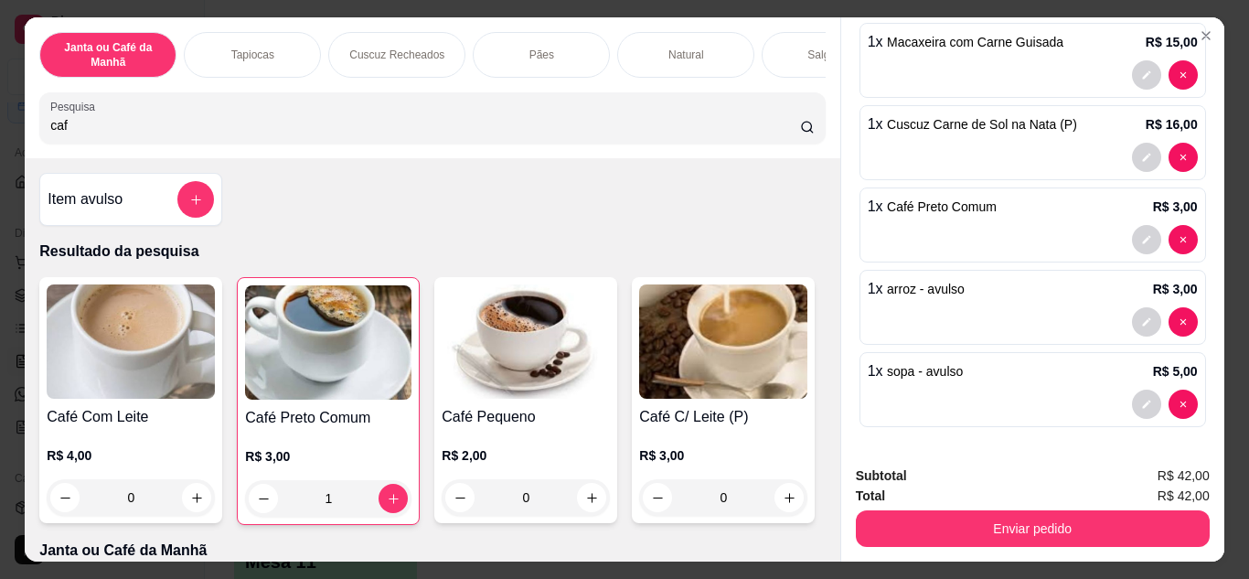
scroll to position [102, 0]
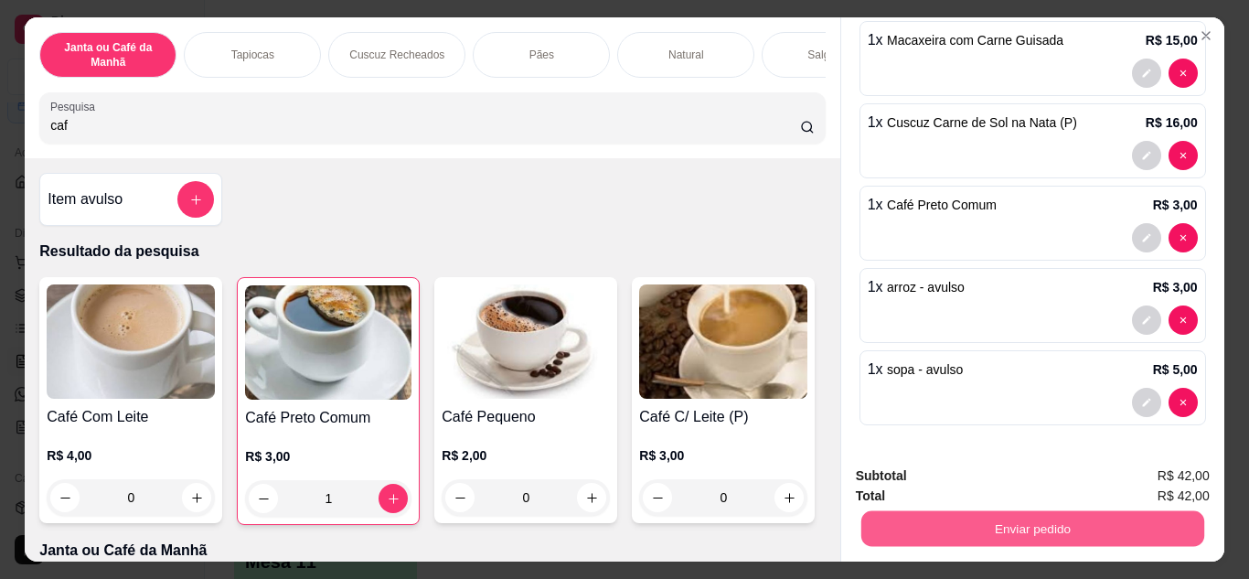
click at [1025, 526] on button "Enviar pedido" at bounding box center [1031, 529] width 343 height 36
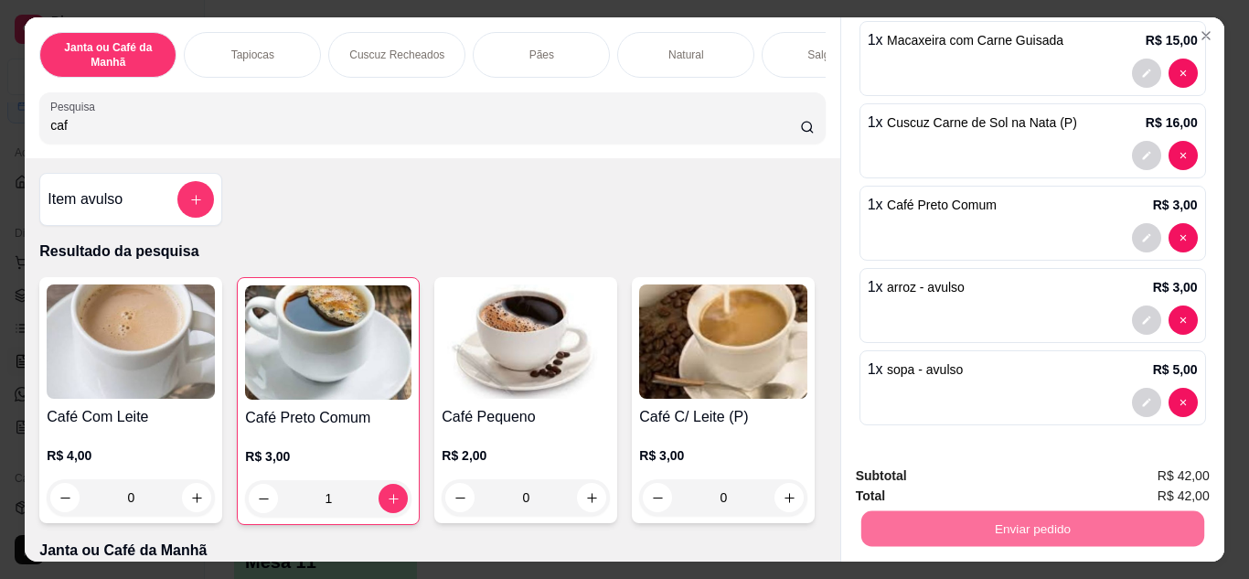
click at [1011, 483] on button "Não registrar e enviar pedido" at bounding box center [972, 477] width 190 height 35
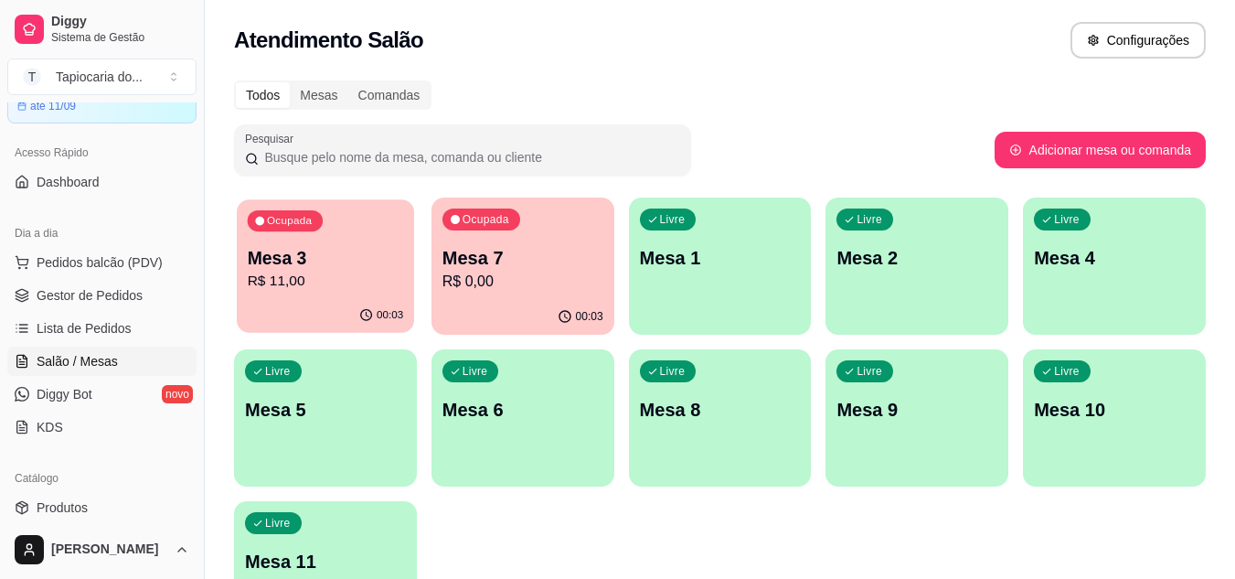
click at [366, 275] on p "R$ 11,00" at bounding box center [326, 281] width 156 height 21
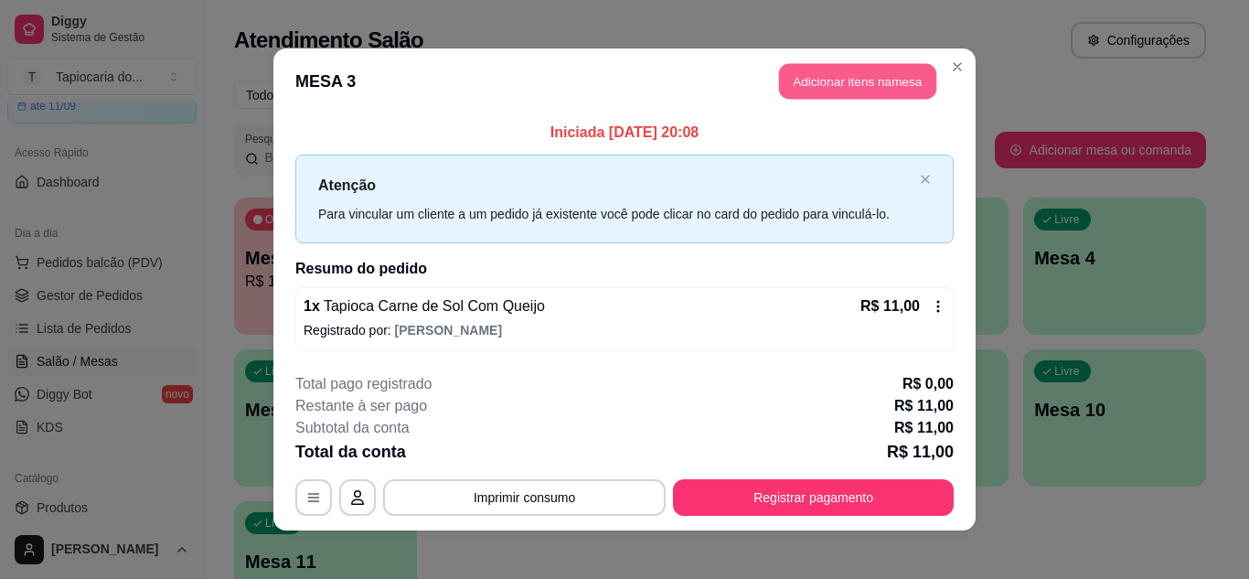
click at [832, 86] on button "Adicionar itens na mesa" at bounding box center [857, 82] width 157 height 36
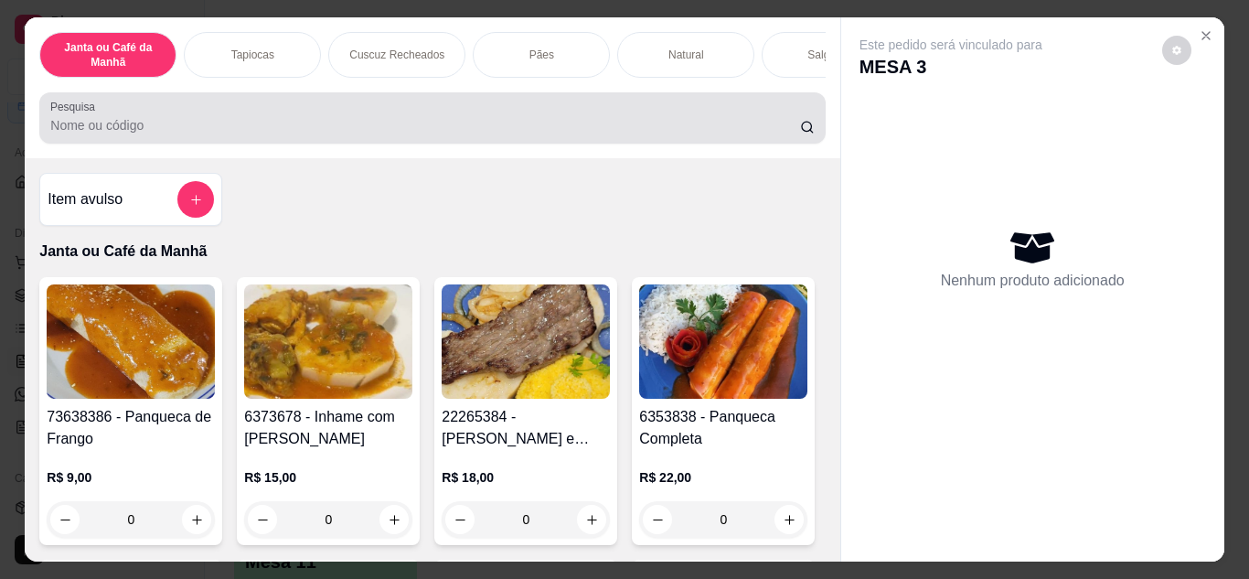
drag, startPoint x: 753, startPoint y: 103, endPoint x: 722, endPoint y: 122, distance: 36.5
click at [751, 106] on div "Pesquisa" at bounding box center [431, 117] width 785 height 51
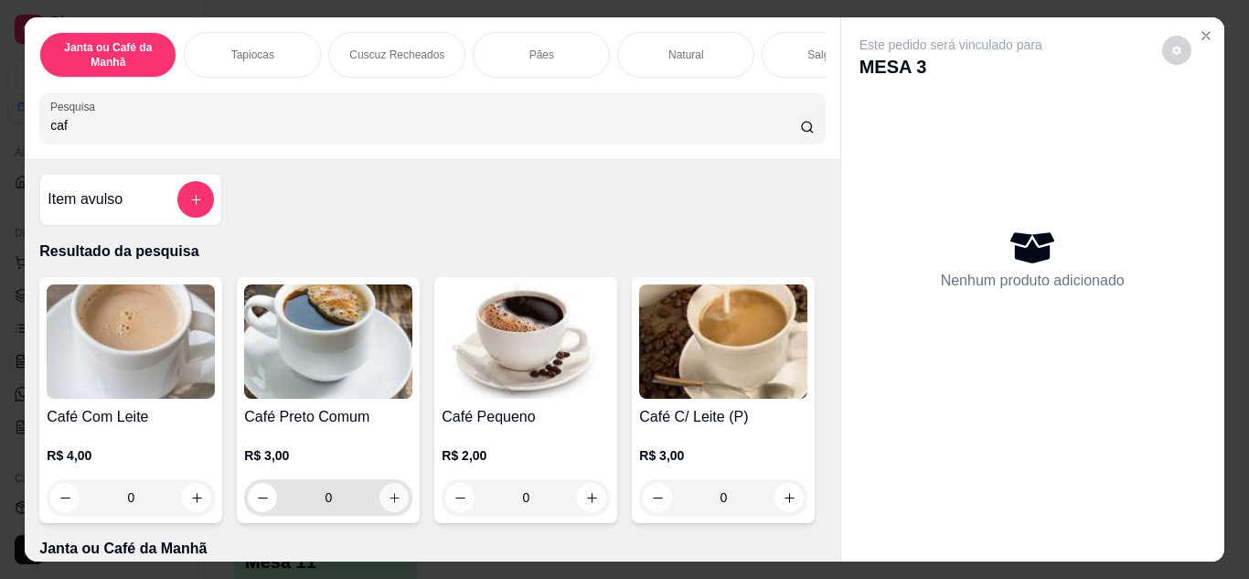
type input "caf"
click at [379, 501] on button "increase-product-quantity" at bounding box center [393, 497] width 29 height 29
type input "1"
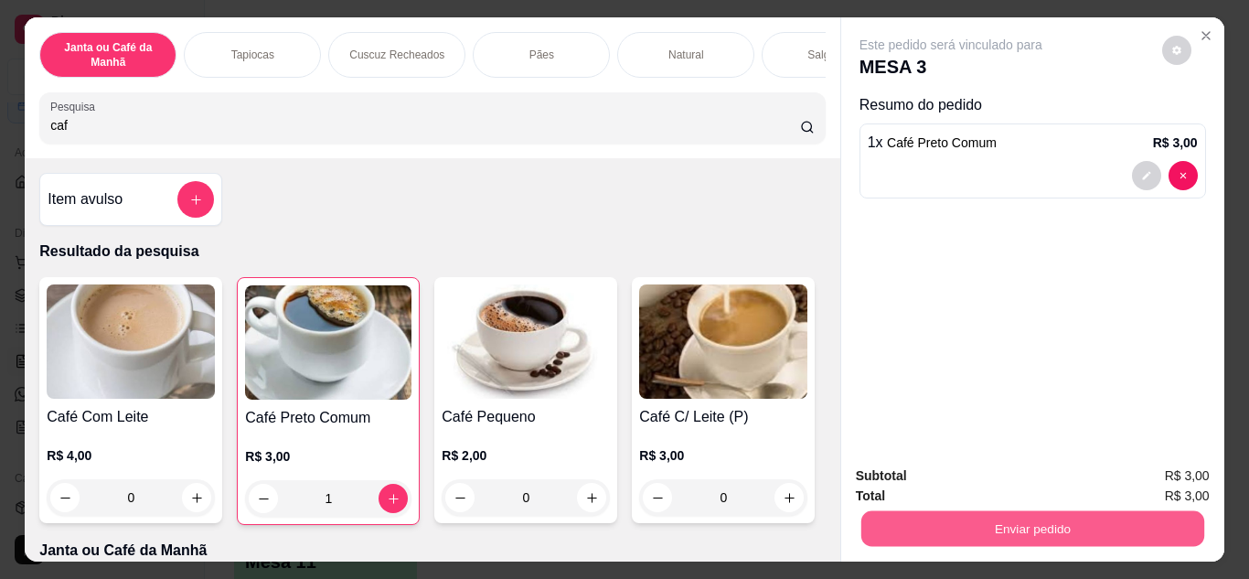
click at [877, 511] on button "Enviar pedido" at bounding box center [1031, 529] width 343 height 36
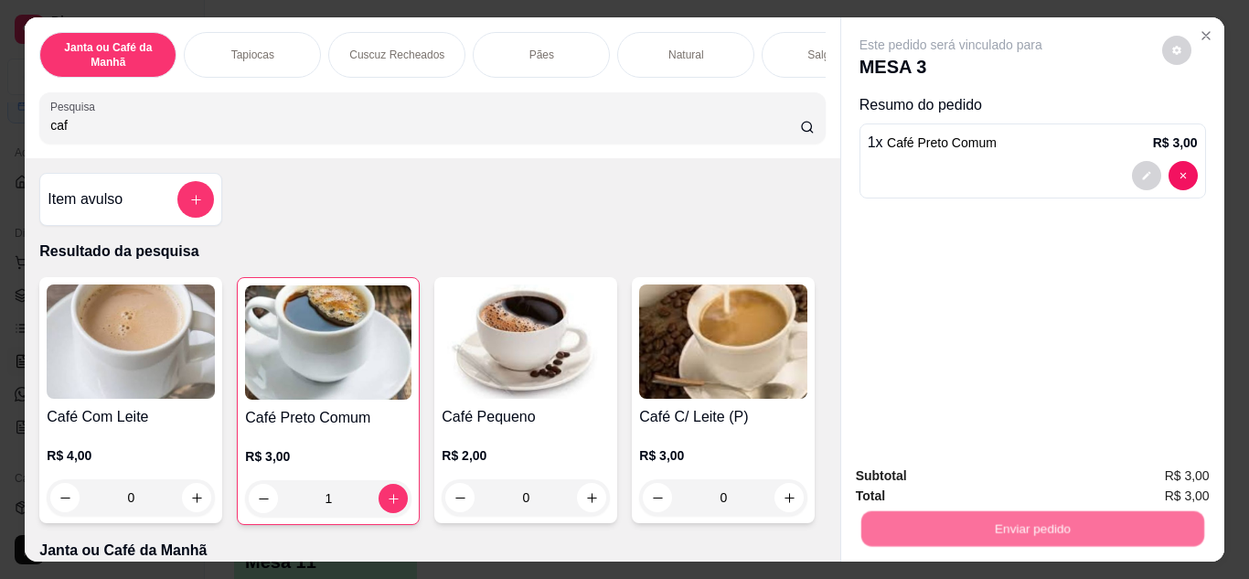
click at [879, 481] on button "Não registrar e enviar pedido" at bounding box center [971, 477] width 185 height 34
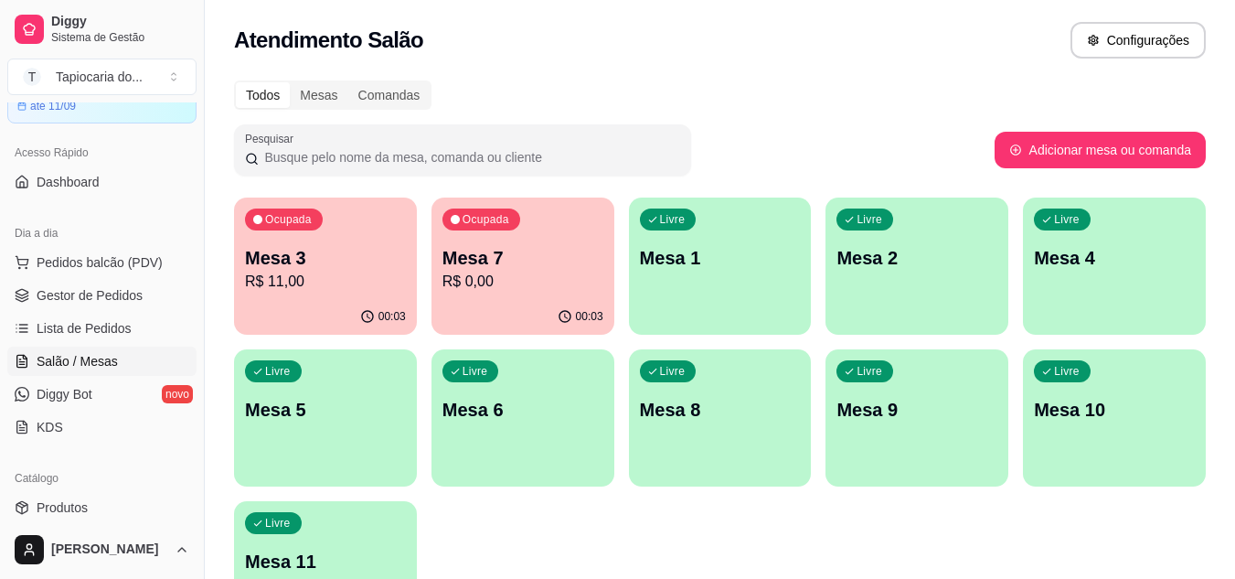
click at [706, 271] on div "Livre Mesa 1" at bounding box center [720, 254] width 183 height 115
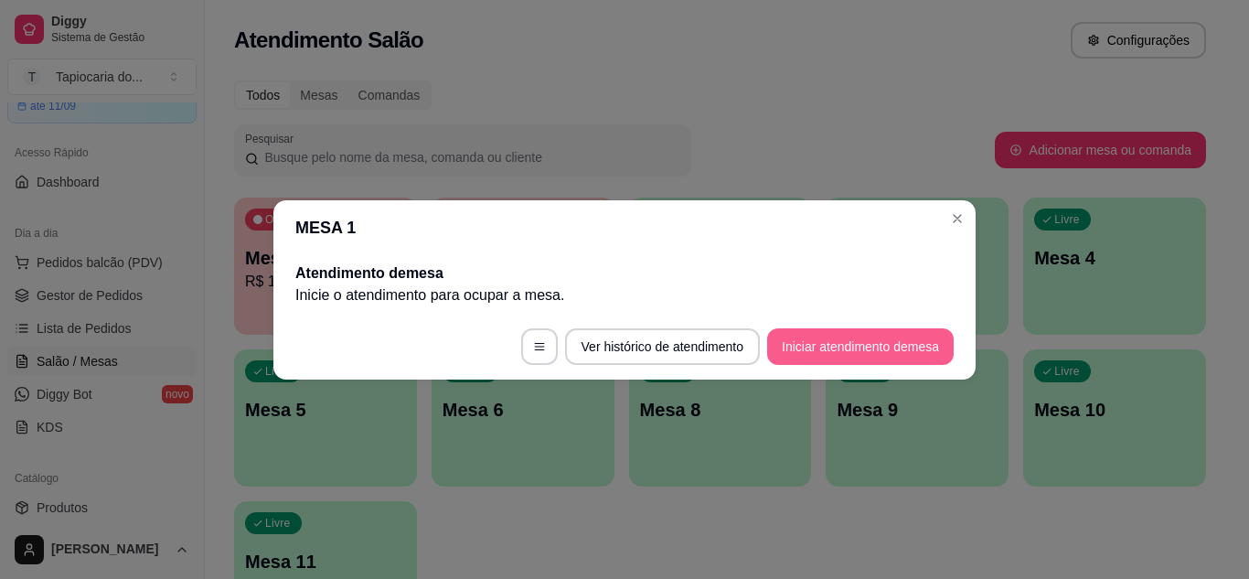
click at [861, 354] on button "Iniciar atendimento de mesa" at bounding box center [860, 346] width 186 height 37
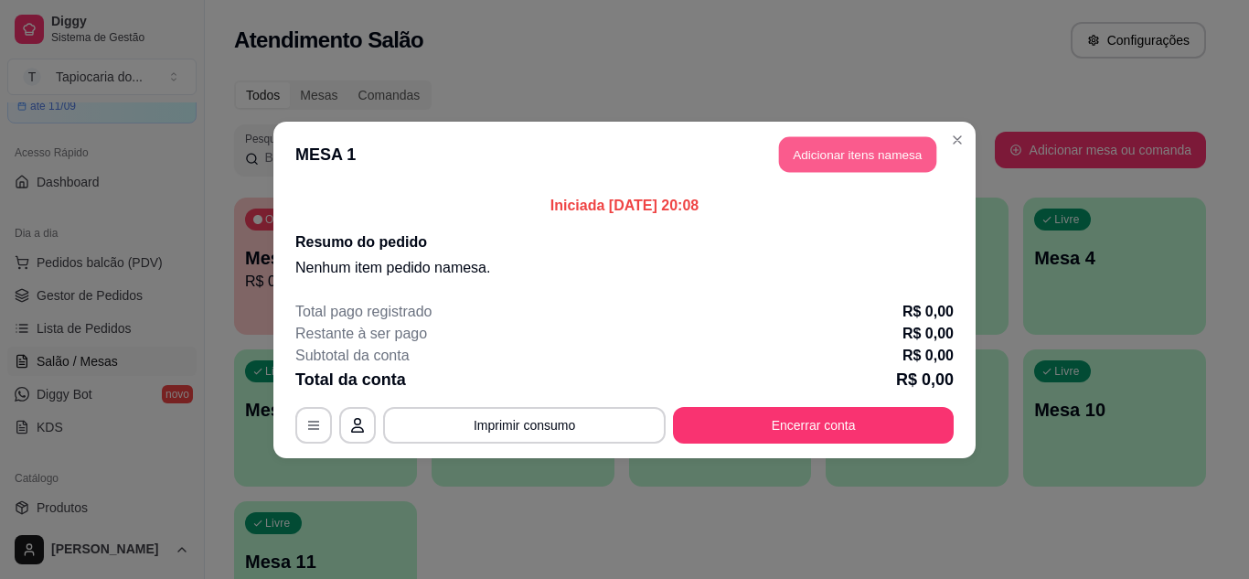
click at [891, 140] on button "Adicionar itens na mesa" at bounding box center [857, 154] width 157 height 36
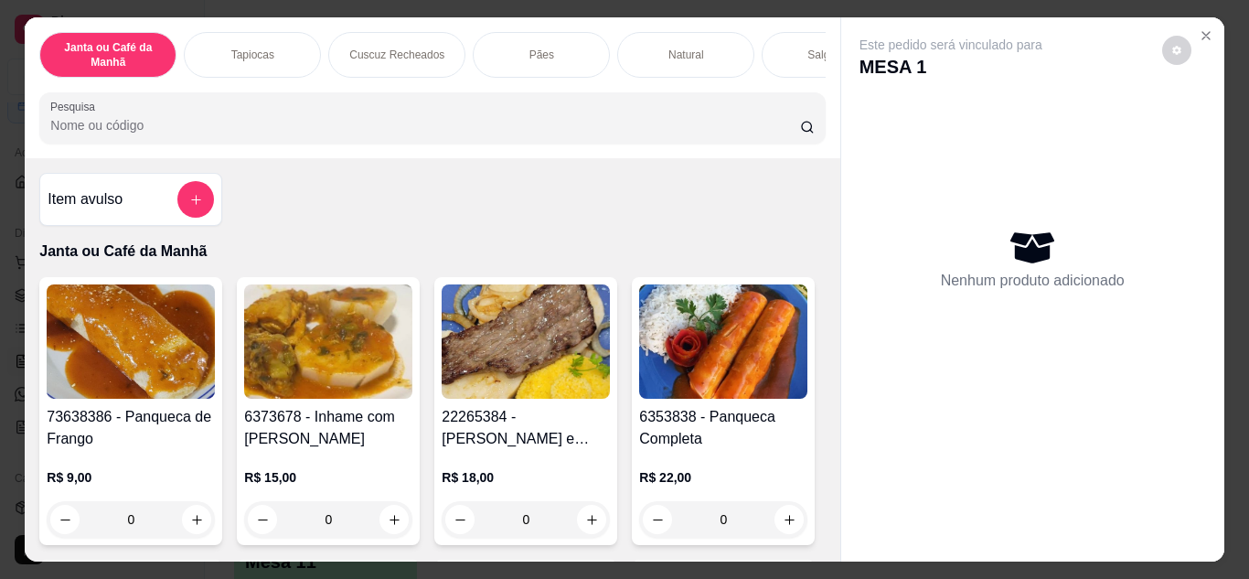
click at [768, 125] on input "Pesquisa" at bounding box center [425, 125] width 750 height 18
click at [1198, 31] on icon "Close" at bounding box center [1205, 35] width 15 height 15
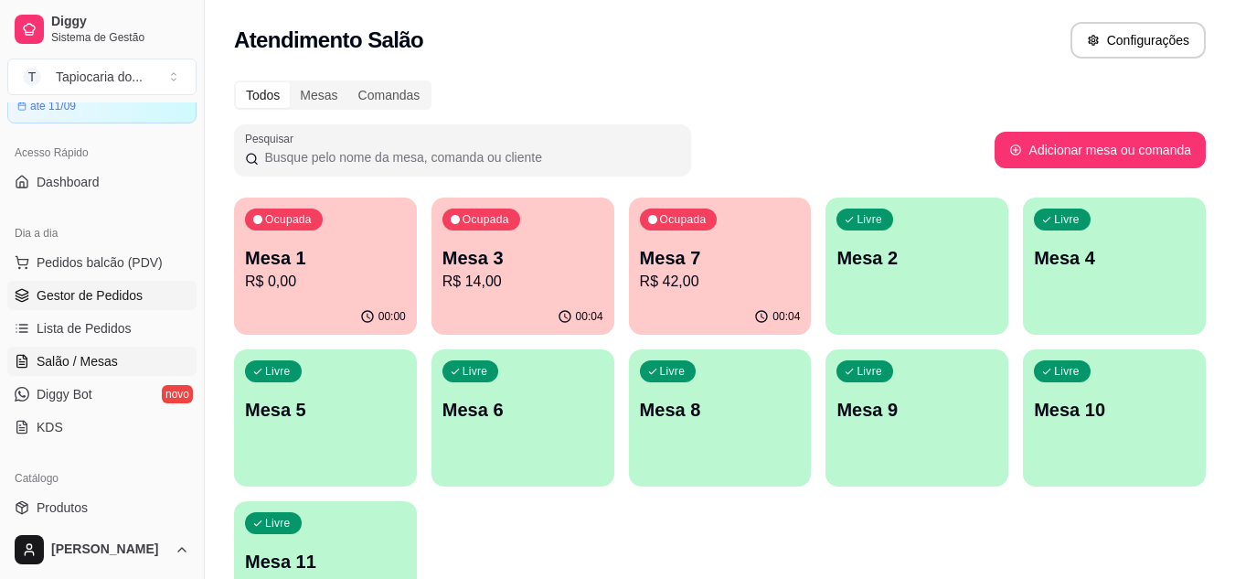
click at [137, 307] on link "Gestor de Pedidos" at bounding box center [101, 295] width 189 height 29
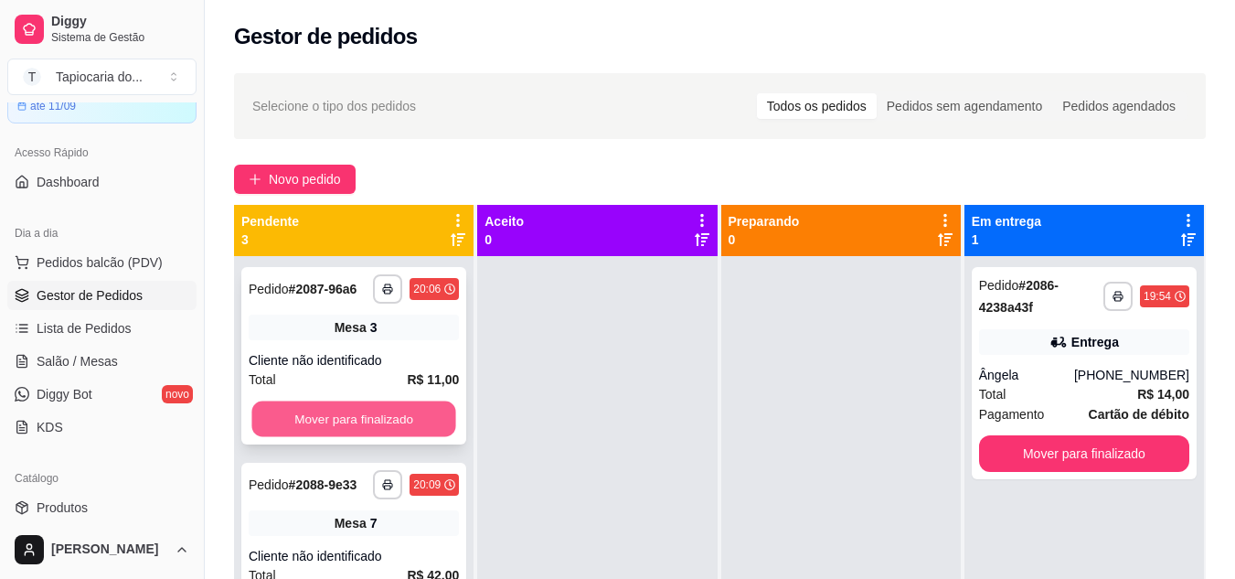
click at [431, 431] on button "Mover para finalizado" at bounding box center [353, 419] width 204 height 36
click at [418, 414] on button "Mover para finalizado" at bounding box center [354, 418] width 210 height 37
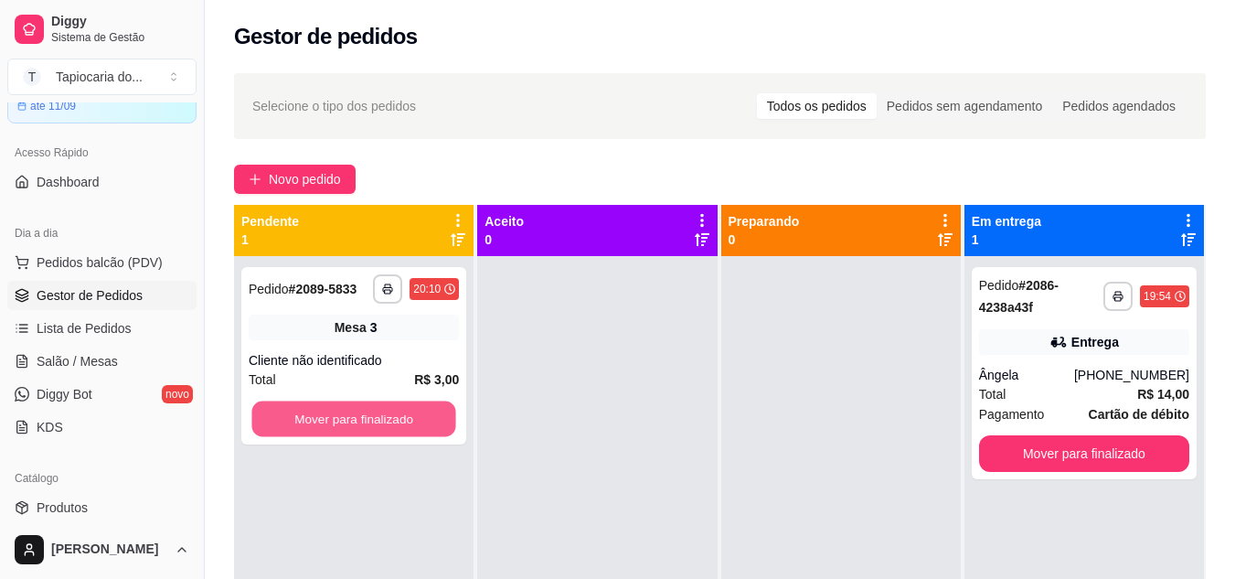
click at [418, 414] on button "Mover para finalizado" at bounding box center [353, 419] width 204 height 36
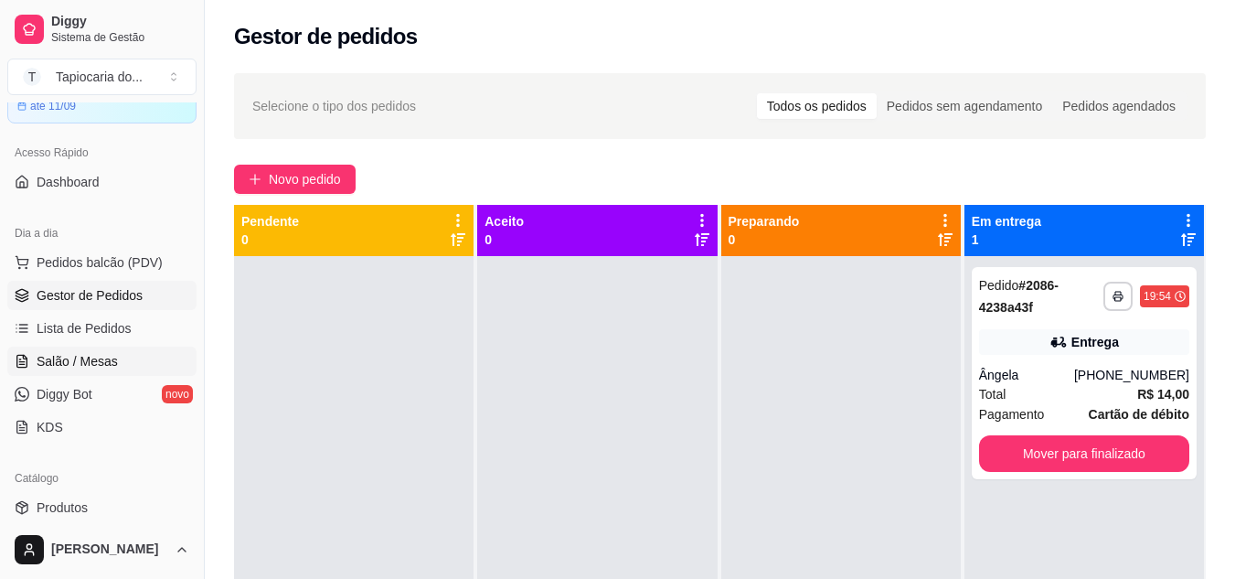
click at [82, 370] on link "Salão / Mesas" at bounding box center [101, 360] width 189 height 29
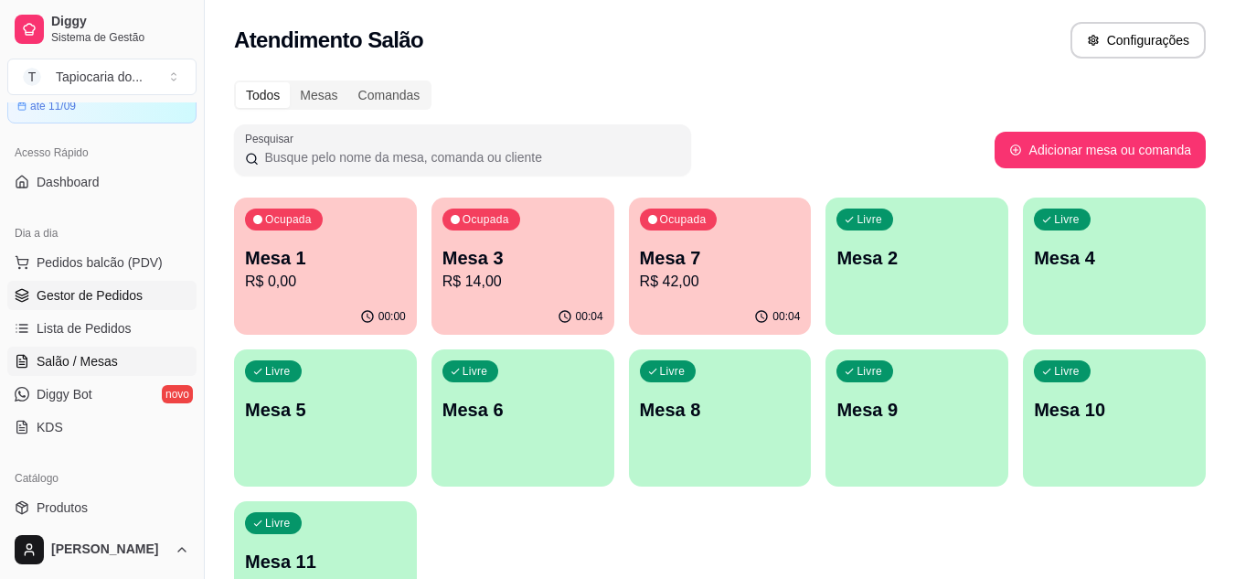
click at [176, 289] on link "Gestor de Pedidos" at bounding box center [101, 295] width 189 height 29
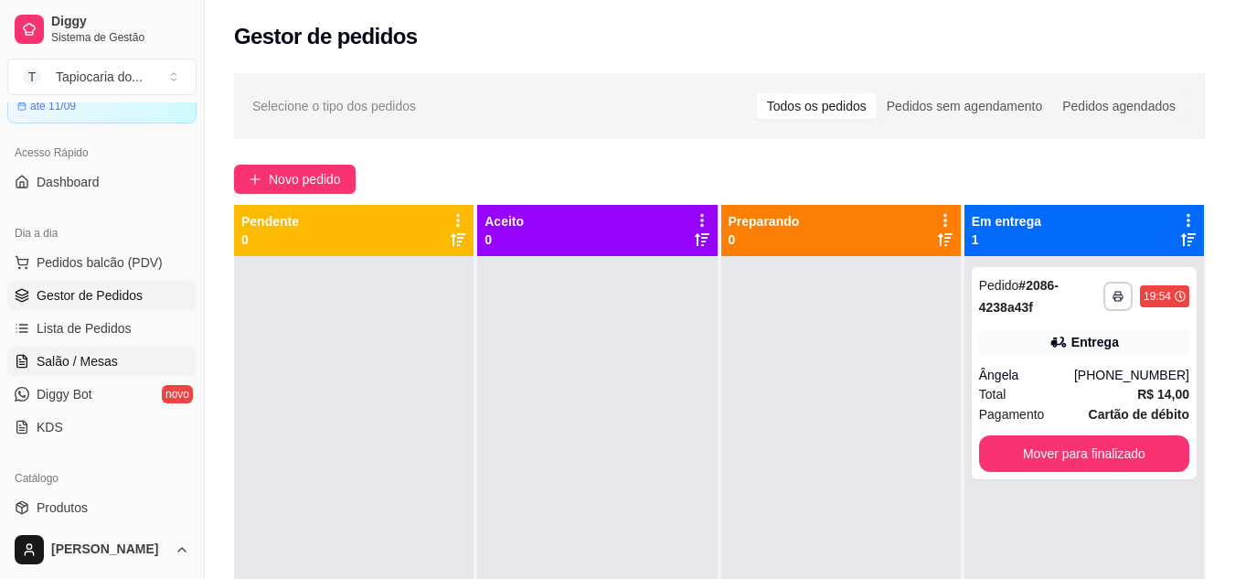
click at [54, 347] on link "Salão / Mesas" at bounding box center [101, 360] width 189 height 29
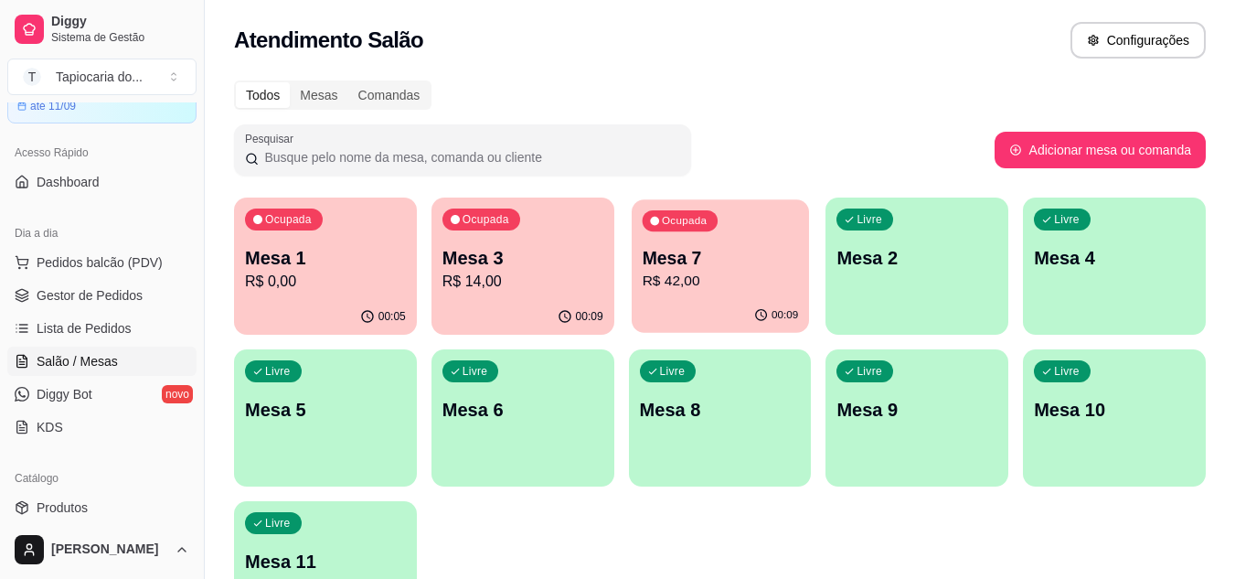
click at [750, 278] on p "R$ 42,00" at bounding box center [720, 281] width 156 height 21
click at [60, 292] on span "Gestor de Pedidos" at bounding box center [90, 295] width 106 height 18
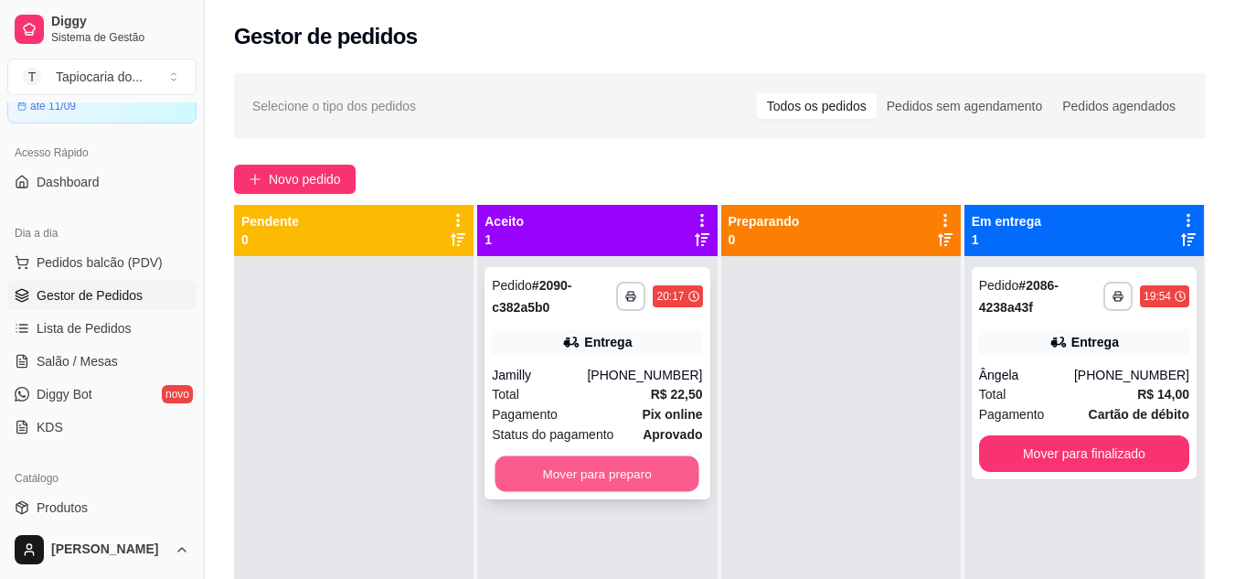
click at [651, 479] on button "Mover para preparo" at bounding box center [597, 474] width 204 height 36
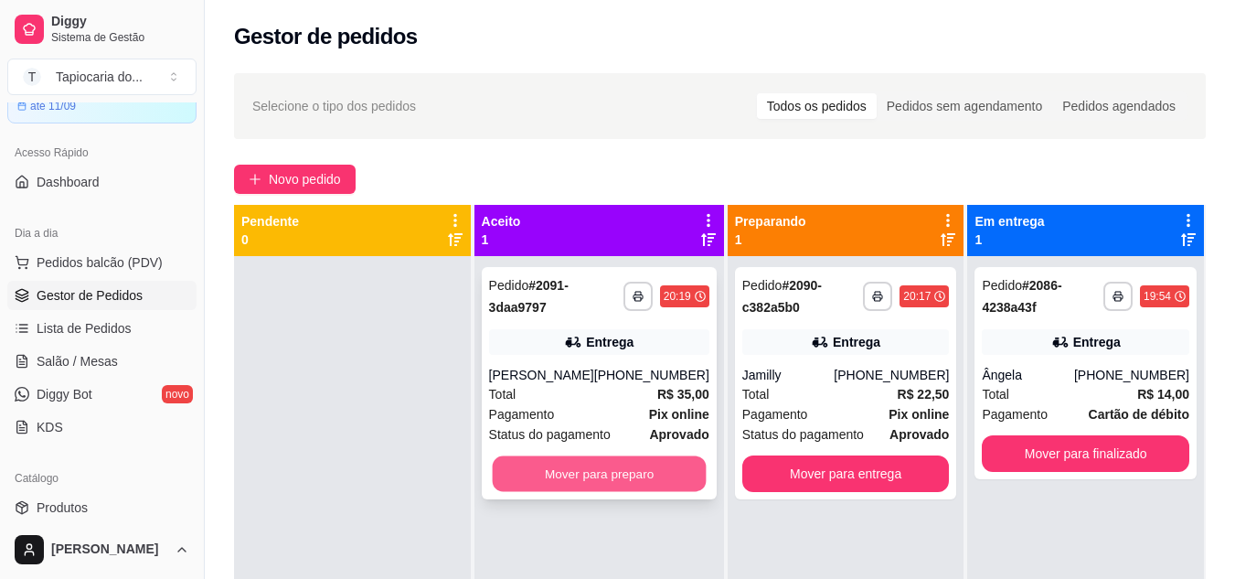
click at [638, 481] on button "Mover para preparo" at bounding box center [599, 474] width 214 height 36
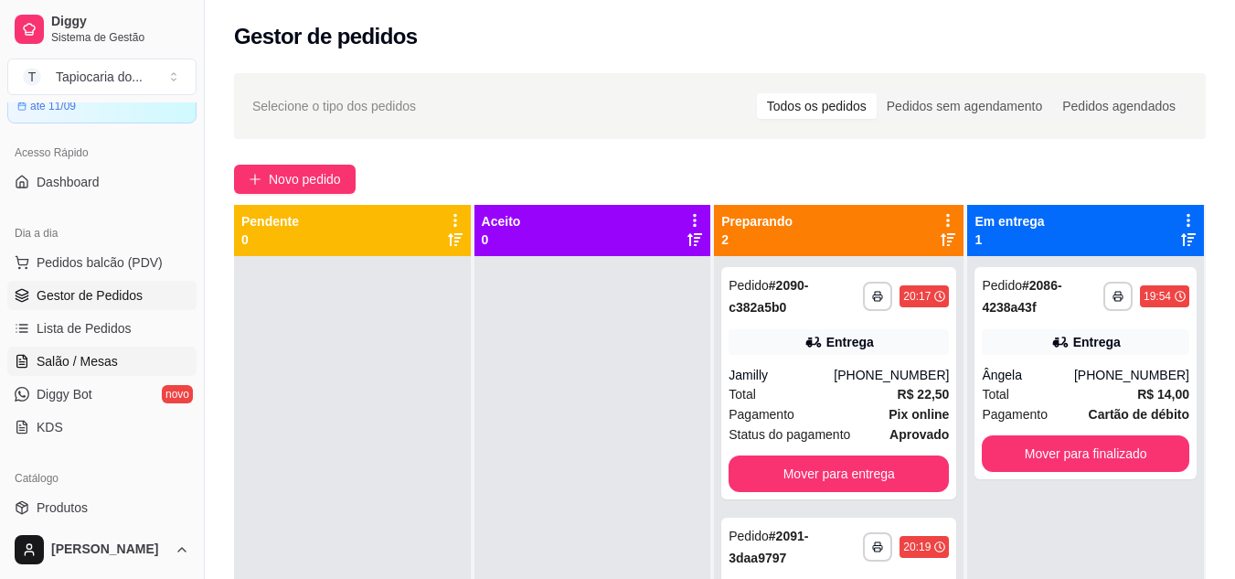
click at [101, 363] on span "Salão / Mesas" at bounding box center [77, 361] width 81 height 18
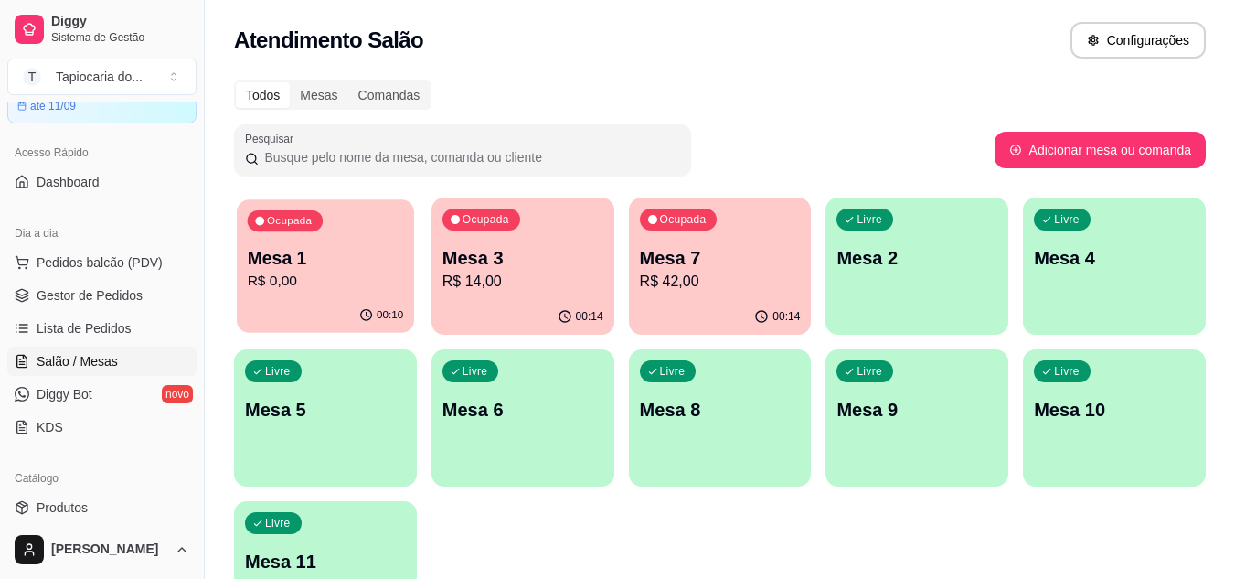
click at [361, 282] on p "R$ 0,00" at bounding box center [326, 281] width 156 height 21
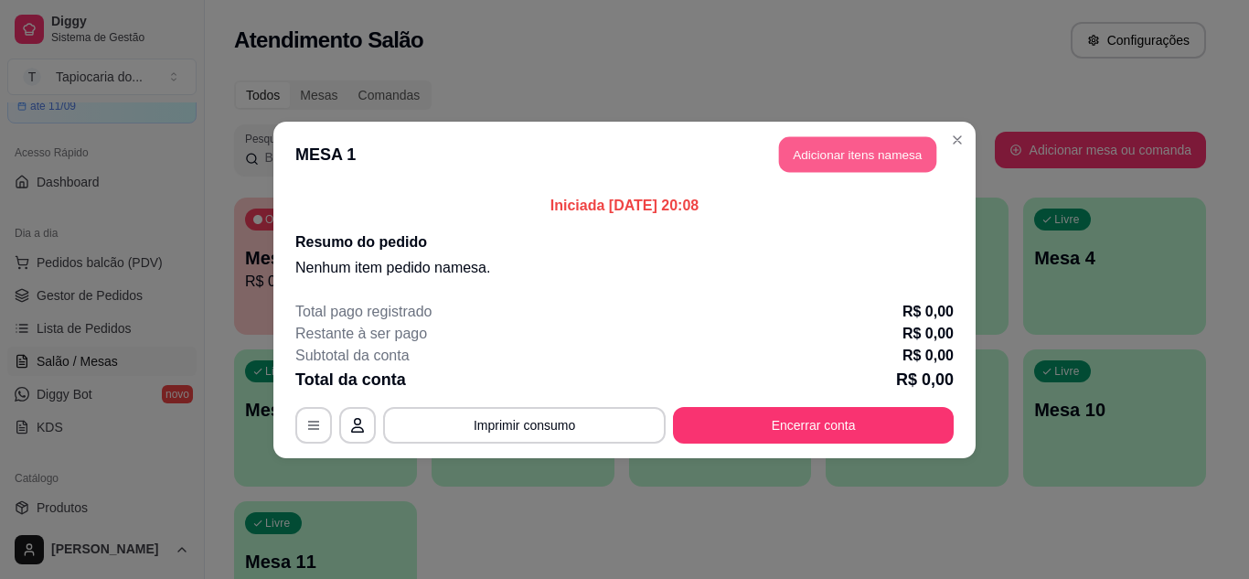
click at [825, 156] on button "Adicionar itens na mesa" at bounding box center [857, 154] width 157 height 36
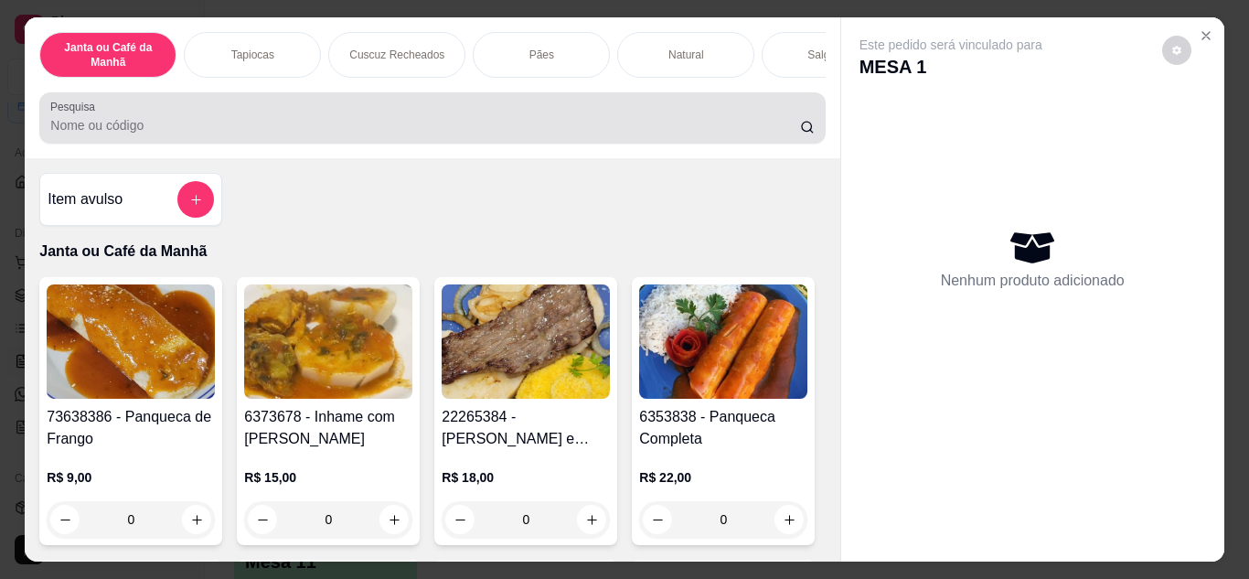
click at [689, 121] on div at bounding box center [431, 118] width 763 height 37
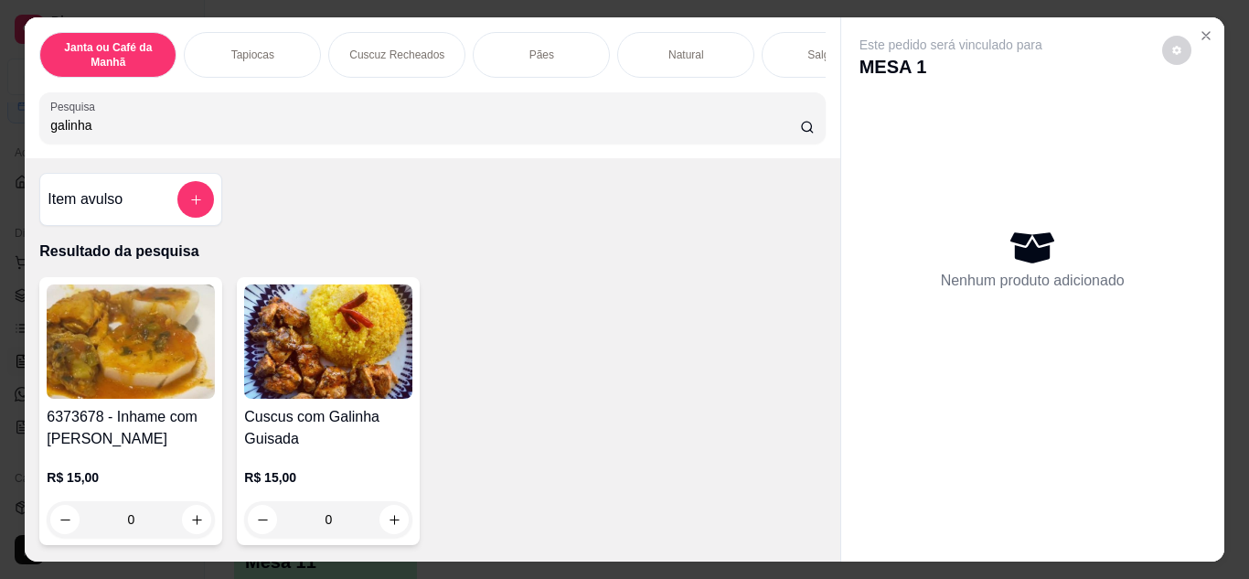
type input "galinha"
drag, startPoint x: 382, startPoint y: 497, endPoint x: 387, endPoint y: 505, distance: 9.4
click at [387, 505] on div "R$ 15,00 0" at bounding box center [328, 502] width 168 height 69
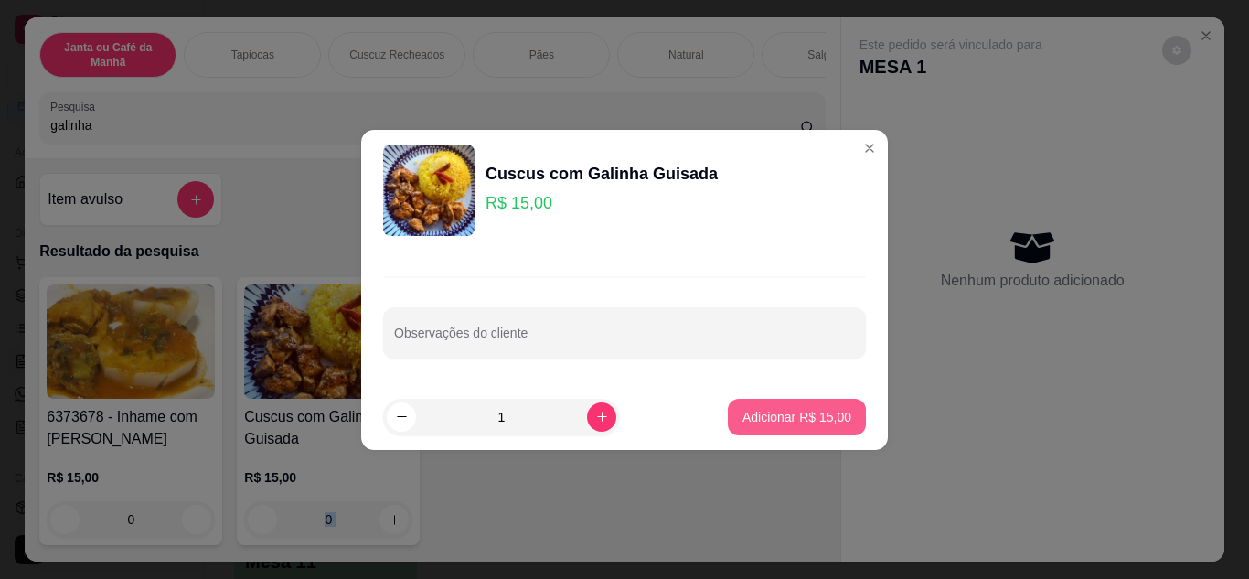
click at [835, 409] on p "Adicionar R$ 15,00" at bounding box center [796, 417] width 109 height 18
type input "1"
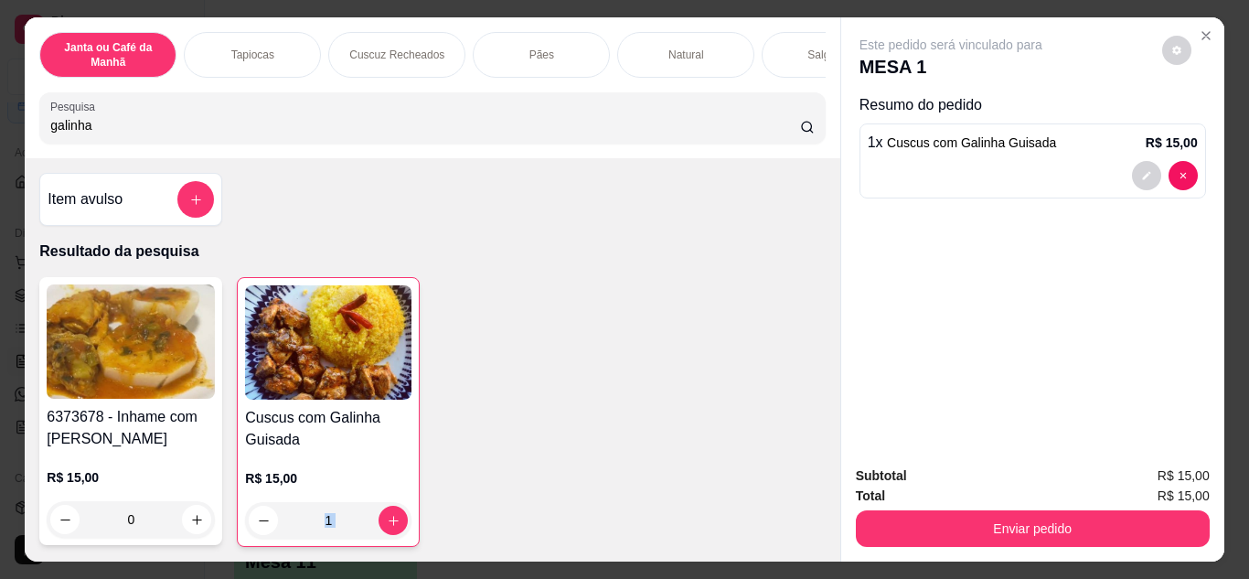
click at [760, 134] on input "galinha" at bounding box center [425, 125] width 750 height 18
click at [191, 199] on icon "add-separate-item" at bounding box center [196, 200] width 14 height 14
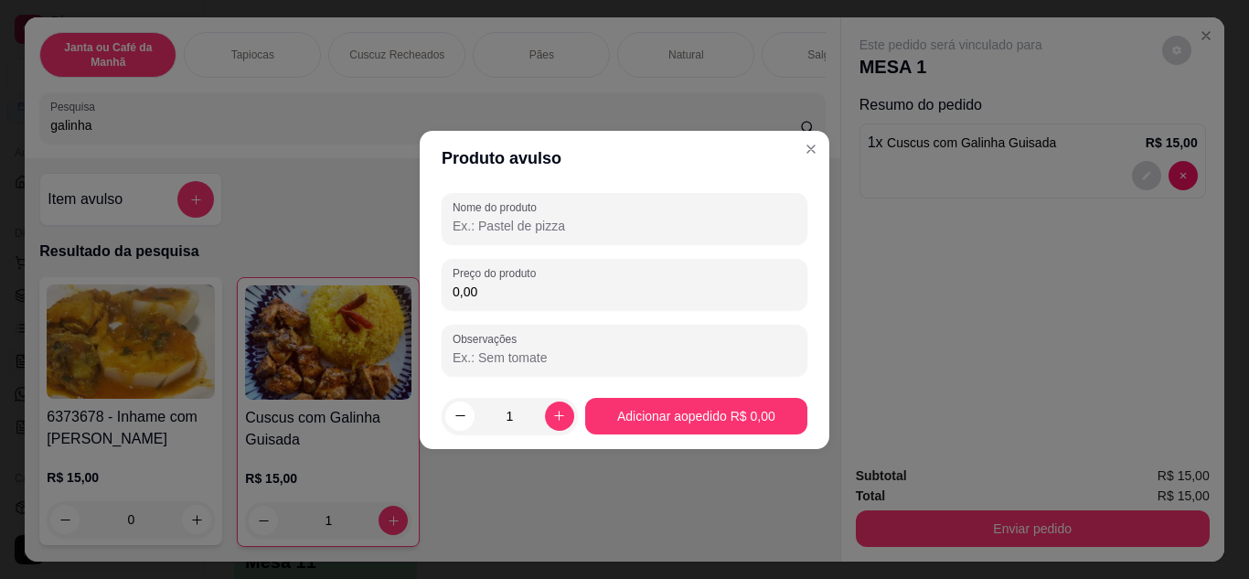
click at [589, 220] on input "Nome do produto" at bounding box center [624, 226] width 344 height 18
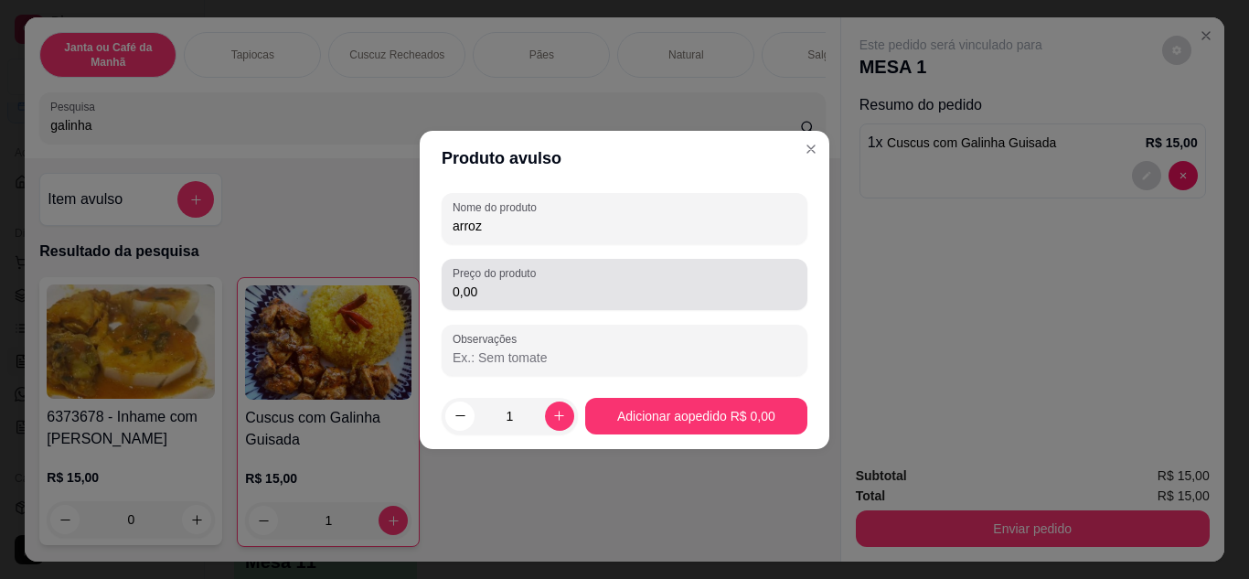
type input "arroz"
click at [591, 272] on div "0,00" at bounding box center [624, 284] width 344 height 37
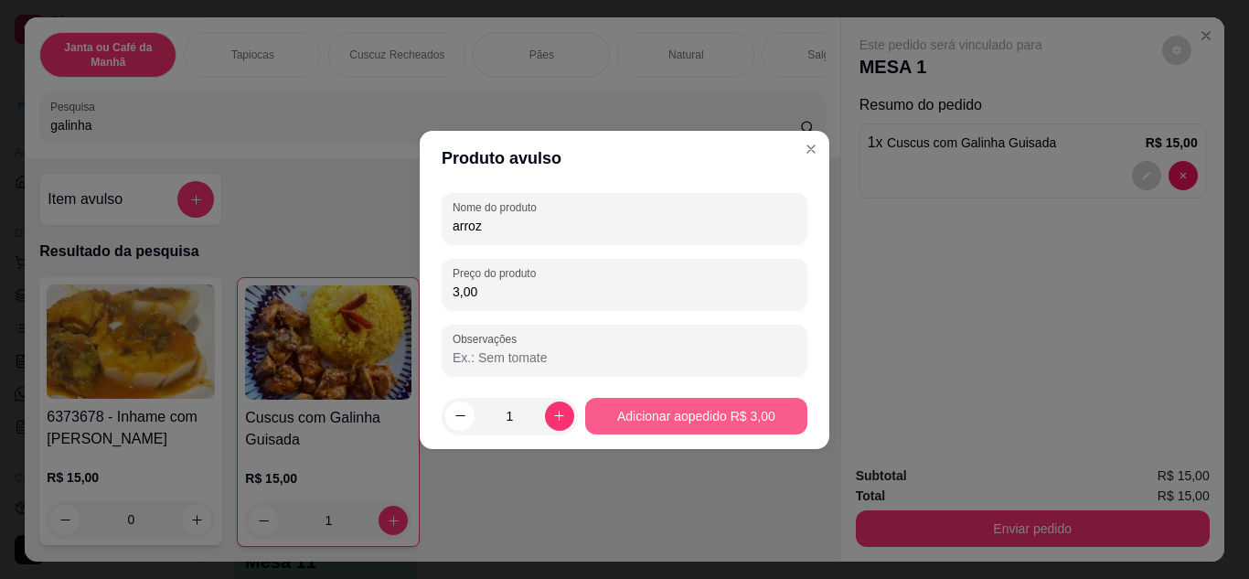
type input "3,00"
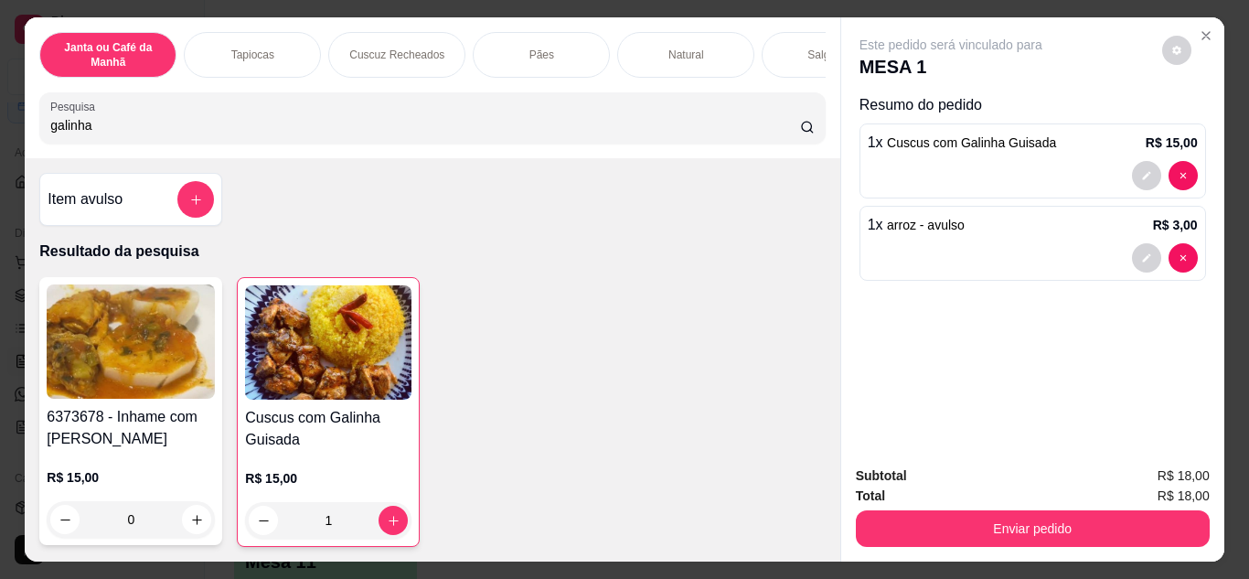
click at [777, 132] on input "galinha" at bounding box center [425, 125] width 750 height 18
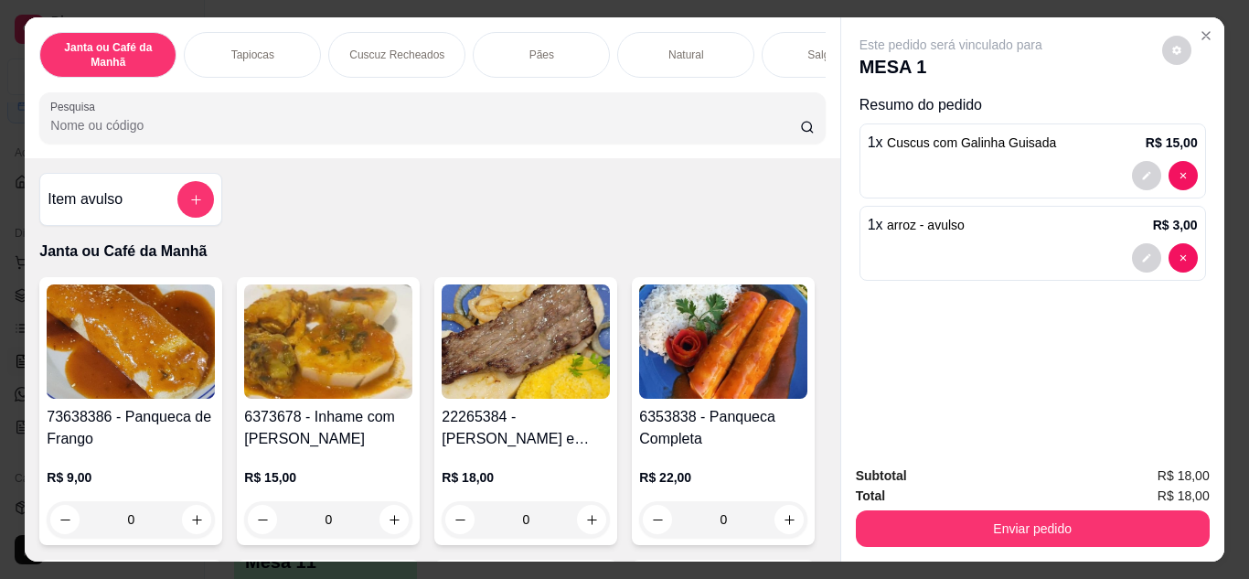
click at [712, 110] on div at bounding box center [431, 118] width 763 height 37
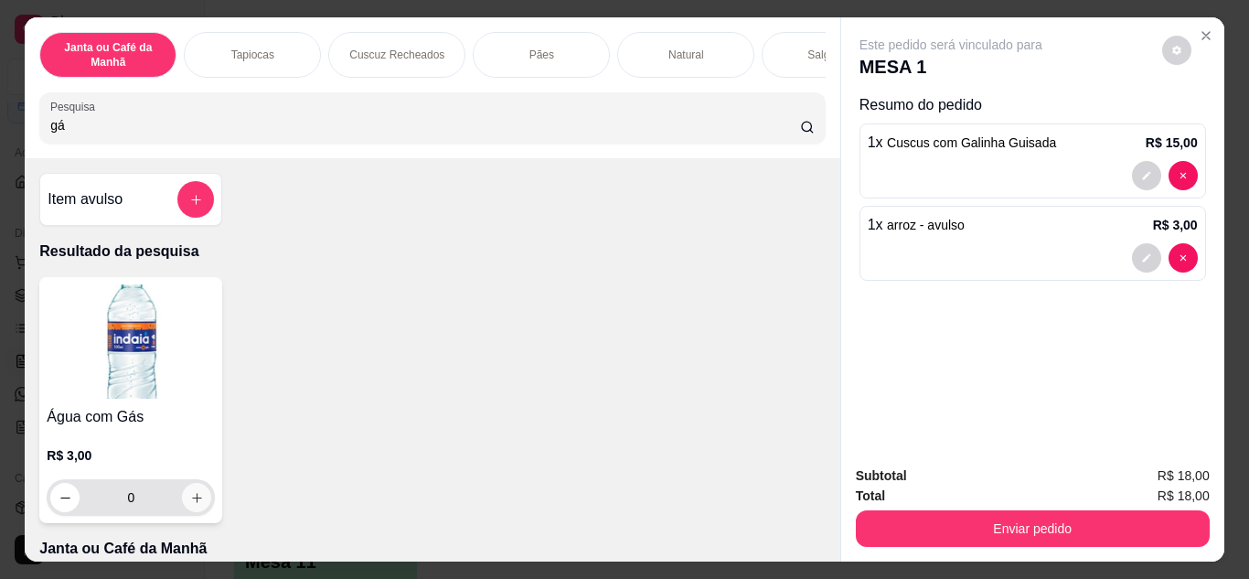
type input "gá"
click at [197, 501] on button "increase-product-quantity" at bounding box center [197, 497] width 28 height 28
type input "1"
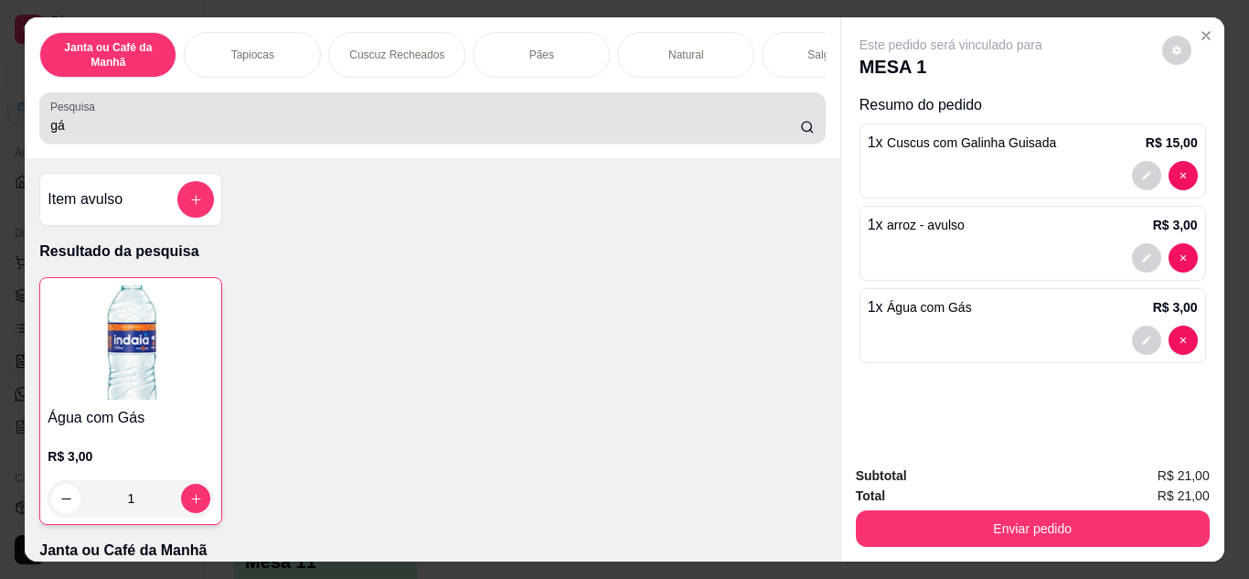
click at [420, 109] on div "gá" at bounding box center [431, 118] width 763 height 37
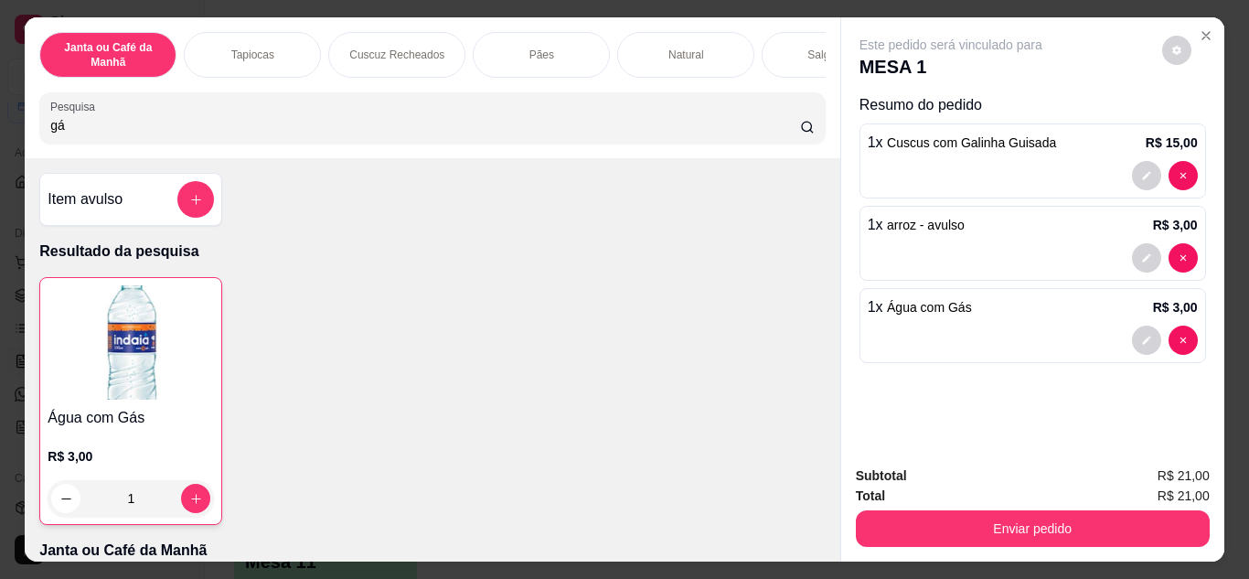
type input "g"
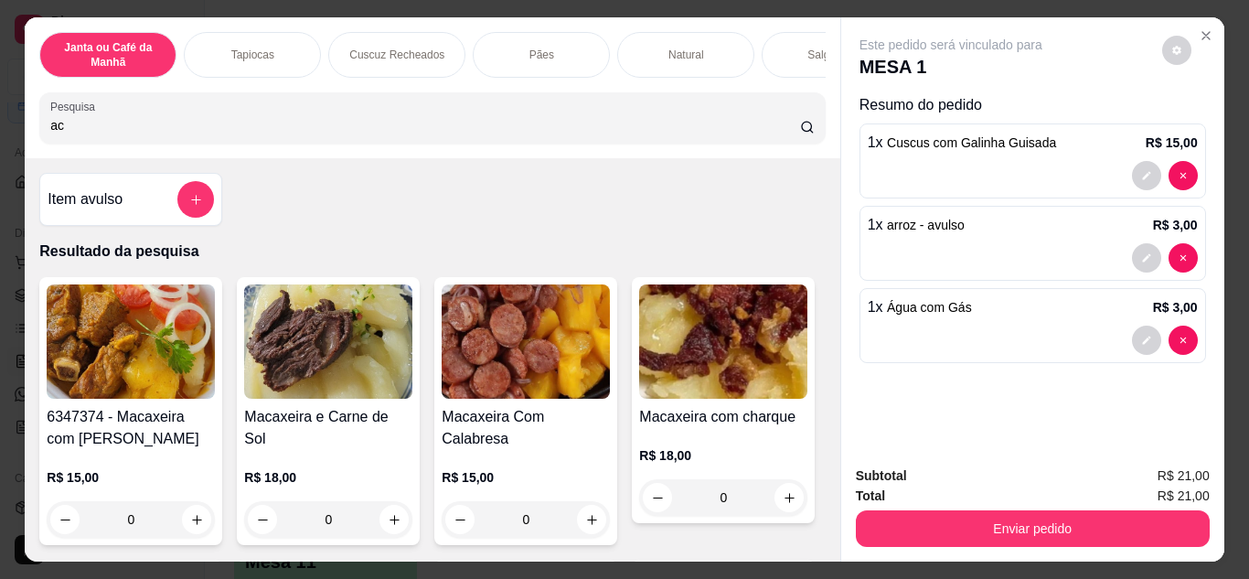
type input "a"
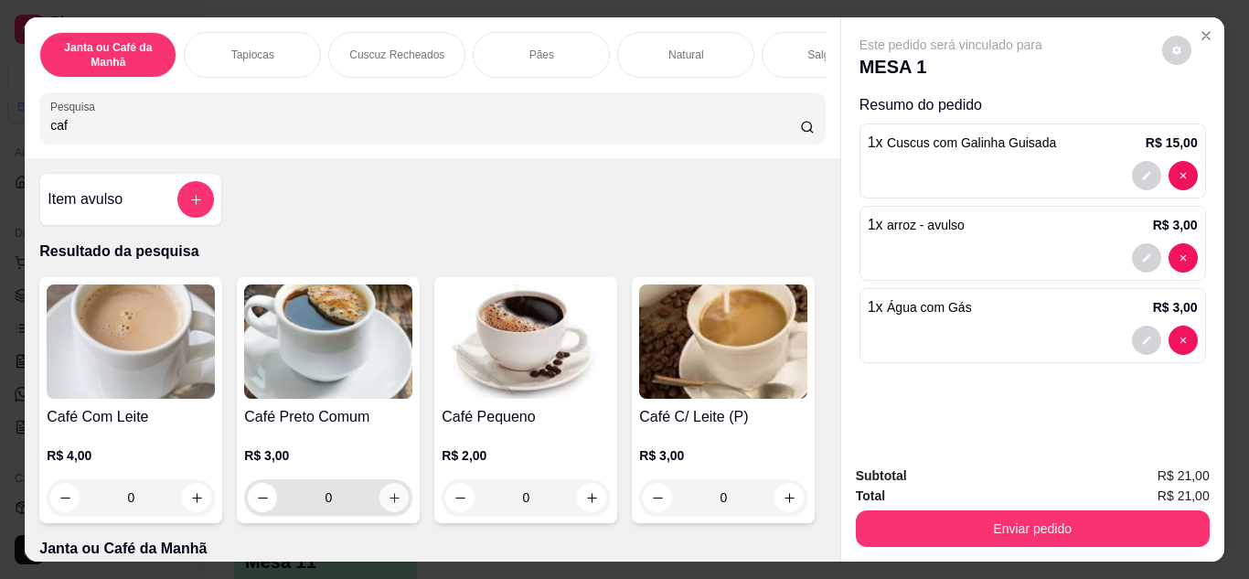
type input "caf"
click at [388, 500] on icon "increase-product-quantity" at bounding box center [395, 498] width 14 height 14
type input "1"
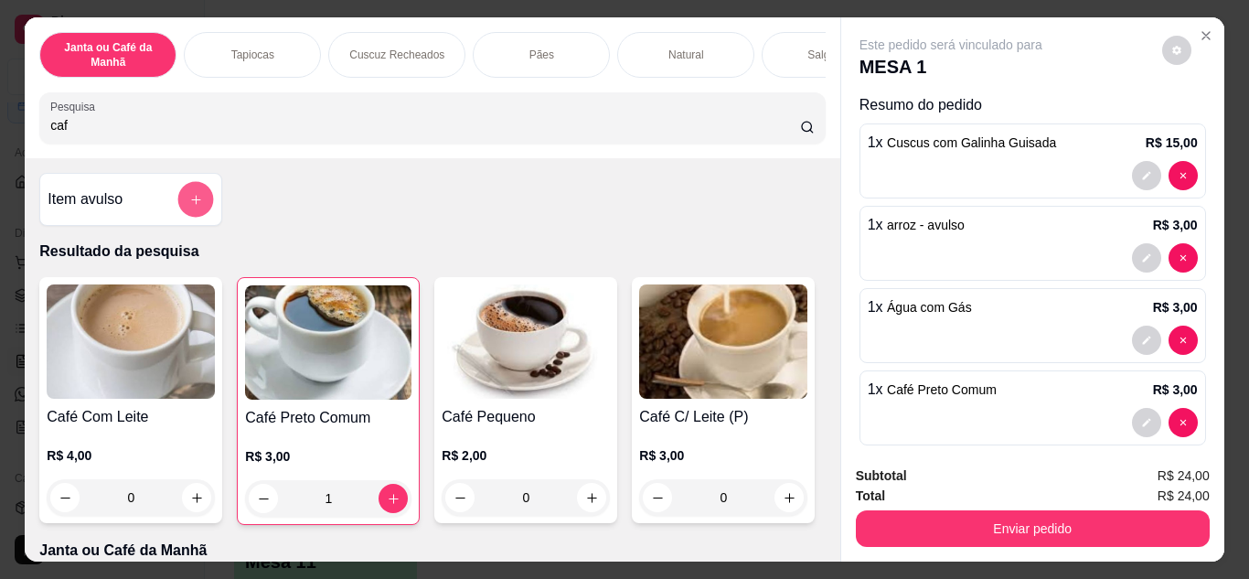
click at [179, 198] on button "add-separate-item" at bounding box center [196, 200] width 36 height 36
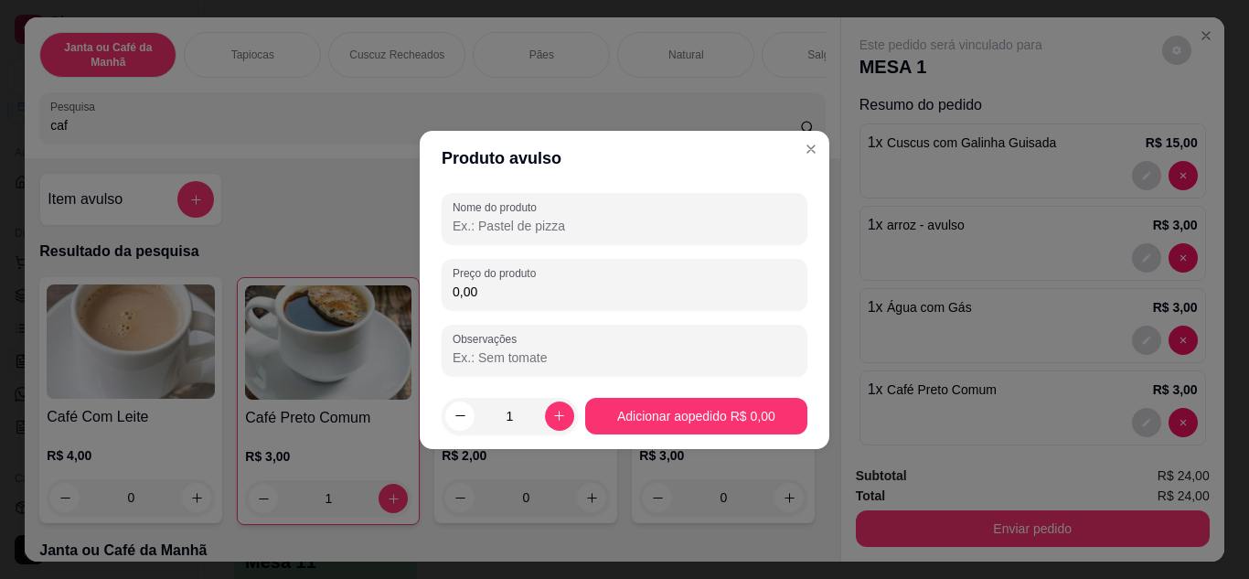
click at [561, 230] on input "Nome do produto" at bounding box center [624, 226] width 344 height 18
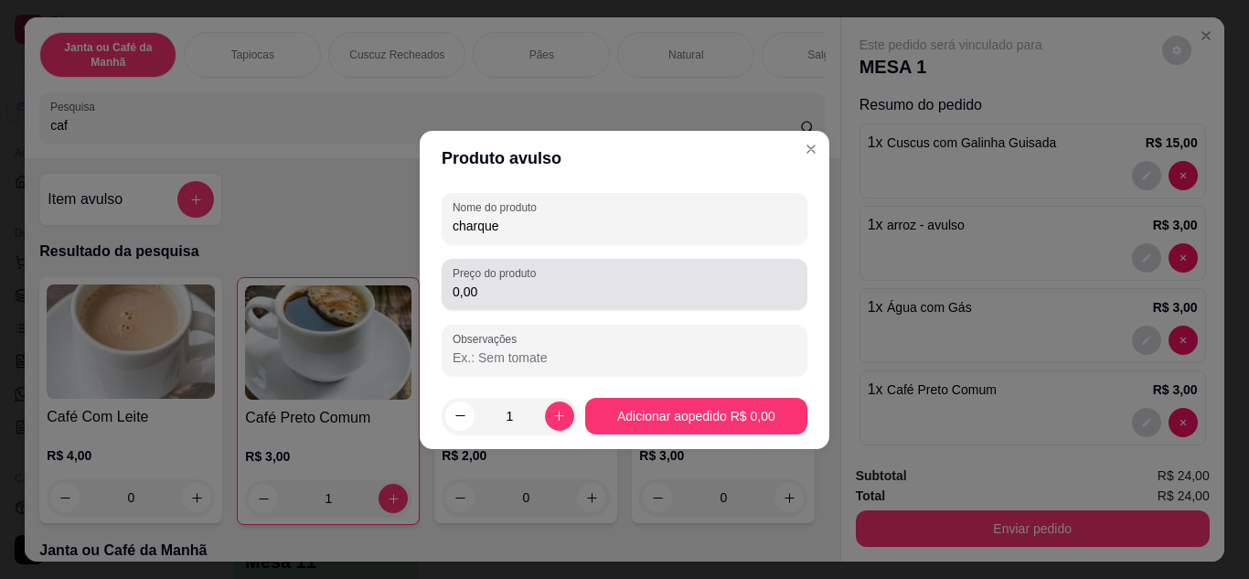
type input "charque"
click at [555, 279] on div "0,00" at bounding box center [624, 284] width 344 height 37
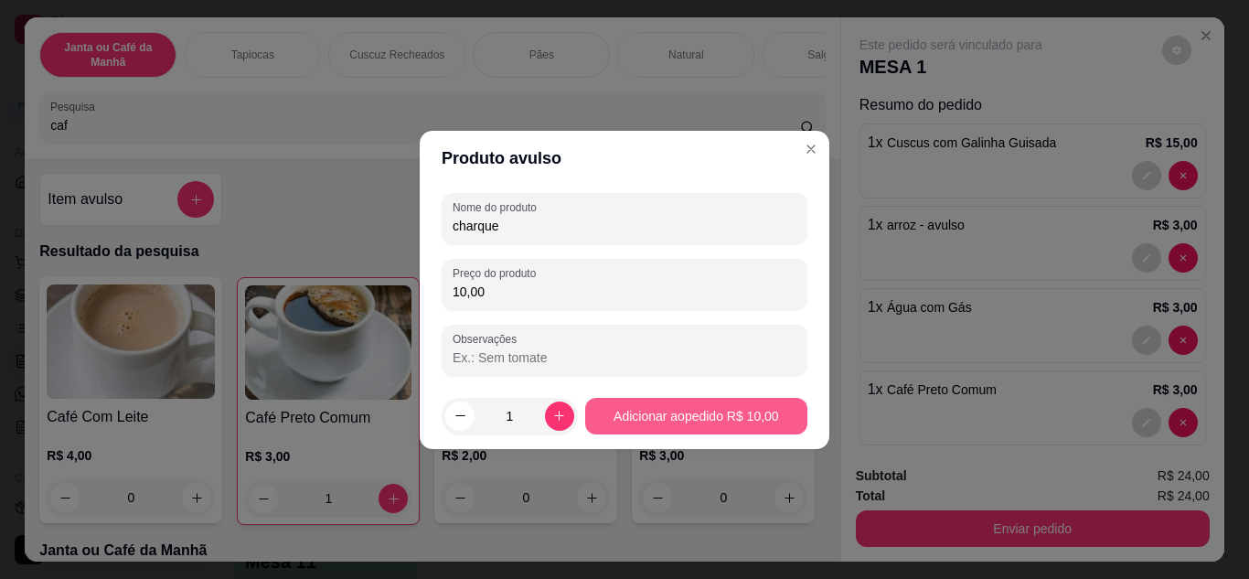
type input "10,00"
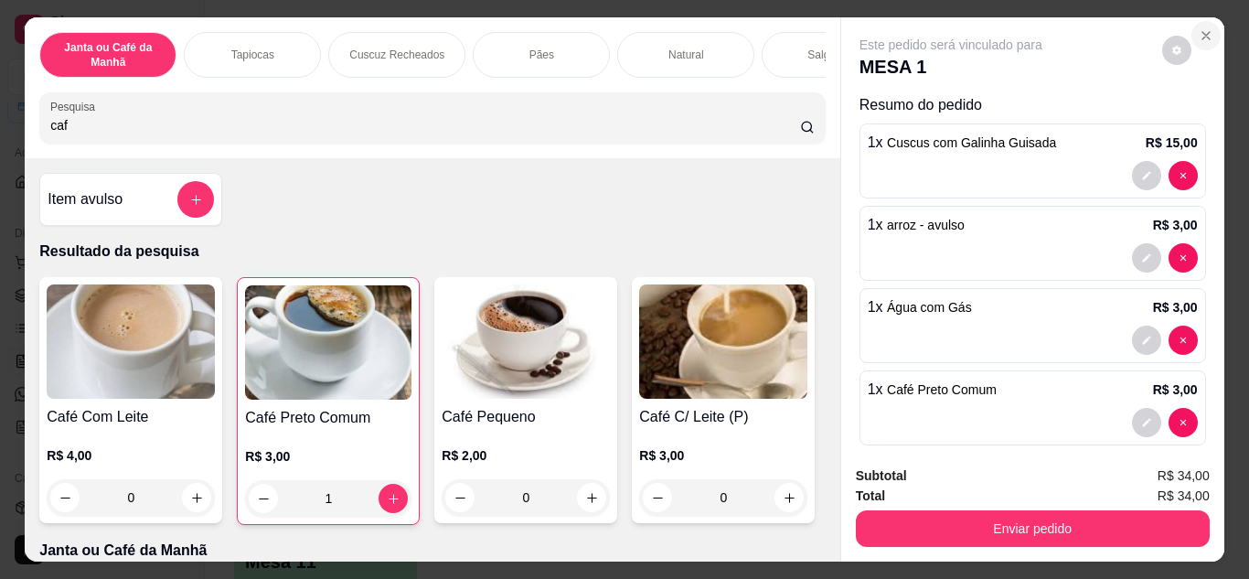
click at [1198, 32] on icon "Close" at bounding box center [1205, 35] width 15 height 15
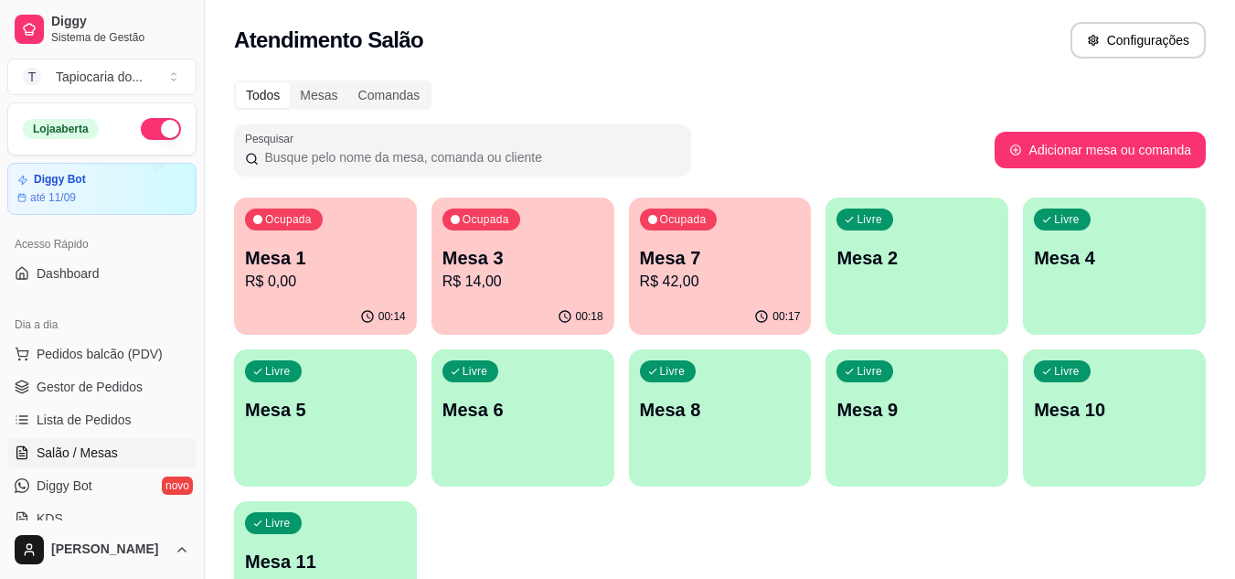
click at [374, 270] on div "Mesa 1 R$ 0,00" at bounding box center [325, 269] width 161 height 48
click at [682, 281] on p "R$ 42,00" at bounding box center [720, 282] width 161 height 22
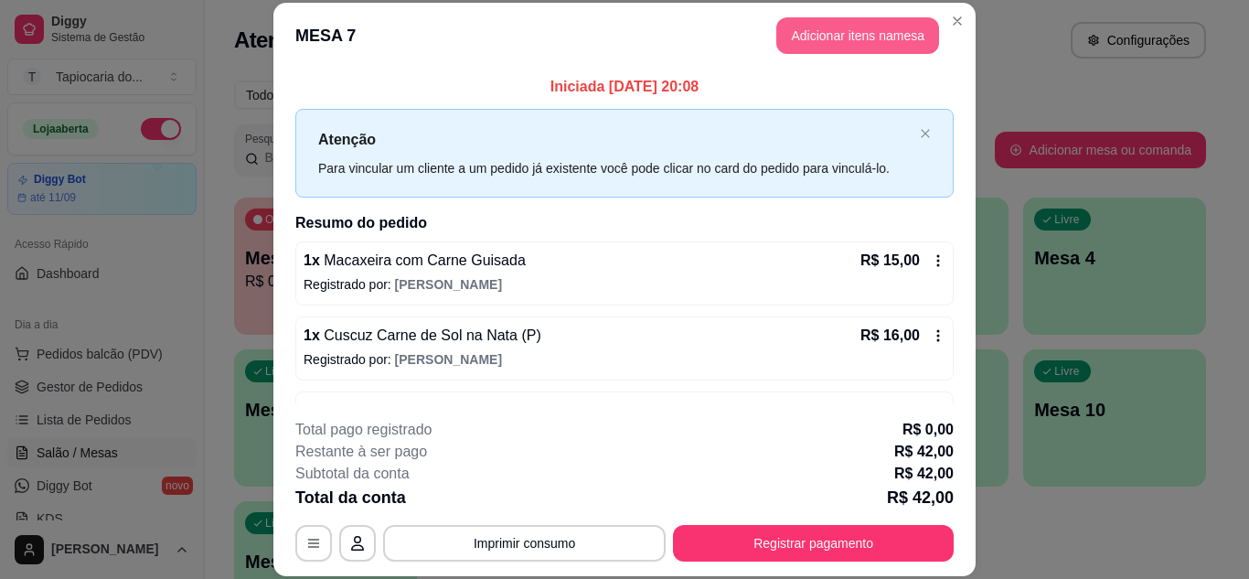
click at [844, 47] on button "Adicionar itens na mesa" at bounding box center [857, 35] width 163 height 37
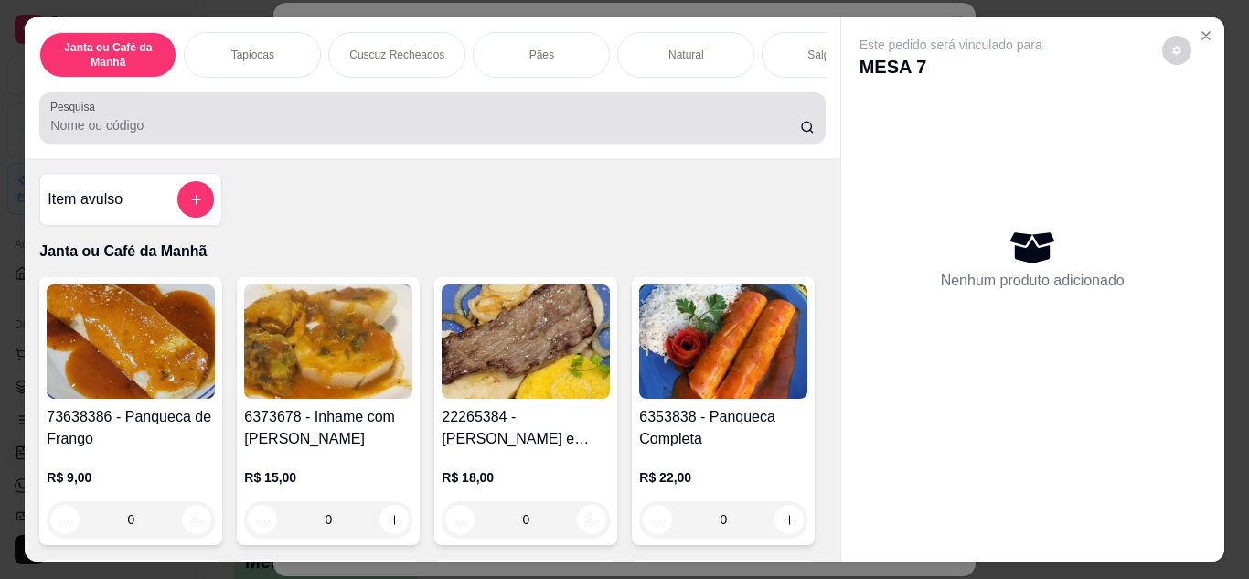
click at [467, 111] on div at bounding box center [431, 118] width 763 height 37
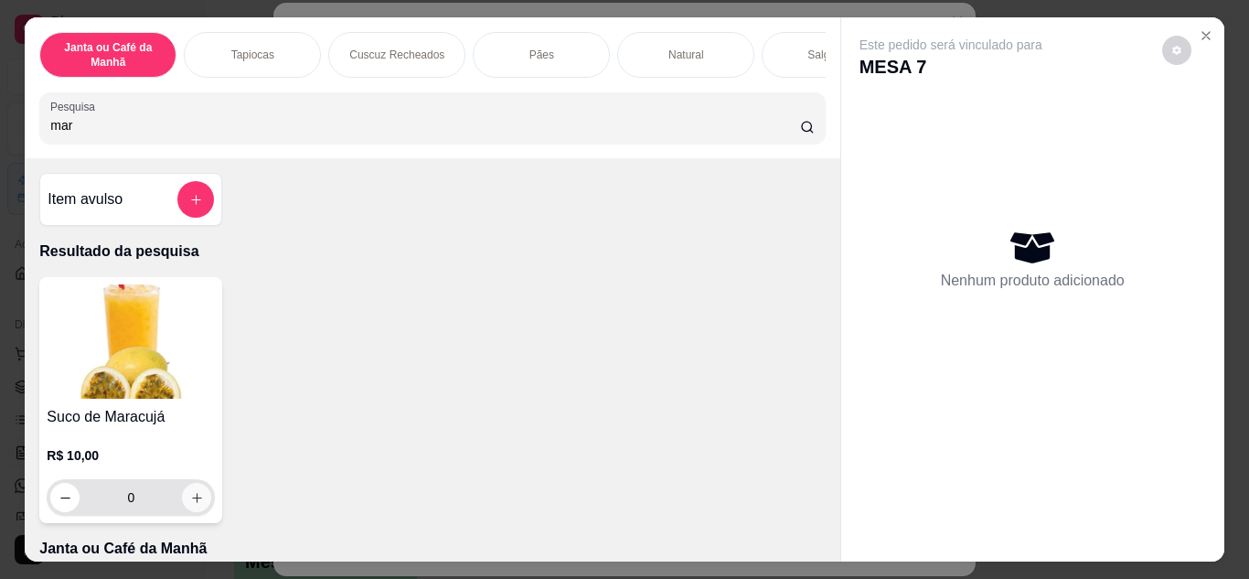
type input "mar"
click at [194, 503] on icon "increase-product-quantity" at bounding box center [197, 498] width 14 height 14
type input "1"
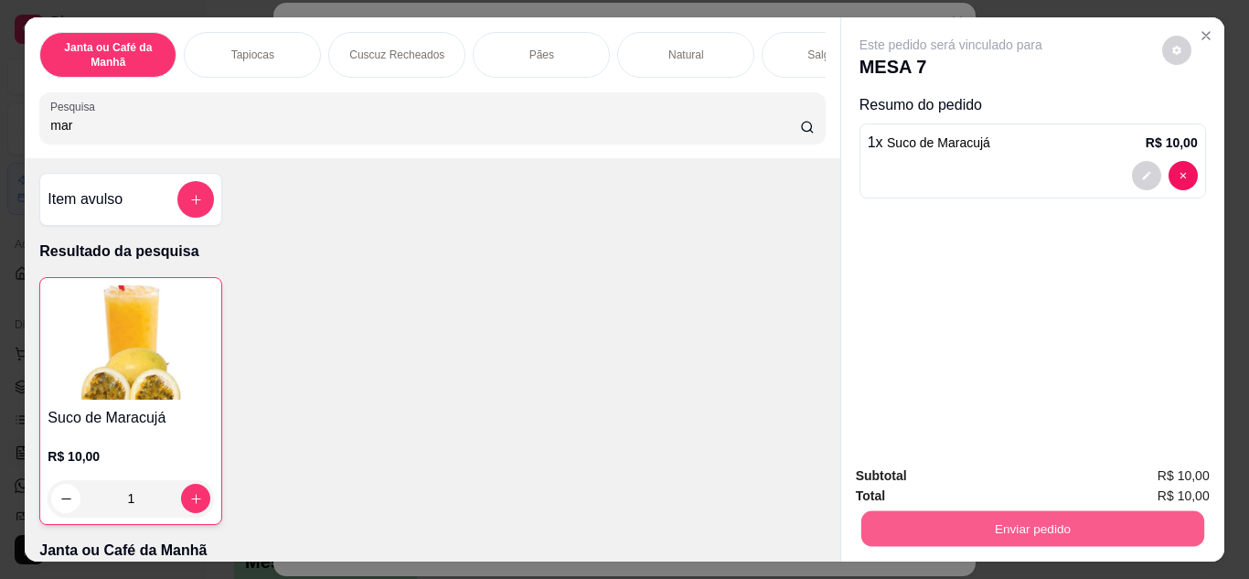
click at [1073, 532] on button "Enviar pedido" at bounding box center [1031, 529] width 343 height 36
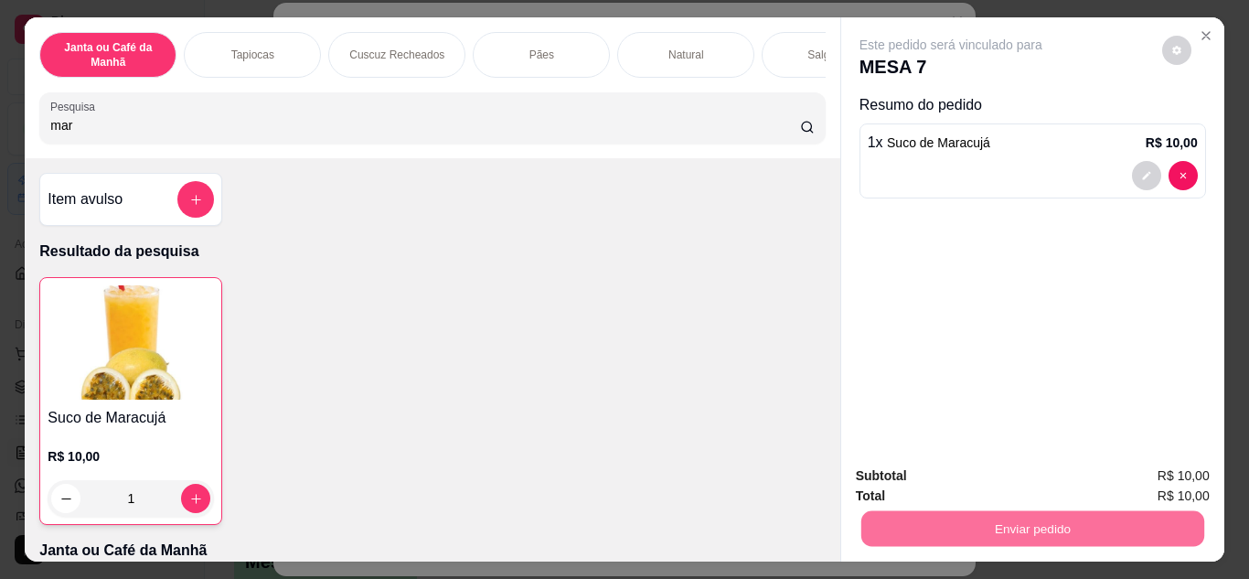
click at [1012, 476] on button "Não registrar e enviar pedido" at bounding box center [971, 477] width 185 height 34
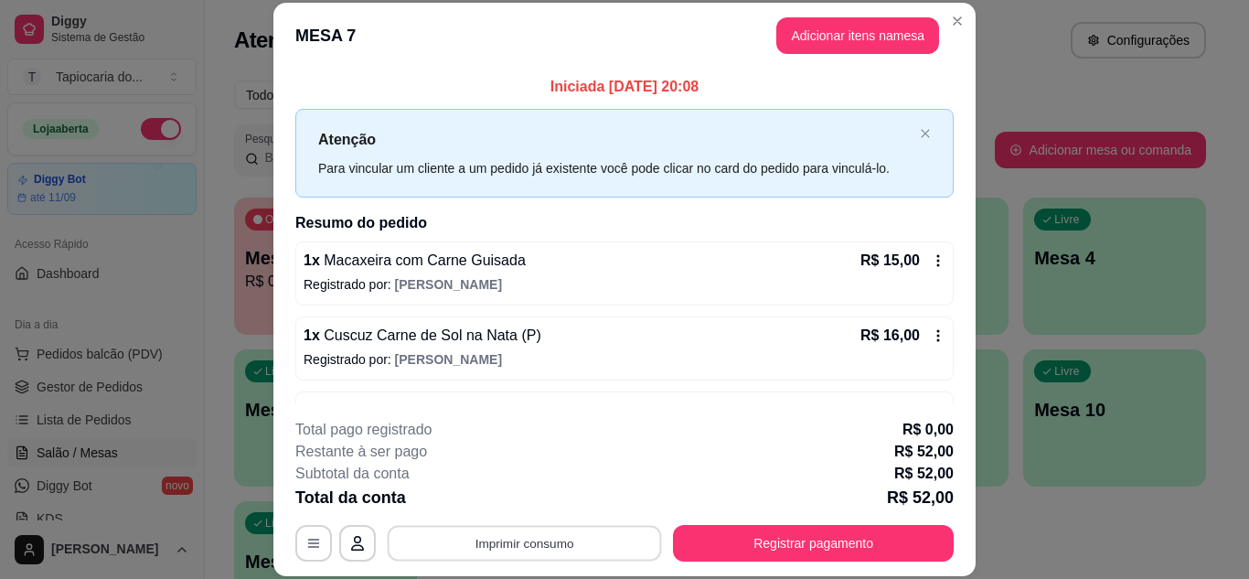
click at [547, 537] on button "Imprimir consumo" at bounding box center [525, 543] width 274 height 36
click at [533, 500] on button "Impressora" at bounding box center [523, 500] width 128 height 28
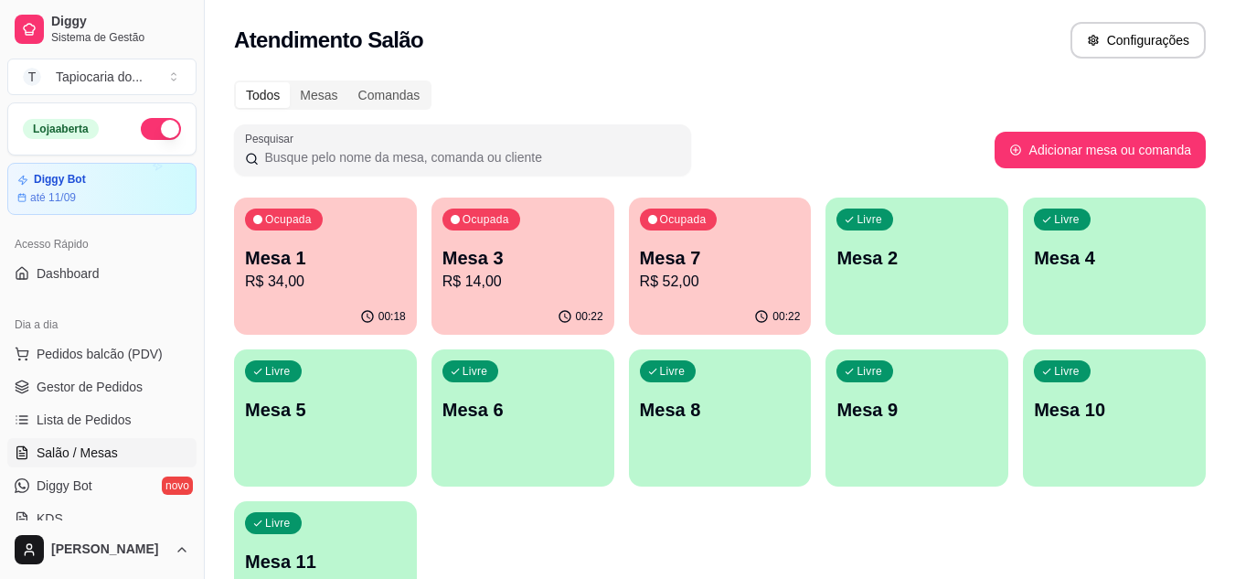
drag, startPoint x: 701, startPoint y: 69, endPoint x: 705, endPoint y: 90, distance: 22.2
click at [703, 77] on div "Atendimento Salão Configurações Todos Mesas Comandas Pesquisar Adicionar mesa o…" at bounding box center [720, 330] width 1030 height 660
click at [507, 31] on div "Atendimento Salão Configurações" at bounding box center [720, 40] width 972 height 37
click at [584, 48] on div "Atendimento Salão Configurações" at bounding box center [720, 40] width 972 height 37
click at [688, 55] on div "Atendimento Salão Configurações" at bounding box center [720, 40] width 972 height 37
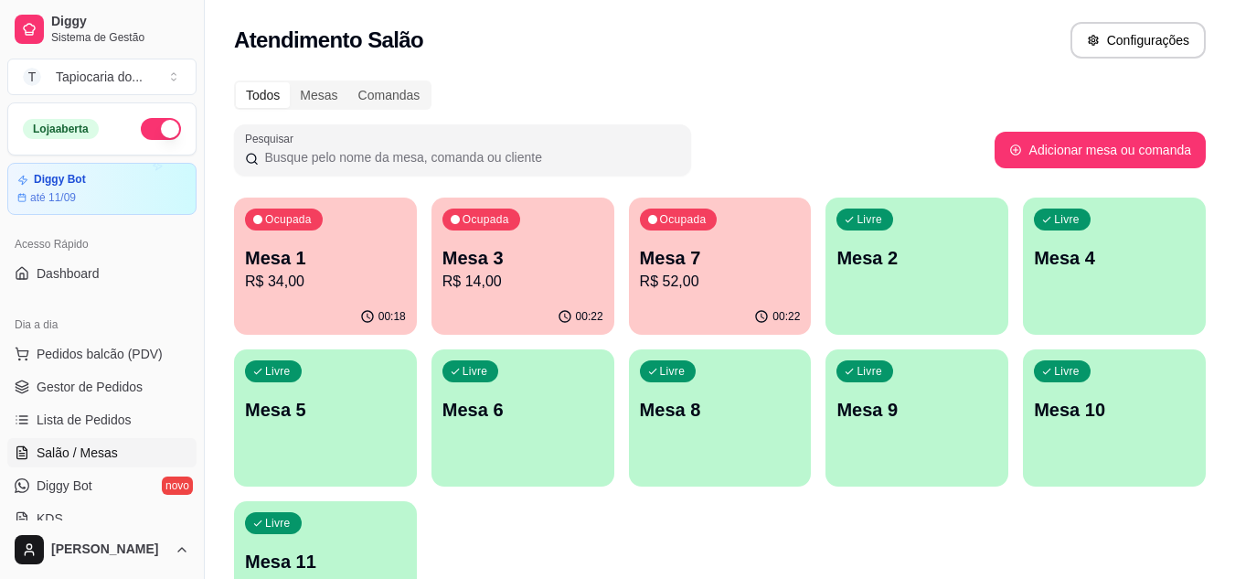
click at [730, 82] on div "Todos Mesas Comandas" at bounding box center [720, 94] width 972 height 29
click at [668, 92] on div "Todos Mesas Comandas" at bounding box center [720, 94] width 972 height 29
click at [728, 226] on div "Ocupada Mesa 7 R$ 52,00" at bounding box center [720, 247] width 183 height 101
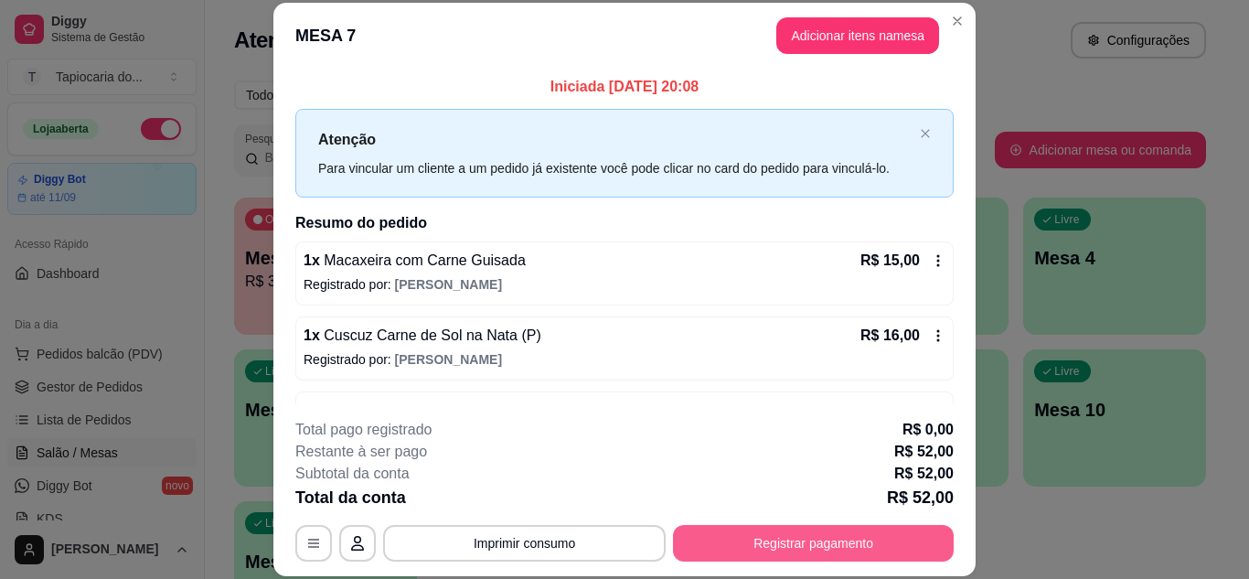
click at [826, 538] on button "Registrar pagamento" at bounding box center [813, 543] width 281 height 37
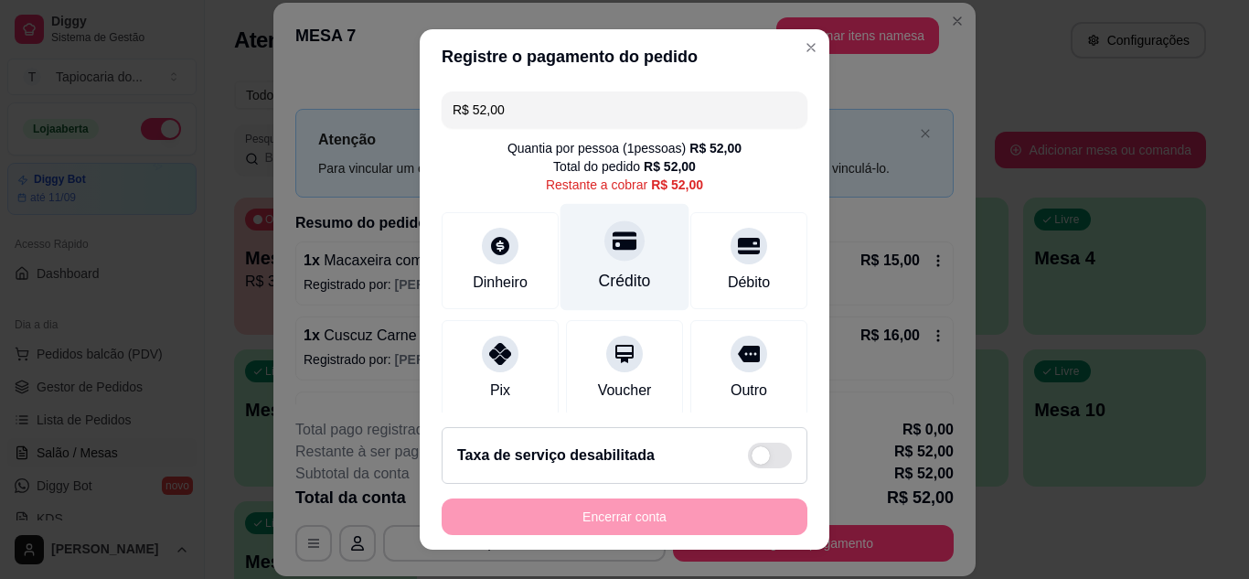
click at [571, 256] on div "Crédito" at bounding box center [624, 256] width 129 height 107
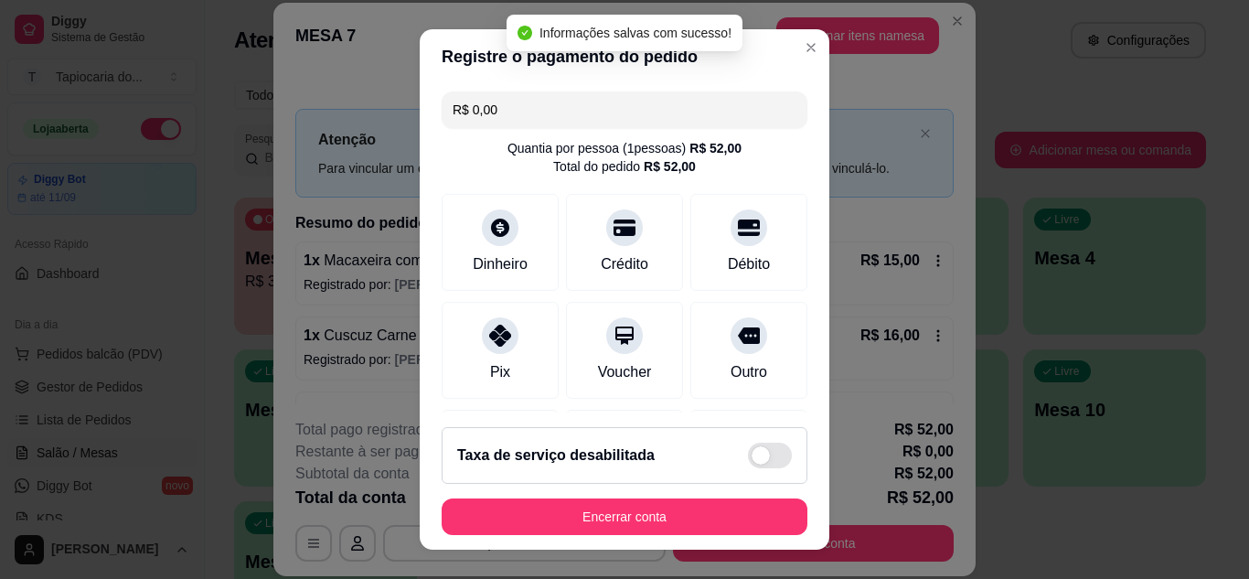
type input "R$ 0,00"
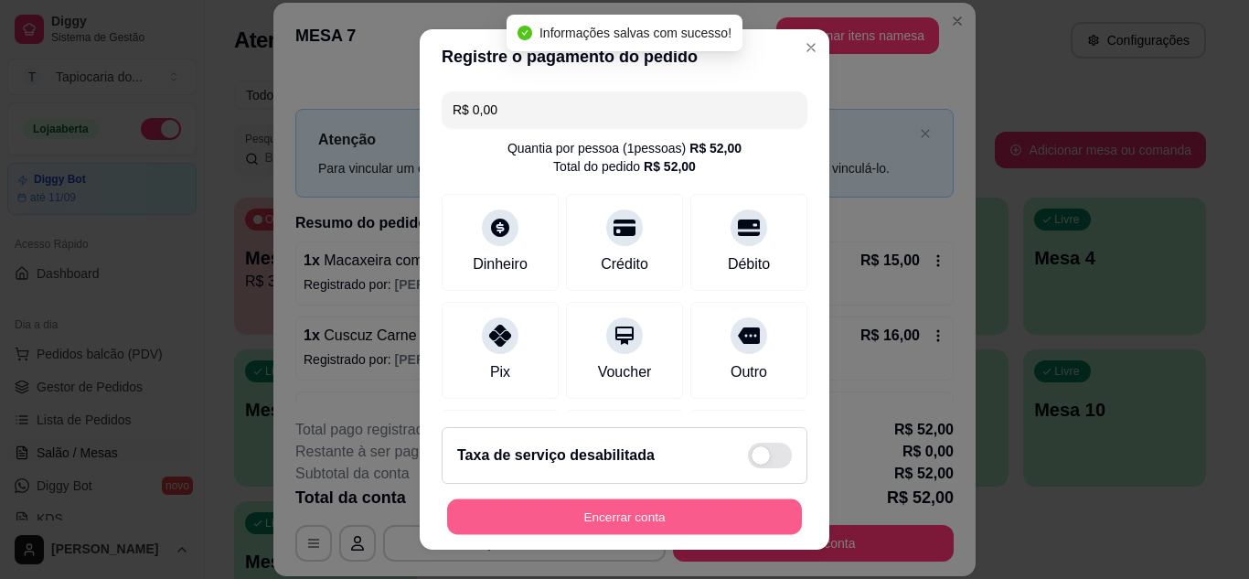
click at [683, 521] on button "Encerrar conta" at bounding box center [624, 517] width 355 height 36
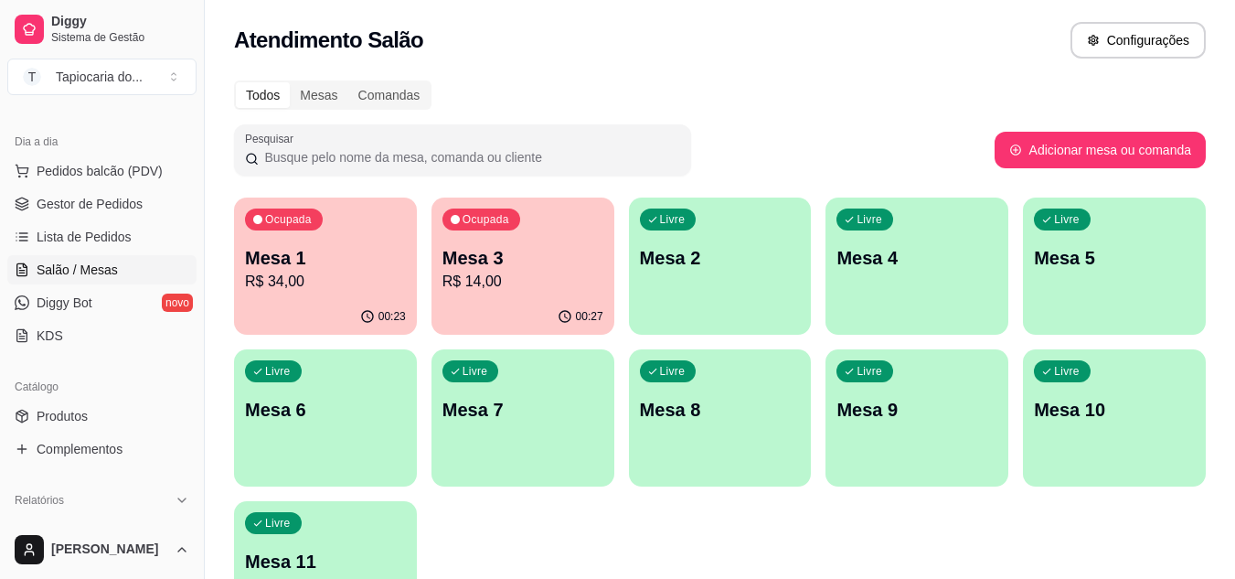
scroll to position [274, 0]
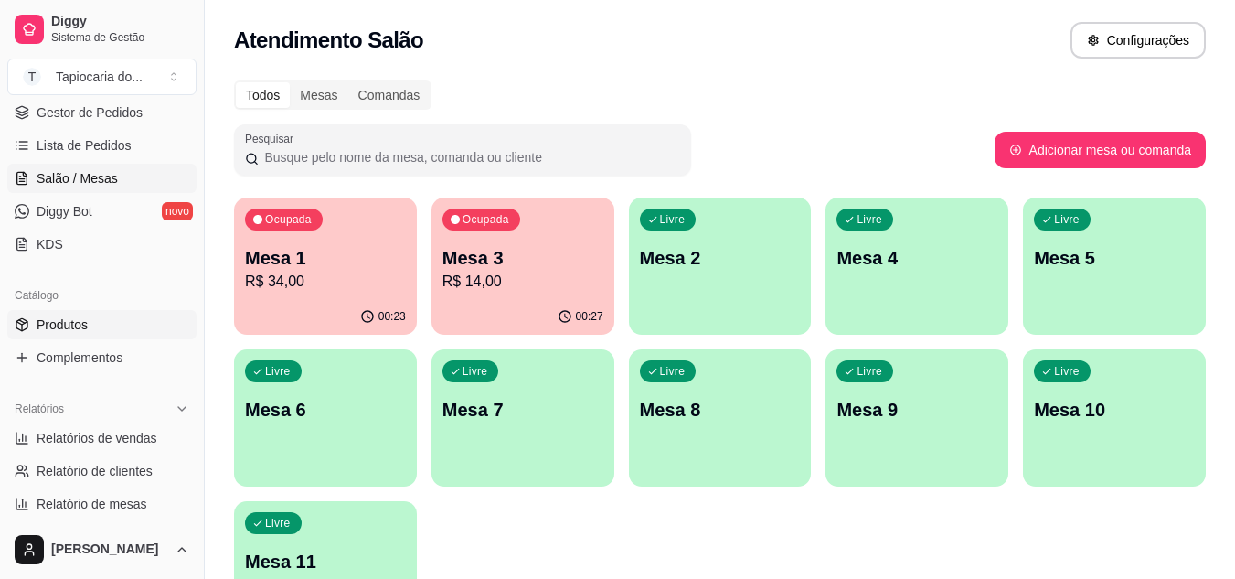
click at [86, 335] on link "Produtos" at bounding box center [101, 324] width 189 height 29
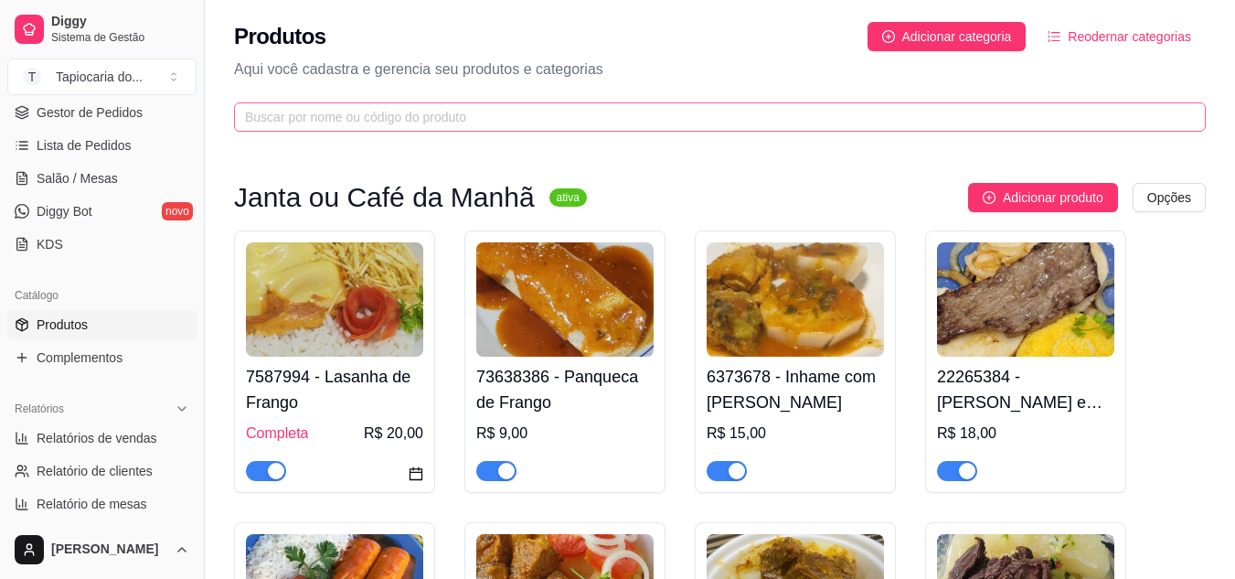
click at [450, 102] on span at bounding box center [720, 116] width 972 height 29
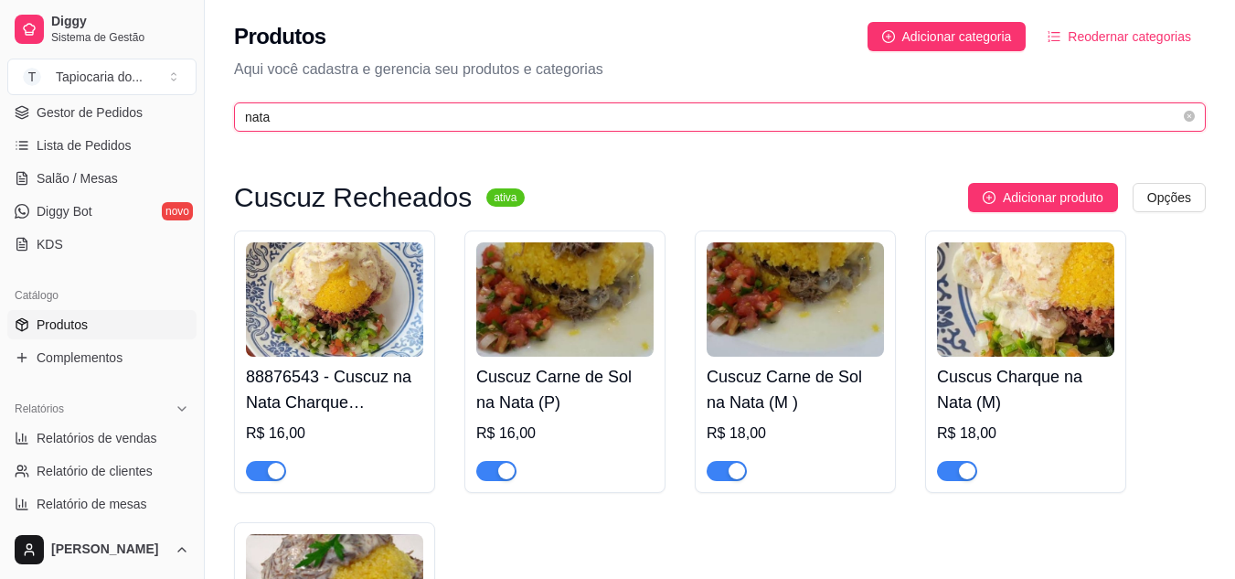
type input "nata"
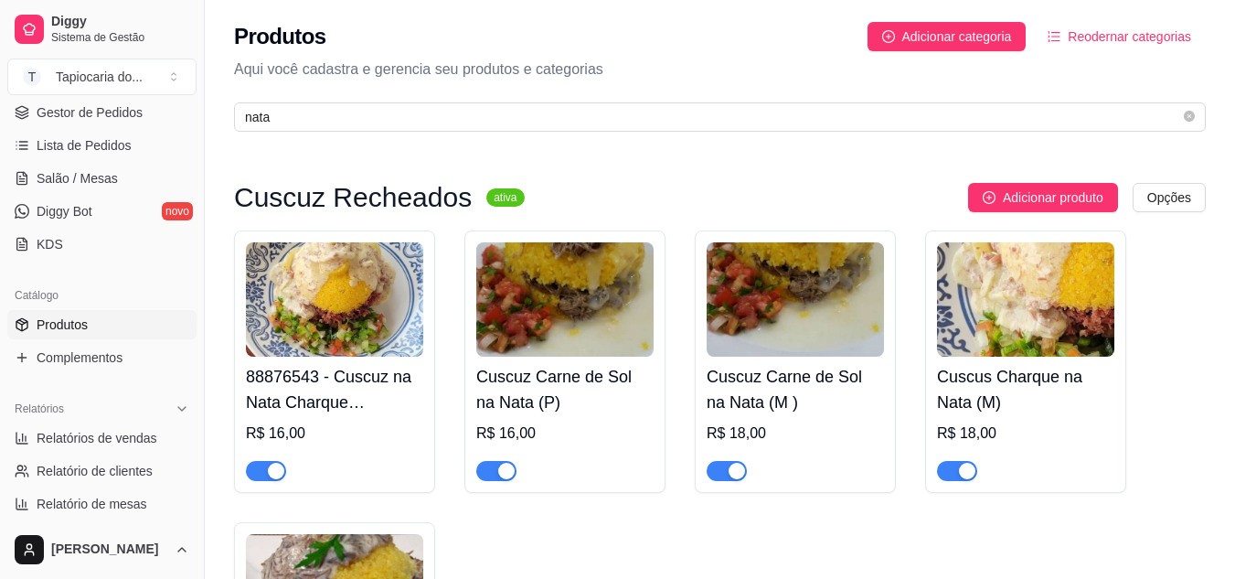
click at [269, 479] on div "button" at bounding box center [276, 471] width 16 height 16
click at [501, 476] on div "button" at bounding box center [506, 471] width 16 height 16
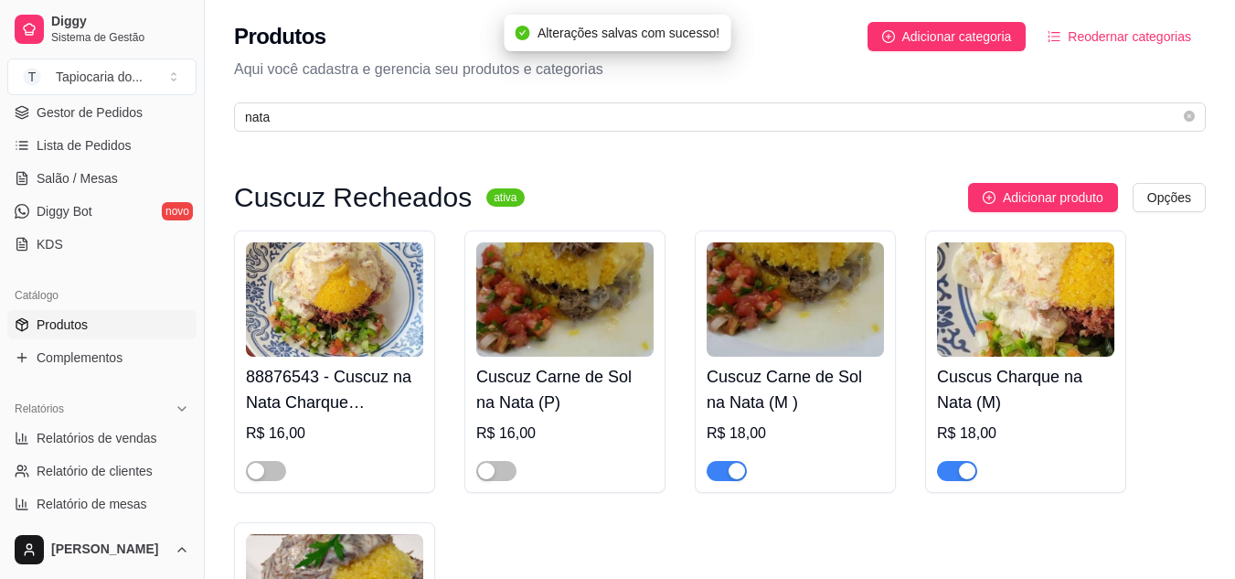
click at [719, 484] on div "Cuscuz Carne de Sol na Nata (M ) R$ 18,00" at bounding box center [795, 361] width 201 height 262
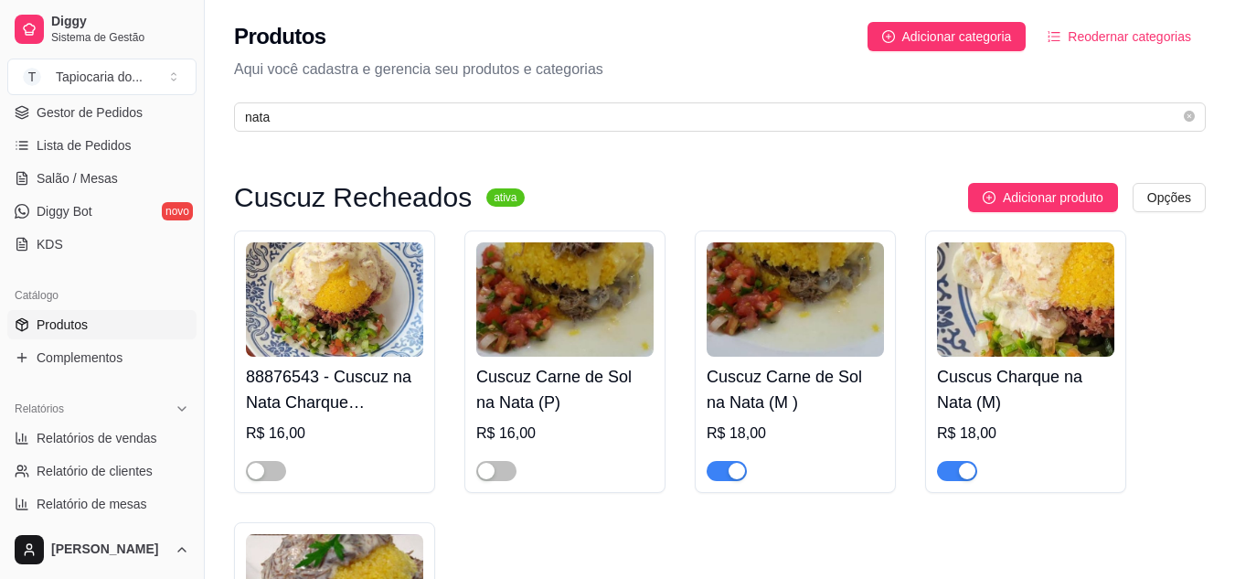
click at [718, 475] on span "button" at bounding box center [727, 471] width 40 height 20
click at [955, 473] on button "button" at bounding box center [957, 471] width 40 height 20
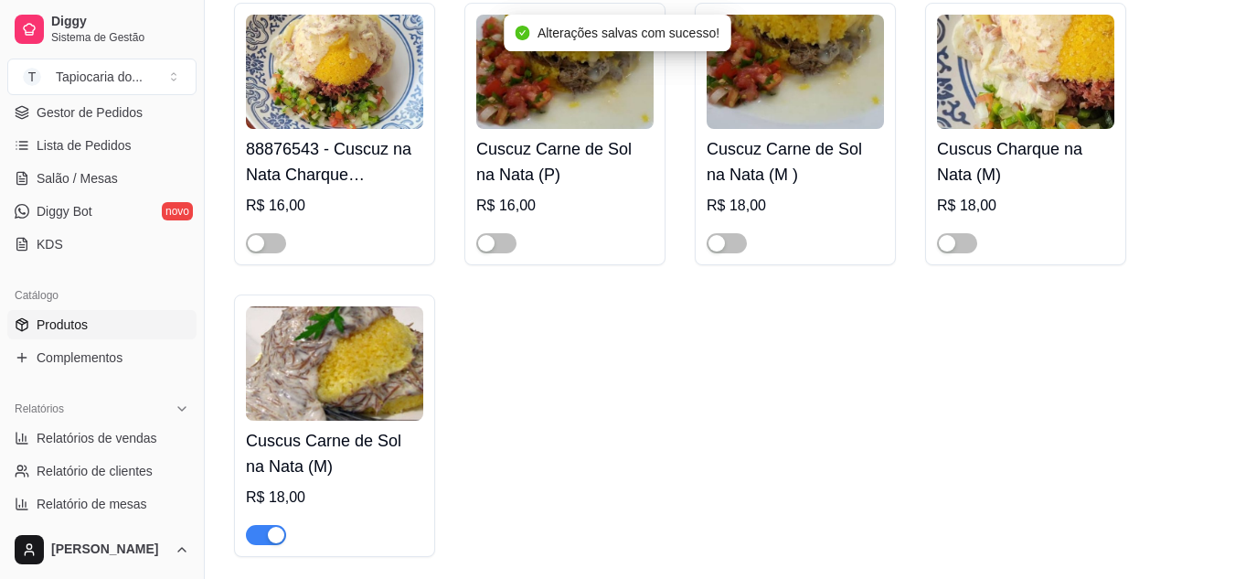
scroll to position [274, 0]
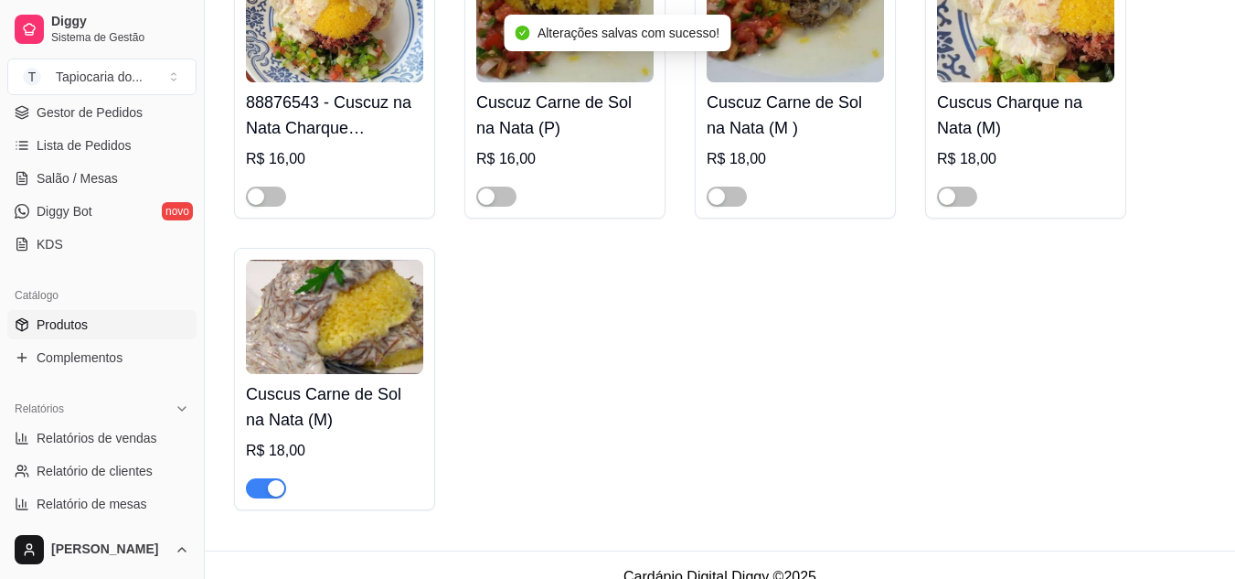
click at [262, 486] on span "button" at bounding box center [266, 488] width 40 height 20
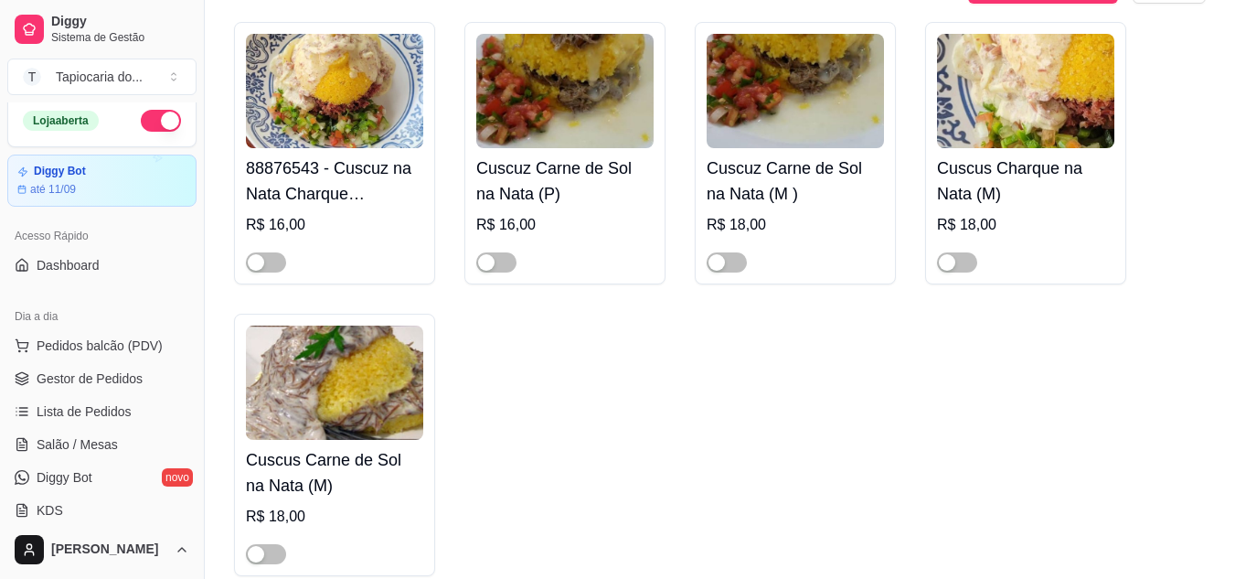
scroll to position [0, 0]
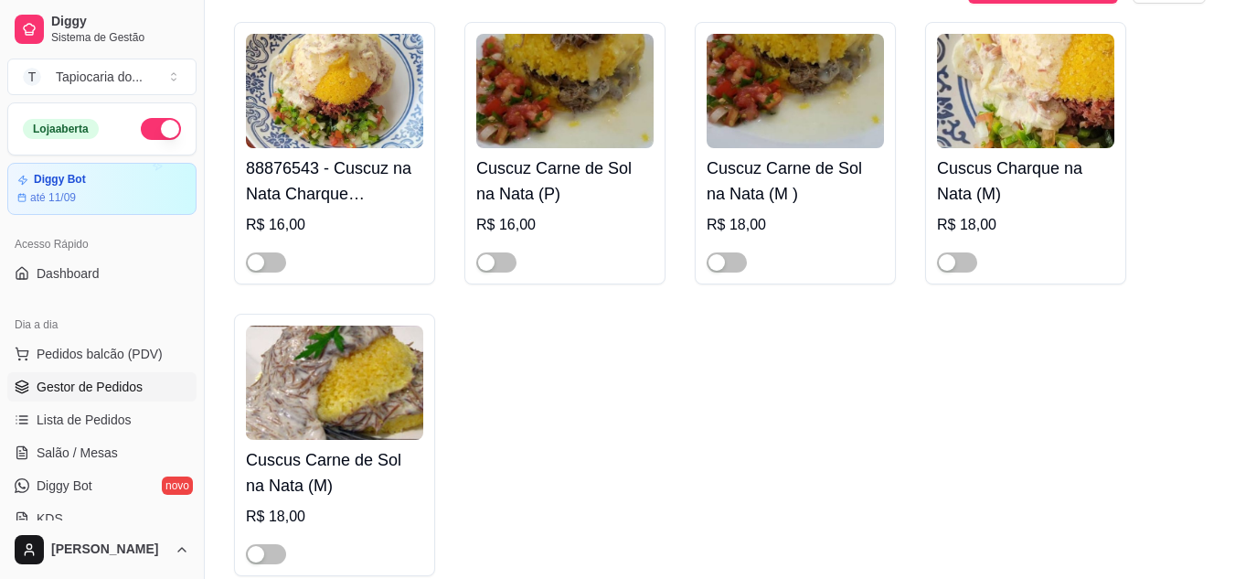
click at [96, 380] on span "Gestor de Pedidos" at bounding box center [90, 386] width 106 height 18
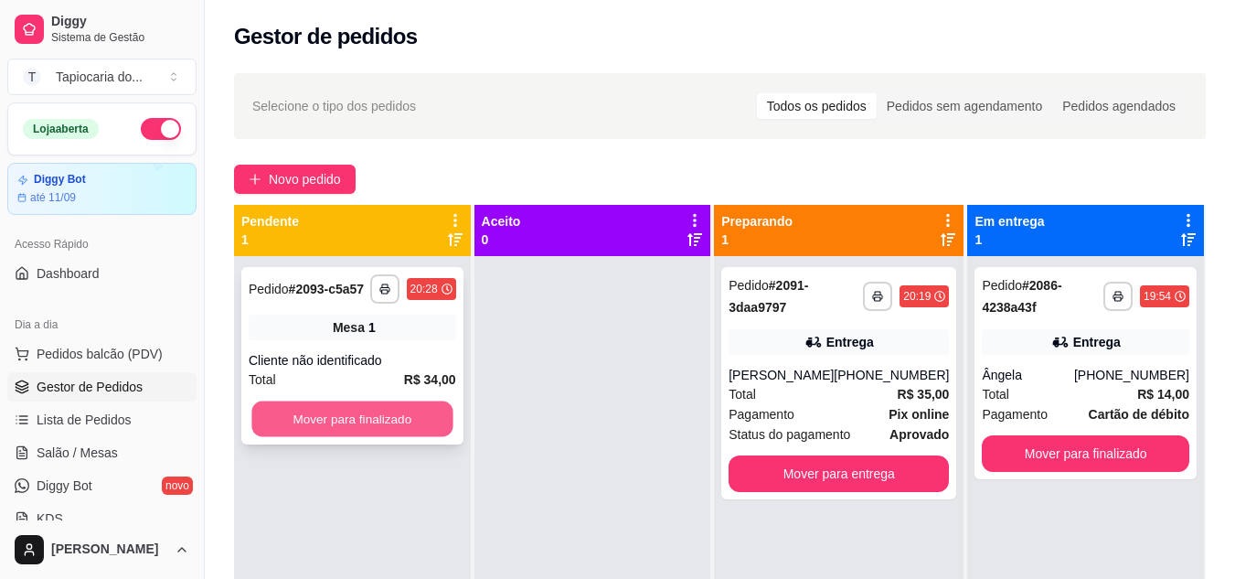
click at [298, 421] on button "Mover para finalizado" at bounding box center [351, 419] width 201 height 36
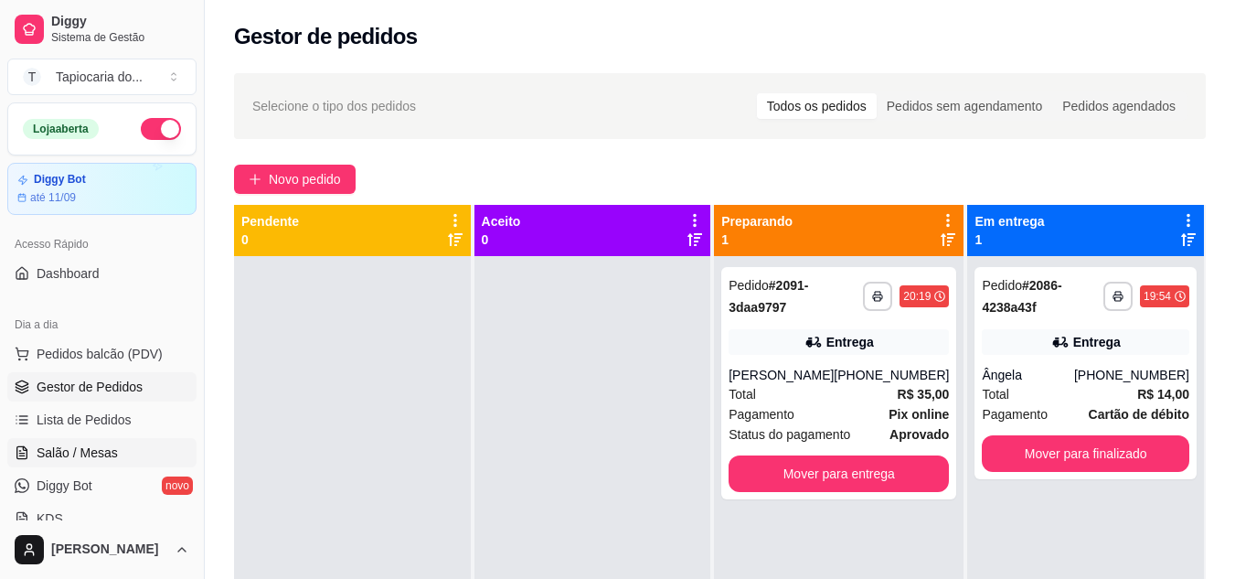
click at [118, 449] on link "Salão / Mesas" at bounding box center [101, 452] width 189 height 29
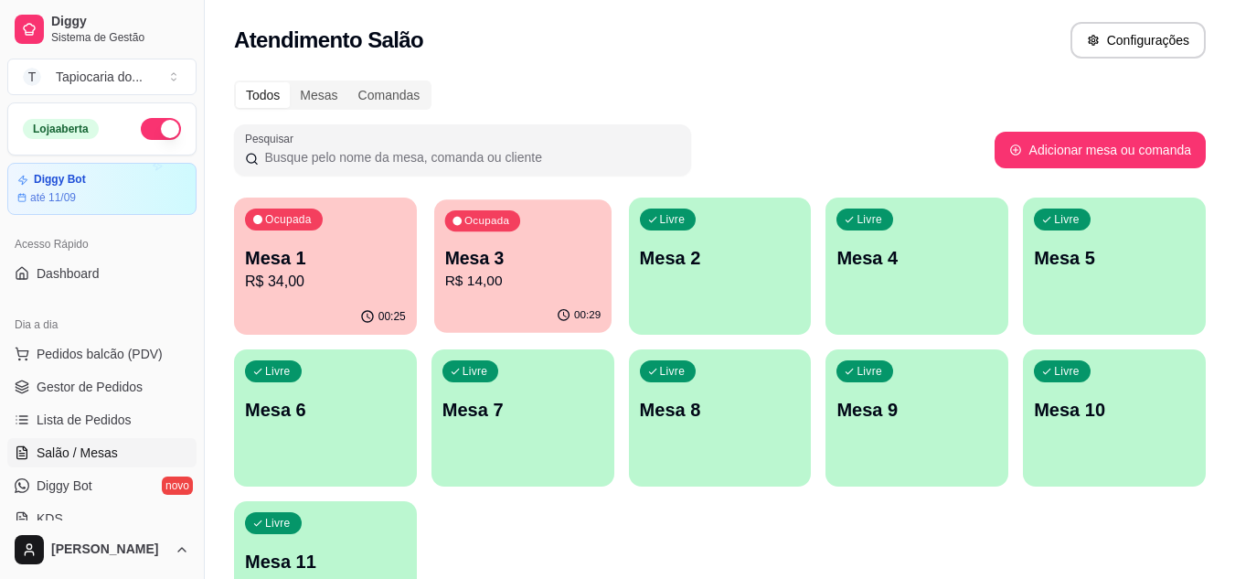
click at [534, 226] on div "Ocupada Mesa 3 R$ 14,00" at bounding box center [522, 248] width 177 height 99
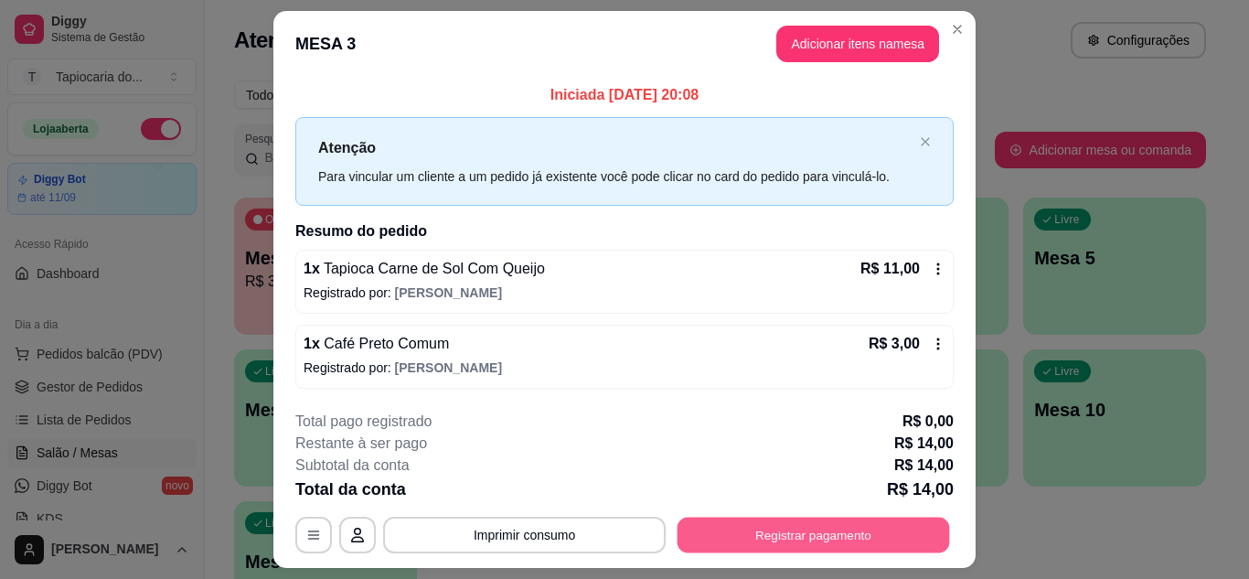
click at [760, 539] on button "Registrar pagamento" at bounding box center [813, 535] width 272 height 36
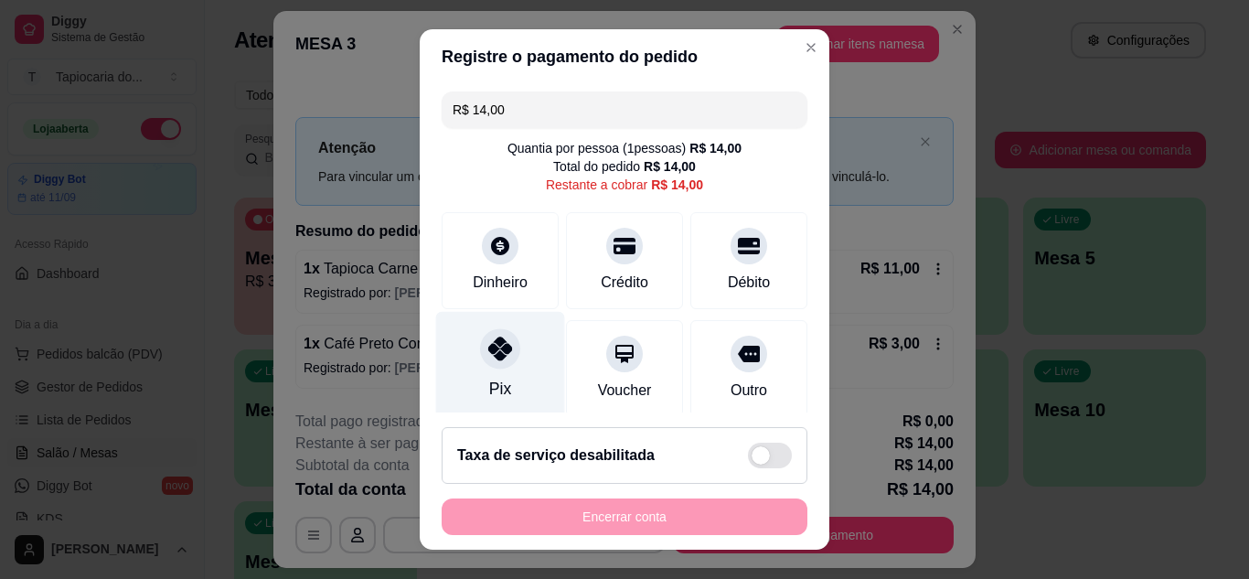
click at [504, 349] on div at bounding box center [500, 348] width 40 height 40
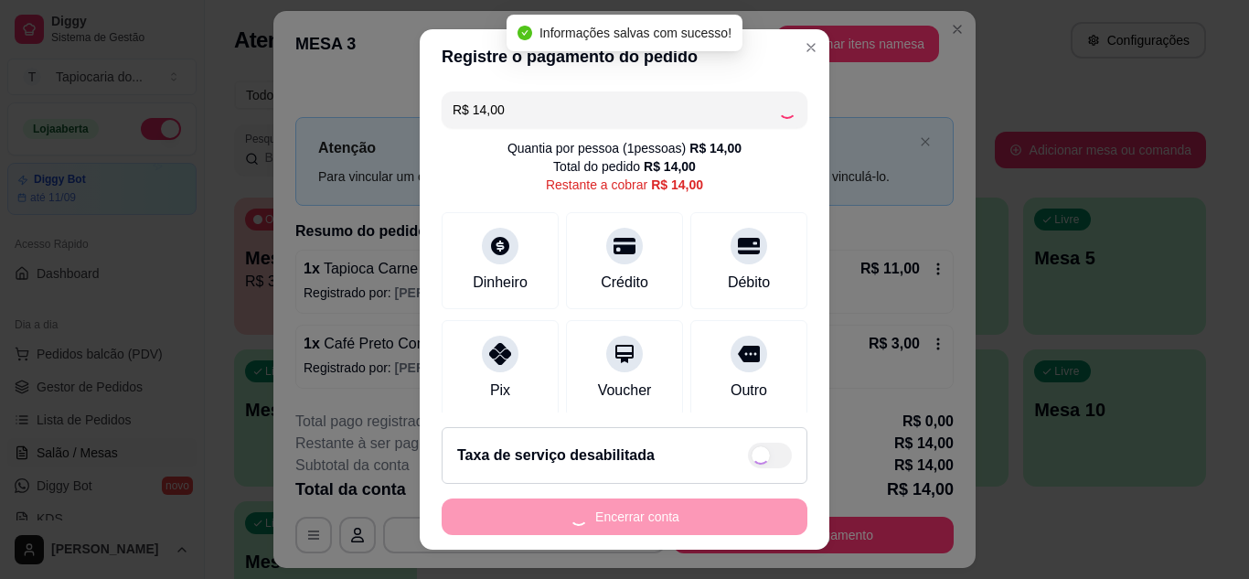
type input "R$ 0,00"
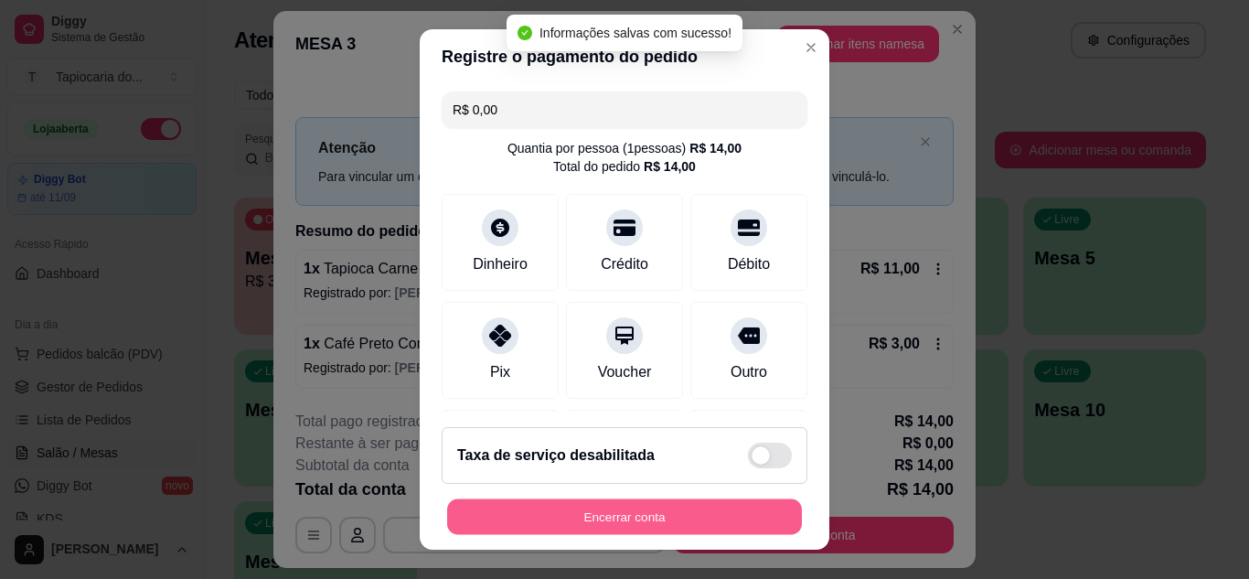
click at [734, 508] on button "Encerrar conta" at bounding box center [624, 517] width 355 height 36
